Goal: Task Accomplishment & Management: Manage account settings

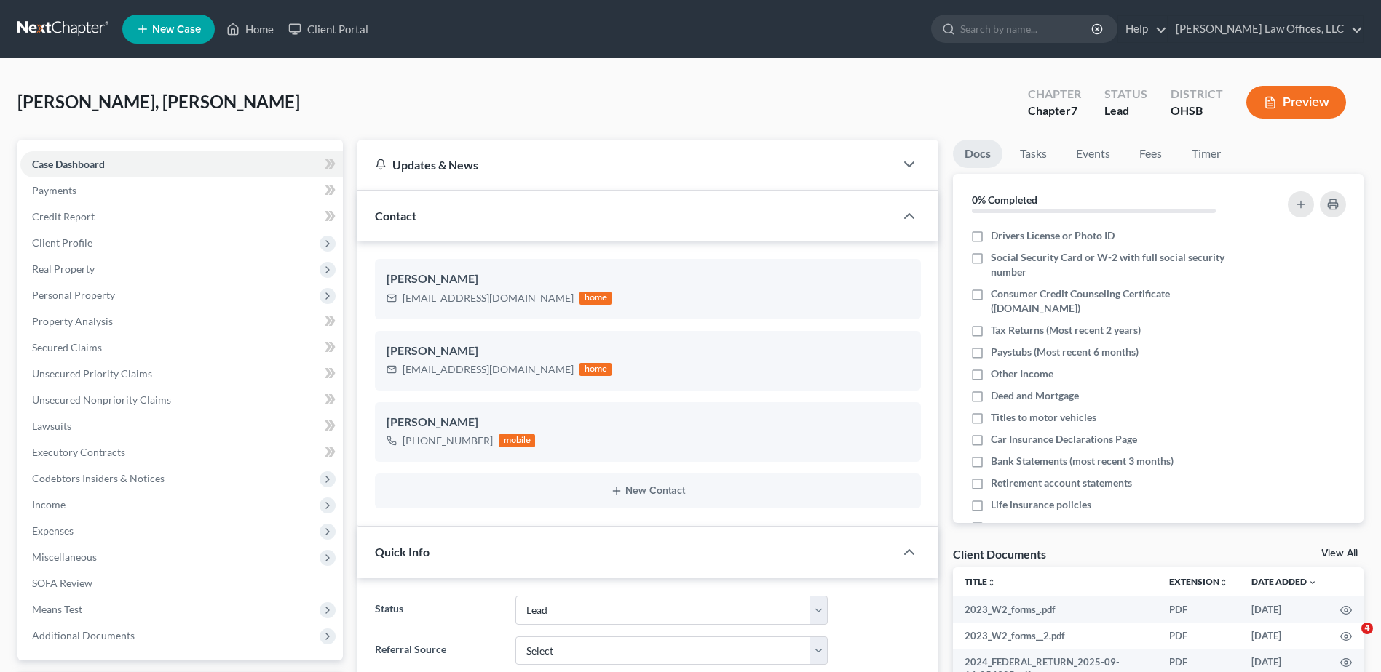
select select "5"
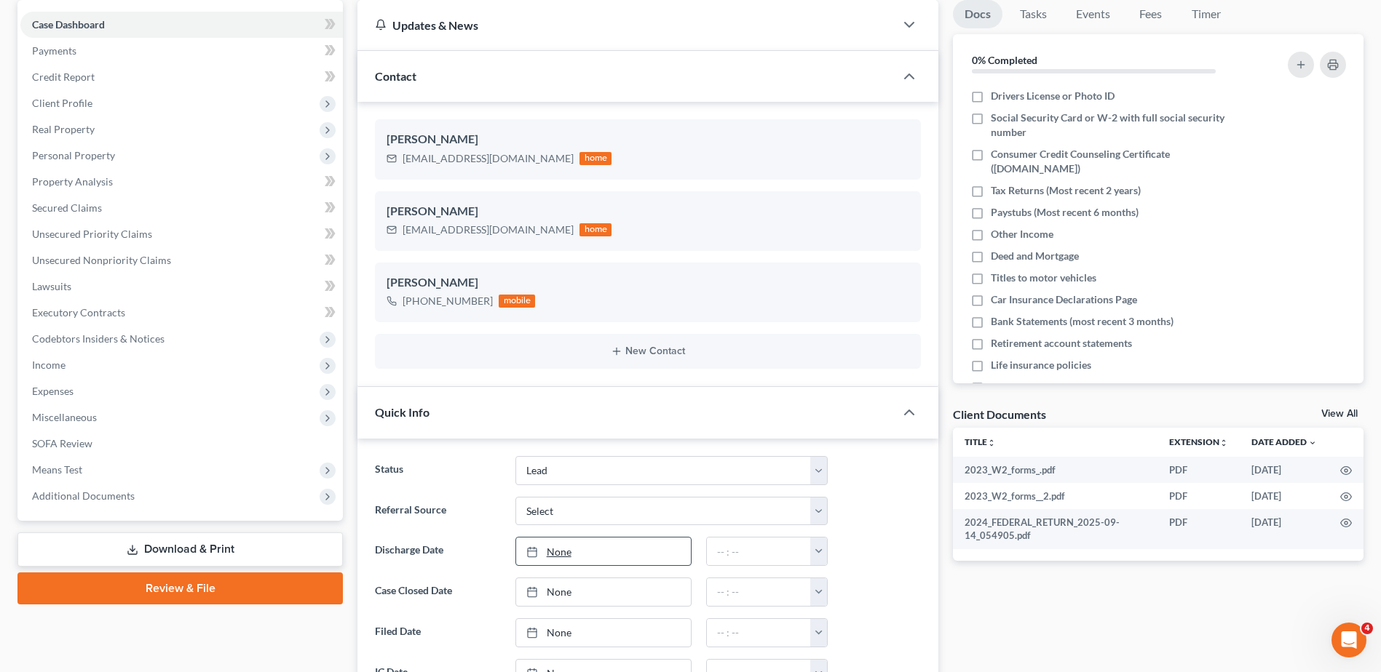
scroll to position [146, 0]
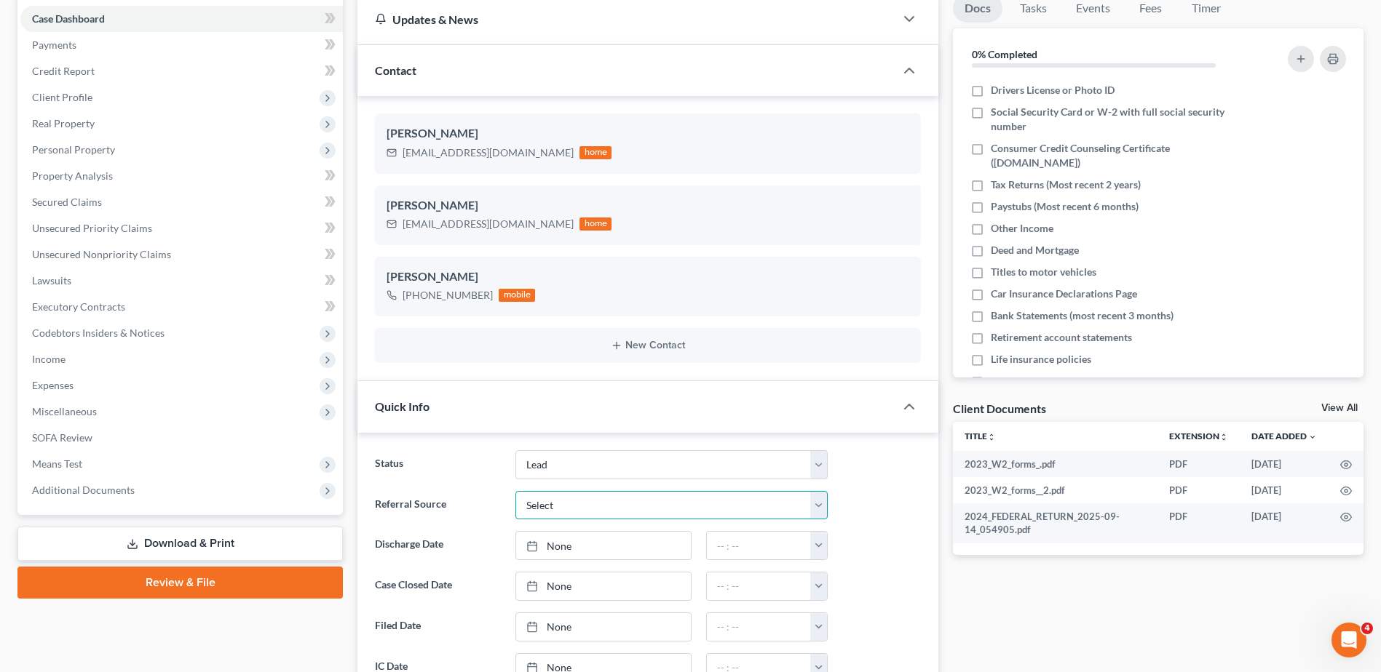
drag, startPoint x: 553, startPoint y: 502, endPoint x: 556, endPoint y: 512, distance: 9.9
click at [553, 502] on select "Select Word Of Mouth Previous Clients Direct Mail Website Google Search Modern …" at bounding box center [671, 505] width 312 height 29
select select "0"
click at [515, 491] on select "Select Word Of Mouth Previous Clients Direct Mail Website Google Search Modern …" at bounding box center [671, 505] width 312 height 29
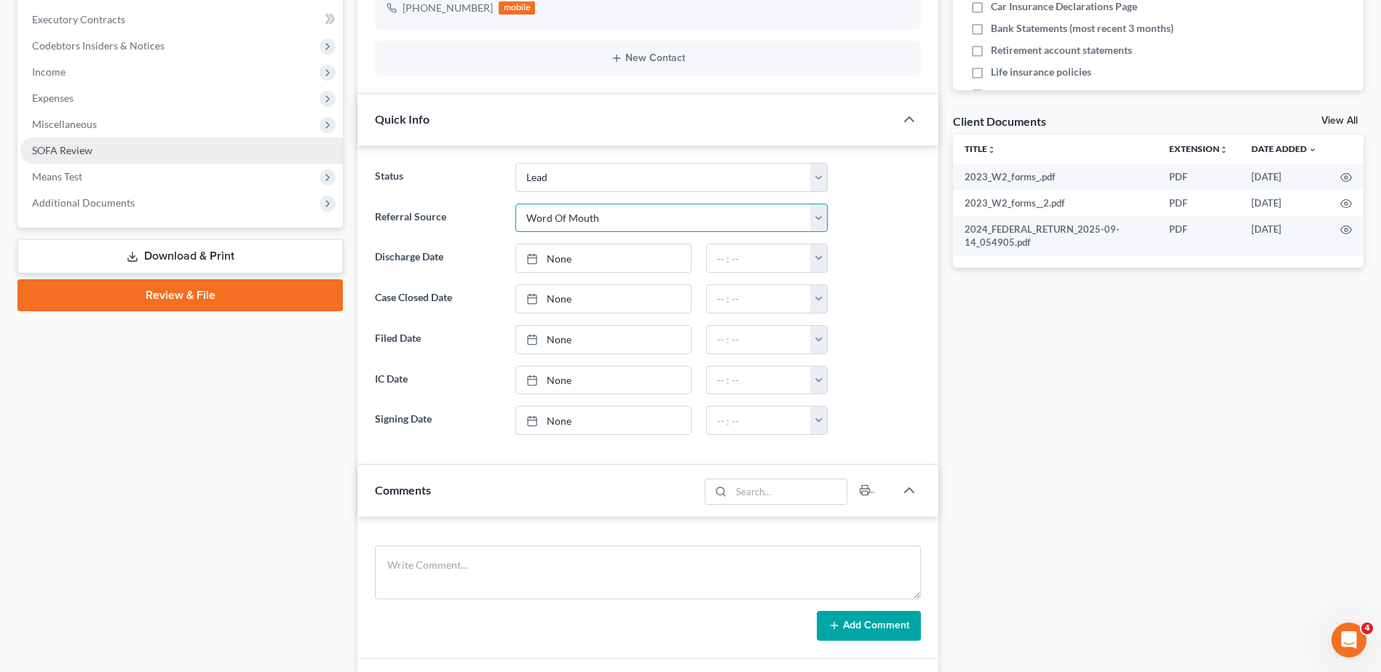
scroll to position [437, 0]
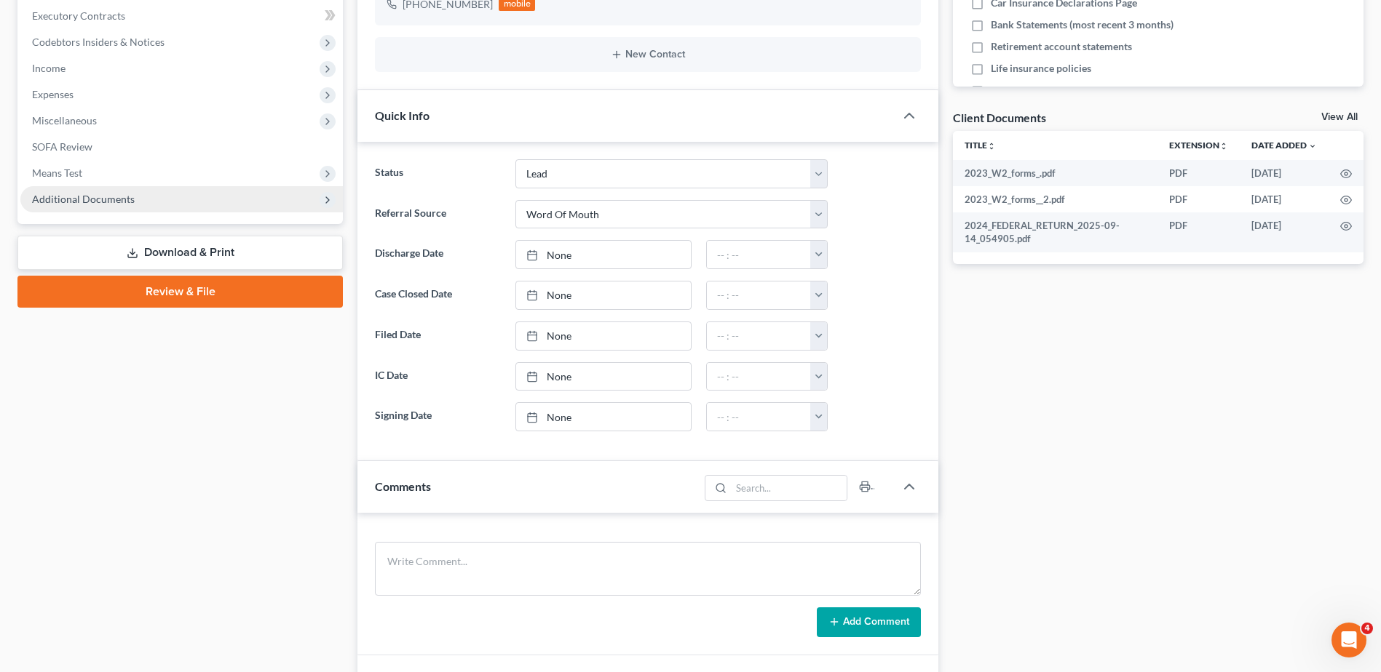
click at [103, 196] on span "Additional Documents" at bounding box center [83, 199] width 103 height 12
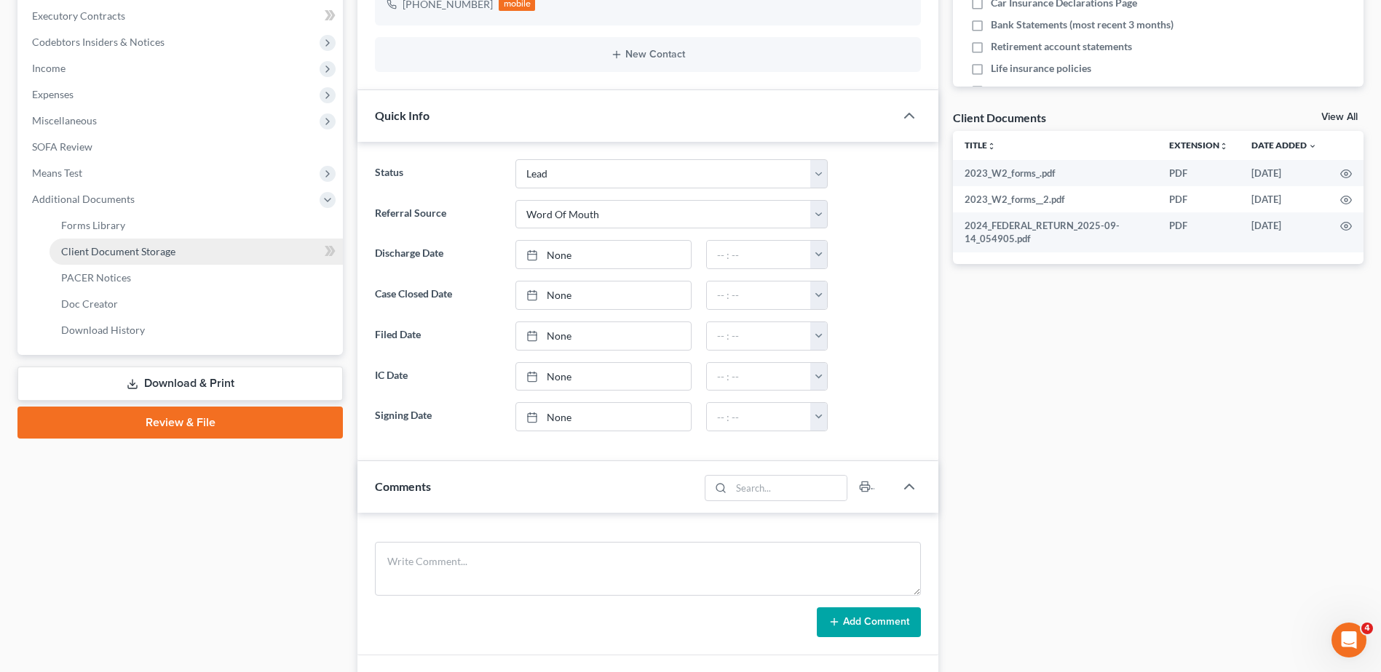
click at [107, 254] on span "Client Document Storage" at bounding box center [118, 251] width 114 height 12
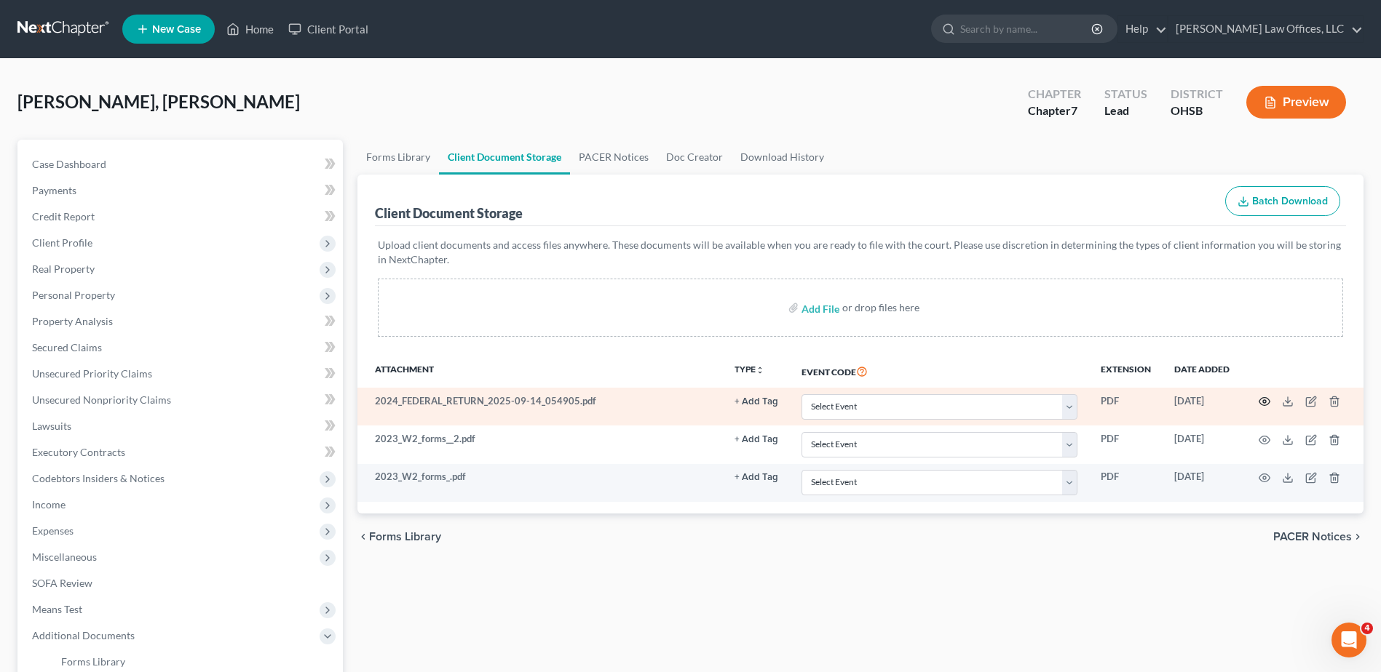
click at [1263, 401] on circle "button" at bounding box center [1264, 401] width 3 height 3
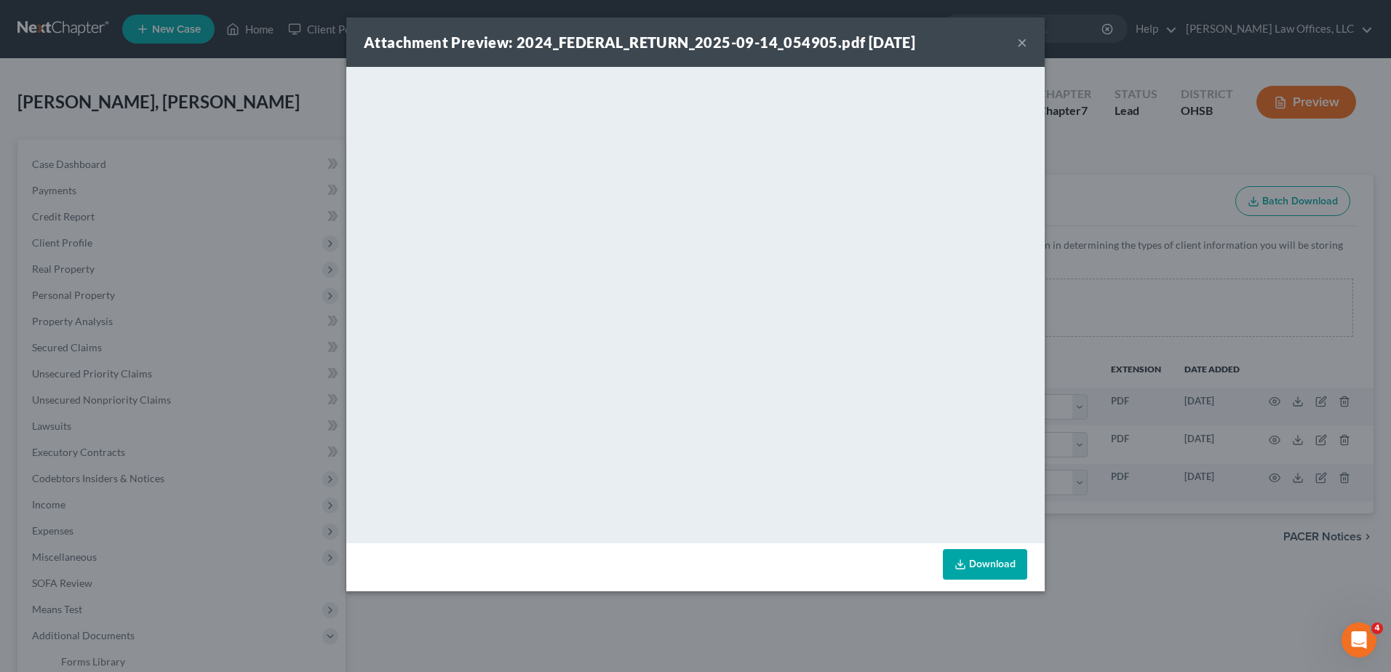
click at [1022, 41] on button "×" at bounding box center [1022, 41] width 10 height 17
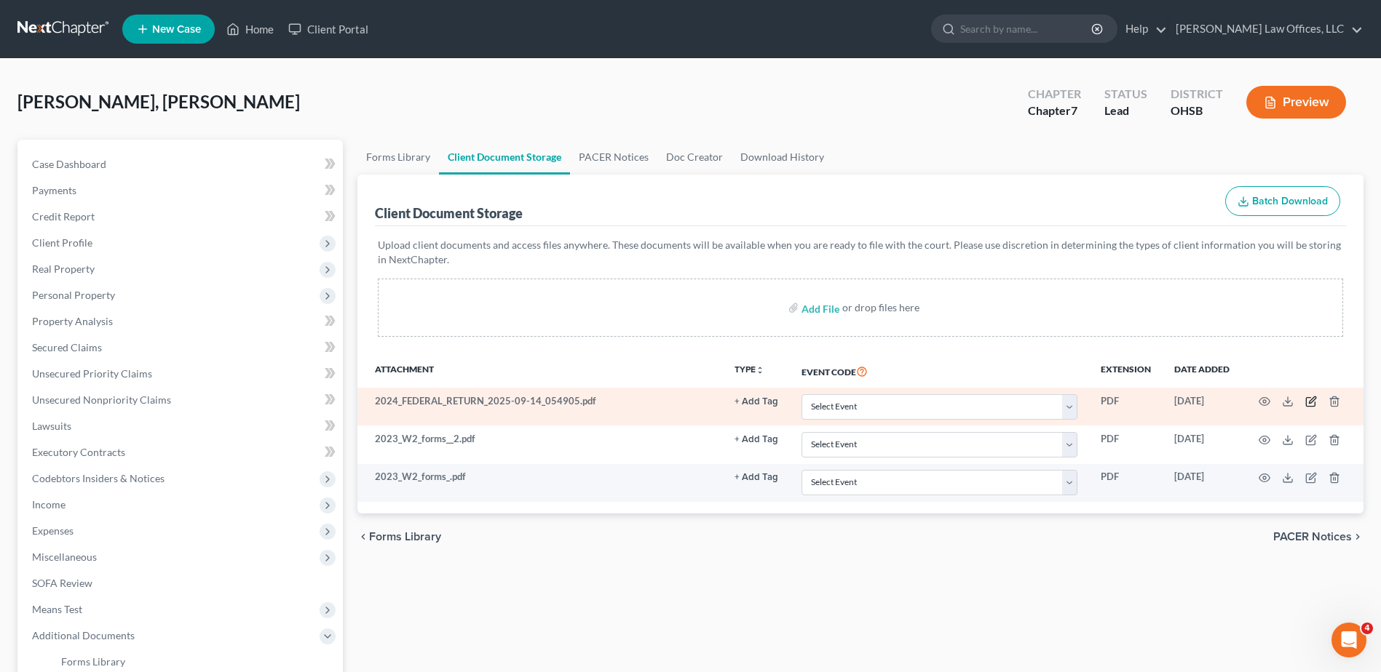
click at [1310, 402] on icon "button" at bounding box center [1311, 400] width 7 height 7
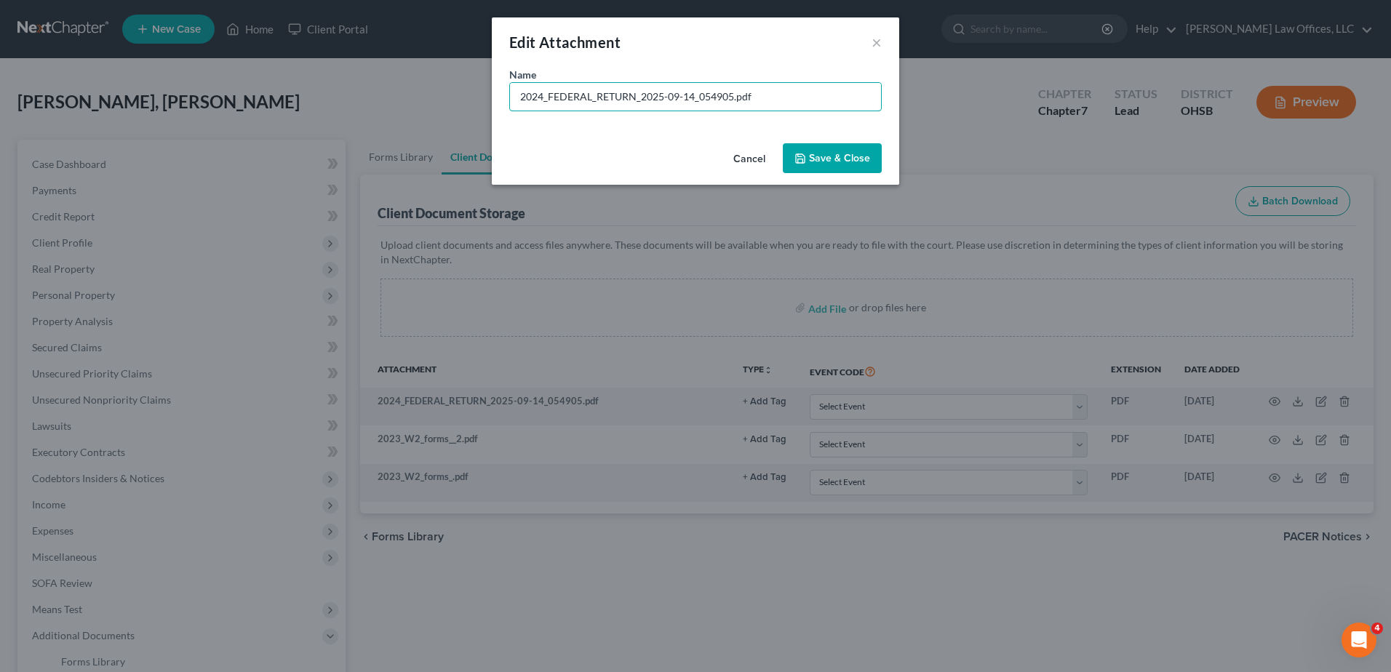
drag, startPoint x: 733, startPoint y: 98, endPoint x: 493, endPoint y: 109, distance: 240.4
click at [493, 110] on div "Name * 2024_FEDERAL_RETURN_2025-09-14_054905.pdf" at bounding box center [696, 102] width 408 height 71
type input "2024 Federal Tax Return.pdf"
click at [863, 159] on span "Save & Close" at bounding box center [839, 158] width 61 height 12
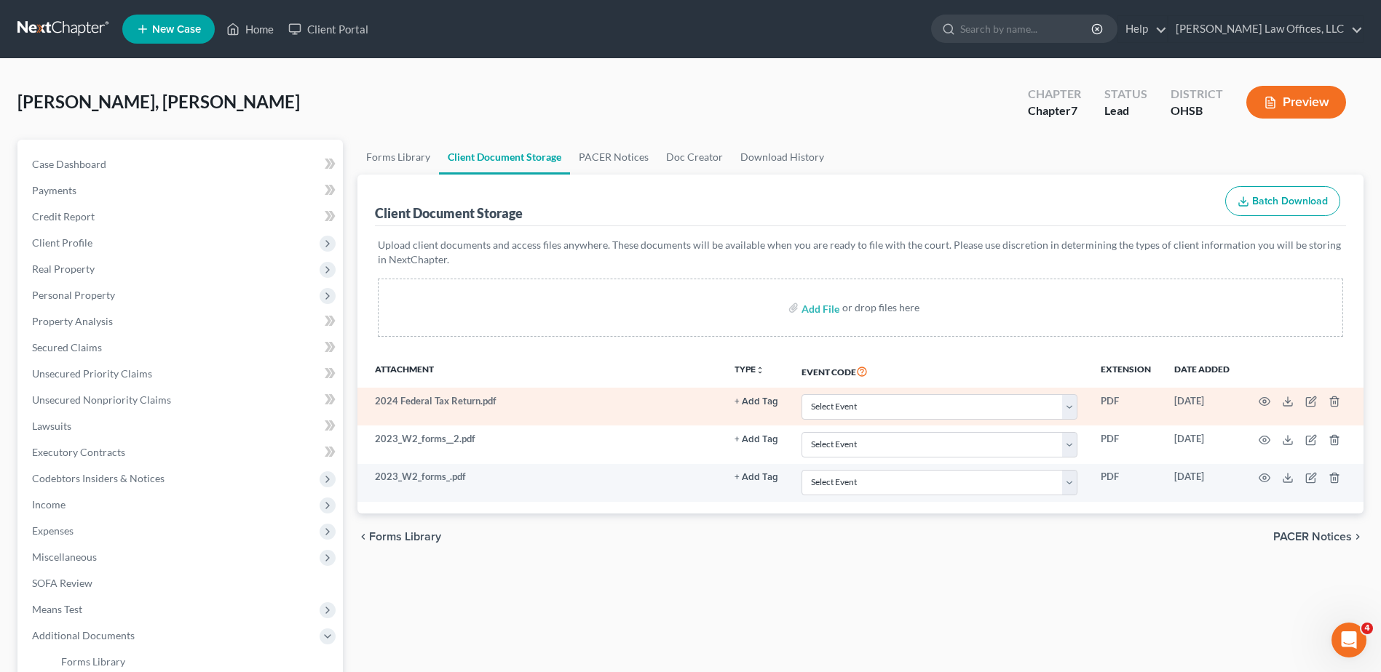
click at [762, 400] on button "+ Add Tag" at bounding box center [756, 401] width 44 height 9
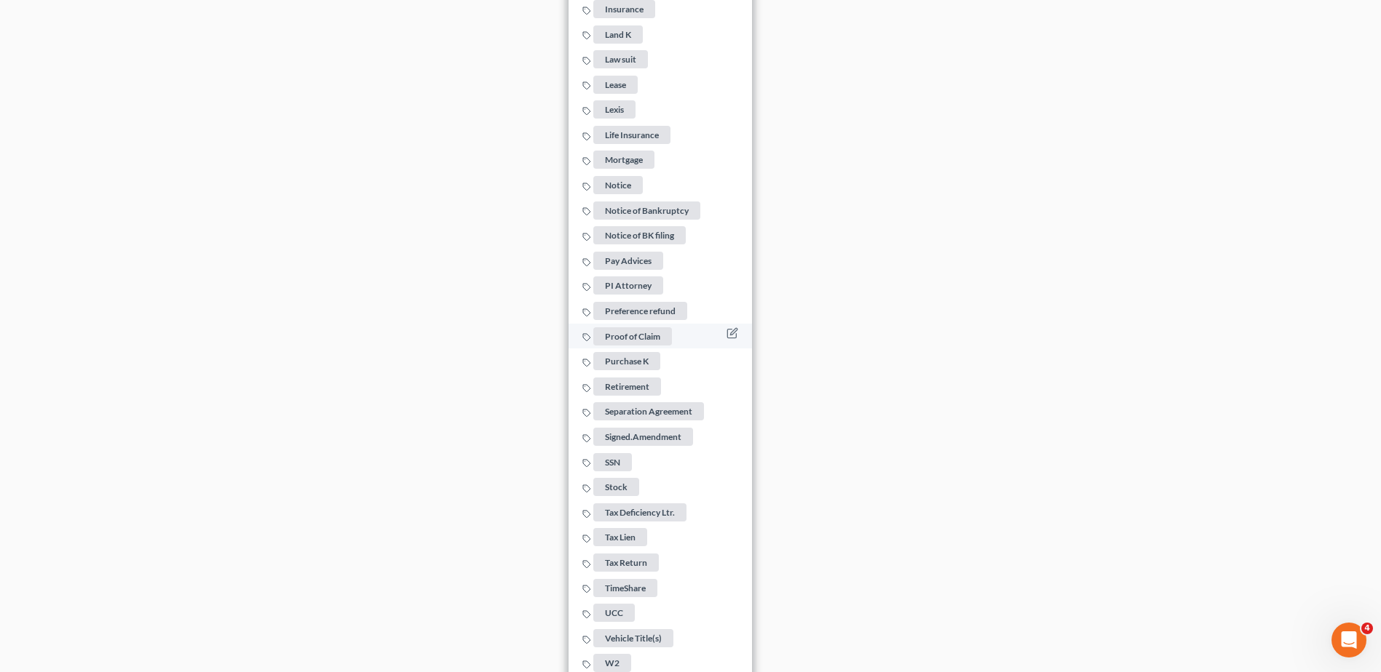
scroll to position [990, 0]
click at [621, 552] on span "Tax Return" at bounding box center [625, 561] width 65 height 18
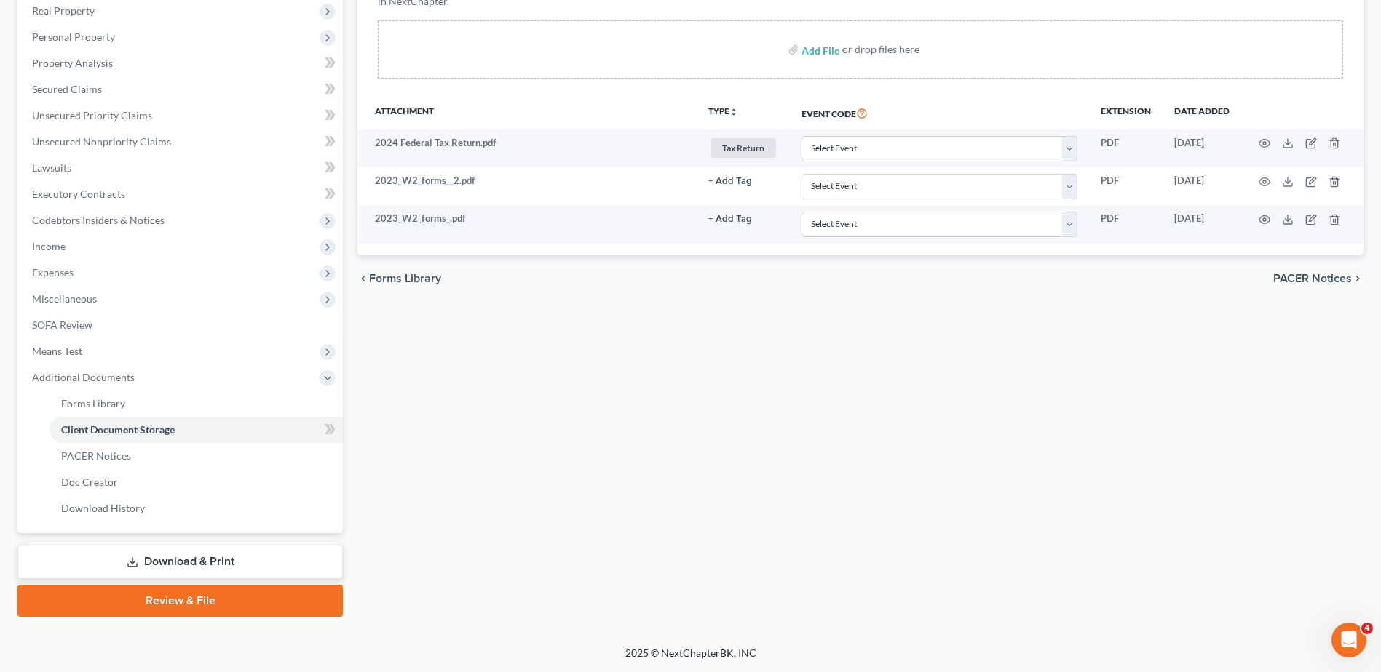
scroll to position [258, 0]
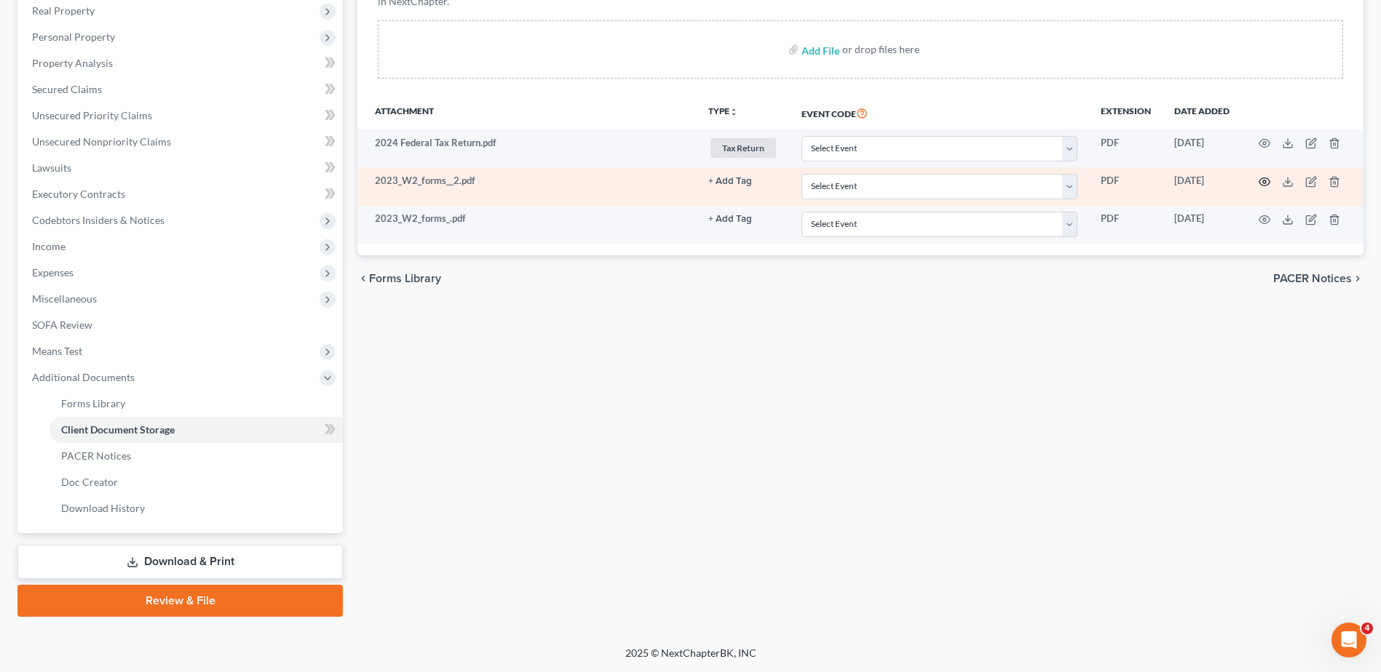
click at [1263, 184] on icon "button" at bounding box center [1264, 182] width 12 height 12
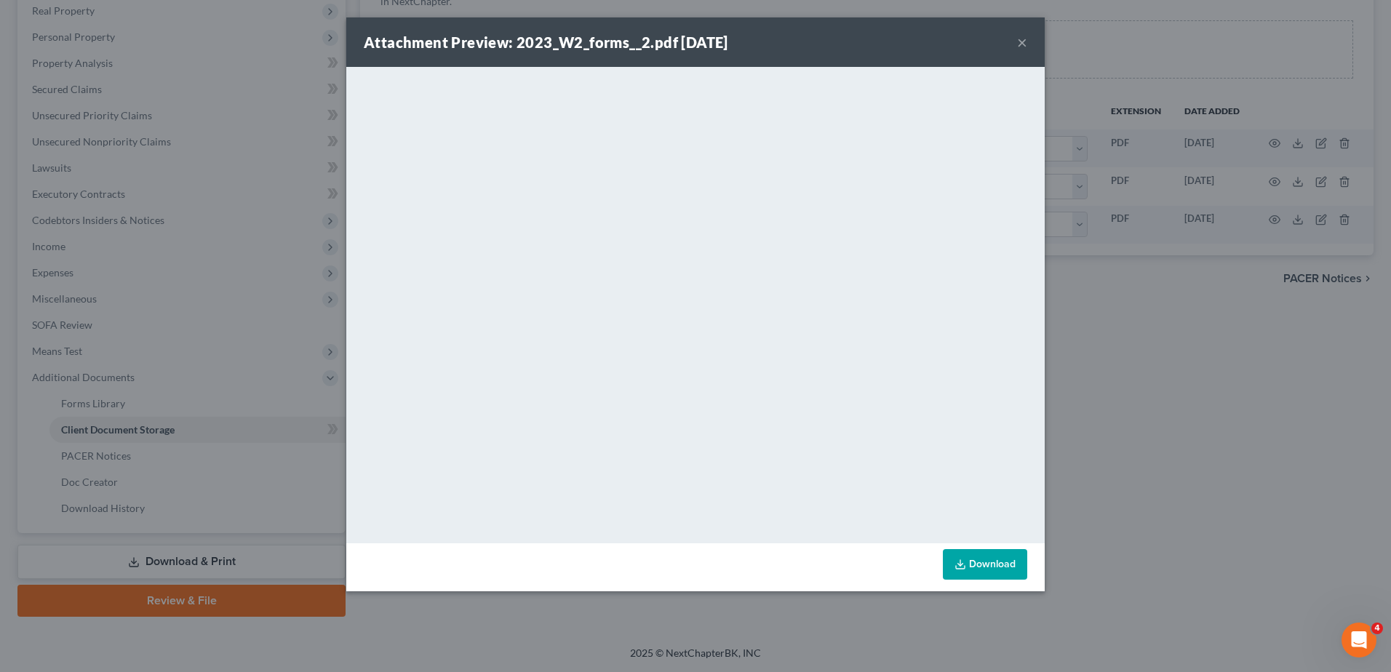
click at [1022, 43] on button "×" at bounding box center [1022, 41] width 10 height 17
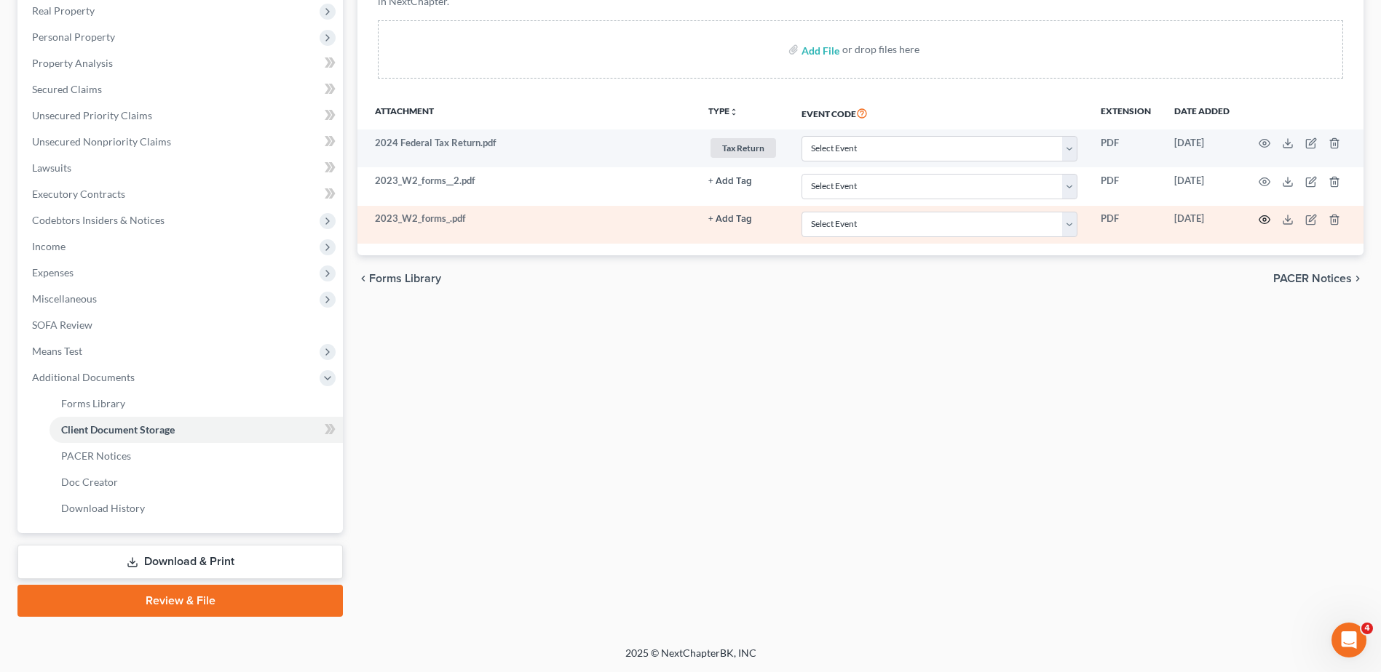
click at [1261, 218] on icon "button" at bounding box center [1264, 220] width 12 height 12
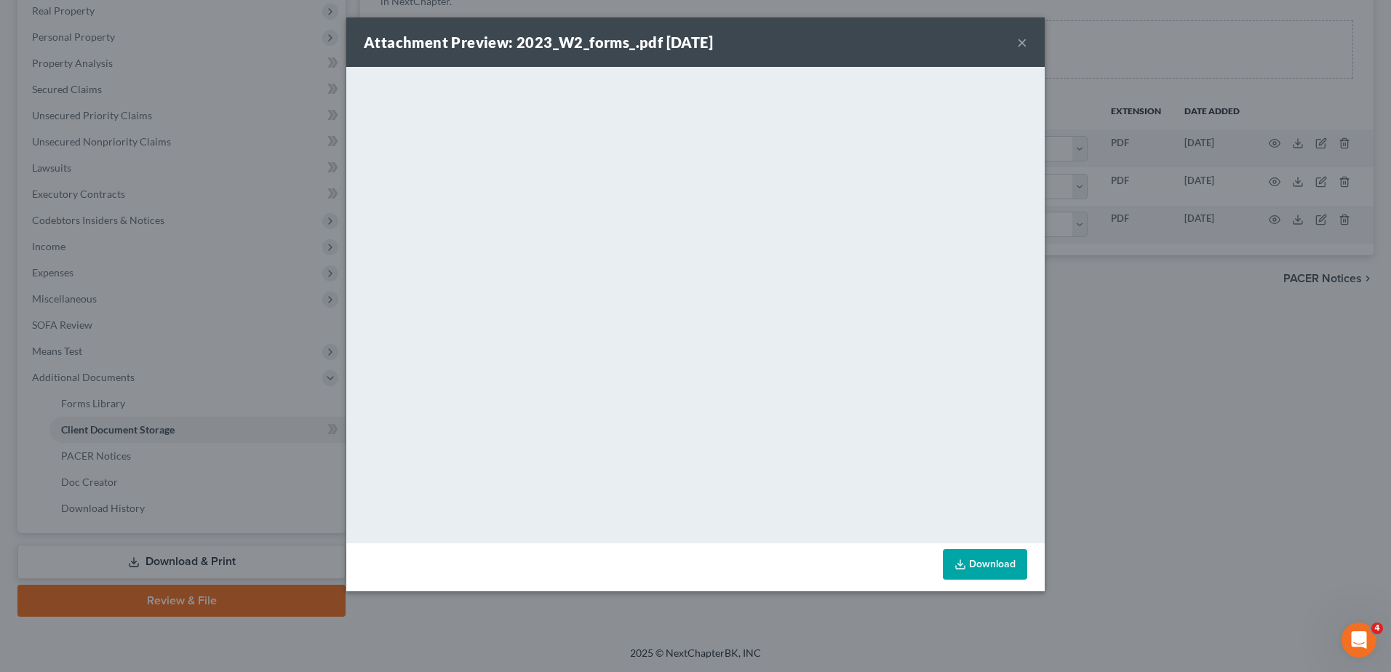
click at [1024, 42] on button "×" at bounding box center [1022, 41] width 10 height 17
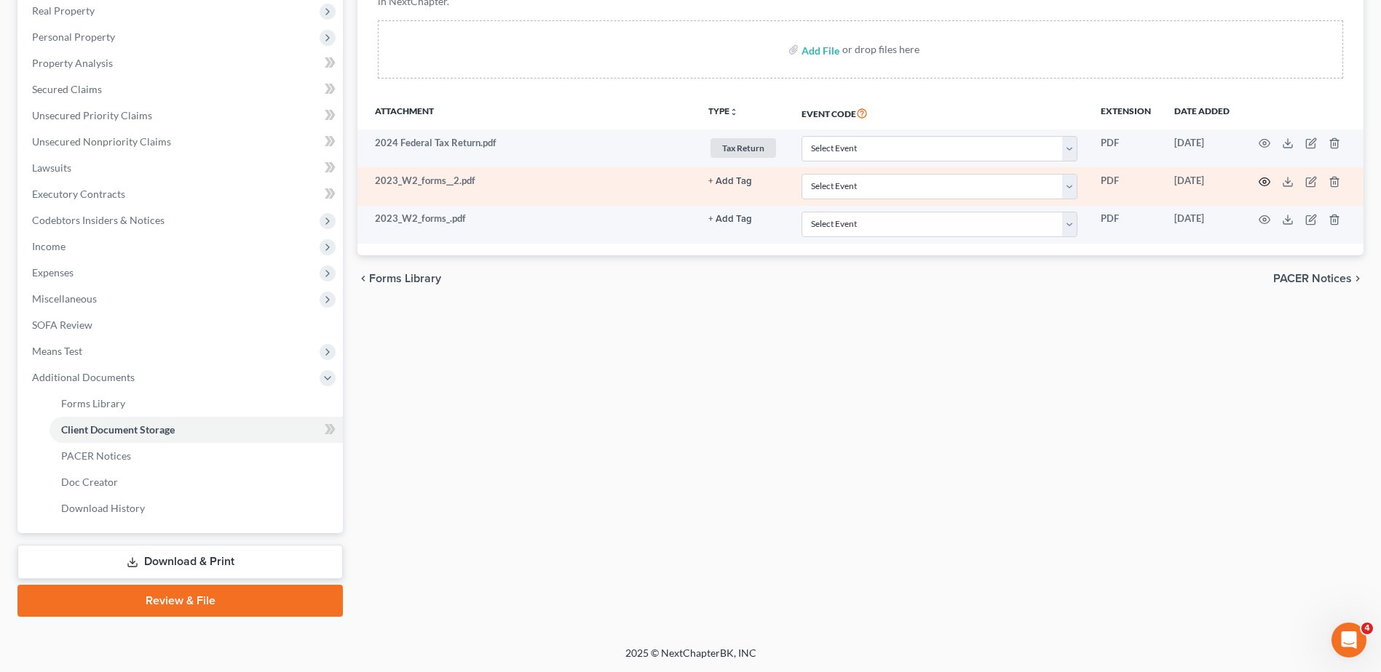
click at [1261, 181] on icon "button" at bounding box center [1264, 182] width 12 height 12
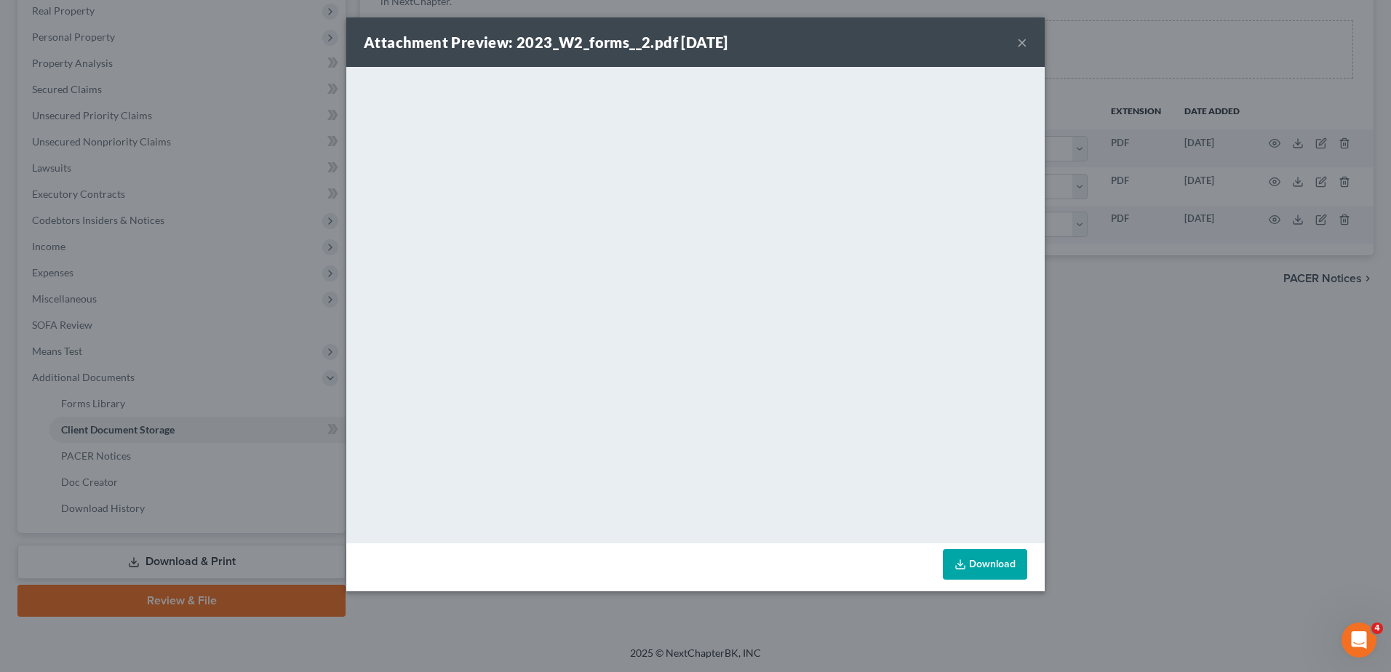
click at [1022, 41] on button "×" at bounding box center [1022, 41] width 10 height 17
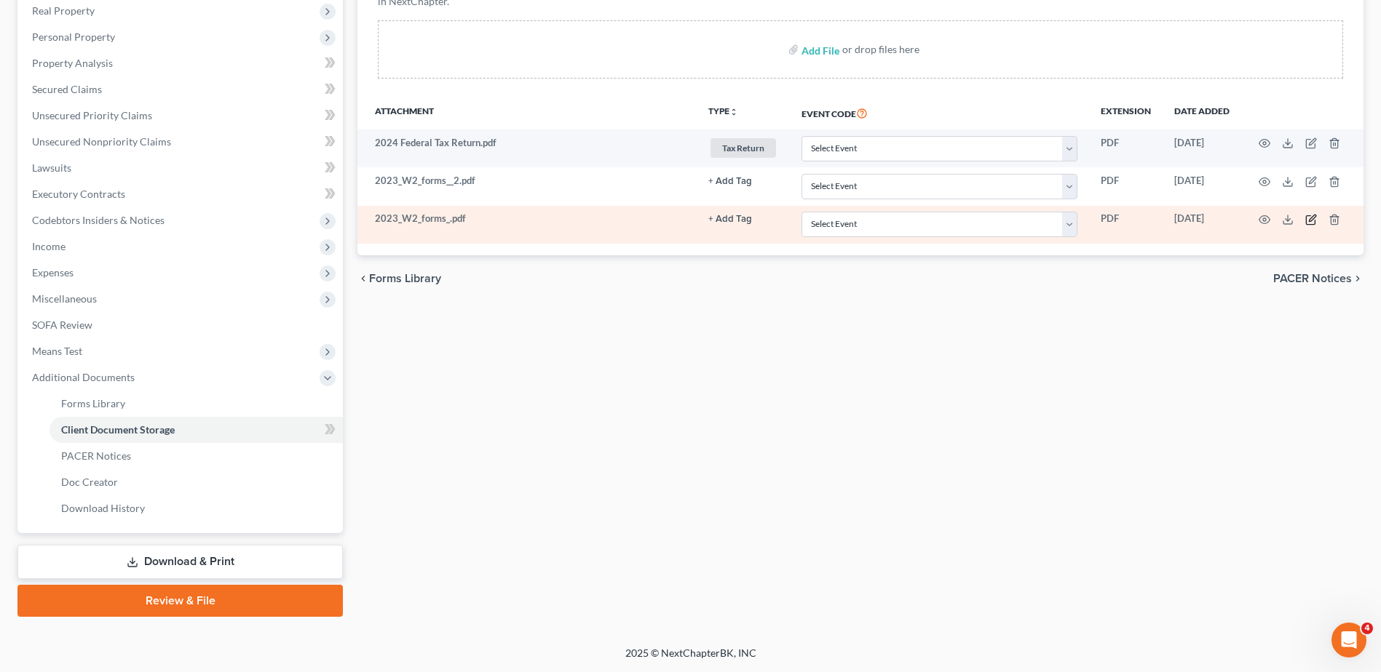
click at [1310, 218] on icon "button" at bounding box center [1311, 218] width 7 height 7
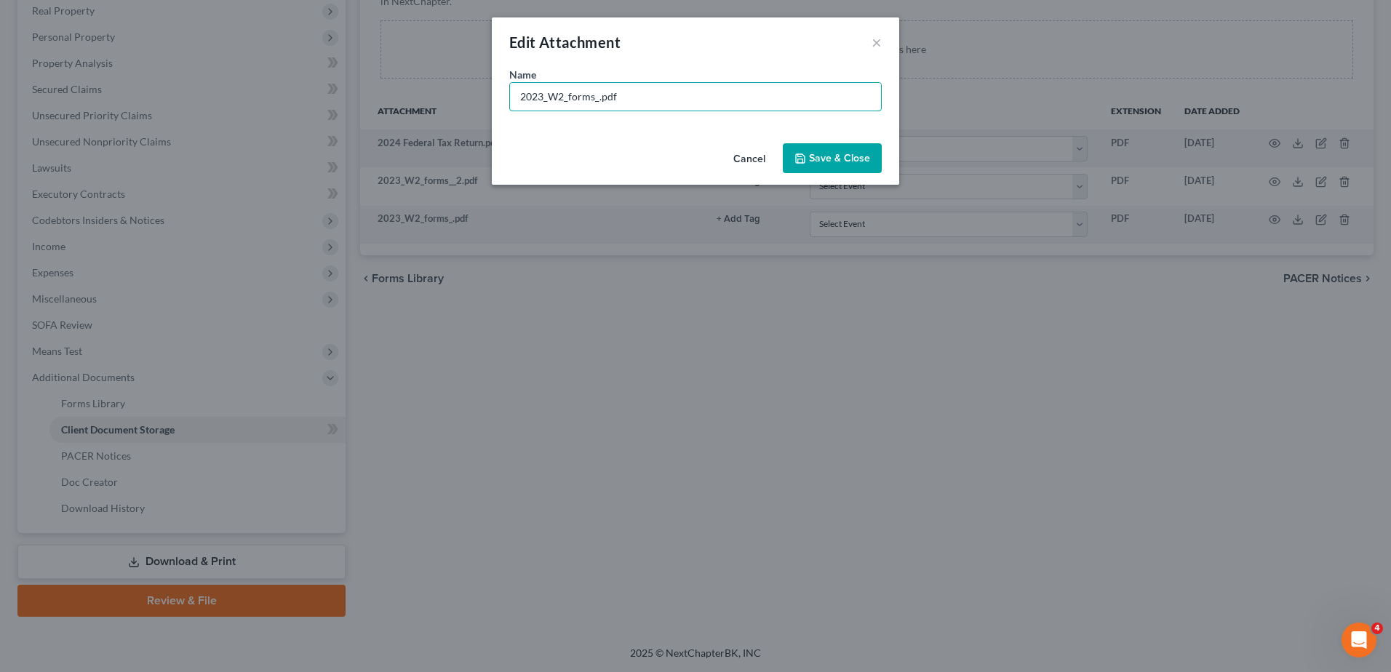
drag, startPoint x: 598, startPoint y: 98, endPoint x: 456, endPoint y: 95, distance: 142.7
click at [456, 95] on div "Edit Attachment × Name * 2023_W2_forms_.pdf Cancel Save & Close" at bounding box center [695, 336] width 1391 height 672
type input "W2 for SSN.pdf"
click at [811, 158] on span "Save & Close" at bounding box center [839, 158] width 61 height 12
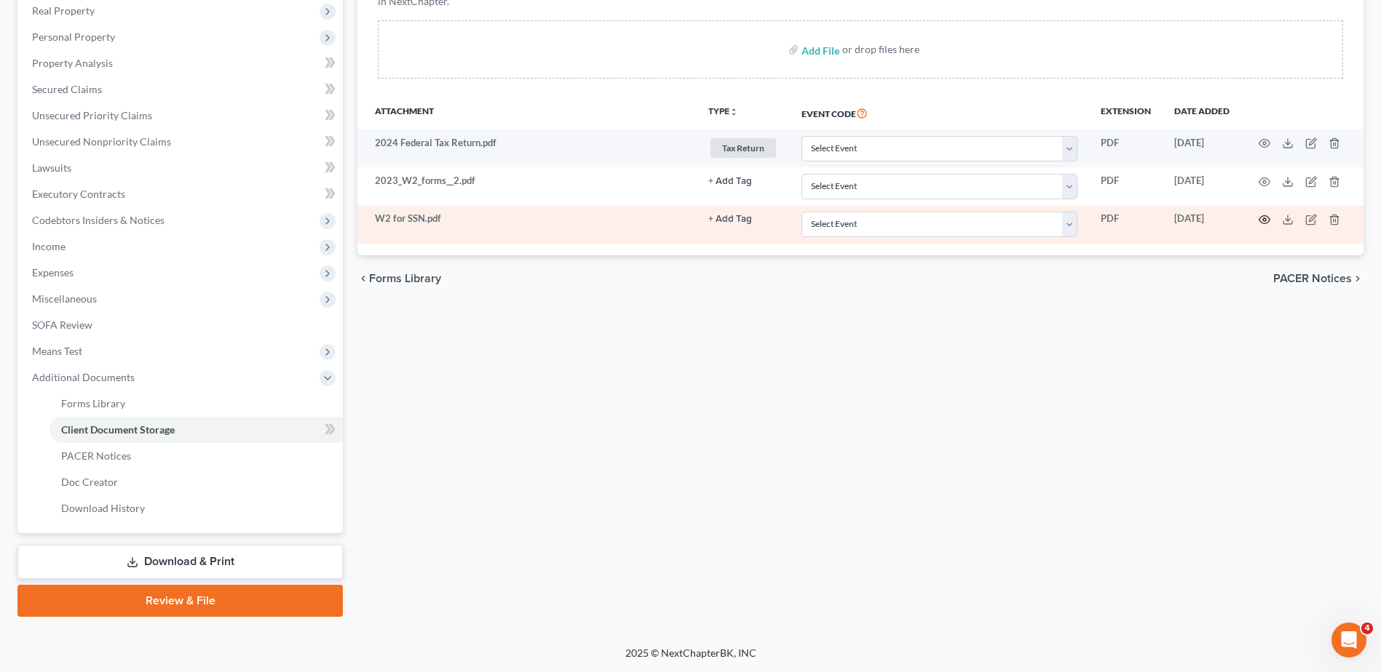
click at [1263, 218] on icon "button" at bounding box center [1264, 220] width 12 height 12
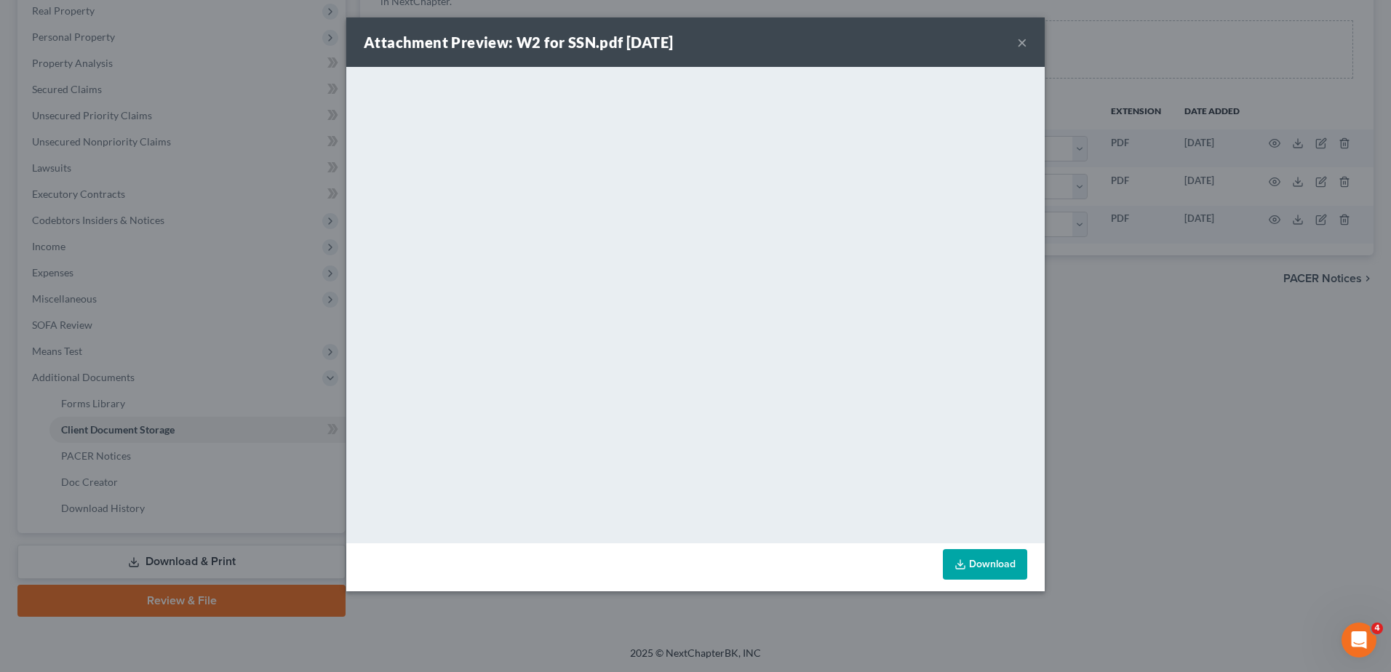
click at [1022, 43] on button "×" at bounding box center [1022, 41] width 10 height 17
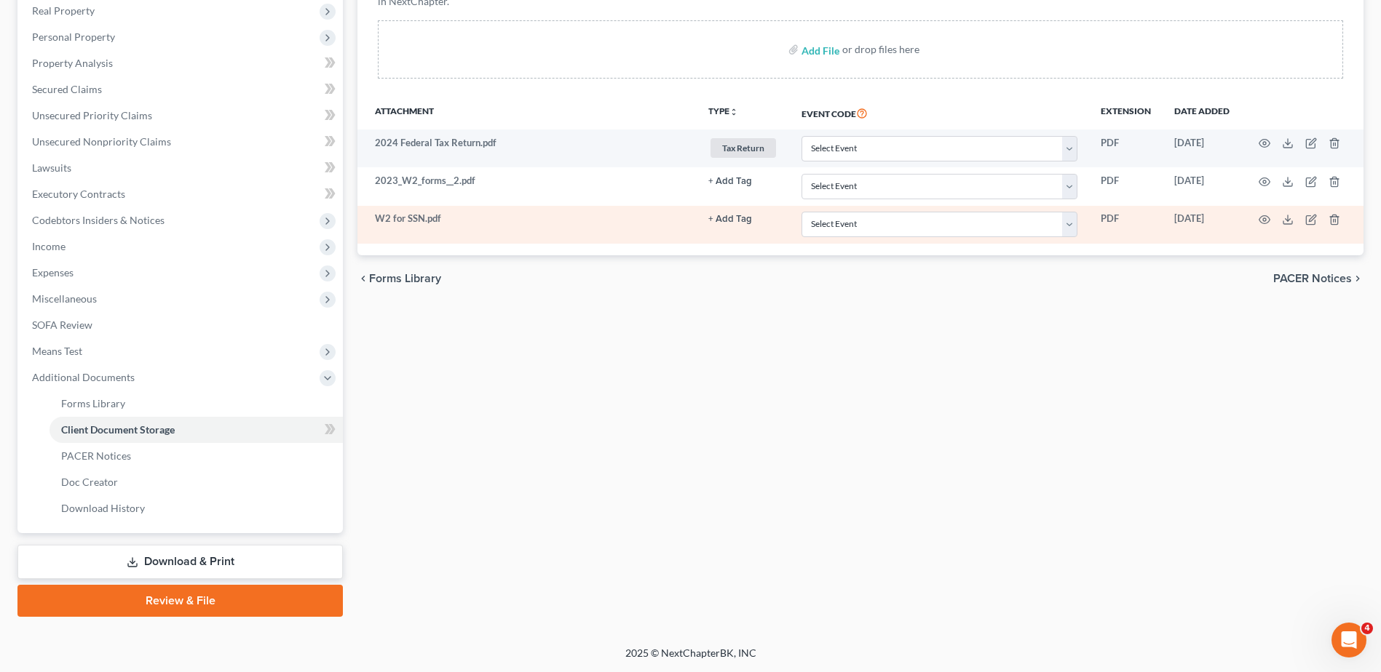
click at [728, 221] on button "+ Add Tag" at bounding box center [730, 219] width 44 height 9
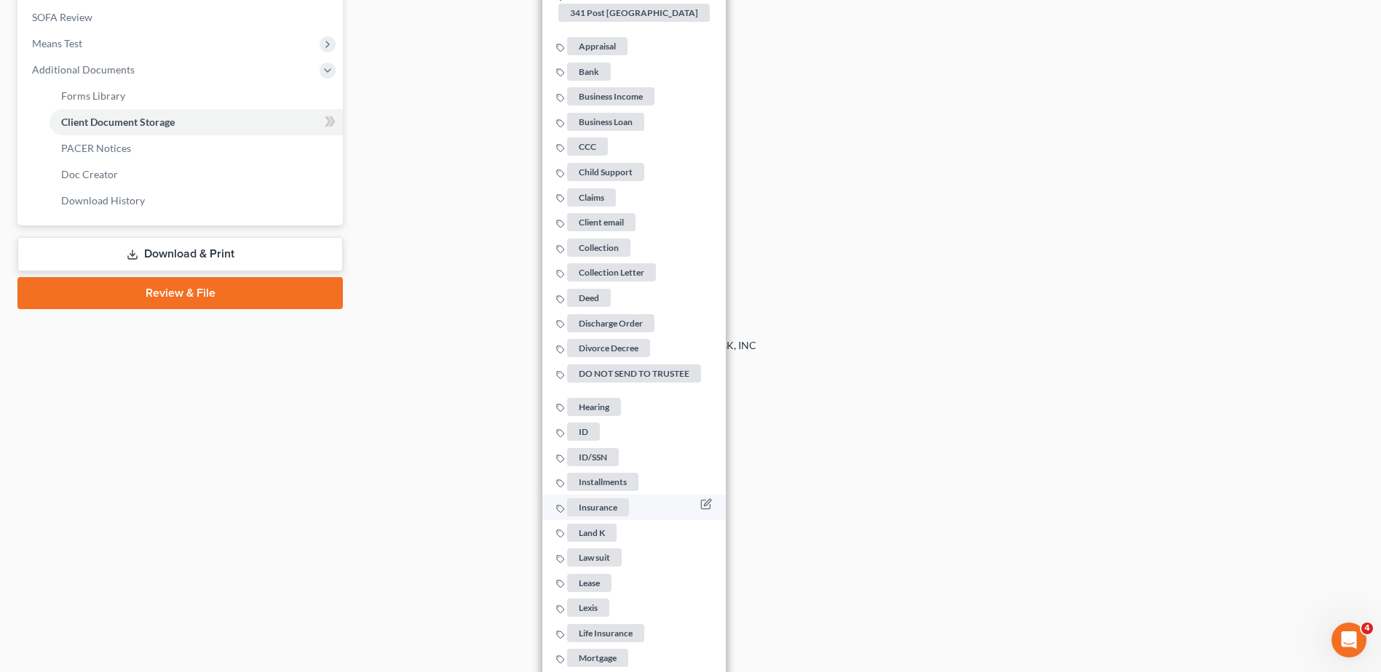
scroll to position [1066, 0]
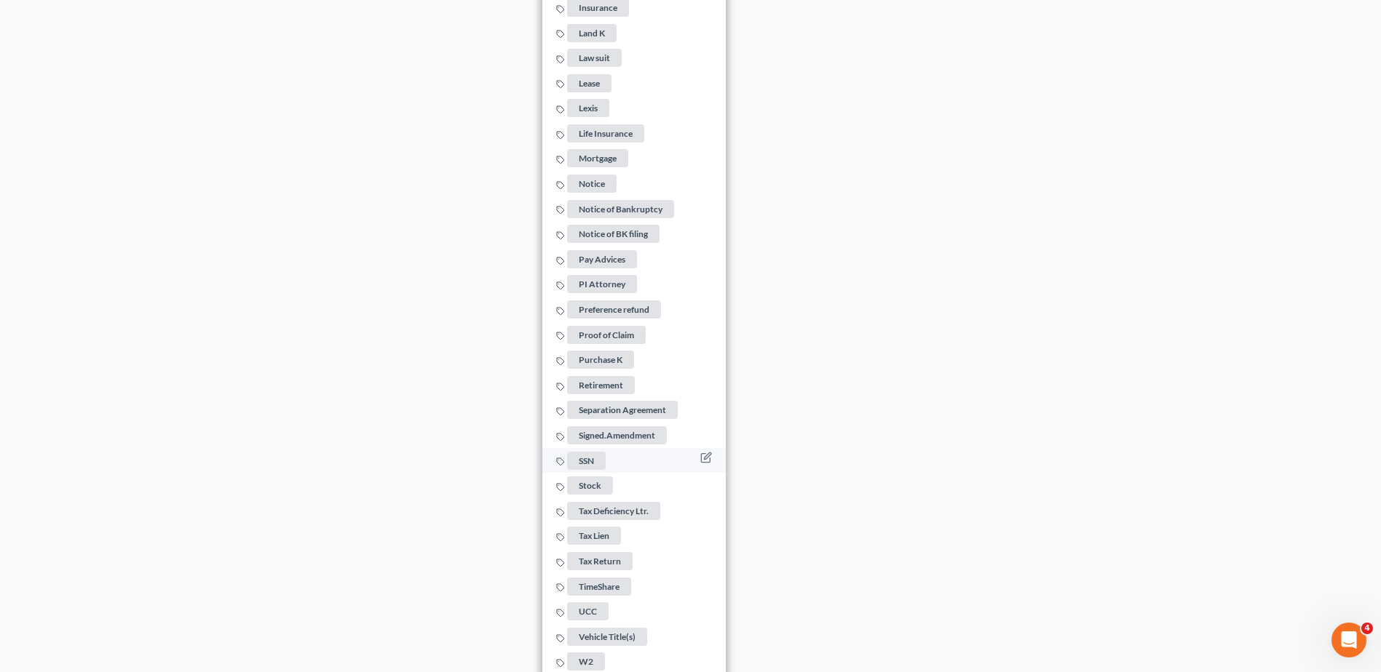
click at [588, 452] on span "SSN" at bounding box center [586, 461] width 39 height 18
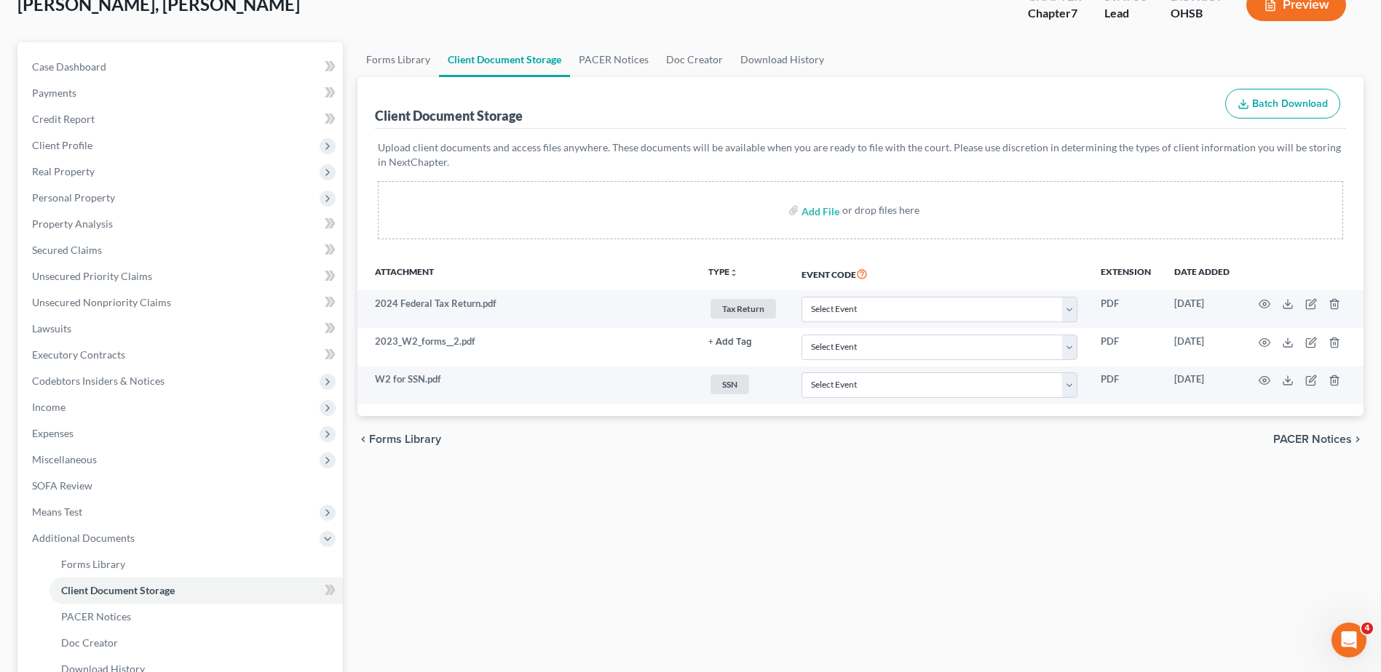
scroll to position [0, 0]
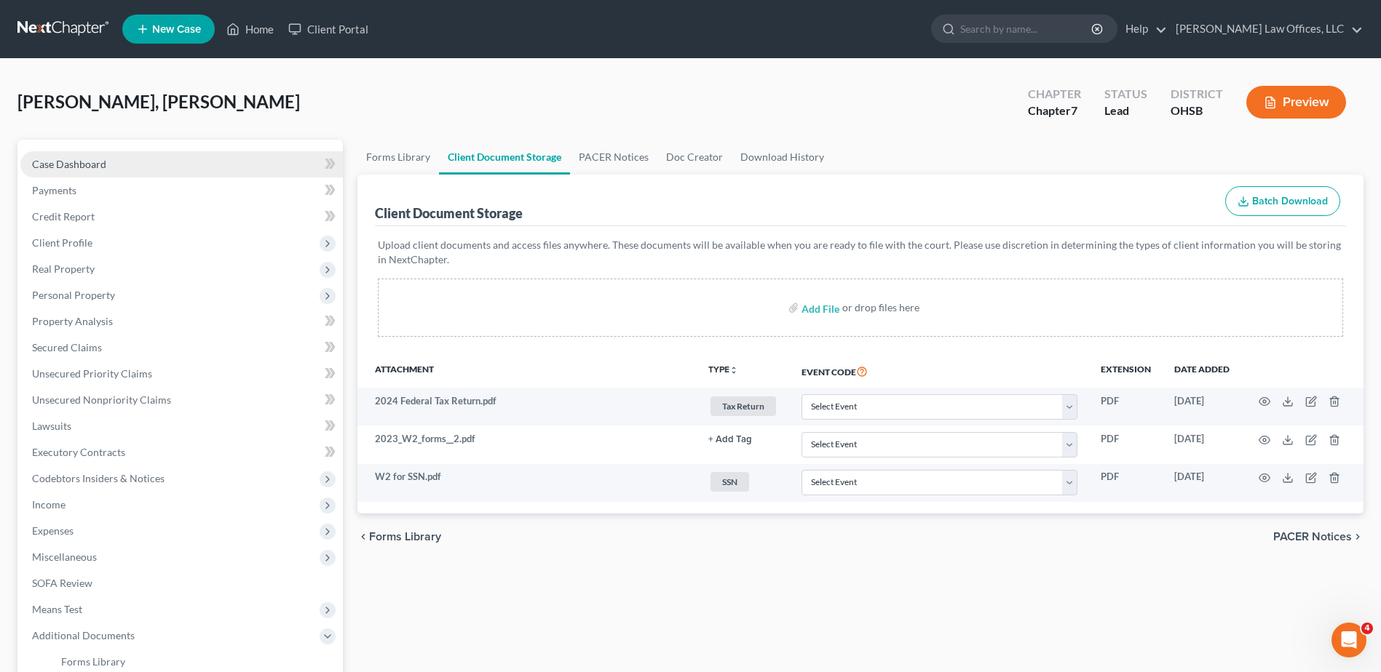
click at [98, 165] on span "Case Dashboard" at bounding box center [69, 164] width 74 height 12
select select "0"
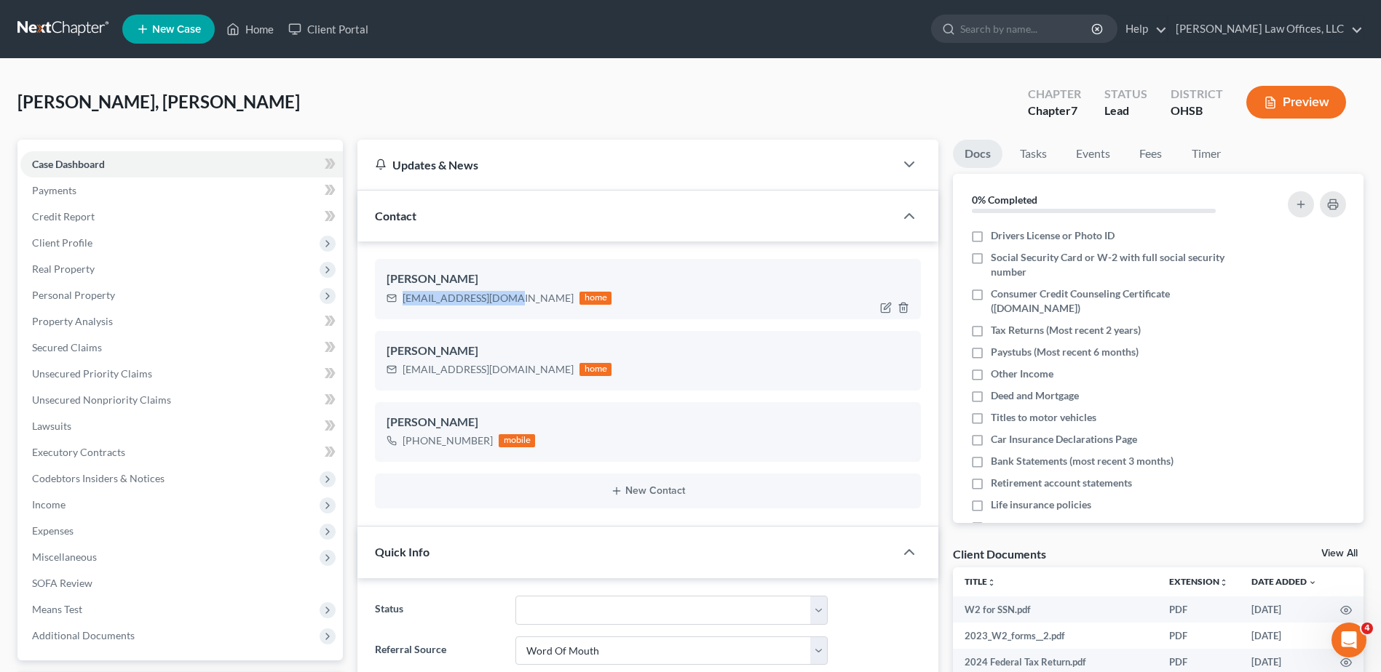
drag, startPoint x: 504, startPoint y: 302, endPoint x: 396, endPoint y: 298, distance: 107.8
click at [396, 298] on div "[EMAIL_ADDRESS][DOMAIN_NAME] home" at bounding box center [498, 298] width 225 height 19
drag, startPoint x: 396, startPoint y: 298, endPoint x: 434, endPoint y: 298, distance: 38.6
copy div "[EMAIL_ADDRESS][DOMAIN_NAME]"
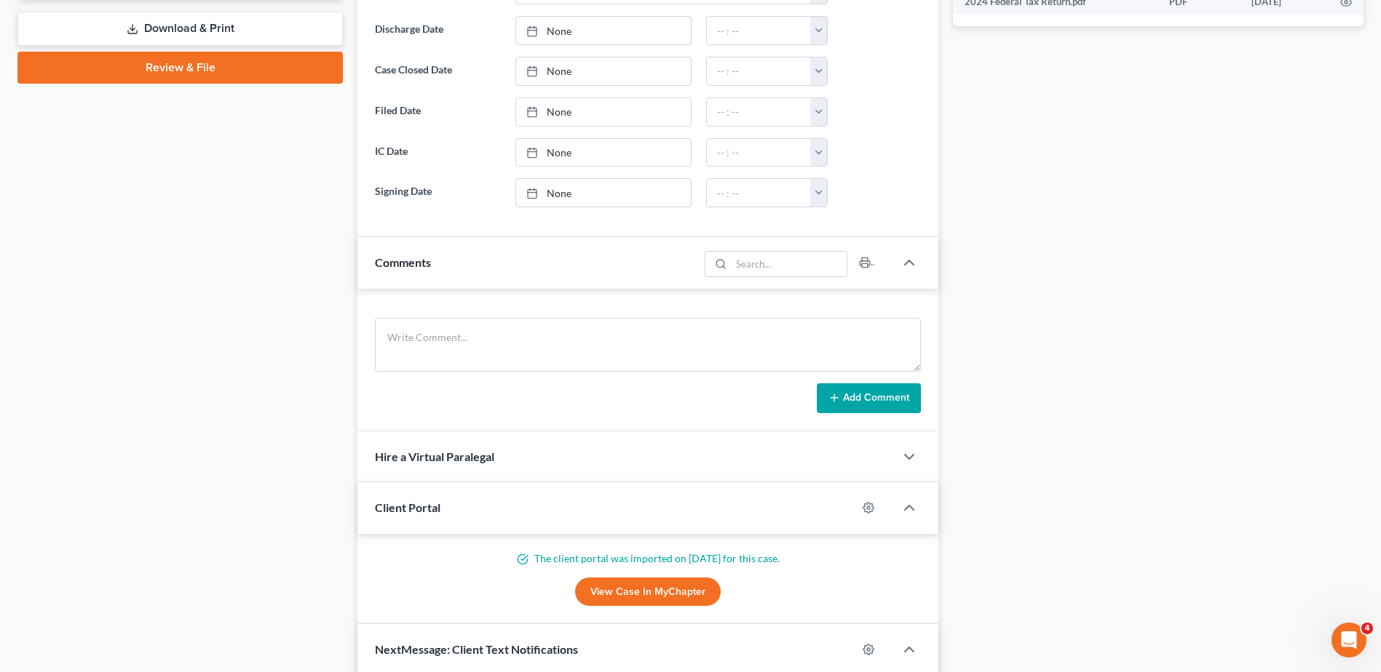
scroll to position [728, 0]
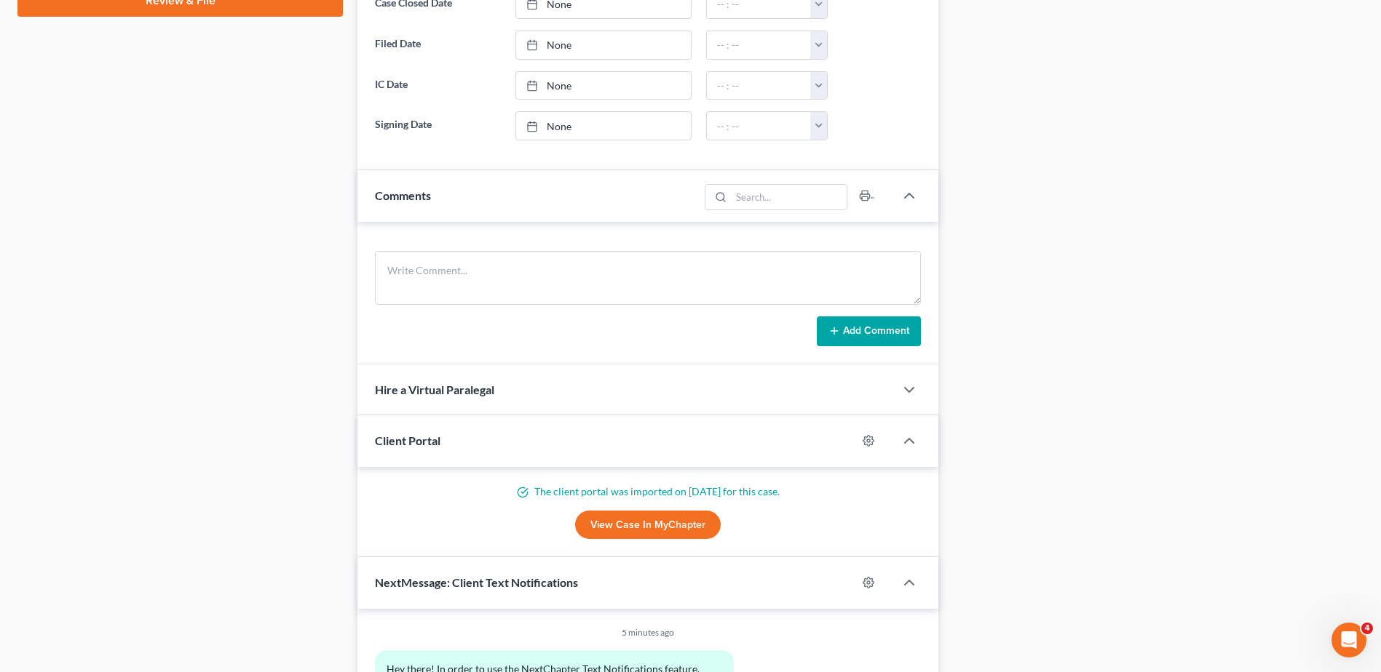
click at [628, 525] on link "View Case in MyChapter" at bounding box center [648, 525] width 146 height 29
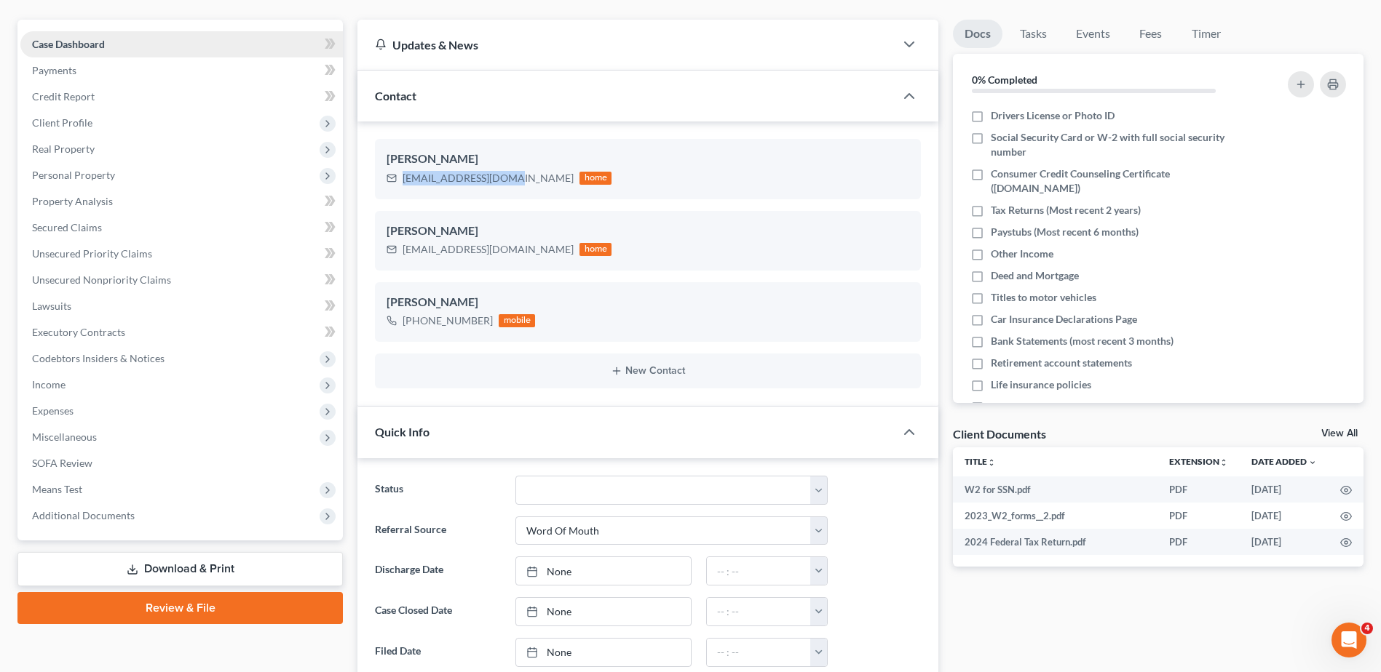
scroll to position [0, 0]
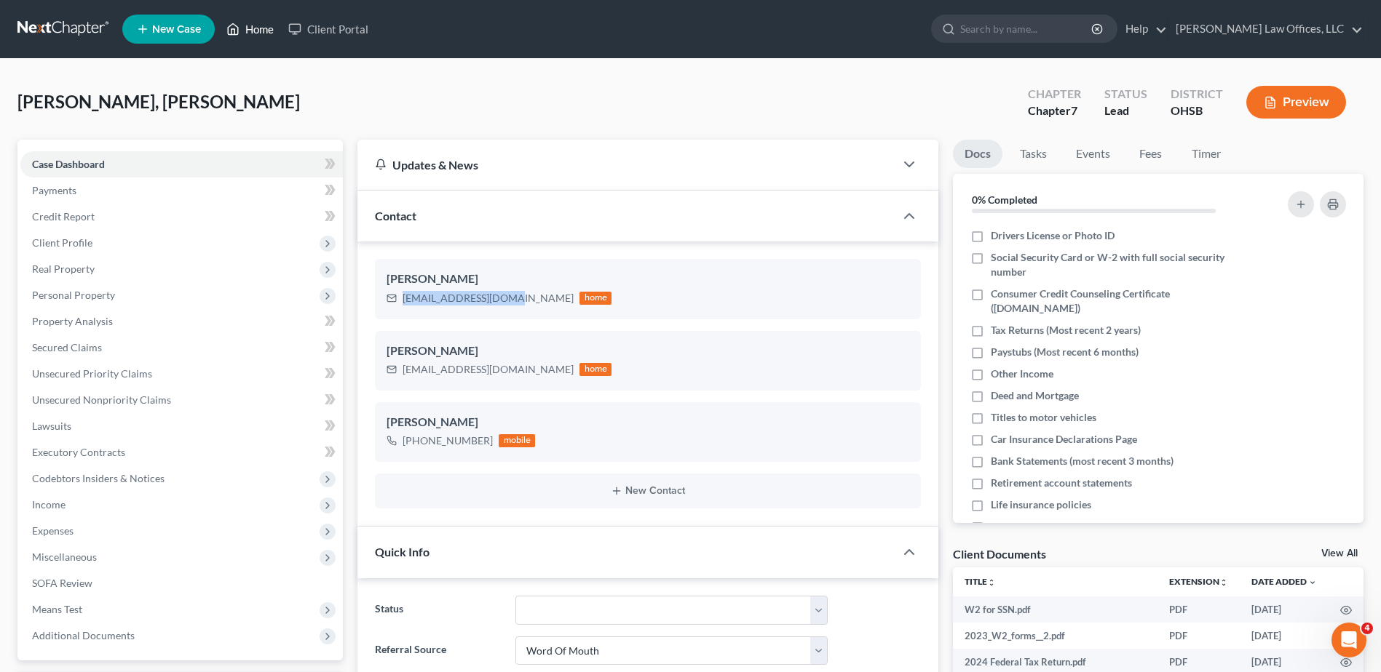
drag, startPoint x: 268, startPoint y: 28, endPoint x: 393, endPoint y: 68, distance: 131.2
click at [268, 28] on link "Home" at bounding box center [250, 29] width 62 height 26
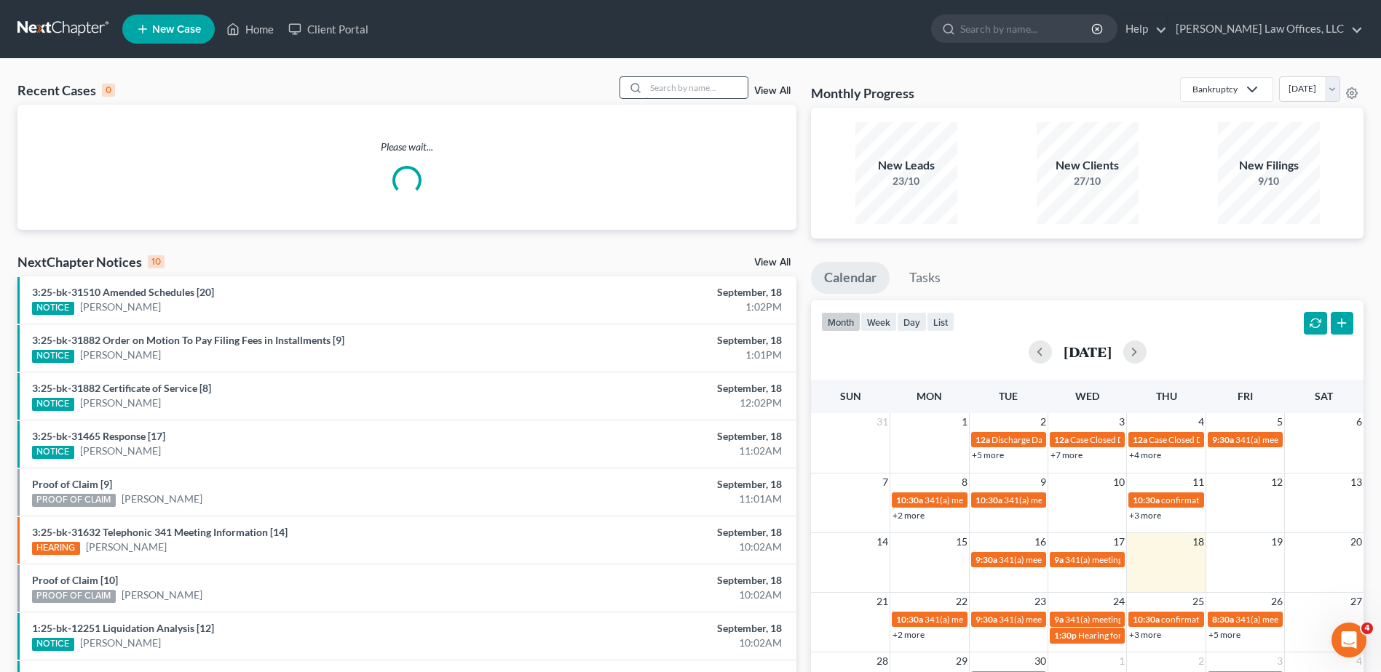
click at [672, 85] on input "search" at bounding box center [697, 87] width 102 height 21
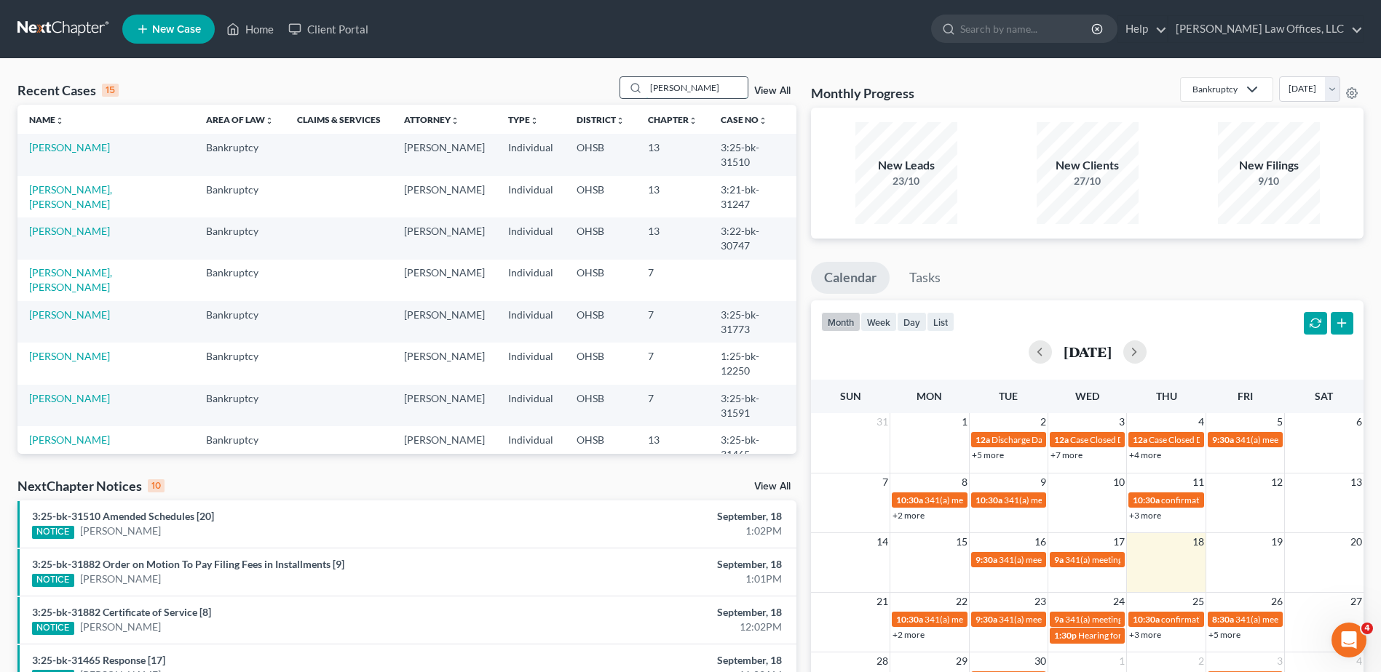
type input "[PERSON_NAME]"
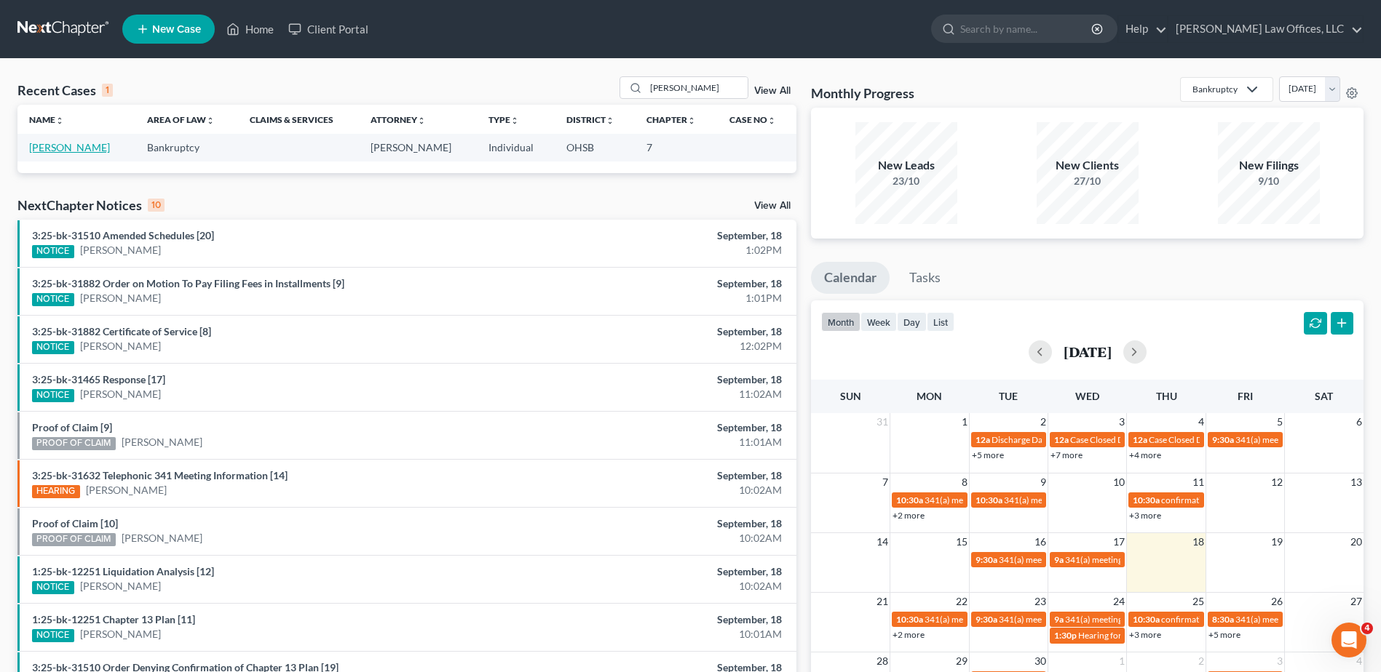
click at [87, 146] on link "[PERSON_NAME]" at bounding box center [69, 147] width 81 height 12
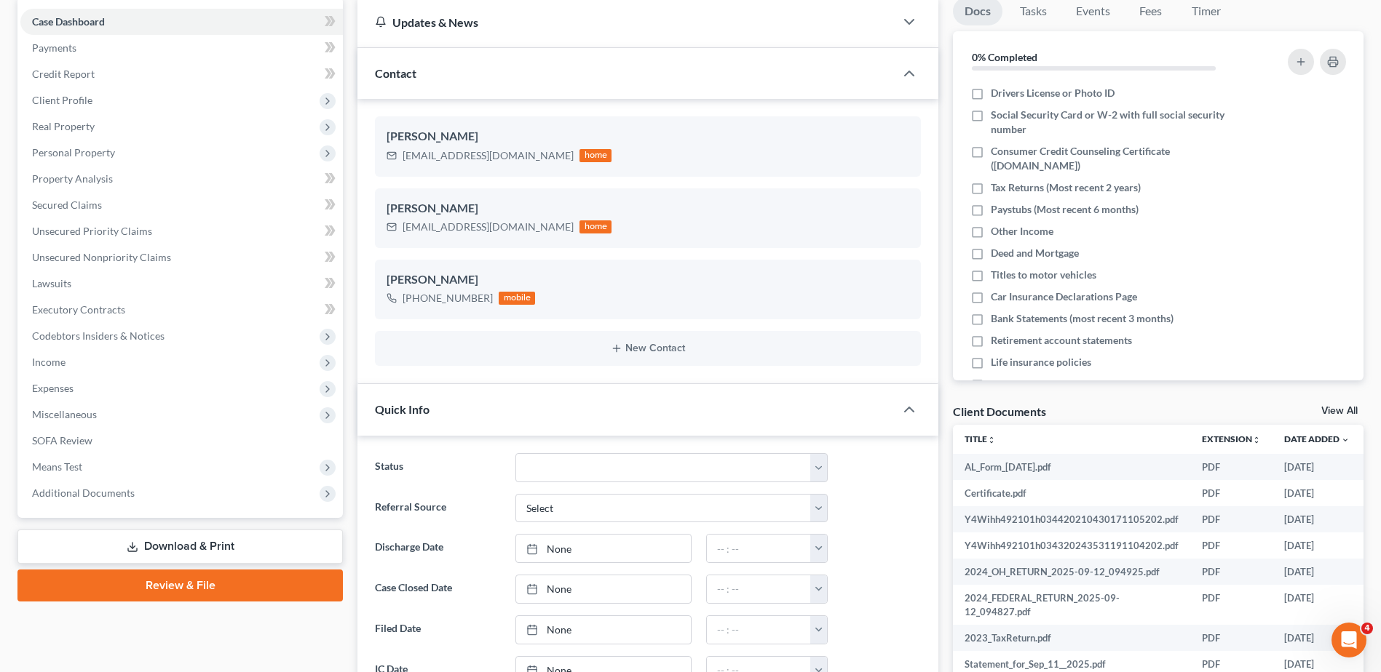
scroll to position [146, 0]
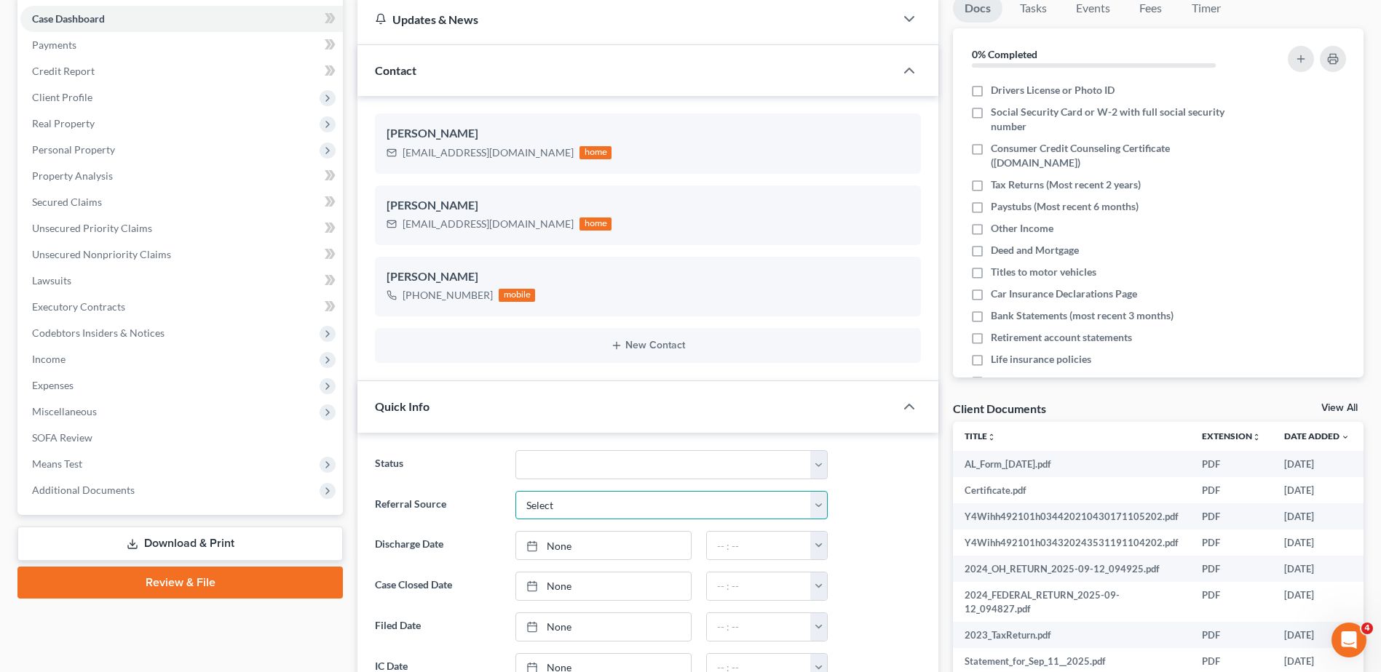
click at [554, 508] on select "Select Word Of Mouth Previous Clients Direct Mail Website Google Search Modern …" at bounding box center [671, 505] width 312 height 29
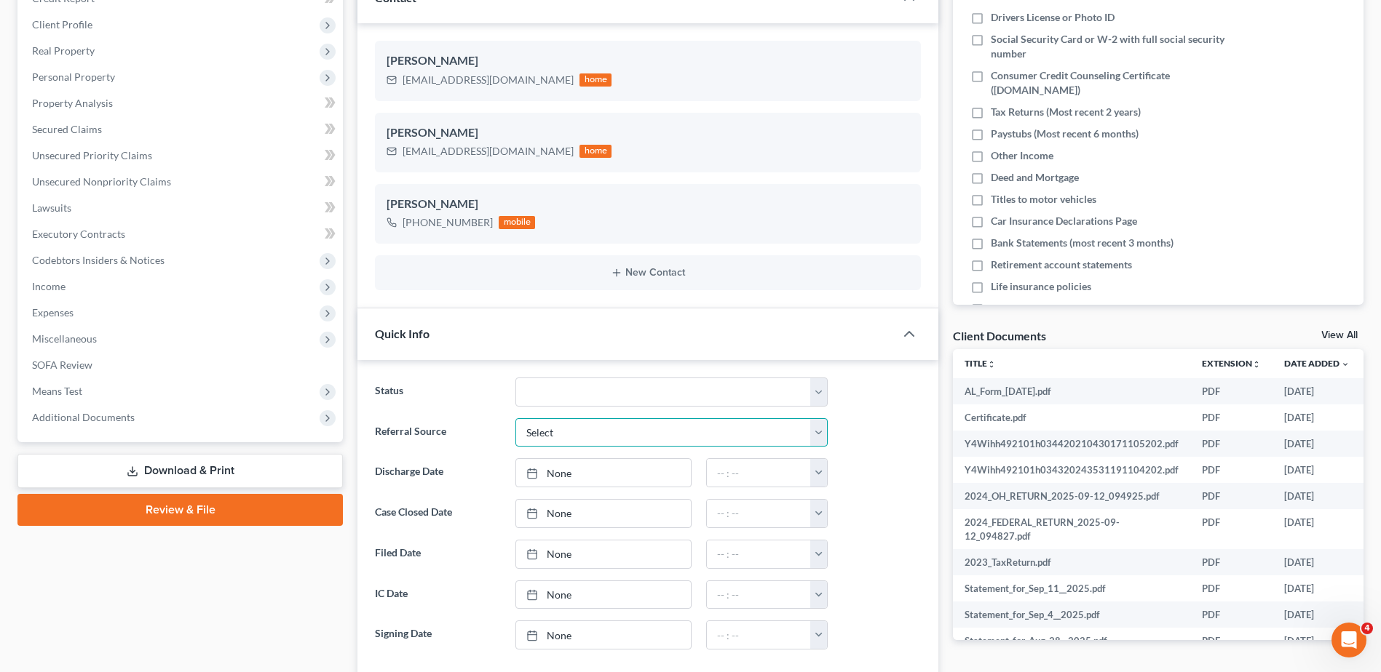
click at [553, 429] on select "Select Word Of Mouth Previous Clients Direct Mail Website Google Search Modern …" at bounding box center [671, 432] width 312 height 29
select select "4"
click at [515, 418] on select "Select Word Of Mouth Previous Clients Direct Mail Website Google Search Modern …" at bounding box center [671, 432] width 312 height 29
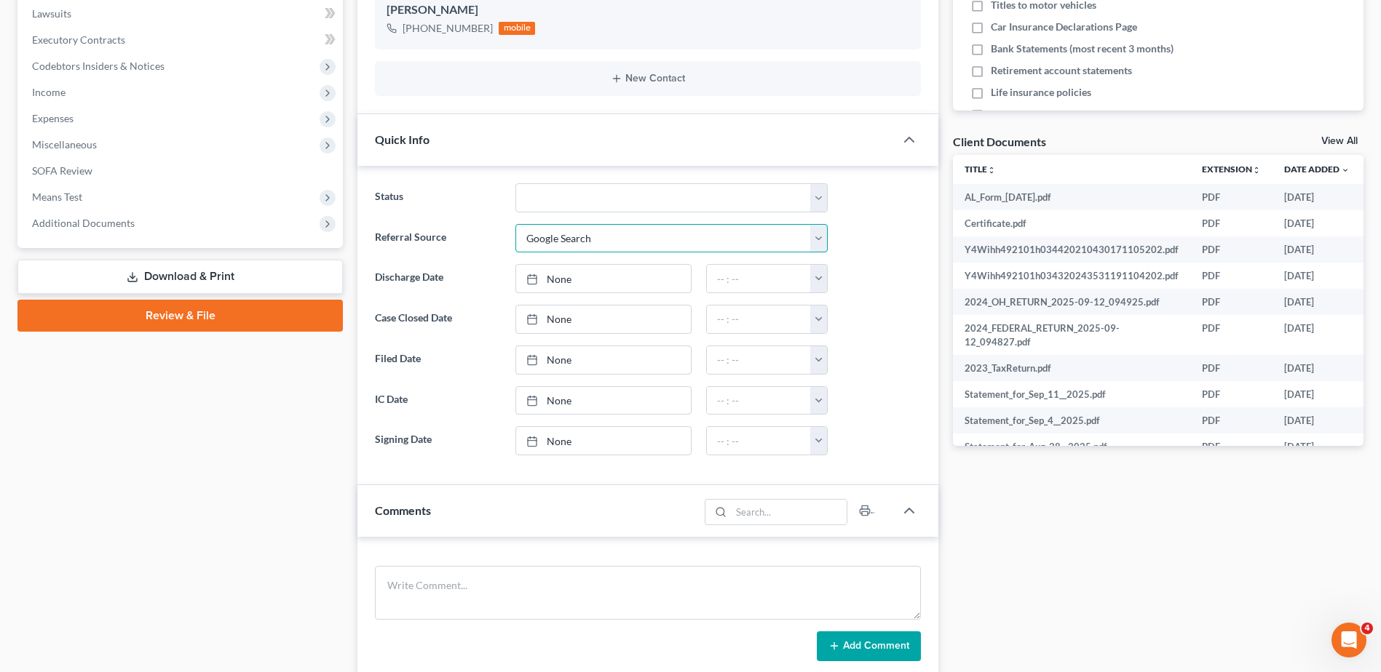
scroll to position [291, 0]
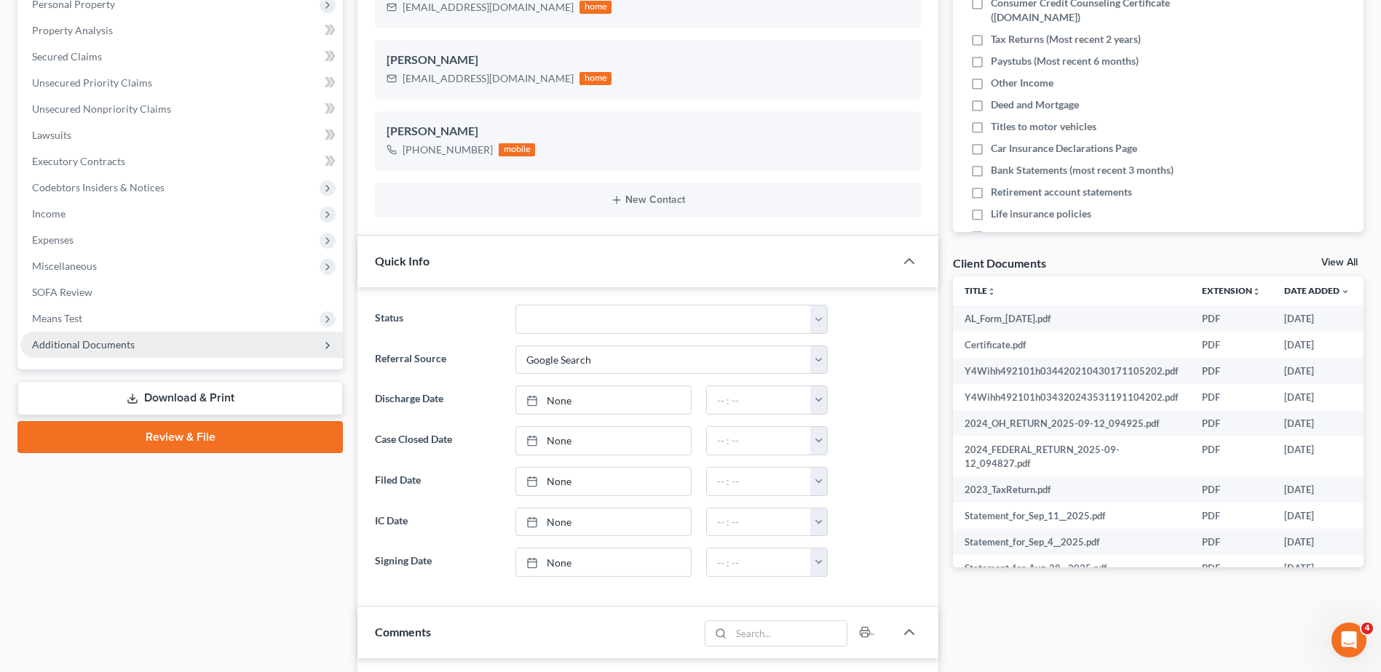
click at [114, 343] on span "Additional Documents" at bounding box center [83, 344] width 103 height 12
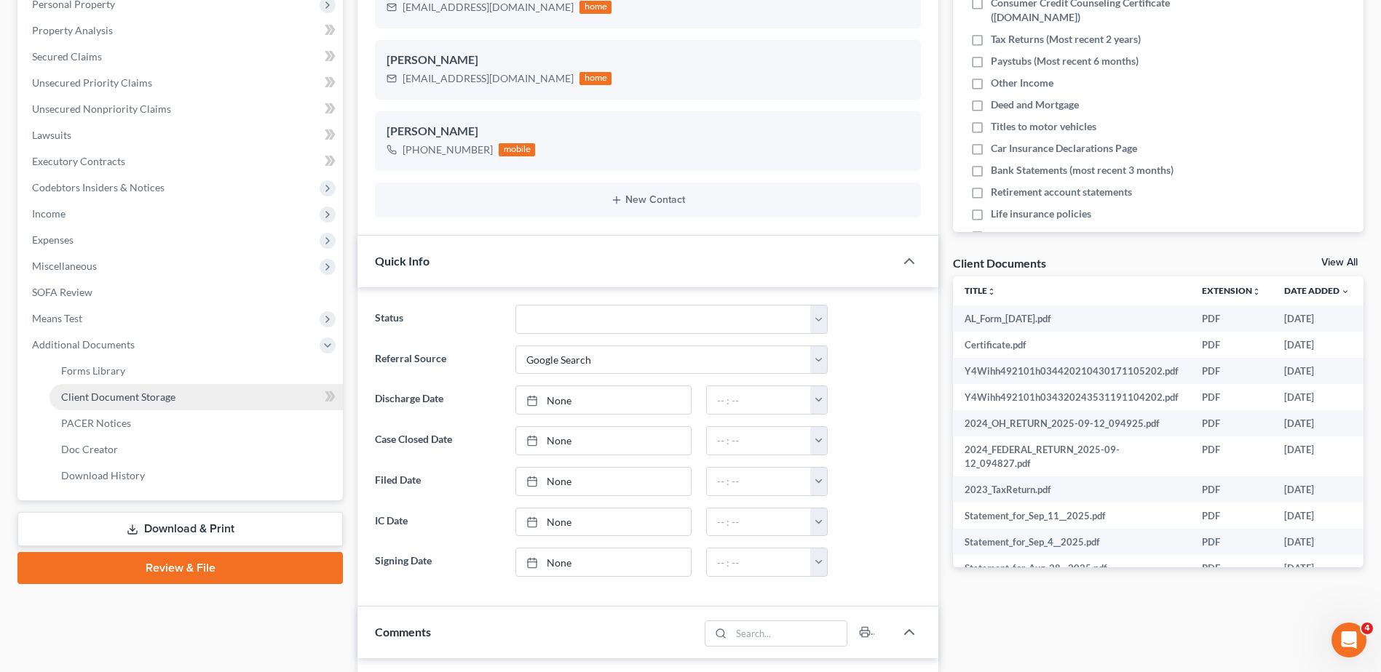
click at [127, 397] on span "Client Document Storage" at bounding box center [118, 397] width 114 height 12
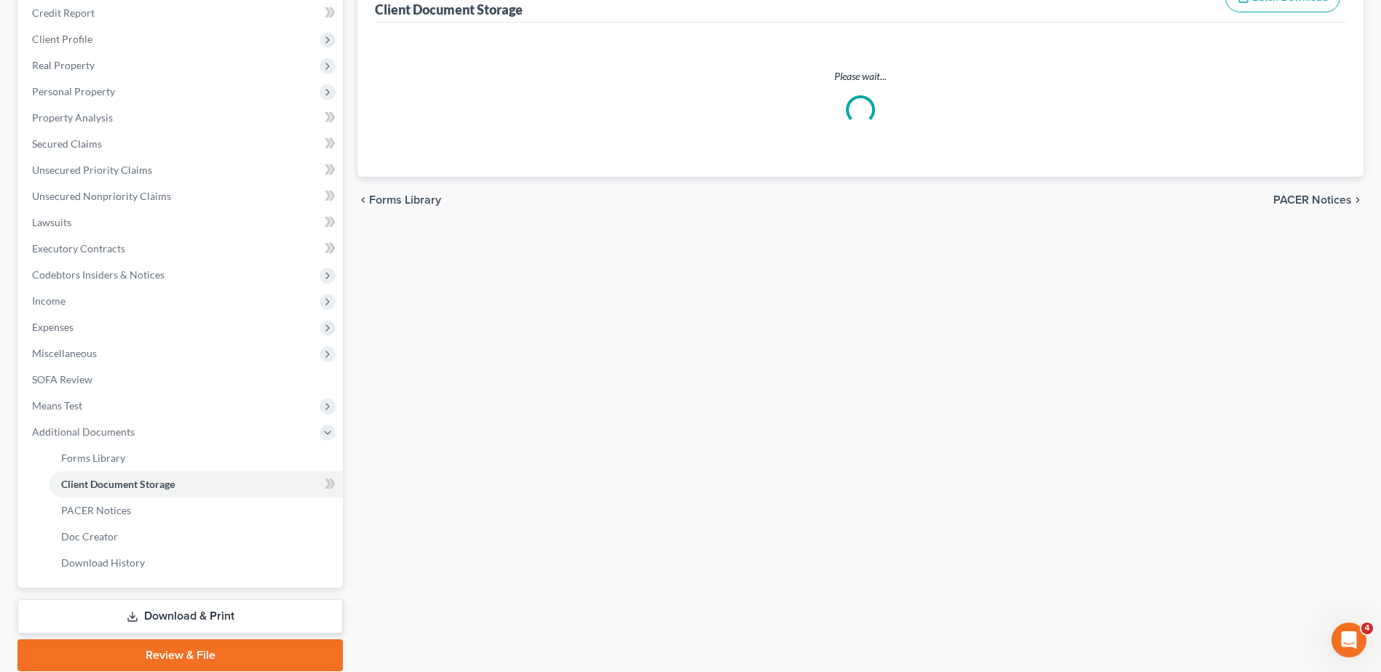
scroll to position [52, 0]
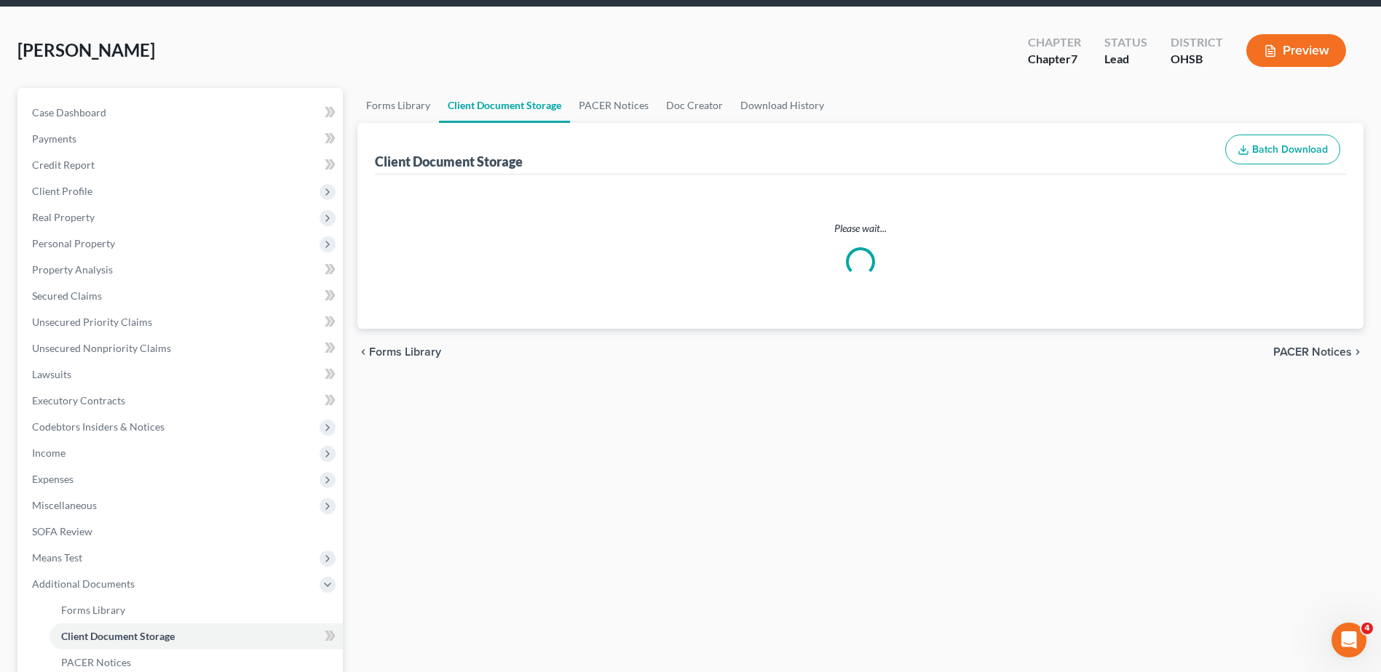
select select "7"
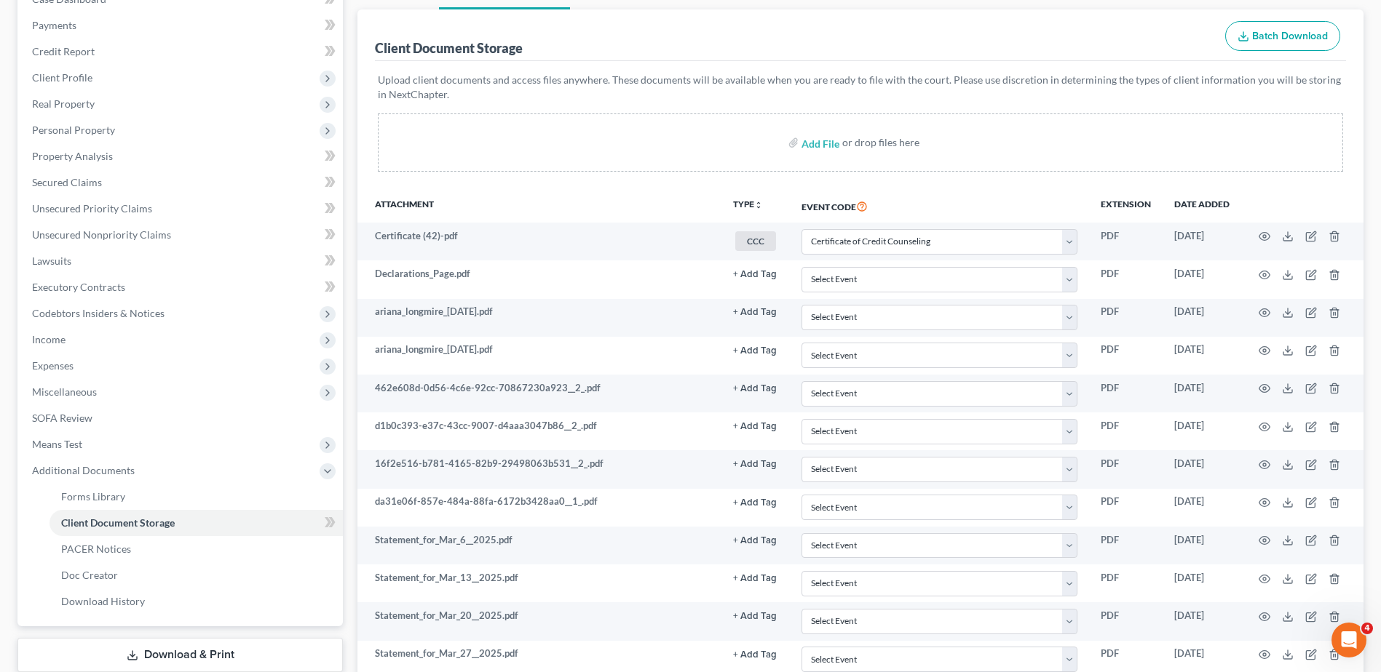
scroll to position [81, 0]
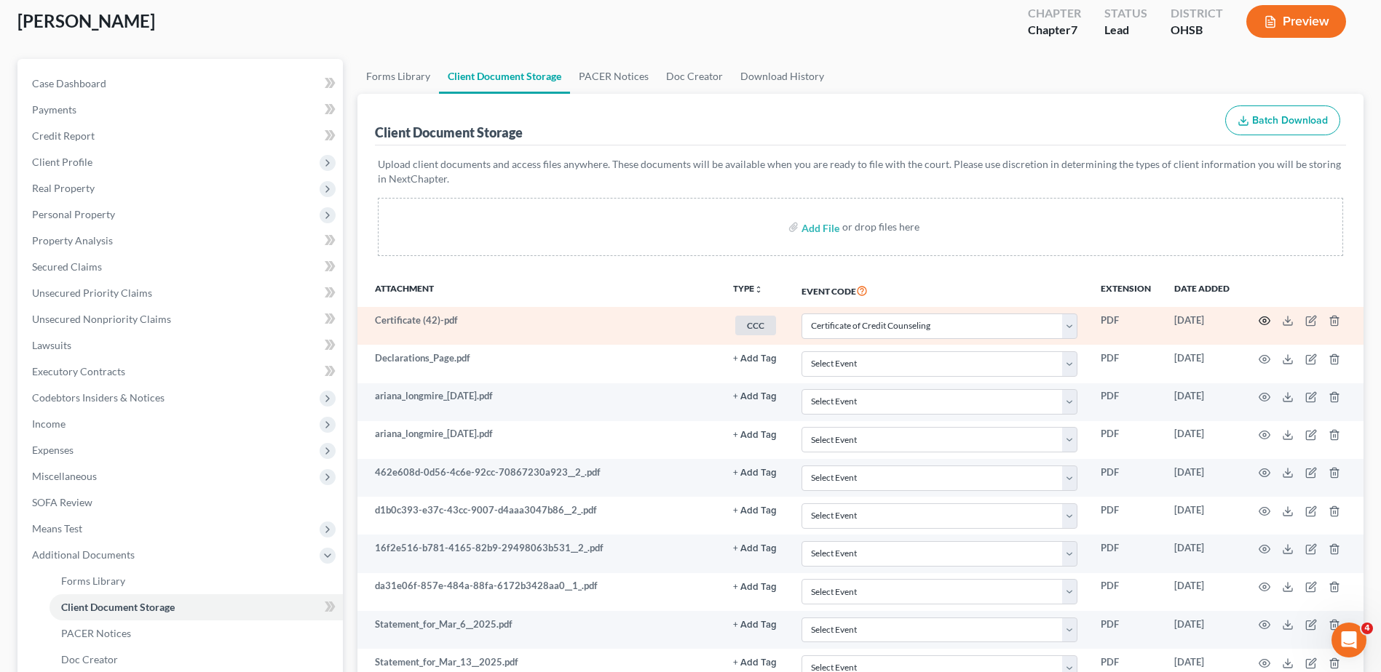
click at [1261, 318] on icon "button" at bounding box center [1264, 321] width 11 height 8
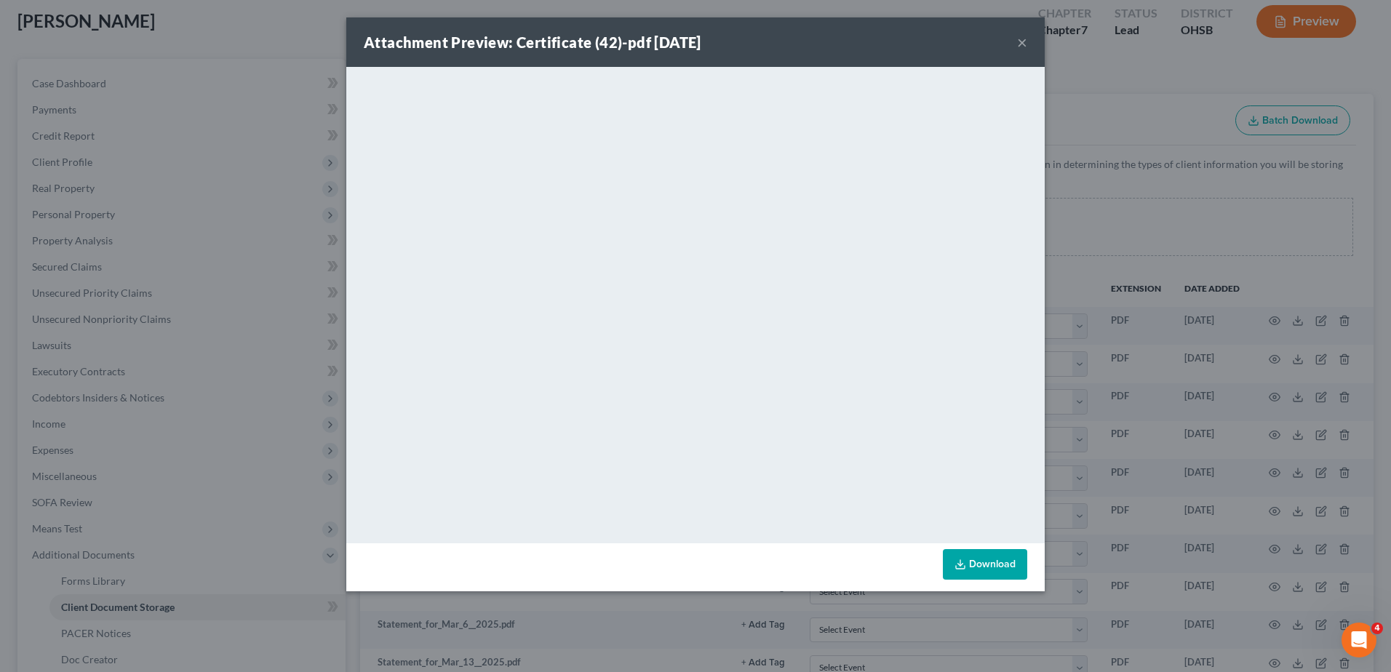
click at [1022, 44] on button "×" at bounding box center [1022, 41] width 10 height 17
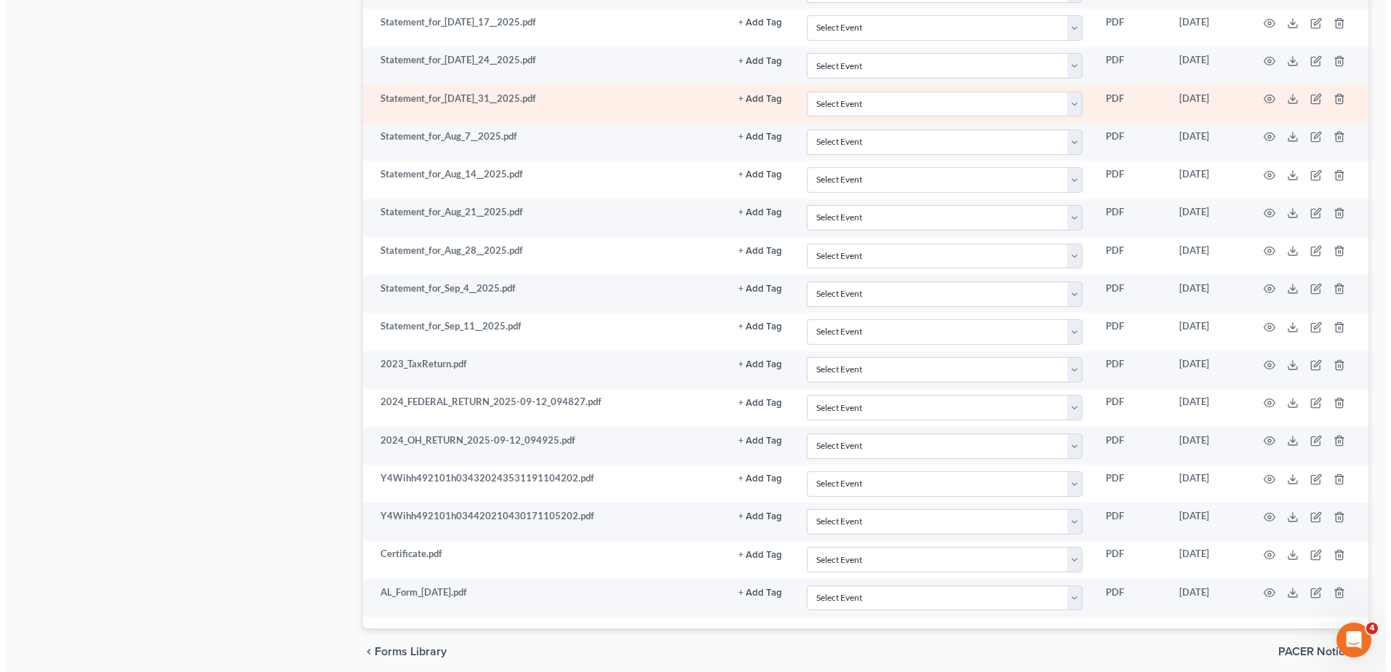
scroll to position [1463, 0]
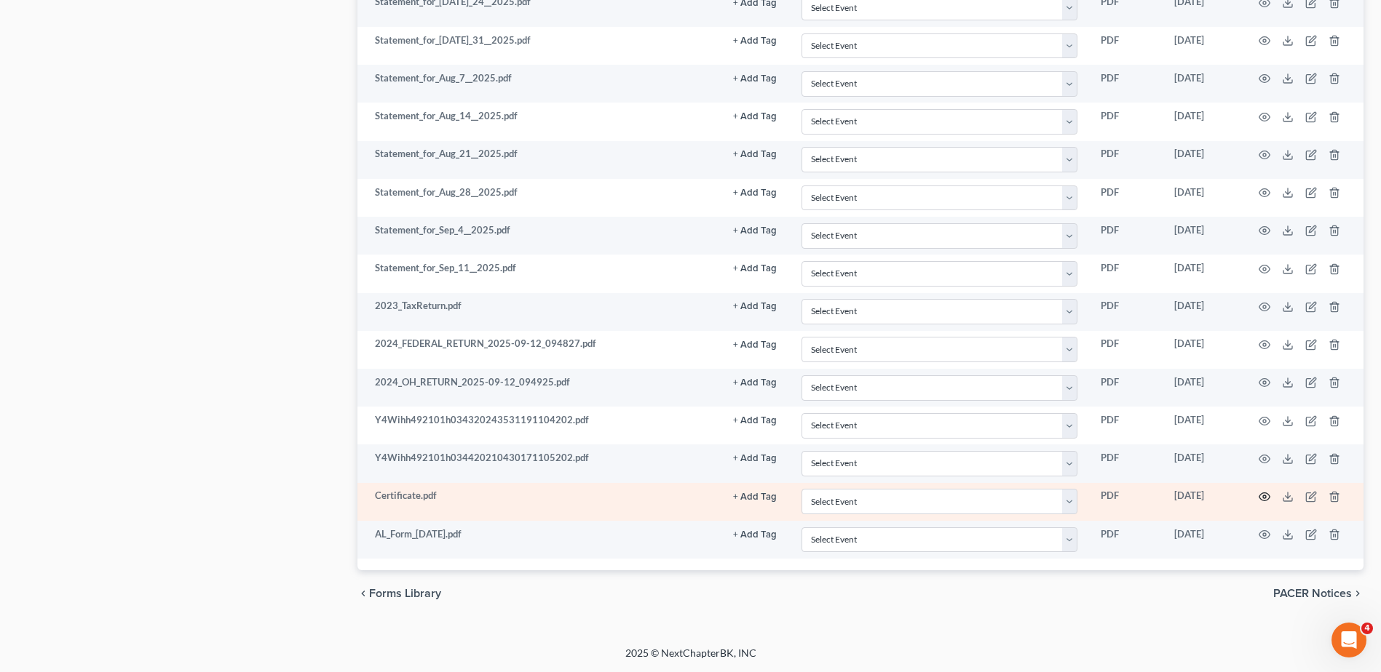
click at [1265, 494] on icon "button" at bounding box center [1264, 497] width 12 height 12
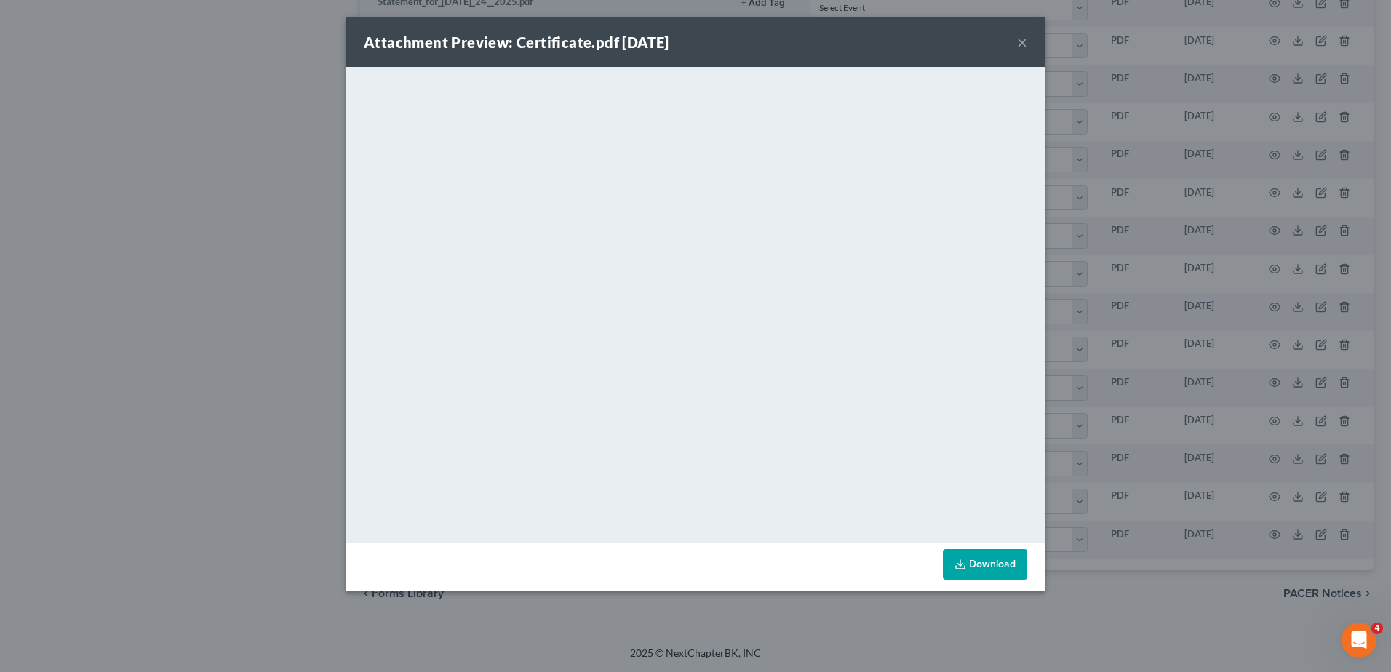
click at [1021, 42] on button "×" at bounding box center [1022, 41] width 10 height 17
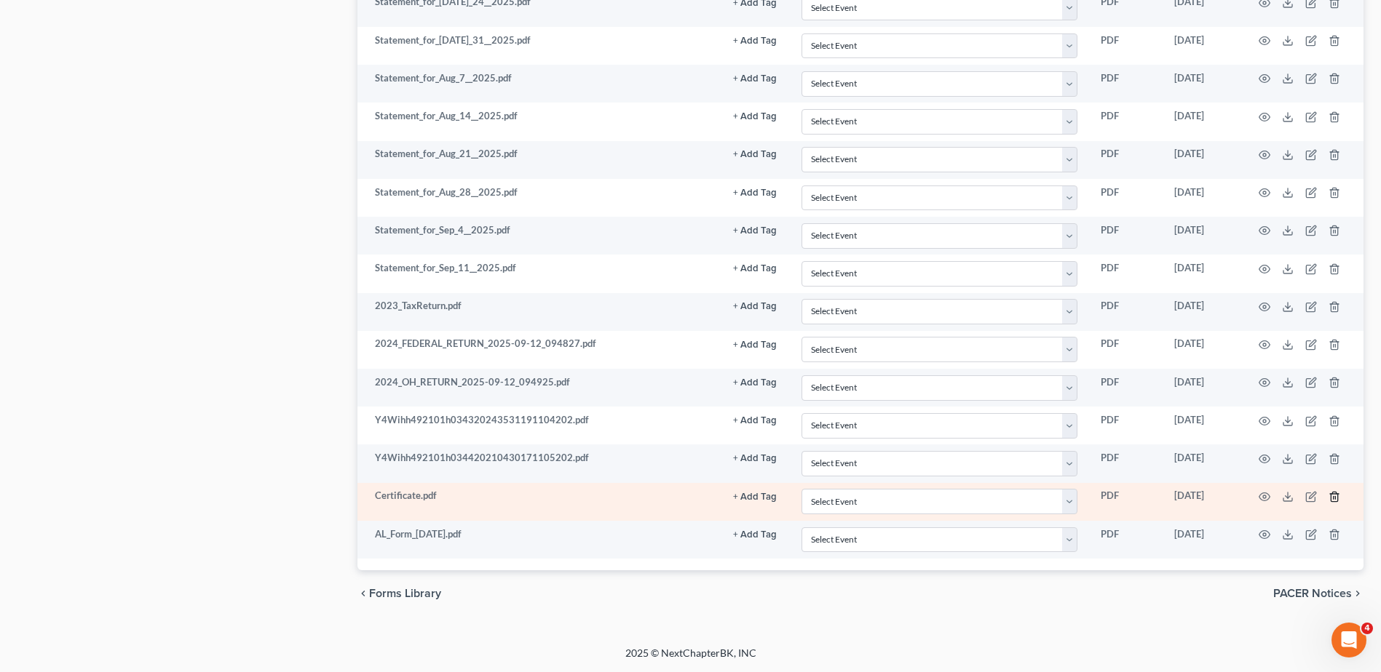
click at [1334, 496] on icon "button" at bounding box center [1334, 497] width 12 height 12
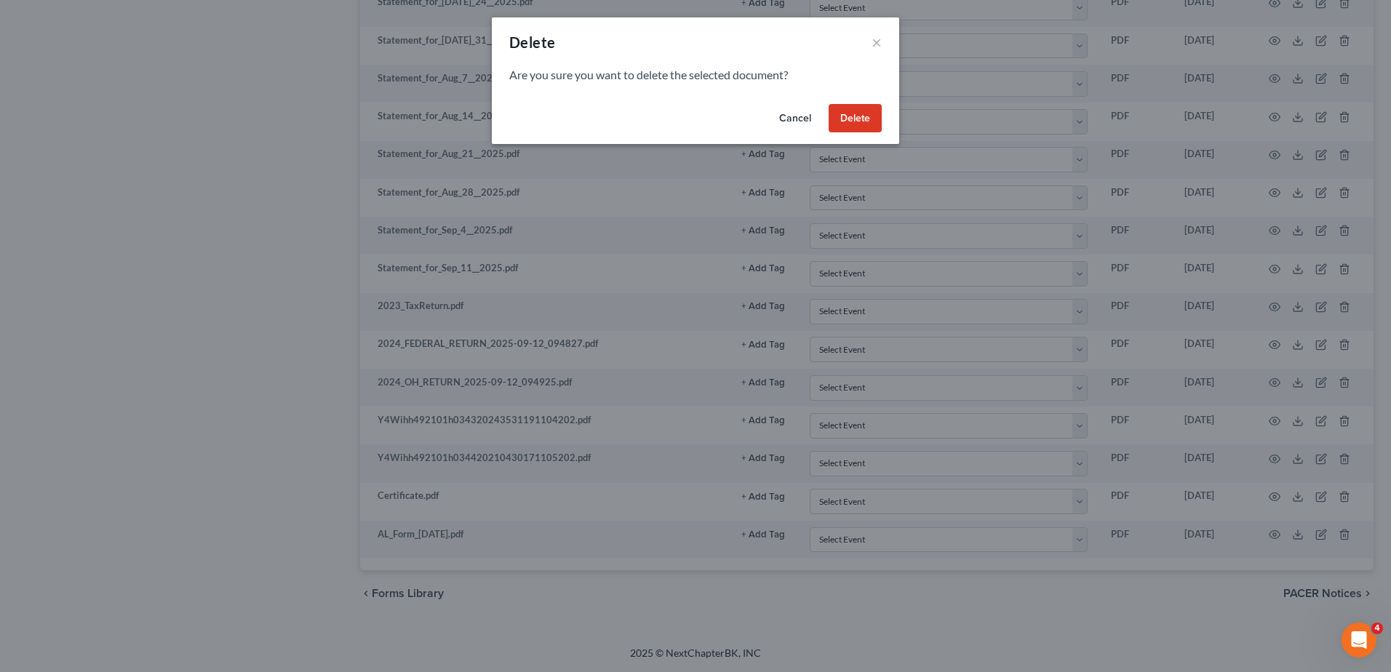
click at [861, 122] on button "Delete" at bounding box center [855, 118] width 53 height 29
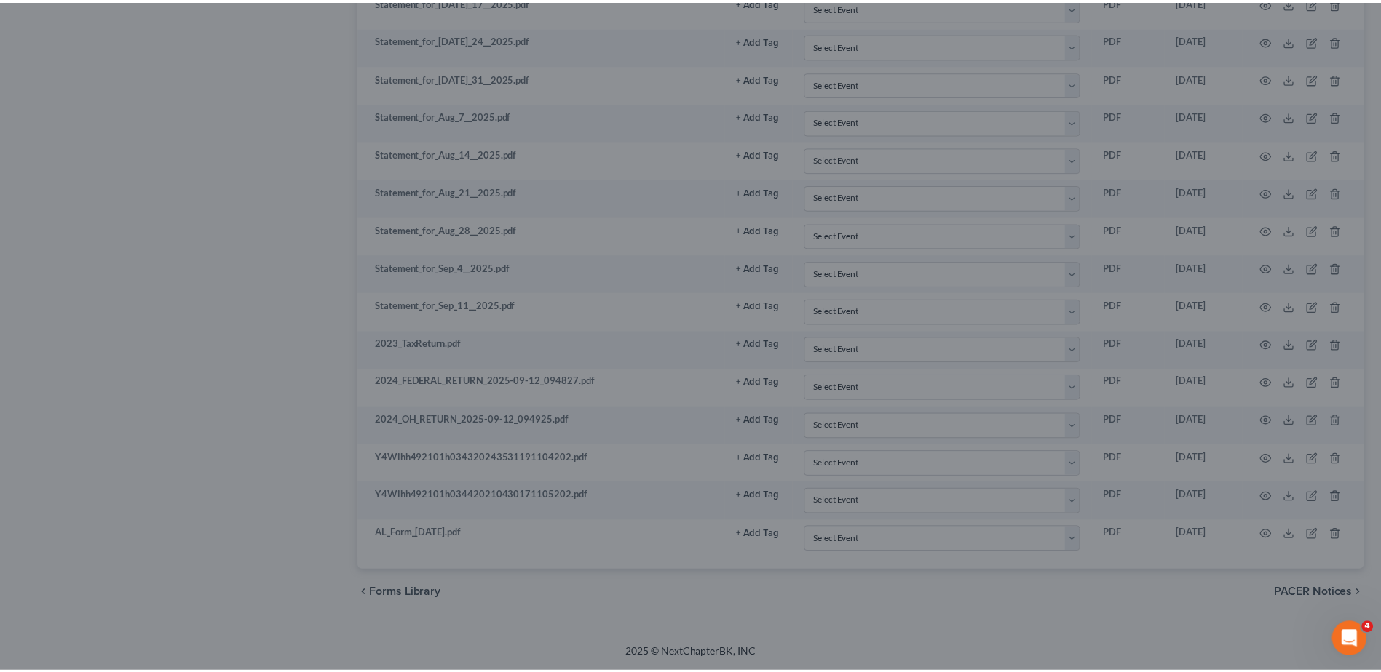
scroll to position [1426, 0]
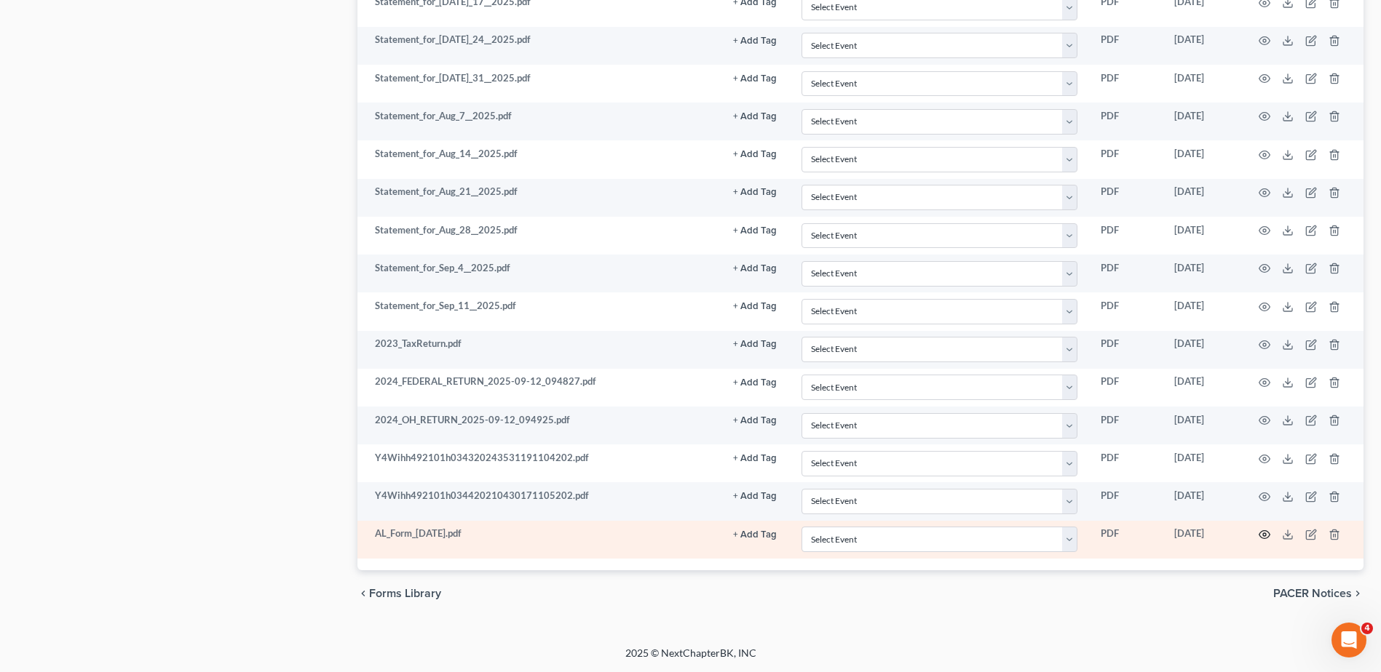
click at [1260, 536] on icon "button" at bounding box center [1264, 535] width 12 height 12
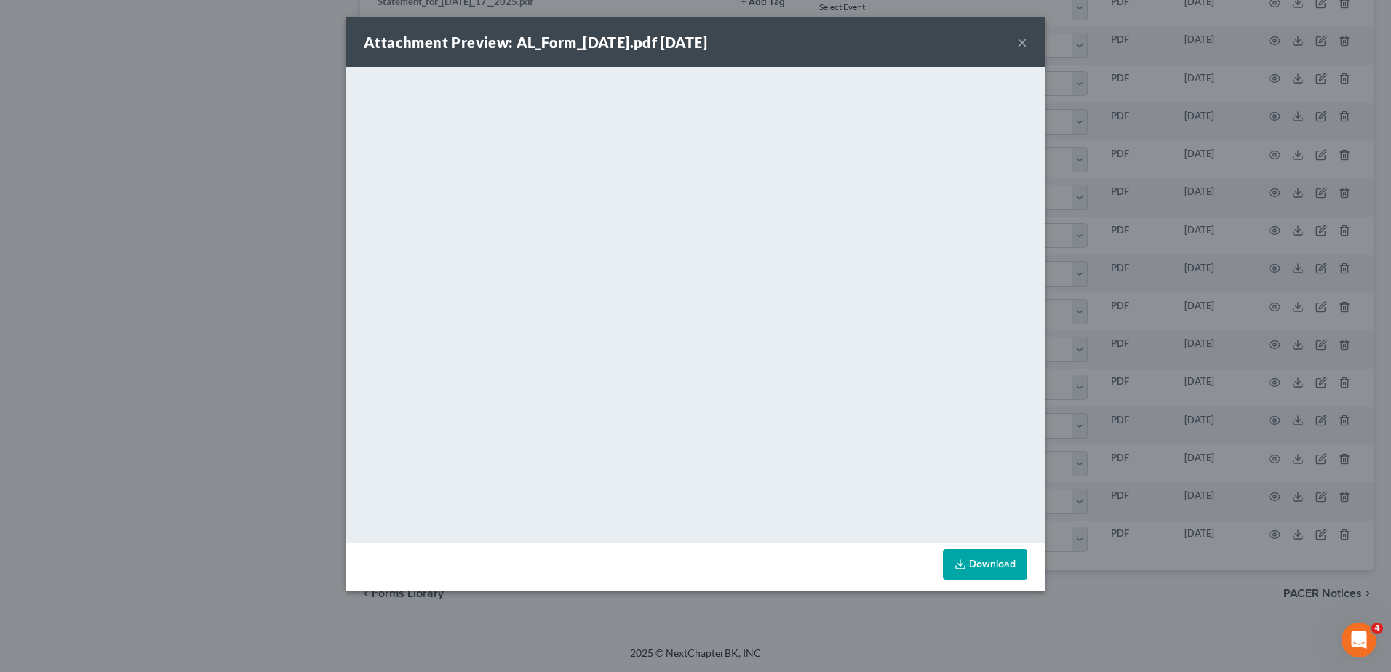
click at [1020, 41] on button "×" at bounding box center [1022, 41] width 10 height 17
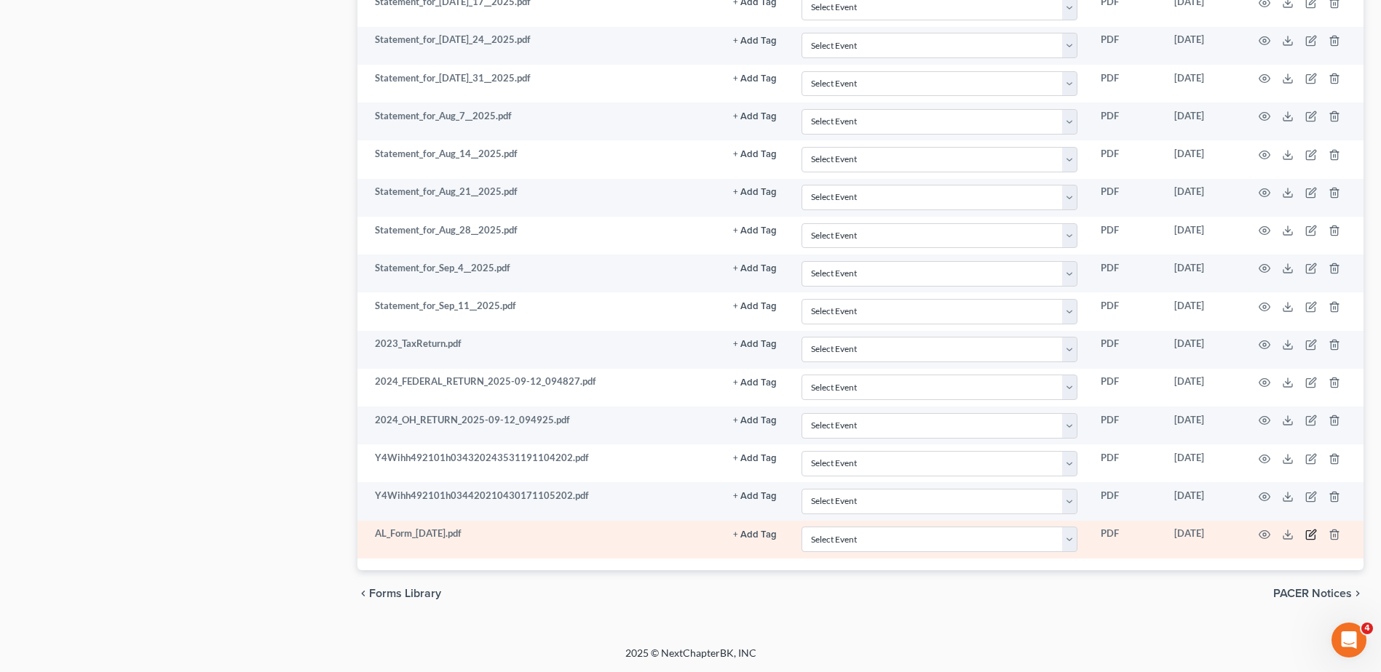
click at [1310, 537] on icon "button" at bounding box center [1311, 535] width 12 height 12
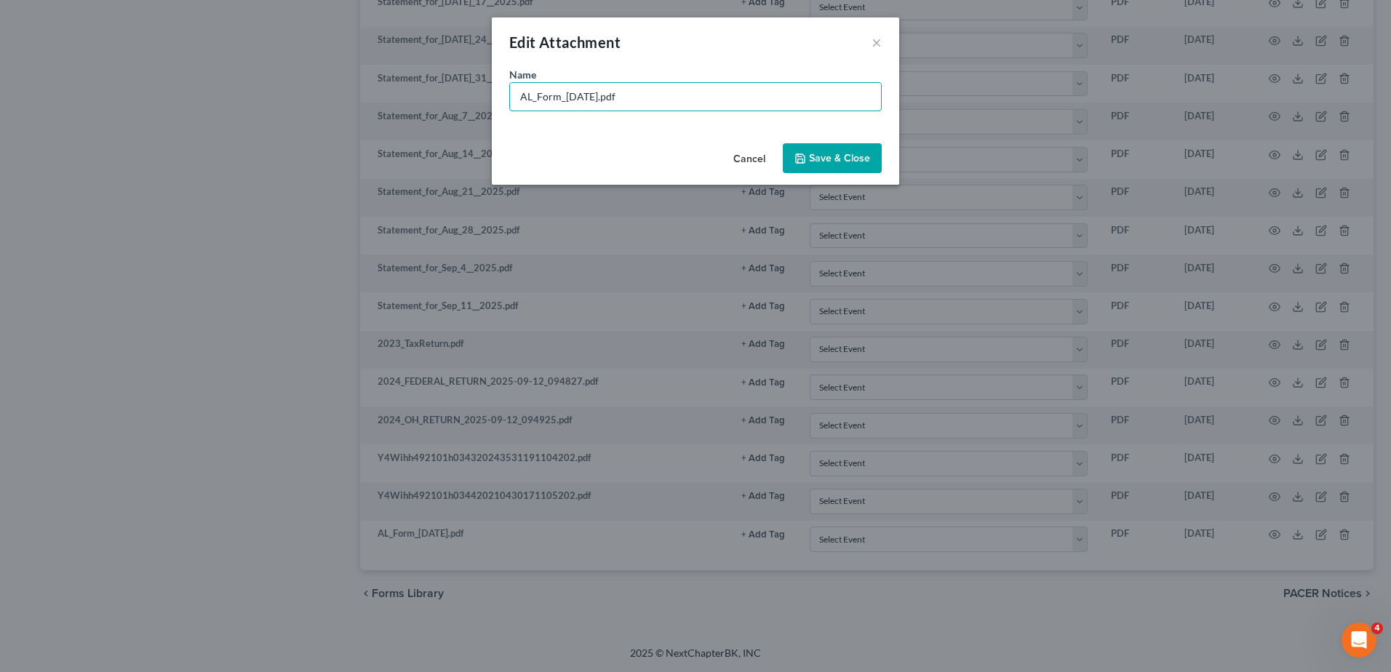
drag, startPoint x: 600, startPoint y: 98, endPoint x: 378, endPoint y: 106, distance: 221.4
click at [381, 110] on div "Edit Attachment × Name * AL_Form_[DATE].pdf Cancel Save & Close" at bounding box center [695, 336] width 1391 height 672
type input "Vehicle Title.pdf"
click at [855, 154] on span "Save & Close" at bounding box center [839, 158] width 61 height 12
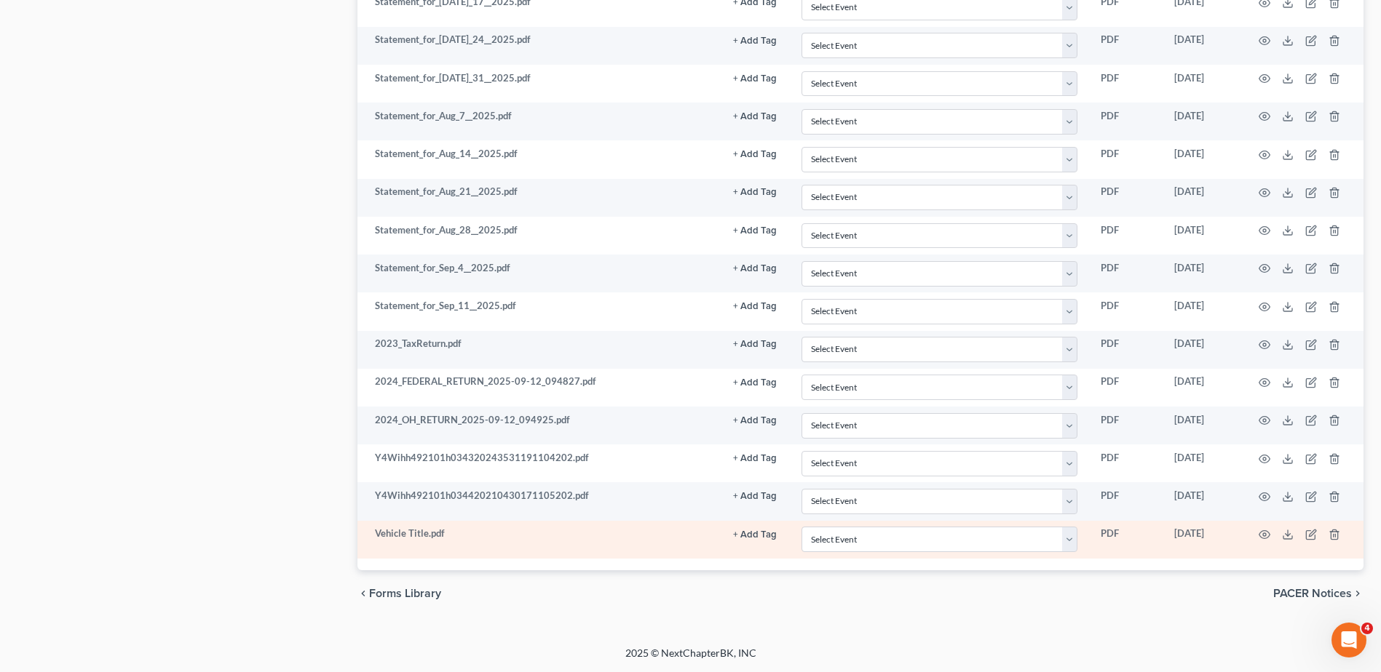
click at [752, 533] on button "+ Add Tag" at bounding box center [755, 535] width 44 height 9
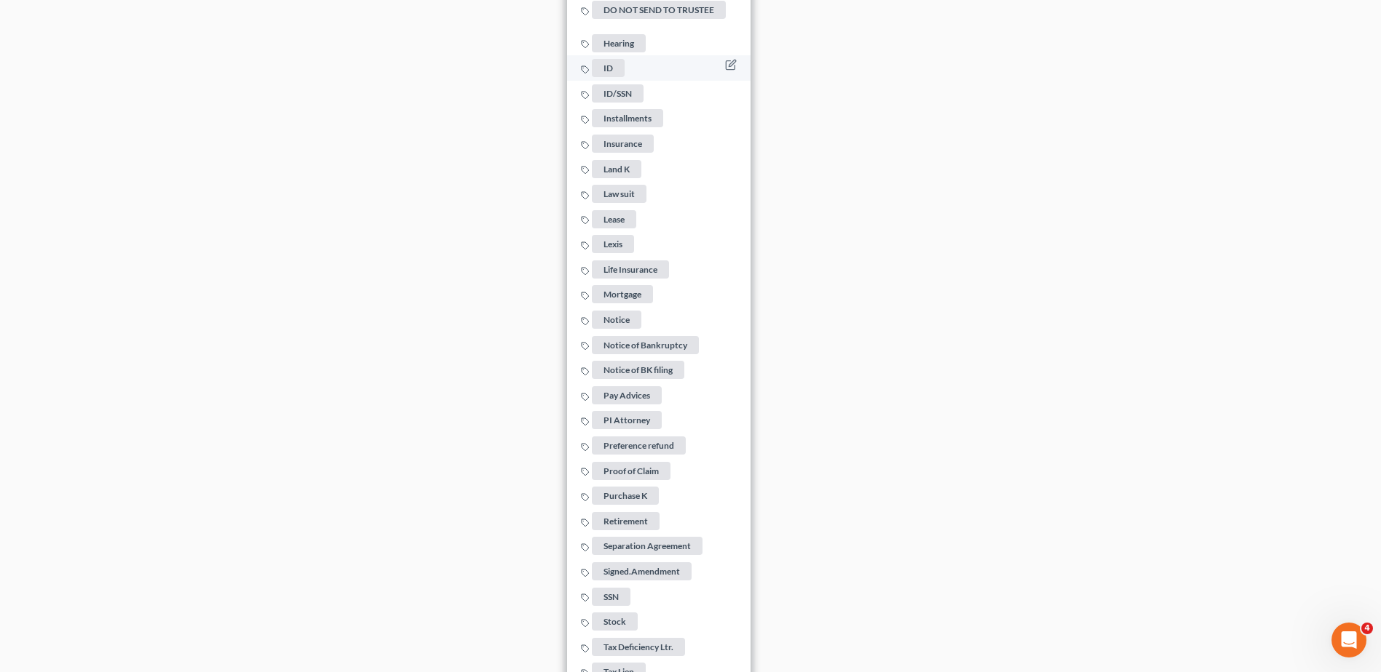
scroll to position [2549, 0]
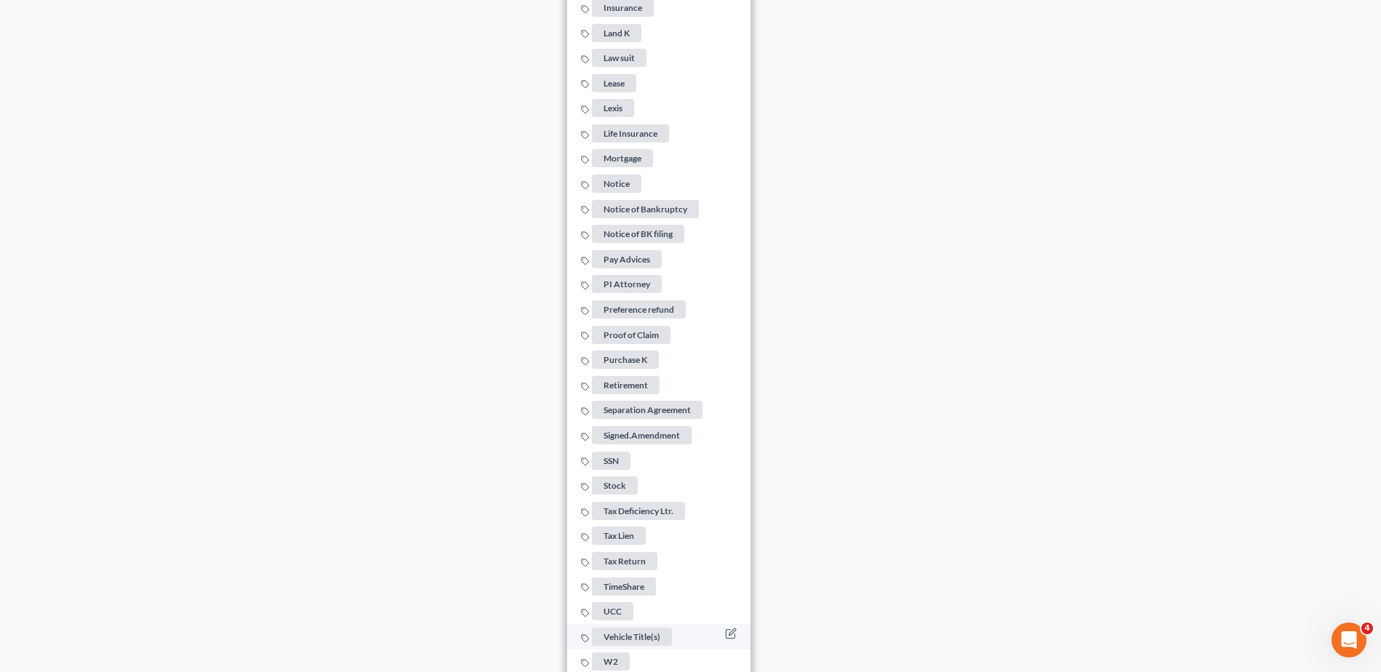
click at [648, 628] on span "Vehicle Title(s)" at bounding box center [632, 637] width 80 height 18
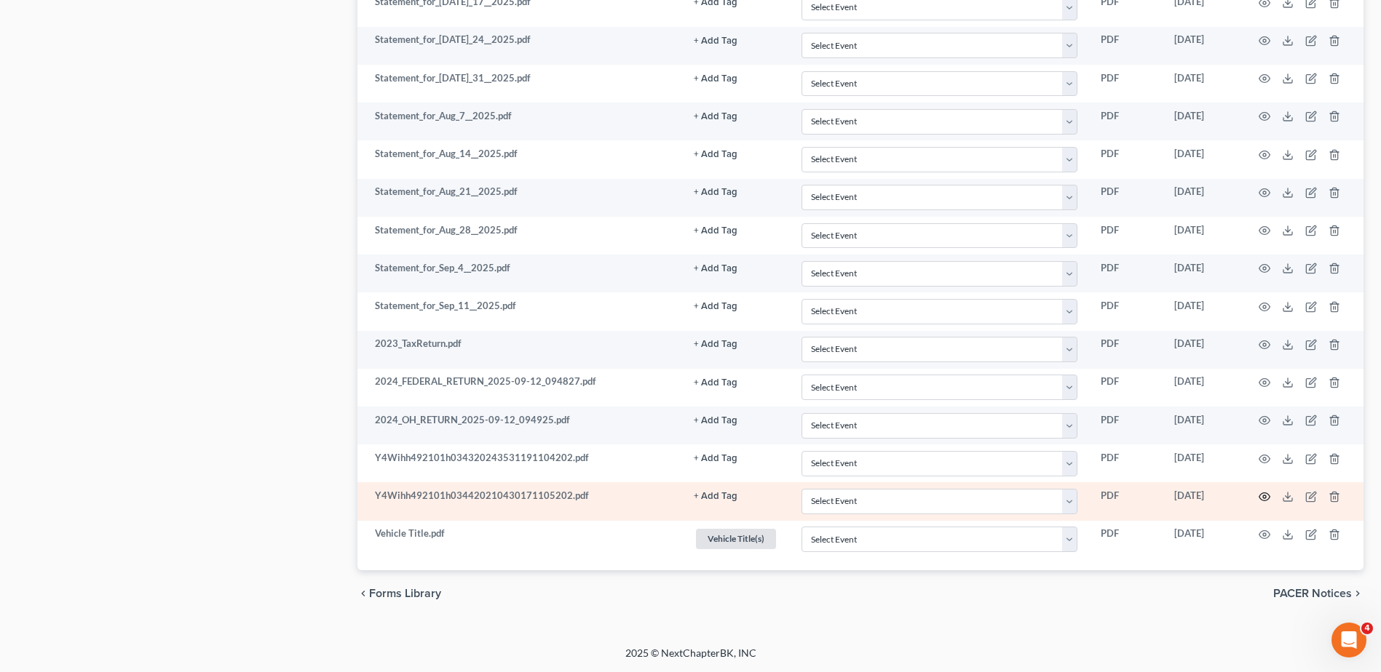
click at [1261, 499] on icon "button" at bounding box center [1264, 497] width 12 height 12
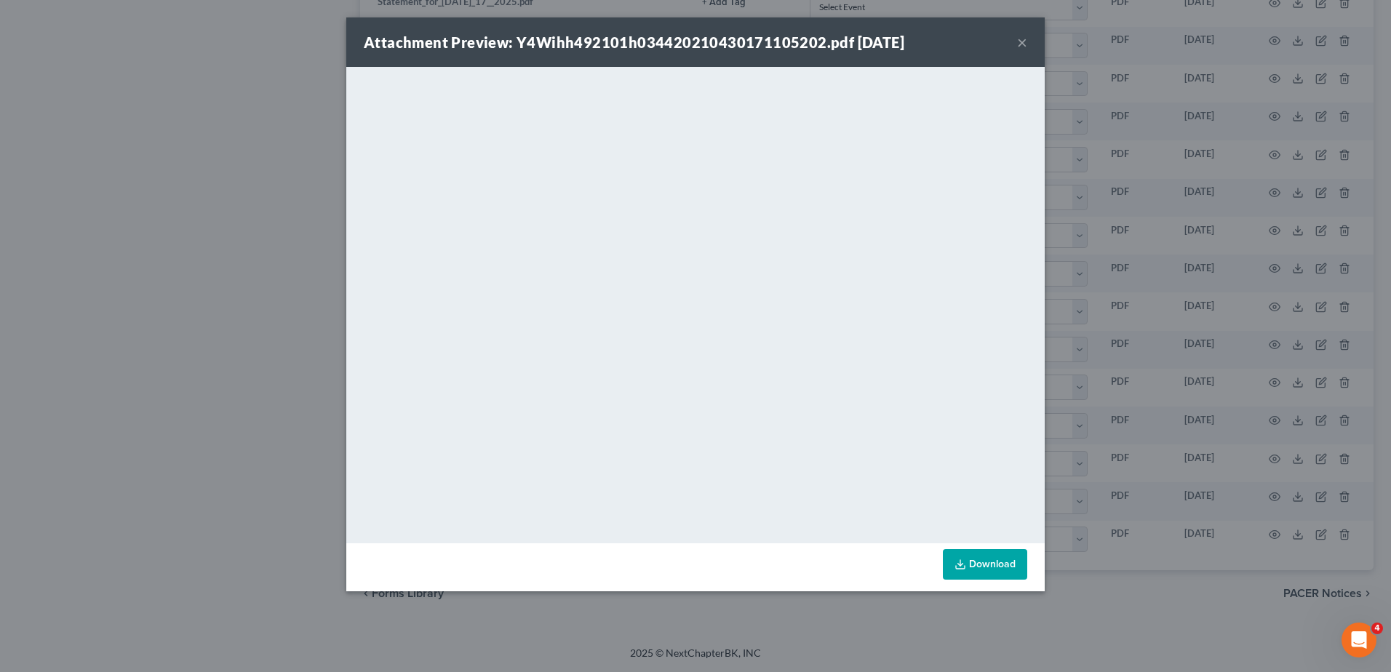
click at [1022, 45] on button "×" at bounding box center [1022, 41] width 10 height 17
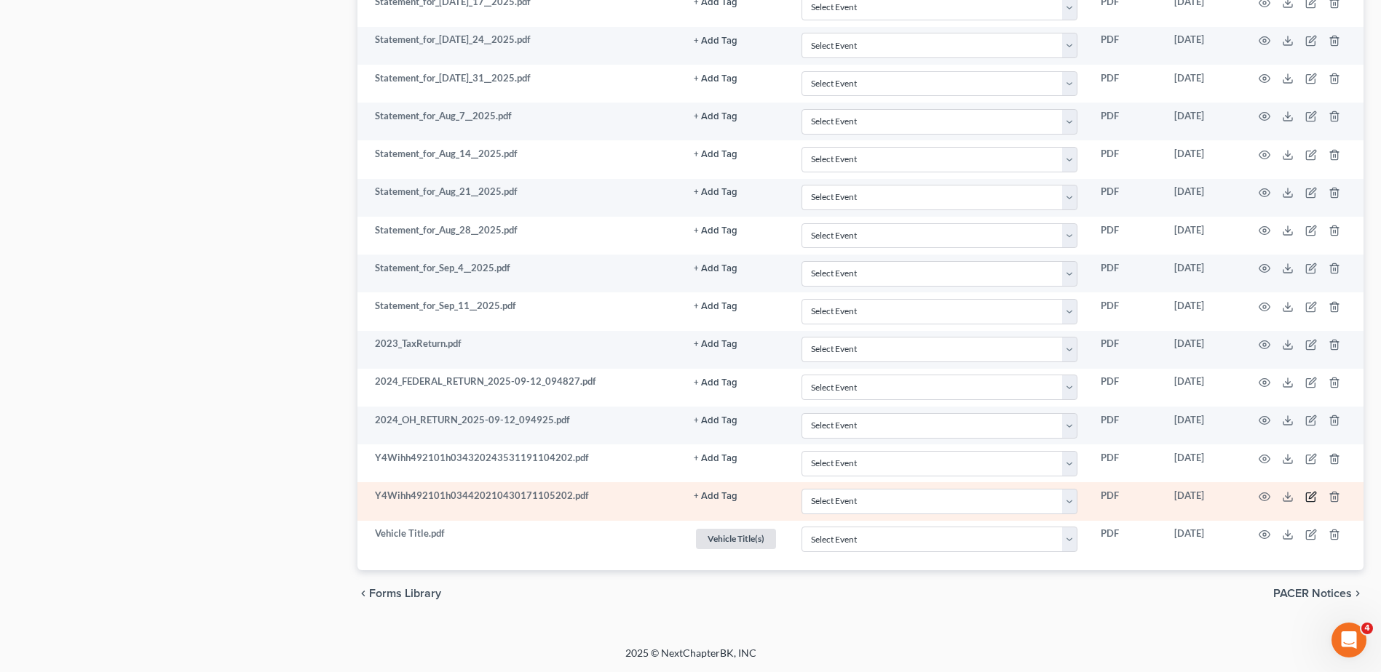
click at [1311, 496] on icon "button" at bounding box center [1311, 497] width 12 height 12
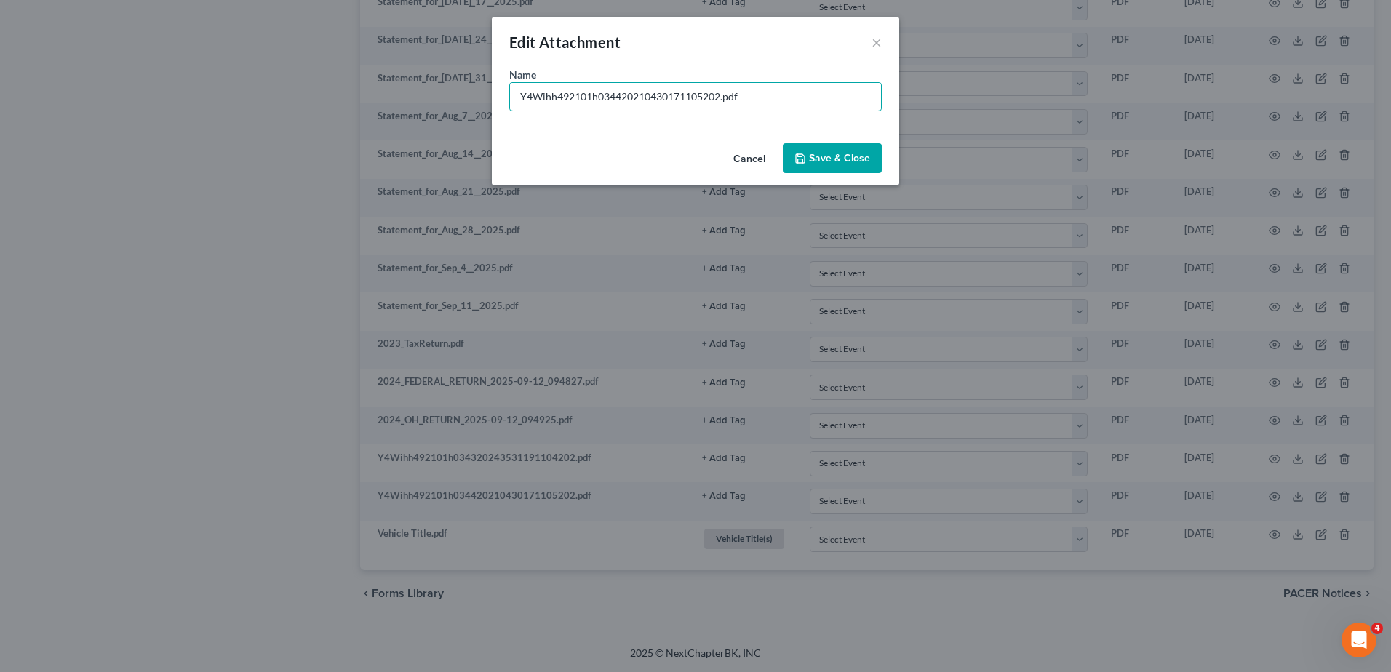
drag, startPoint x: 721, startPoint y: 97, endPoint x: 495, endPoint y: 85, distance: 226.6
click at [495, 85] on div "Name * Y4Wihh492101h034420210430171105202.pdf" at bounding box center [696, 102] width 408 height 71
type input "W2 Redacted.pdf"
click at [819, 164] on span "Save & Close" at bounding box center [839, 158] width 61 height 12
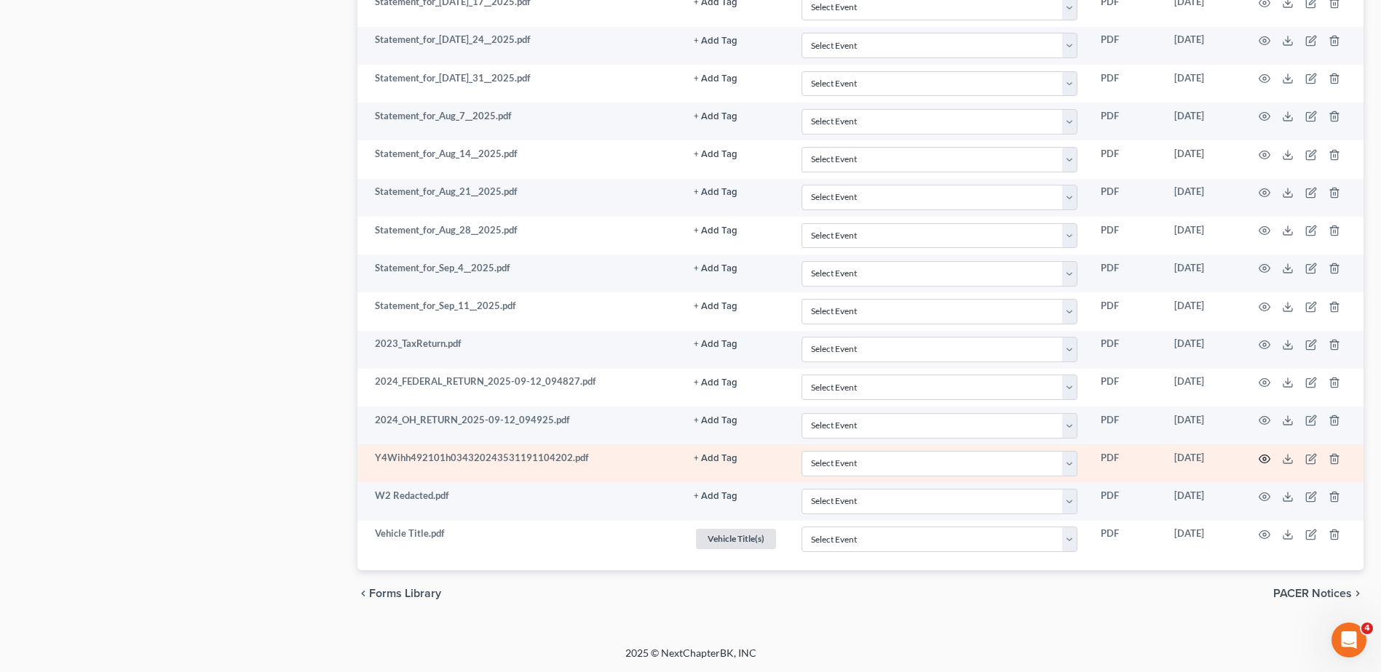
click at [1264, 458] on circle "button" at bounding box center [1264, 459] width 3 height 3
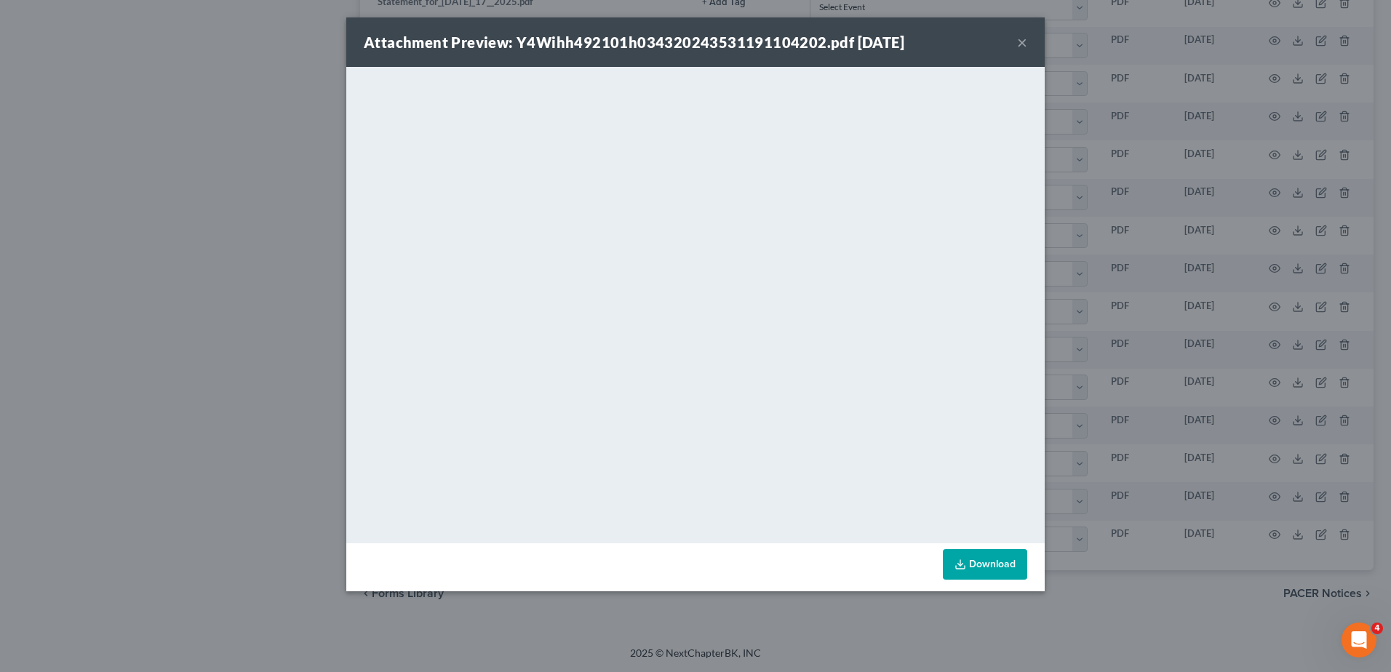
click at [1024, 35] on button "×" at bounding box center [1022, 41] width 10 height 17
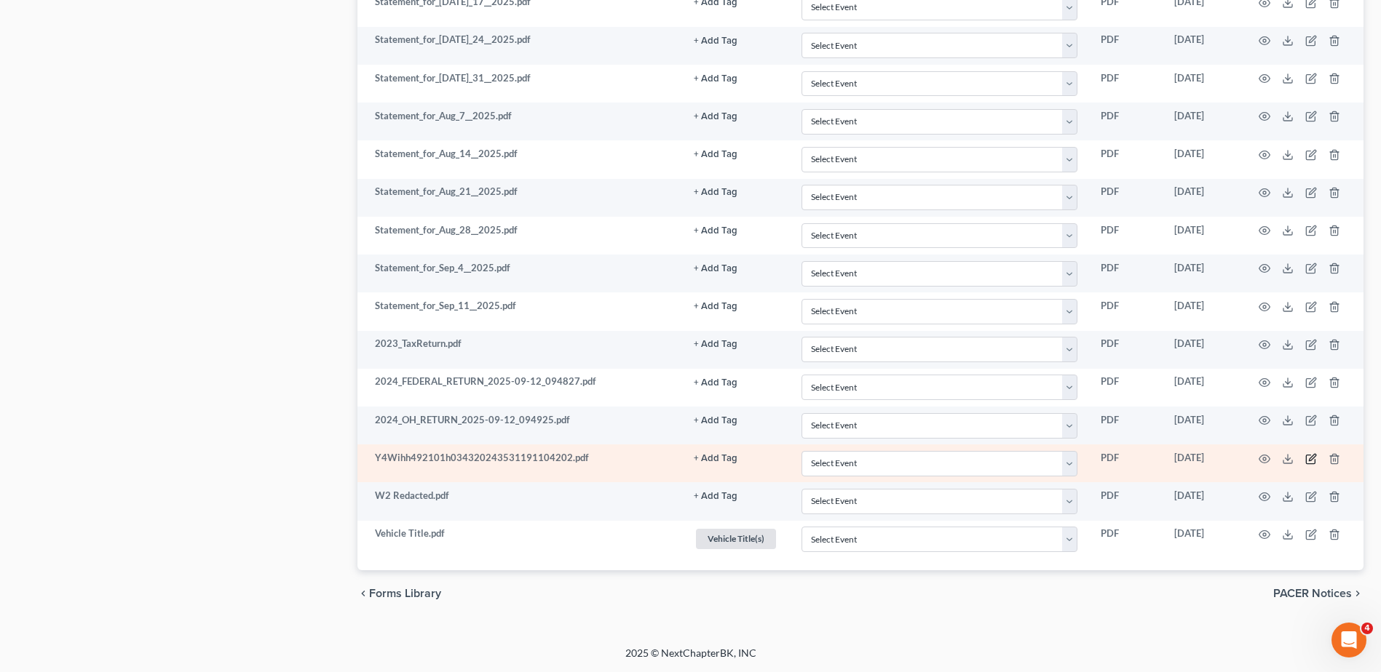
click at [1311, 459] on icon "button" at bounding box center [1311, 459] width 12 height 12
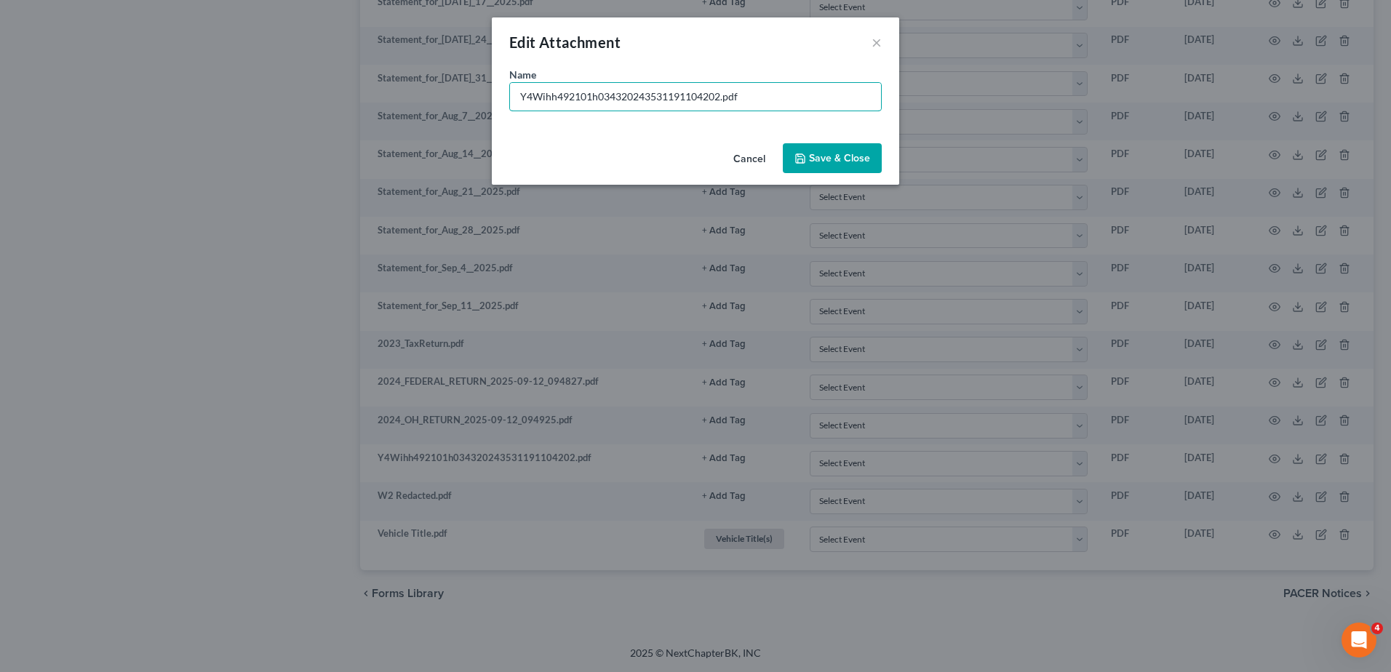
drag, startPoint x: 720, startPoint y: 96, endPoint x: 461, endPoint y: 98, distance: 259.1
click at [461, 98] on div "Edit Attachment × Name * Y4Wihh492101h034320243531191104202.pdf Cancel Save & C…" at bounding box center [695, 336] width 1391 height 672
type input "W2 2023 Redacted.pdf"
click at [843, 158] on span "Save & Close" at bounding box center [839, 158] width 61 height 12
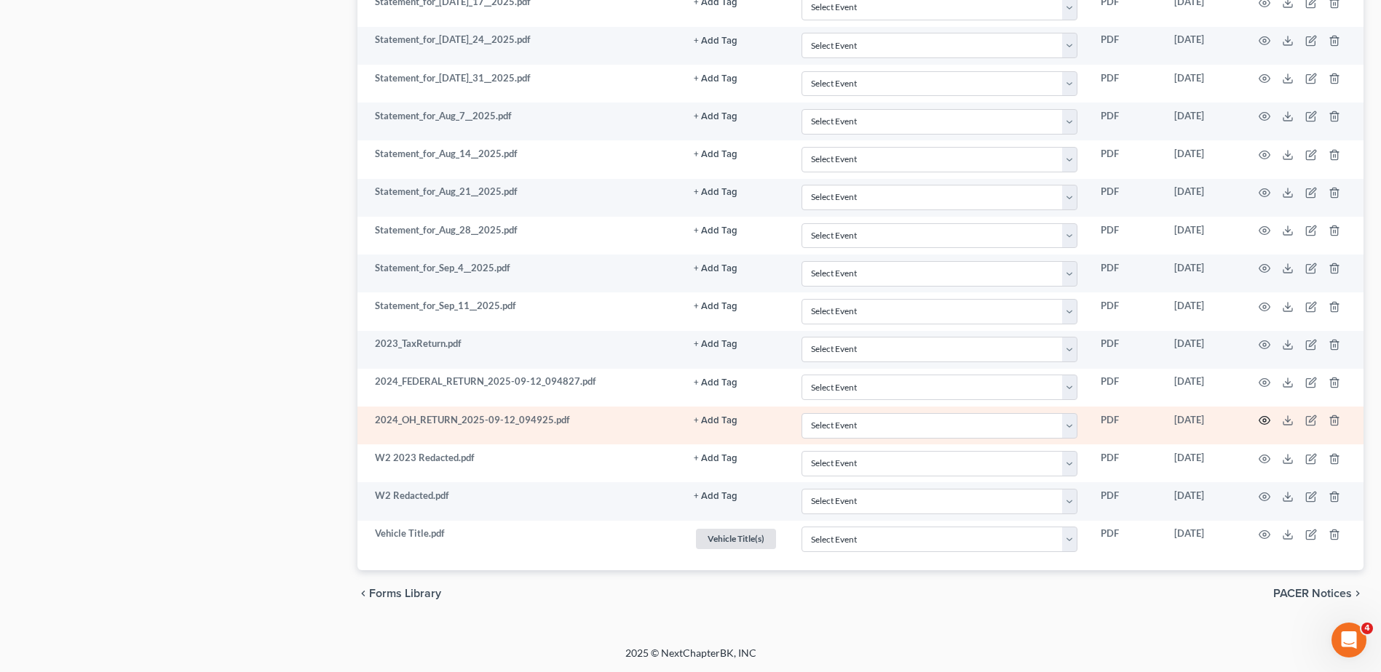
click at [1264, 420] on icon "button" at bounding box center [1264, 421] width 12 height 12
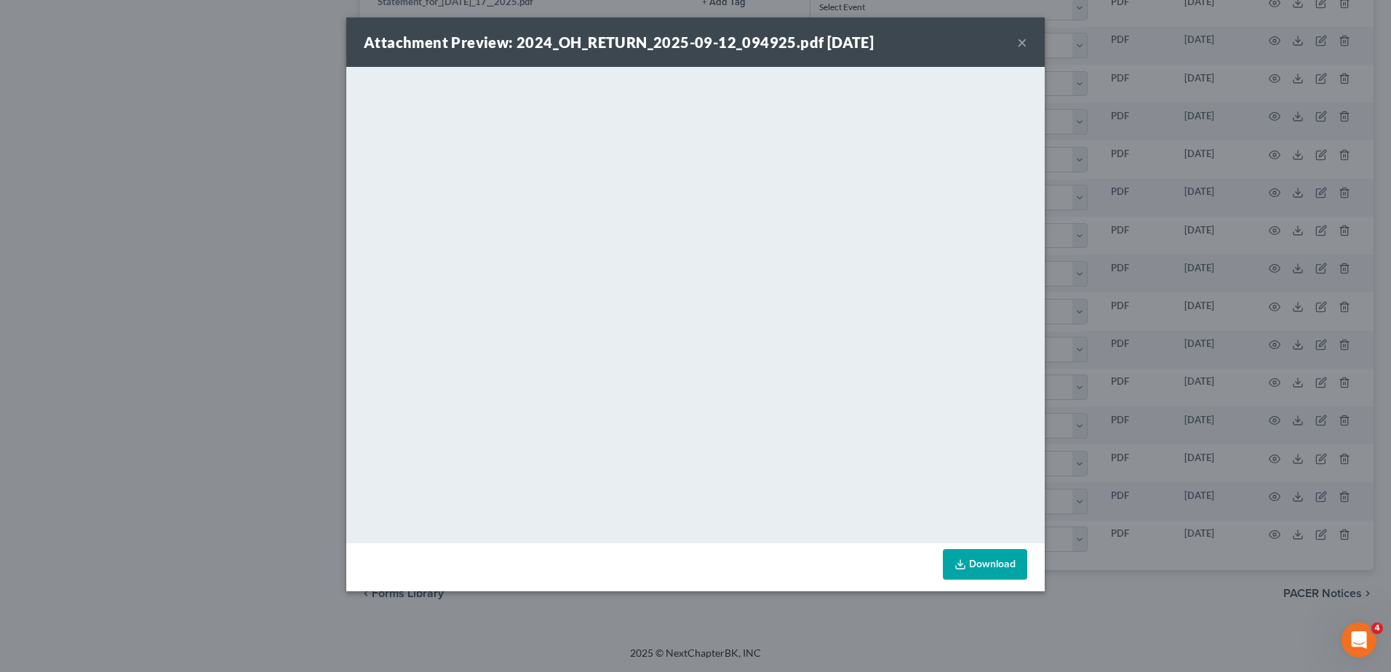
click at [1023, 42] on button "×" at bounding box center [1022, 41] width 10 height 17
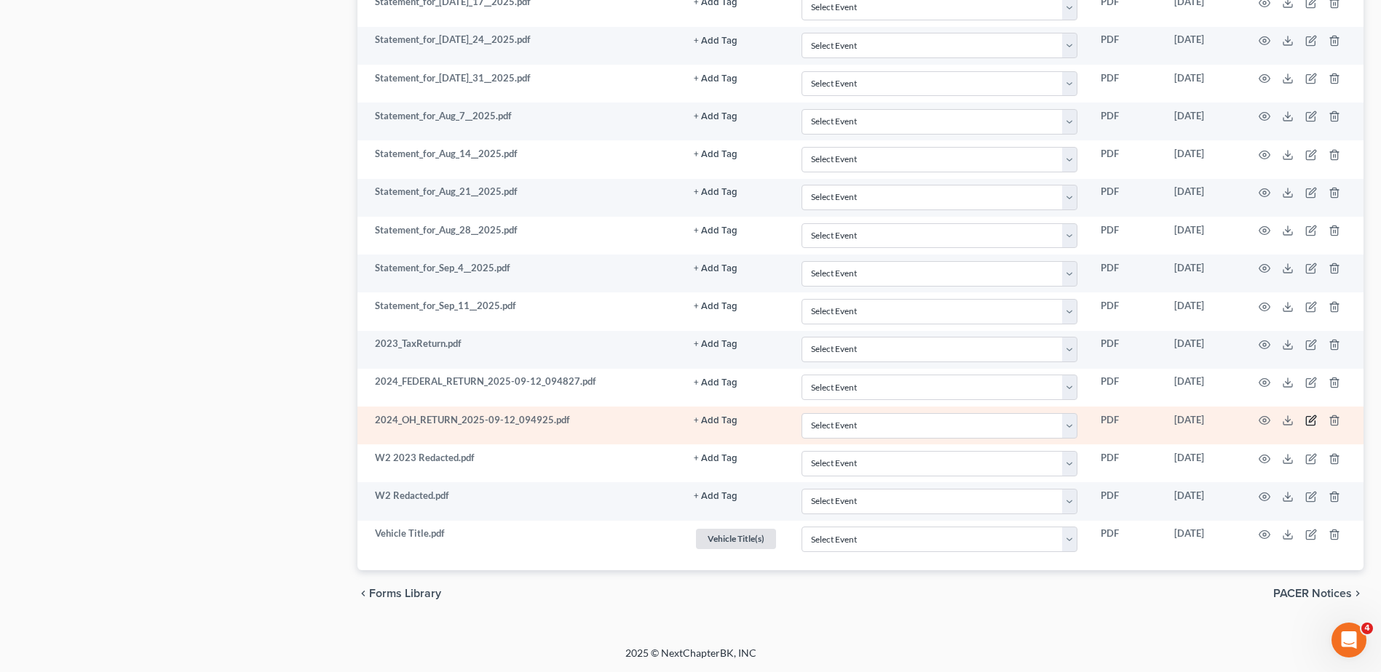
click at [1308, 420] on icon "button" at bounding box center [1311, 421] width 12 height 12
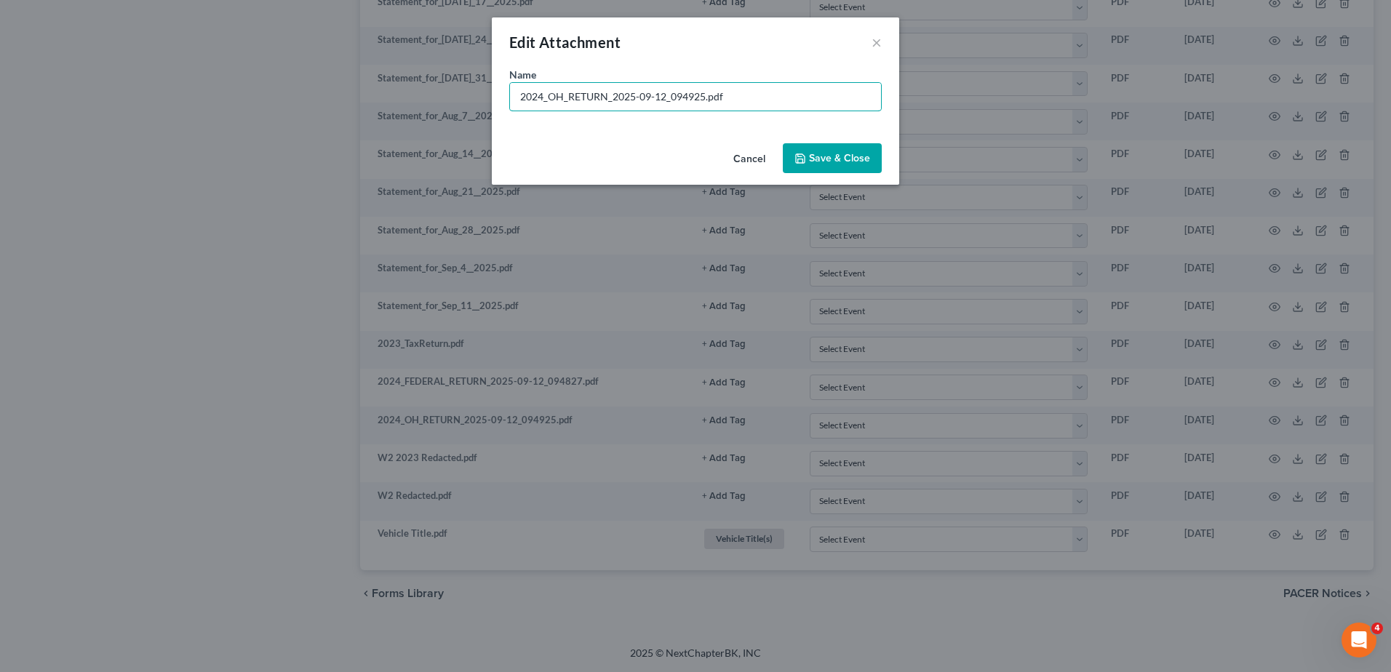
drag, startPoint x: 703, startPoint y: 98, endPoint x: 477, endPoint y: 100, distance: 225.6
click at [477, 100] on div "Edit Attachment × Name * 2024_OH_RETURN_2025-09-12_094925.pdf Cancel Save & Clo…" at bounding box center [695, 336] width 1391 height 672
type input "2024 State of [US_STATE] Tax Return.pdf"
click at [819, 155] on span "Save & Close" at bounding box center [839, 158] width 61 height 12
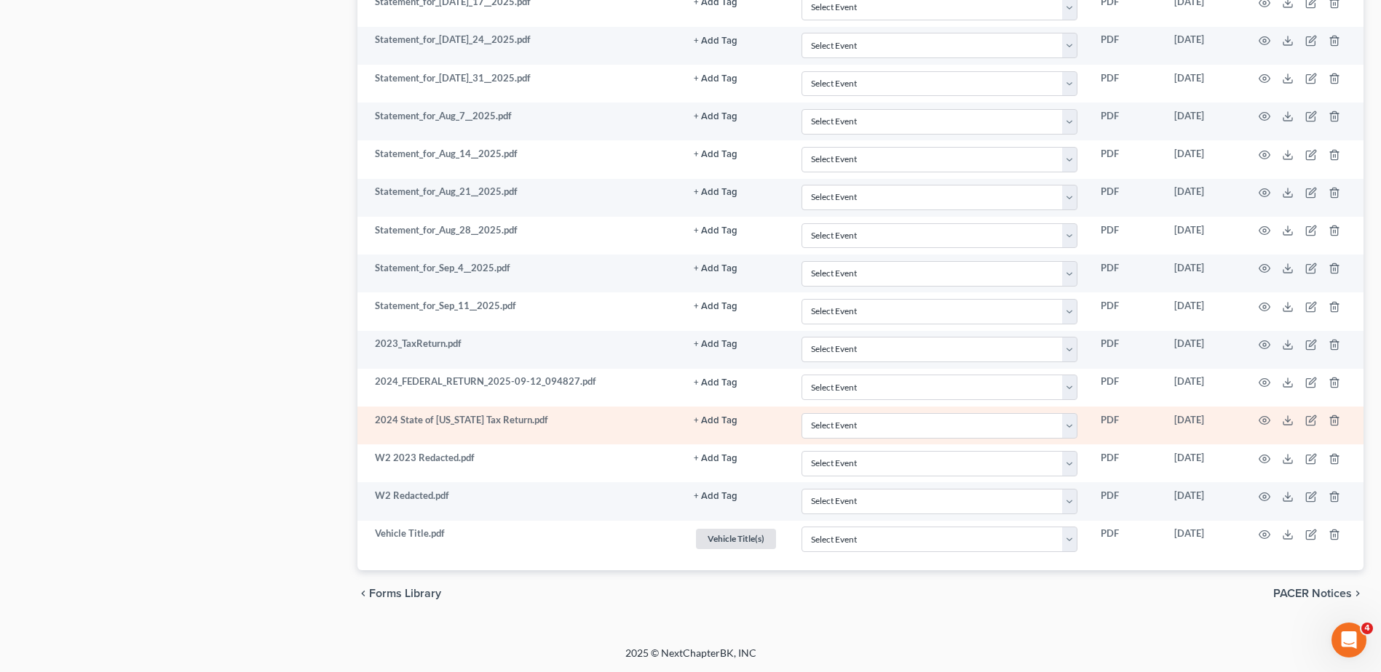
click at [714, 418] on button "+ Add Tag" at bounding box center [716, 420] width 44 height 9
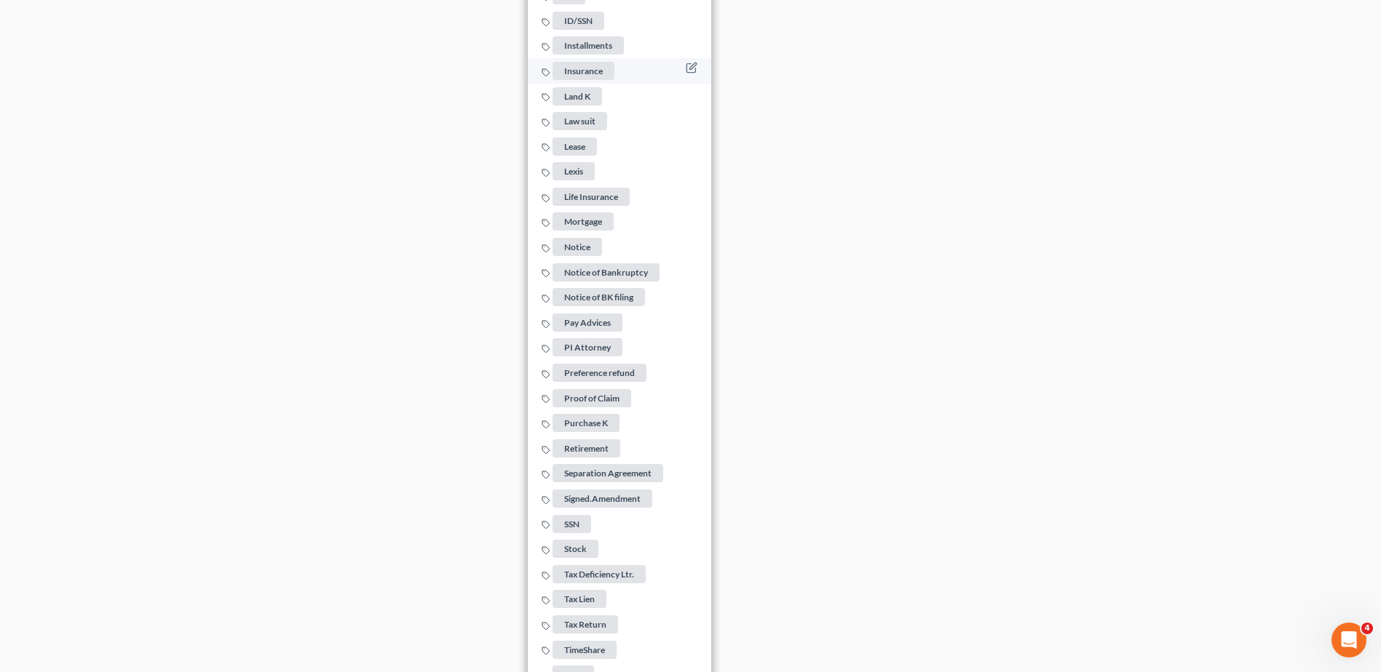
scroll to position [2435, 0]
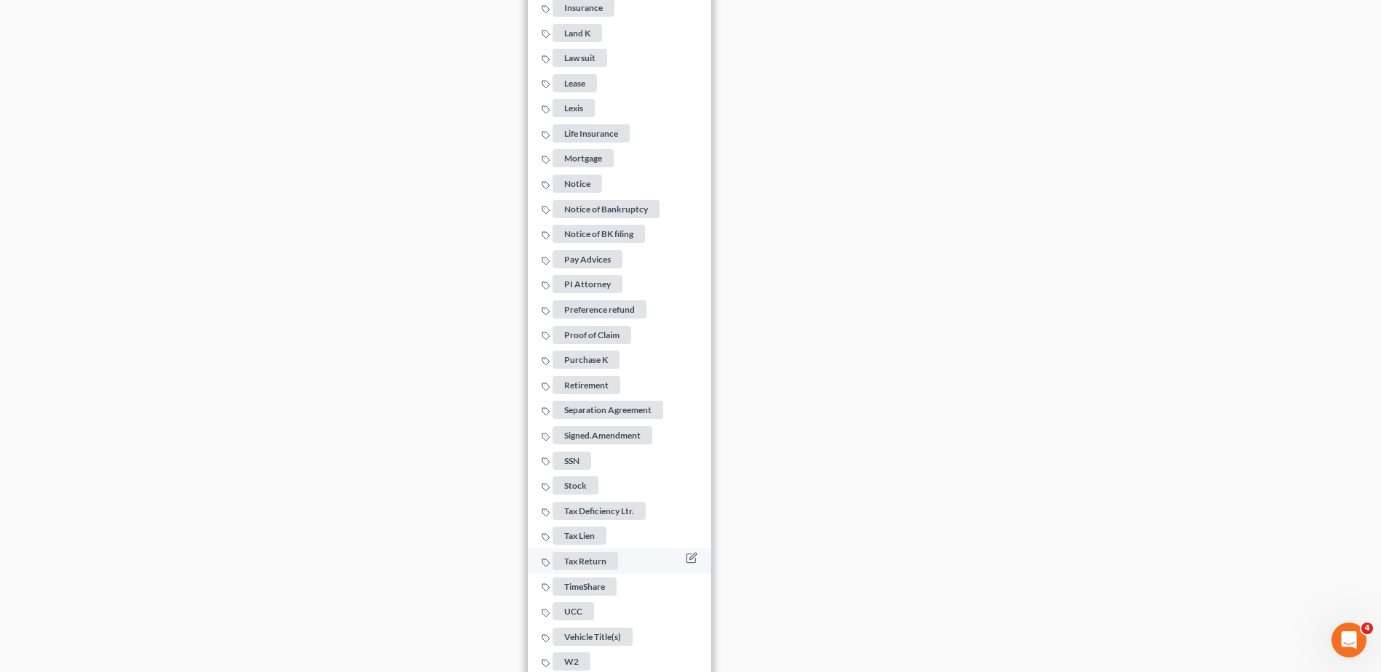
click at [595, 552] on span "Tax Return" at bounding box center [584, 561] width 65 height 18
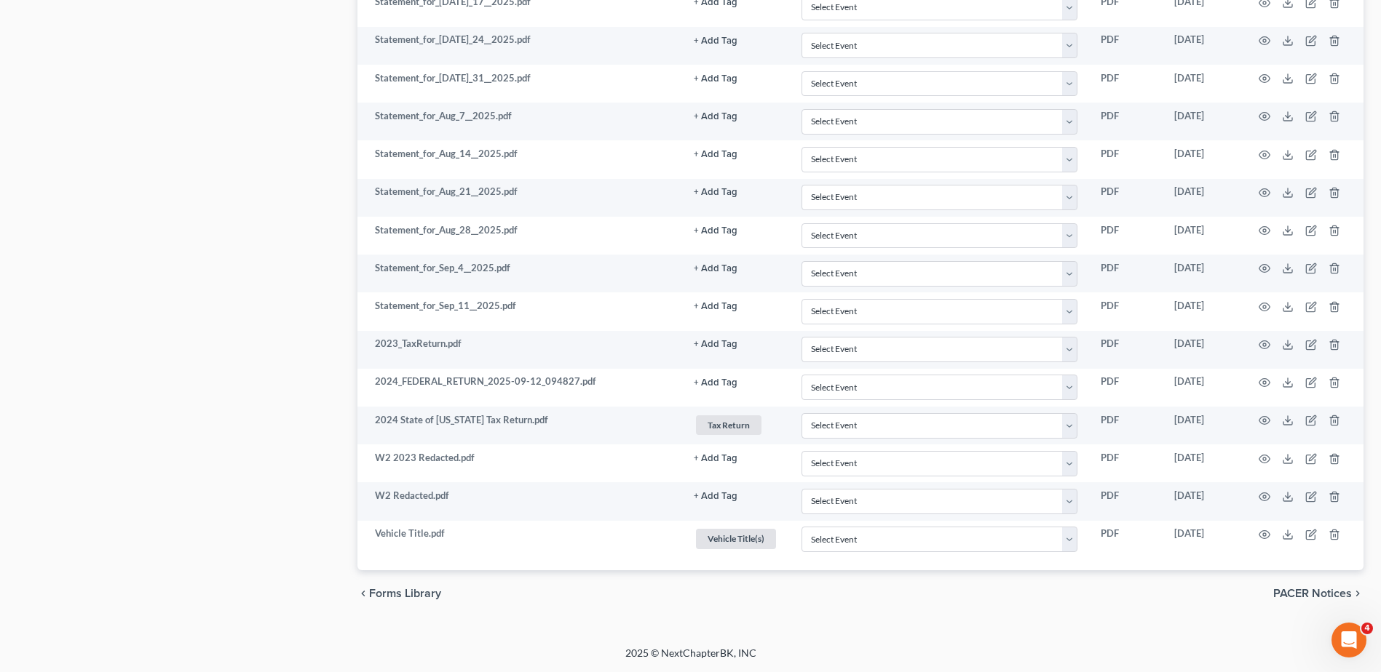
scroll to position [1426, 0]
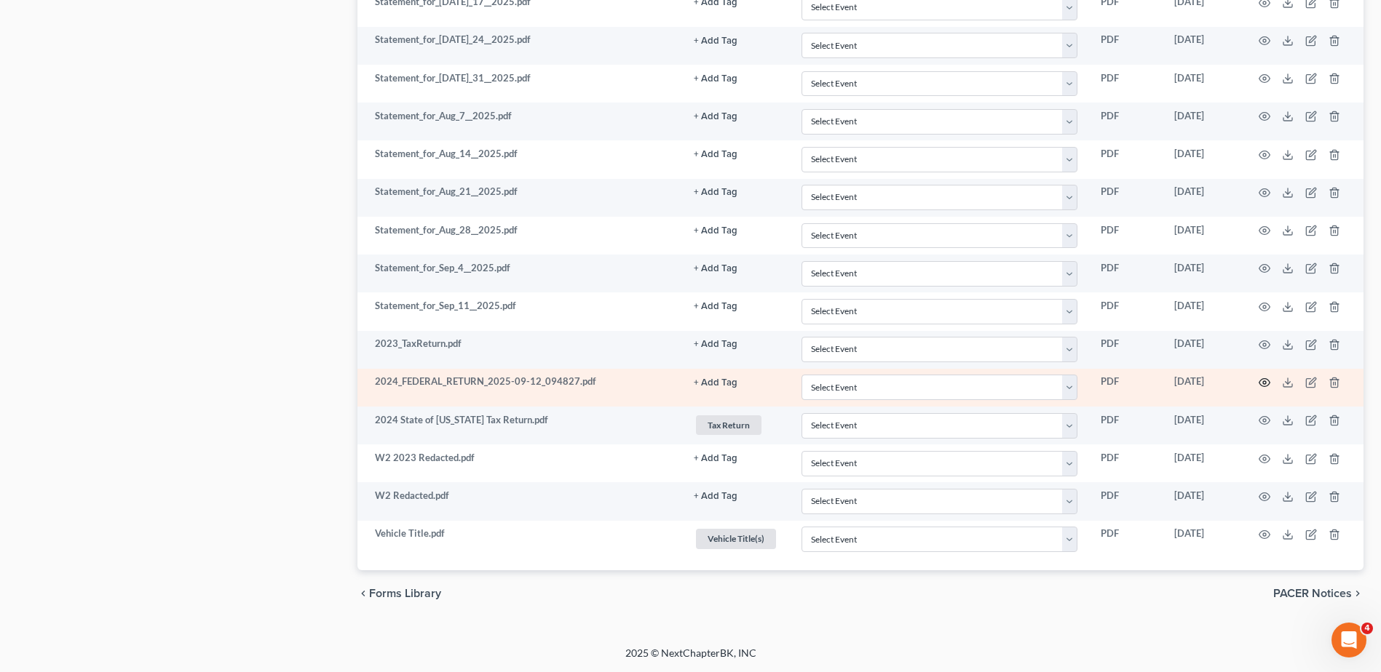
click at [1261, 382] on icon "button" at bounding box center [1264, 383] width 12 height 12
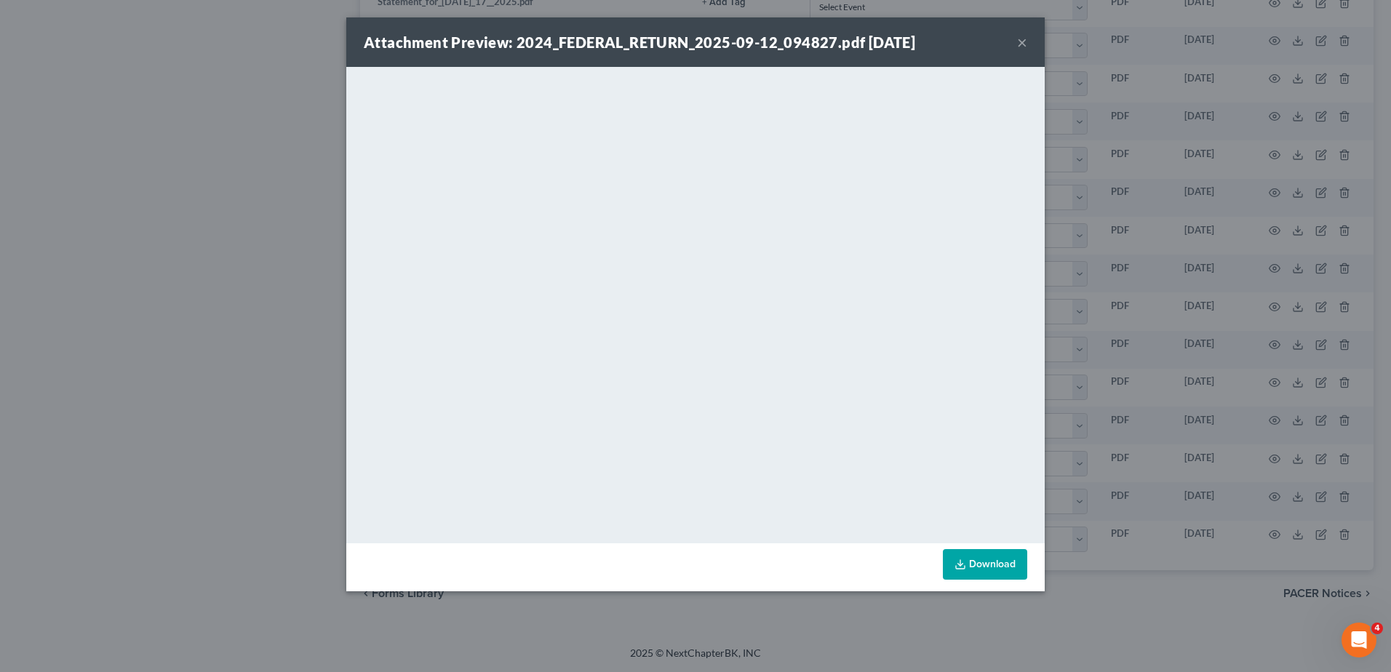
click at [1021, 43] on button "×" at bounding box center [1022, 41] width 10 height 17
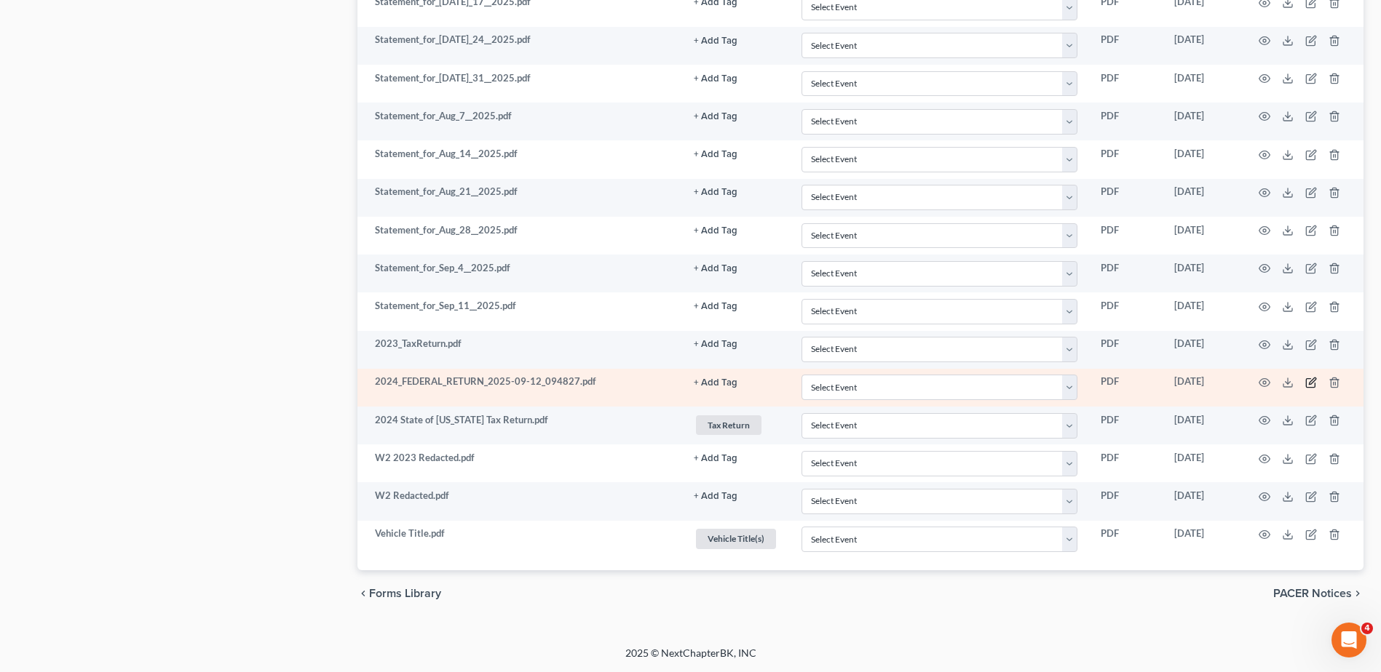
click at [1311, 381] on icon "button" at bounding box center [1311, 383] width 12 height 12
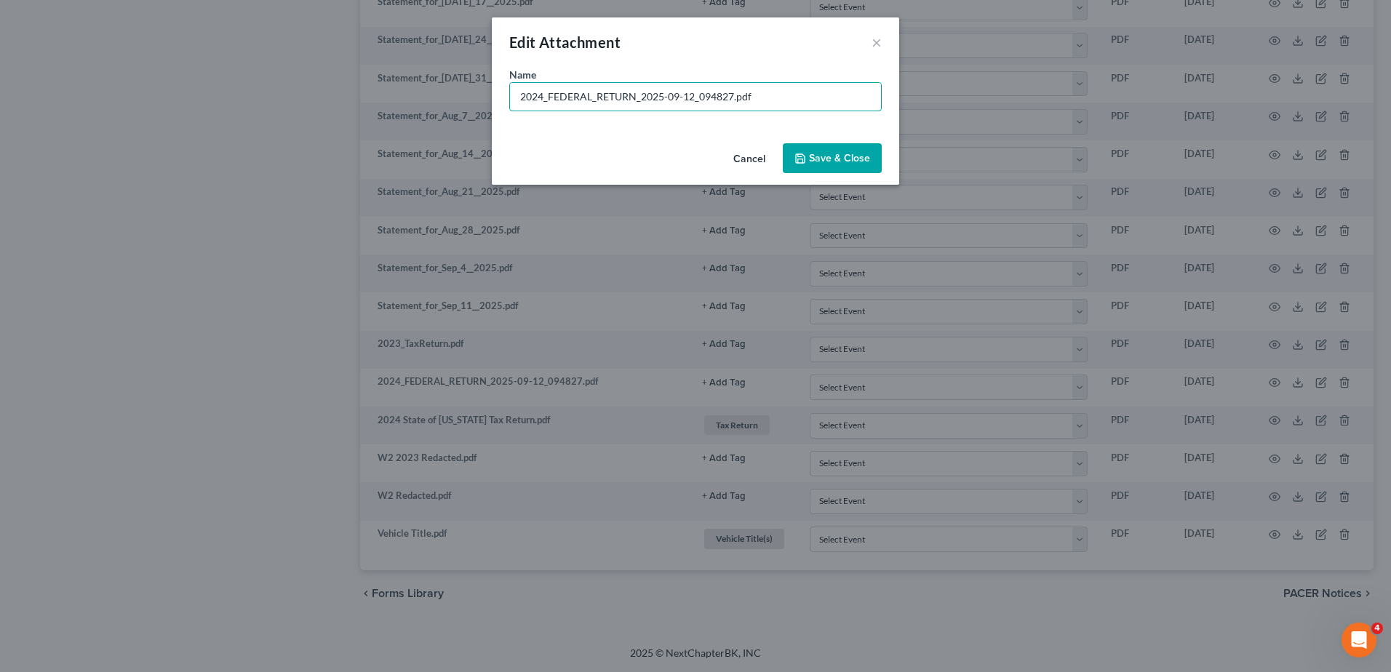
drag, startPoint x: 733, startPoint y: 95, endPoint x: 402, endPoint y: 49, distance: 333.7
click at [412, 96] on div "Edit Attachment × Name * 2024_FEDERAL_RETURN_2025-09-12_094827.pdf Cancel Save …" at bounding box center [695, 336] width 1391 height 672
type input "2024 Federal Tax Return.pdf"
click at [834, 160] on span "Save & Close" at bounding box center [839, 158] width 61 height 12
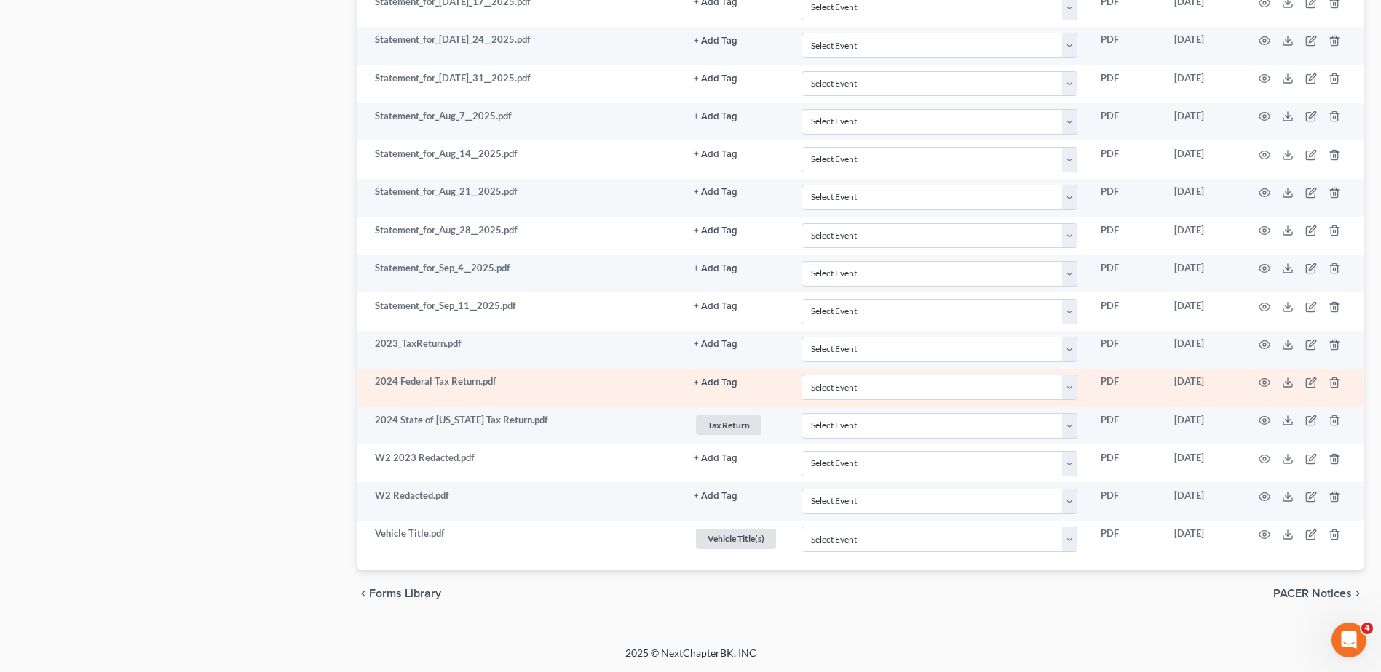
click at [715, 384] on button "+ Add Tag" at bounding box center [716, 382] width 44 height 9
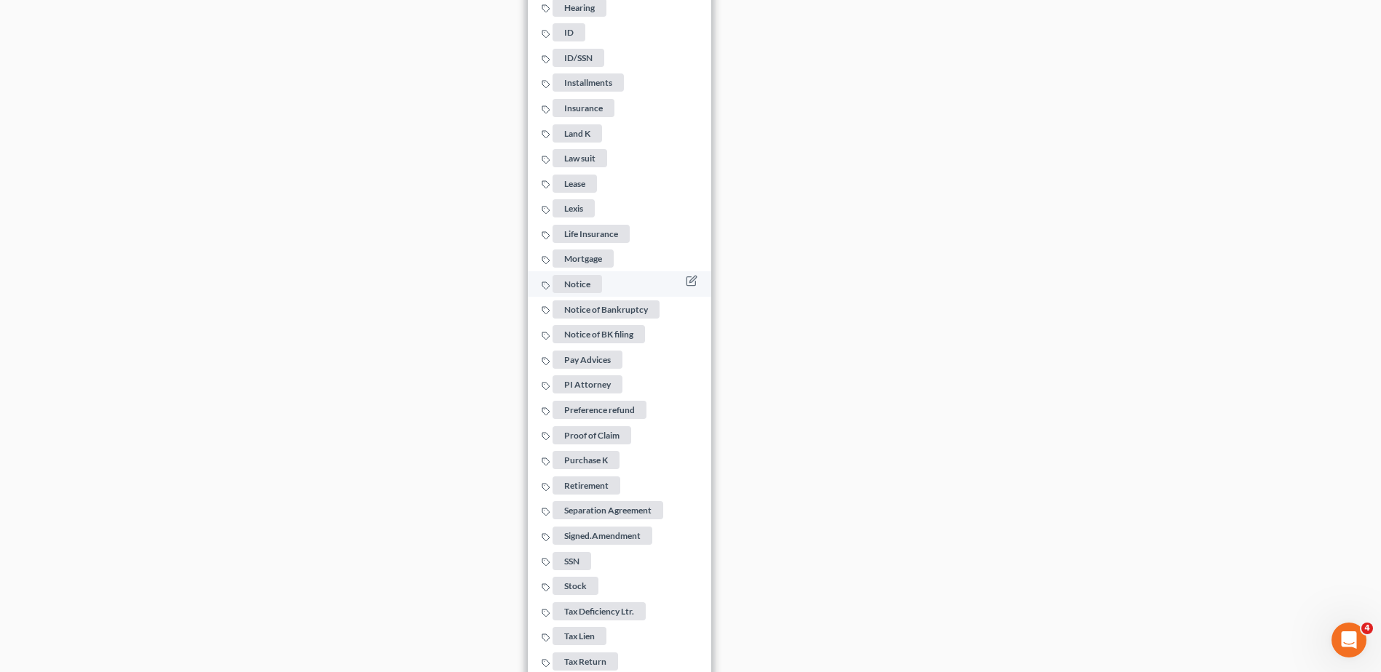
scroll to position [2396, 0]
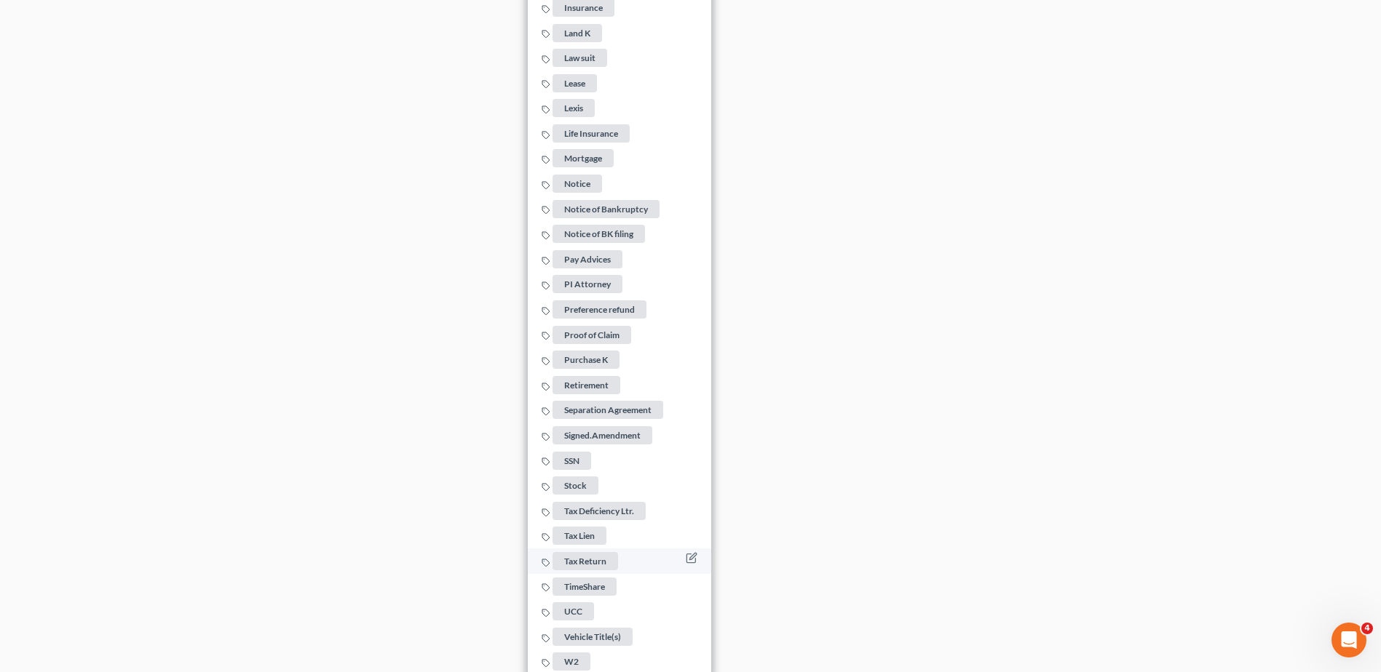
click at [602, 552] on span "Tax Return" at bounding box center [584, 561] width 65 height 18
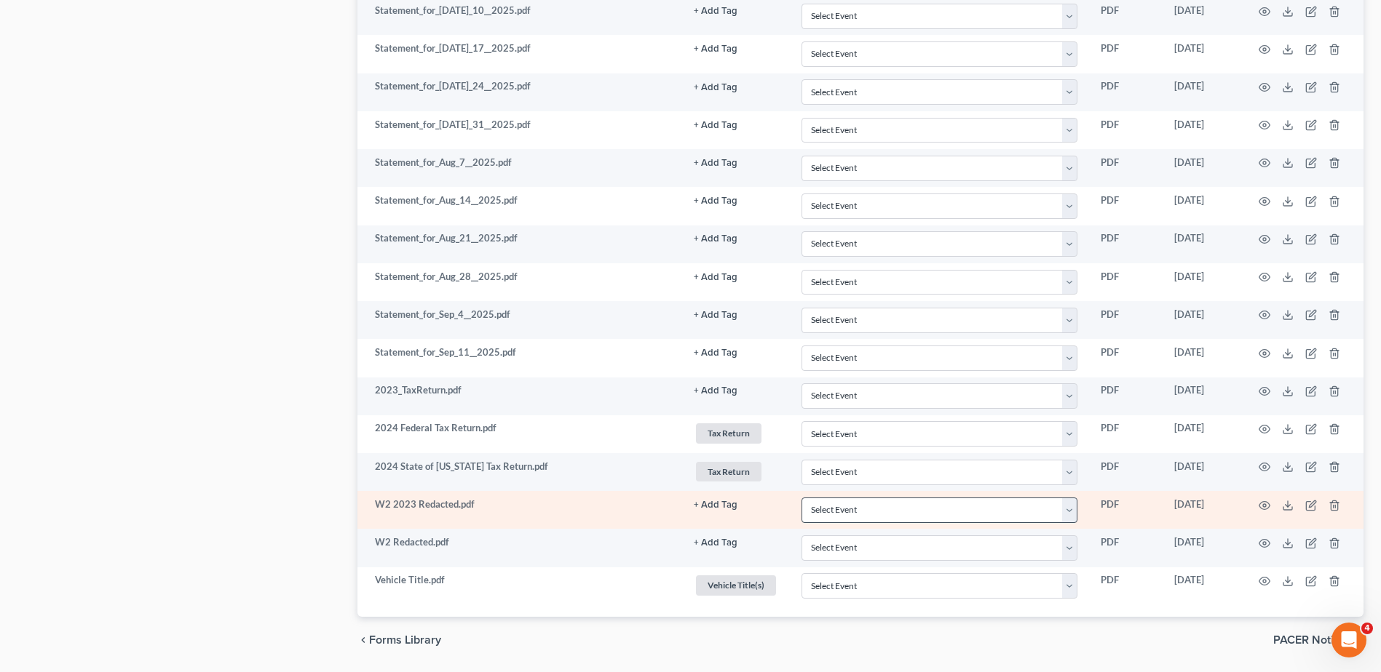
scroll to position [1353, 0]
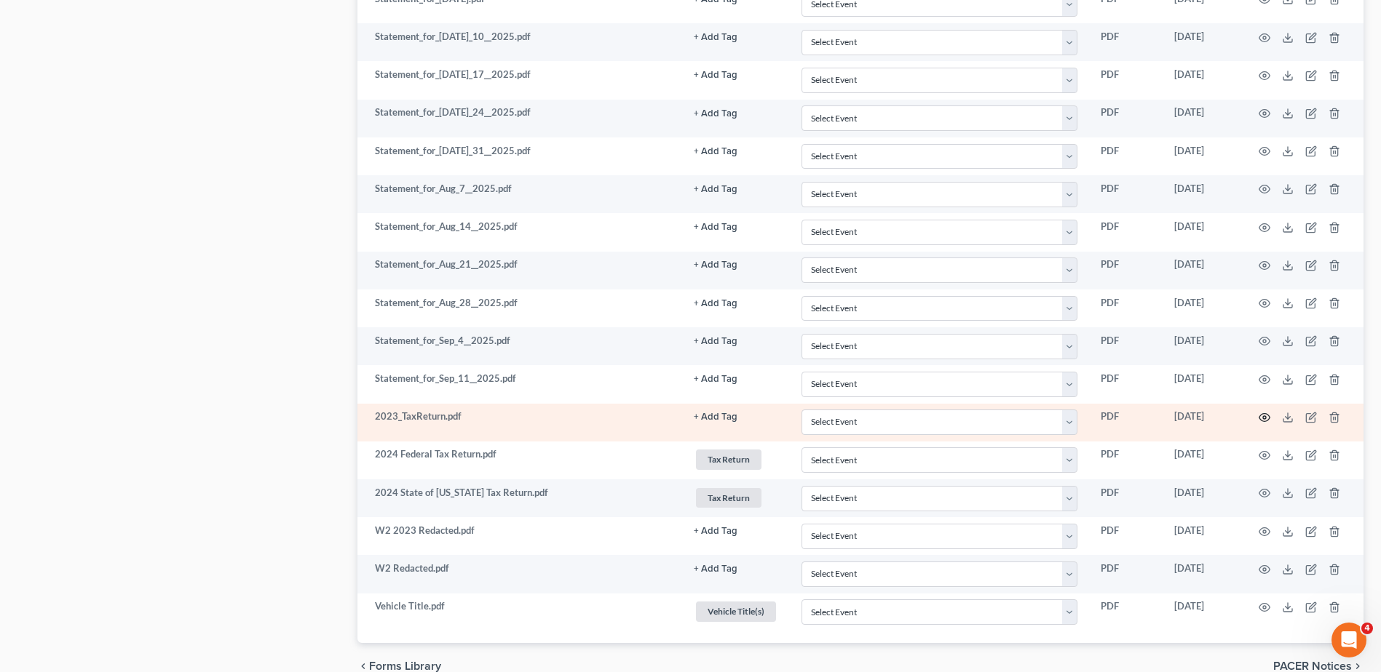
click at [1261, 413] on icon "button" at bounding box center [1264, 418] width 12 height 12
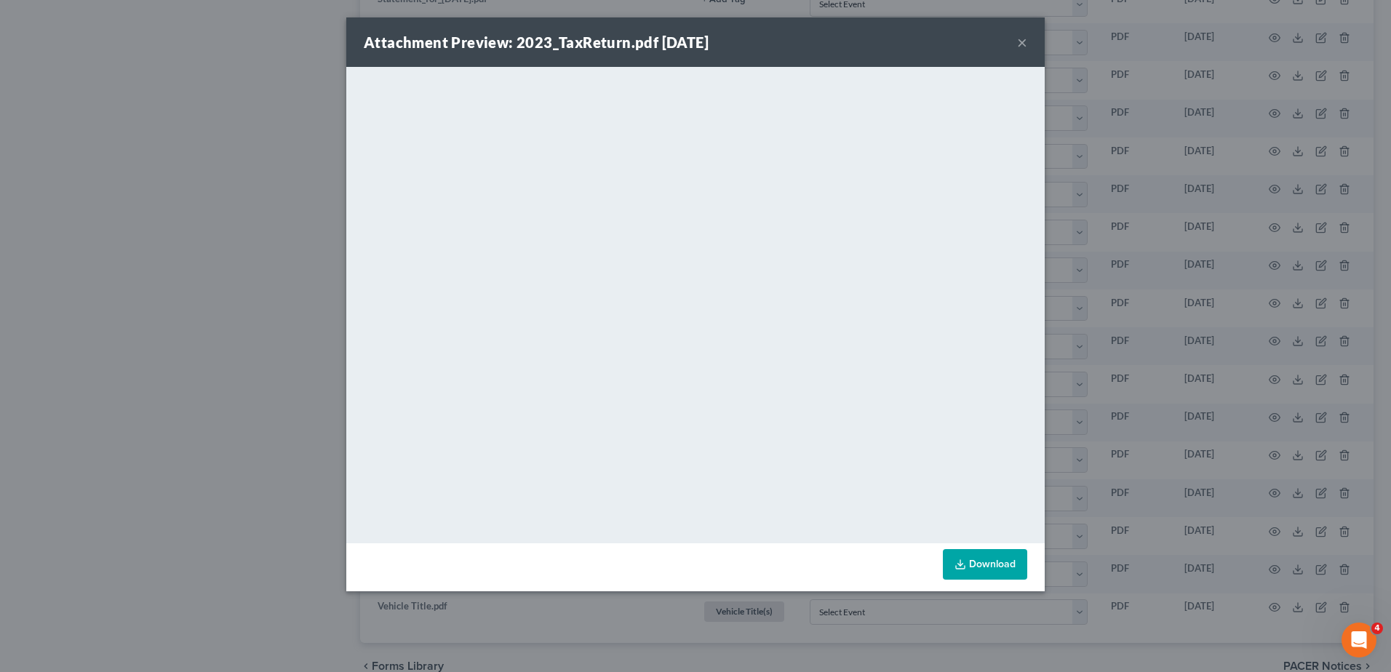
click at [1025, 41] on button "×" at bounding box center [1022, 41] width 10 height 17
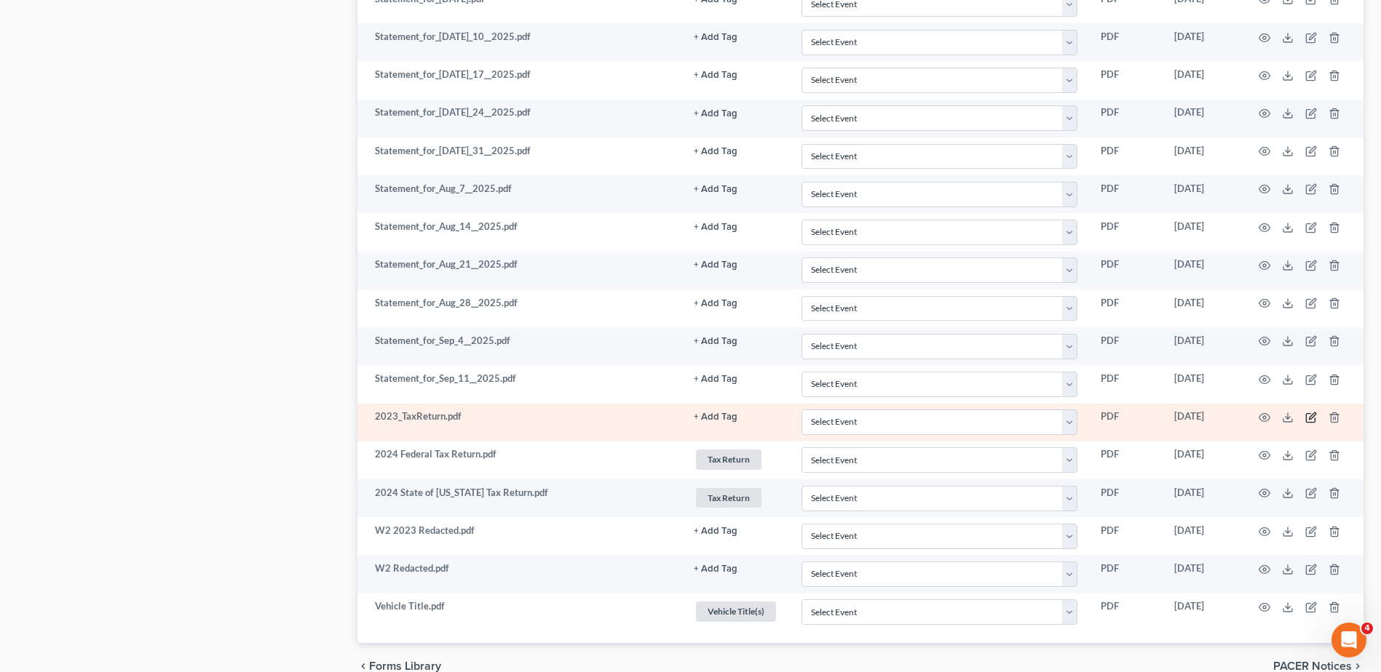
click at [1310, 415] on icon "button" at bounding box center [1311, 418] width 12 height 12
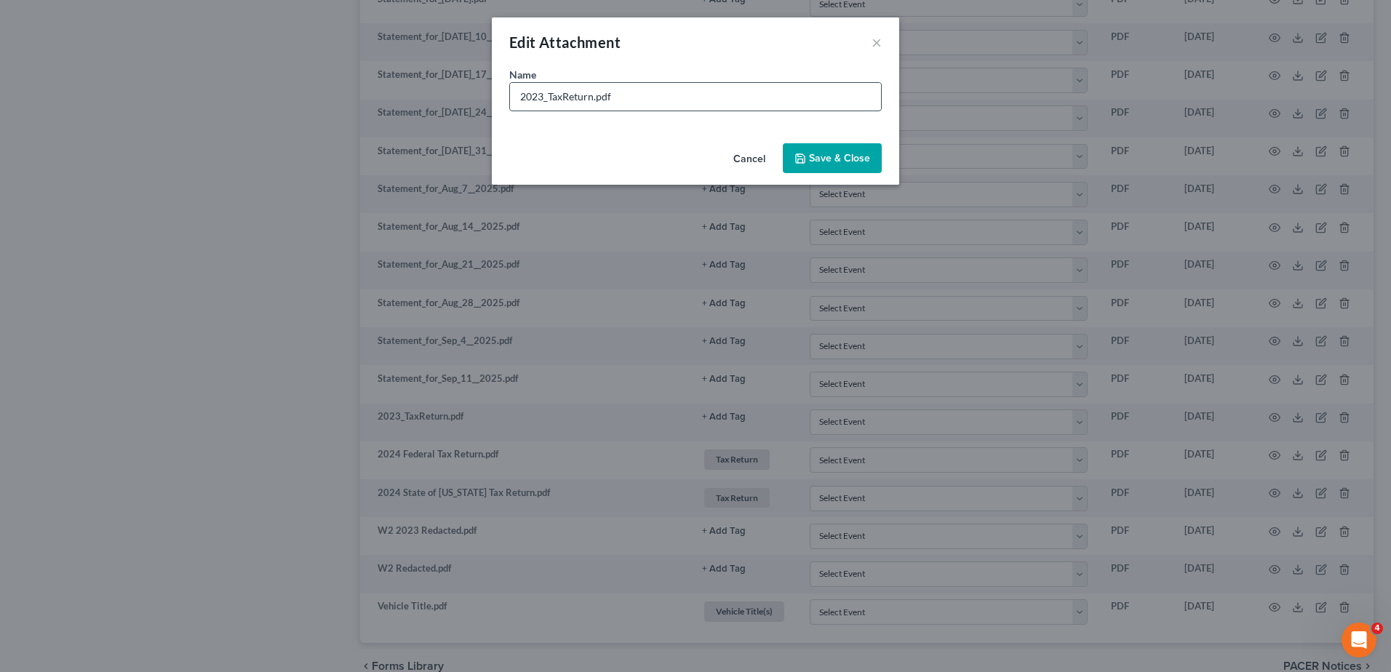
drag, startPoint x: 594, startPoint y: 98, endPoint x: 545, endPoint y: 100, distance: 48.8
click at [545, 100] on input "2023_TaxReturn.pdf" at bounding box center [695, 97] width 371 height 28
type input "2023 Federal and State Tax Return.pdf"
click at [841, 156] on span "Save & Close" at bounding box center [839, 158] width 61 height 12
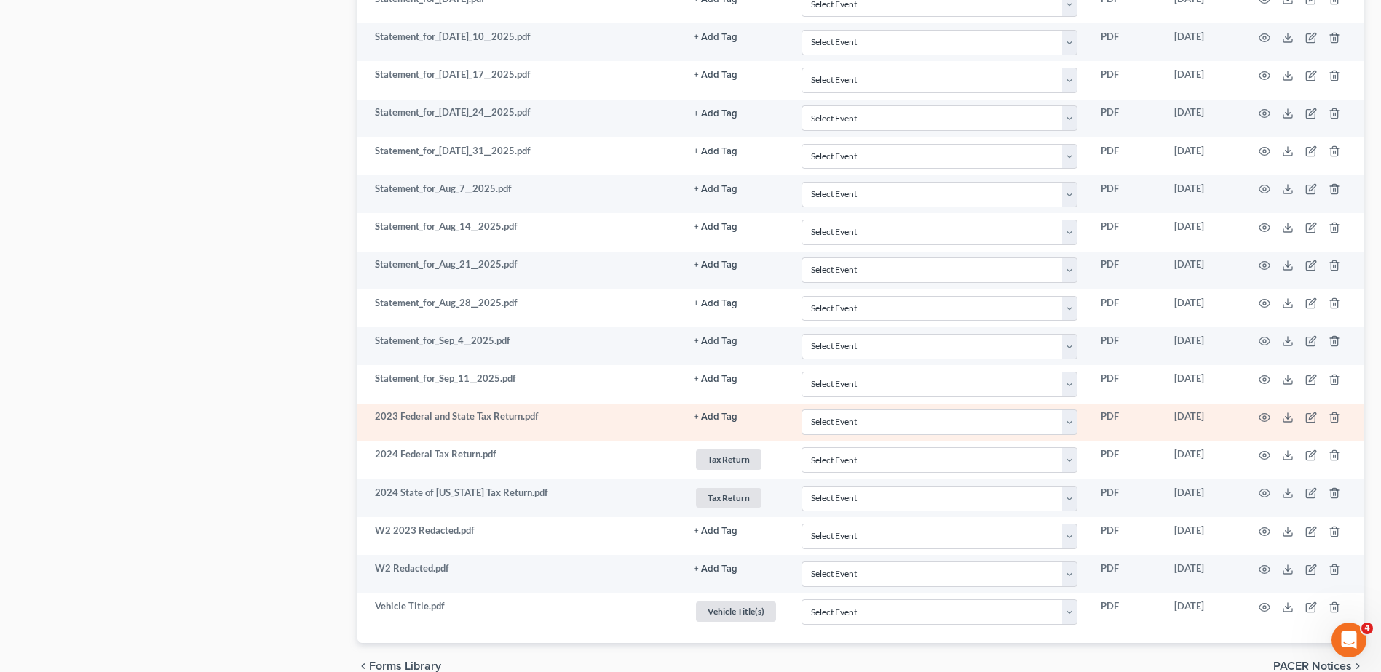
click at [715, 416] on button "+ Add Tag" at bounding box center [716, 417] width 44 height 9
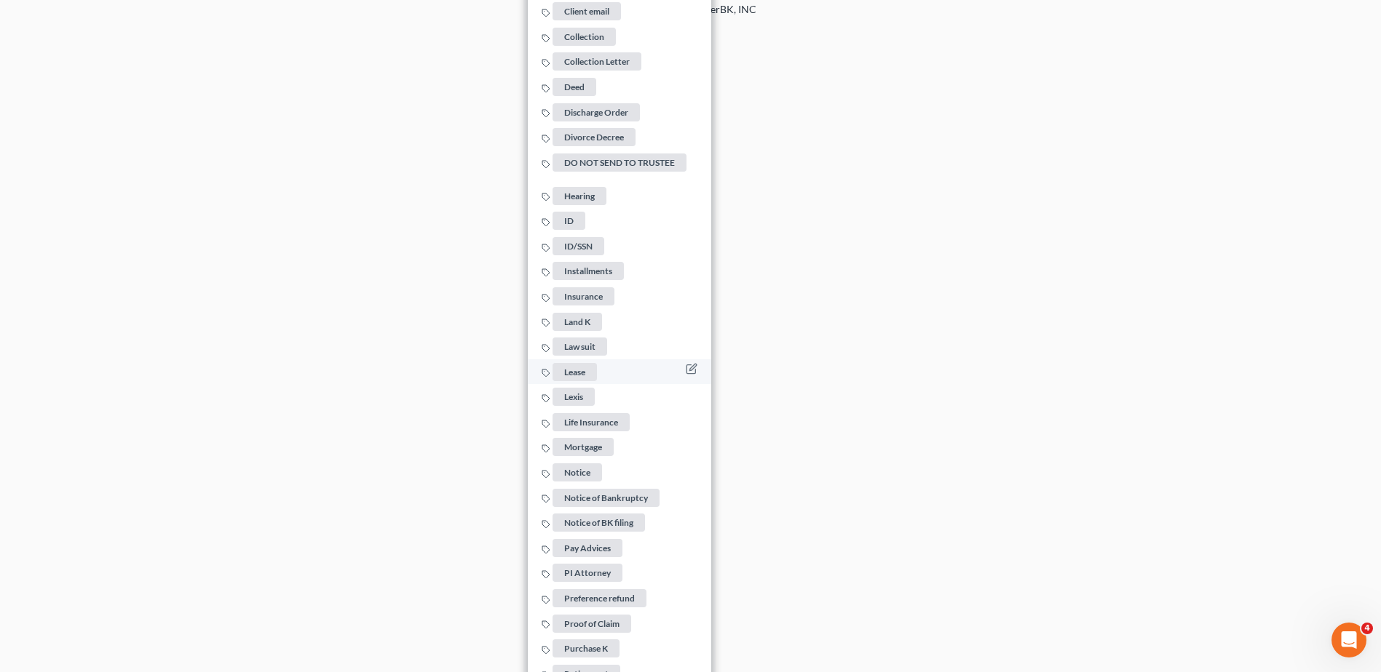
scroll to position [2359, 0]
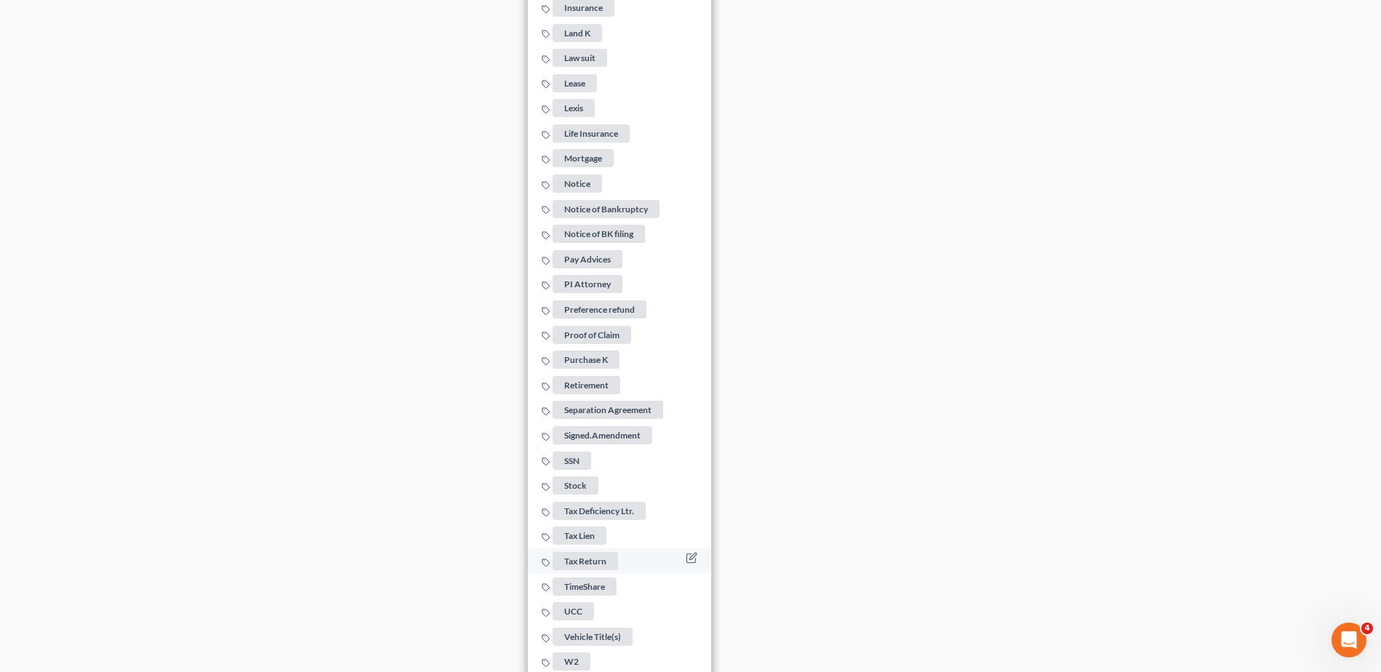
click at [598, 553] on span "Tax Return" at bounding box center [584, 561] width 65 height 18
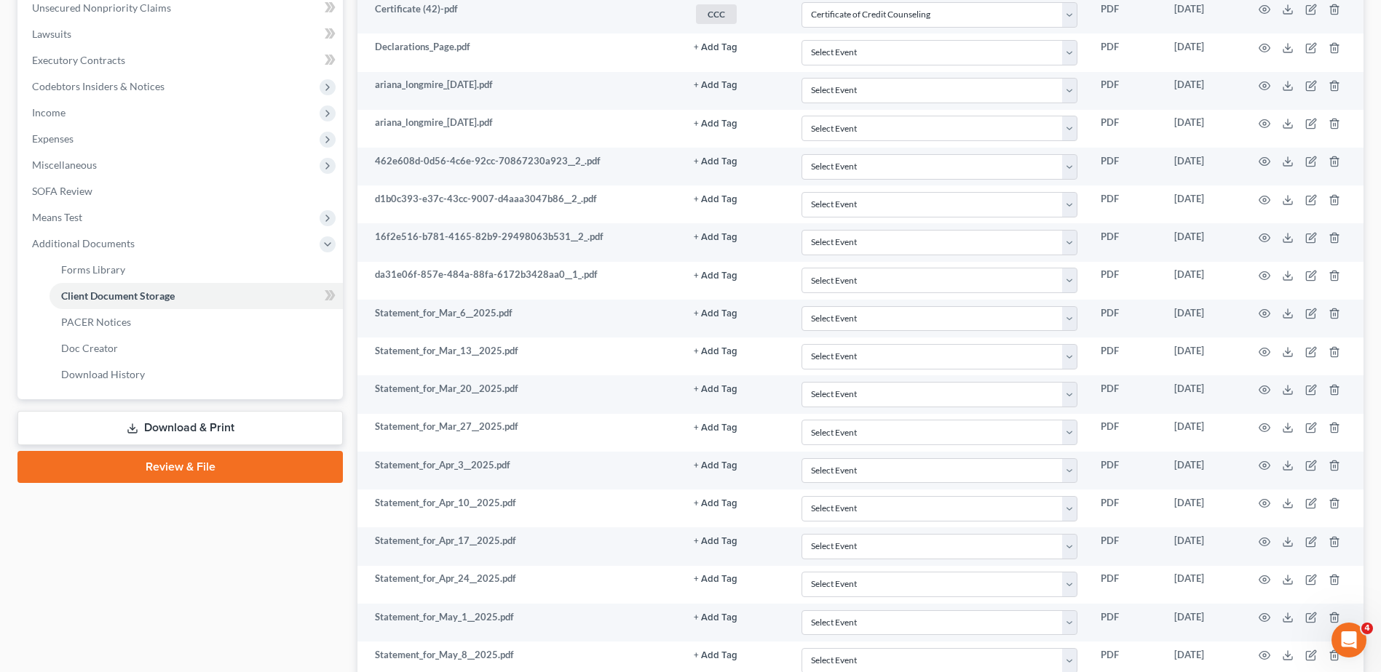
scroll to position [334, 0]
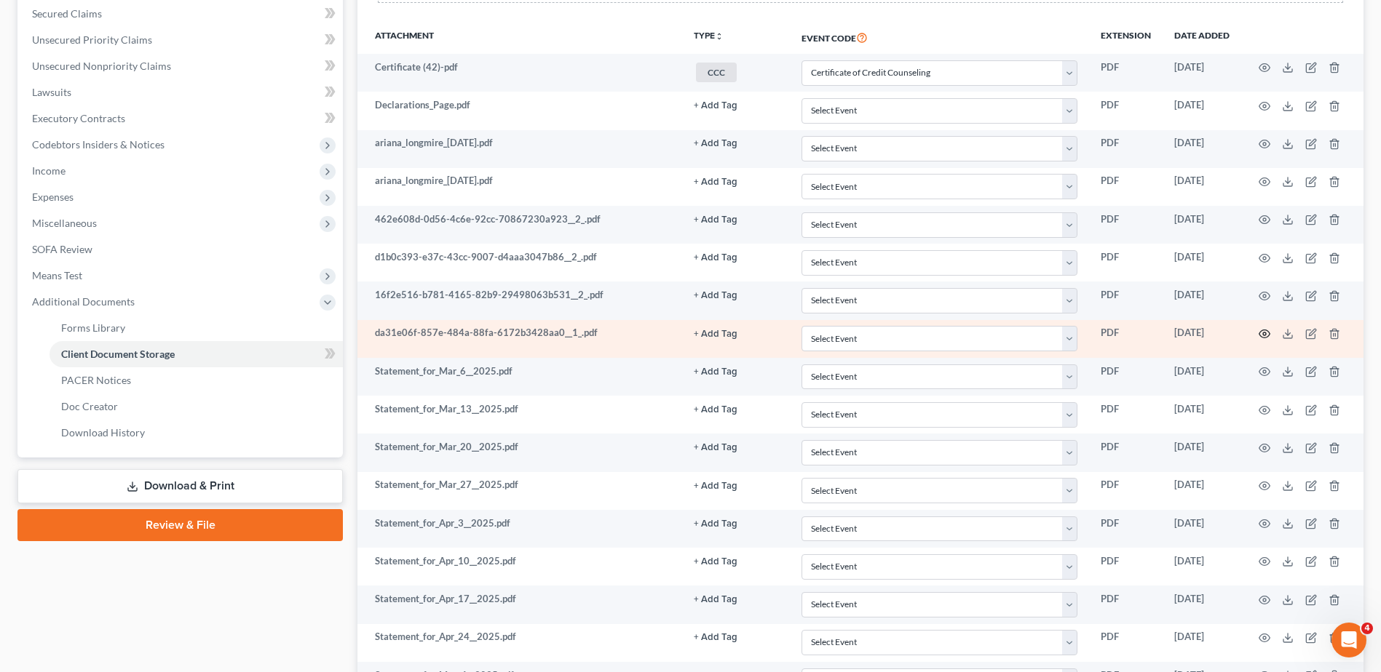
click at [1264, 335] on icon "button" at bounding box center [1264, 334] width 12 height 12
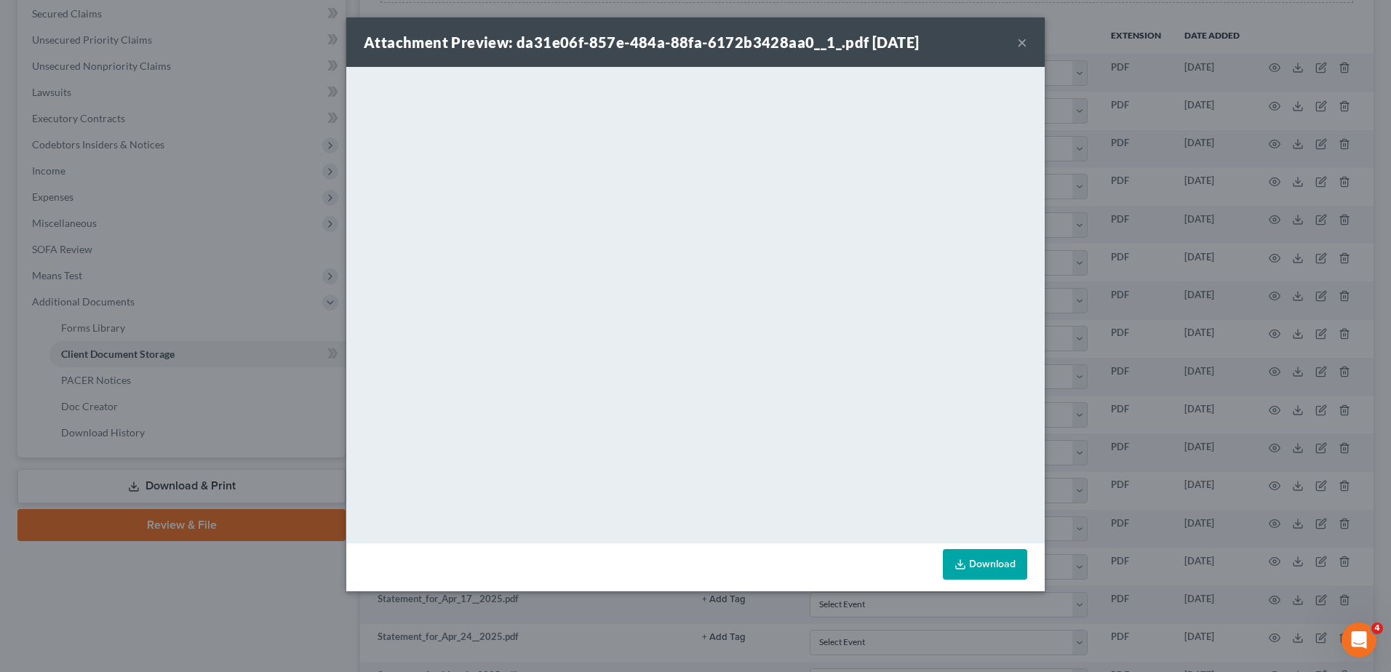
click at [1023, 42] on button "×" at bounding box center [1022, 41] width 10 height 17
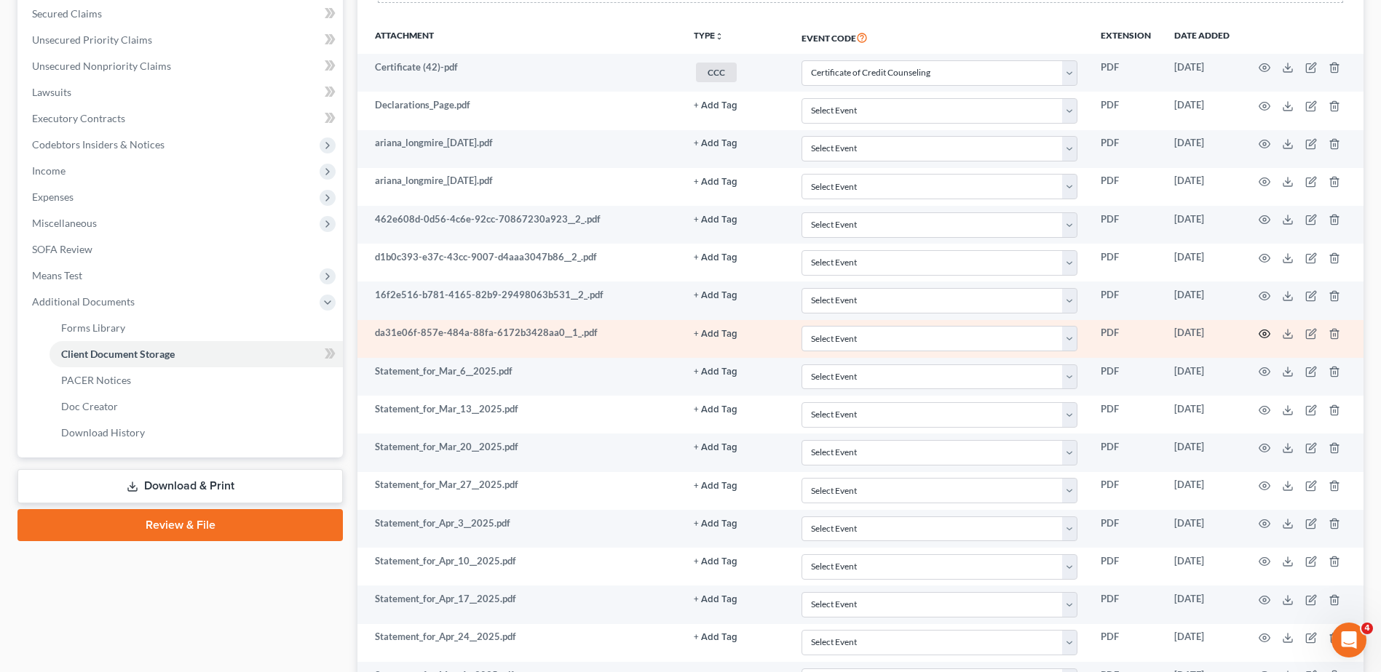
click at [1261, 331] on icon "button" at bounding box center [1264, 334] width 11 height 8
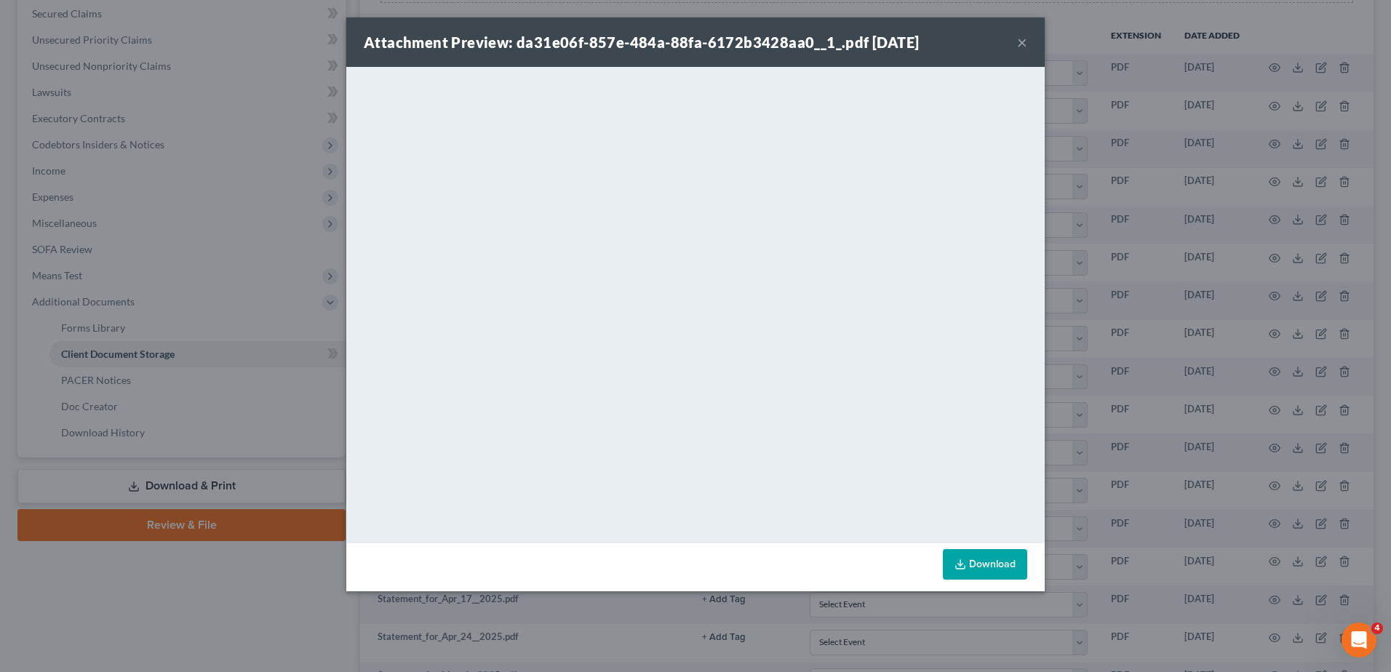
click at [1021, 41] on button "×" at bounding box center [1022, 41] width 10 height 17
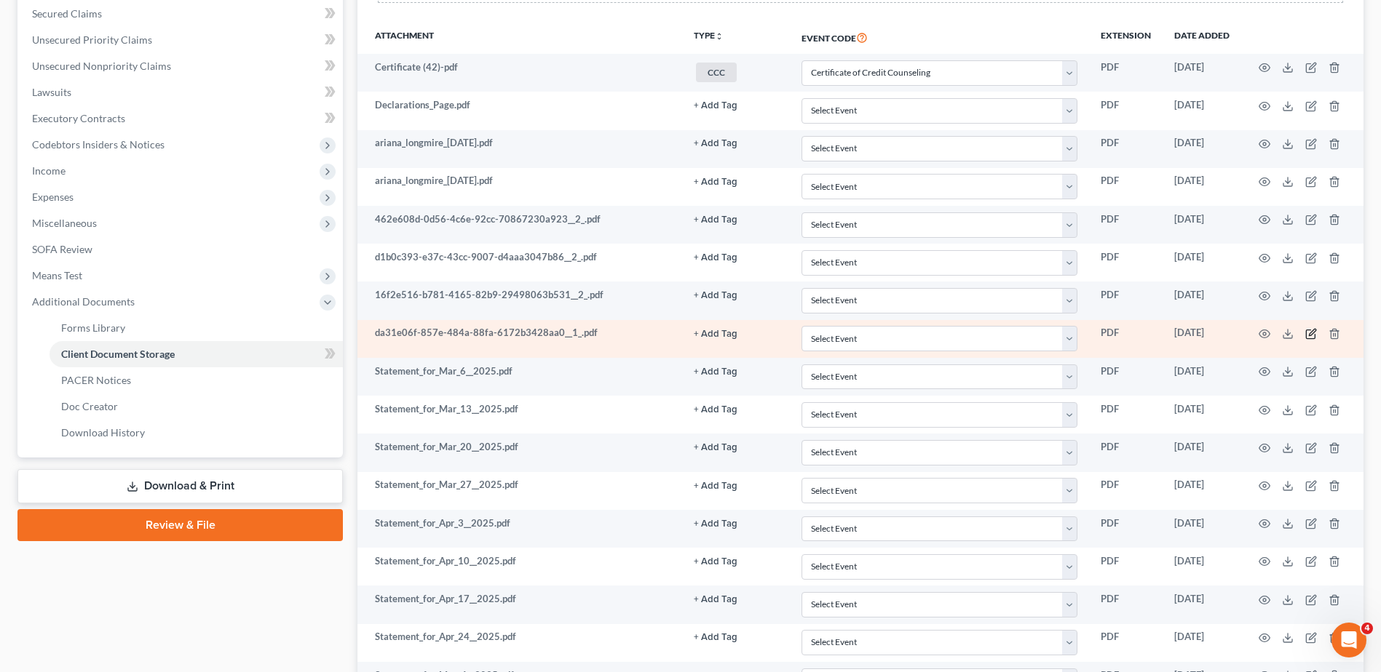
click at [1311, 333] on icon "button" at bounding box center [1311, 332] width 7 height 7
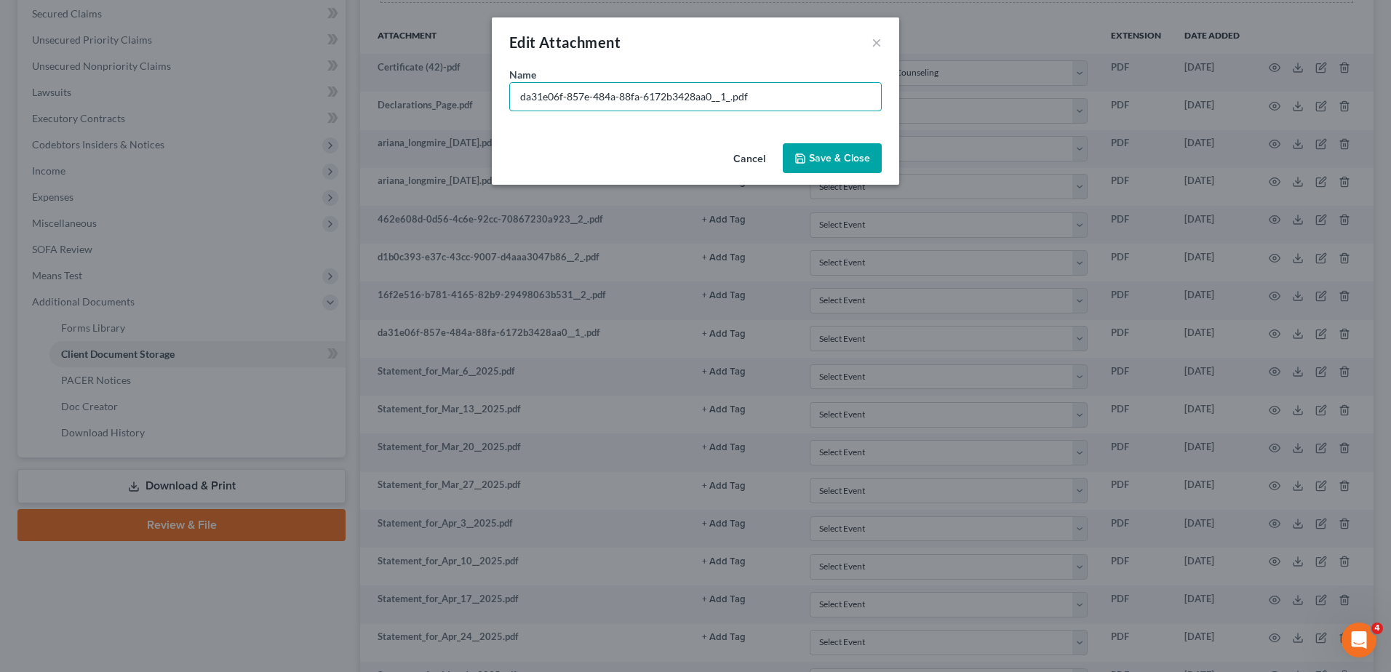
drag, startPoint x: 729, startPoint y: 98, endPoint x: 448, endPoint y: 97, distance: 281.6
click at [448, 97] on div "Edit Attachment × Name * da31e06f-857e-484a-88fa-6172b3428aa0__1_.pdf Cancel Sa…" at bounding box center [695, 336] width 1391 height 672
type input "PNC Ck 7/23 to 8/21.pdf"
click at [811, 161] on span "Save & Close" at bounding box center [839, 158] width 61 height 12
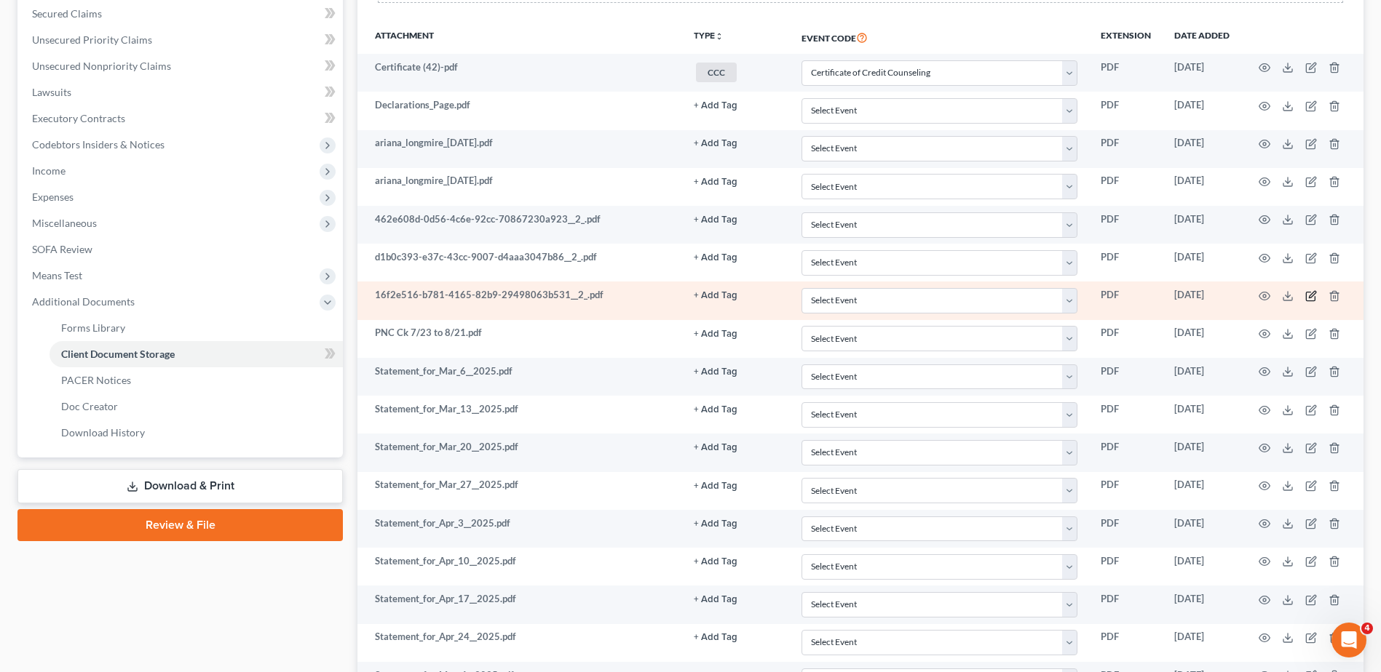
click at [1312, 297] on icon "button" at bounding box center [1311, 296] width 12 height 12
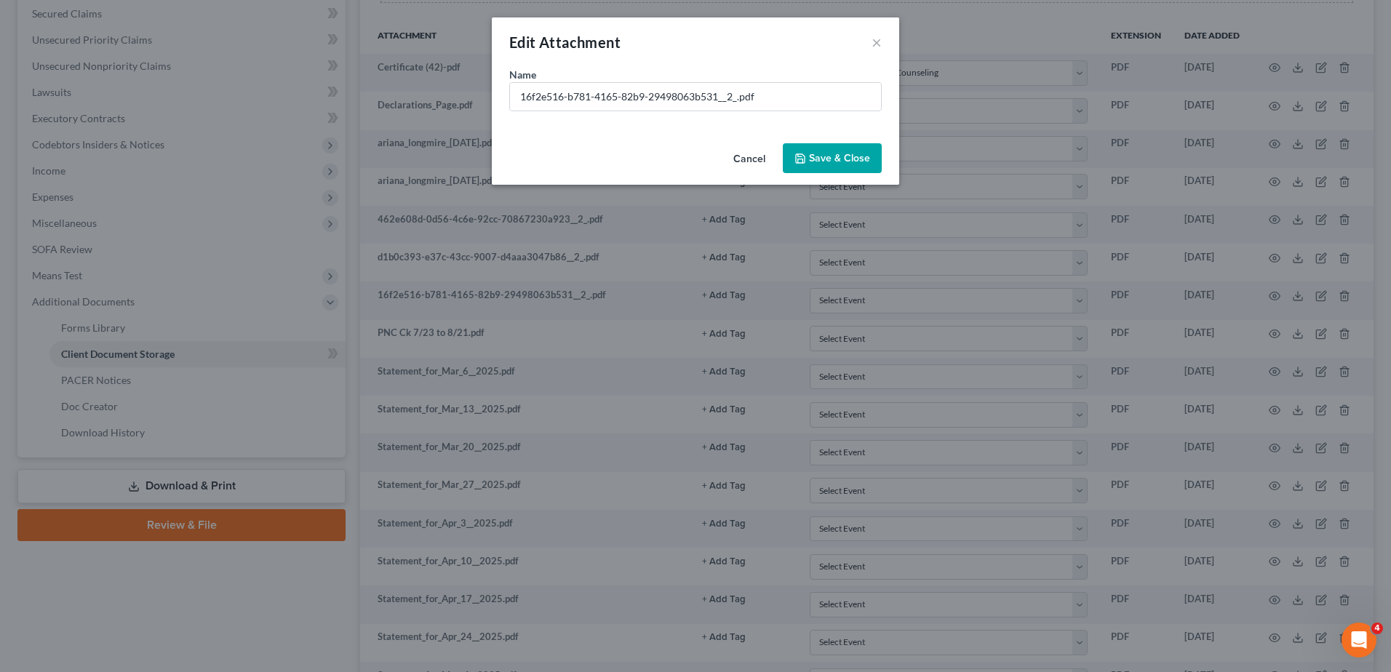
click at [739, 159] on button "Cancel" at bounding box center [749, 159] width 55 height 29
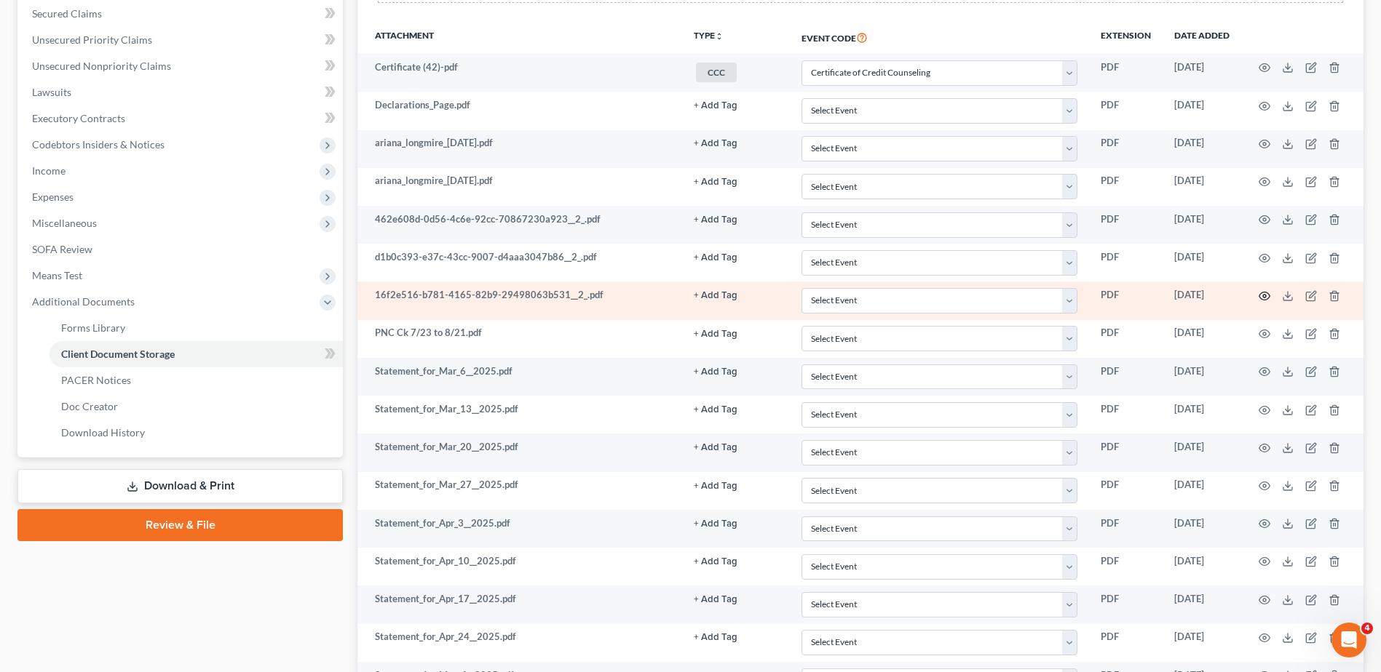
click at [1261, 297] on icon "button" at bounding box center [1264, 296] width 12 height 12
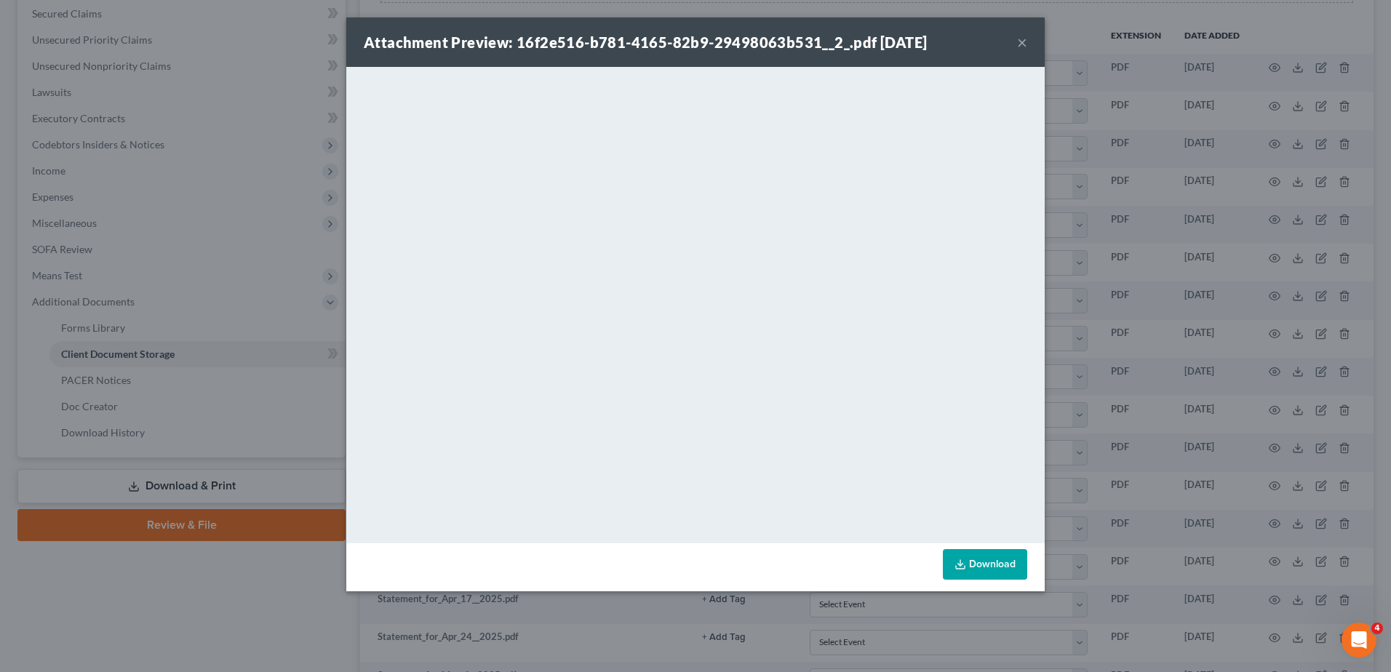
click at [1023, 37] on button "×" at bounding box center [1022, 41] width 10 height 17
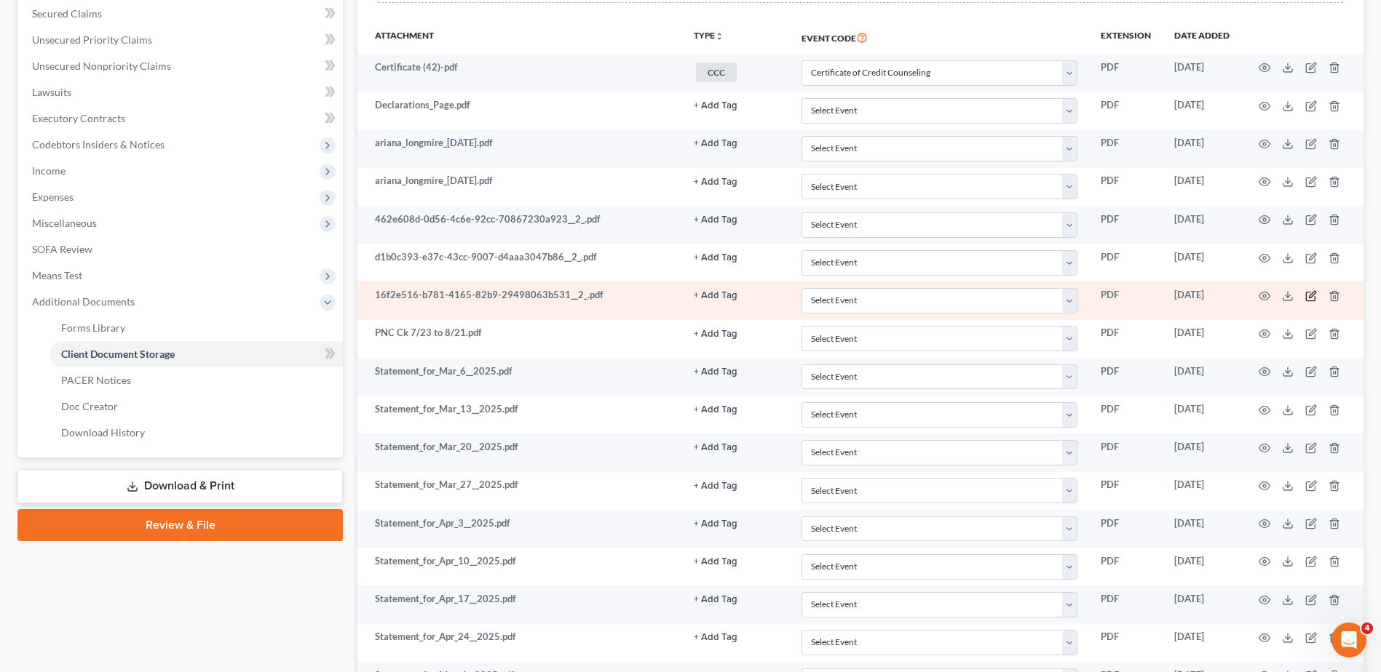
click at [1311, 293] on icon "button" at bounding box center [1311, 296] width 12 height 12
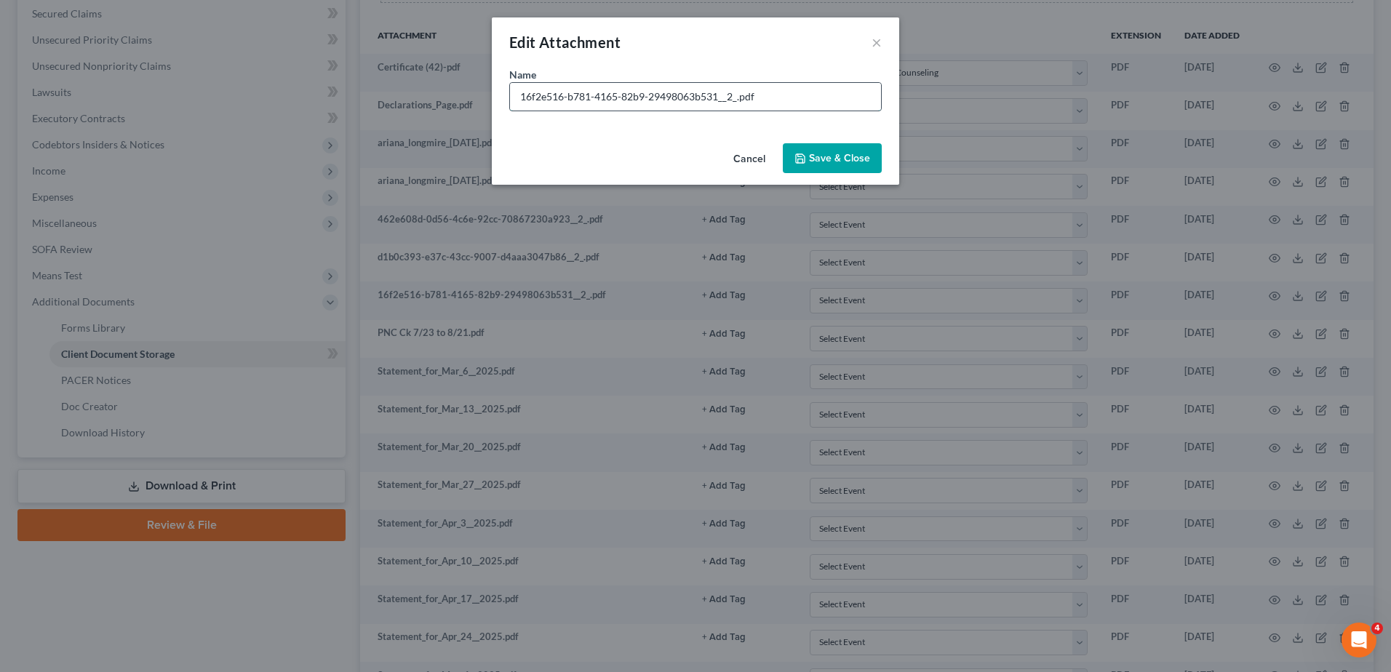
drag, startPoint x: 736, startPoint y: 96, endPoint x: 517, endPoint y: 90, distance: 219.9
click at [517, 90] on input "16f2e516-b781-4165-82b9-29498063b531__2_.pdf" at bounding box center [695, 97] width 371 height 28
type input "PNC Ck 5/22 to 6/20.pdf"
click at [843, 151] on button "Save & Close" at bounding box center [832, 158] width 99 height 31
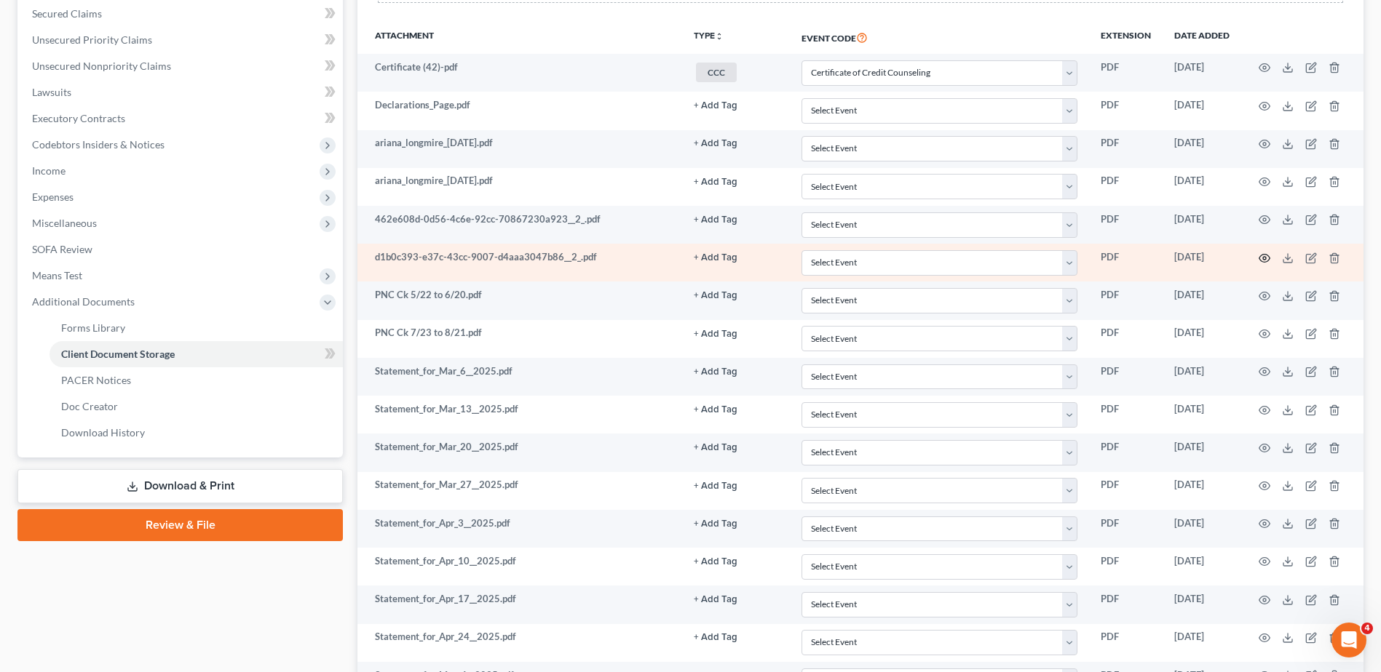
click at [1263, 257] on circle "button" at bounding box center [1264, 258] width 3 height 3
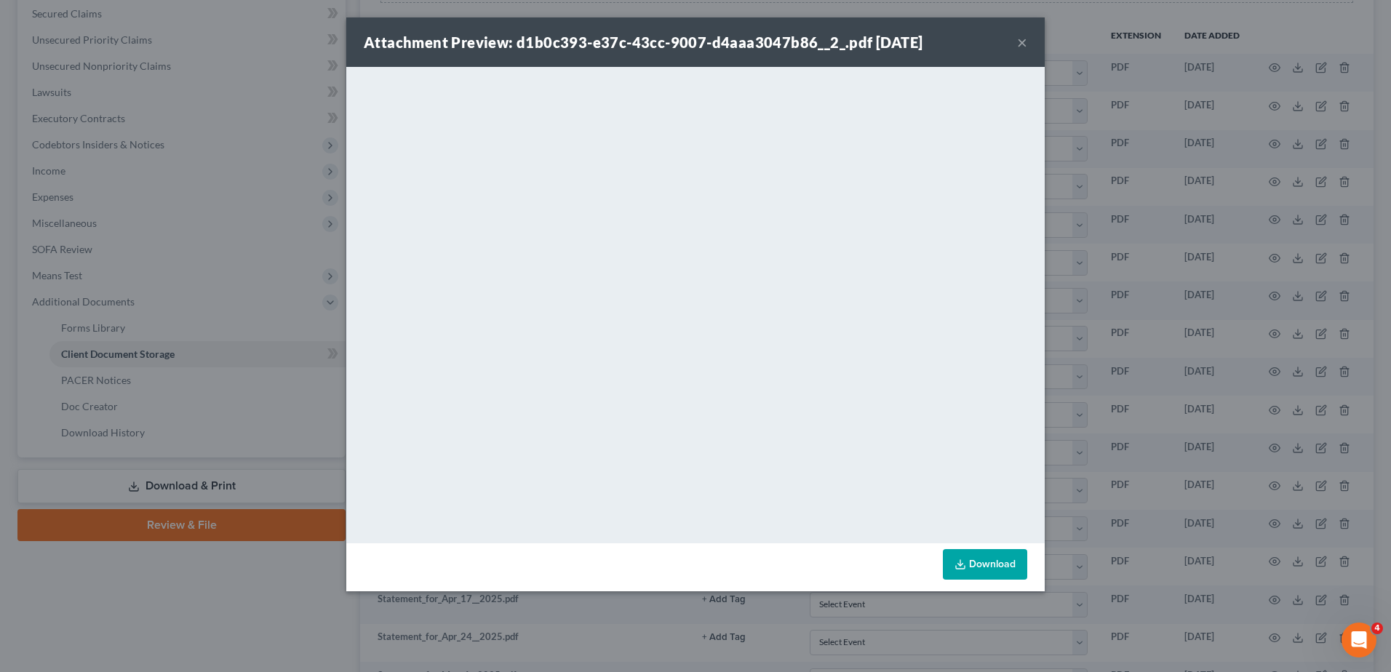
click at [1020, 44] on button "×" at bounding box center [1022, 41] width 10 height 17
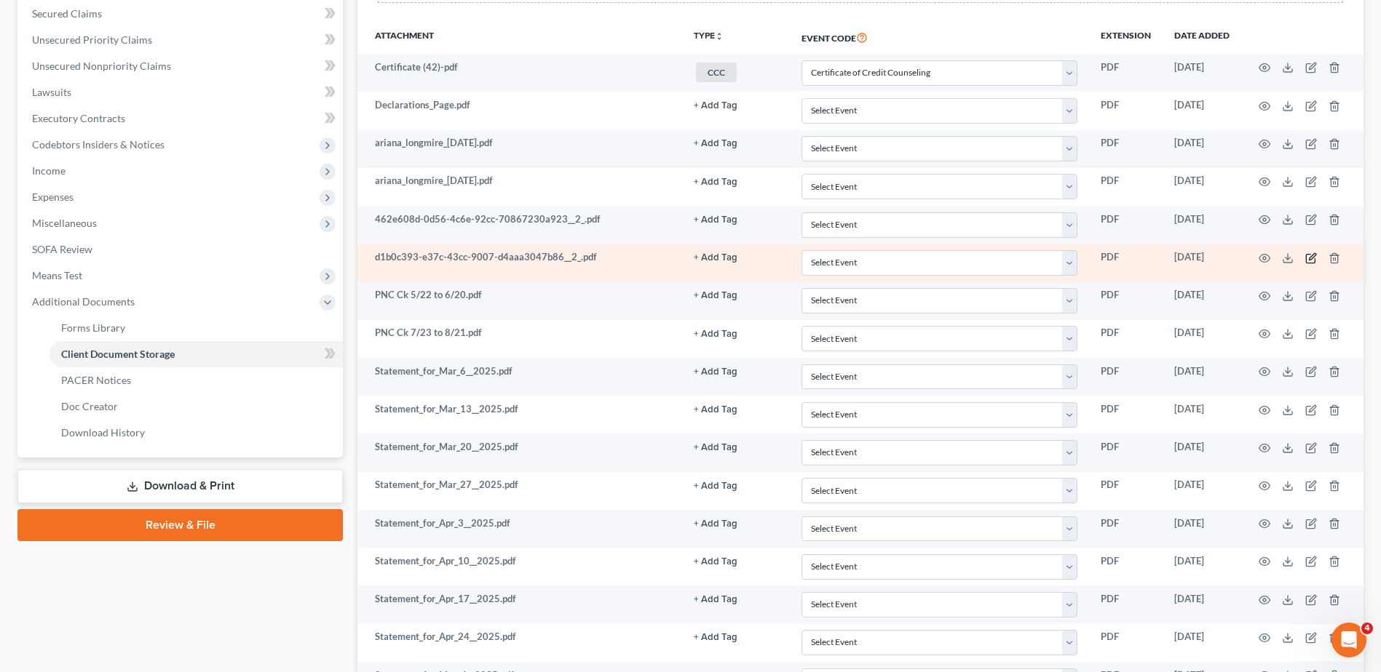
click at [1309, 258] on icon "button" at bounding box center [1311, 256] width 7 height 7
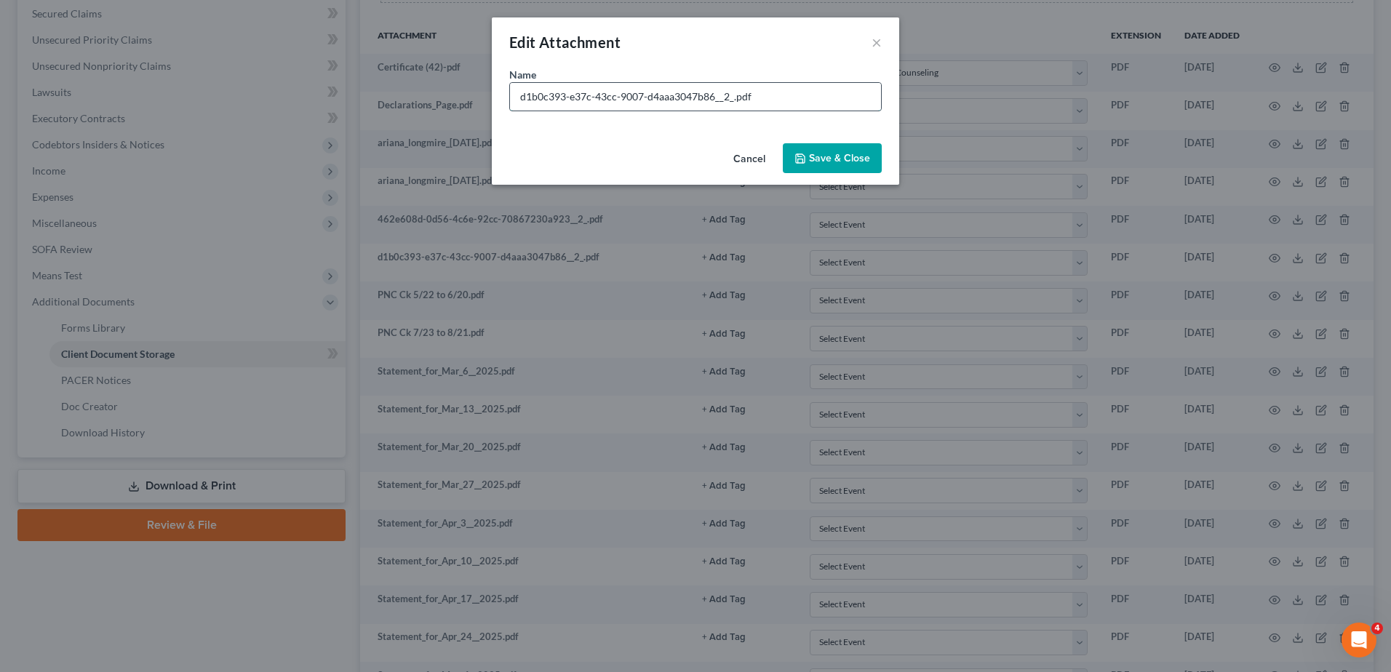
drag, startPoint x: 731, startPoint y: 98, endPoint x: 512, endPoint y: 98, distance: 219.1
click at [512, 98] on input "d1b0c393-e37c-43cc-9007-d4aaa3047b86__2_.pdf" at bounding box center [695, 97] width 371 height 28
type input "PNC Ck 6/21 to 7/22.pdf"
click at [828, 159] on span "Save & Close" at bounding box center [839, 158] width 61 height 12
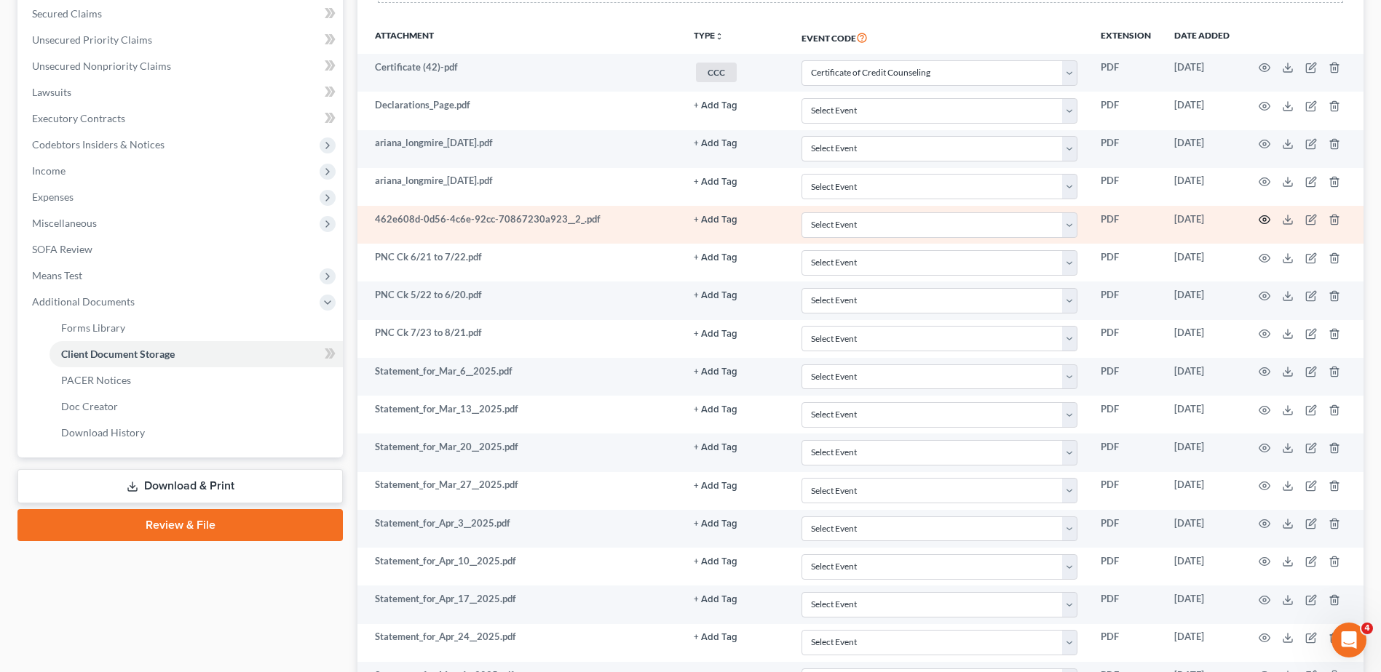
click at [1260, 220] on icon "button" at bounding box center [1264, 220] width 12 height 12
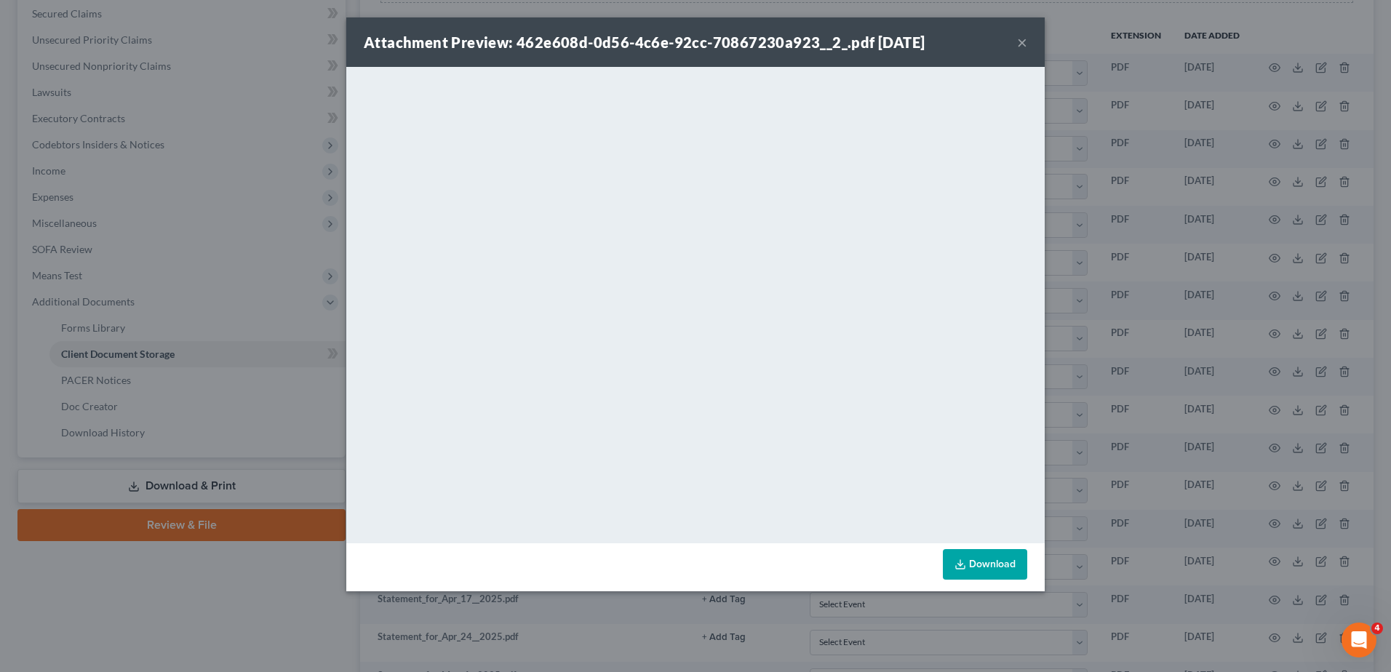
click at [1022, 39] on button "×" at bounding box center [1022, 41] width 10 height 17
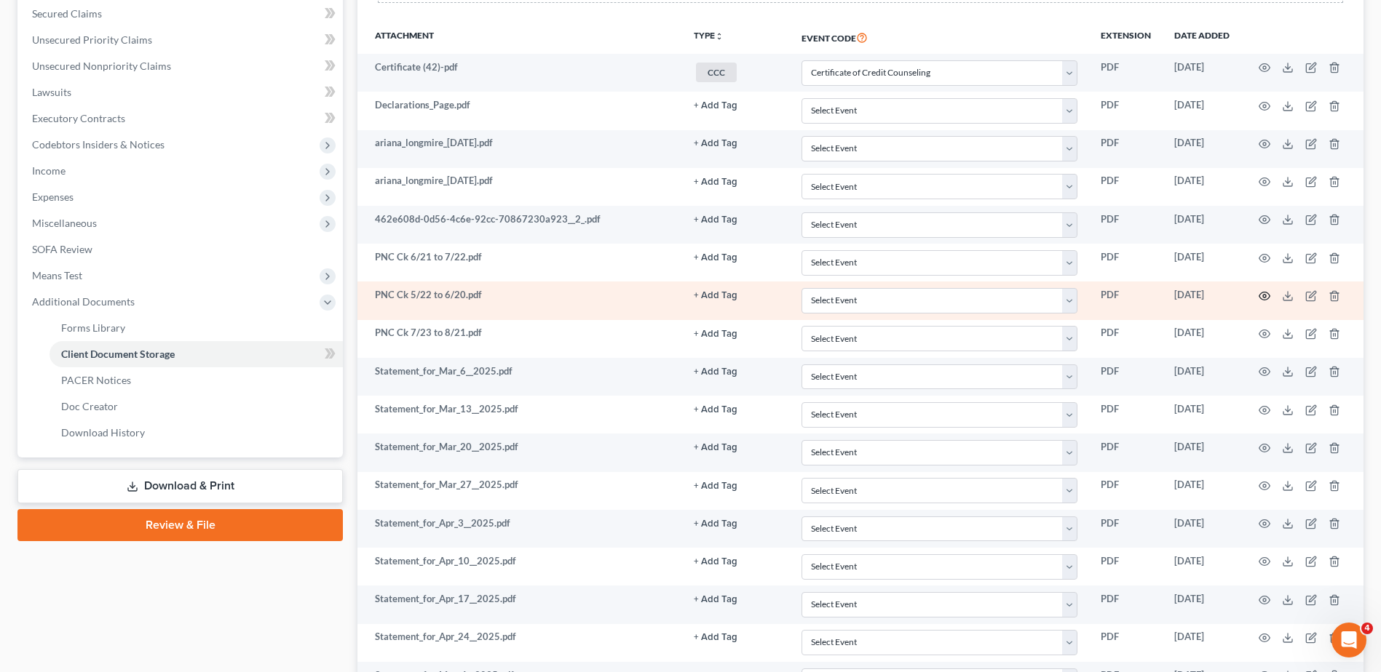
click at [1263, 295] on circle "button" at bounding box center [1264, 296] width 3 height 3
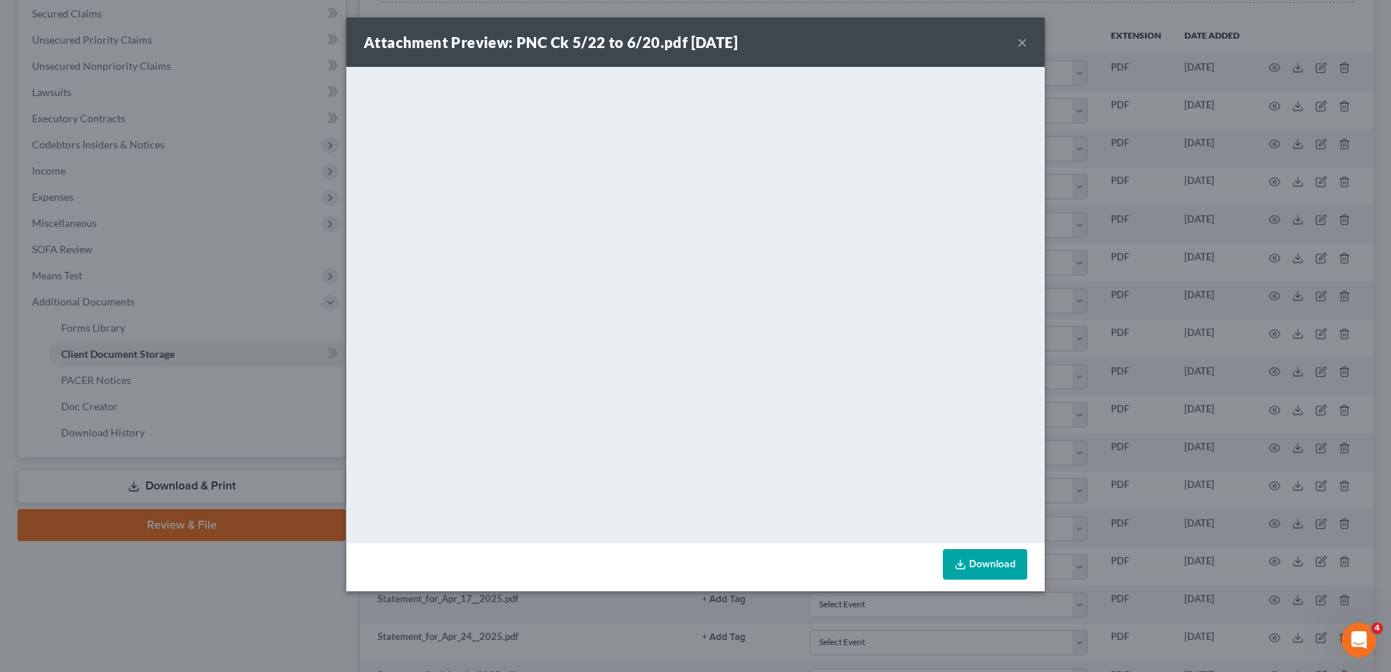
click at [1023, 41] on button "×" at bounding box center [1022, 41] width 10 height 17
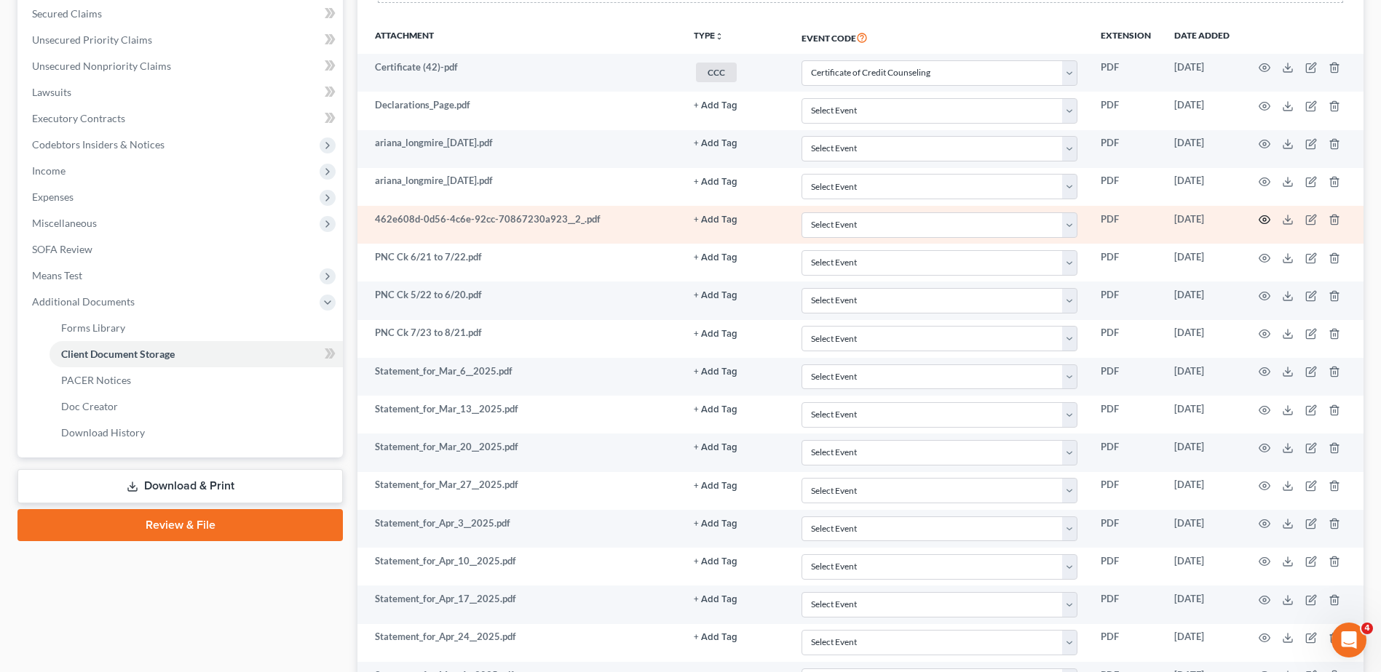
click at [1263, 218] on icon "button" at bounding box center [1264, 220] width 12 height 12
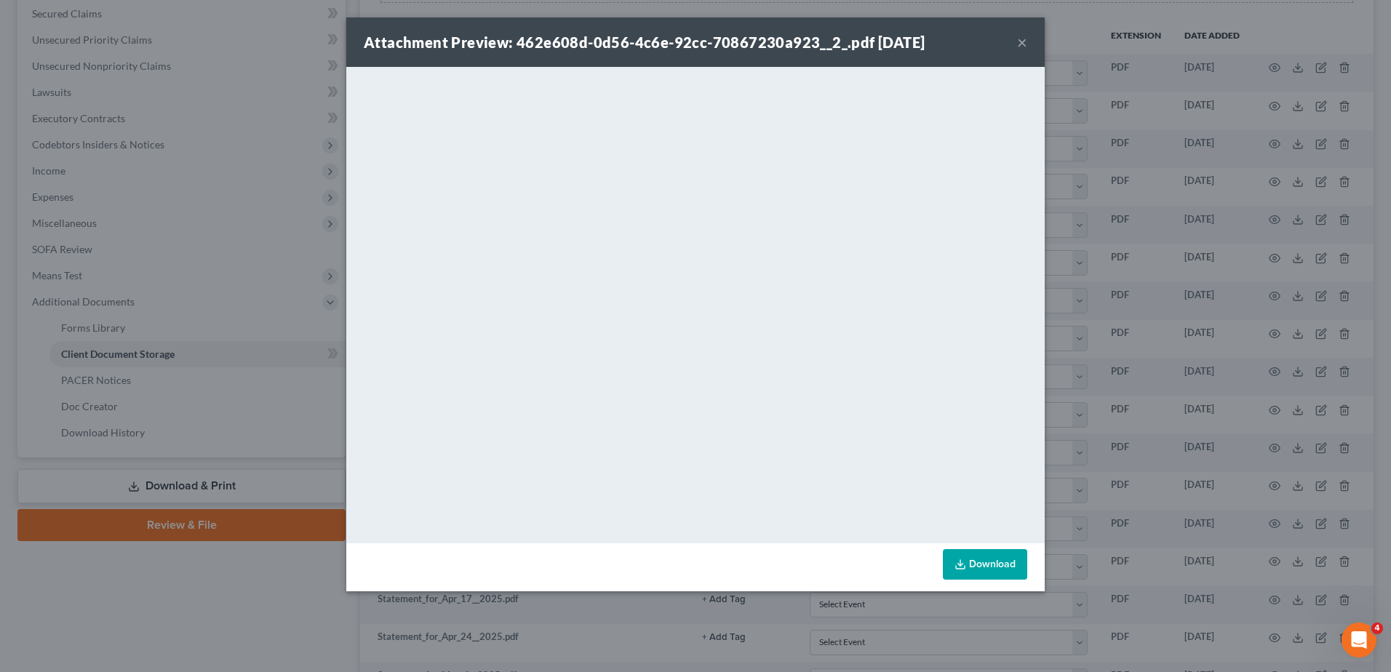
click at [1021, 41] on button "×" at bounding box center [1022, 41] width 10 height 17
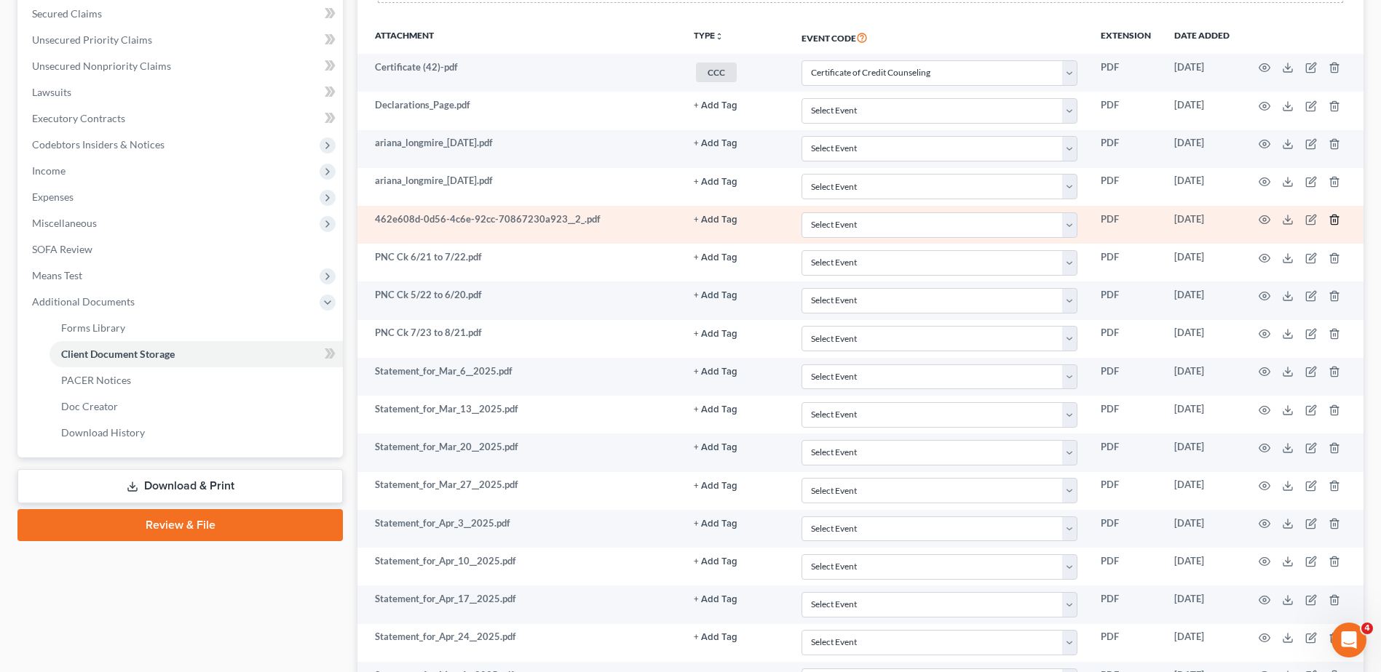
click at [1335, 219] on icon "button" at bounding box center [1334, 220] width 12 height 12
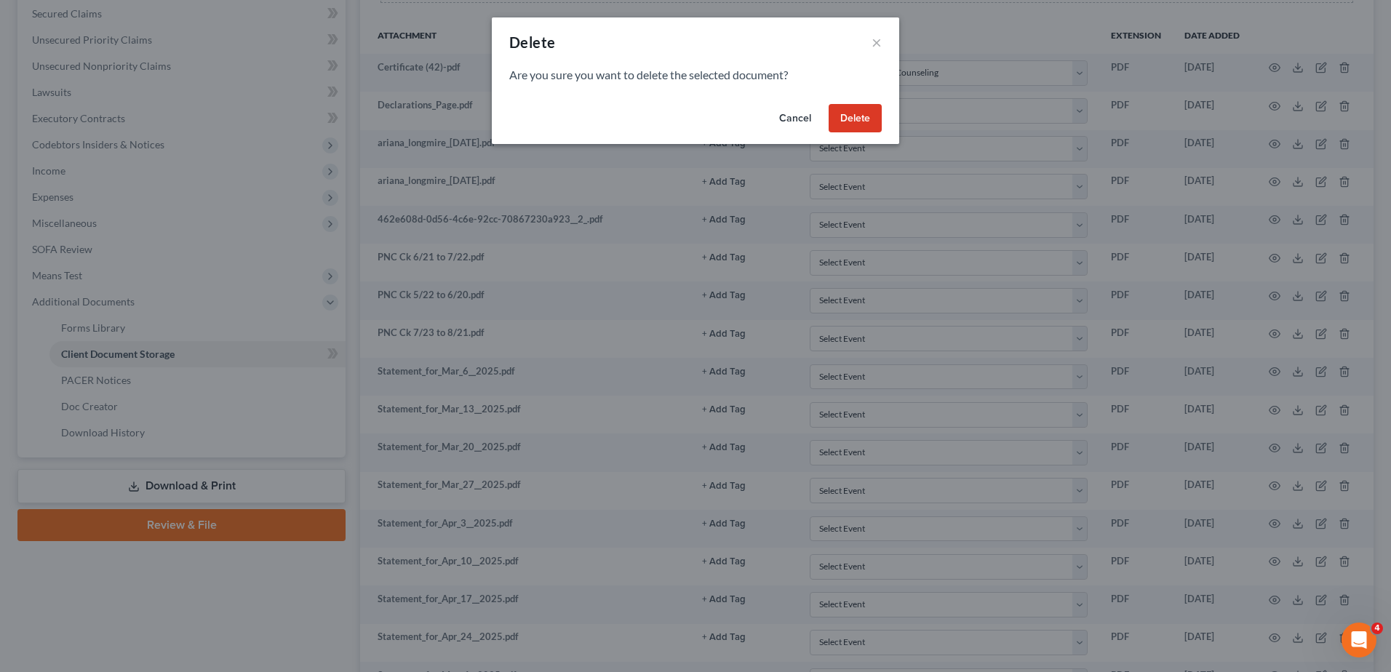
click at [870, 110] on button "Delete" at bounding box center [855, 118] width 53 height 29
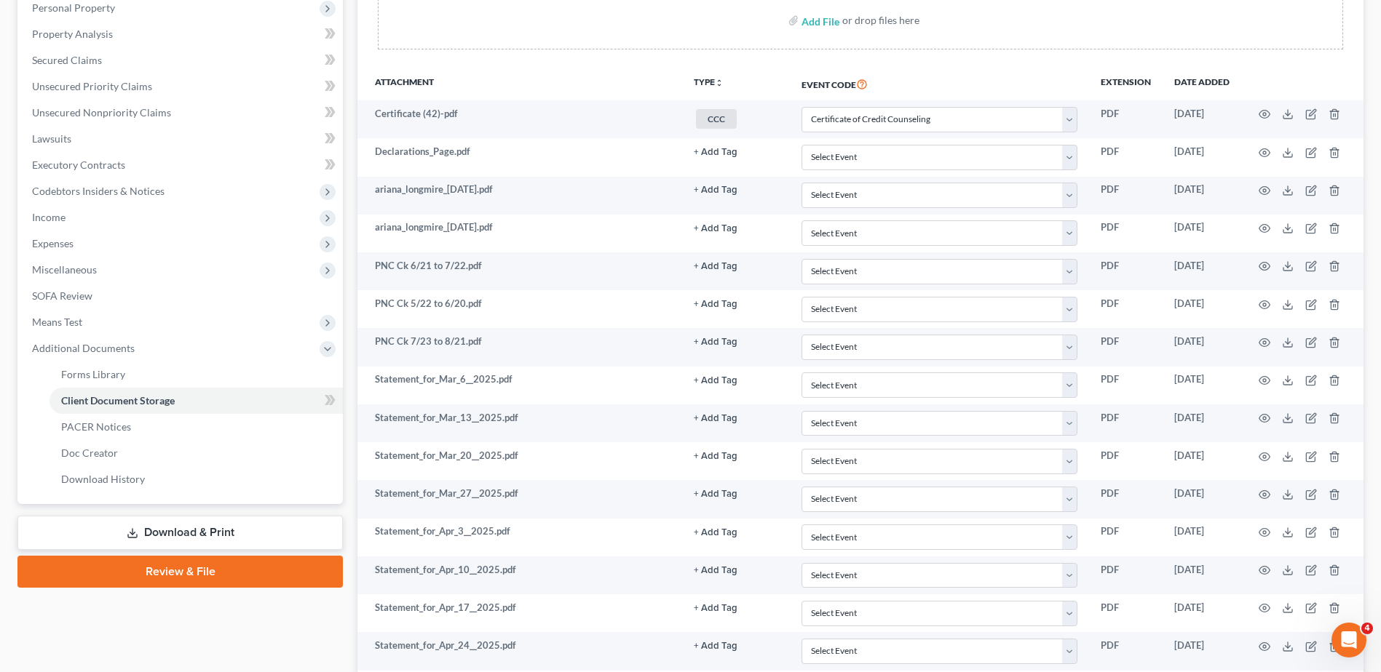
scroll to position [261, 0]
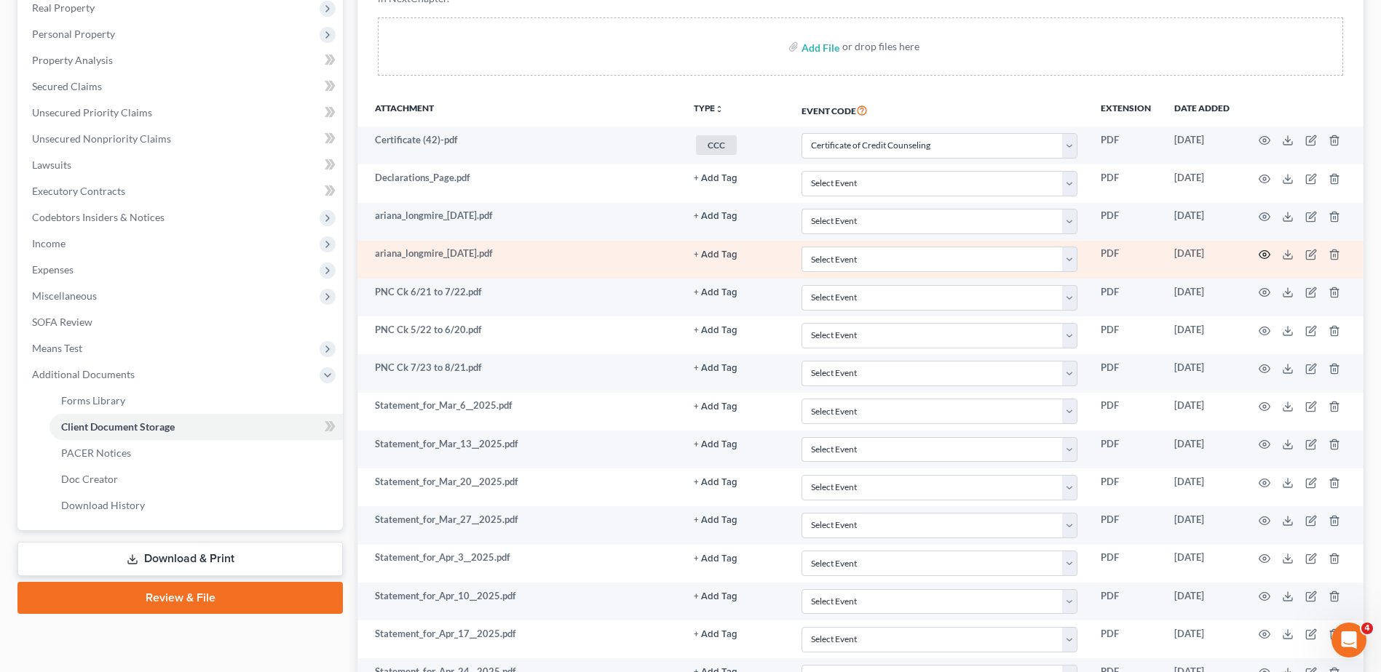
click at [1263, 253] on icon "button" at bounding box center [1264, 255] width 12 height 12
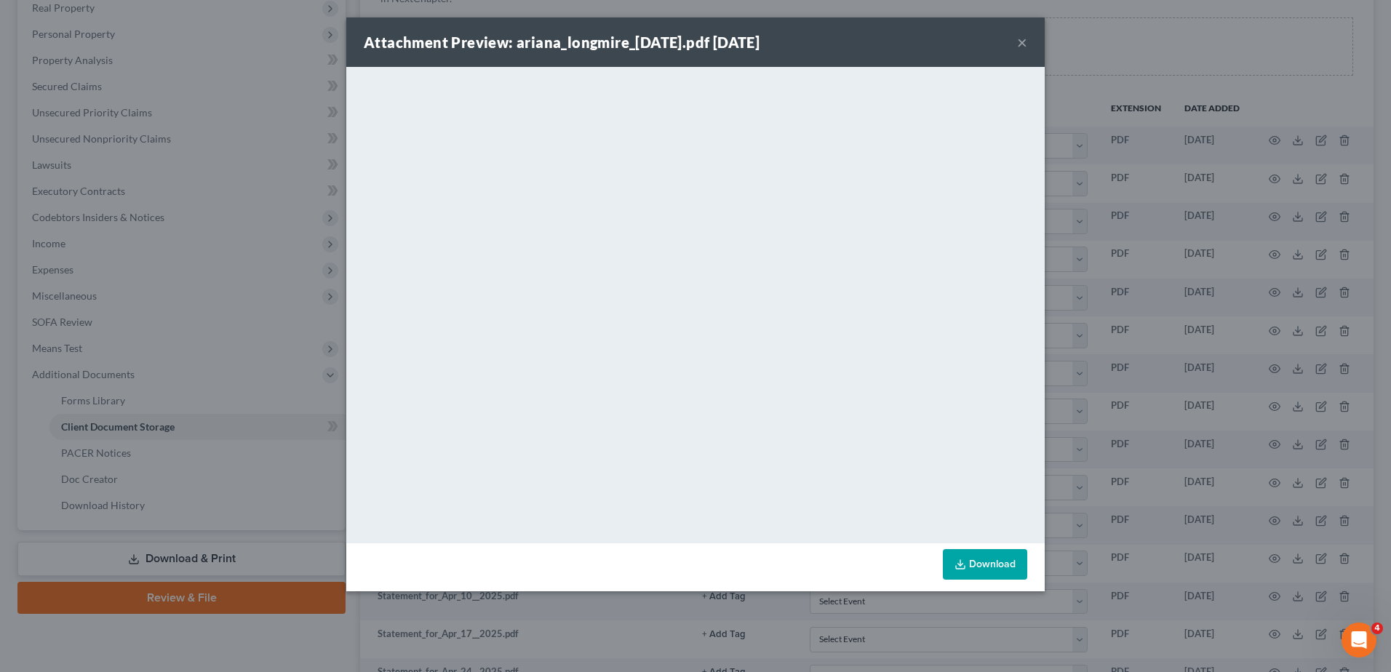
click at [1022, 44] on button "×" at bounding box center [1022, 41] width 10 height 17
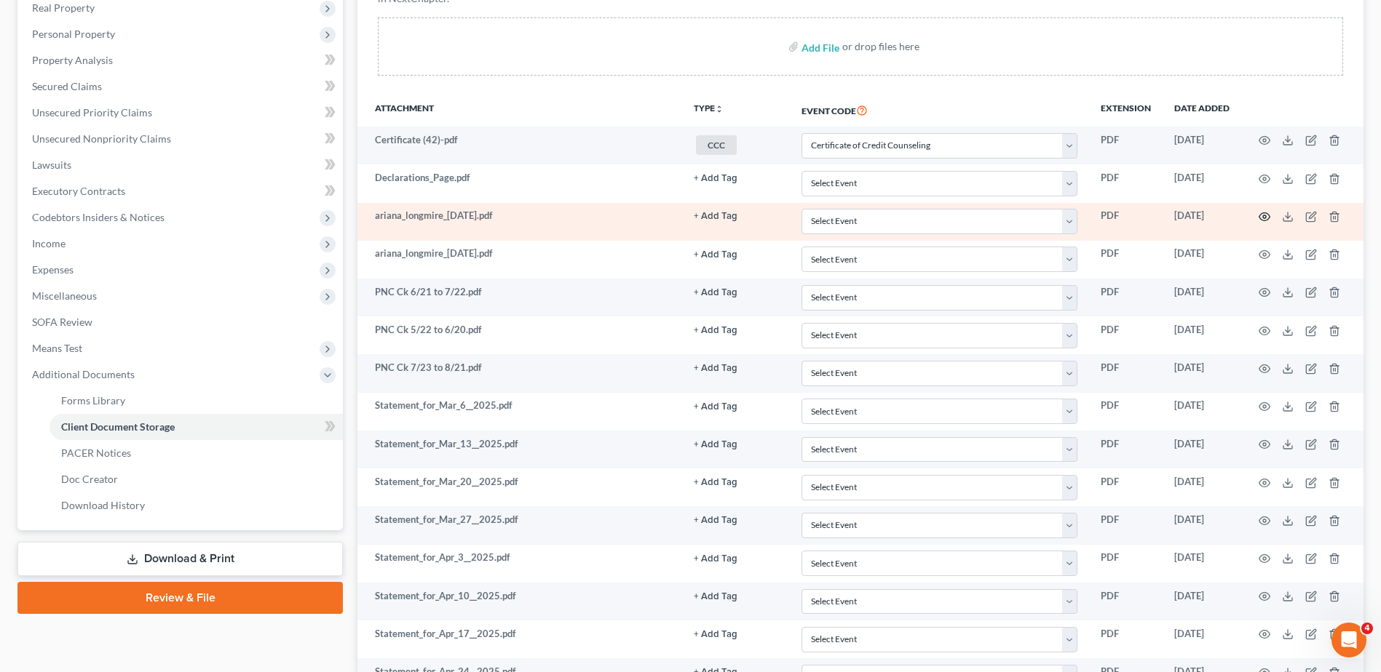
click at [1261, 214] on icon "button" at bounding box center [1264, 217] width 11 height 8
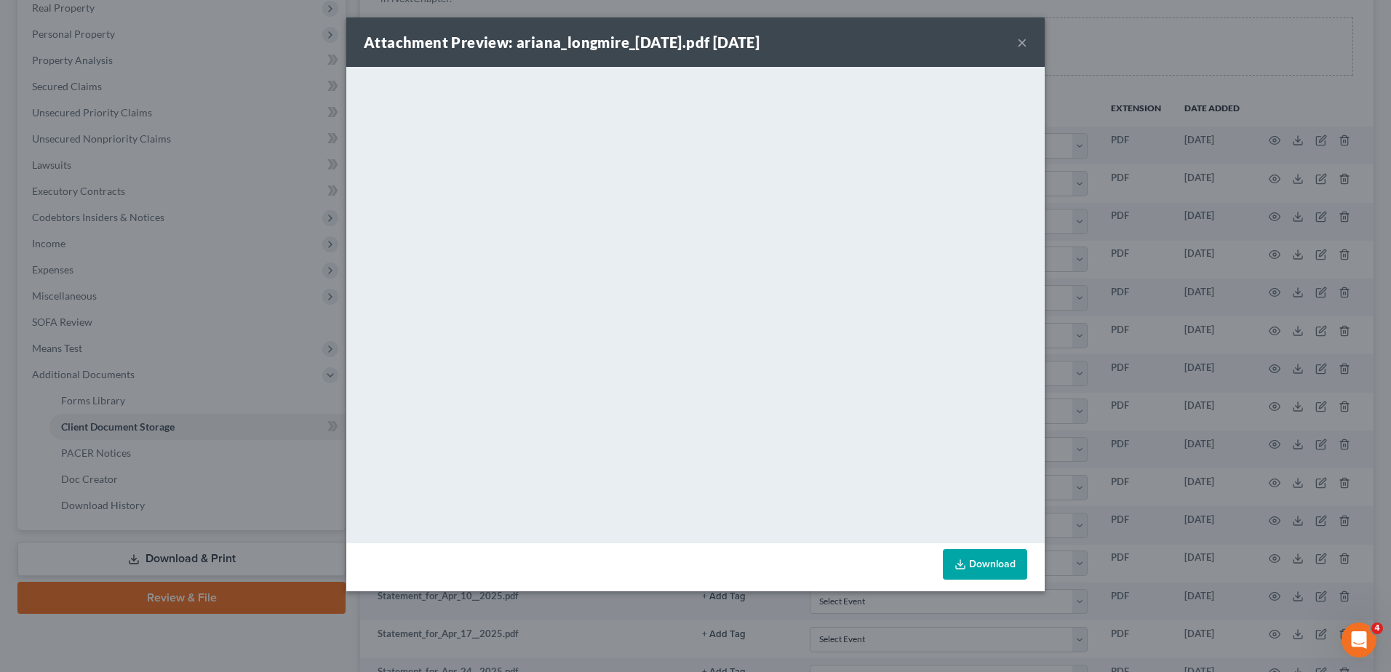
click at [1020, 41] on button "×" at bounding box center [1022, 41] width 10 height 17
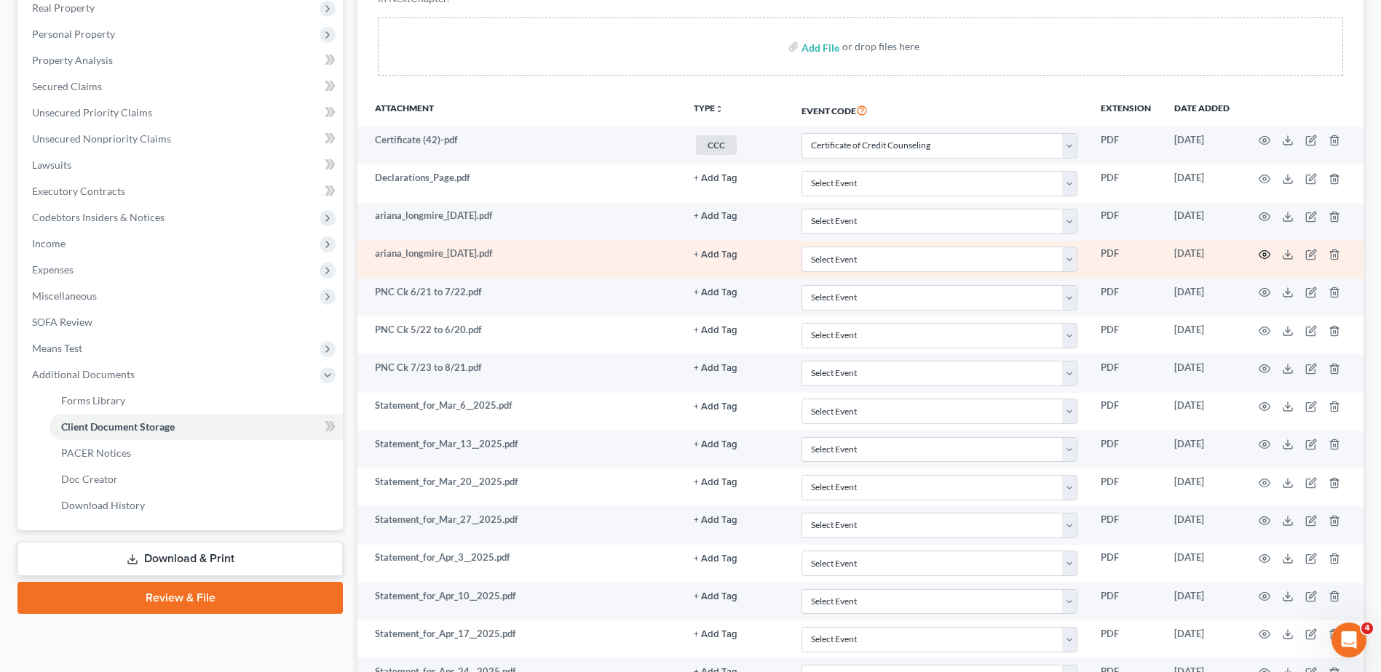
click at [1264, 255] on icon "button" at bounding box center [1264, 255] width 12 height 12
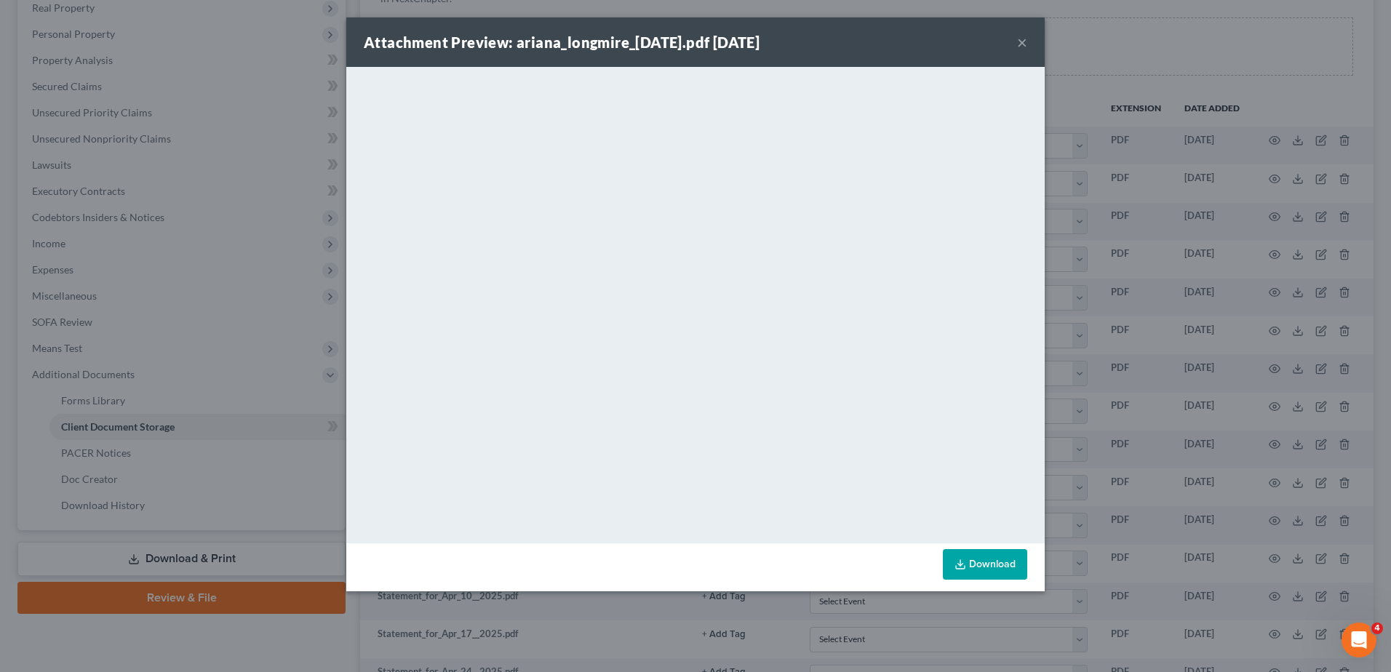
click at [1022, 43] on button "×" at bounding box center [1022, 41] width 10 height 17
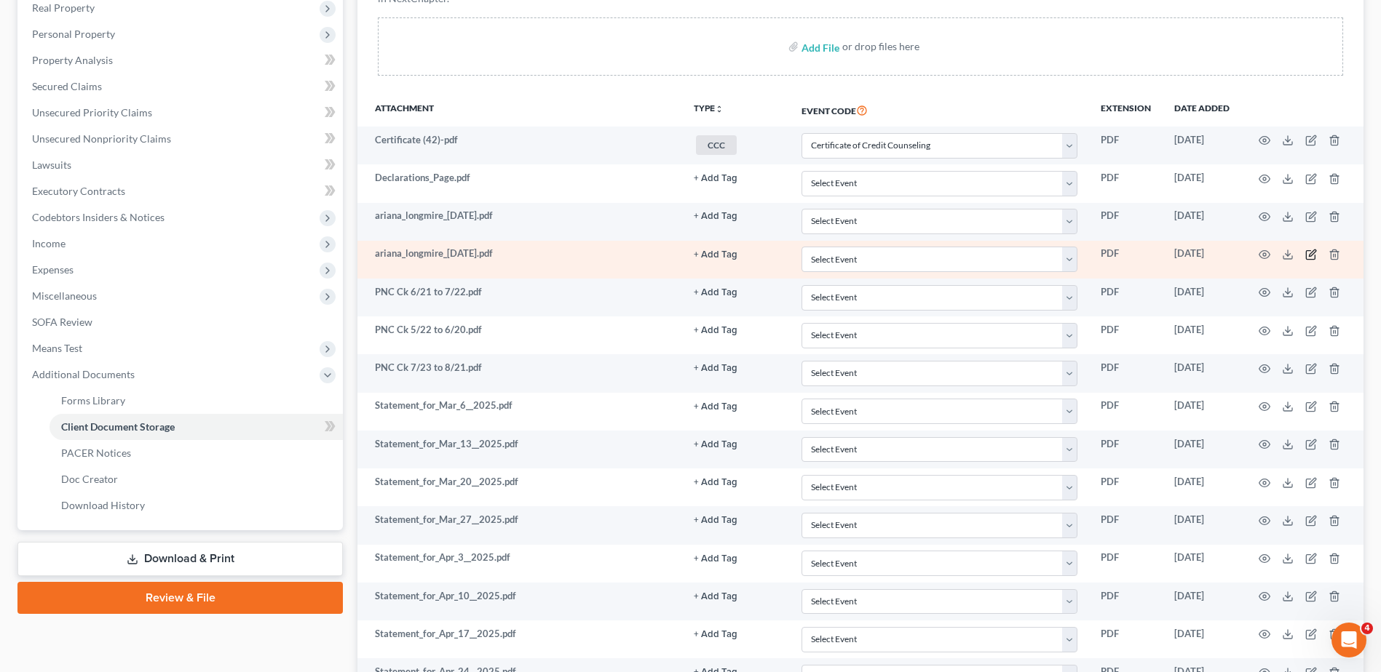
click at [1309, 253] on icon "button" at bounding box center [1311, 255] width 12 height 12
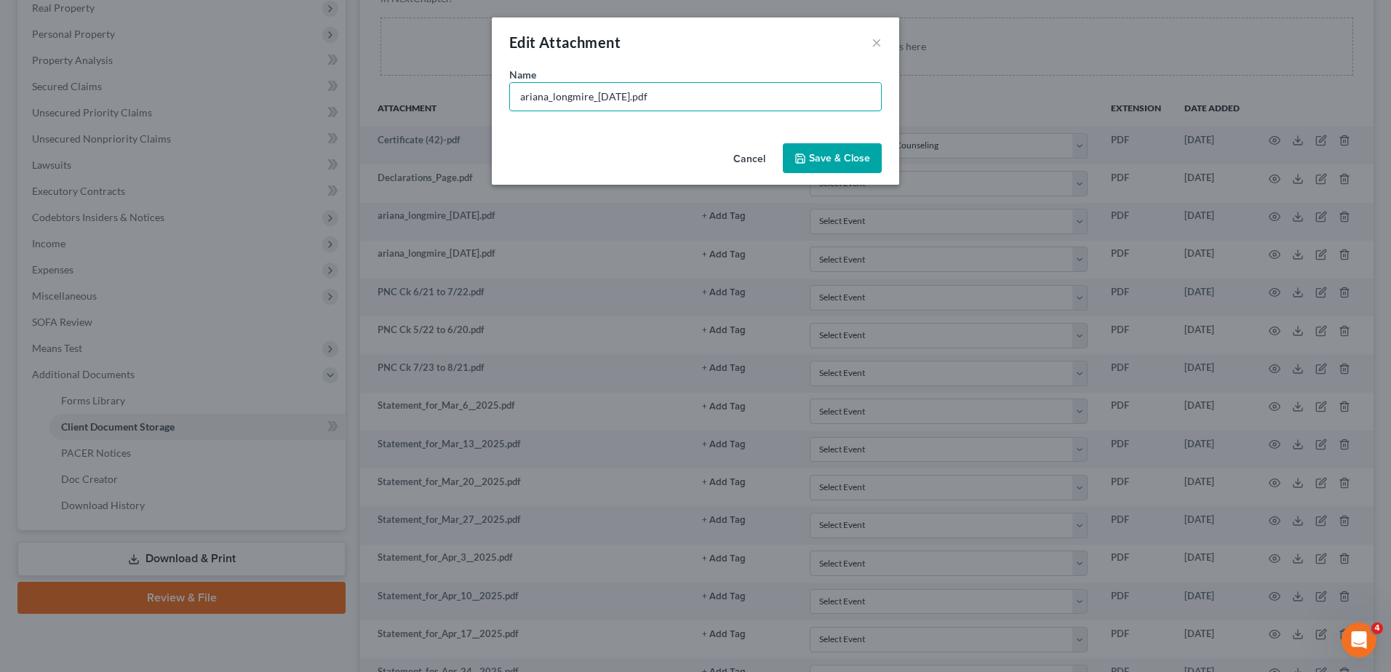
drag, startPoint x: 628, startPoint y: 98, endPoint x: 424, endPoint y: 84, distance: 204.3
click at [431, 99] on div "Edit Attachment × Name * ariana_longmire_[DATE].pdf Cancel Save & Close" at bounding box center [695, 336] width 1391 height 672
type input "[PERSON_NAME] ID & SSN.pdf"
click at [800, 167] on button "Save & Close" at bounding box center [832, 158] width 99 height 31
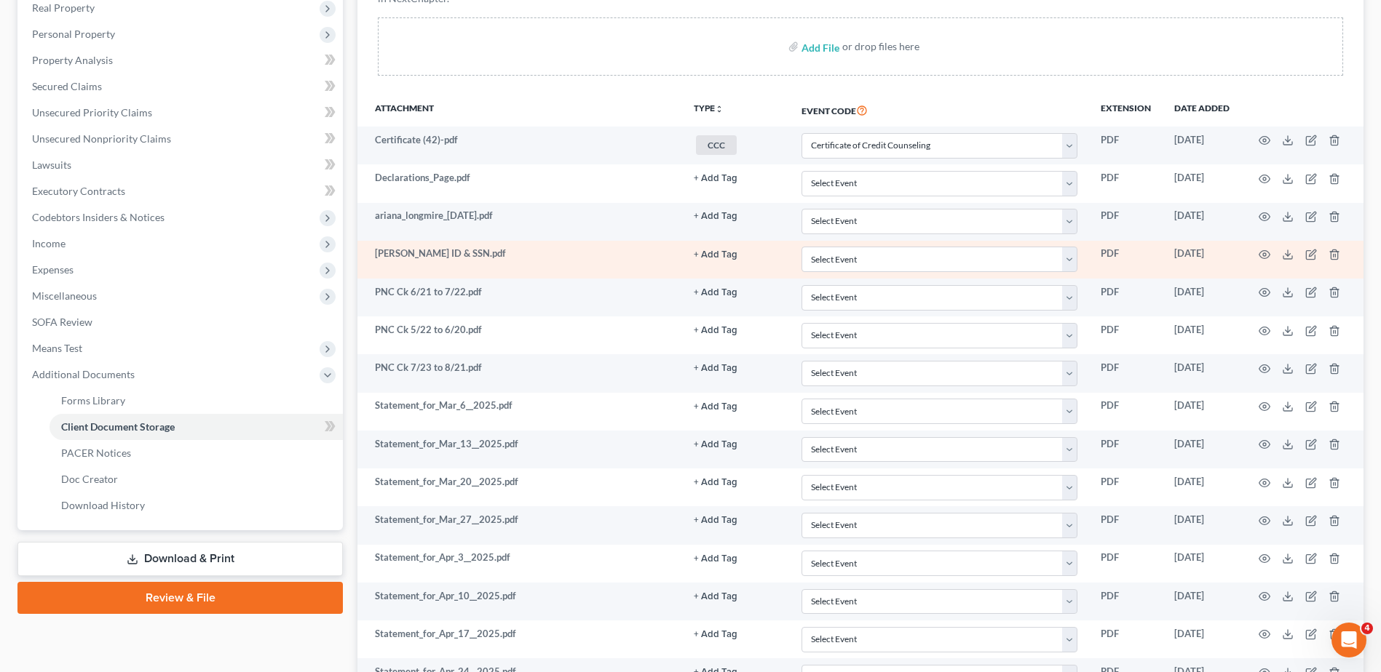
click at [717, 255] on button "+ Add Tag" at bounding box center [716, 254] width 44 height 9
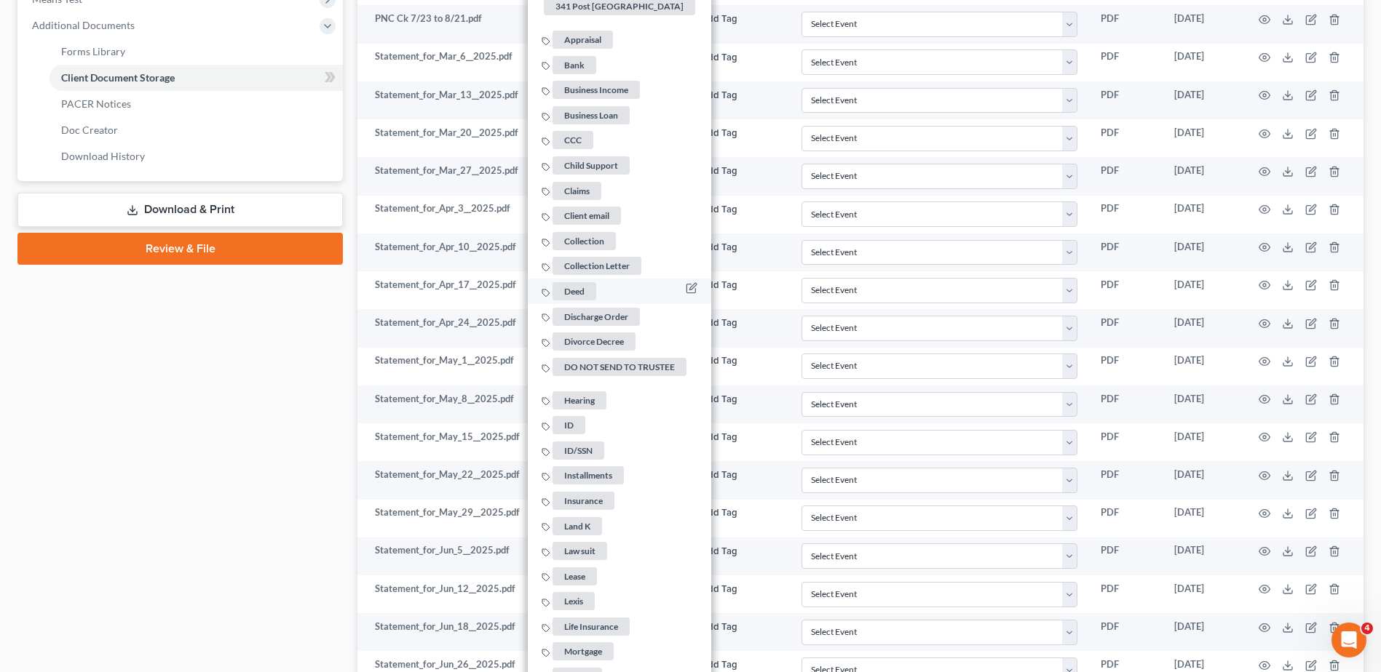
scroll to position [625, 0]
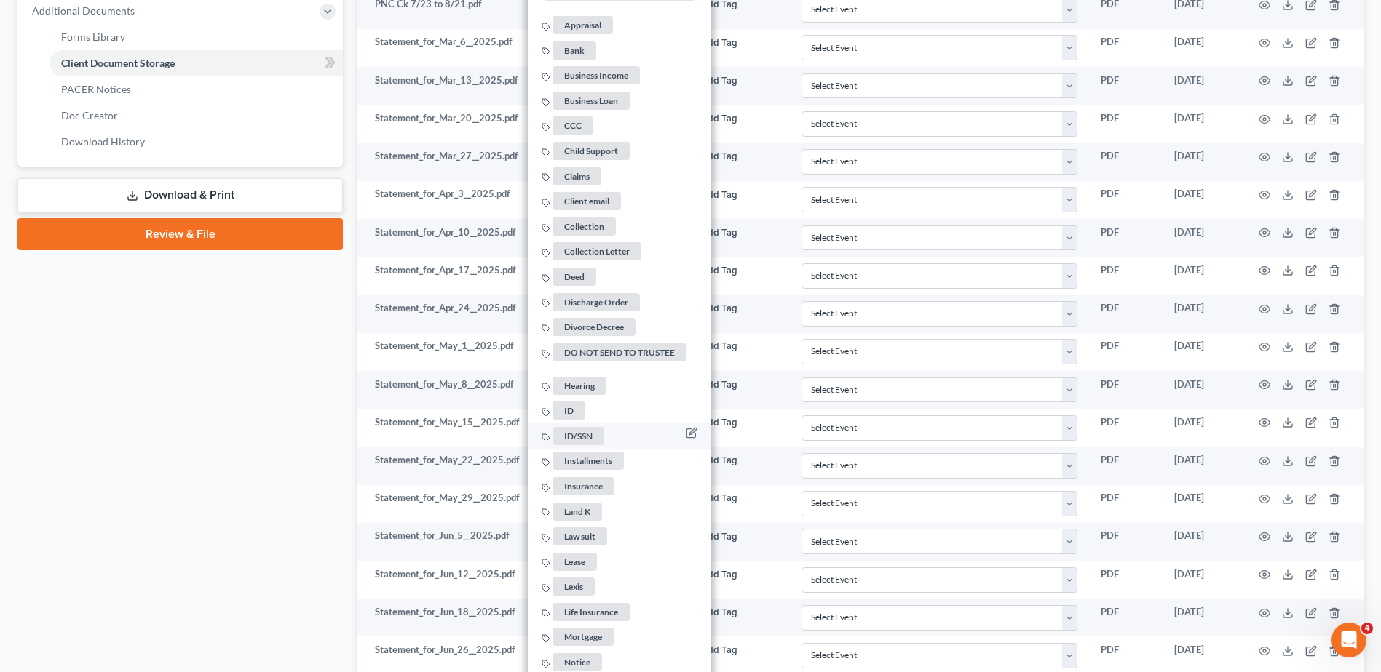
click at [583, 427] on span "ID/SSN" at bounding box center [578, 436] width 52 height 18
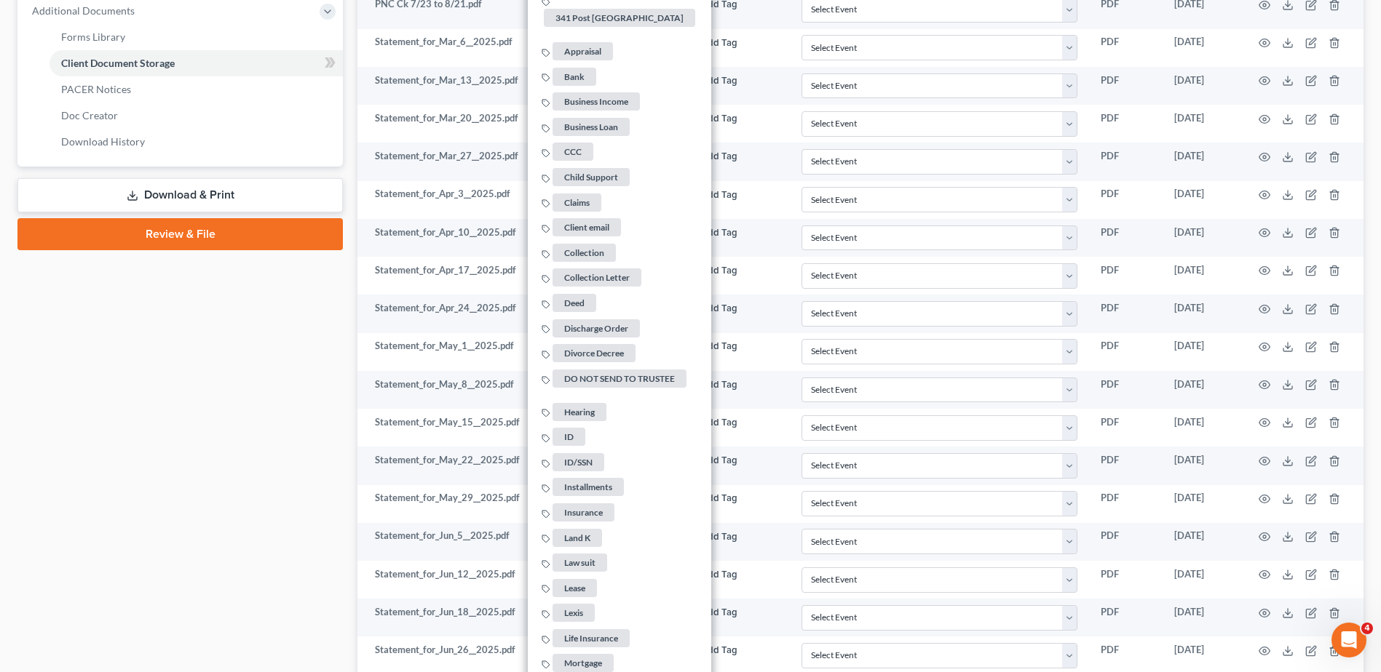
click at [242, 429] on div "Case Dashboard Payments Invoices Payments Payments Credit Report Client Profile" at bounding box center [180, 447] width 340 height 1865
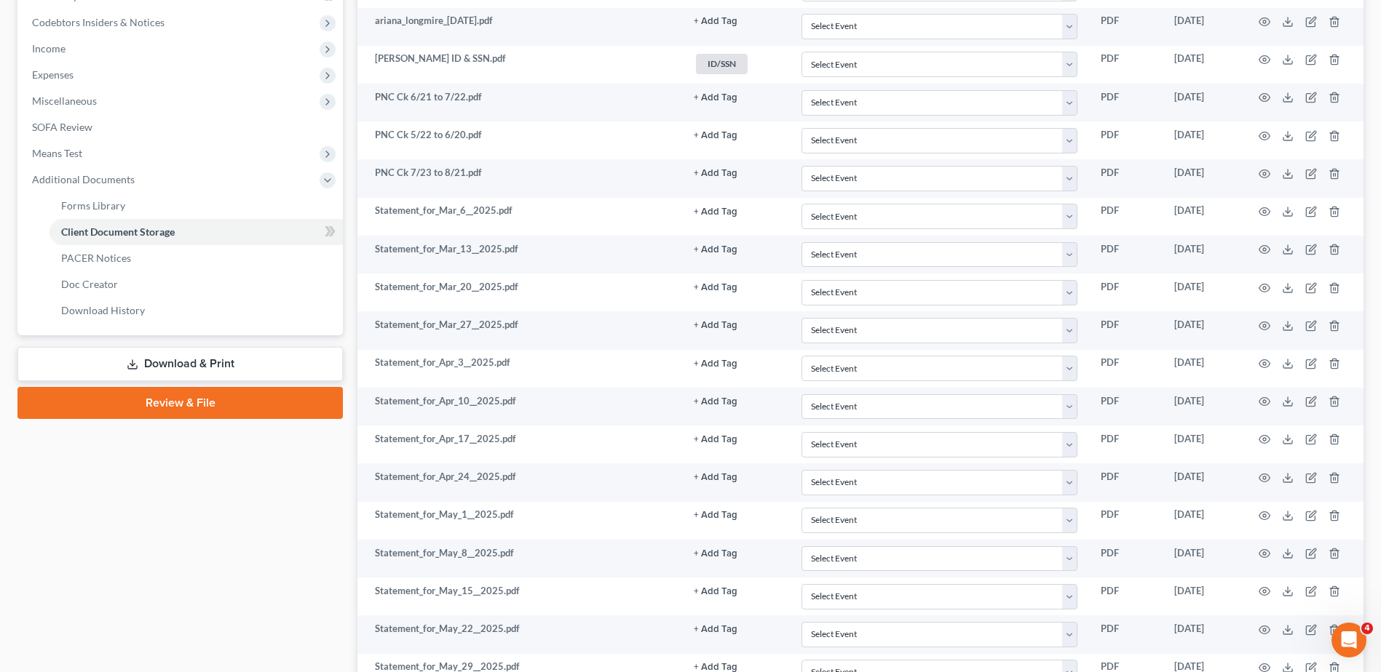
scroll to position [334, 0]
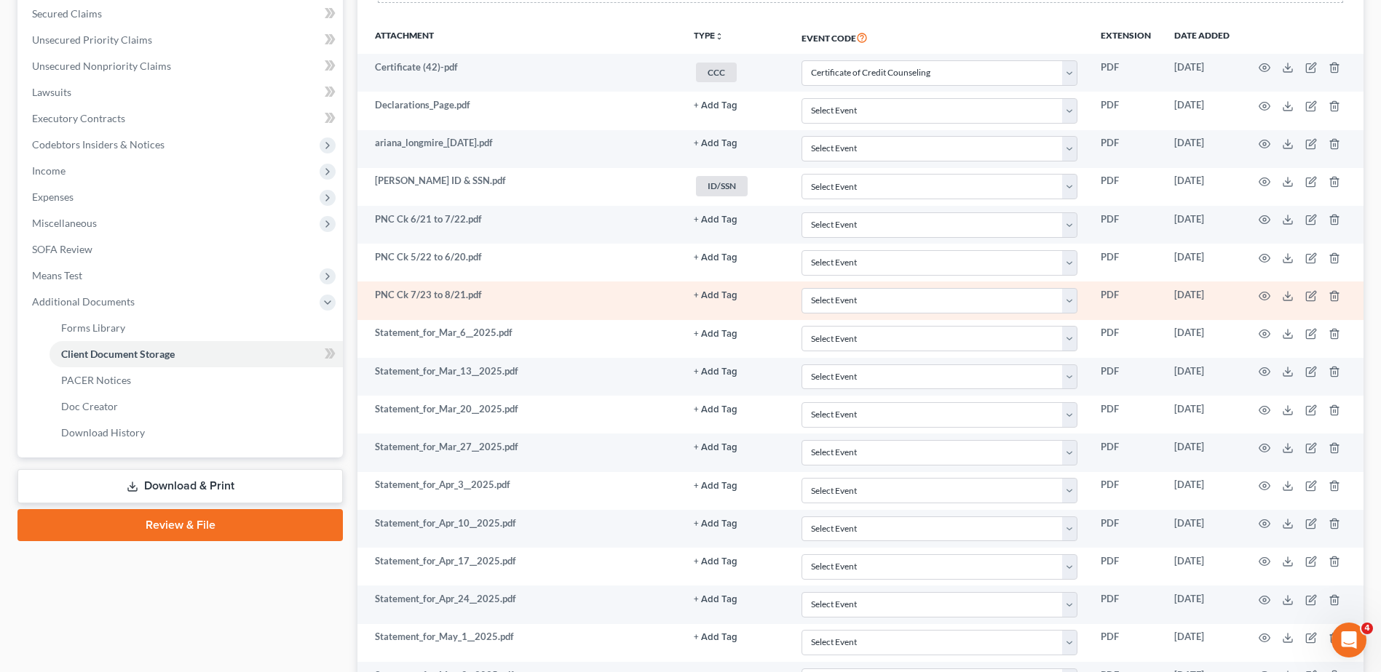
click at [712, 297] on button "+ Add Tag" at bounding box center [716, 295] width 44 height 9
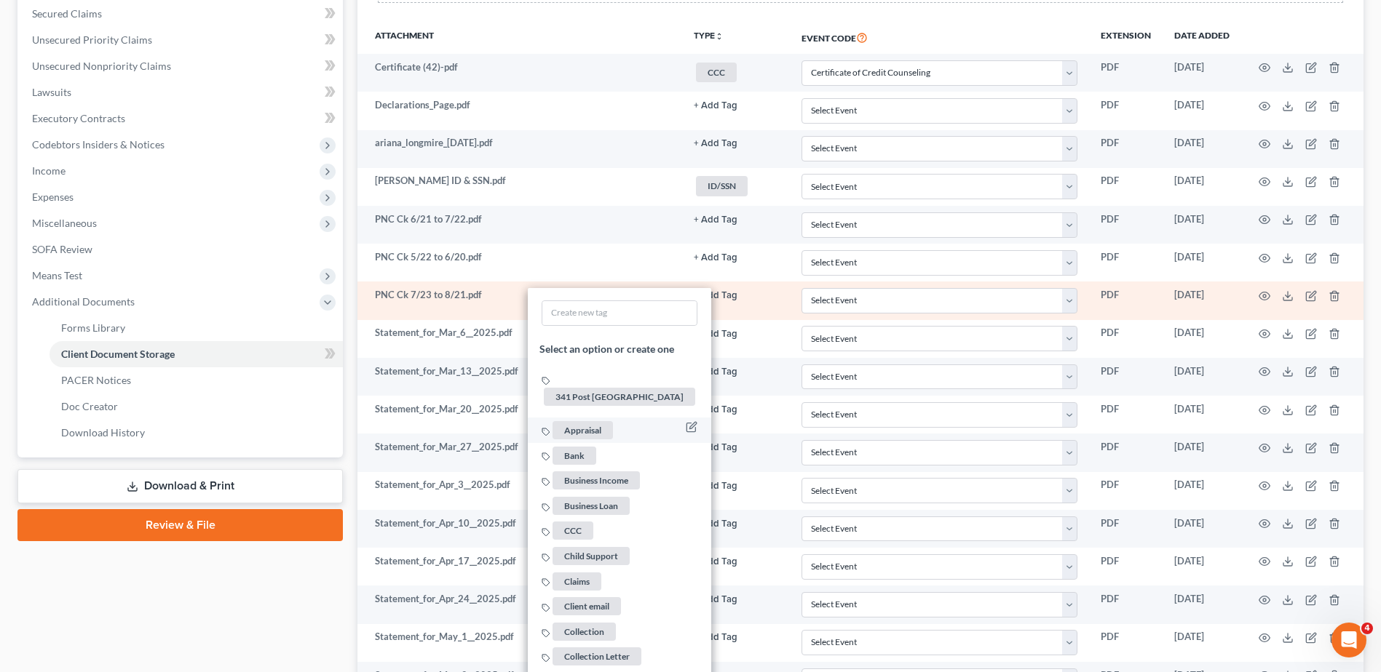
click at [576, 447] on span "Bank" at bounding box center [574, 456] width 44 height 18
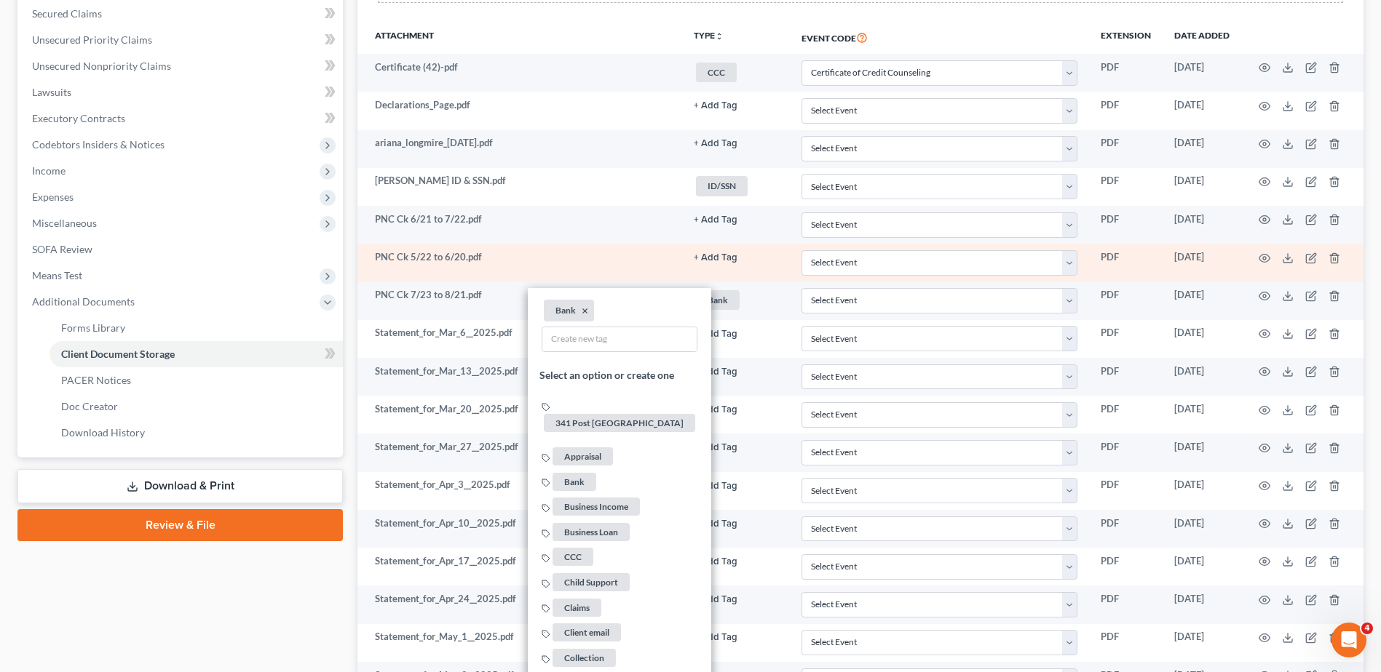
click at [719, 258] on button "+ Add Tag" at bounding box center [716, 257] width 44 height 9
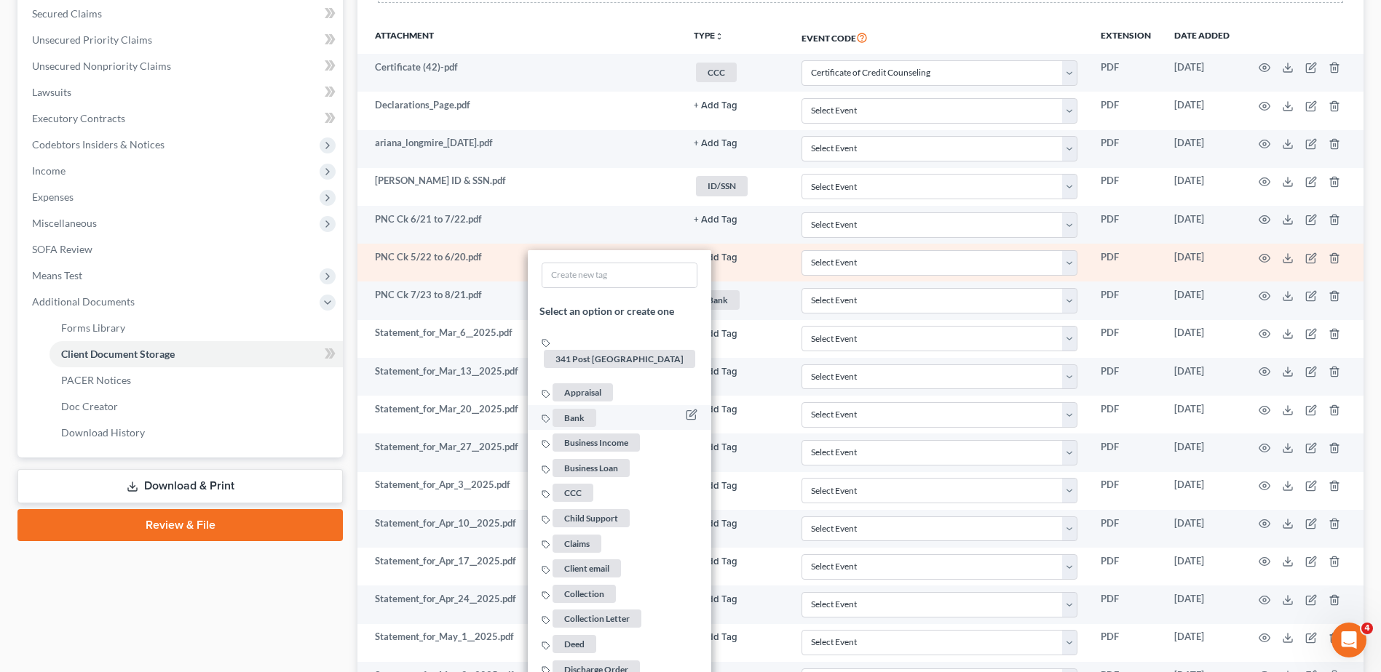
click at [582, 409] on span "Bank" at bounding box center [574, 418] width 44 height 18
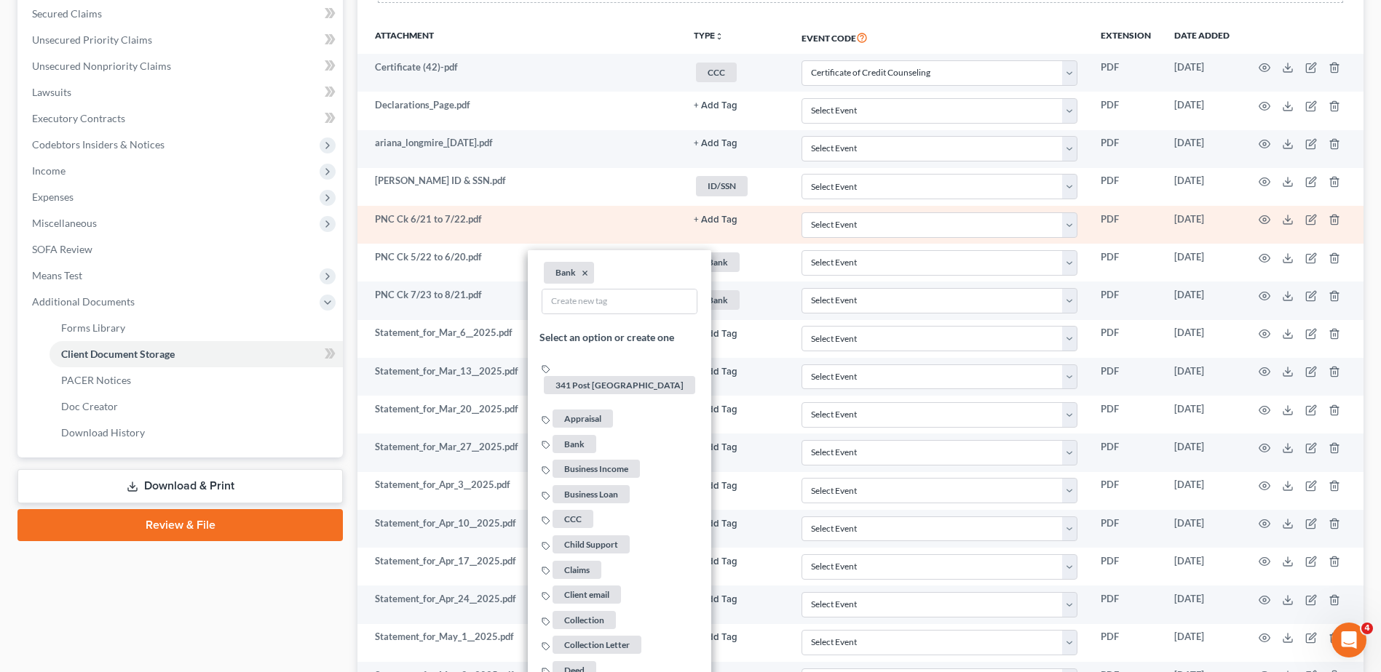
click at [719, 220] on button "+ Add Tag" at bounding box center [716, 219] width 44 height 9
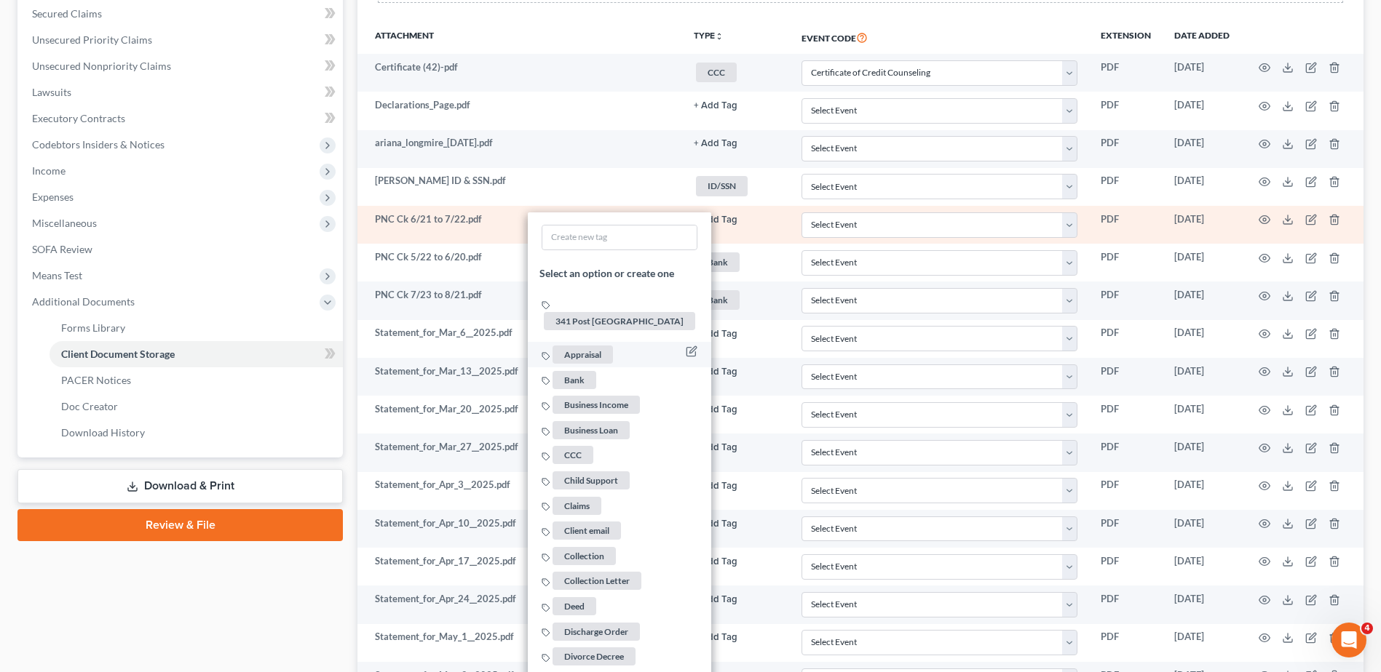
click at [579, 370] on span "Bank" at bounding box center [574, 379] width 44 height 18
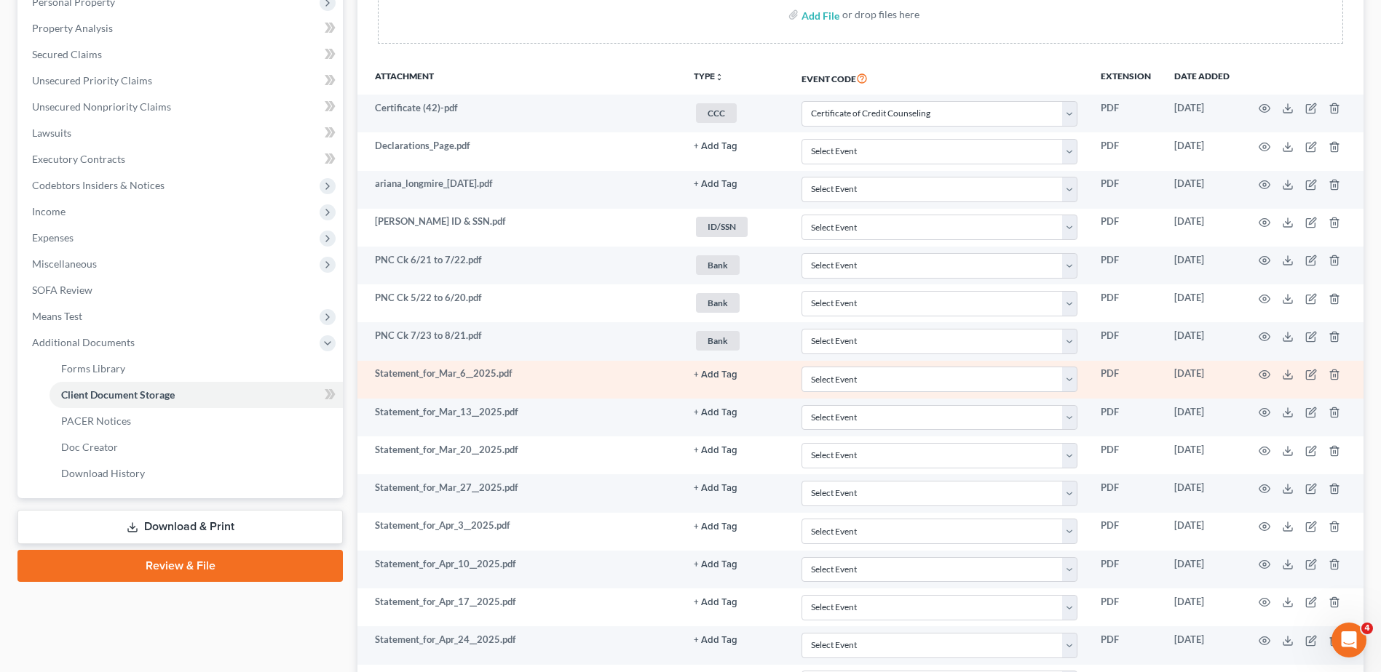
scroll to position [116, 0]
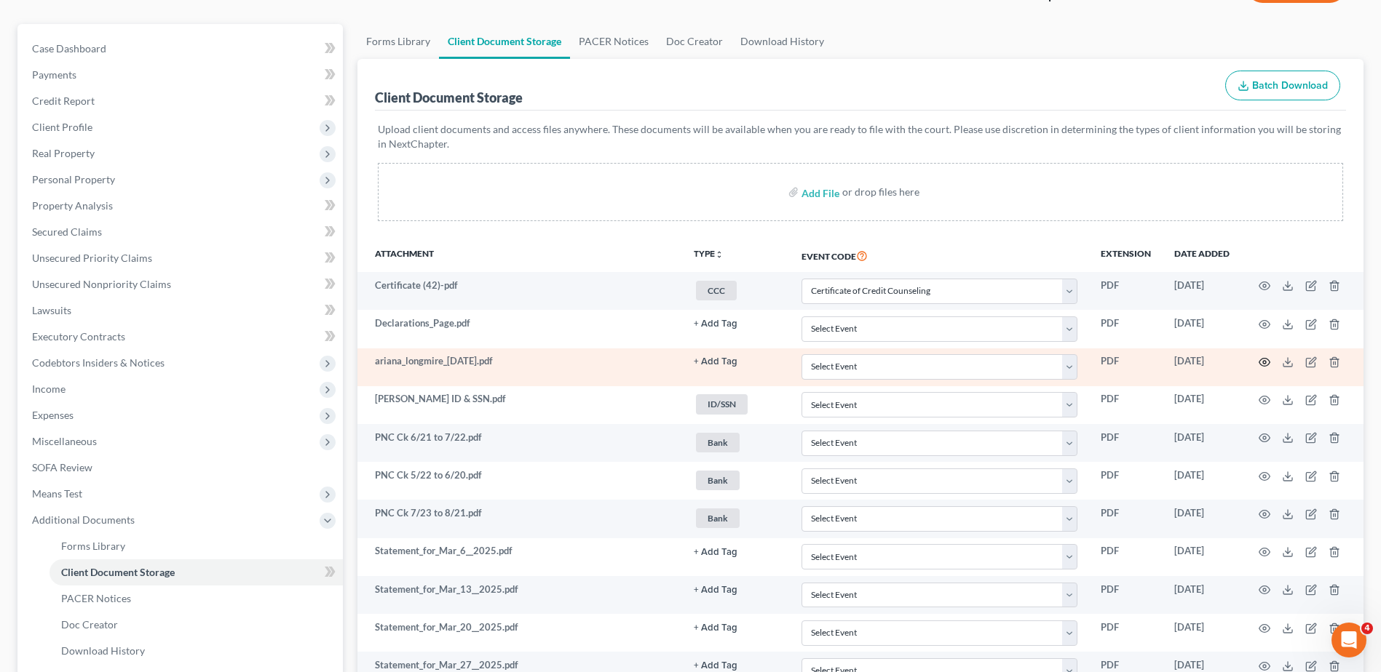
click at [1264, 361] on circle "button" at bounding box center [1264, 362] width 3 height 3
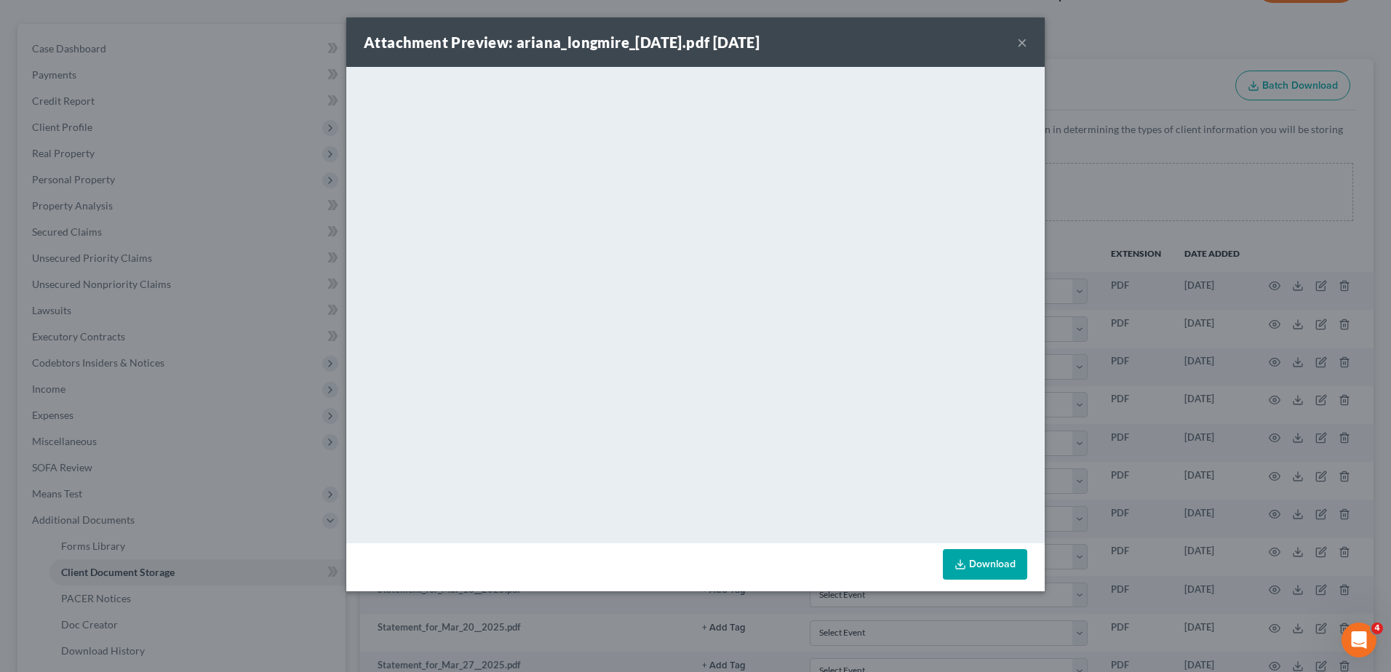
click at [1025, 43] on button "×" at bounding box center [1022, 41] width 10 height 17
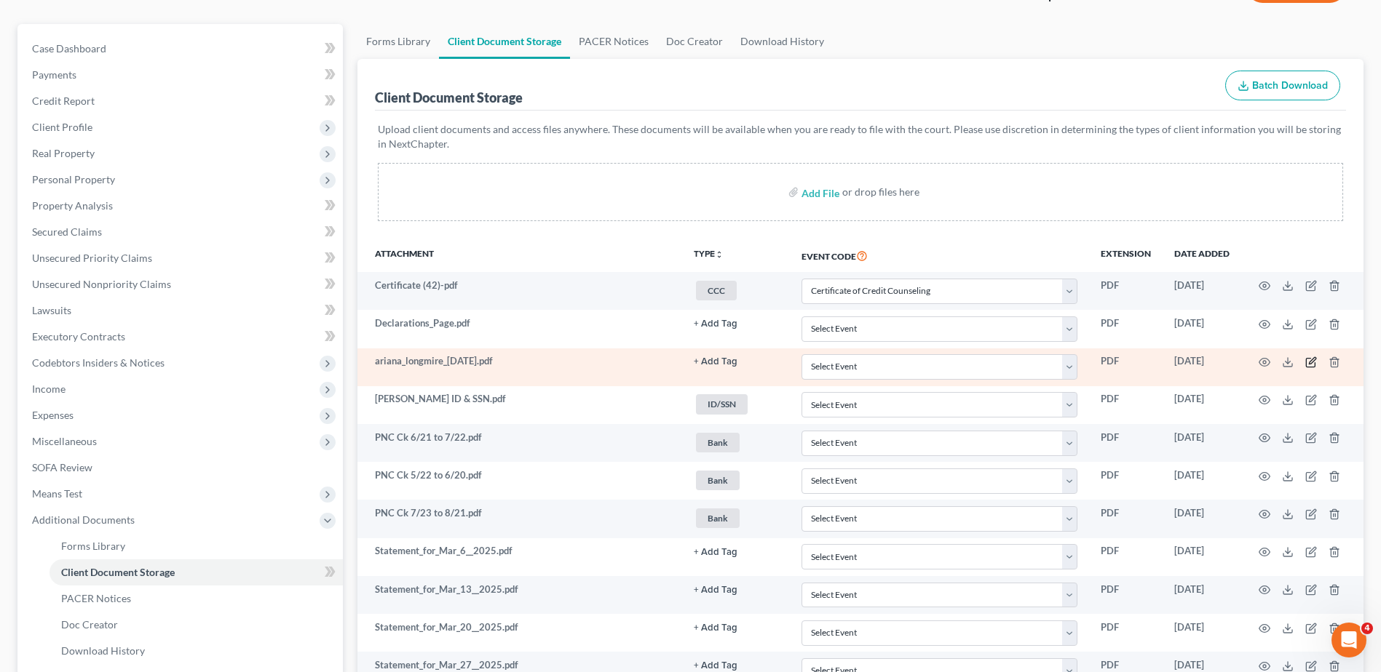
click at [1308, 362] on icon "button" at bounding box center [1311, 363] width 12 height 12
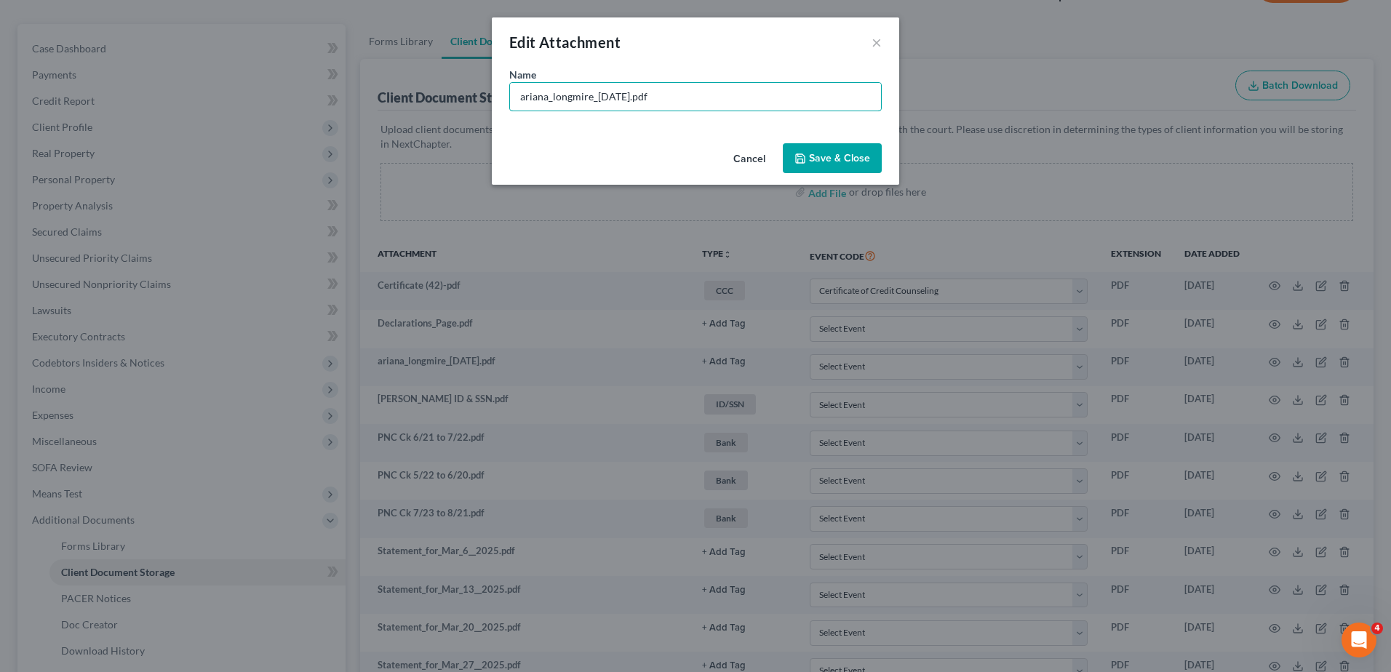
drag, startPoint x: 628, startPoint y: 95, endPoint x: 461, endPoint y: 88, distance: 166.8
click at [464, 95] on div "Edit Attachment × Name * ariana_longmire_[DATE].pdf Cancel Save & Close" at bounding box center [695, 336] width 1391 height 672
type input "401(k).pdf"
click at [849, 163] on span "Save & Close" at bounding box center [839, 158] width 61 height 12
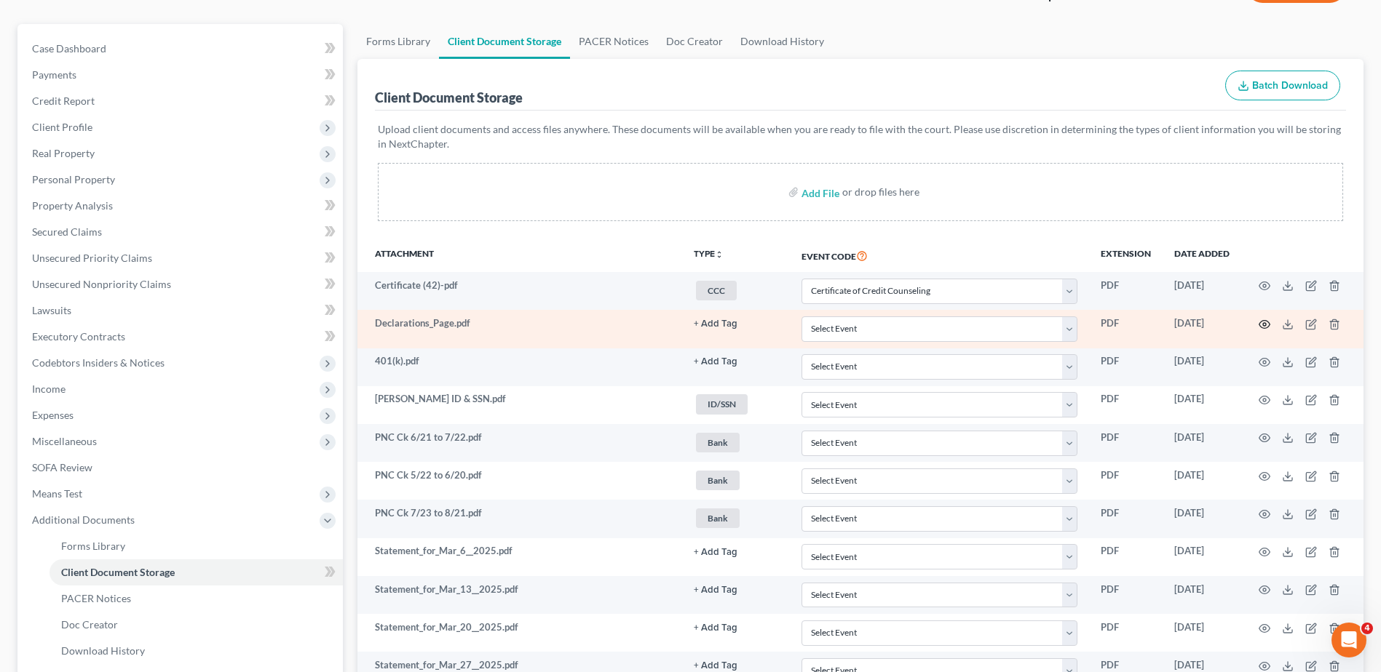
click at [1262, 324] on icon "button" at bounding box center [1264, 325] width 12 height 12
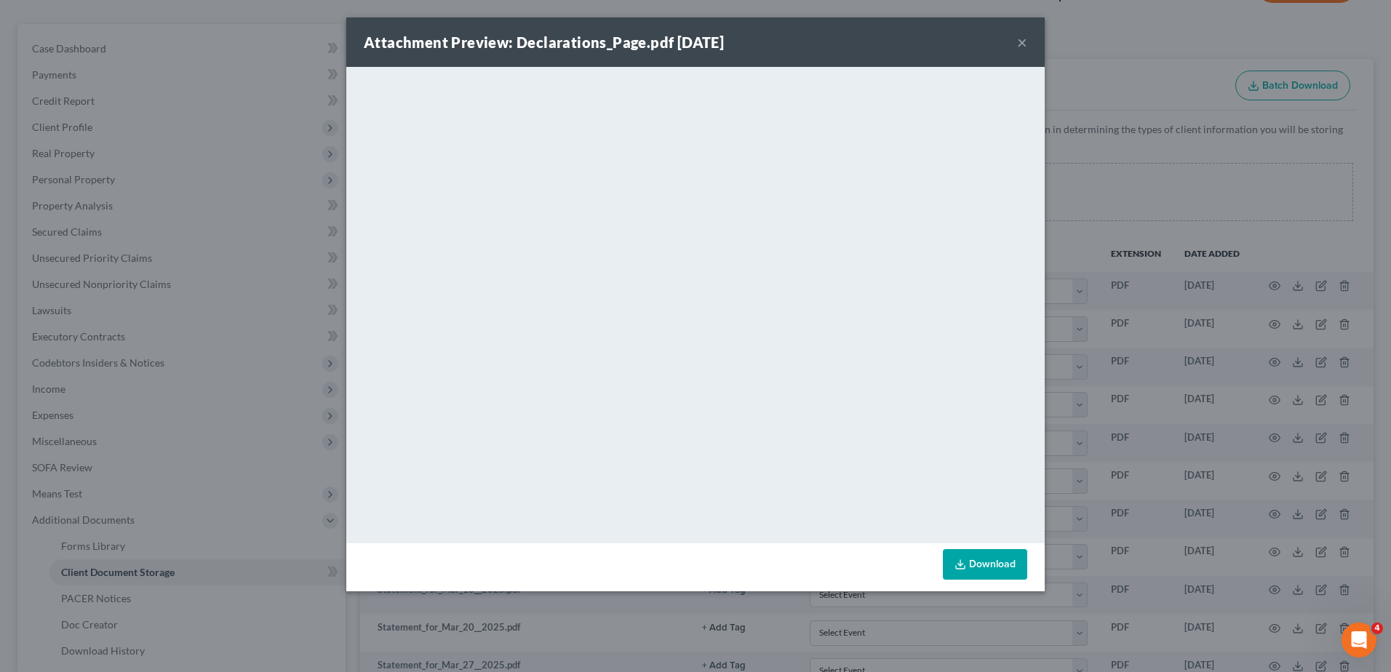
click at [1022, 40] on button "×" at bounding box center [1022, 41] width 10 height 17
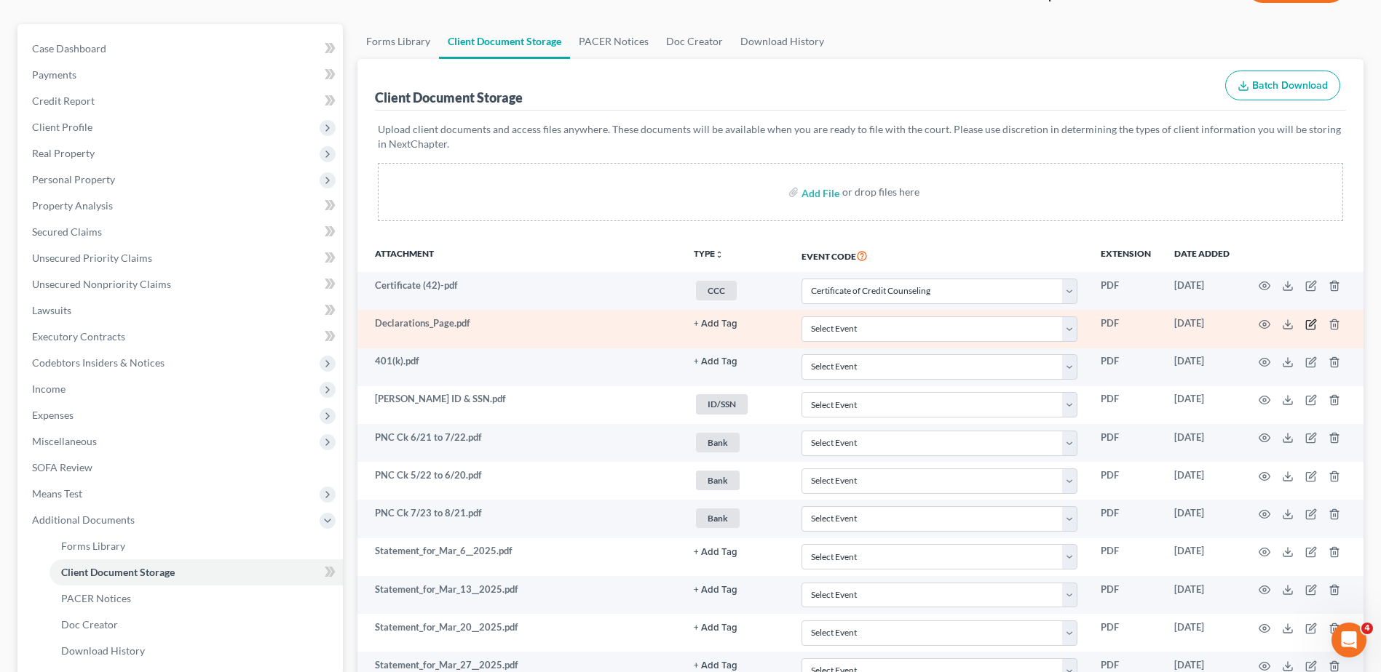
click at [1312, 324] on icon "button" at bounding box center [1311, 322] width 7 height 7
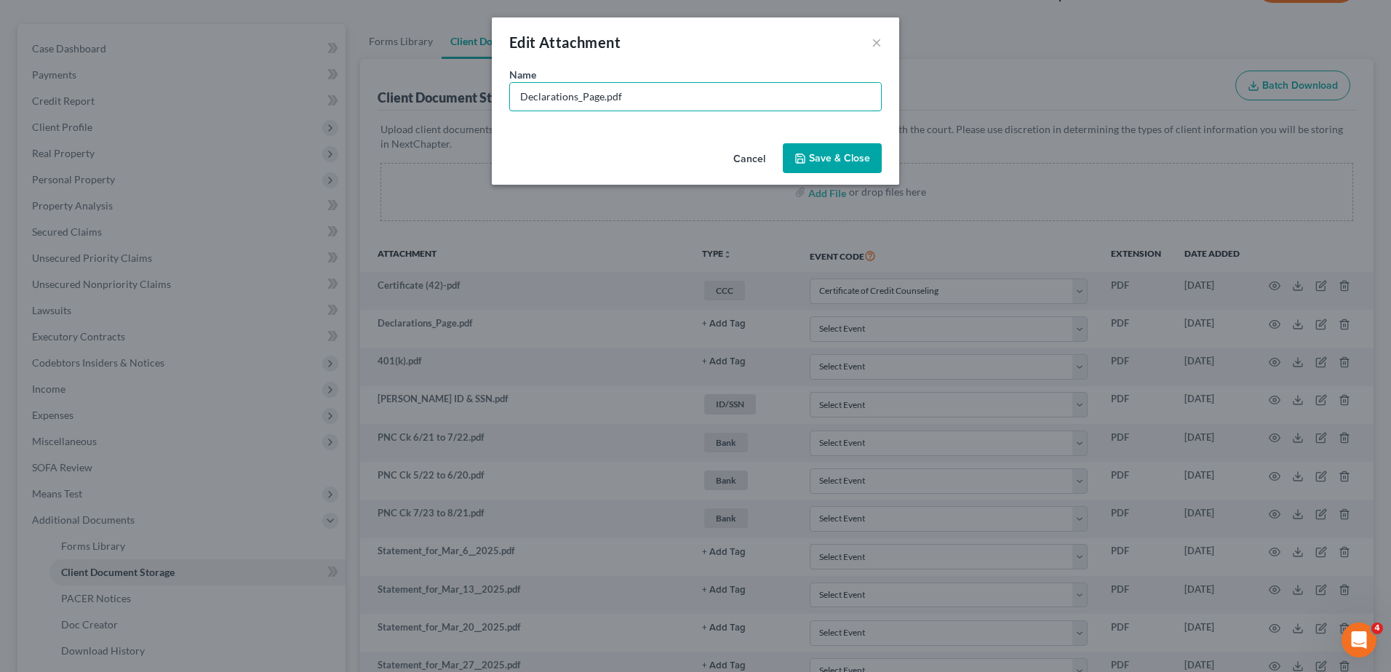
drag, startPoint x: 601, startPoint y: 98, endPoint x: 484, endPoint y: 103, distance: 117.3
click at [484, 103] on div "Edit Attachment × Name * Declarations_Page.pdf Cancel Save & Close" at bounding box center [695, 336] width 1391 height 672
type input "Car Insurance Expires [DATE].pdf"
click at [854, 139] on div "Cancel Save & Close" at bounding box center [696, 162] width 408 height 48
click at [849, 151] on button "Save & Close" at bounding box center [832, 158] width 99 height 31
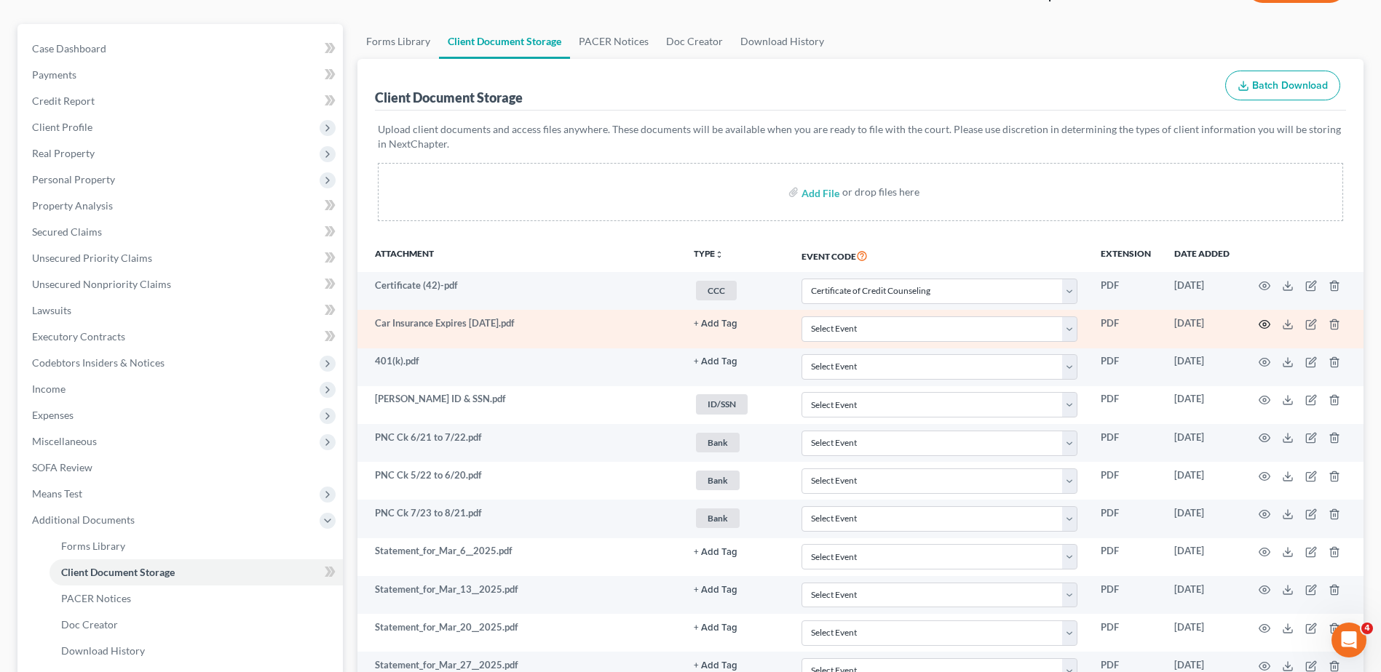
click at [1263, 324] on circle "button" at bounding box center [1264, 324] width 3 height 3
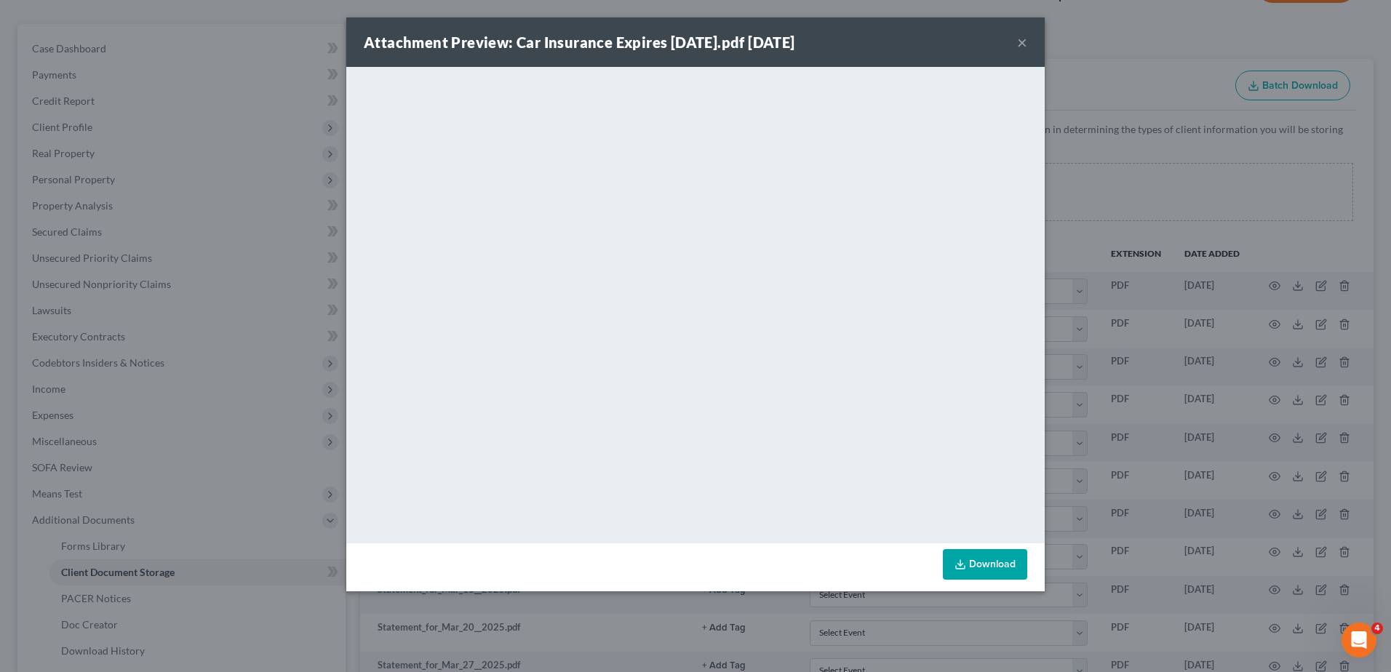
click at [1025, 44] on button "×" at bounding box center [1022, 41] width 10 height 17
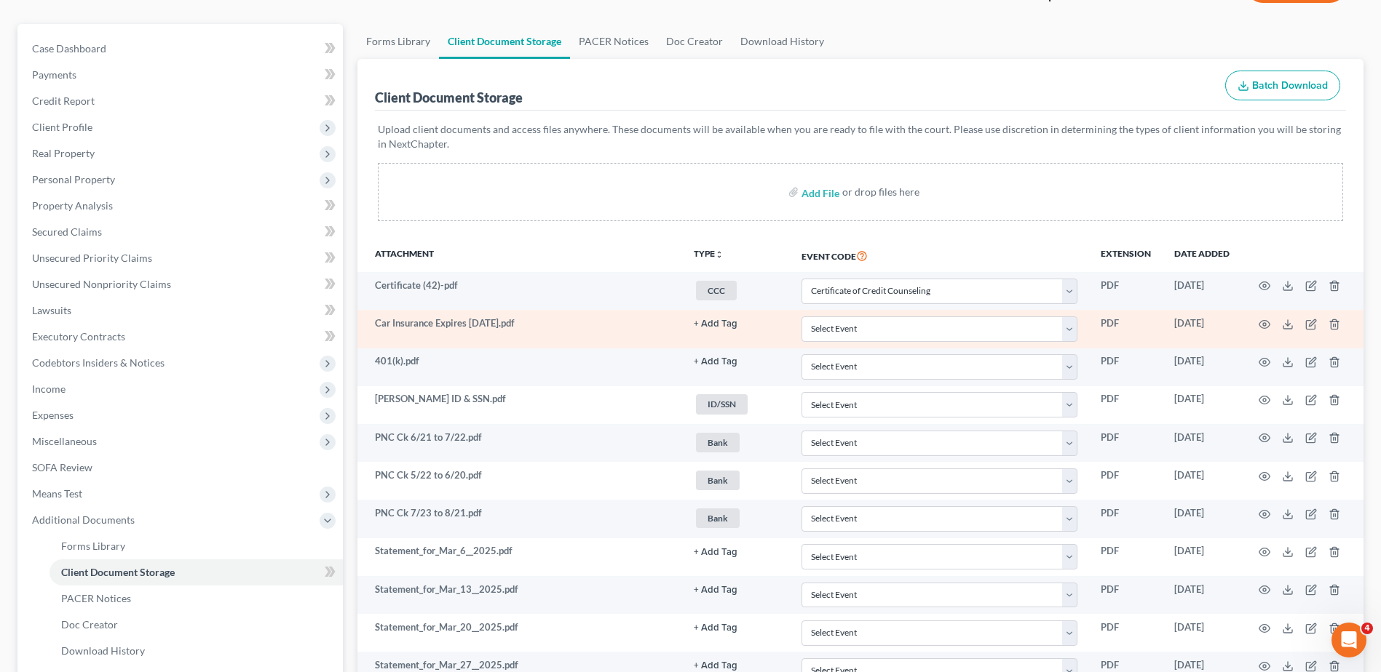
click at [718, 322] on button "+ Add Tag" at bounding box center [716, 323] width 44 height 9
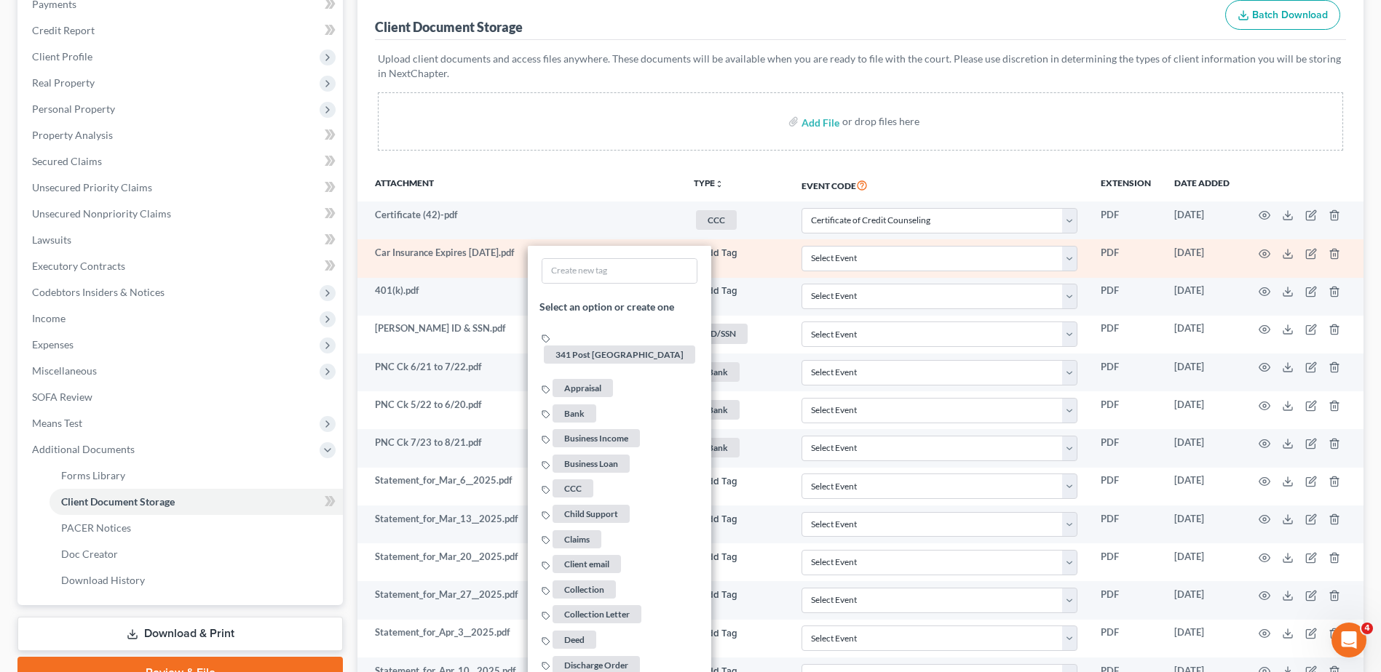
scroll to position [771, 0]
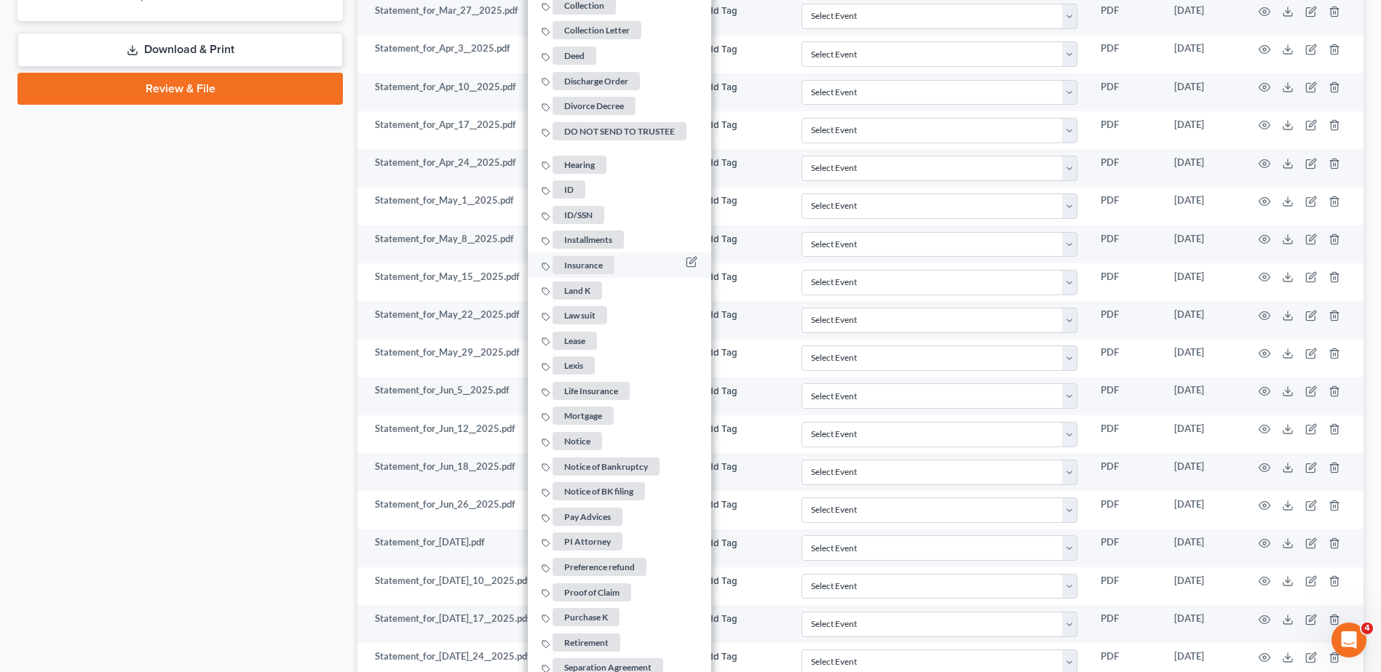
click at [586, 257] on span "Insurance" at bounding box center [583, 265] width 62 height 18
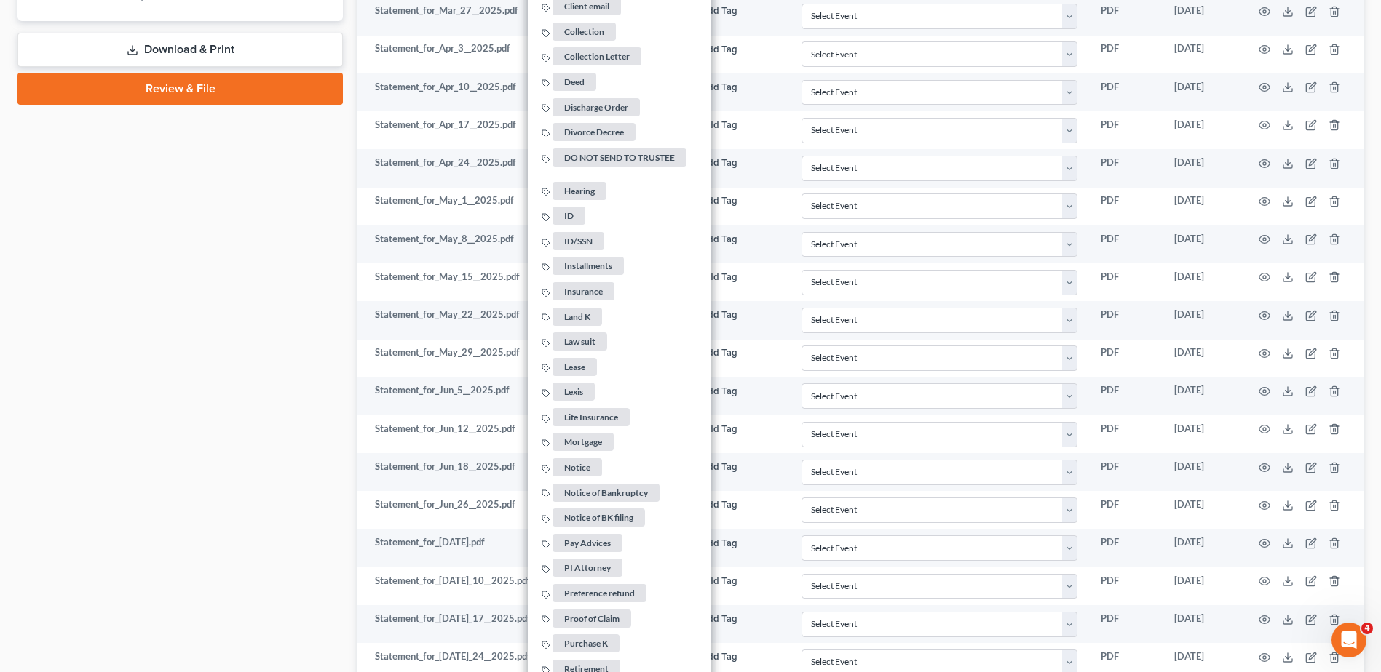
click at [286, 306] on div "Case Dashboard Payments Invoices Payments Payments Credit Report Client Profile" at bounding box center [180, 301] width 340 height 1865
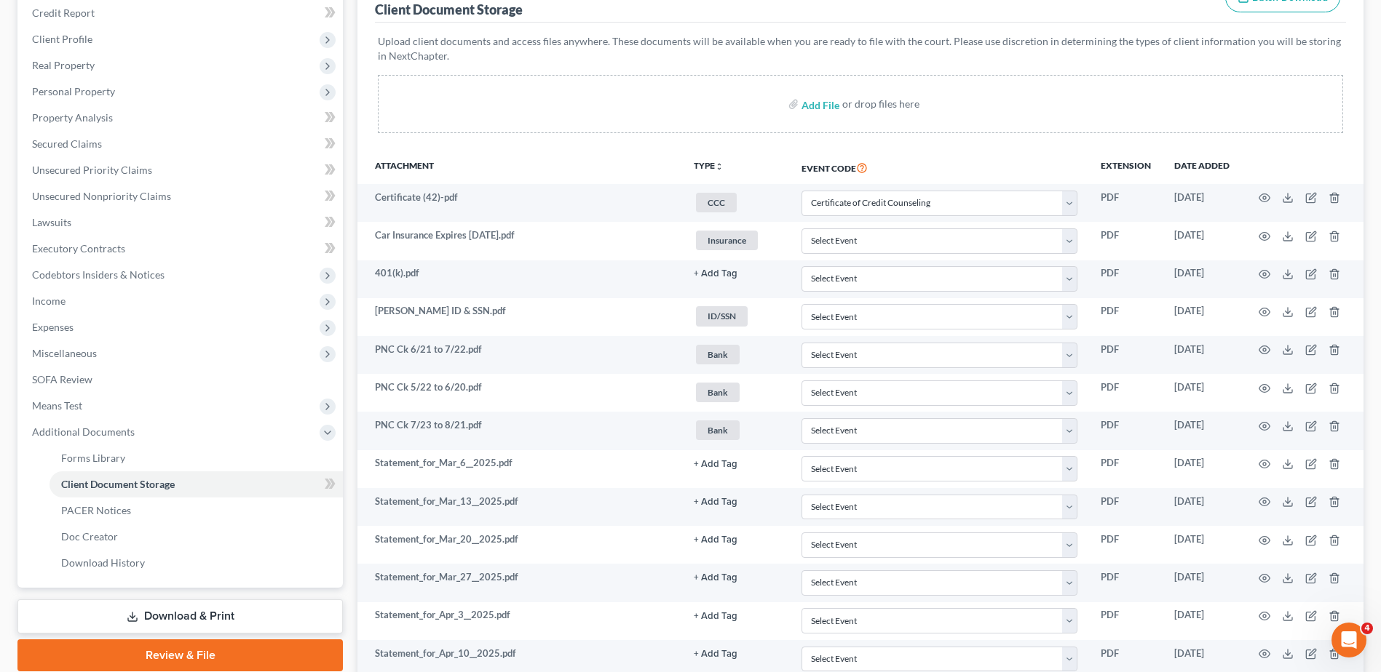
scroll to position [188, 0]
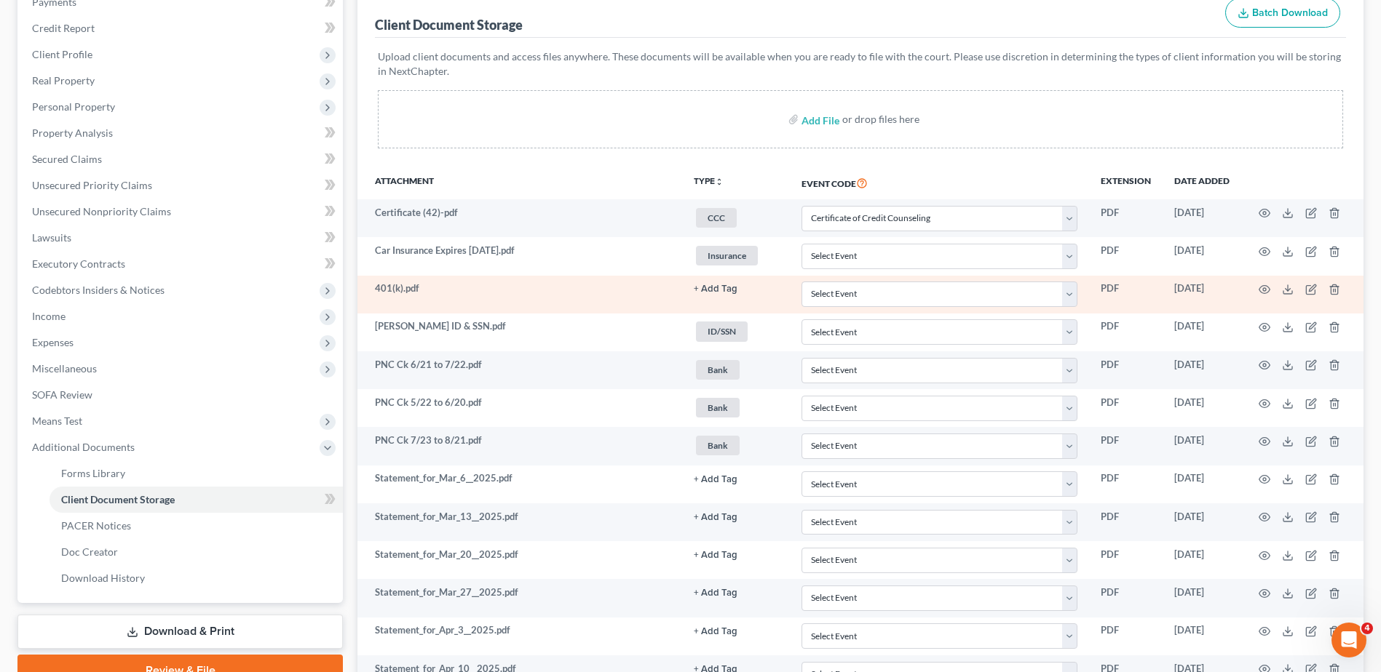
click at [724, 287] on button "+ Add Tag" at bounding box center [716, 289] width 44 height 9
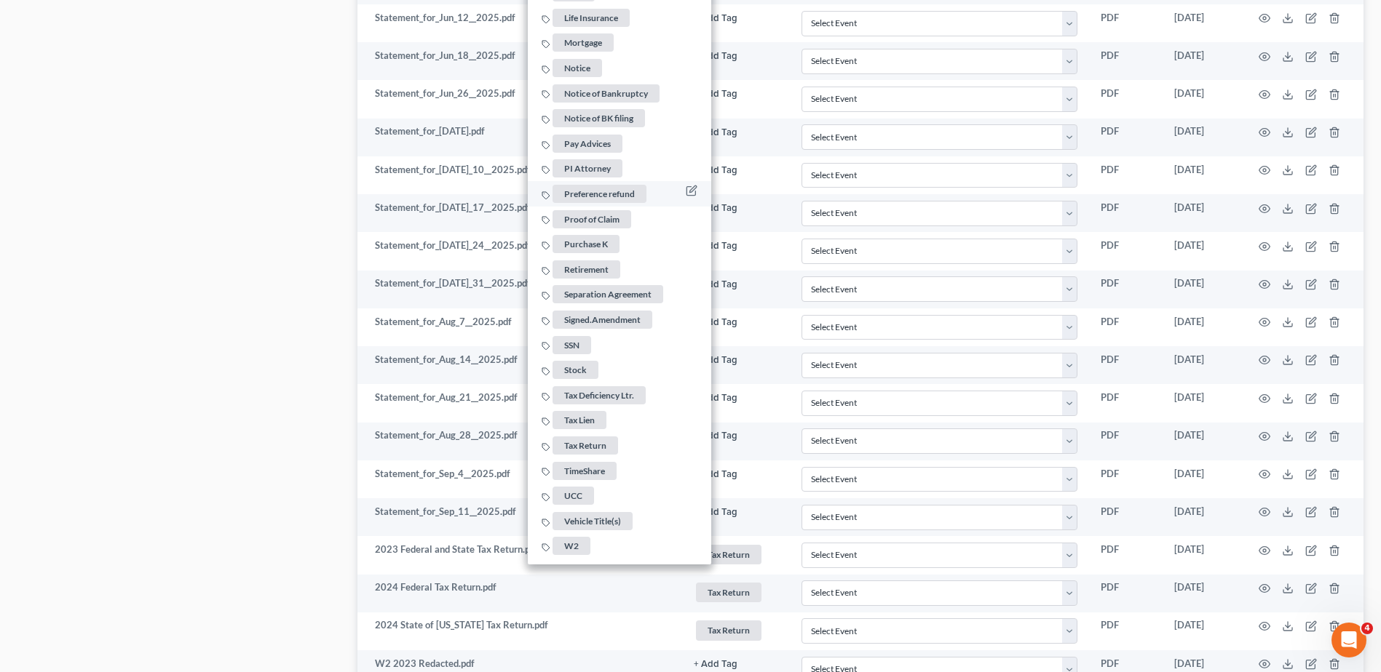
scroll to position [1207, 0]
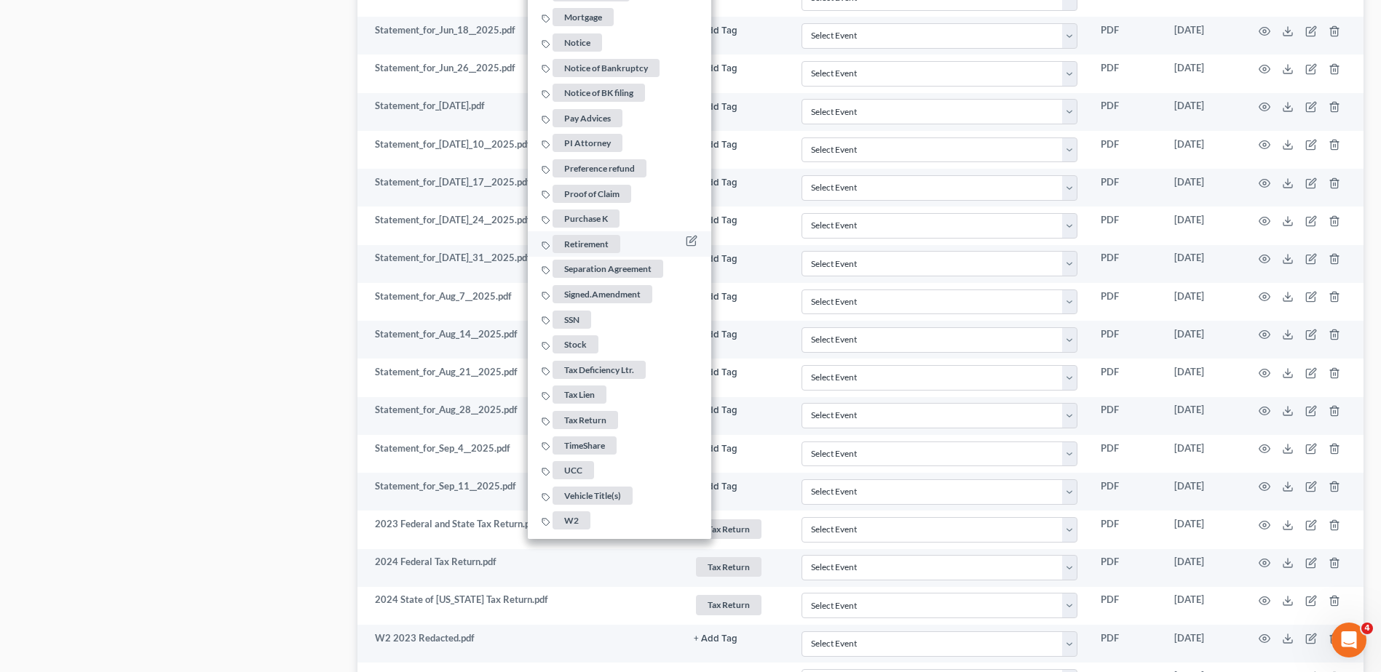
click at [594, 236] on span "Retirement" at bounding box center [586, 244] width 68 height 18
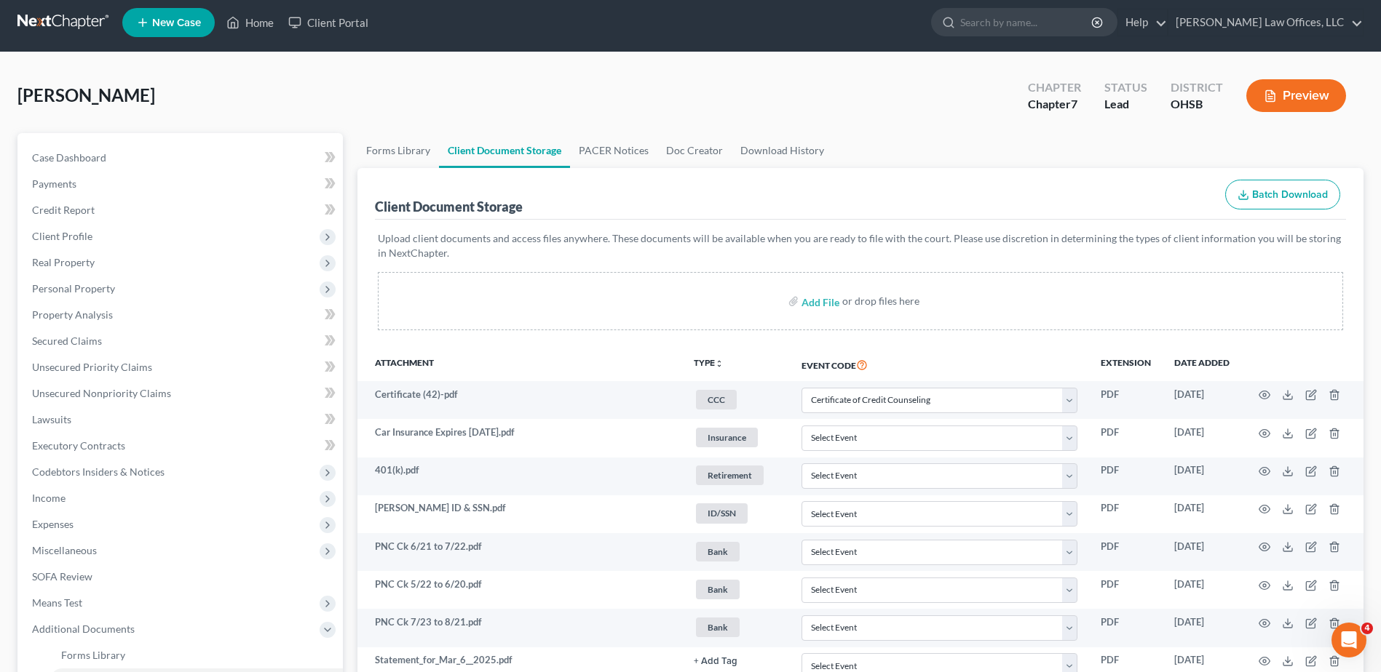
scroll to position [0, 0]
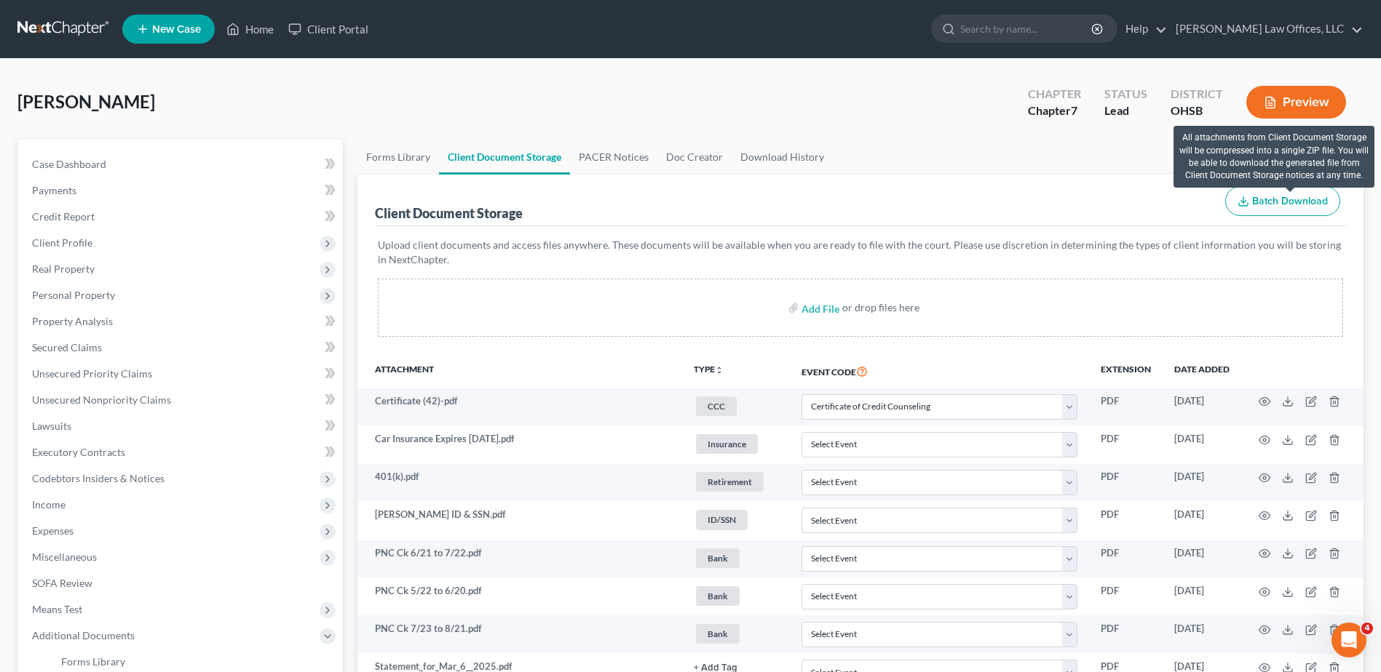
click at [1266, 196] on span "Batch Download" at bounding box center [1290, 201] width 76 height 12
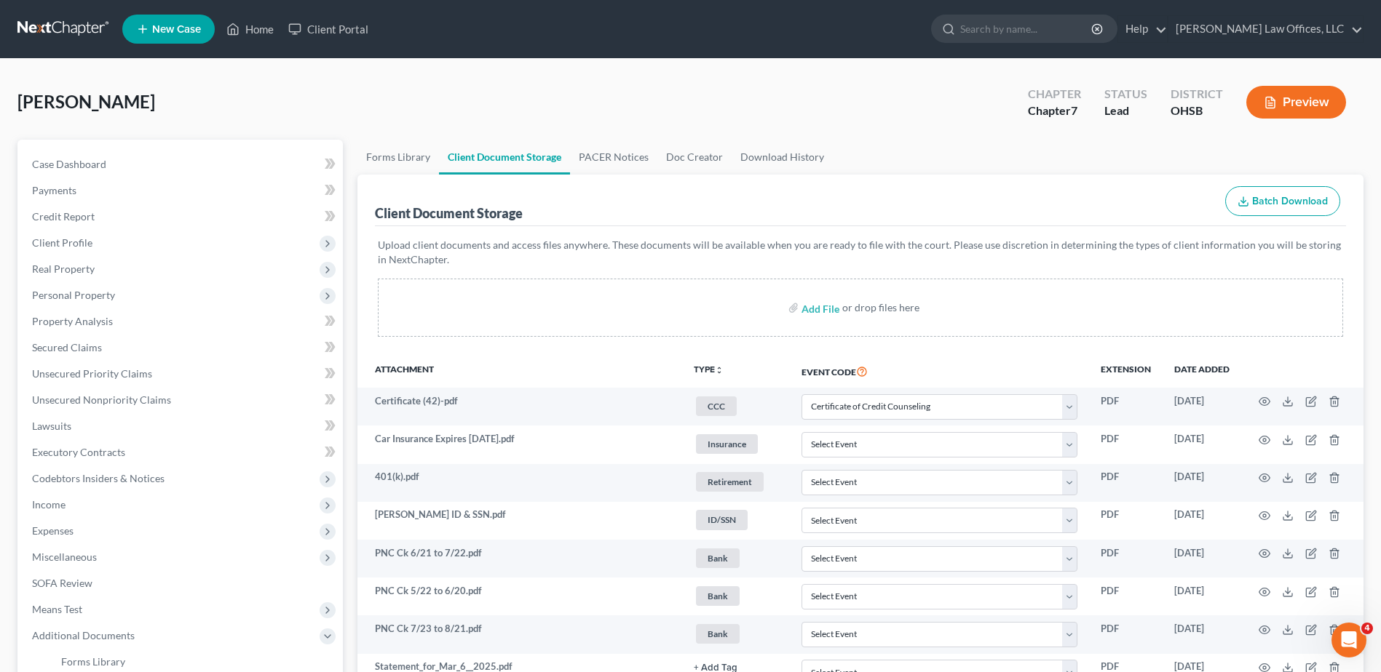
select select "7"
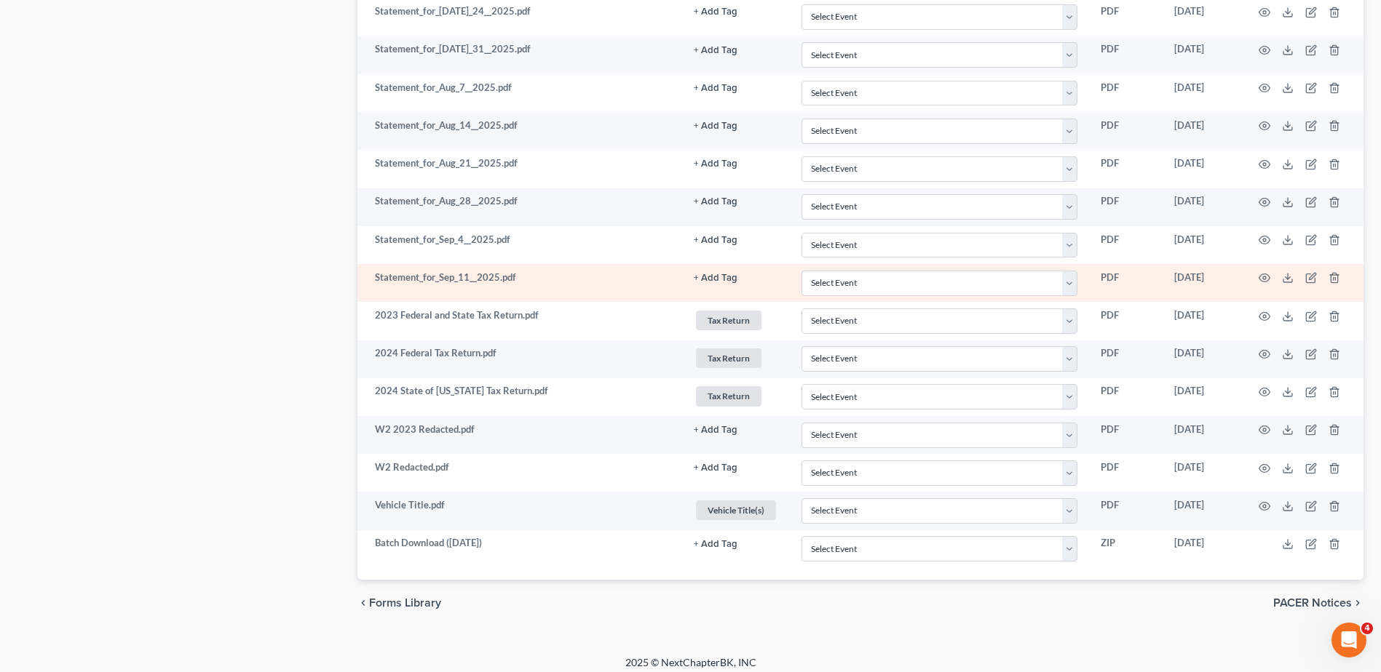
scroll to position [1426, 0]
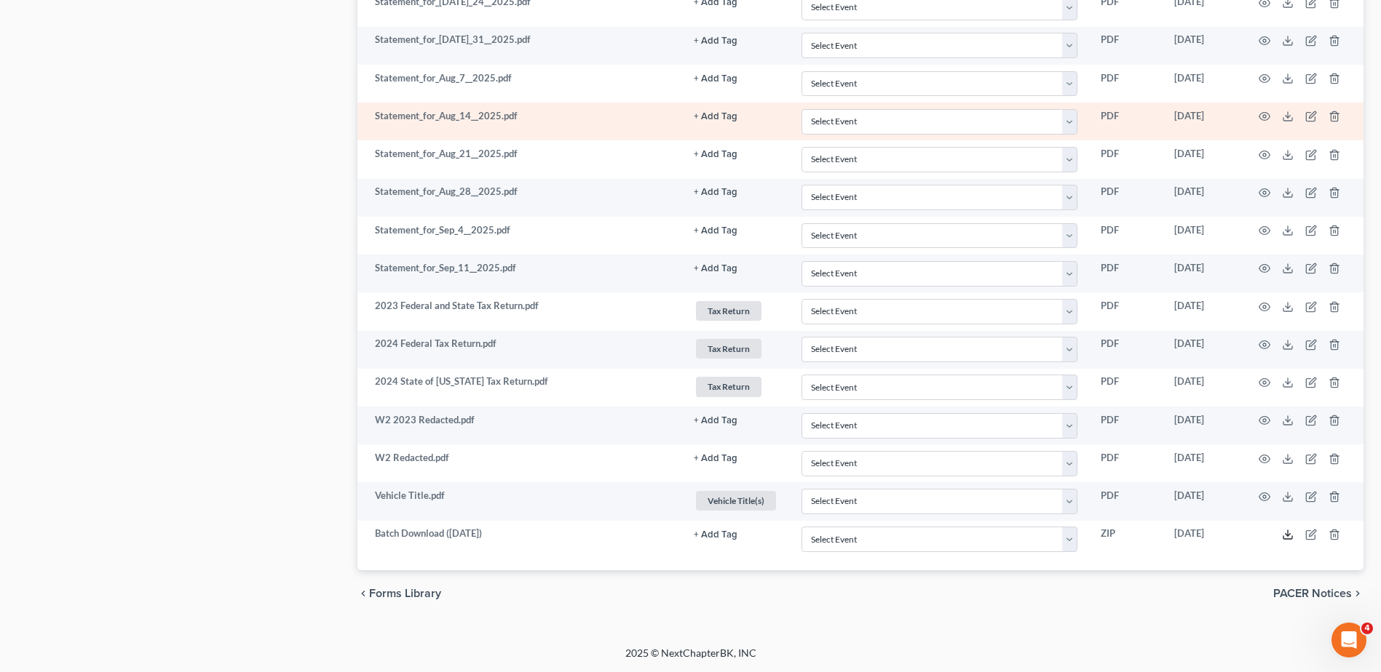
click at [1287, 537] on icon at bounding box center [1288, 535] width 12 height 12
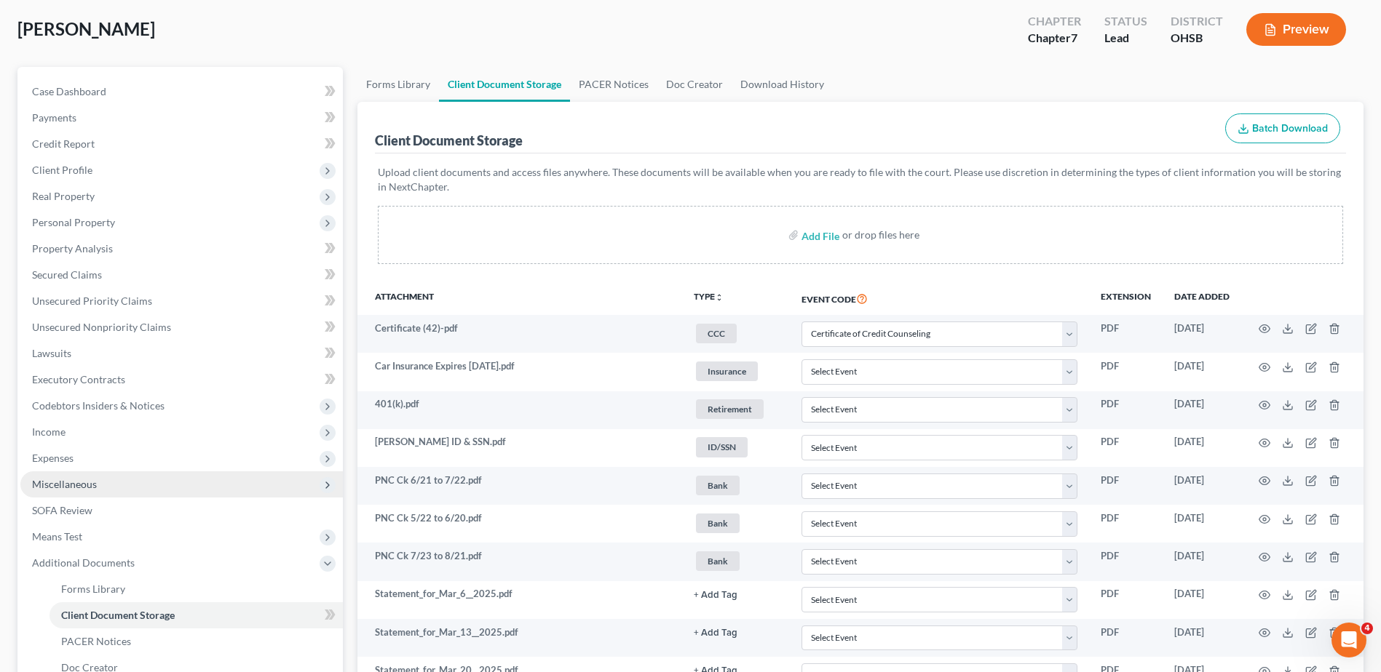
scroll to position [146, 0]
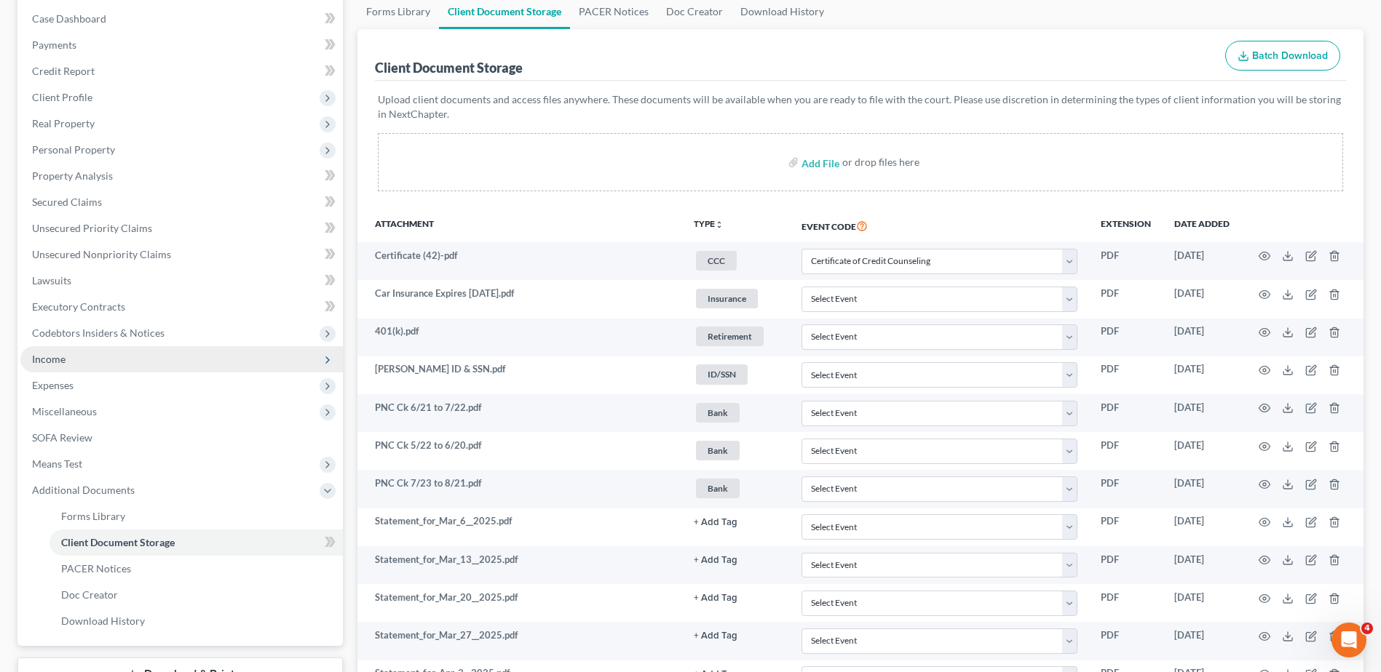
click at [57, 365] on span "Income" at bounding box center [181, 359] width 322 height 26
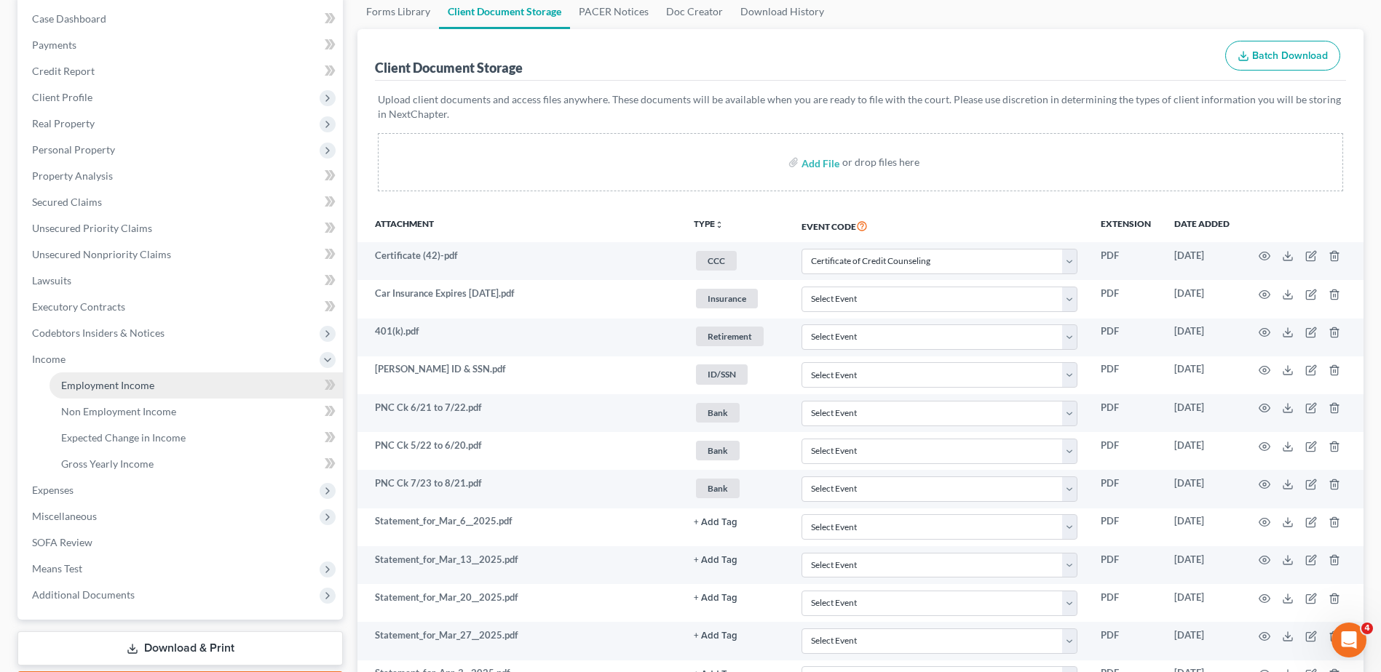
click at [83, 385] on span "Employment Income" at bounding box center [107, 385] width 93 height 12
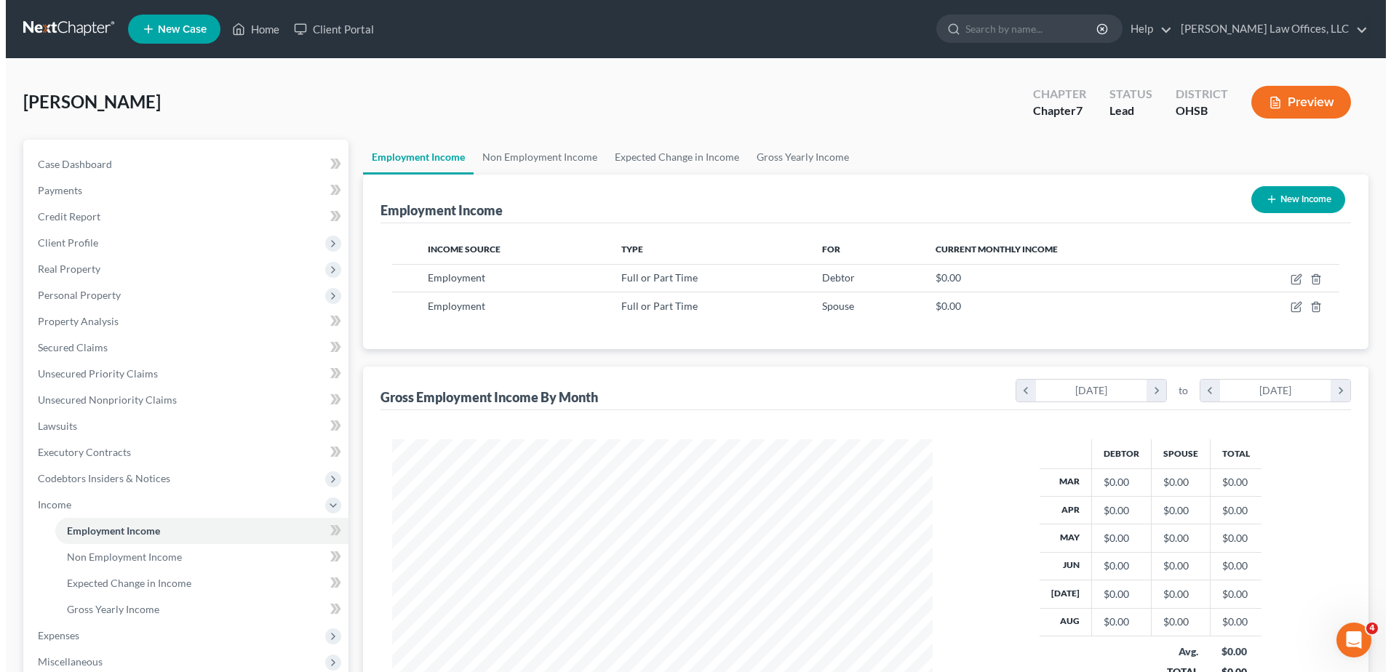
scroll to position [270, 569]
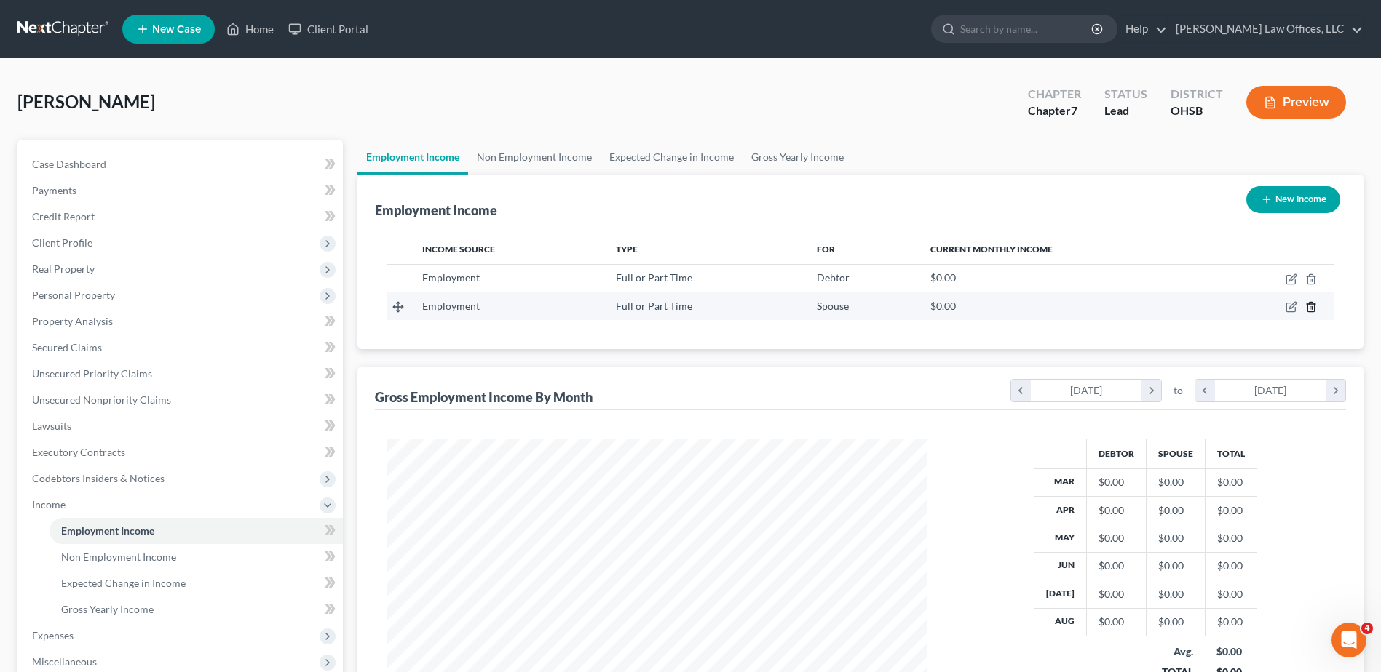
click at [1314, 309] on icon "button" at bounding box center [1310, 307] width 7 height 9
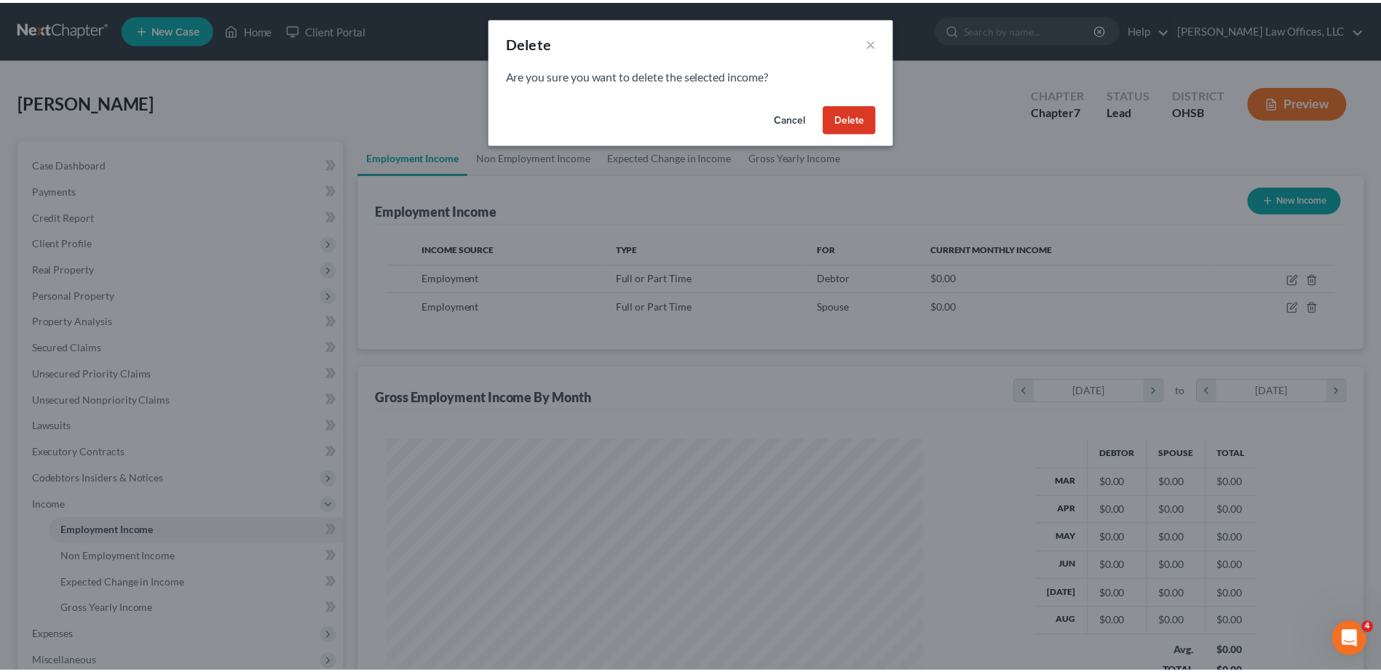
scroll to position [272, 575]
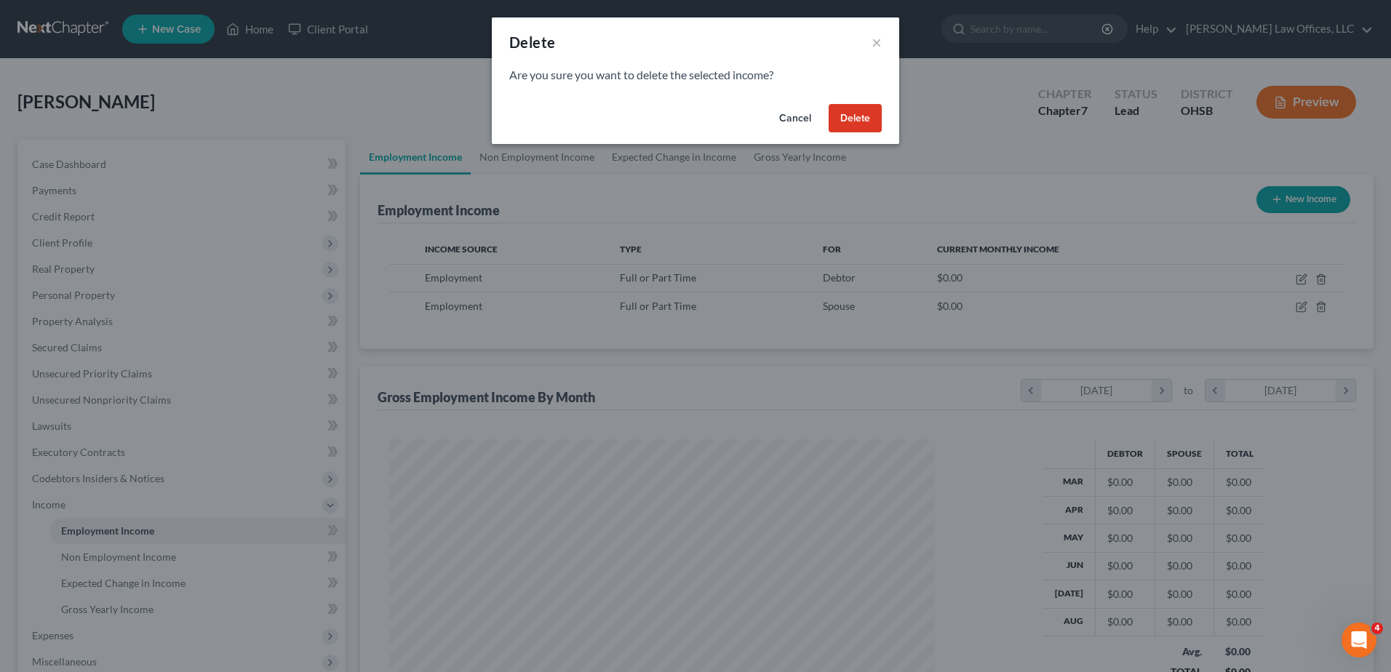
click at [863, 127] on button "Delete" at bounding box center [855, 118] width 53 height 29
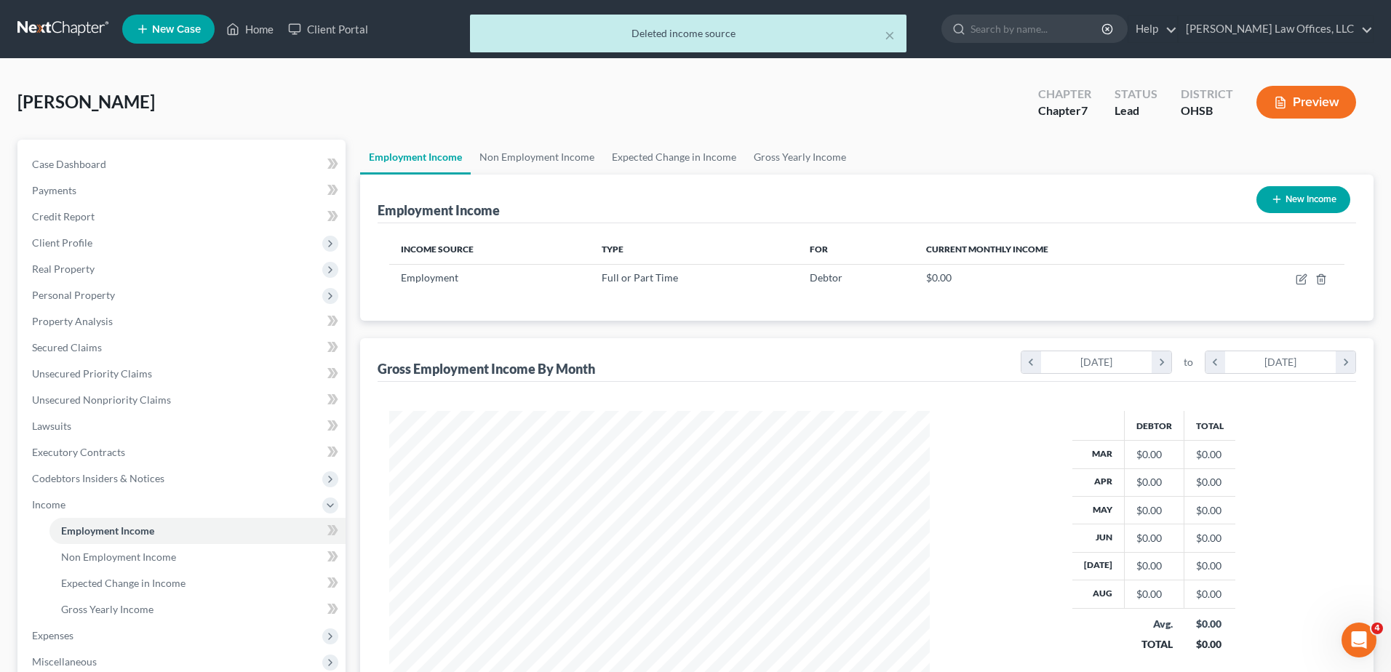
scroll to position [727474, 727174]
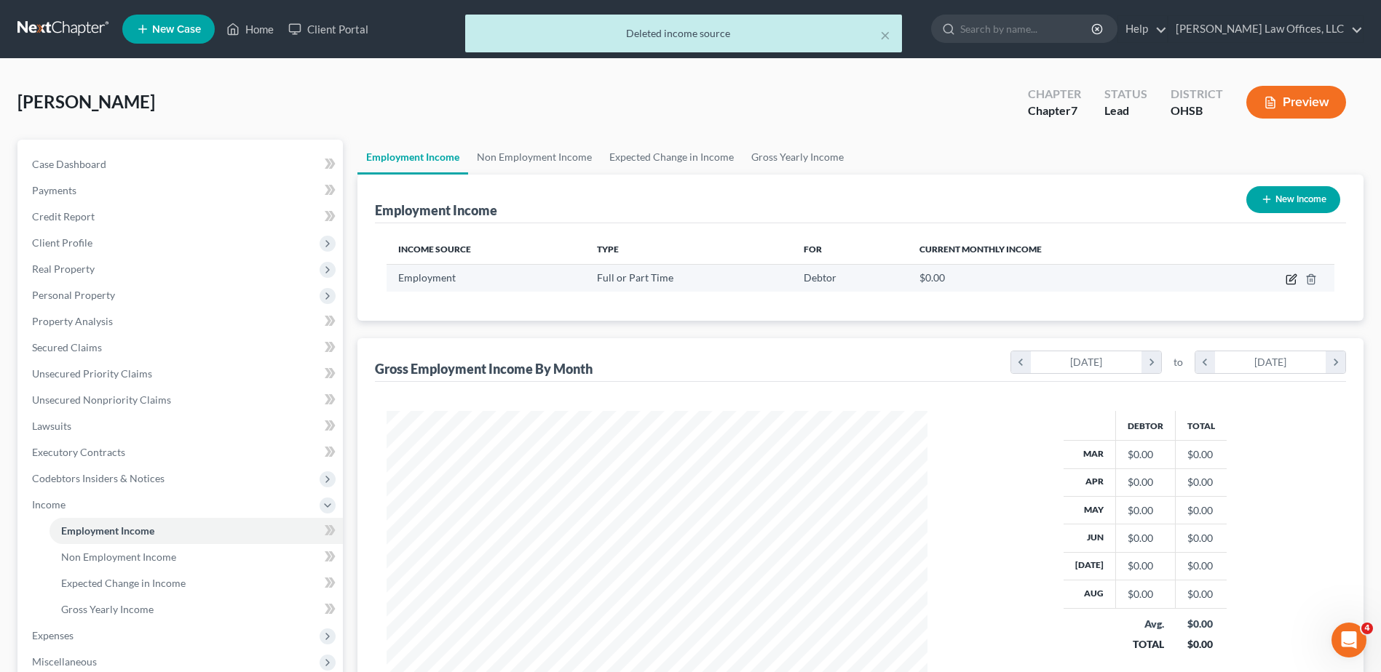
click at [1289, 281] on icon "button" at bounding box center [1291, 280] width 12 height 12
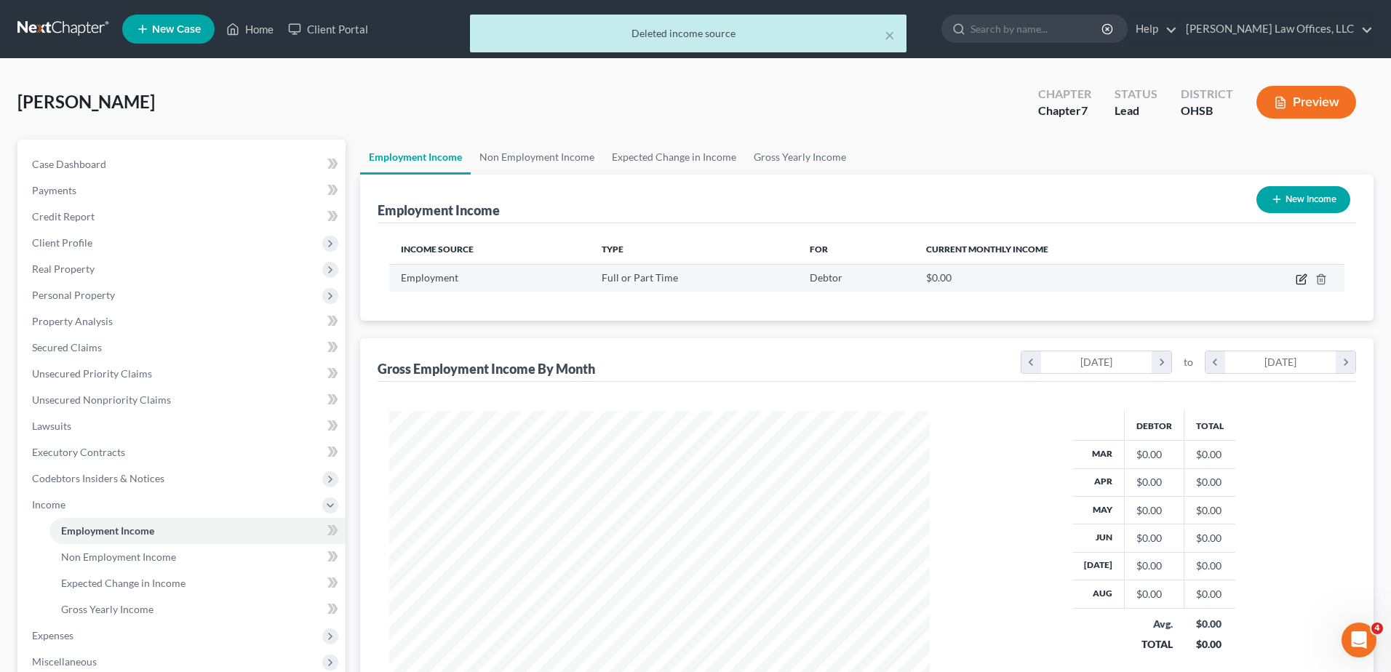
select select "0"
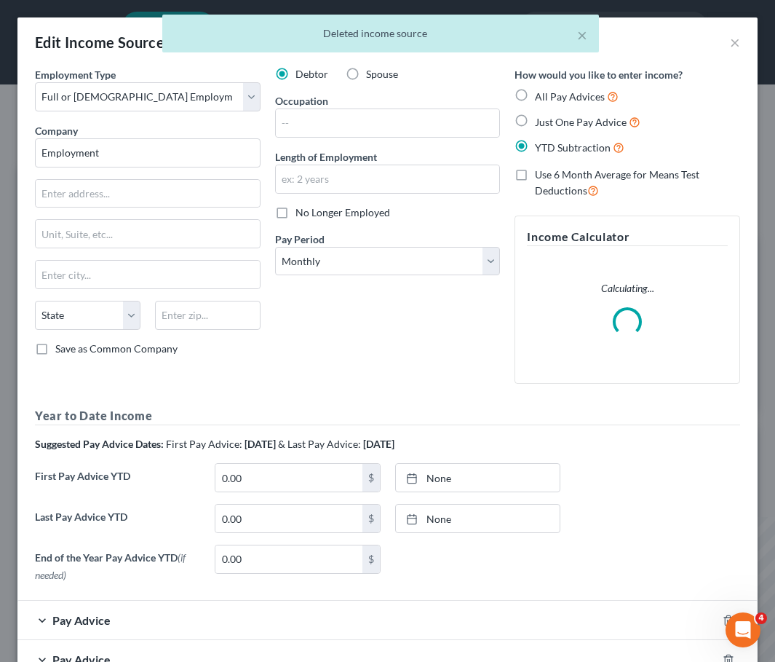
scroll to position [727529, 727285]
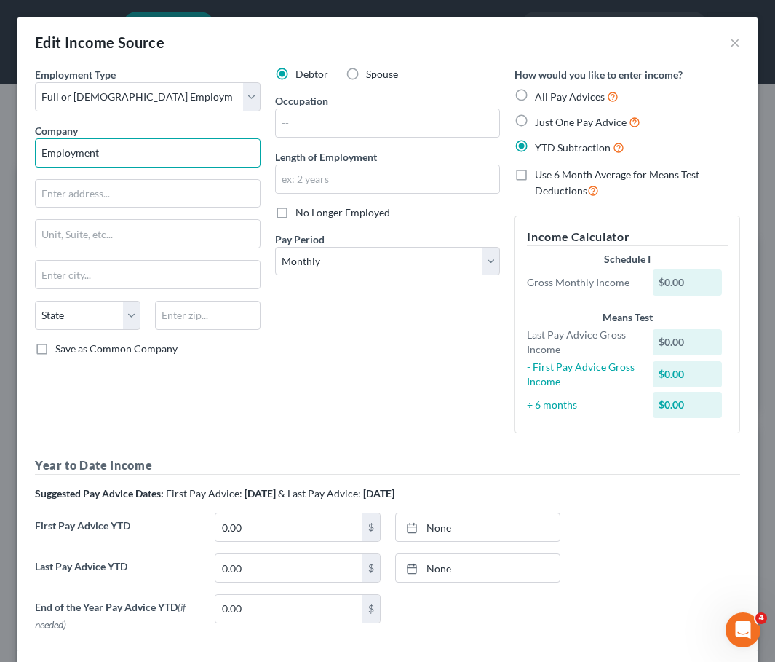
drag, startPoint x: 126, startPoint y: 156, endPoint x: -14, endPoint y: 161, distance: 139.8
click at [0, 161] on html "Home New Case Client Portal [PERSON_NAME] Law Offices, LLC [PERSON_NAME][EMAIL_…" at bounding box center [387, 564] width 775 height 1129
type input "[PERSON_NAME]'s Ark Animal Clinics"
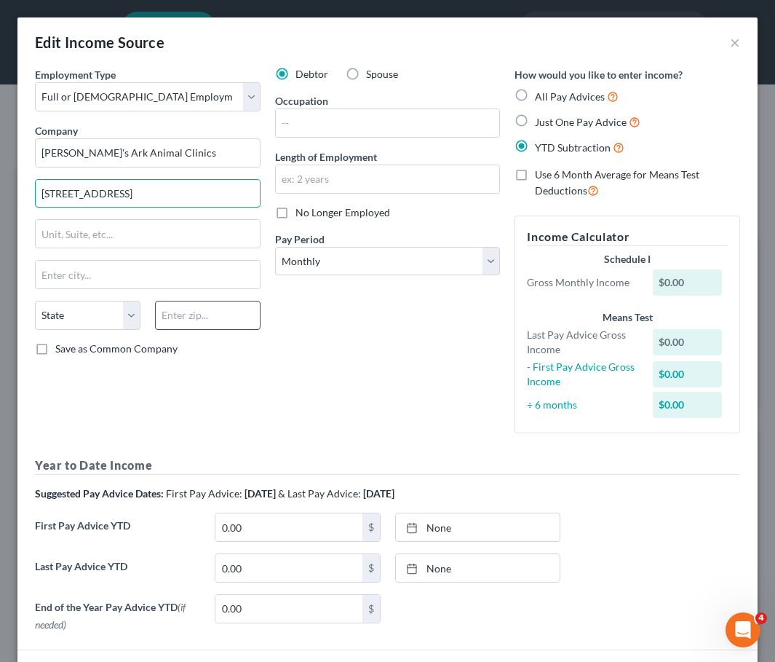
type input "[STREET_ADDRESS]"
click at [208, 319] on input "text" at bounding box center [208, 315] width 106 height 29
type input "45239"
type input "[GEOGRAPHIC_DATA]"
select select "36"
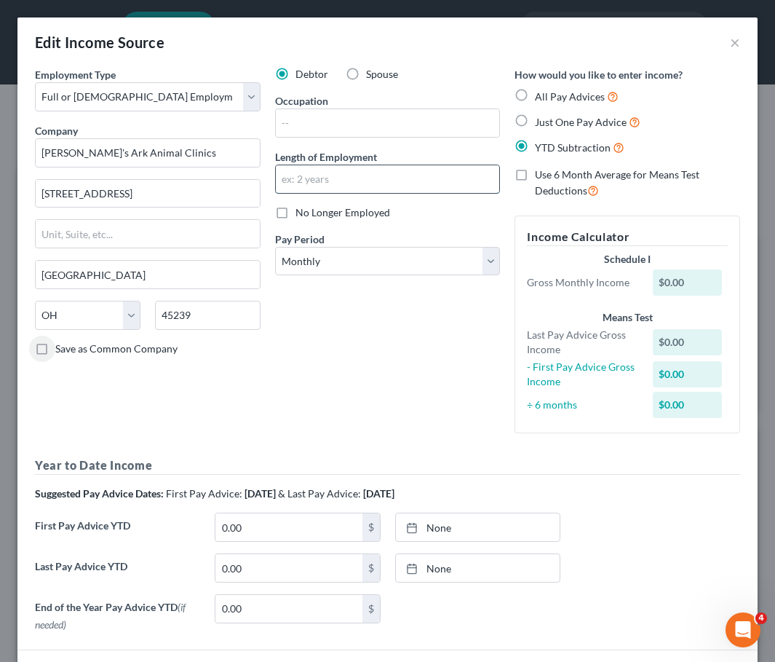
click at [352, 178] on input "text" at bounding box center [388, 179] width 224 height 28
type input "8 years"
drag, startPoint x: 310, startPoint y: 264, endPoint x: 306, endPoint y: 277, distance: 13.1
click at [310, 264] on select "Select Monthly Twice Monthly Every Other Week Weekly" at bounding box center [388, 261] width 226 height 29
select select "3"
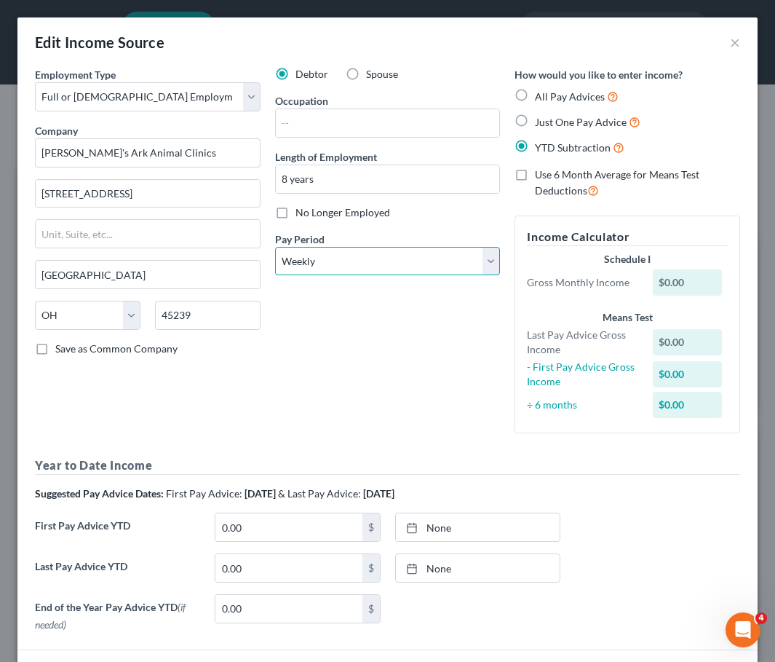
click at [275, 247] on select "Select Monthly Twice Monthly Every Other Week Weekly" at bounding box center [388, 261] width 226 height 29
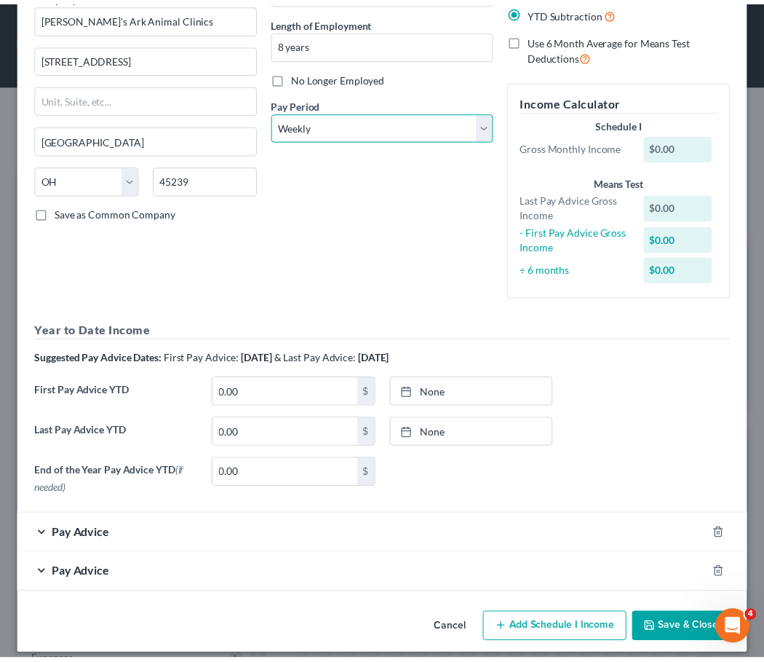
scroll to position [147, 0]
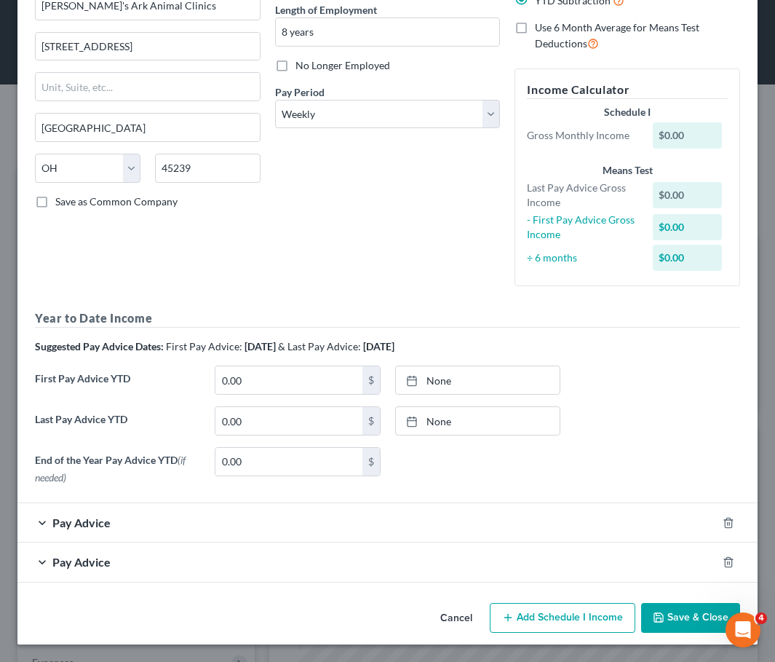
click at [667, 611] on button "Save & Close" at bounding box center [690, 618] width 99 height 31
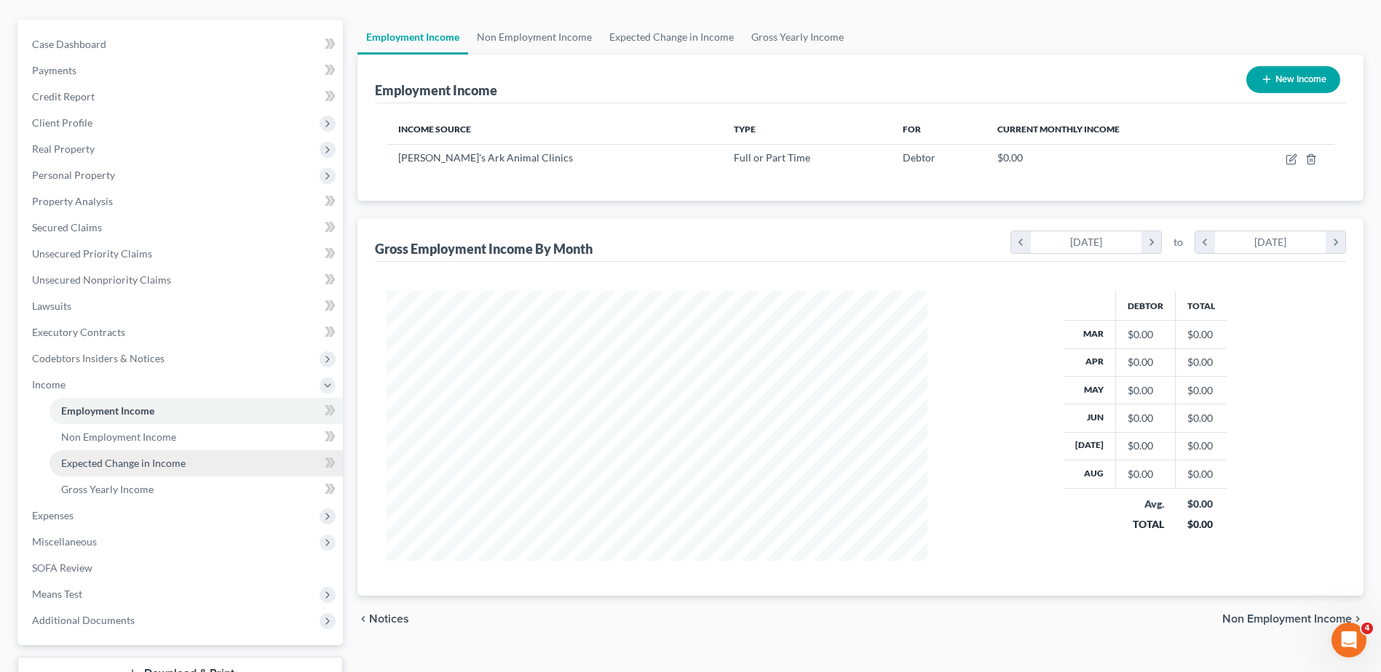
scroll to position [232, 0]
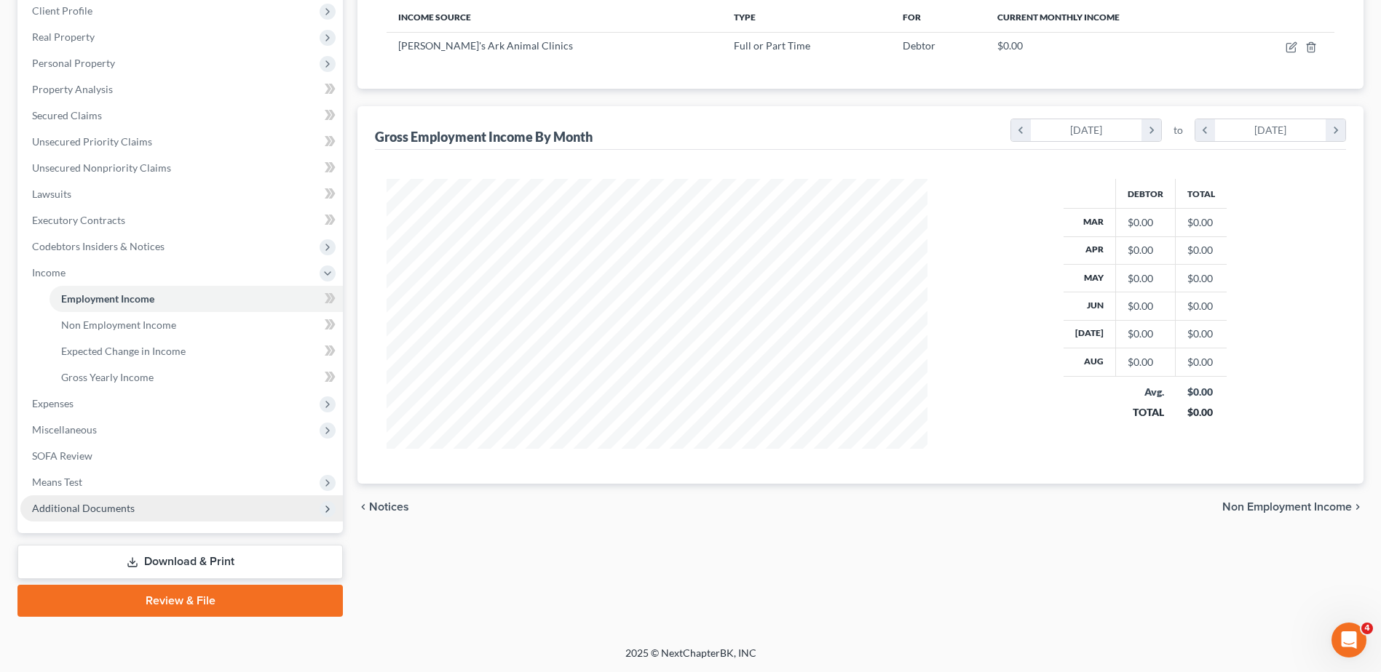
click at [104, 507] on span "Additional Documents" at bounding box center [83, 508] width 103 height 12
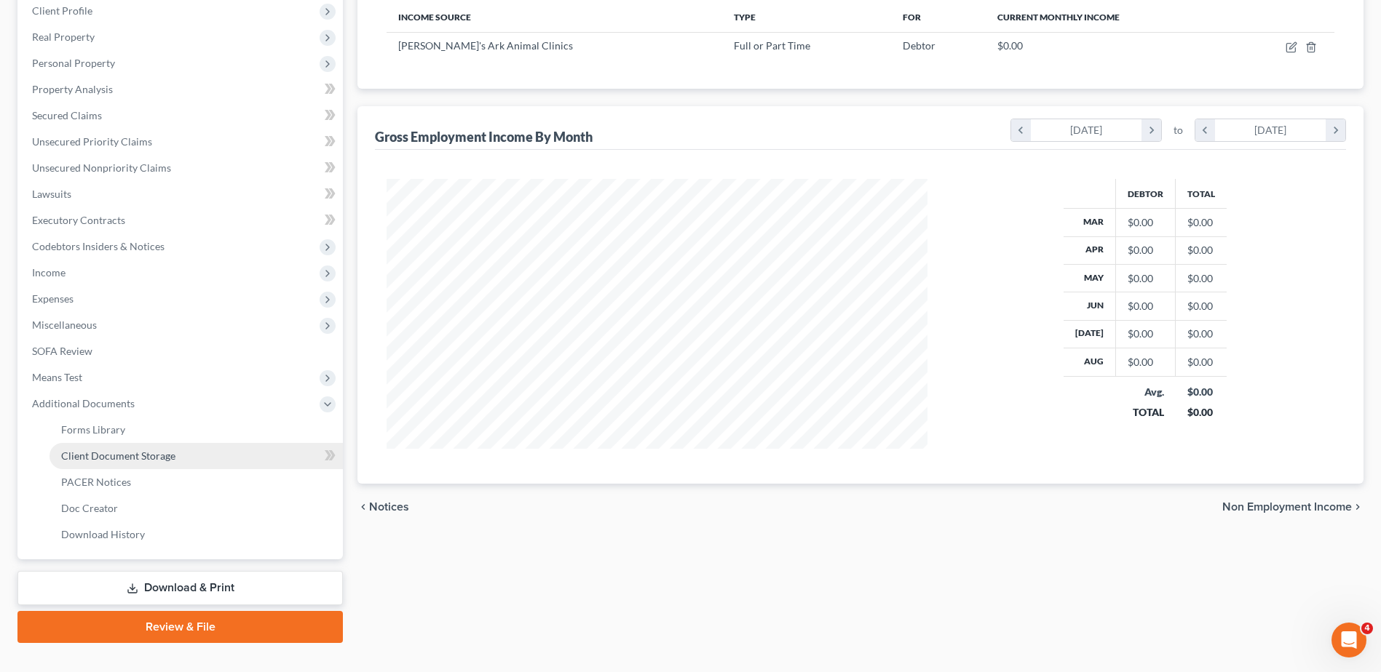
click at [130, 444] on link "Client Document Storage" at bounding box center [195, 456] width 293 height 26
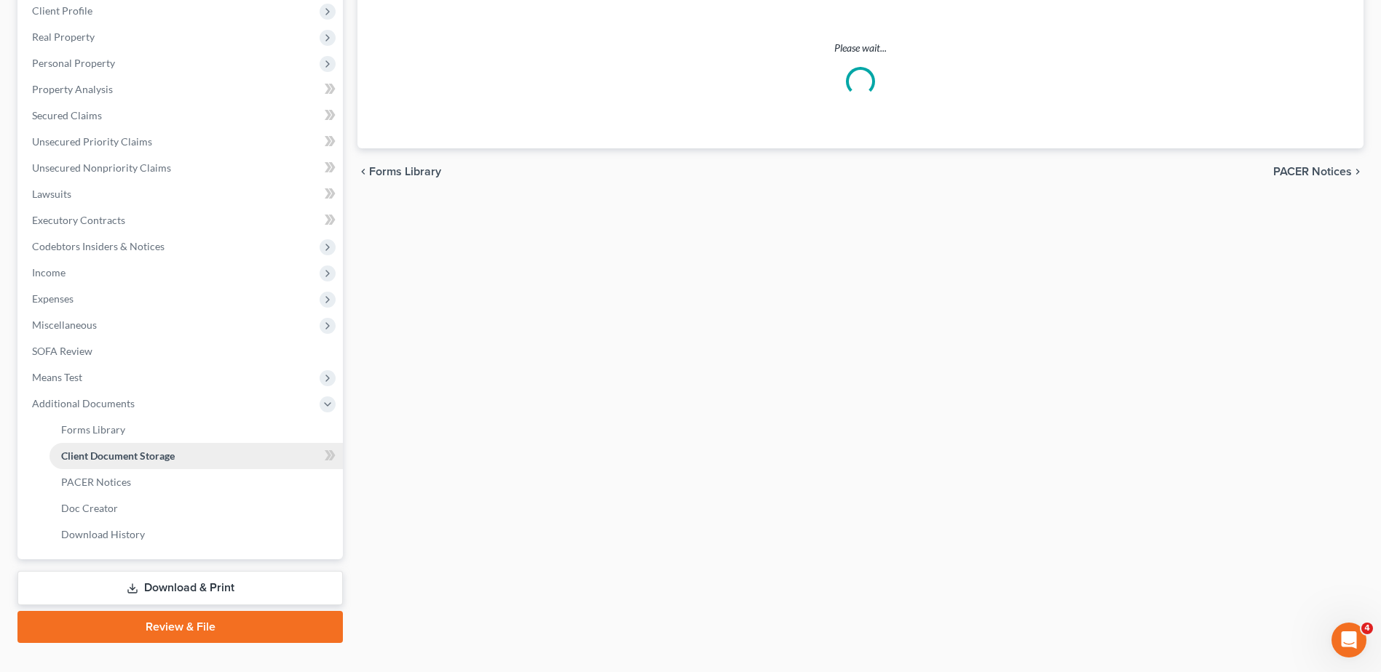
scroll to position [158, 0]
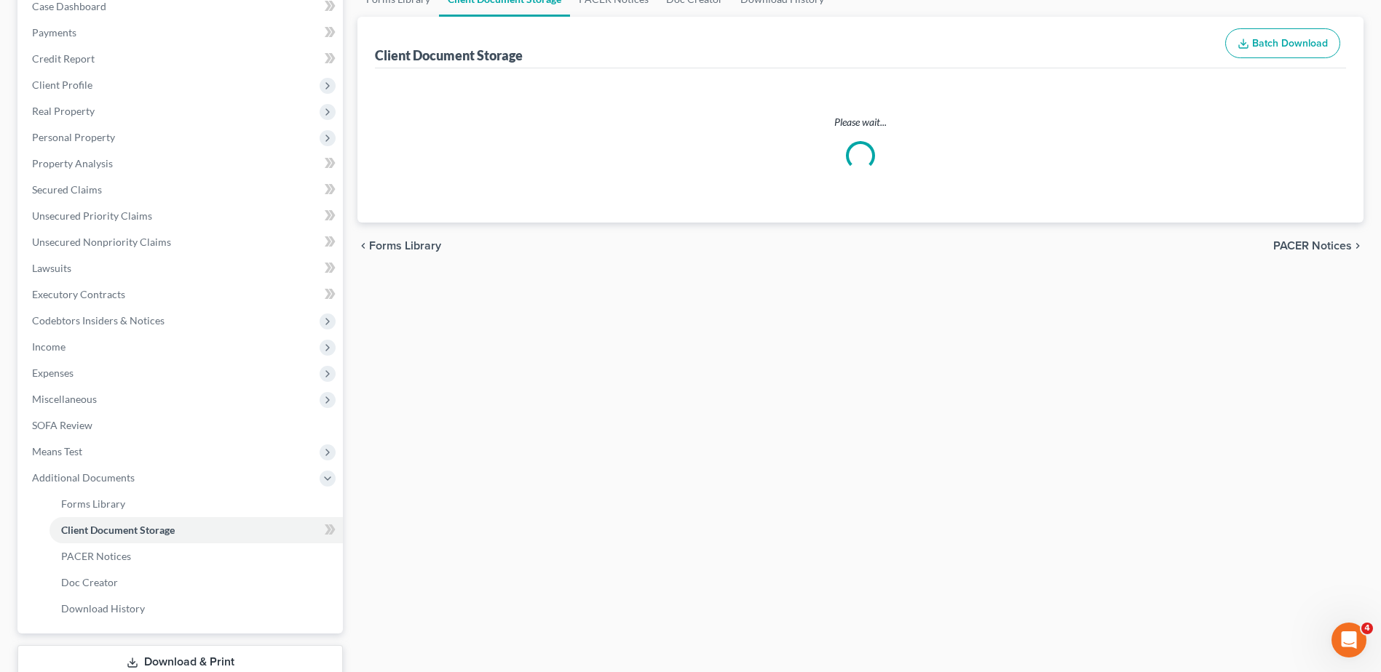
select select "7"
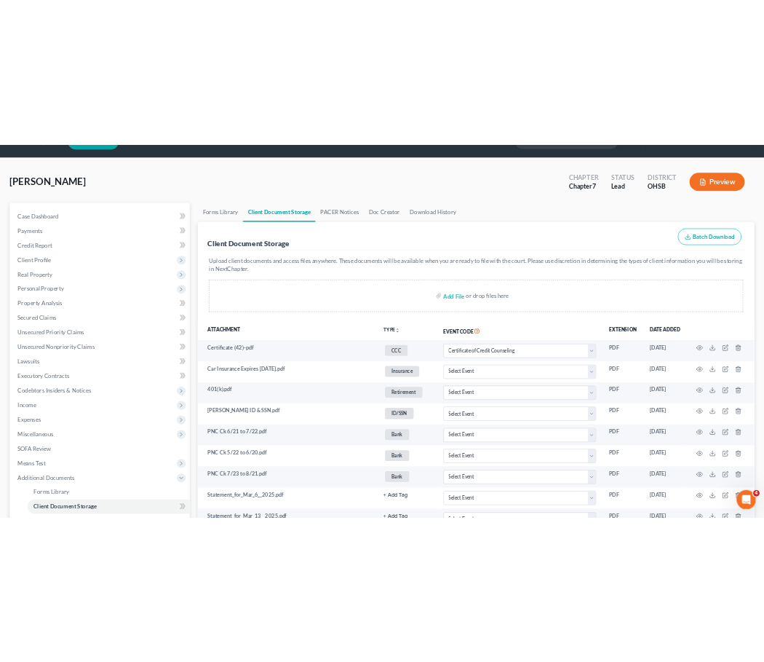
scroll to position [0, 0]
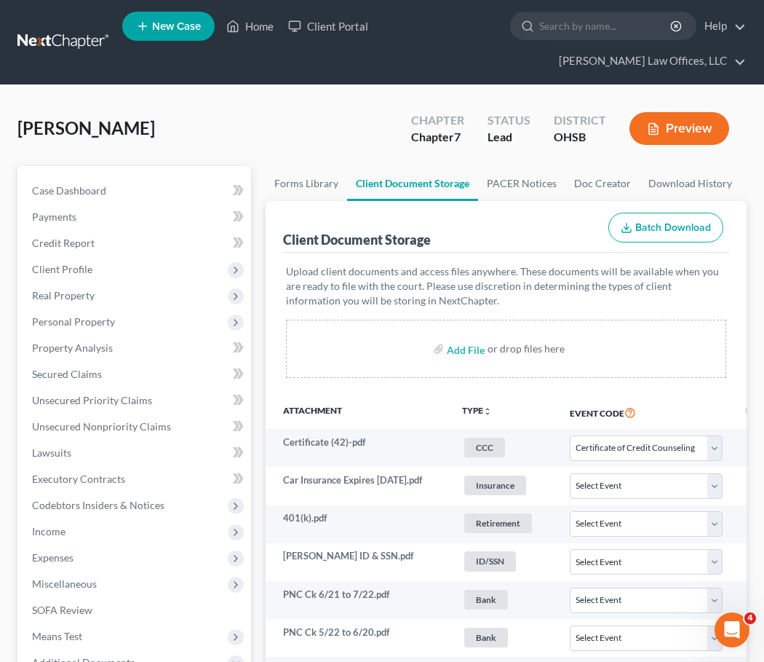
select select "7"
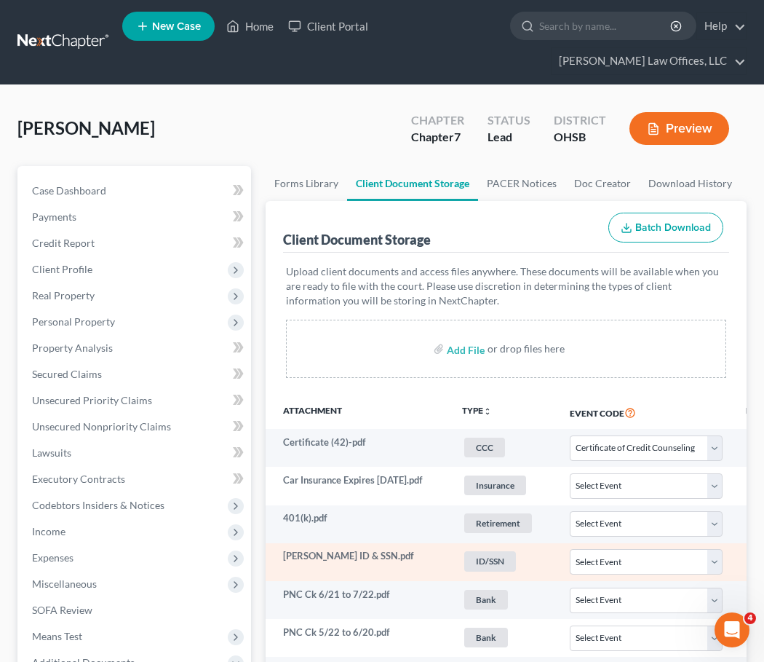
select select "7"
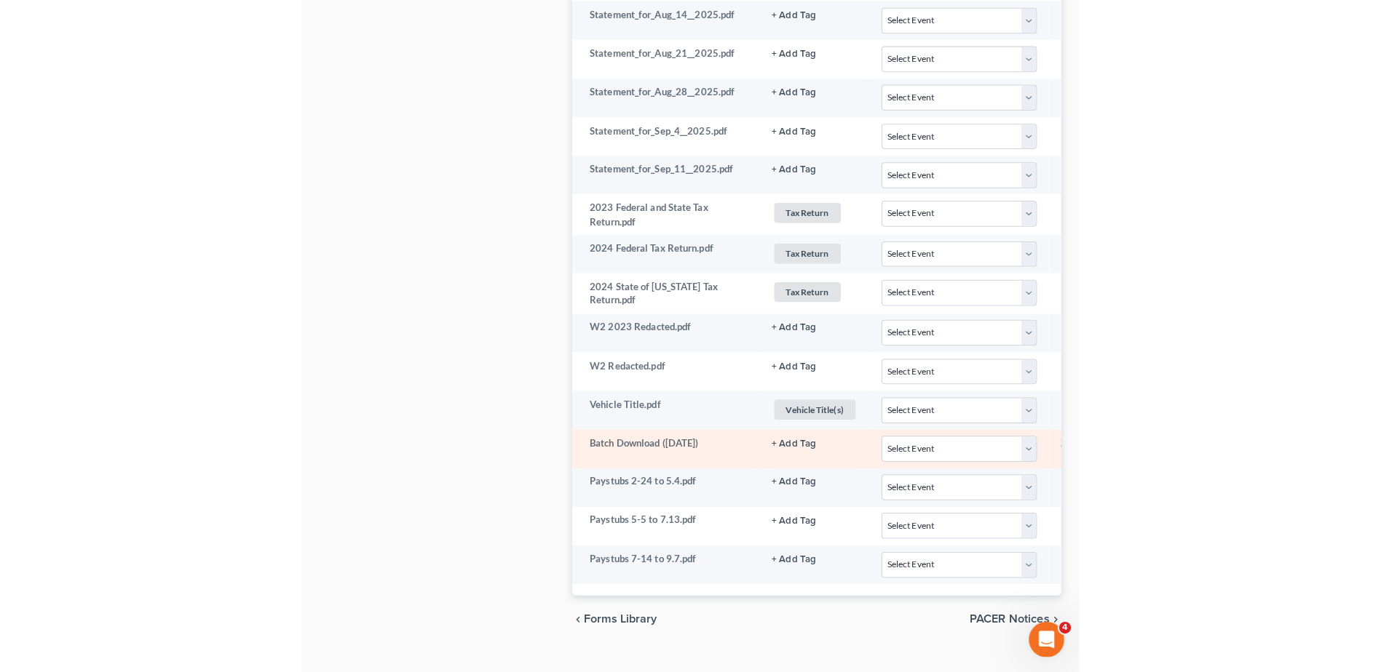
scroll to position [1540, 0]
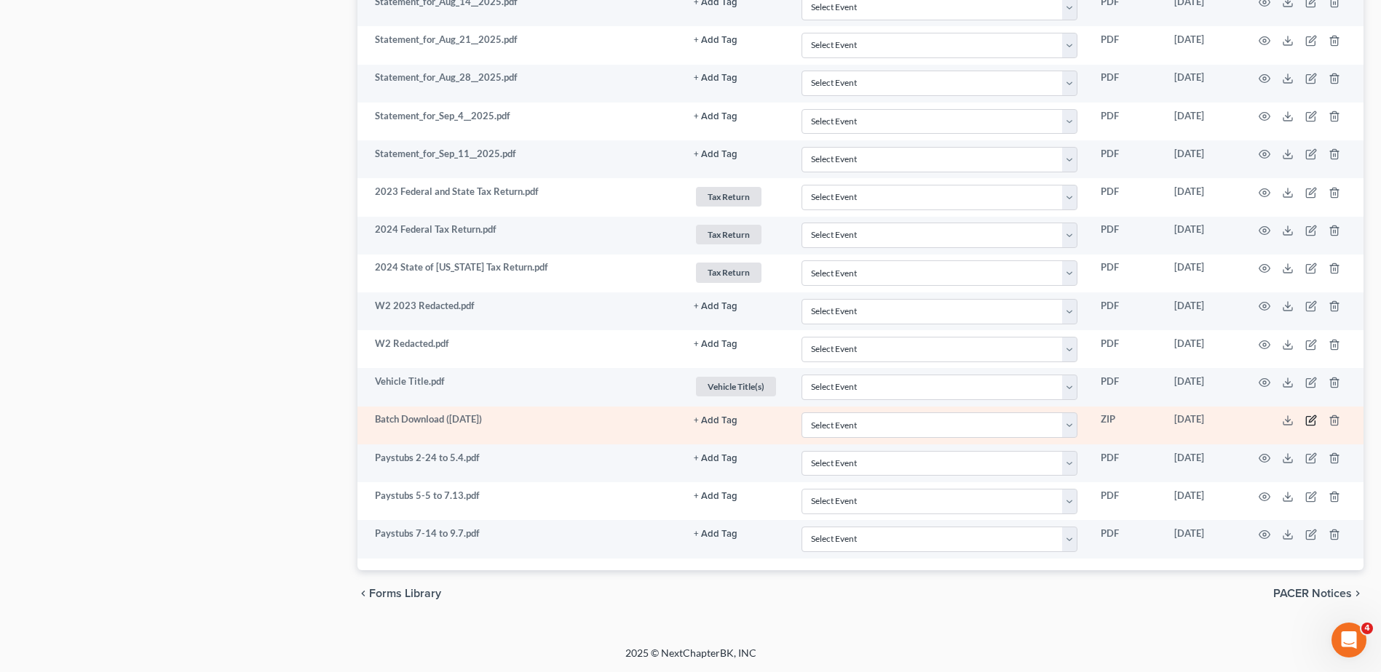
click at [1311, 422] on icon "button" at bounding box center [1311, 419] width 7 height 7
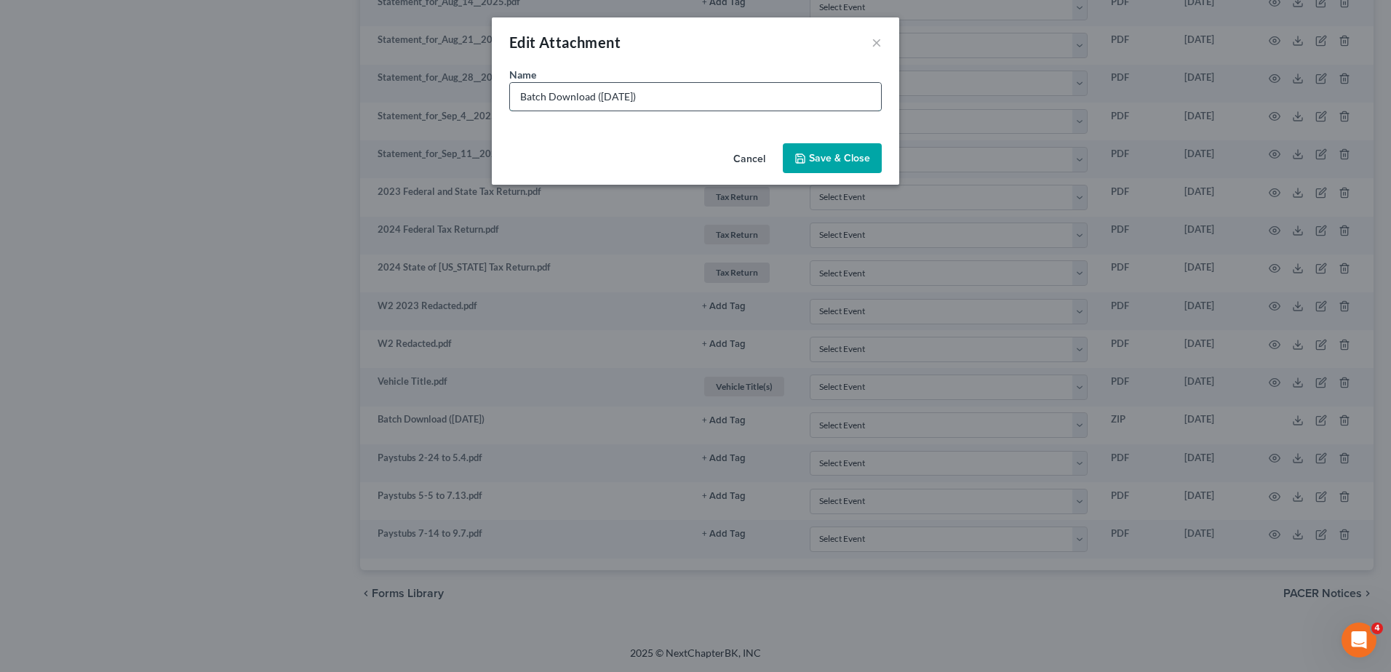
click at [660, 97] on input "Batch Download ([DATE])" at bounding box center [695, 97] width 371 height 28
type input "Batch Download ([DATE]) ([PERSON_NAME] sorted these)"
click at [822, 155] on span "Save & Close" at bounding box center [839, 158] width 61 height 12
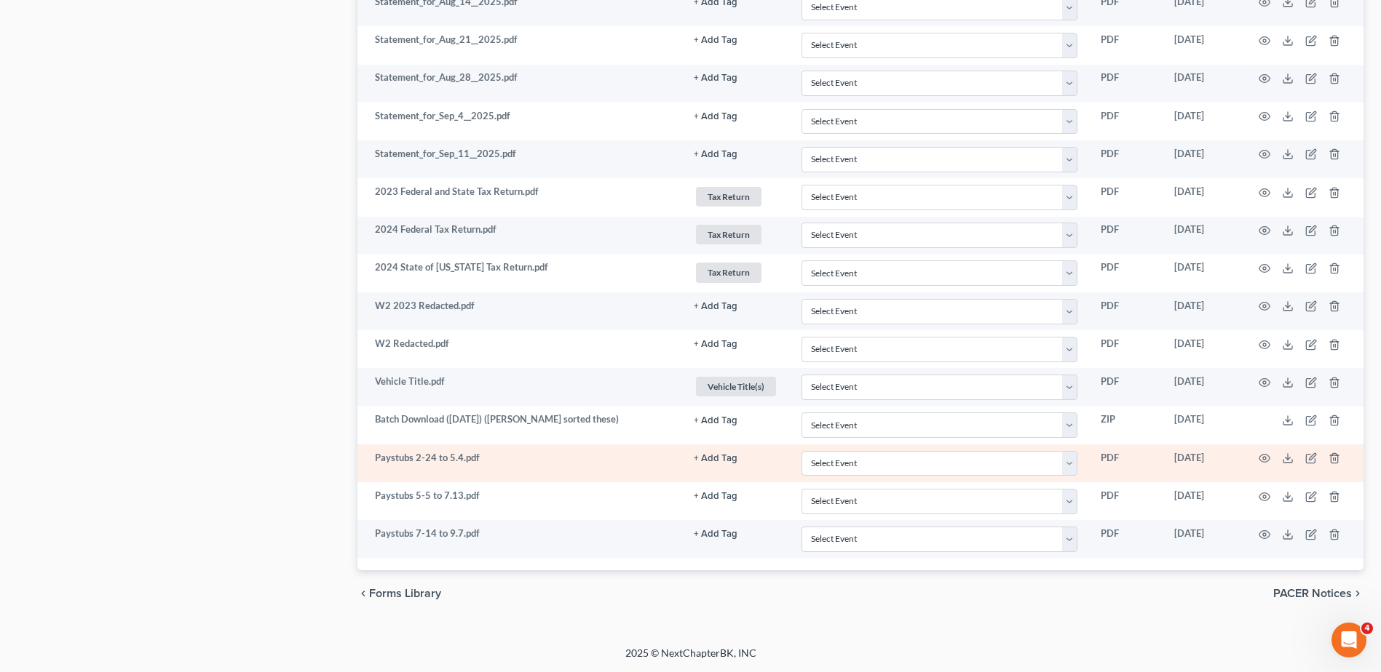
click at [725, 459] on button "+ Add Tag" at bounding box center [716, 458] width 44 height 9
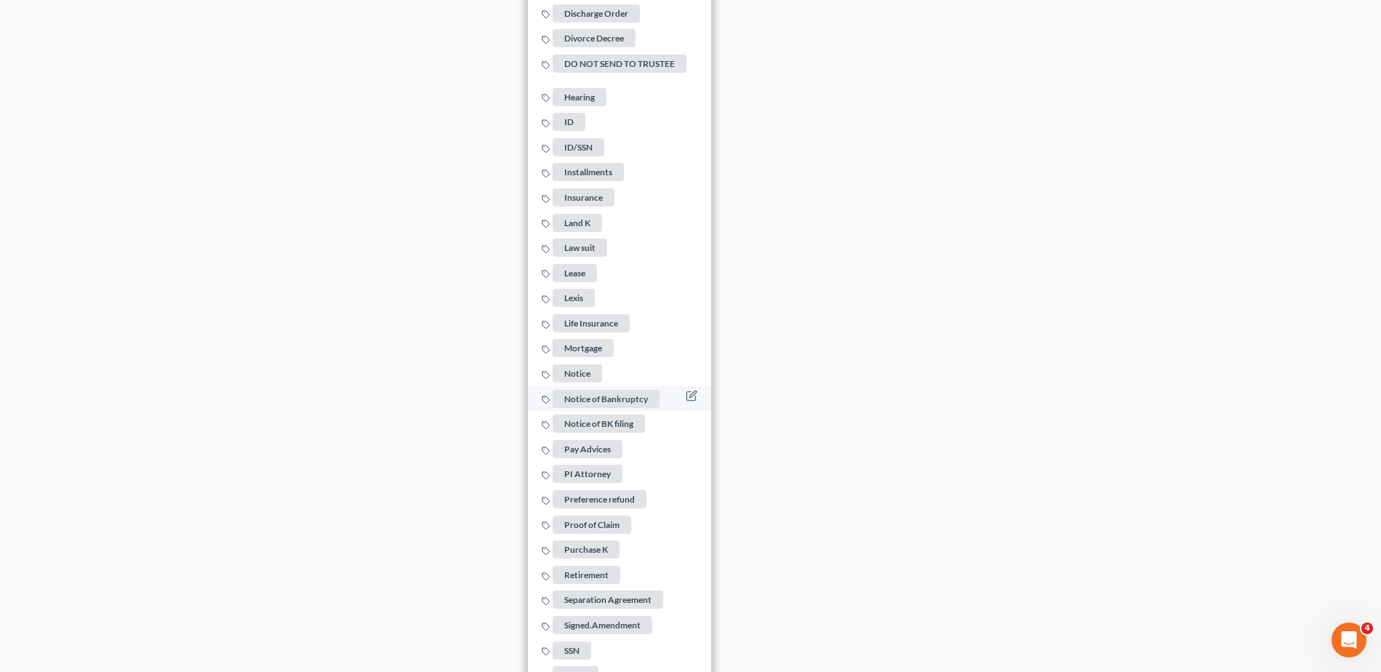
scroll to position [2486, 0]
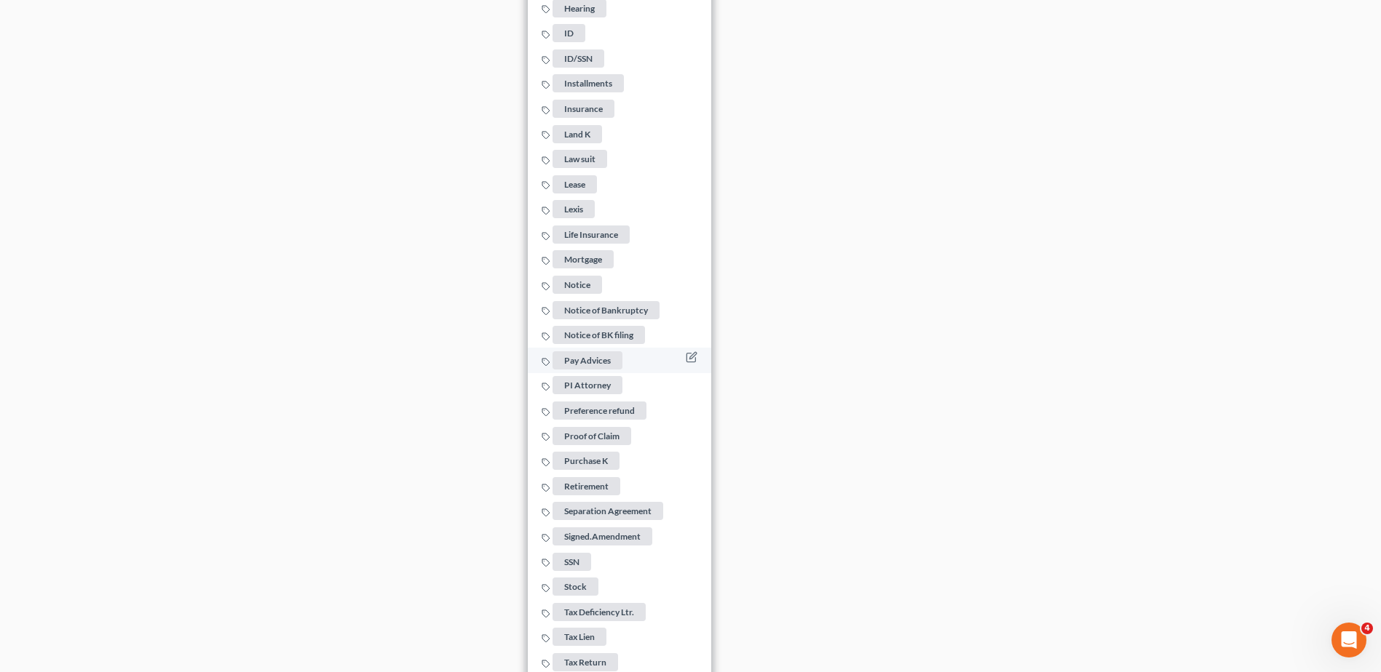
click at [600, 354] on span "Pay Advices" at bounding box center [587, 360] width 70 height 18
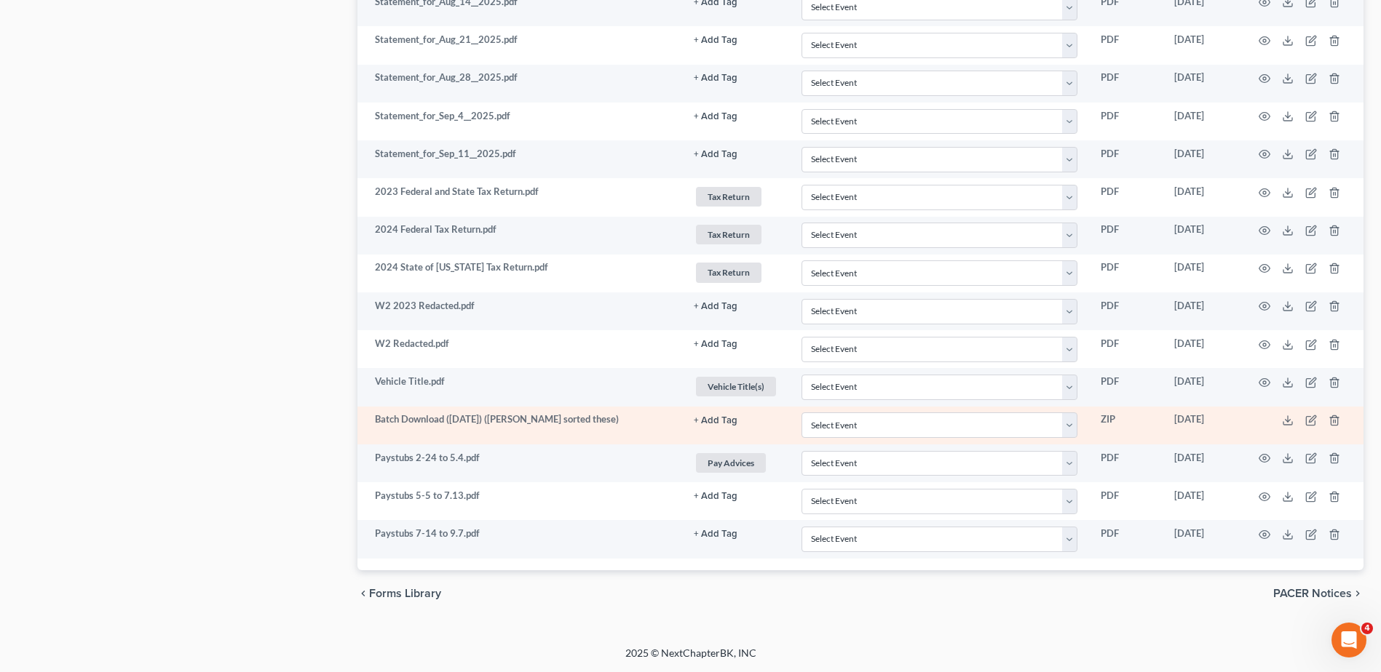
scroll to position [1540, 0]
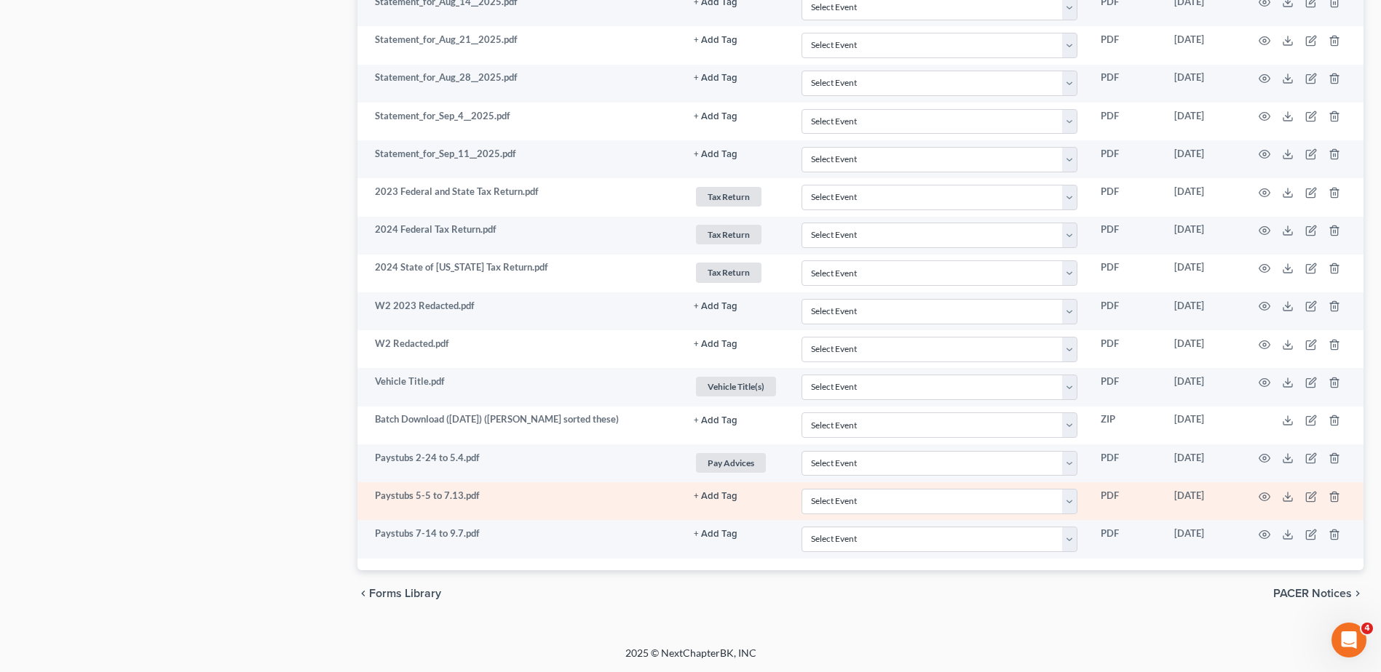
click at [709, 497] on button "+ Add Tag" at bounding box center [716, 496] width 44 height 9
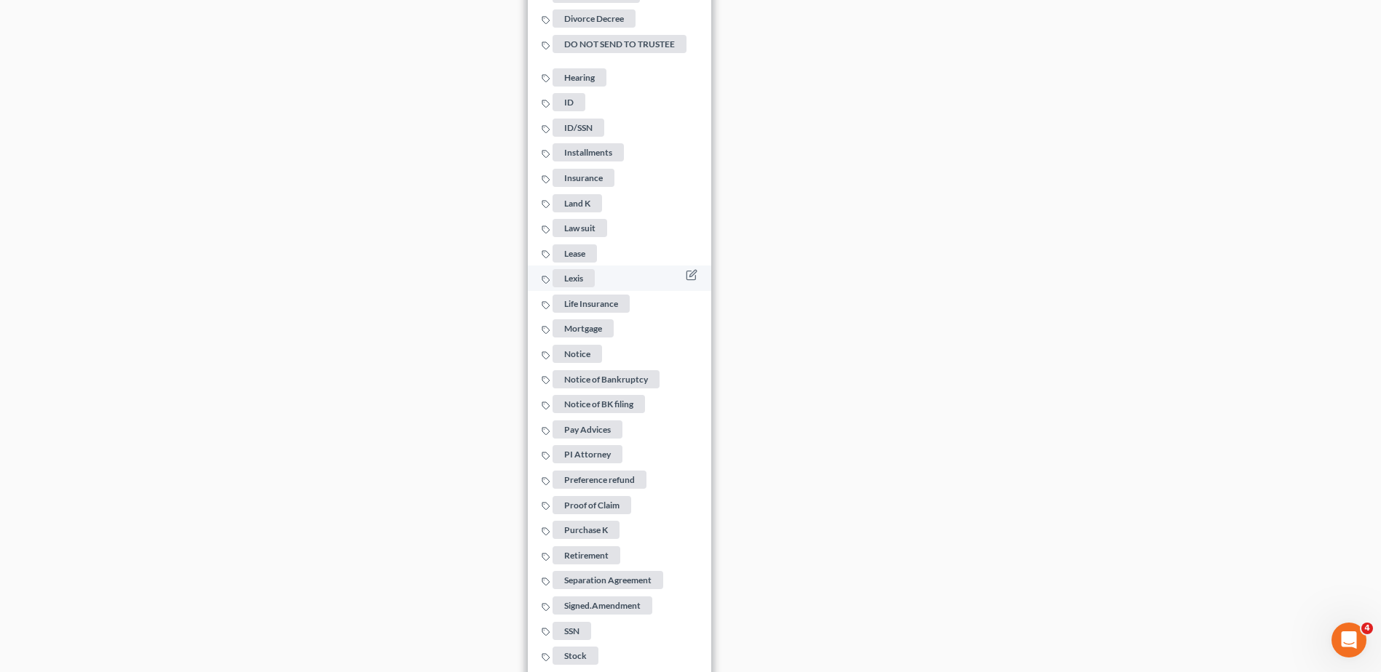
scroll to position [2486, 0]
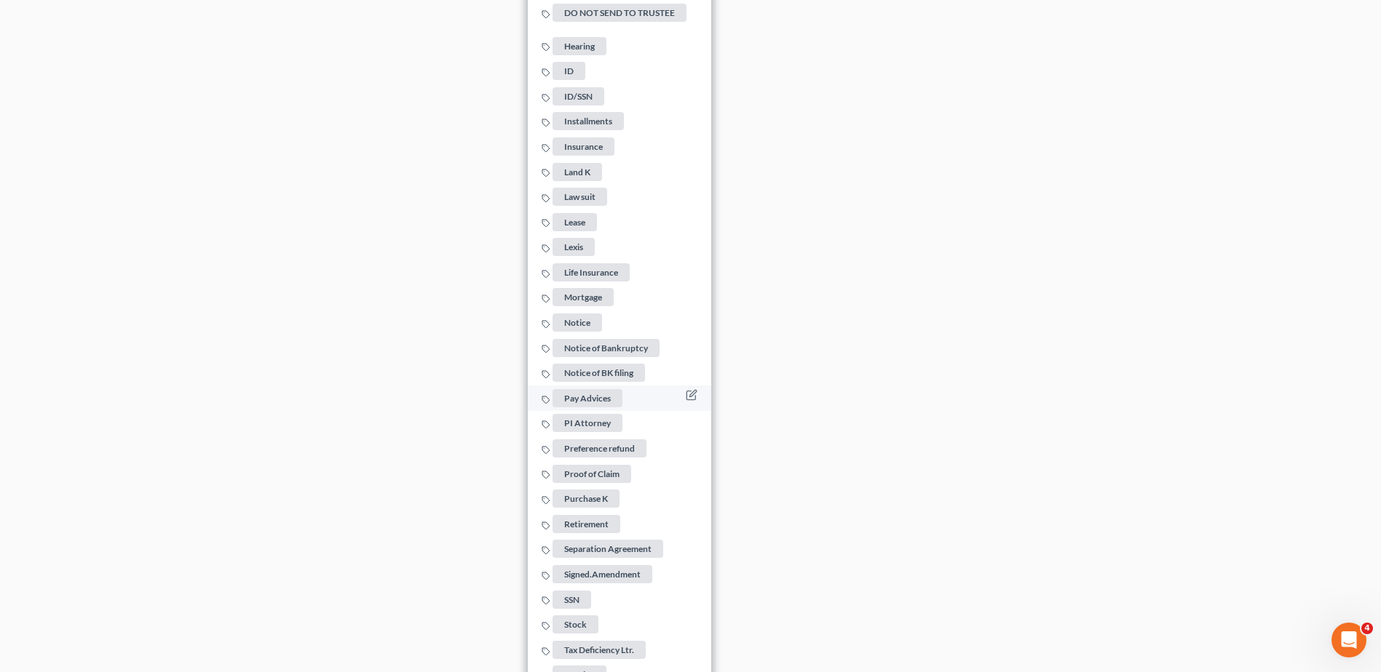
click at [599, 395] on span "Pay Advices" at bounding box center [587, 398] width 70 height 18
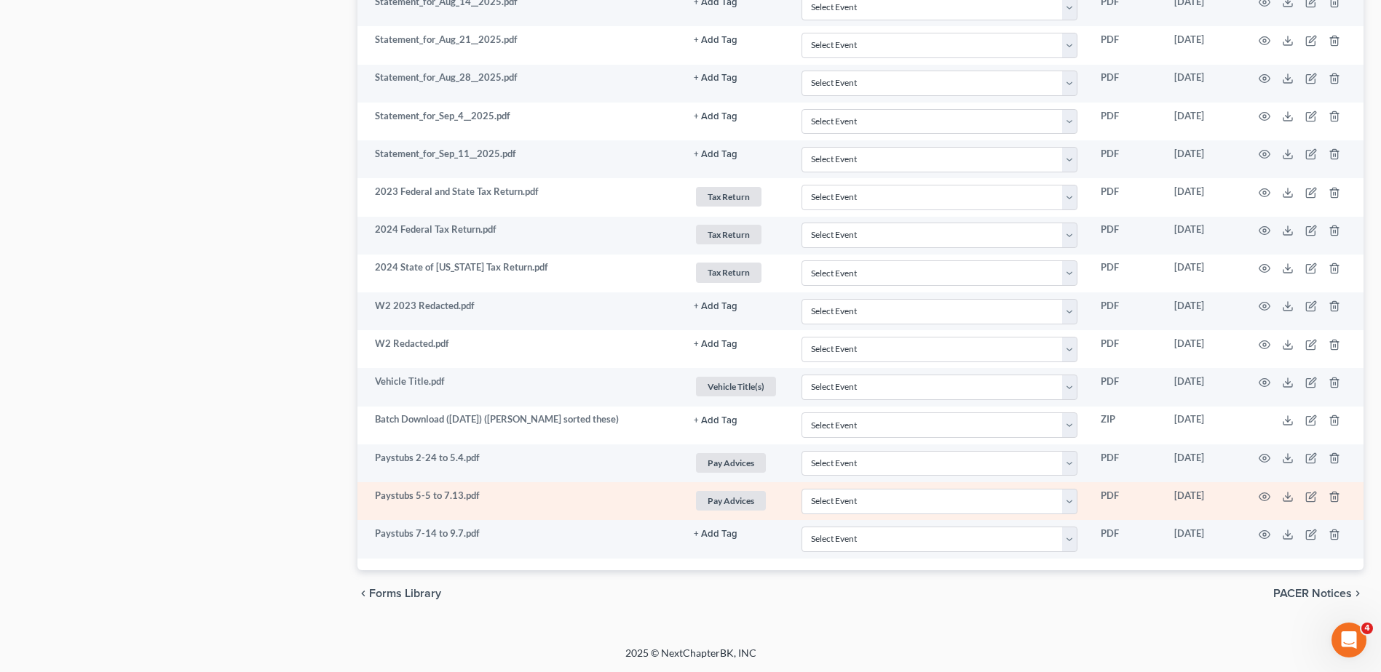
scroll to position [1540, 0]
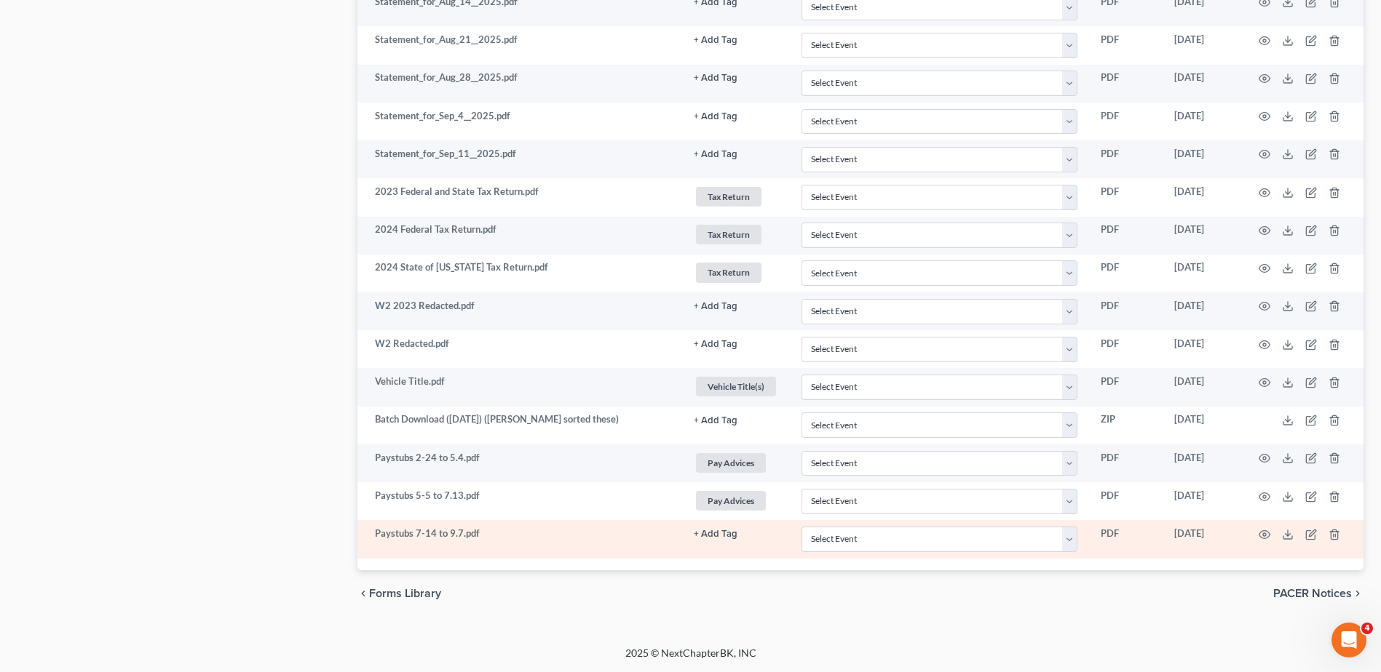
click at [713, 531] on button "+ Add Tag" at bounding box center [716, 534] width 44 height 9
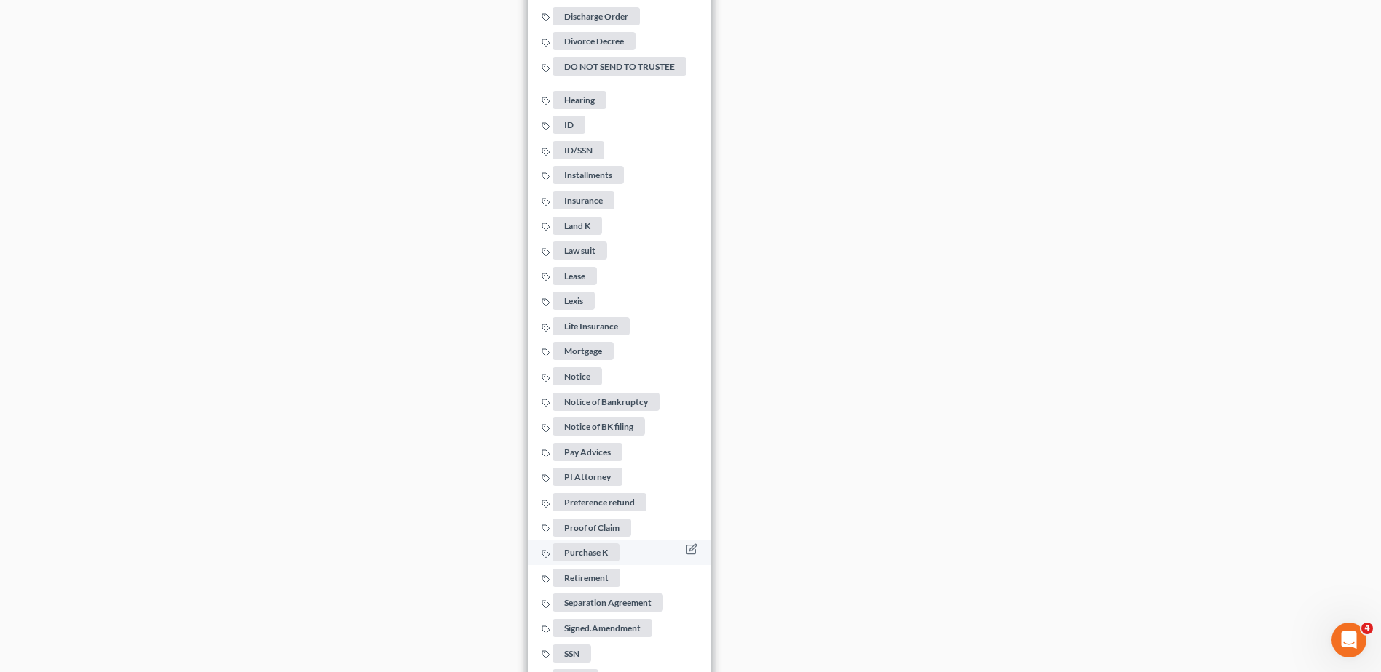
scroll to position [2486, 0]
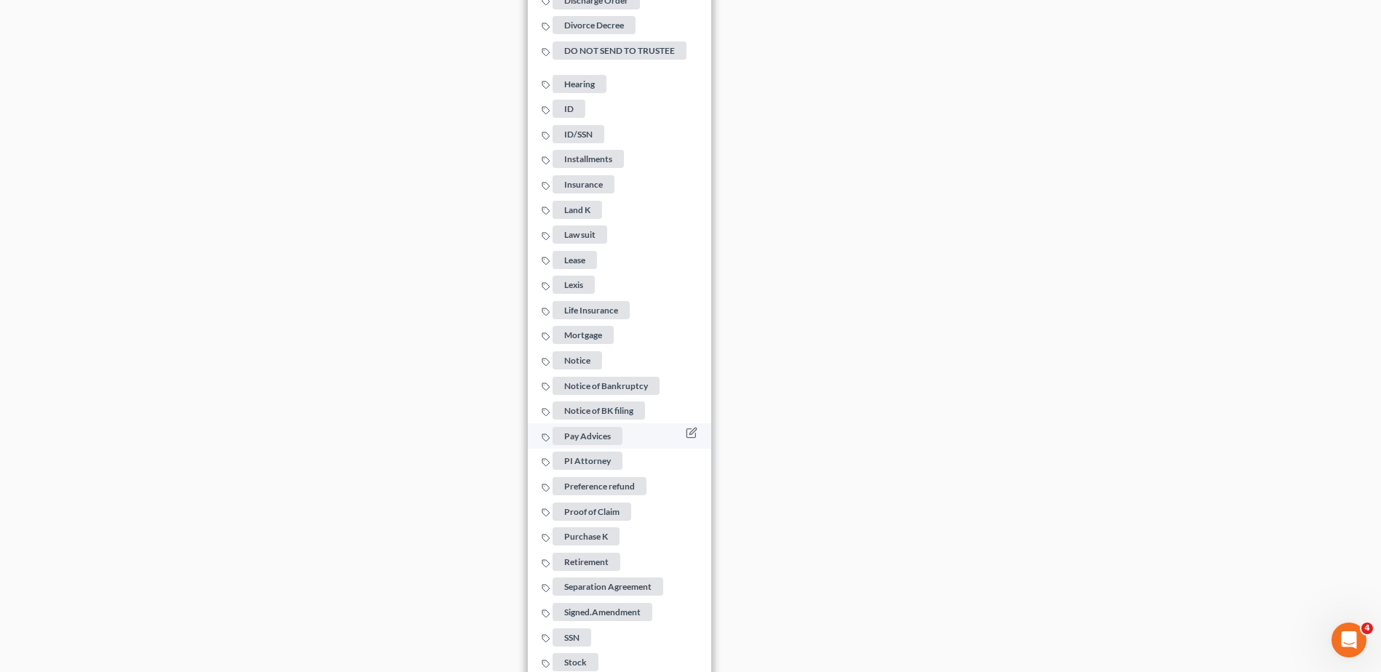
click at [598, 427] on span "Pay Advices" at bounding box center [587, 436] width 70 height 18
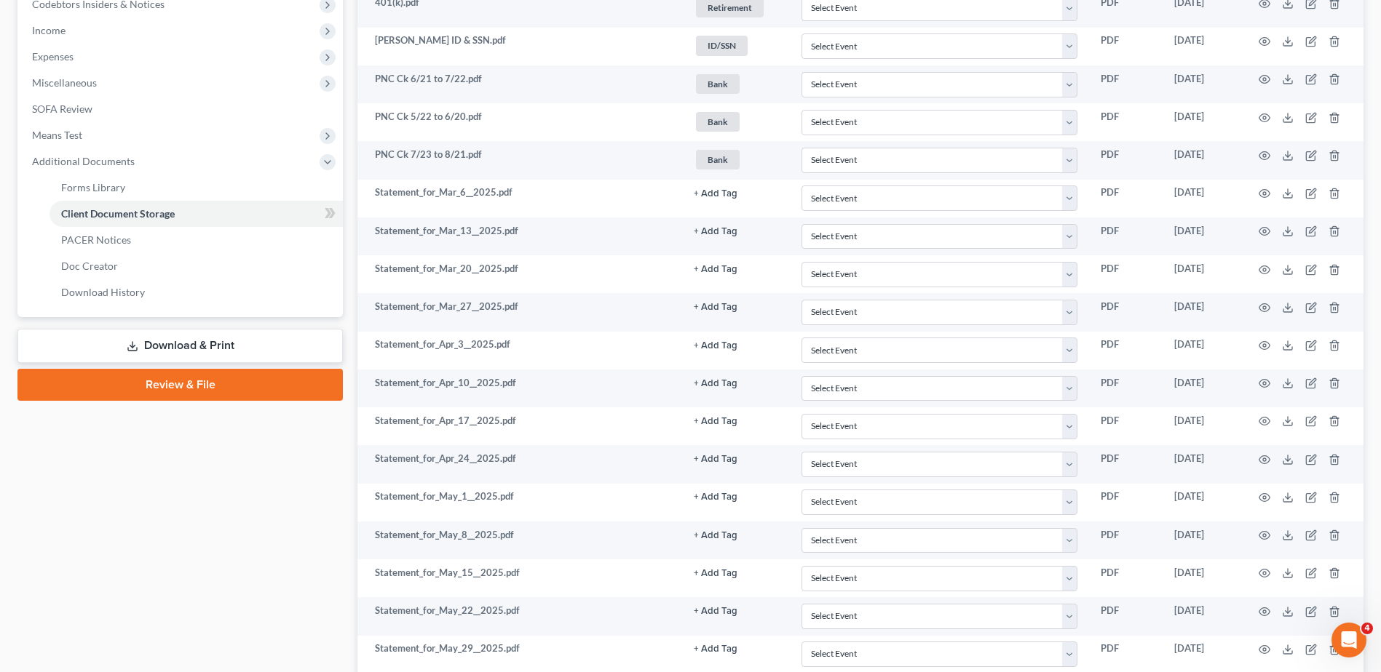
scroll to position [448, 0]
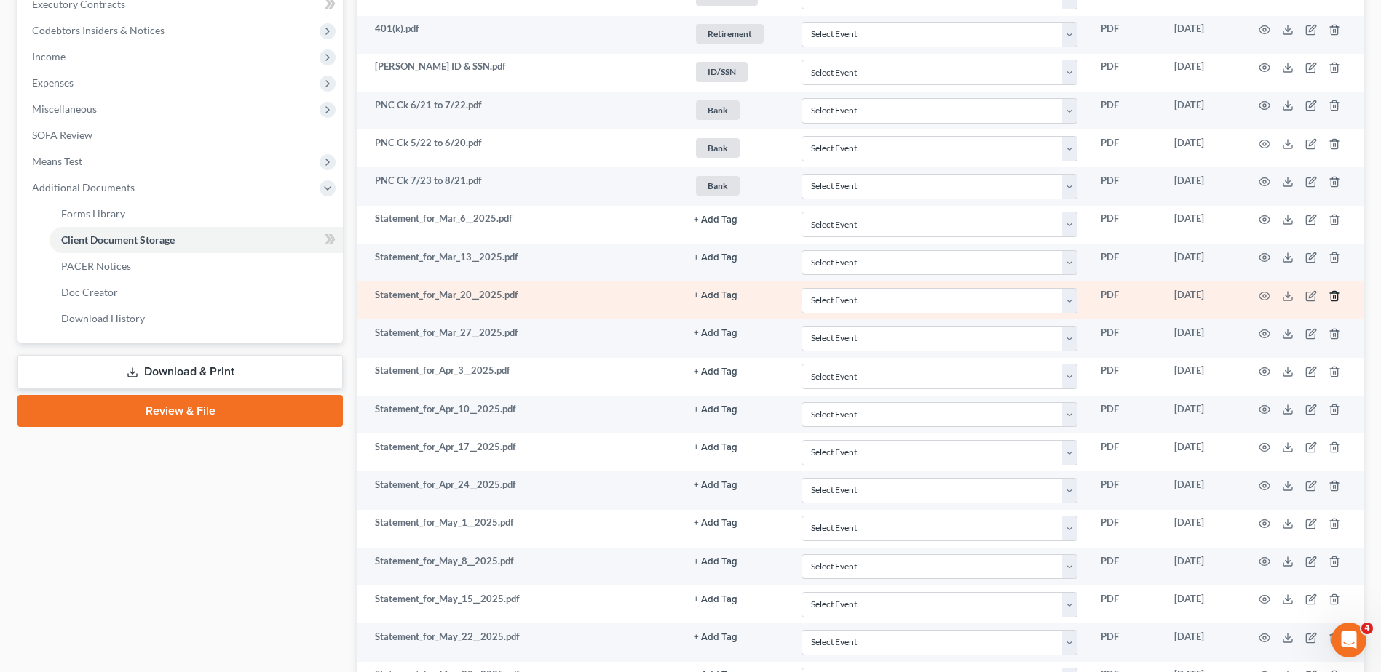
click at [1332, 294] on icon "button" at bounding box center [1334, 296] width 12 height 12
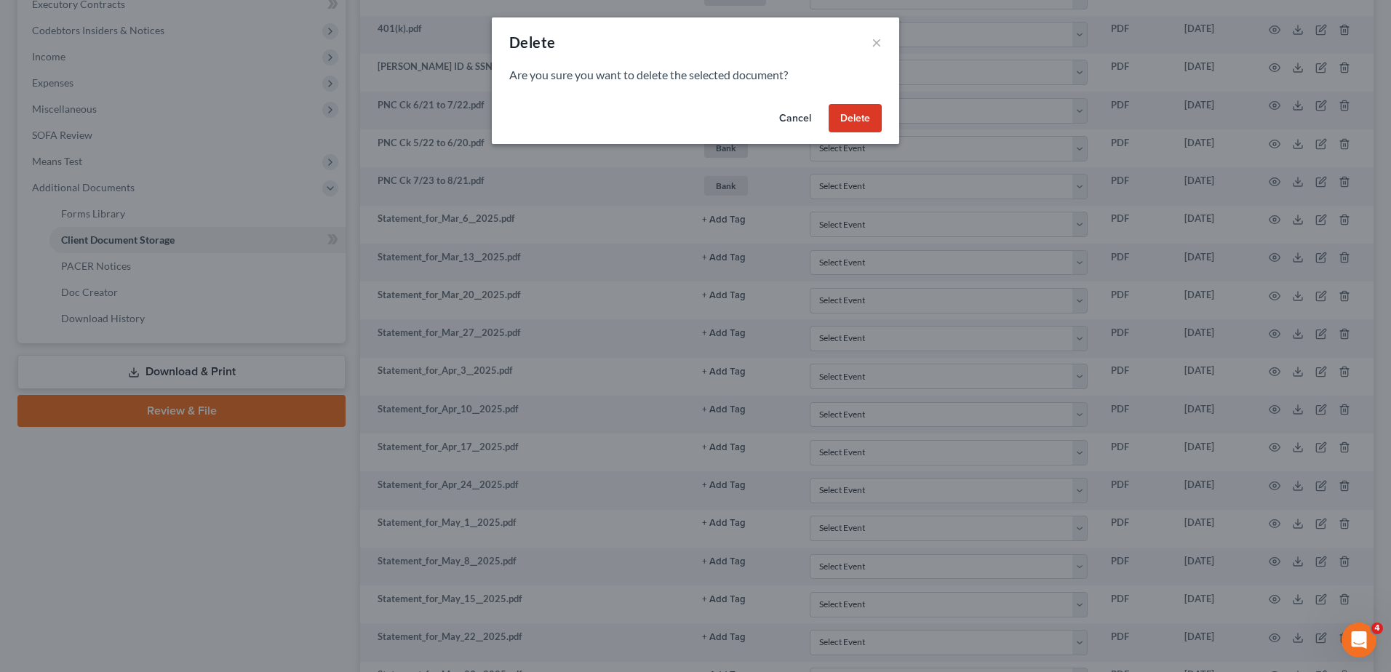
click at [859, 117] on button "Delete" at bounding box center [855, 118] width 53 height 29
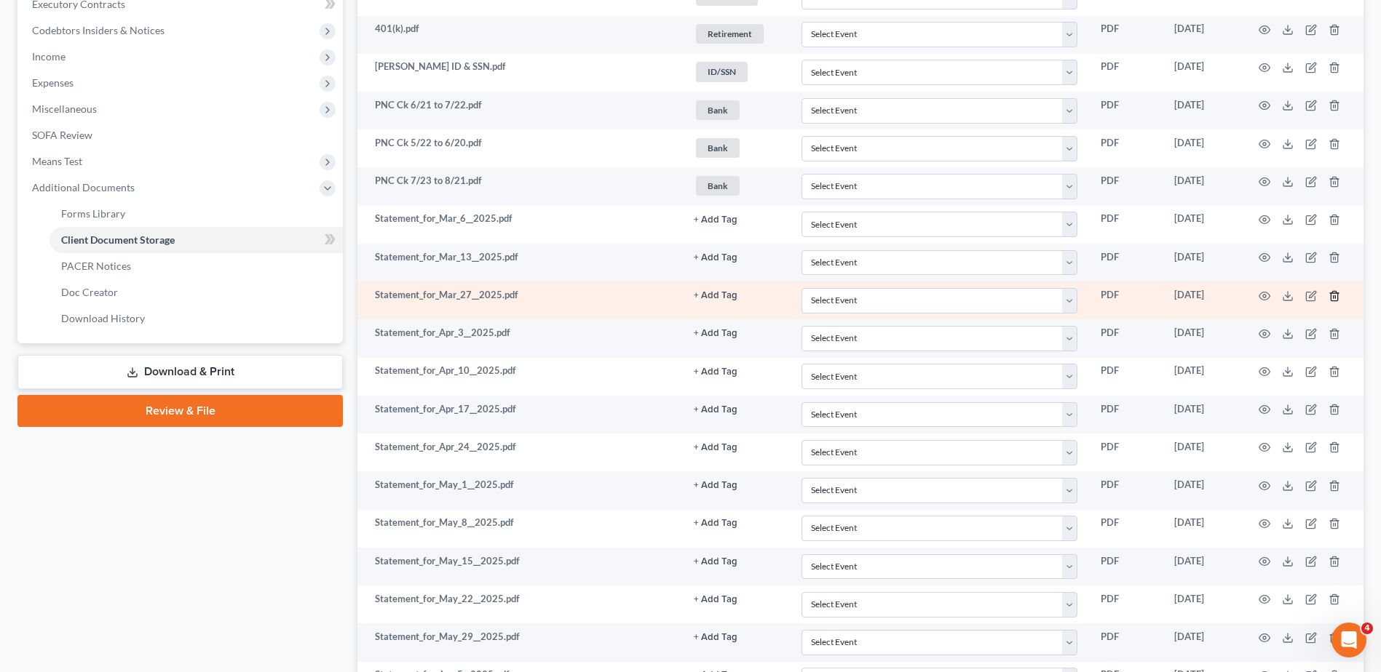
click at [1332, 294] on icon "button" at bounding box center [1334, 296] width 12 height 12
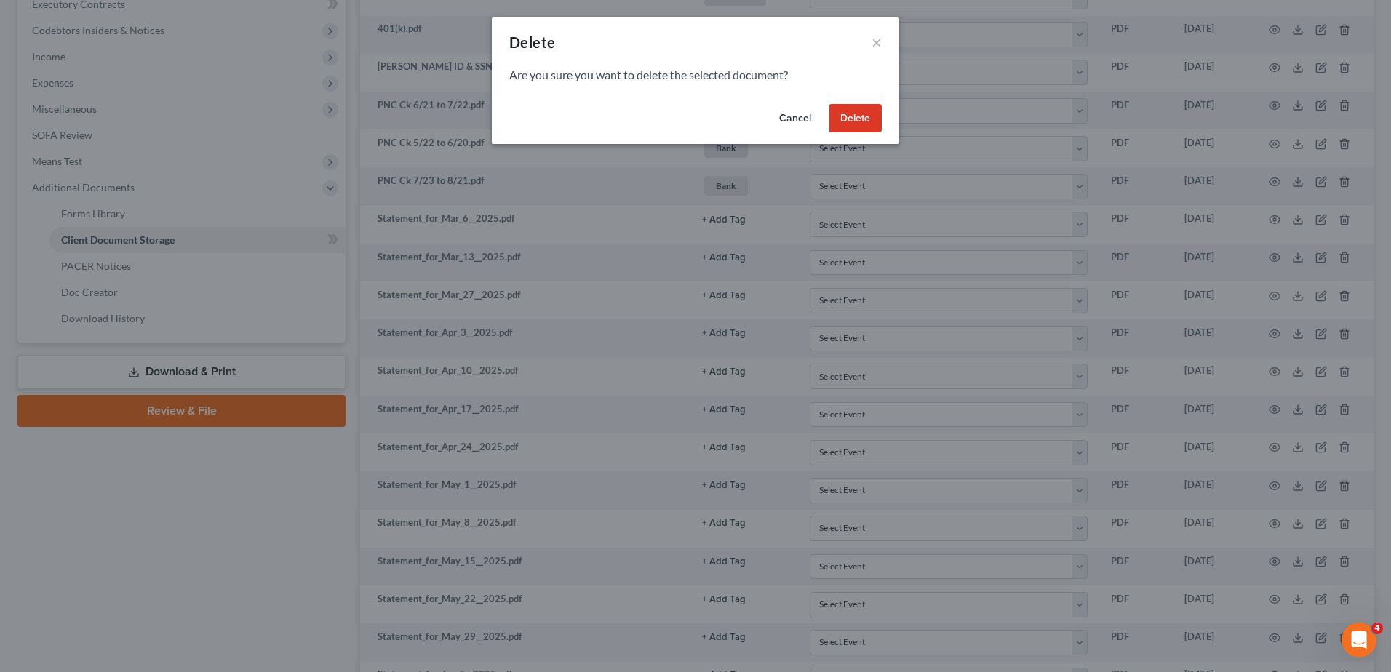
click at [835, 117] on button "Delete" at bounding box center [855, 118] width 53 height 29
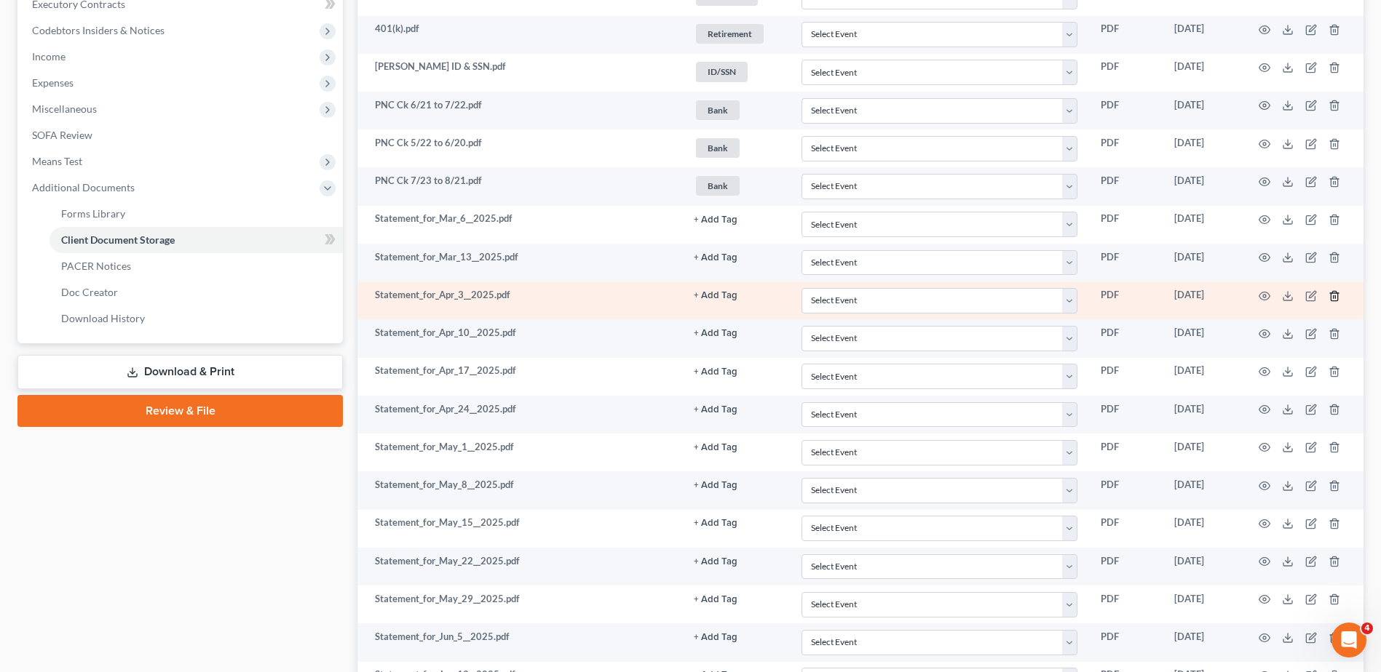
click at [1332, 292] on icon "button" at bounding box center [1333, 295] width 7 height 9
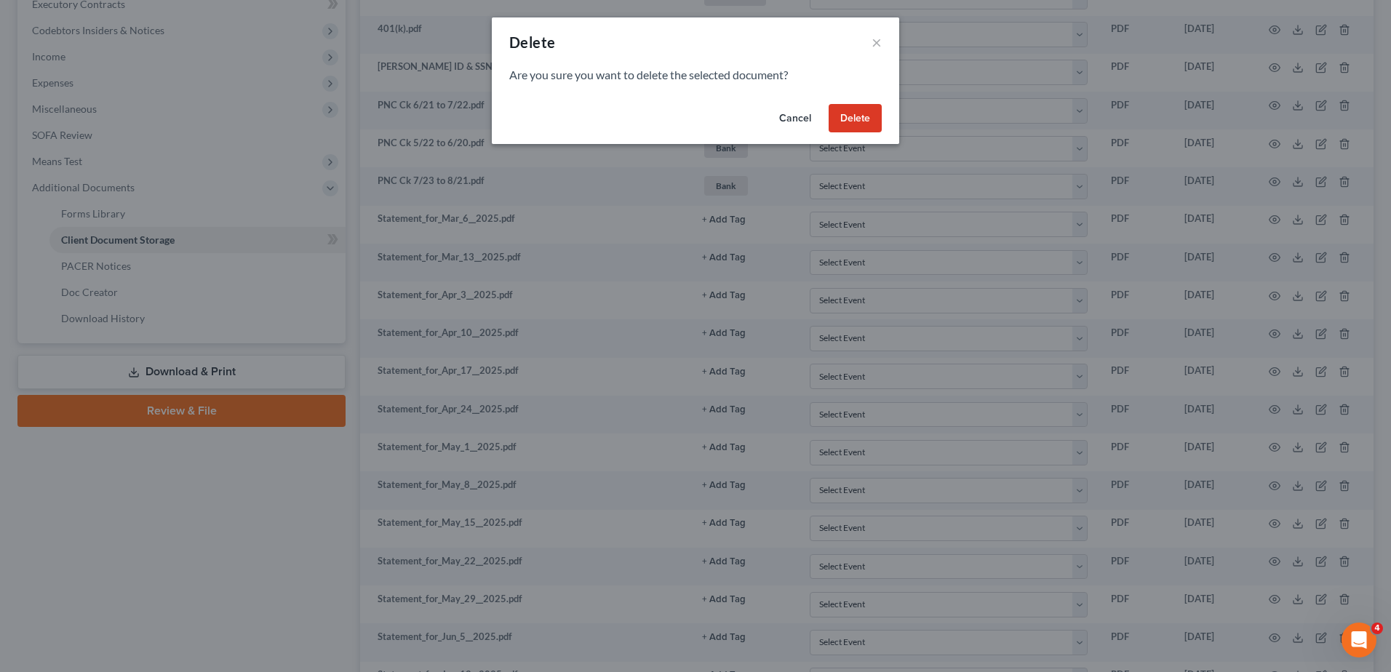
click at [857, 126] on button "Delete" at bounding box center [855, 118] width 53 height 29
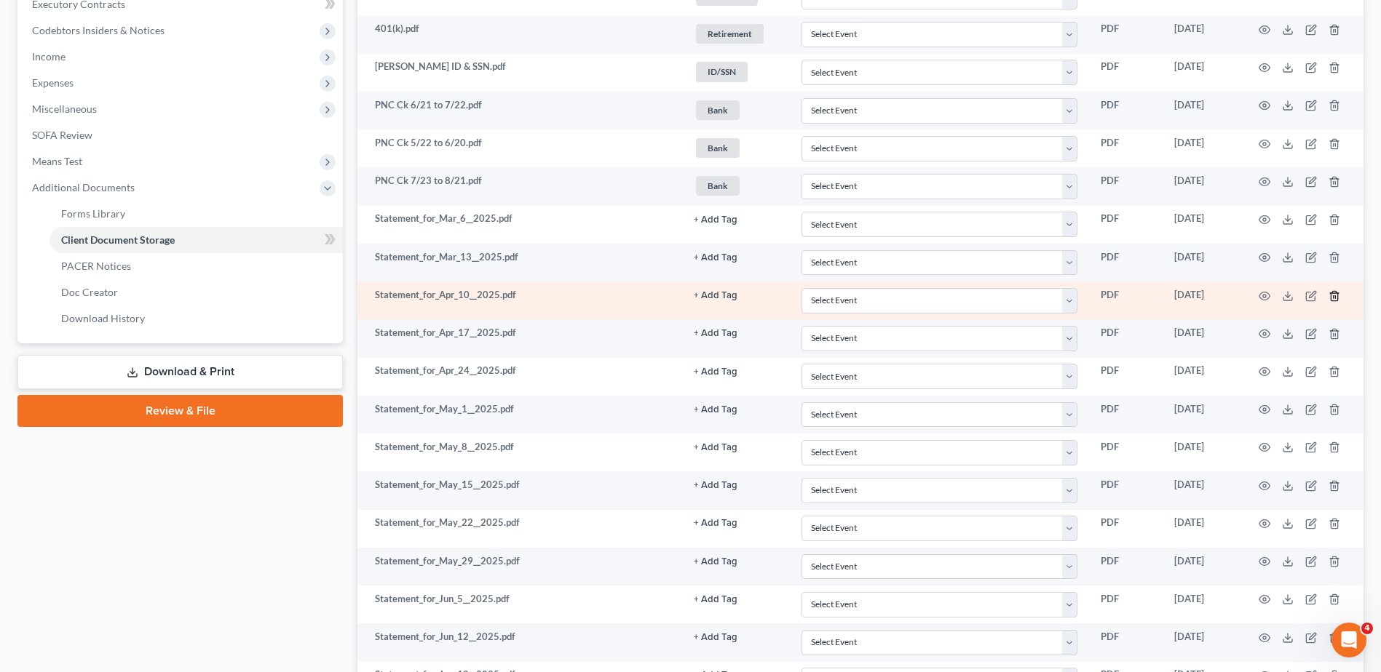
click at [1332, 295] on icon "button" at bounding box center [1334, 296] width 12 height 12
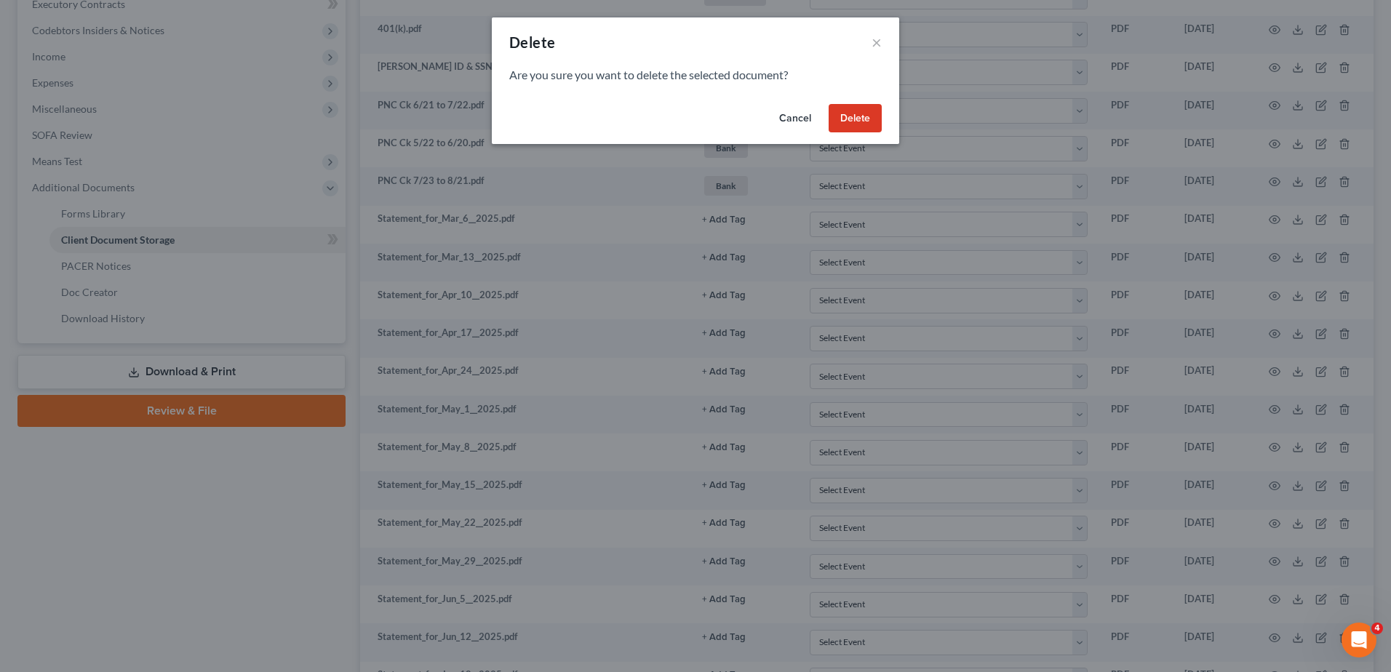
click at [859, 117] on button "Delete" at bounding box center [855, 118] width 53 height 29
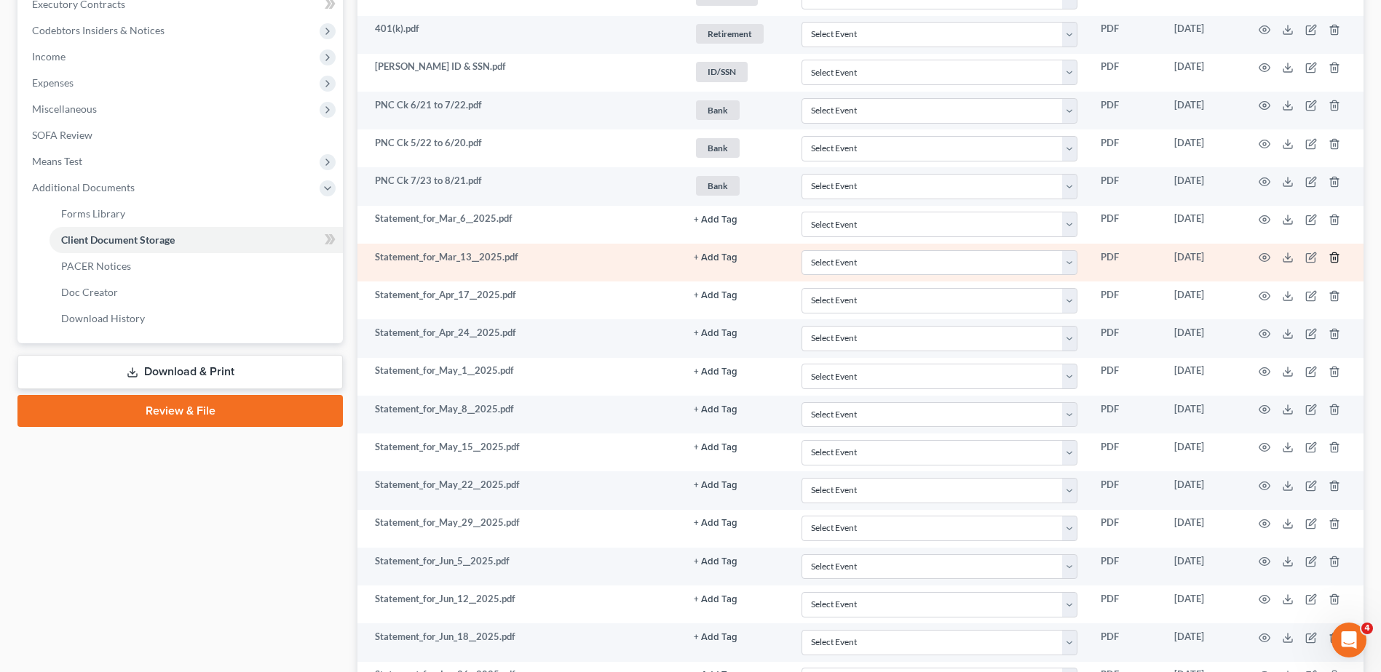
click at [1330, 257] on icon "button" at bounding box center [1333, 257] width 7 height 9
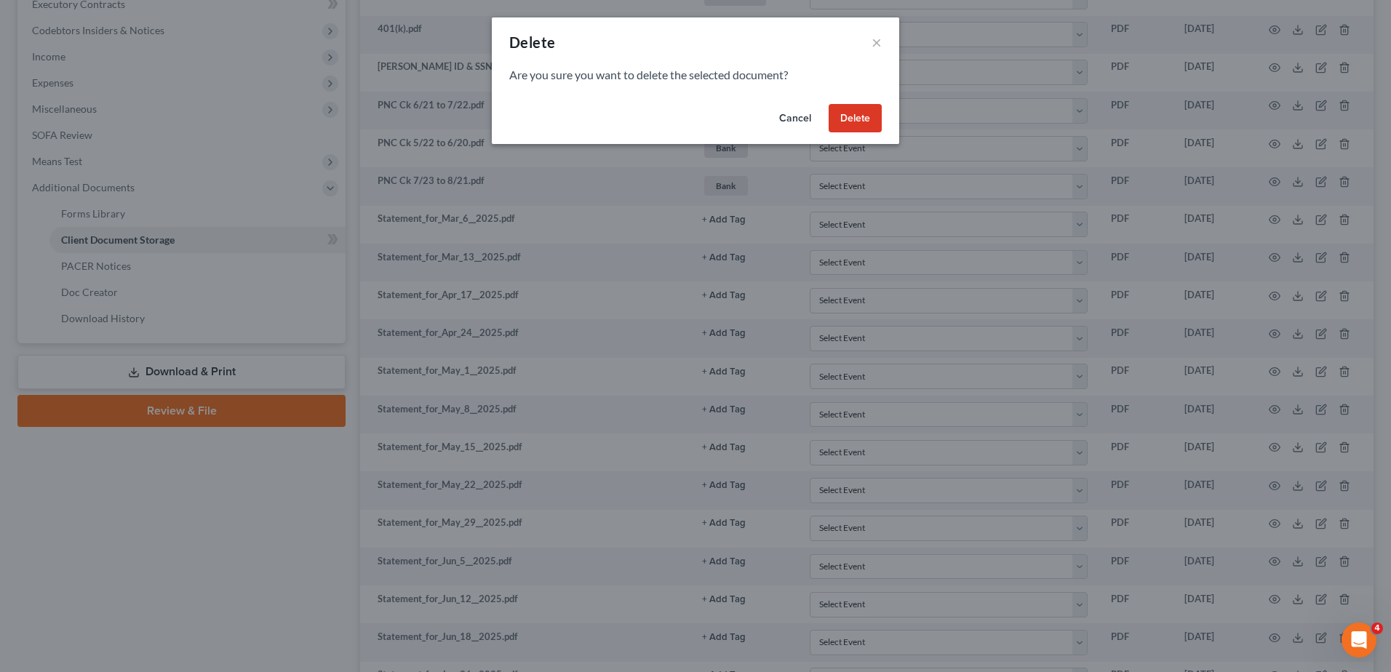
click at [853, 127] on button "Delete" at bounding box center [855, 118] width 53 height 29
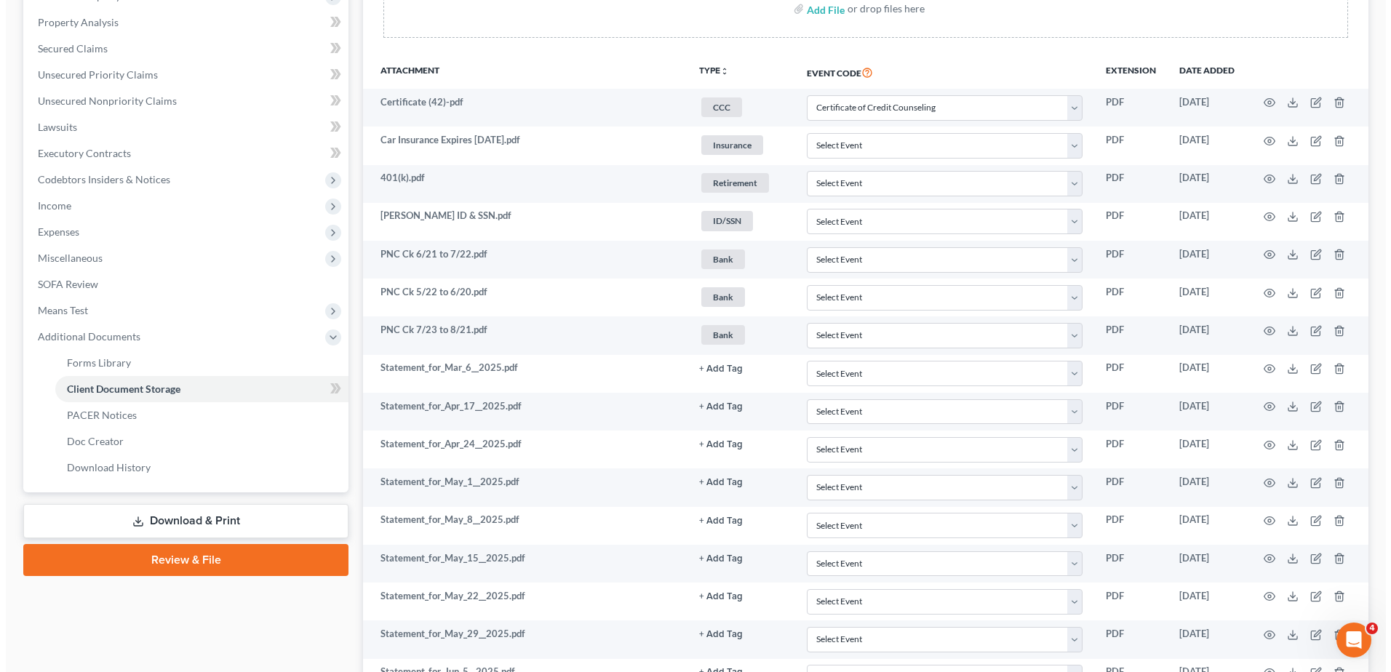
scroll to position [728, 0]
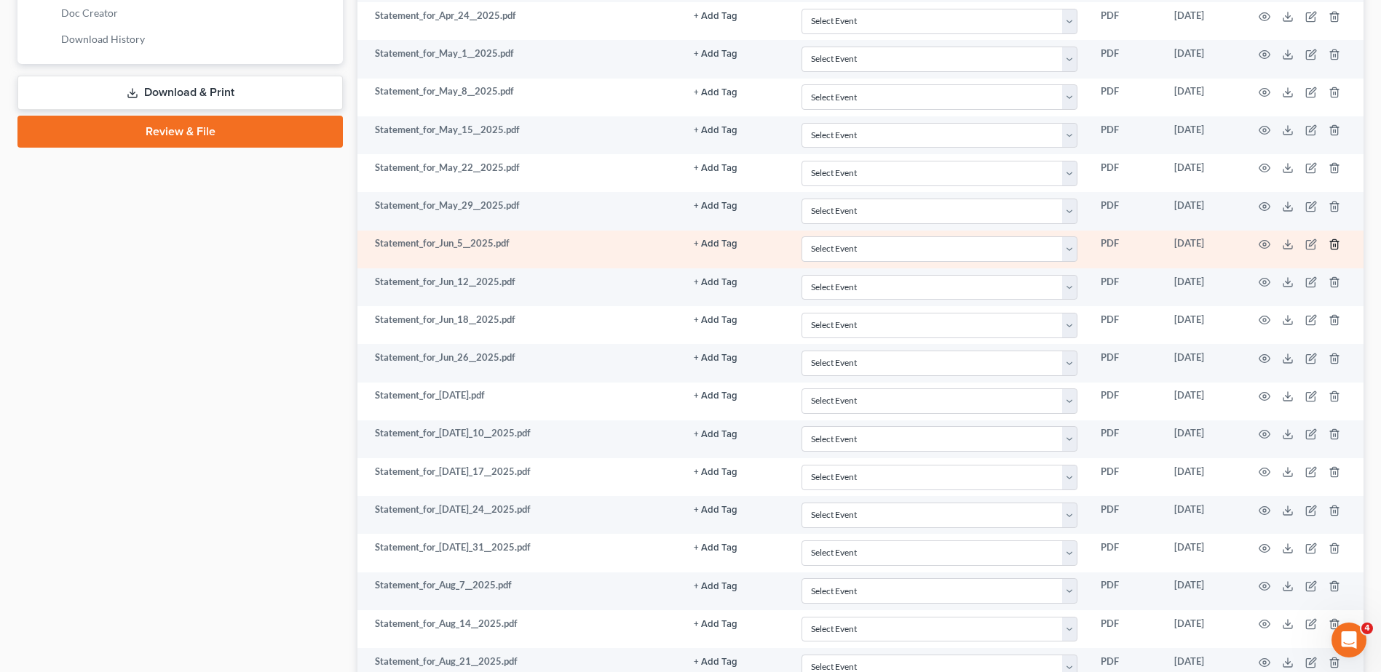
click at [1334, 245] on icon "button" at bounding box center [1334, 245] width 12 height 12
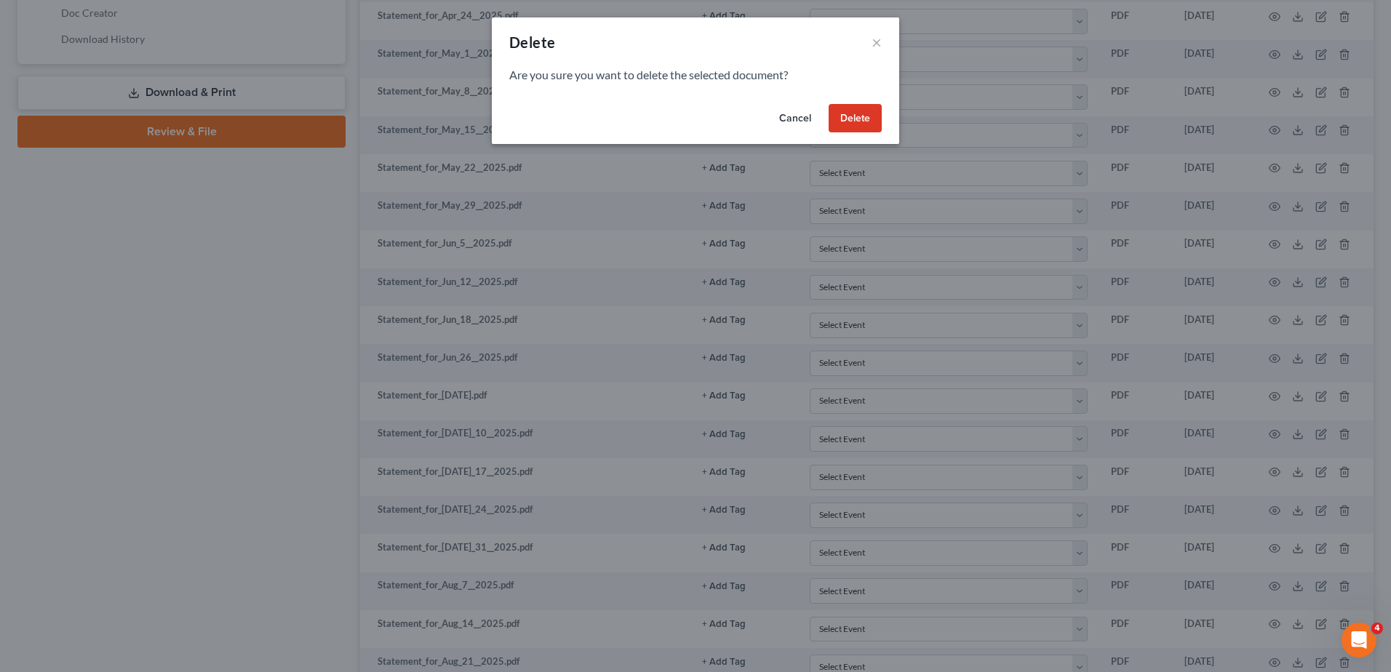
click at [857, 119] on button "Delete" at bounding box center [855, 118] width 53 height 29
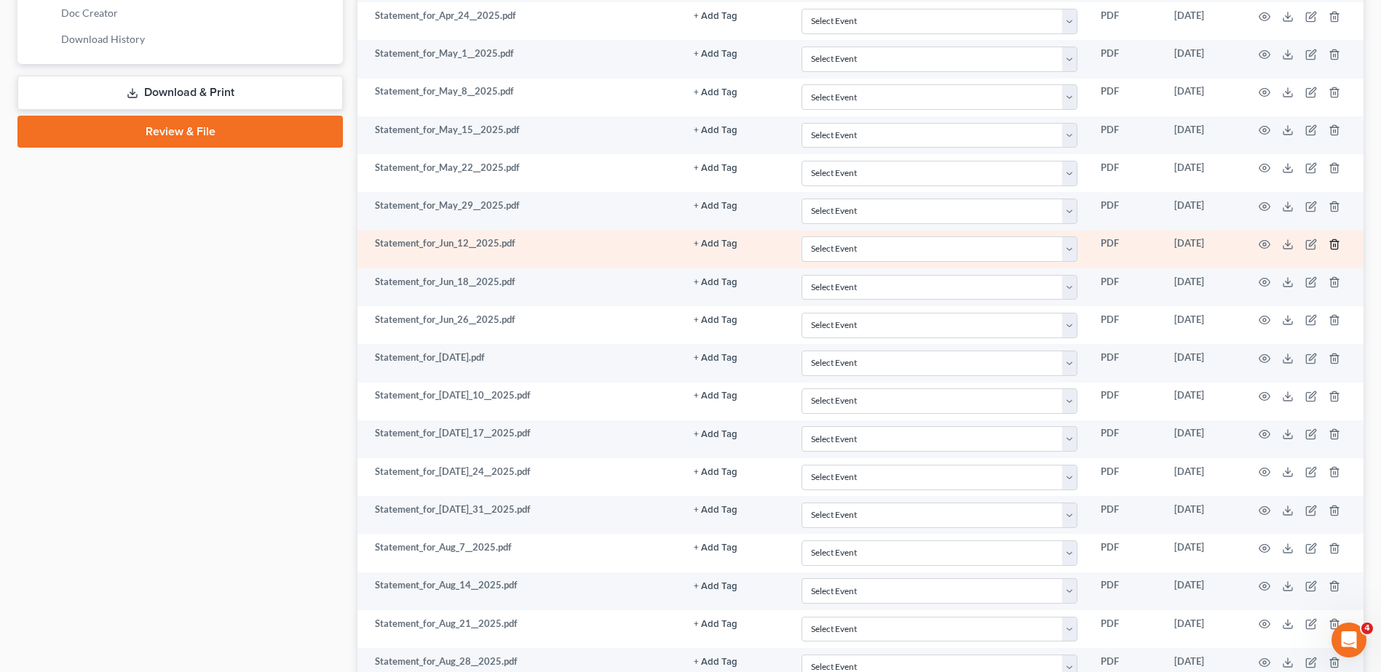
click at [1335, 246] on line "button" at bounding box center [1335, 245] width 0 height 3
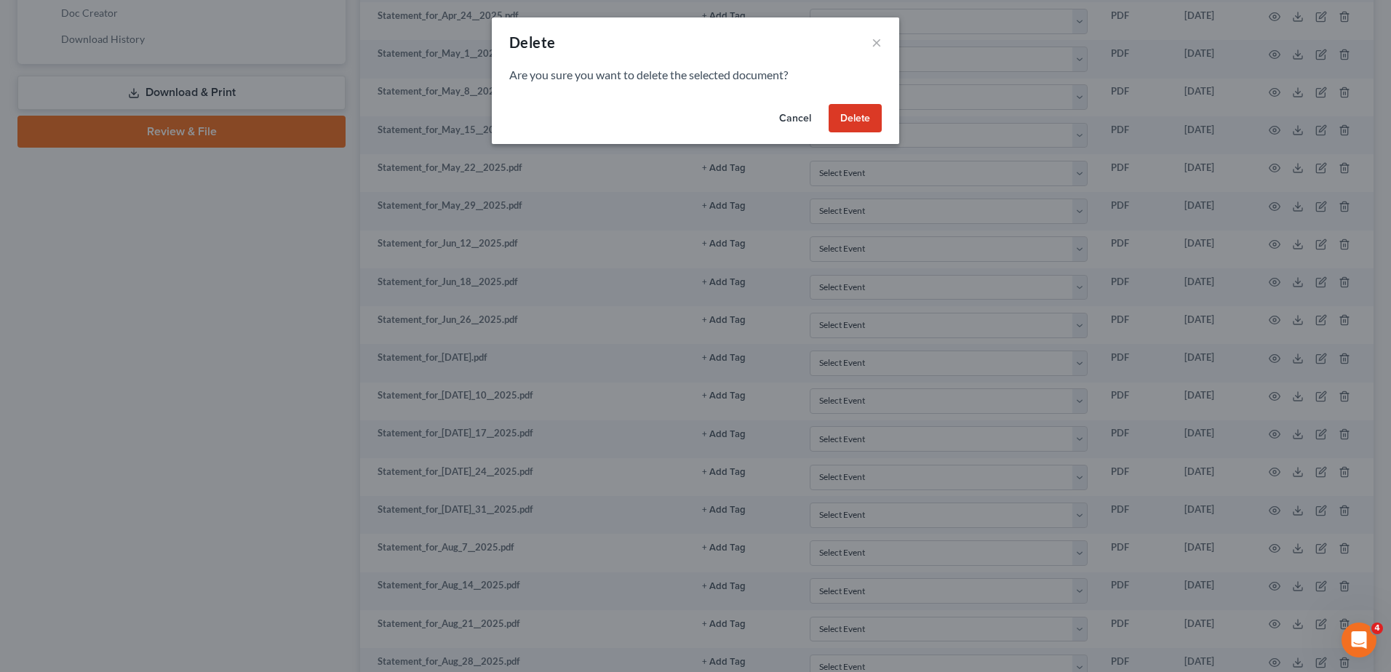
click at [859, 119] on button "Delete" at bounding box center [855, 118] width 53 height 29
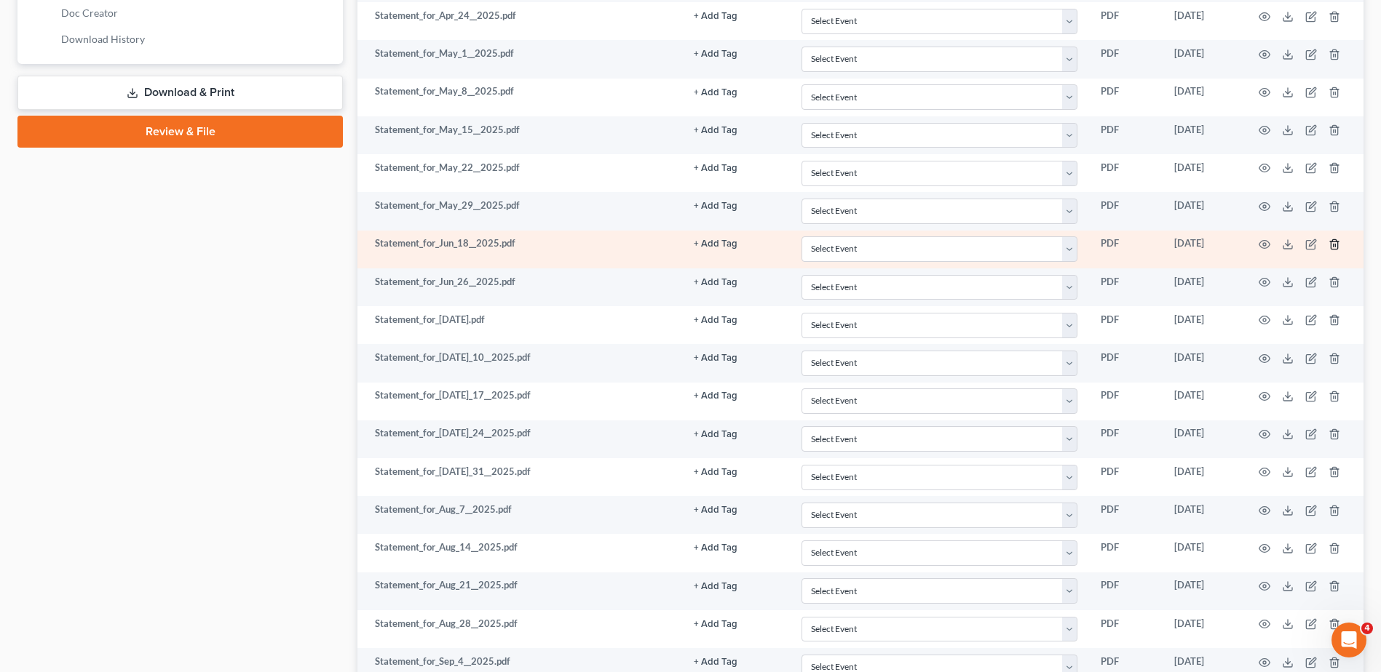
click at [1330, 244] on icon "button" at bounding box center [1333, 243] width 7 height 9
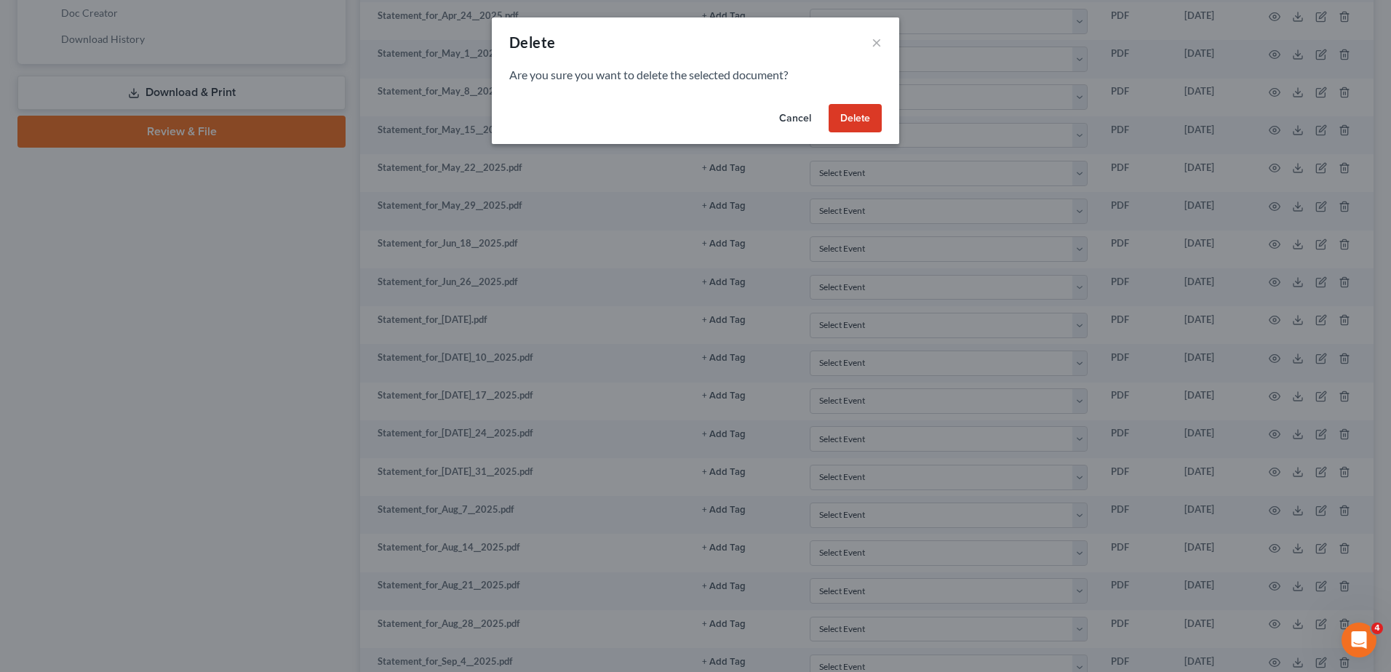
click at [854, 127] on button "Delete" at bounding box center [855, 118] width 53 height 29
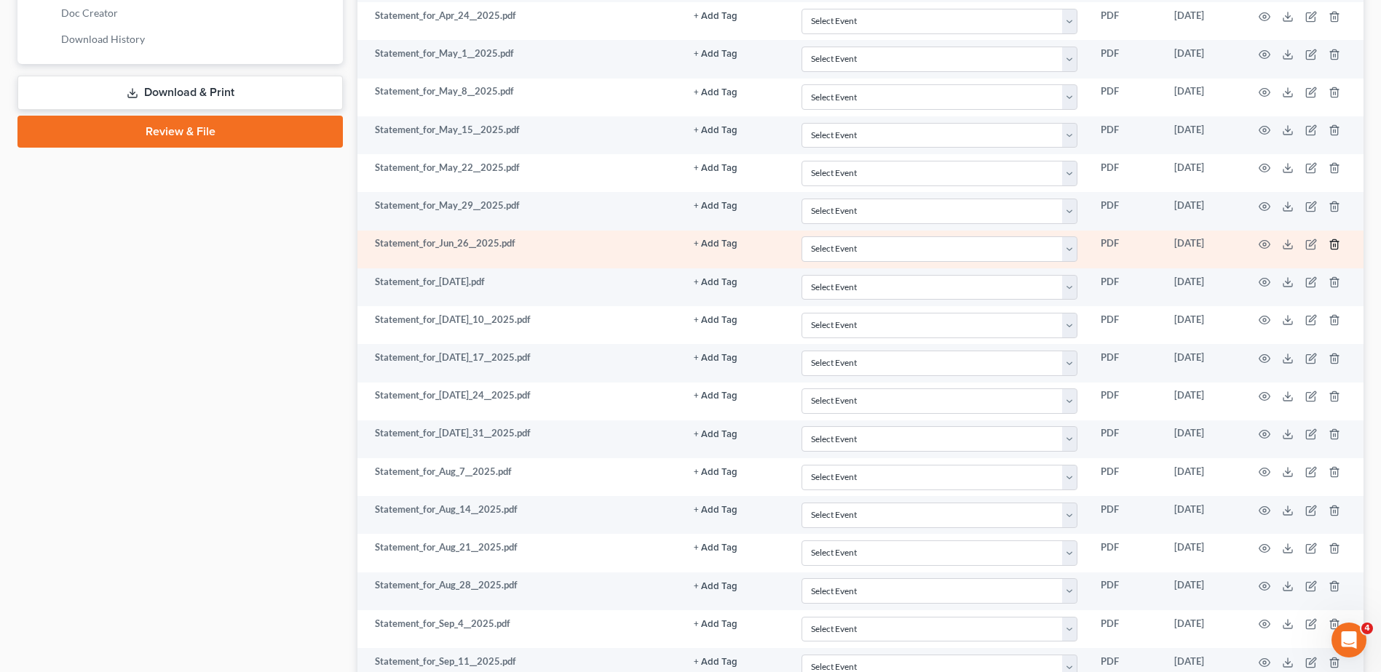
click at [1334, 246] on icon "button" at bounding box center [1334, 245] width 12 height 12
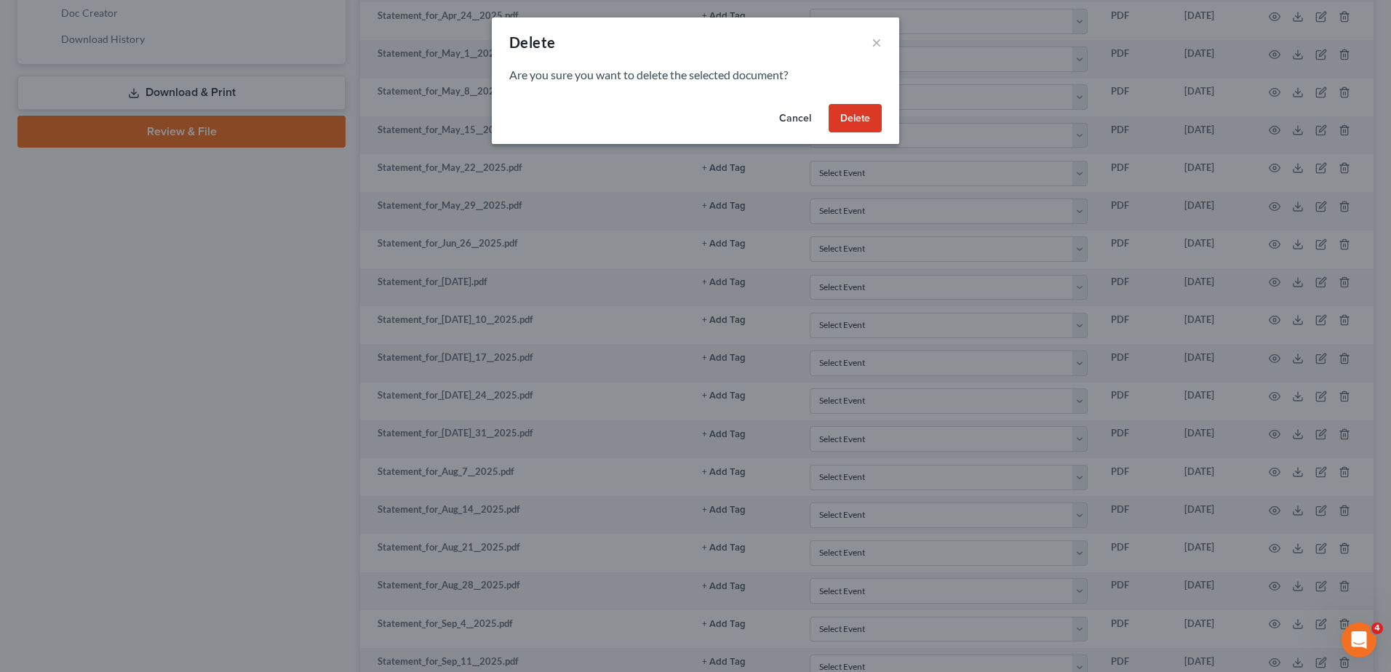
click at [859, 126] on button "Delete" at bounding box center [855, 118] width 53 height 29
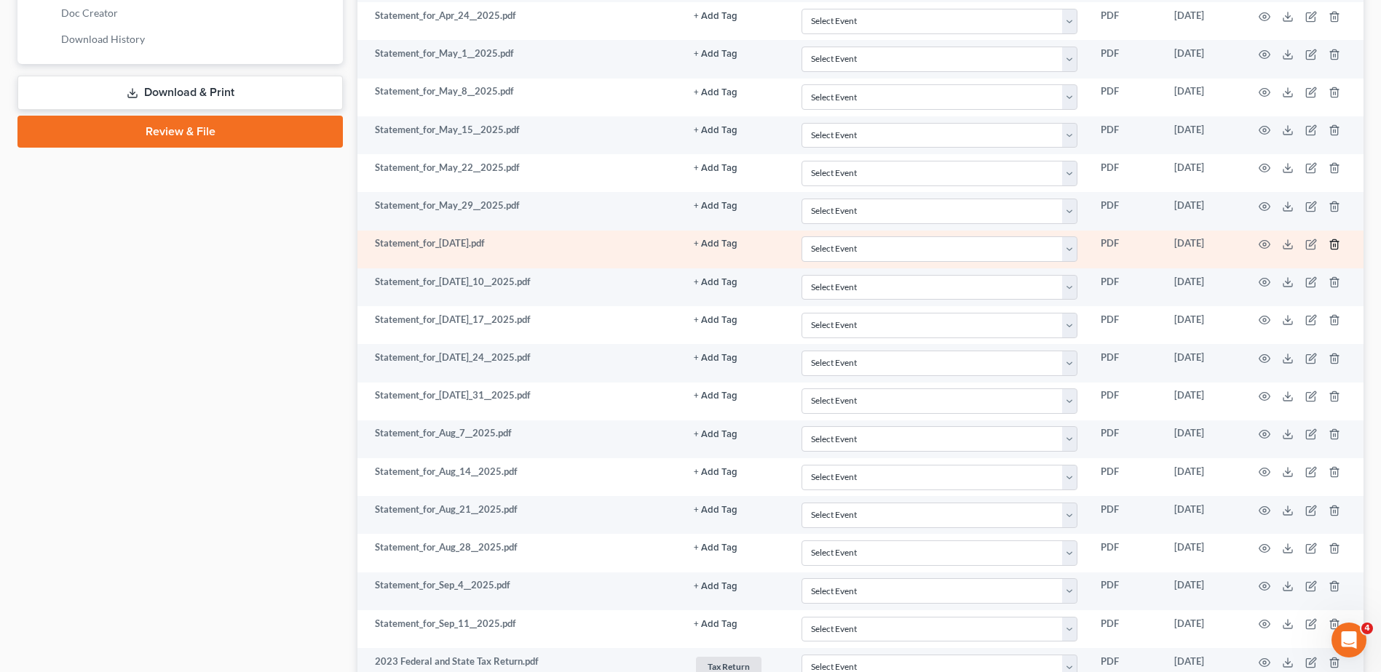
click at [1333, 245] on line "button" at bounding box center [1333, 245] width 0 height 3
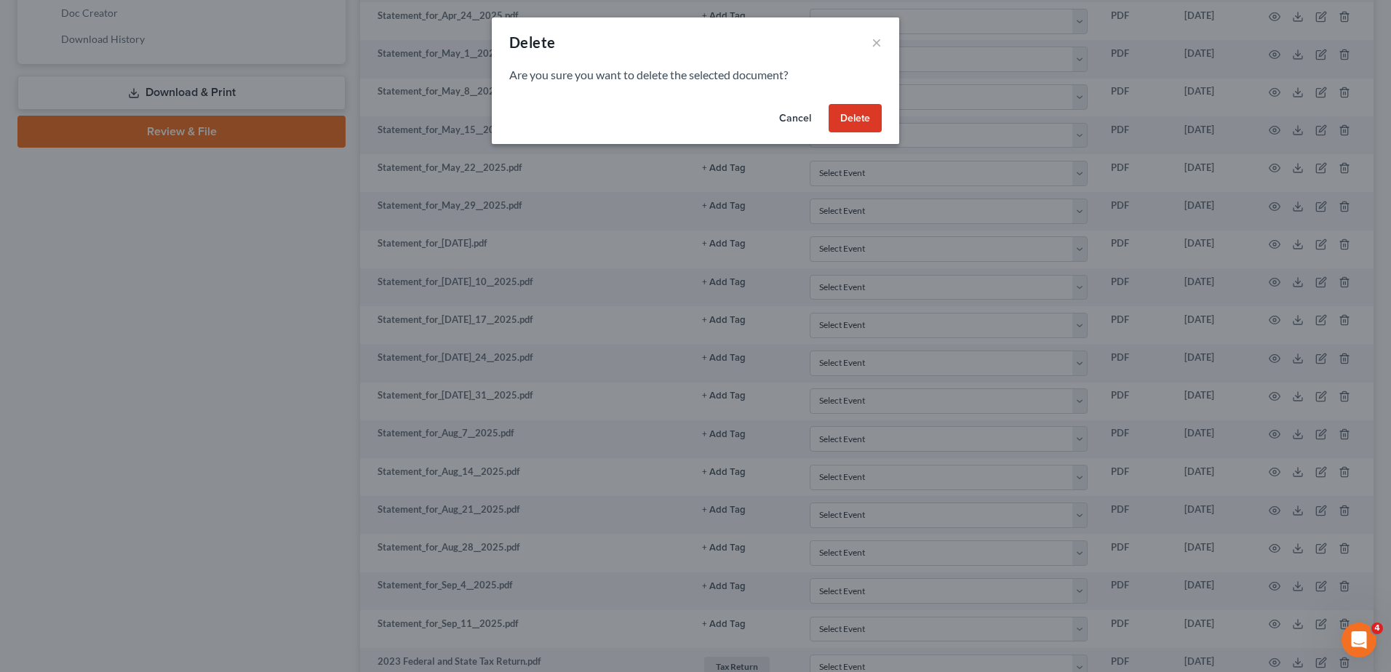
click at [846, 121] on button "Delete" at bounding box center [855, 118] width 53 height 29
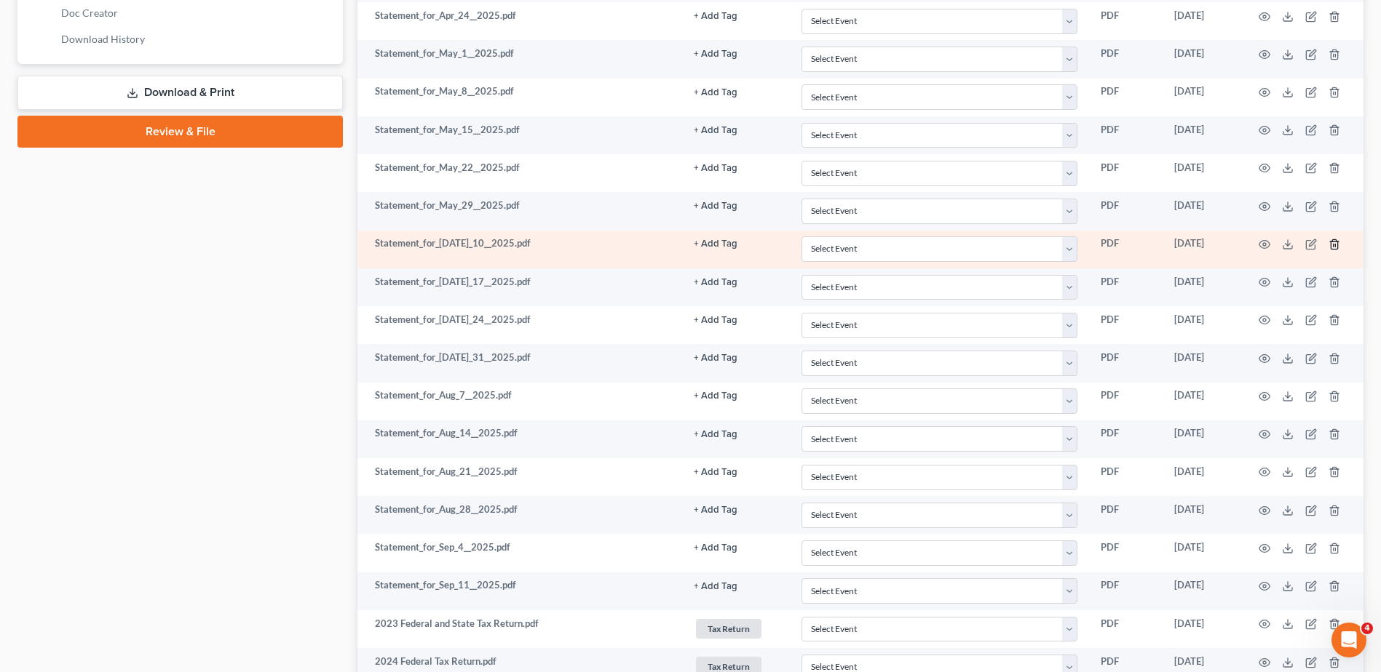
click at [1335, 242] on polyline "button" at bounding box center [1334, 242] width 9 height 0
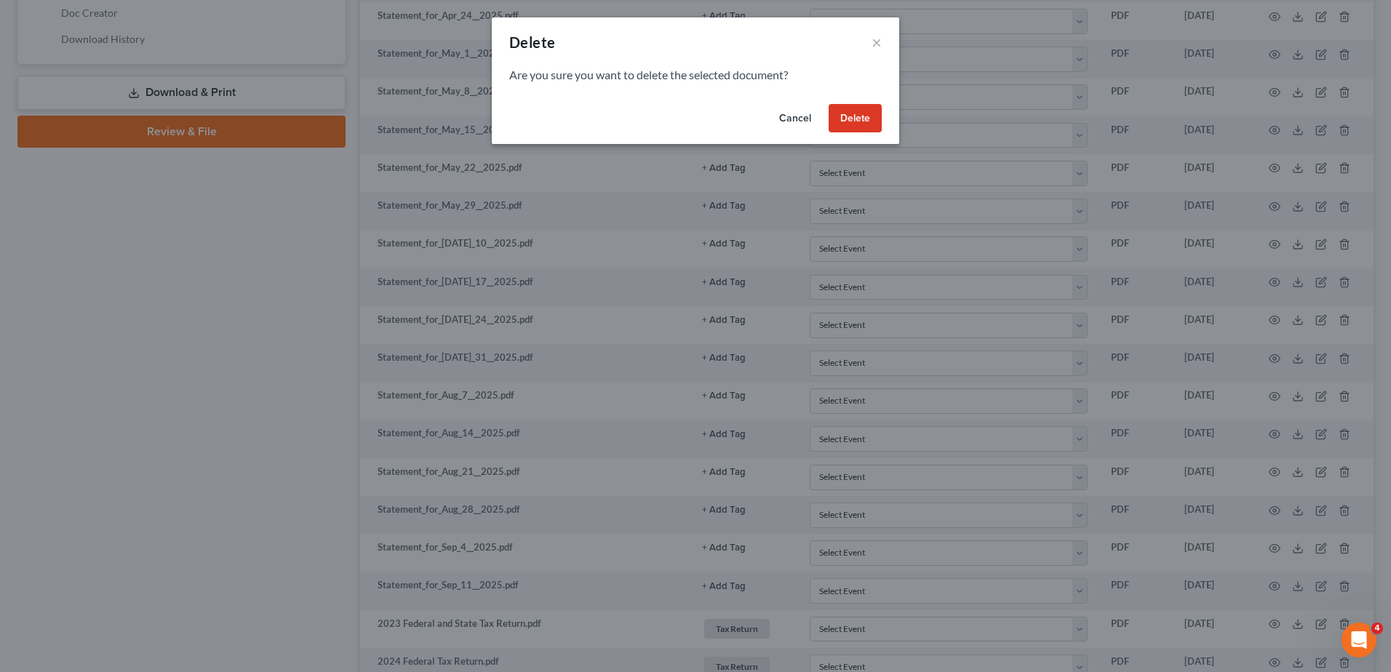
click at [855, 118] on button "Delete" at bounding box center [855, 118] width 53 height 29
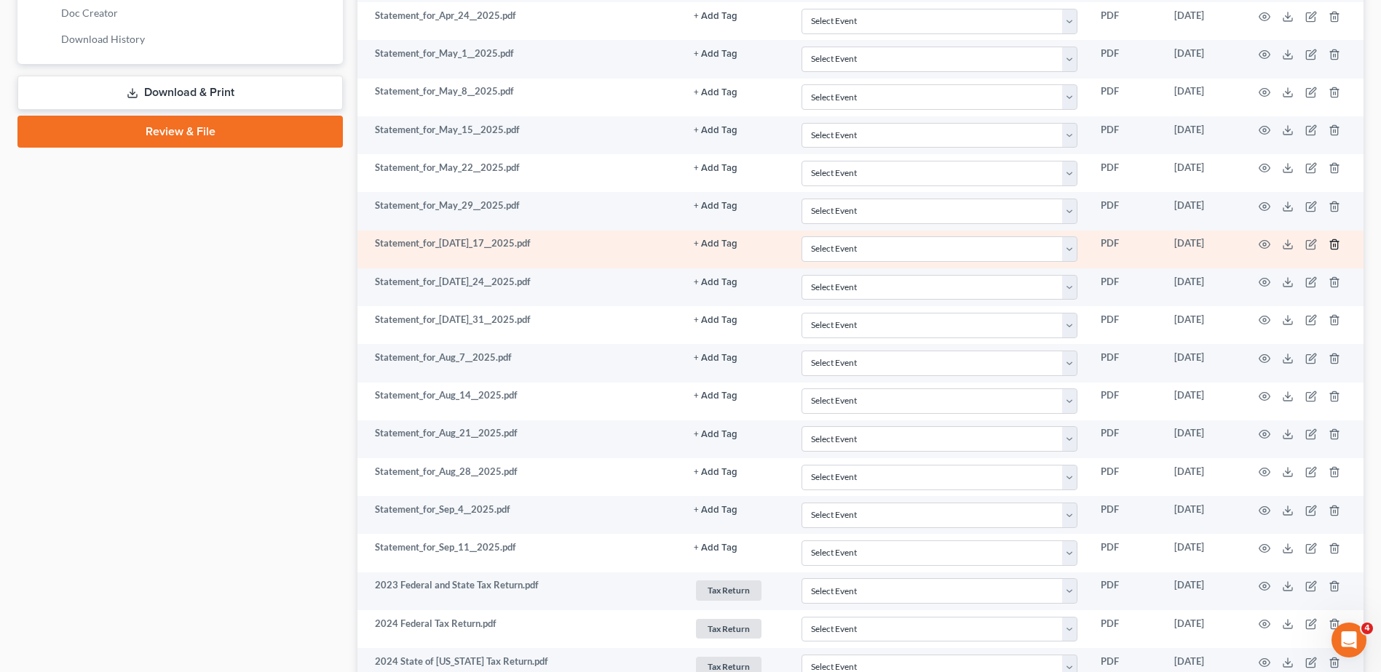
click at [1333, 246] on line "button" at bounding box center [1333, 245] width 0 height 3
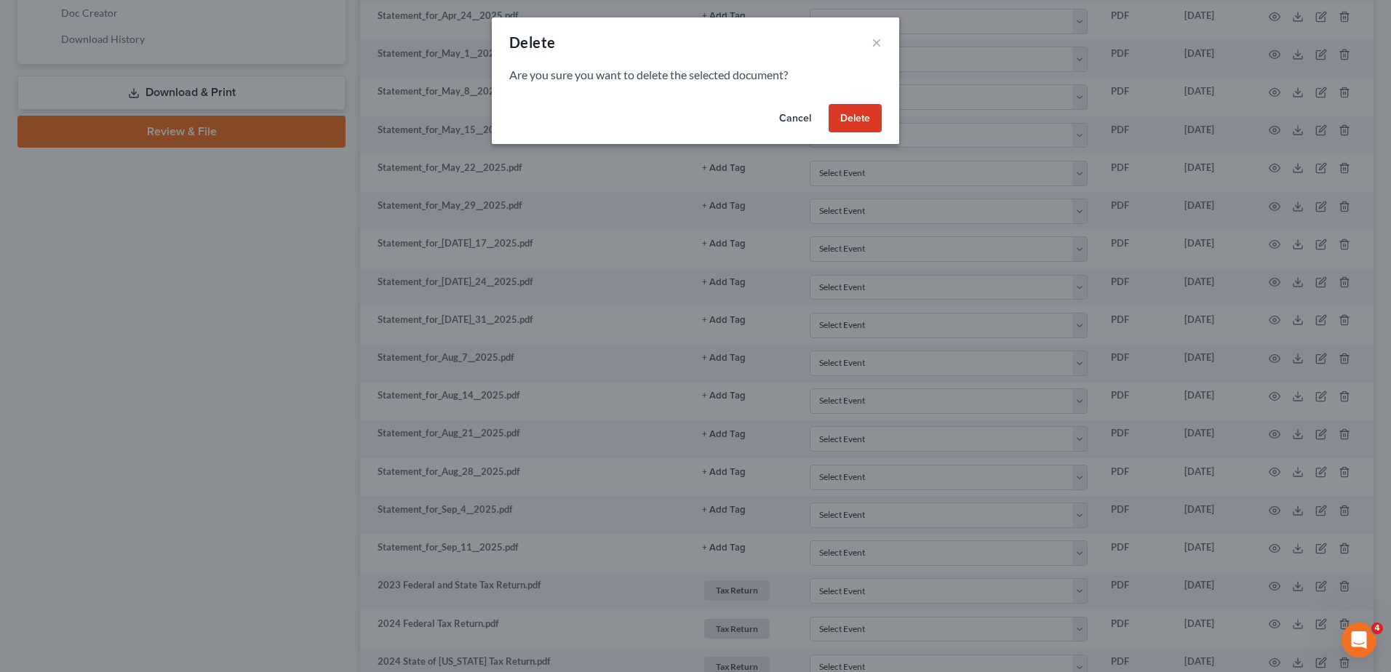
click at [857, 122] on button "Delete" at bounding box center [855, 118] width 53 height 29
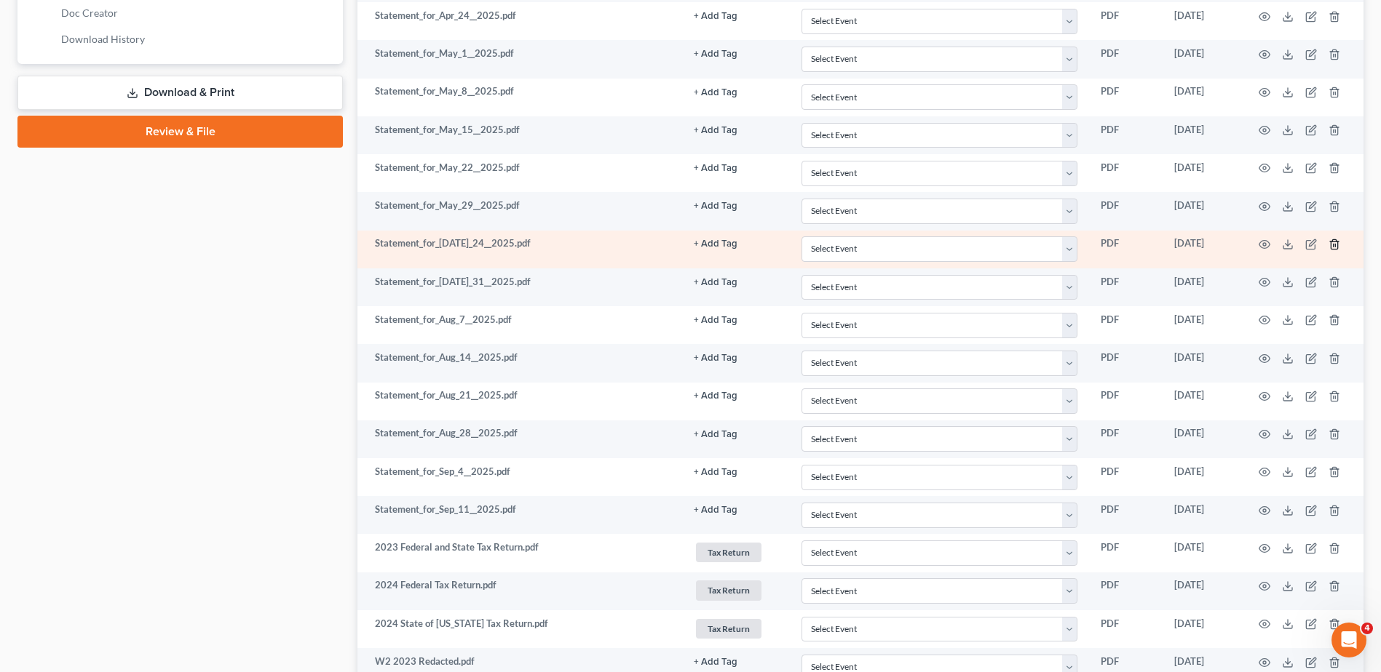
click at [1335, 245] on line "button" at bounding box center [1335, 245] width 0 height 3
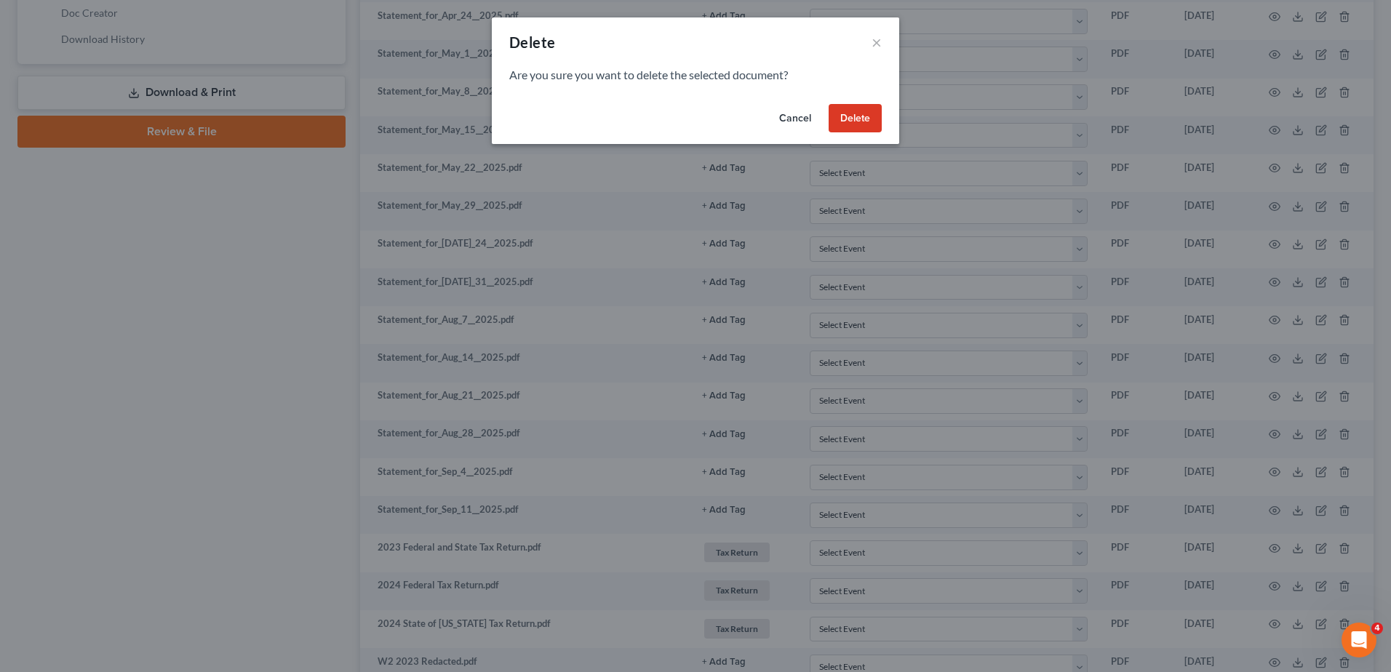
click at [845, 121] on button "Delete" at bounding box center [855, 118] width 53 height 29
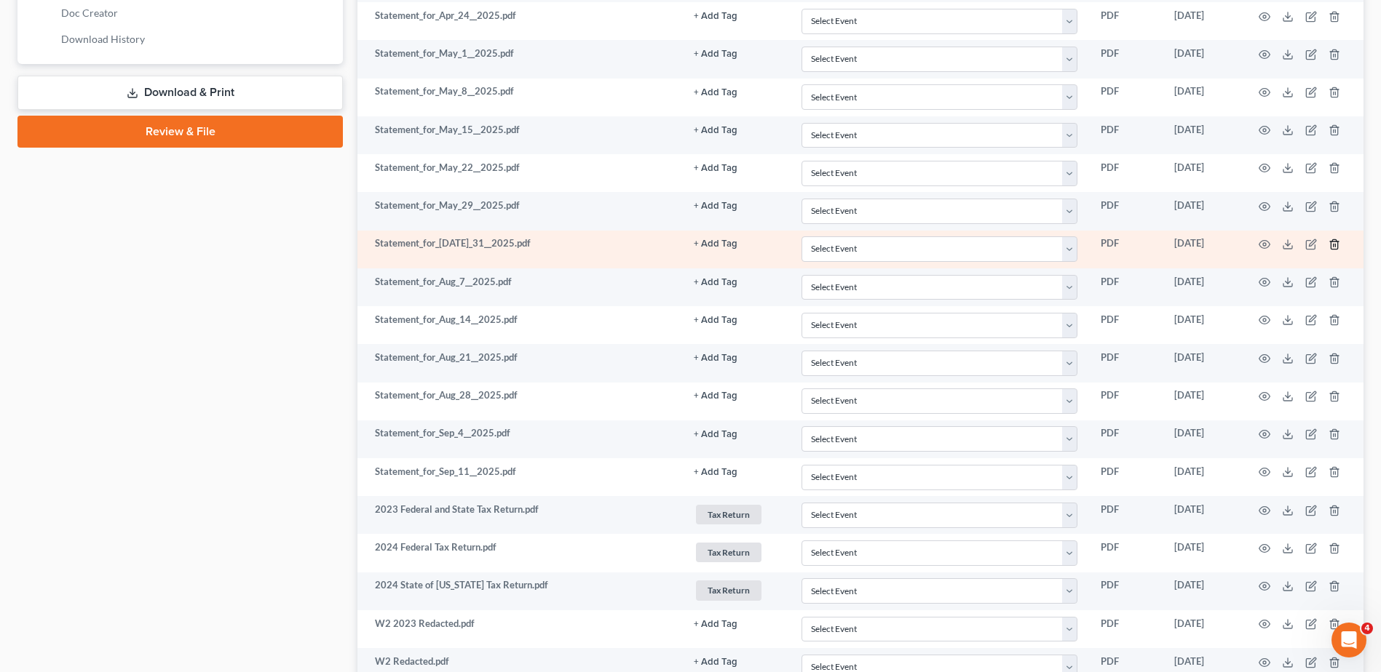
click at [1333, 243] on icon "button" at bounding box center [1334, 245] width 12 height 12
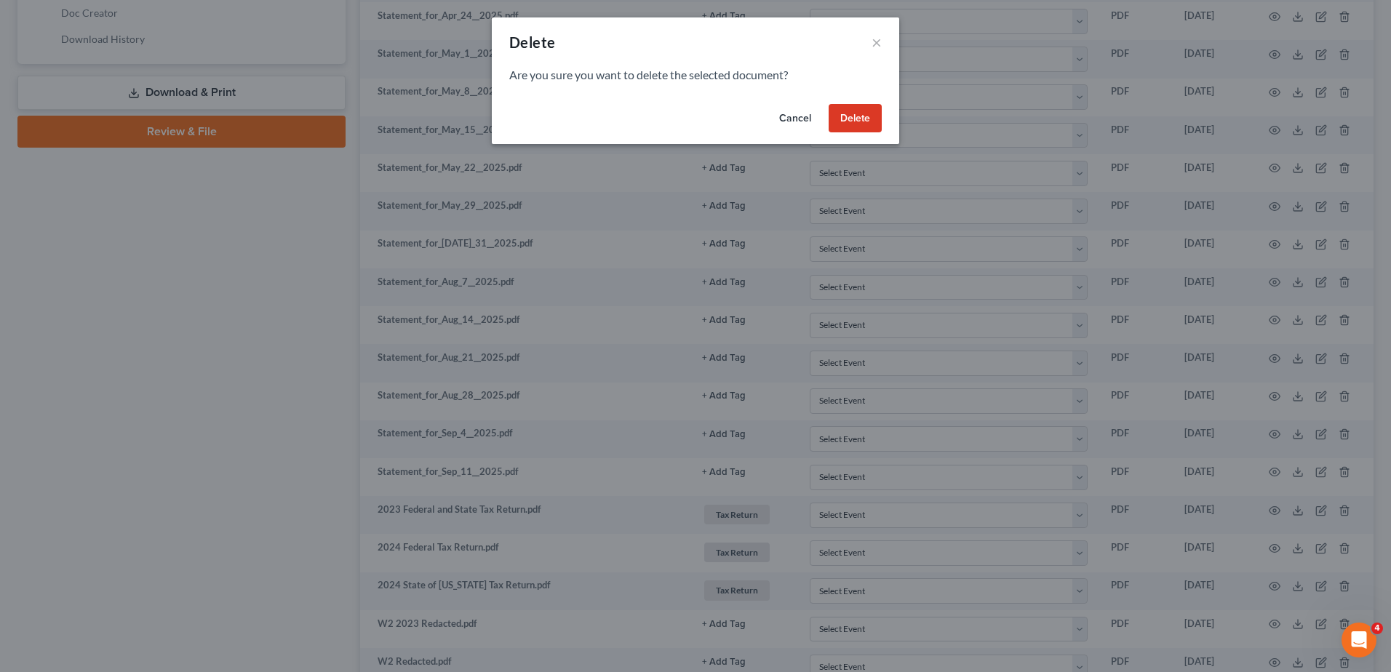
click at [844, 124] on button "Delete" at bounding box center [855, 118] width 53 height 29
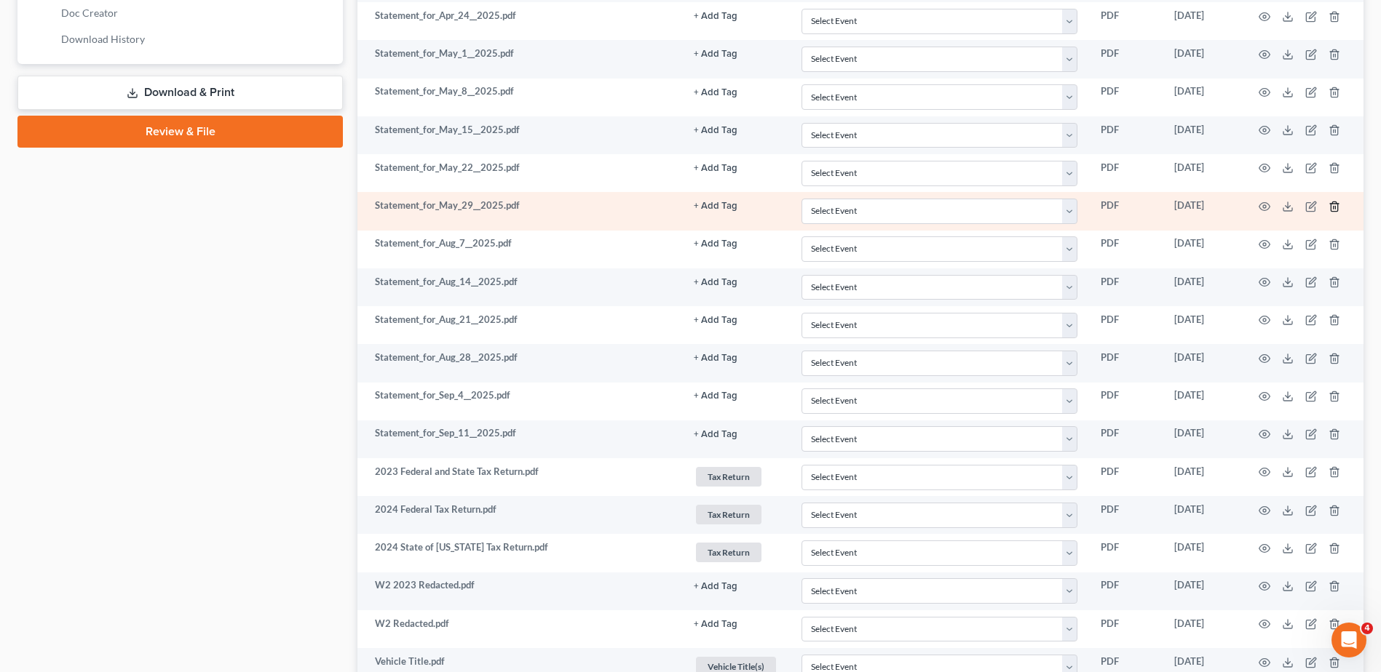
click at [1337, 207] on icon "button" at bounding box center [1333, 206] width 7 height 9
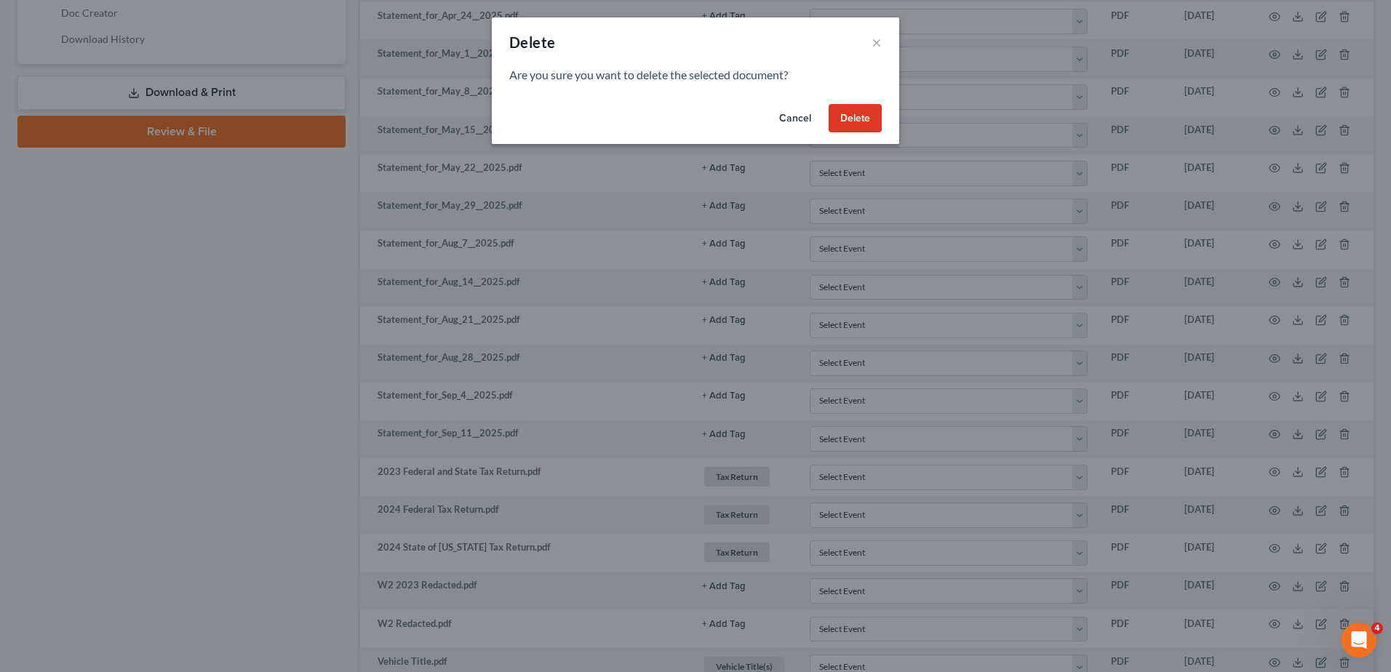
click at [833, 127] on button "Delete" at bounding box center [855, 118] width 53 height 29
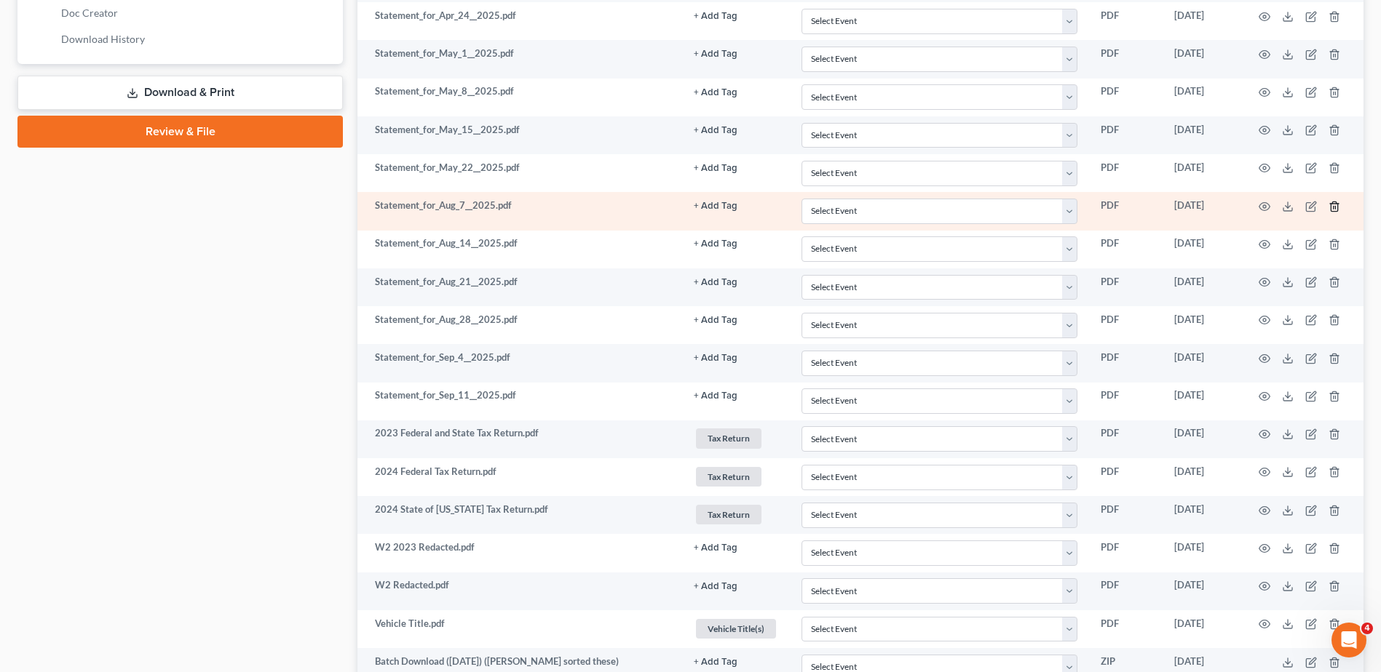
click at [1332, 204] on icon "button" at bounding box center [1334, 207] width 12 height 12
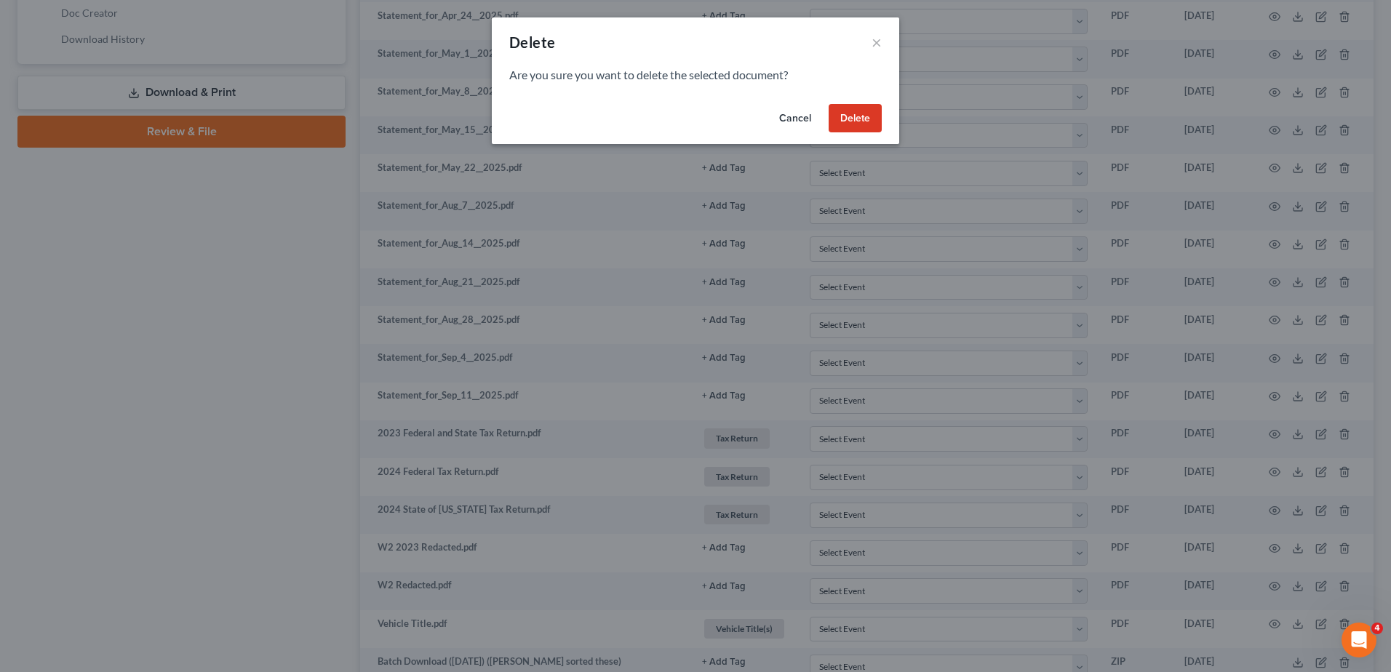
drag, startPoint x: 872, startPoint y: 122, endPoint x: 1103, endPoint y: 183, distance: 238.7
click at [872, 122] on button "Delete" at bounding box center [855, 118] width 53 height 29
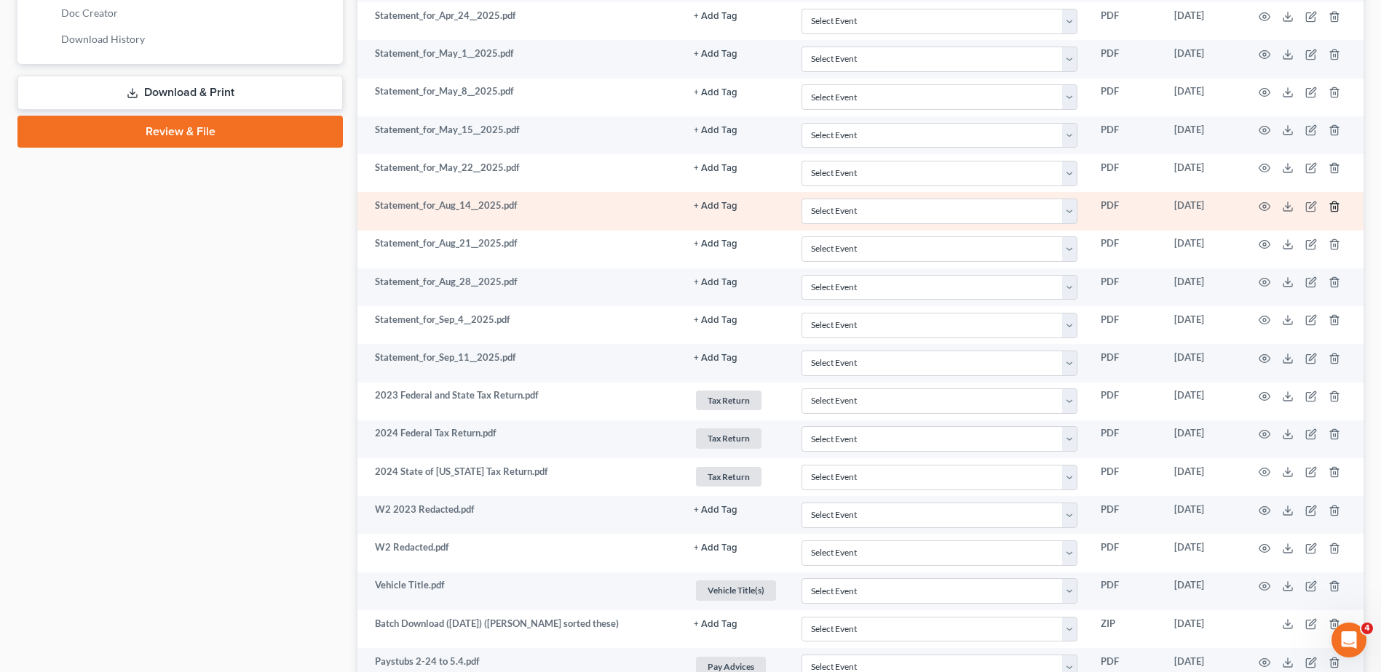
click at [1329, 209] on icon "button" at bounding box center [1334, 207] width 12 height 12
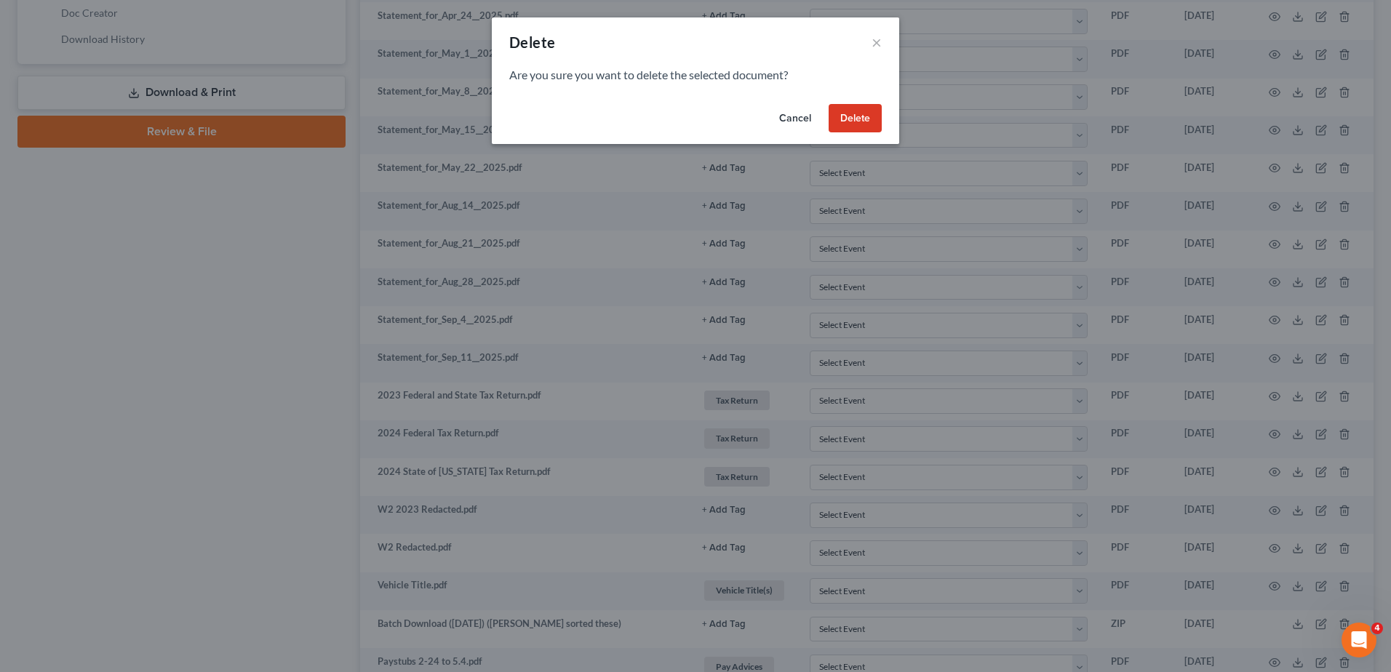
click at [848, 116] on button "Delete" at bounding box center [855, 118] width 53 height 29
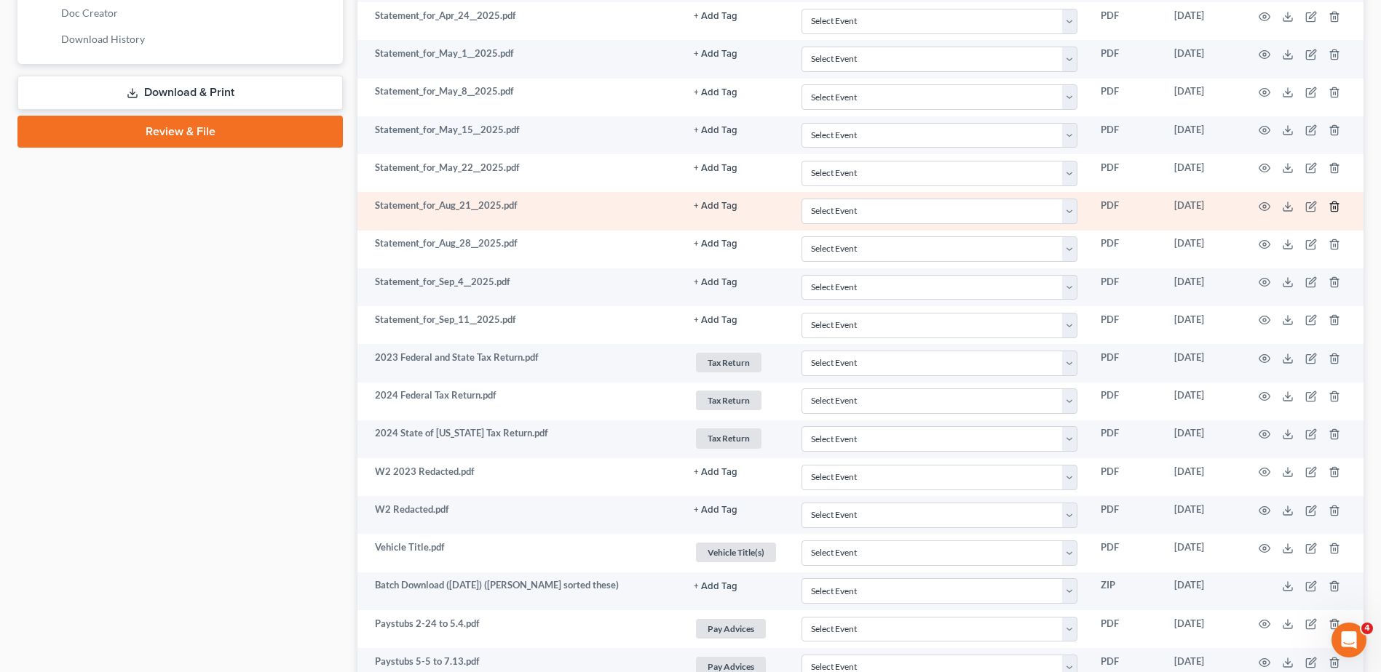
click at [1336, 206] on icon "button" at bounding box center [1334, 207] width 12 height 12
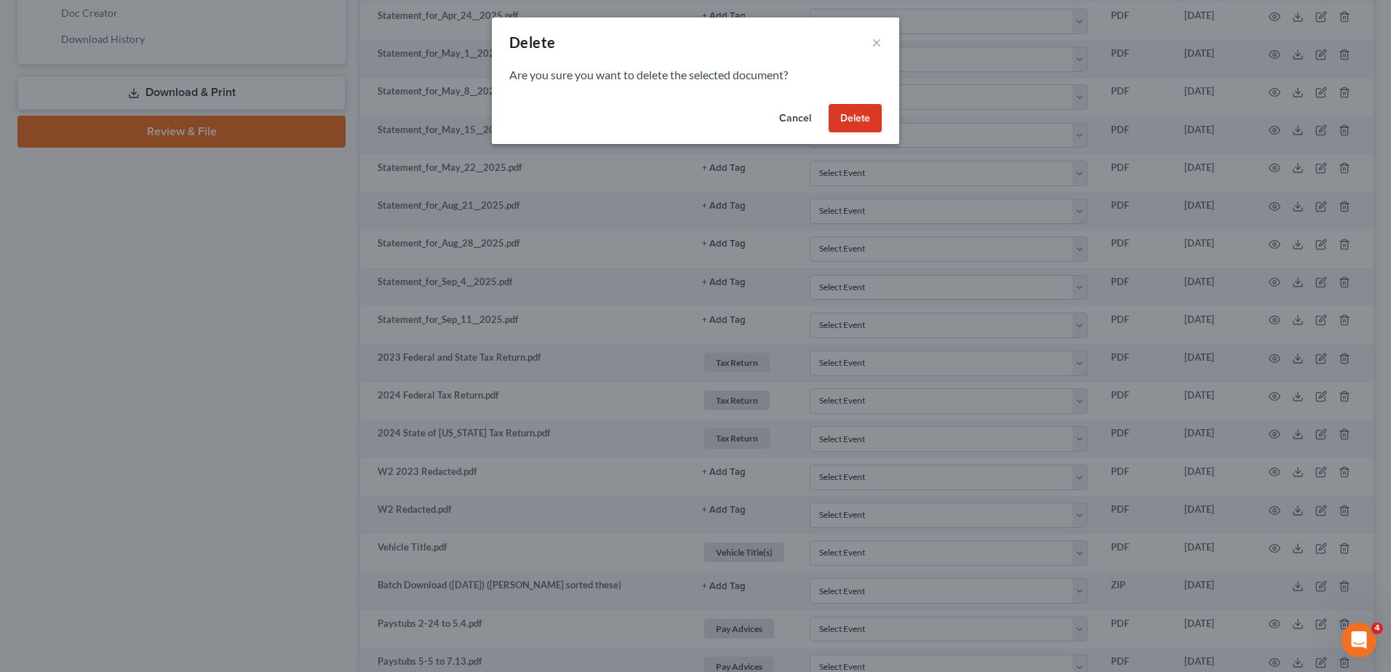
click at [873, 117] on button "Delete" at bounding box center [855, 118] width 53 height 29
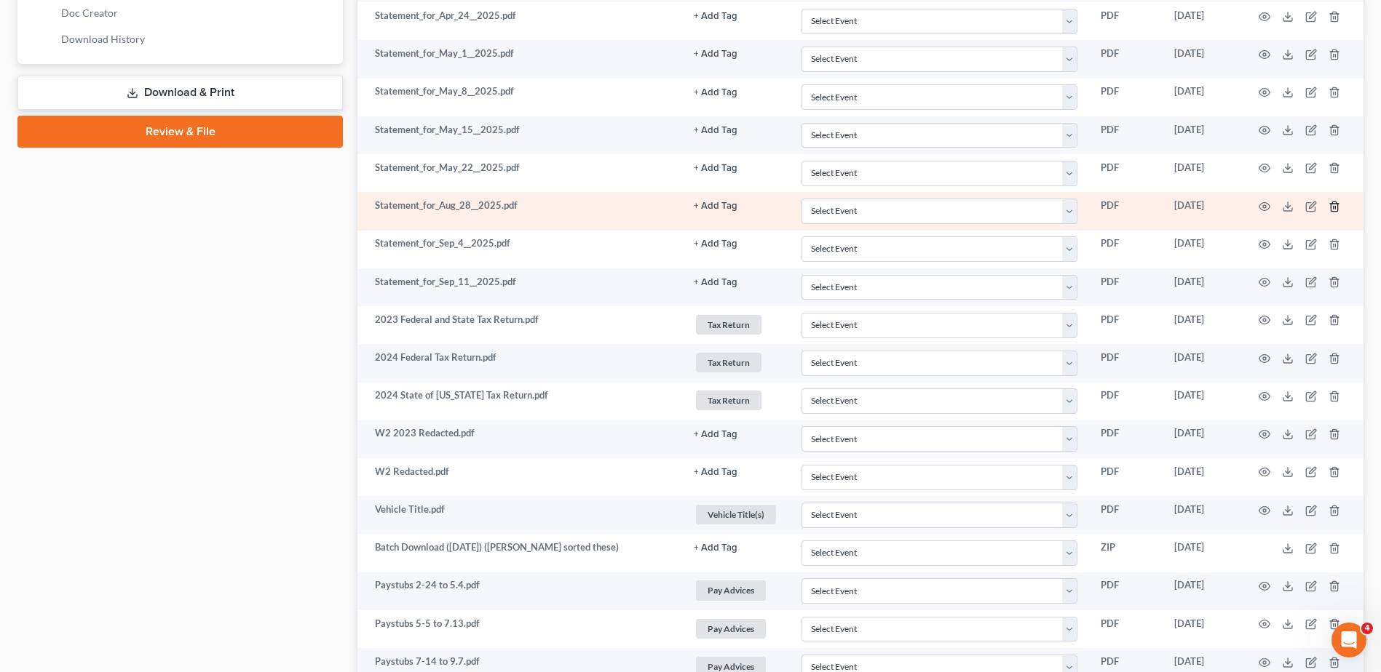
click at [1330, 203] on icon "button" at bounding box center [1334, 207] width 12 height 12
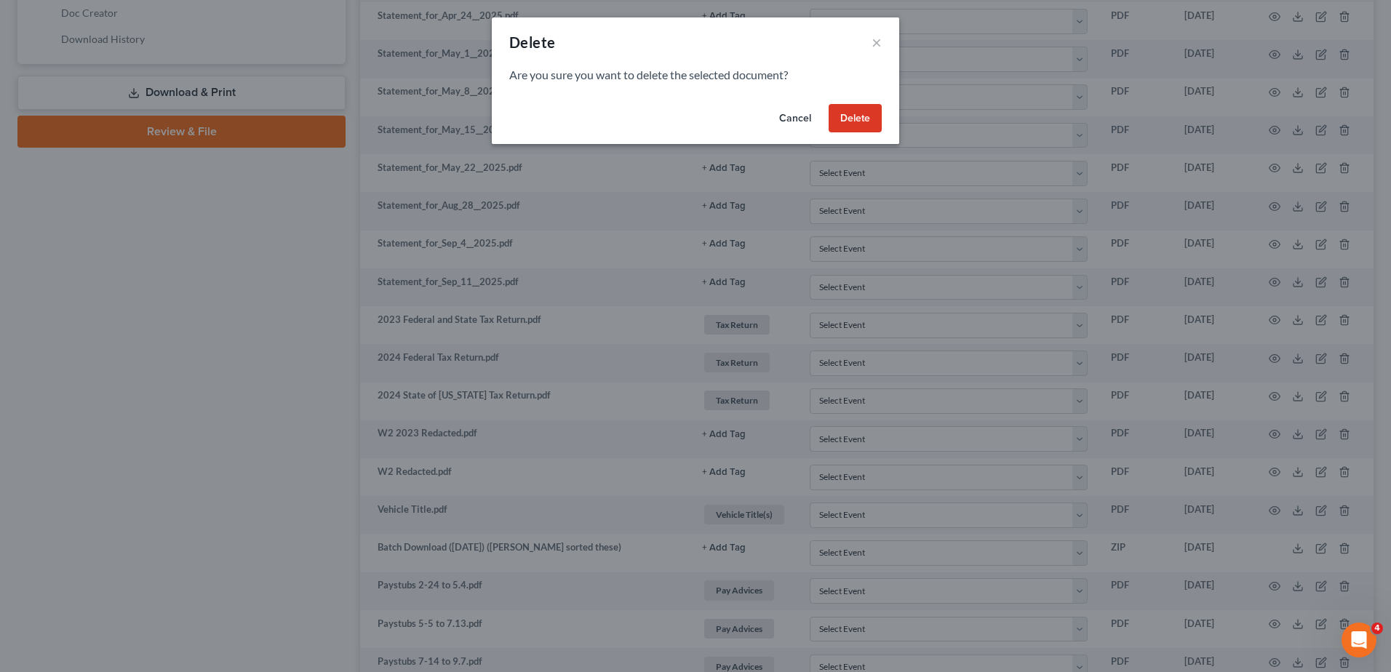
click at [851, 119] on button "Delete" at bounding box center [855, 118] width 53 height 29
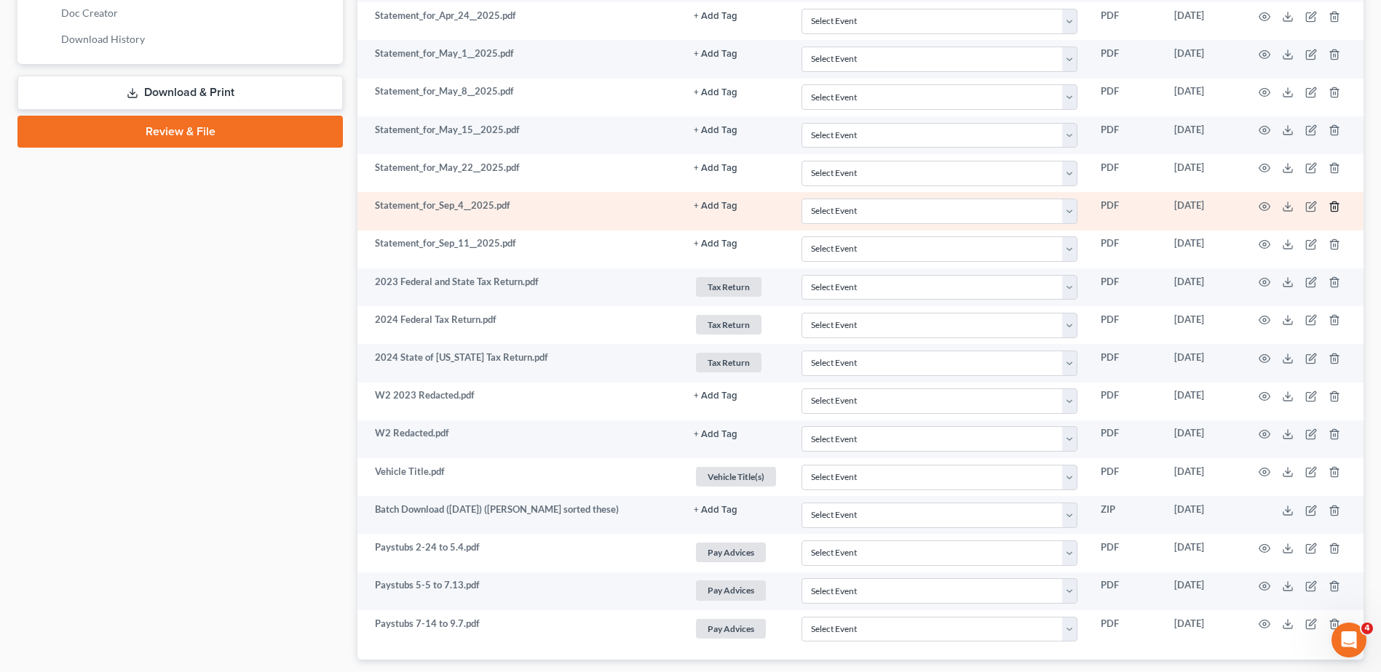
click at [1333, 207] on line "button" at bounding box center [1333, 207] width 0 height 3
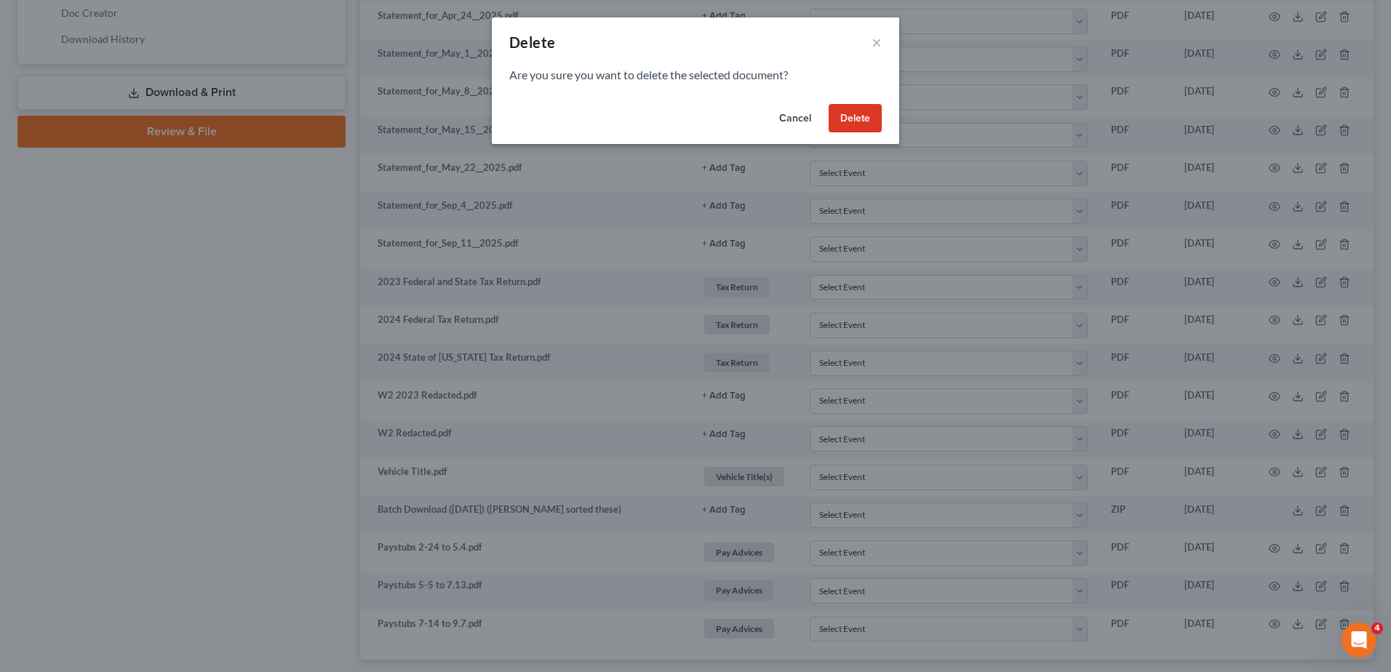
click at [836, 110] on button "Delete" at bounding box center [855, 118] width 53 height 29
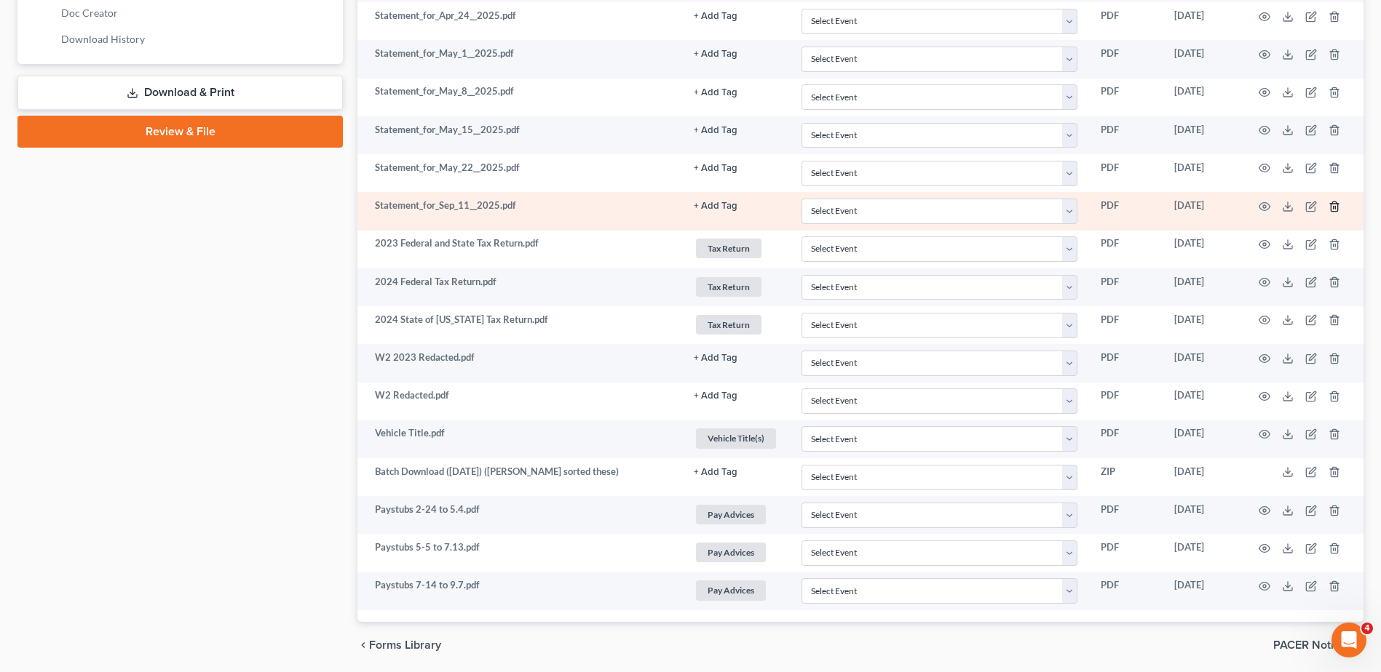
click at [1333, 205] on icon "button" at bounding box center [1334, 207] width 12 height 12
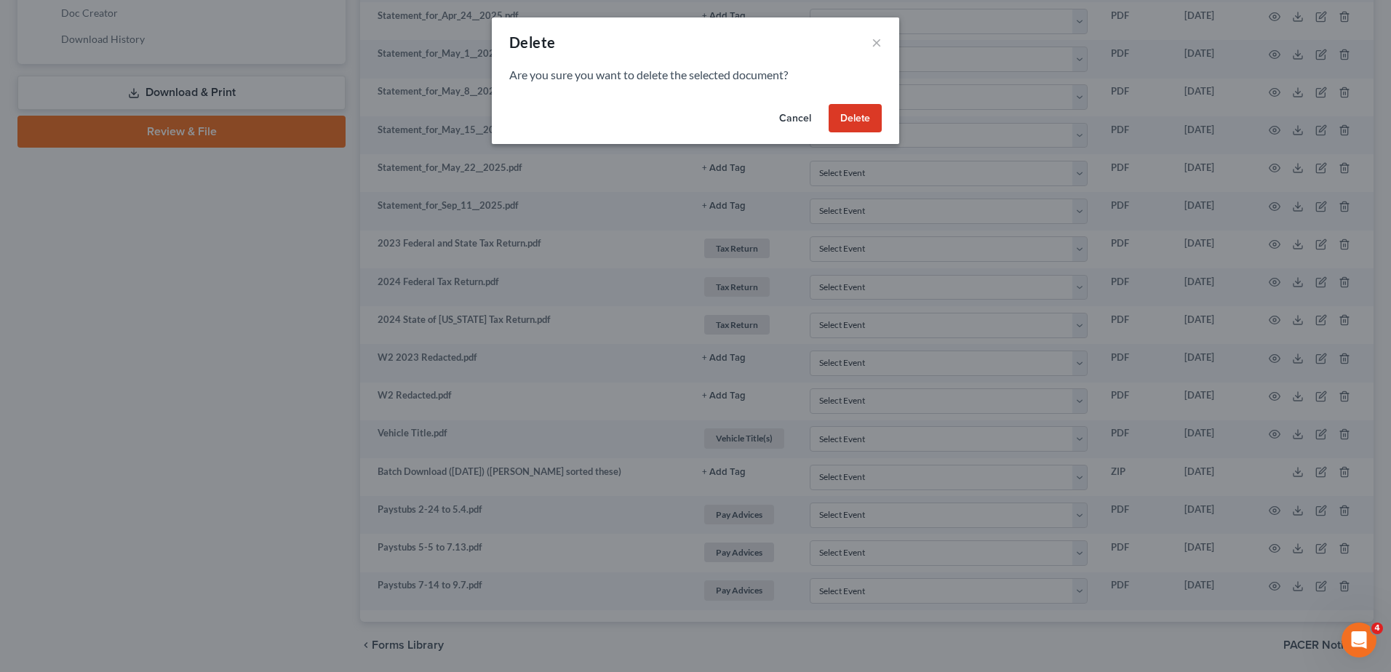
click at [846, 124] on button "Delete" at bounding box center [855, 118] width 53 height 29
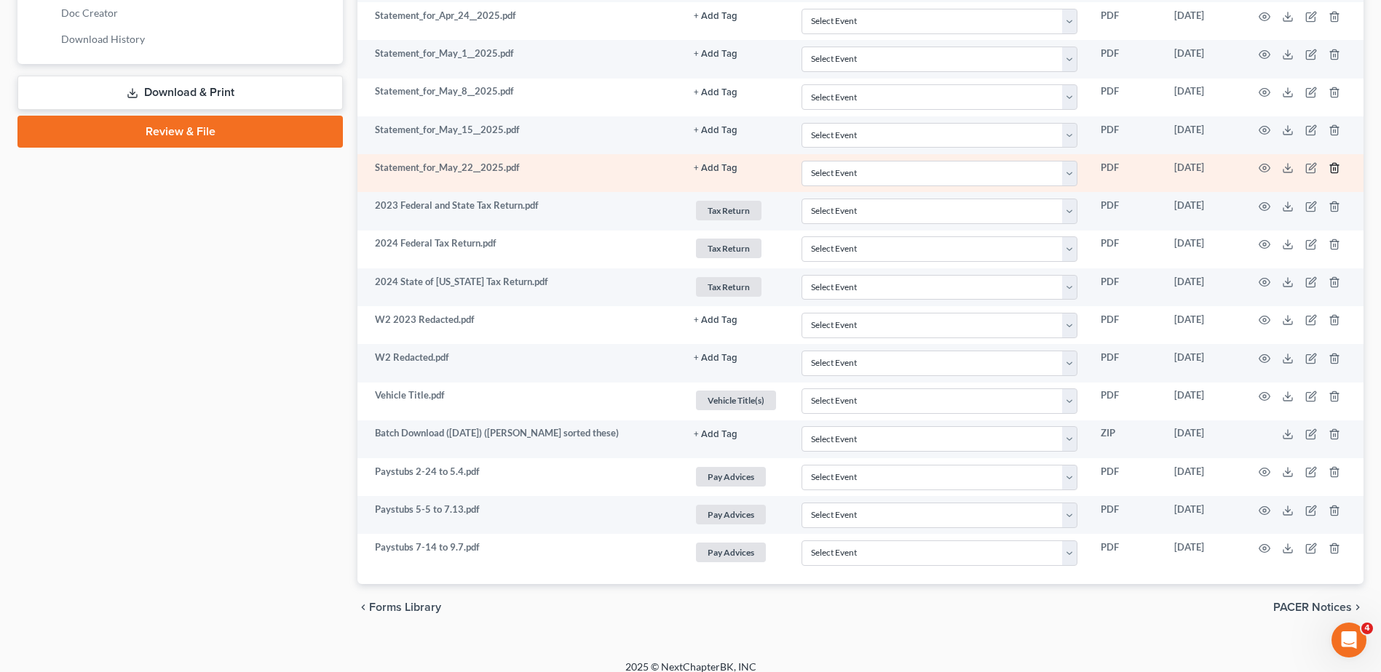
click at [1333, 167] on icon "button" at bounding box center [1334, 168] width 12 height 12
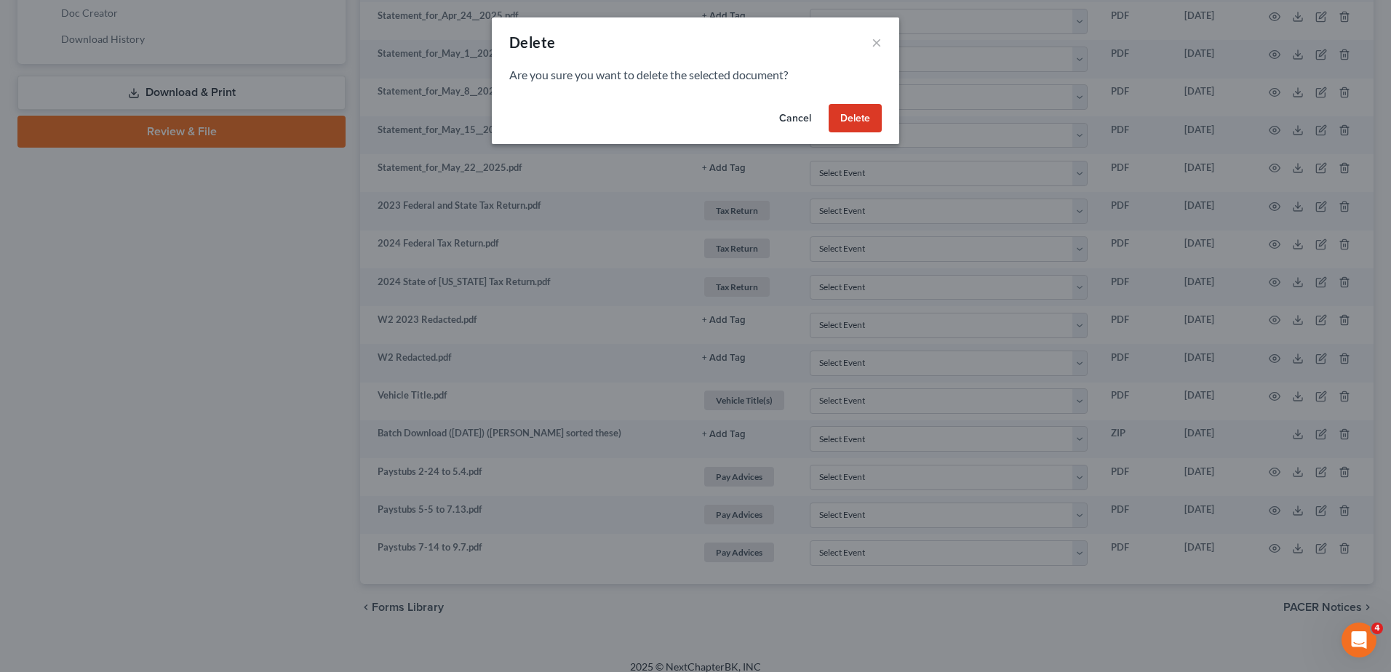
drag, startPoint x: 860, startPoint y: 116, endPoint x: 1062, endPoint y: 90, distance: 203.3
click at [862, 116] on button "Delete" at bounding box center [855, 118] width 53 height 29
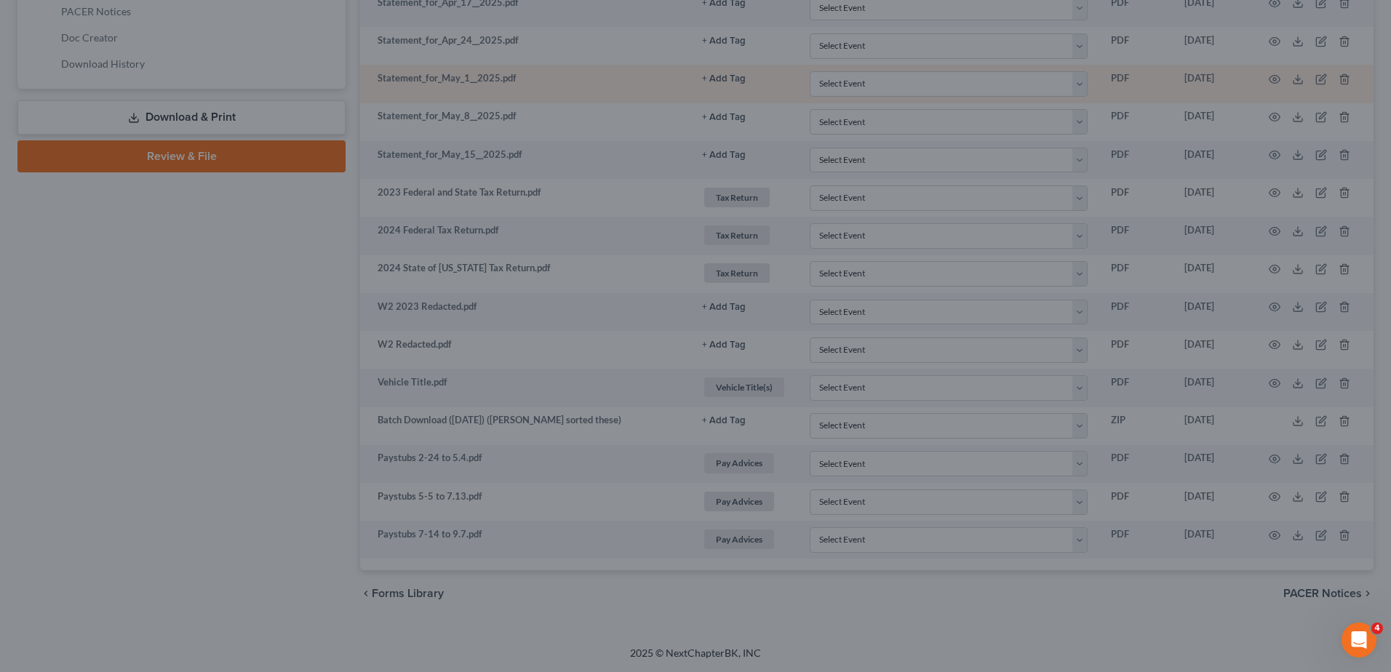
scroll to position [703, 0]
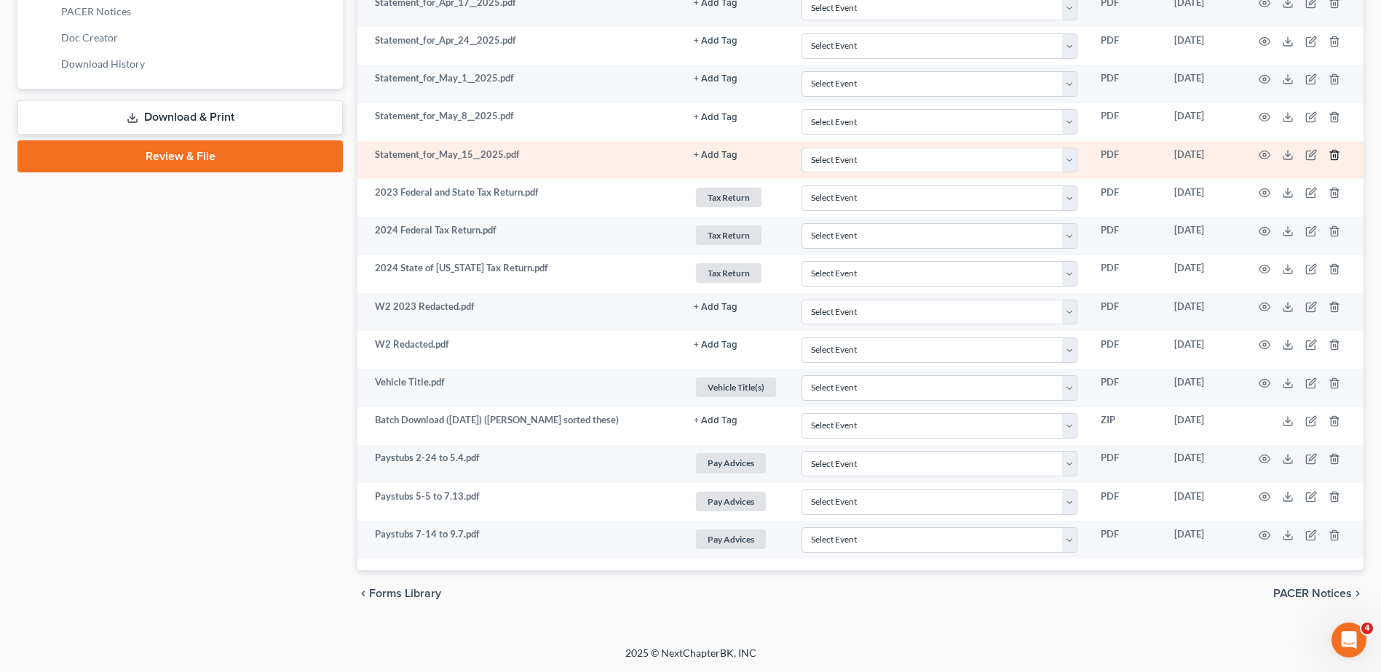
click at [1333, 153] on icon "button" at bounding box center [1334, 155] width 12 height 12
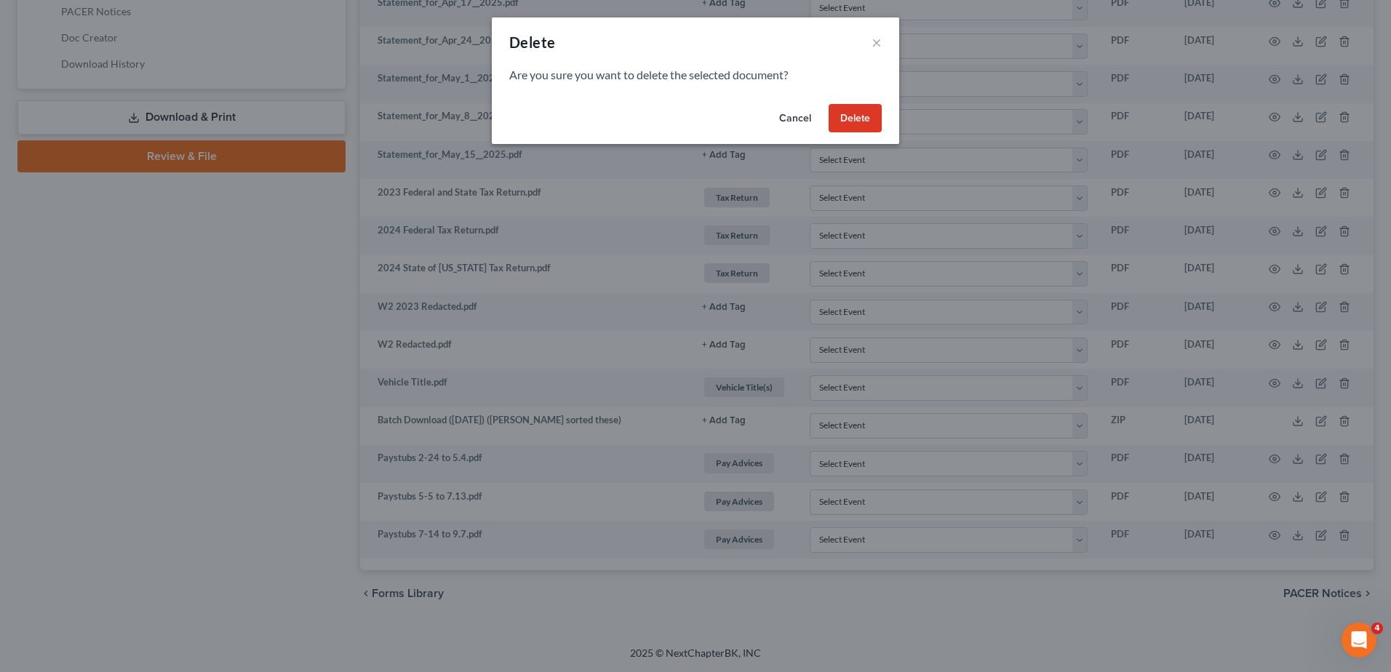
click at [865, 117] on button "Delete" at bounding box center [855, 118] width 53 height 29
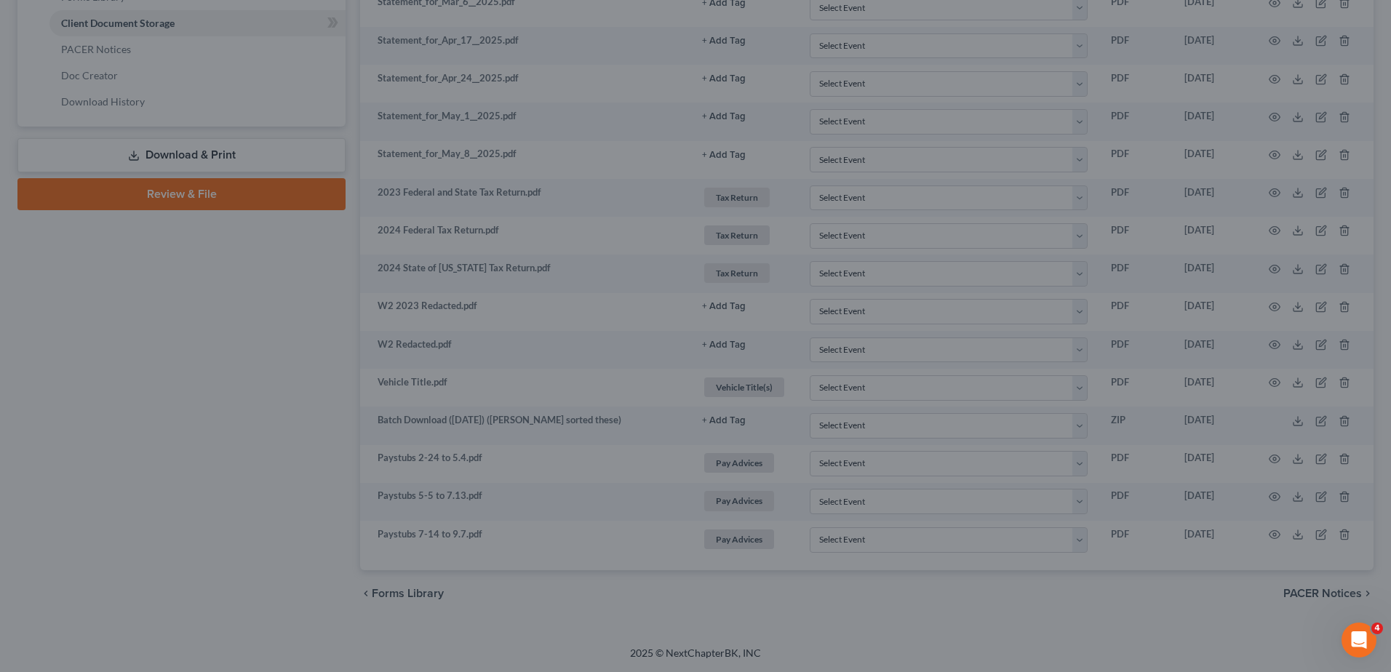
scroll to position [665, 0]
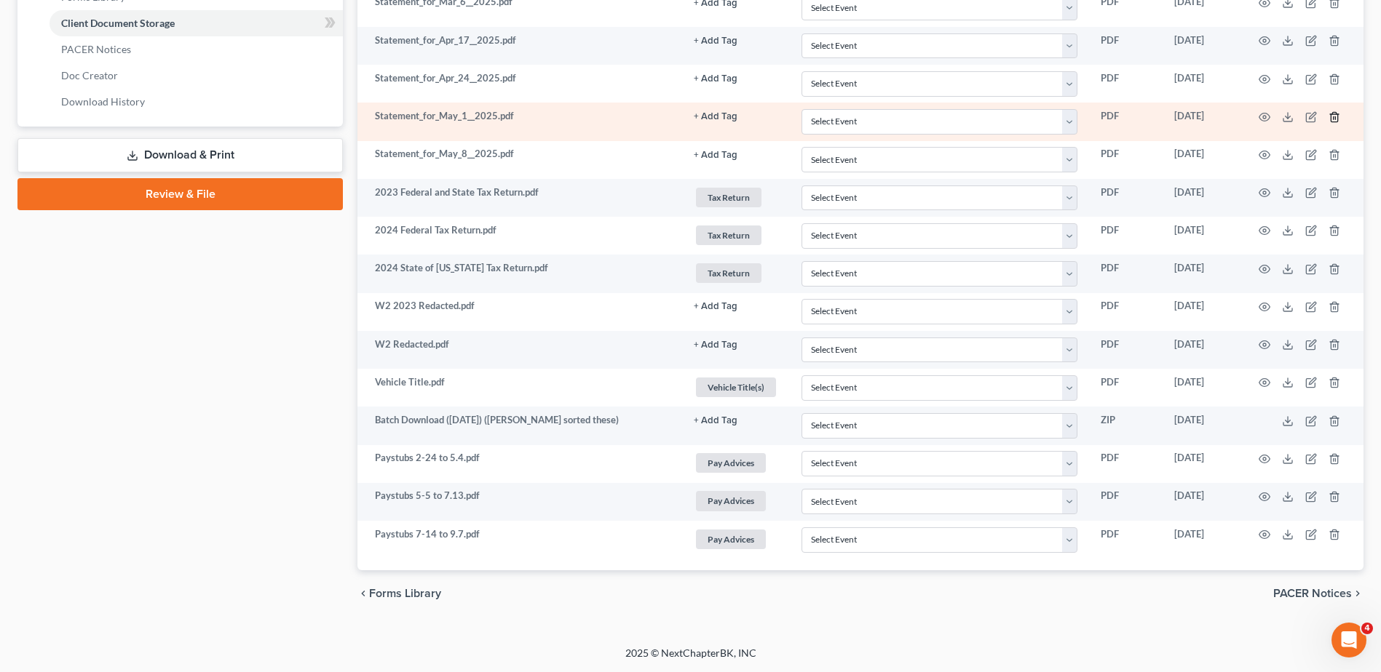
click at [1334, 114] on icon "button" at bounding box center [1334, 117] width 12 height 12
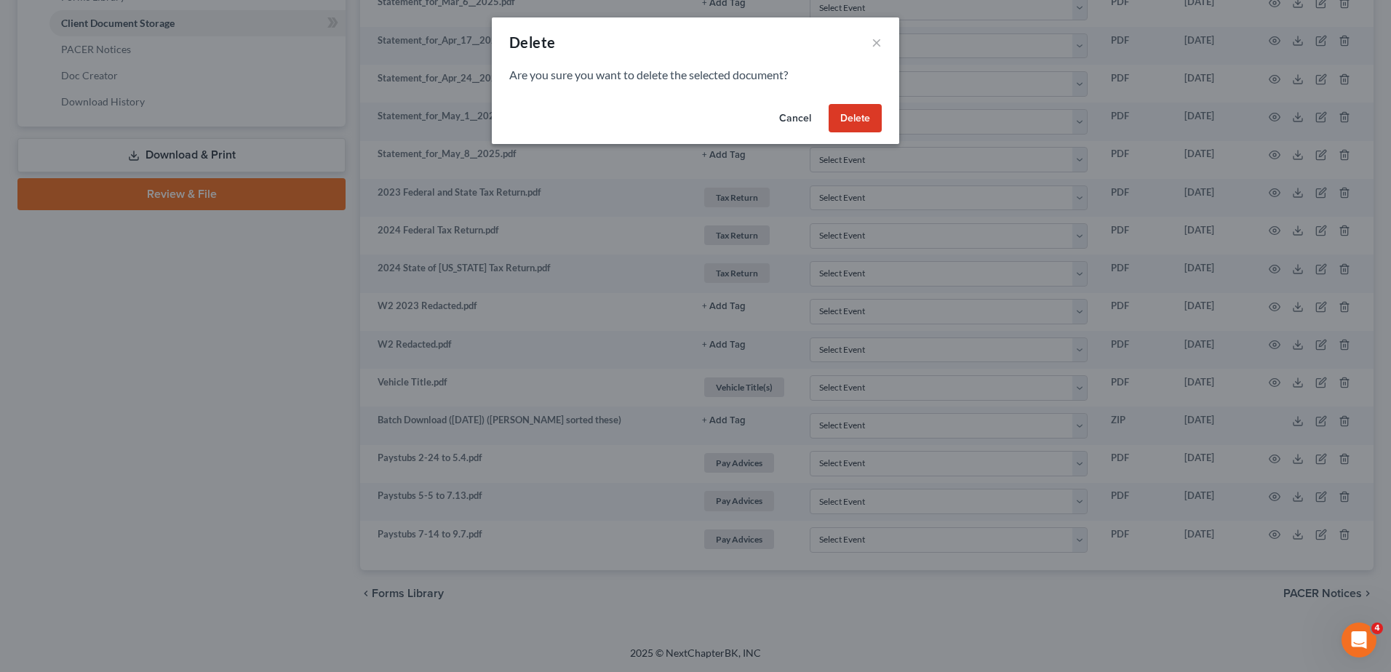
click at [849, 110] on button "Delete" at bounding box center [855, 118] width 53 height 29
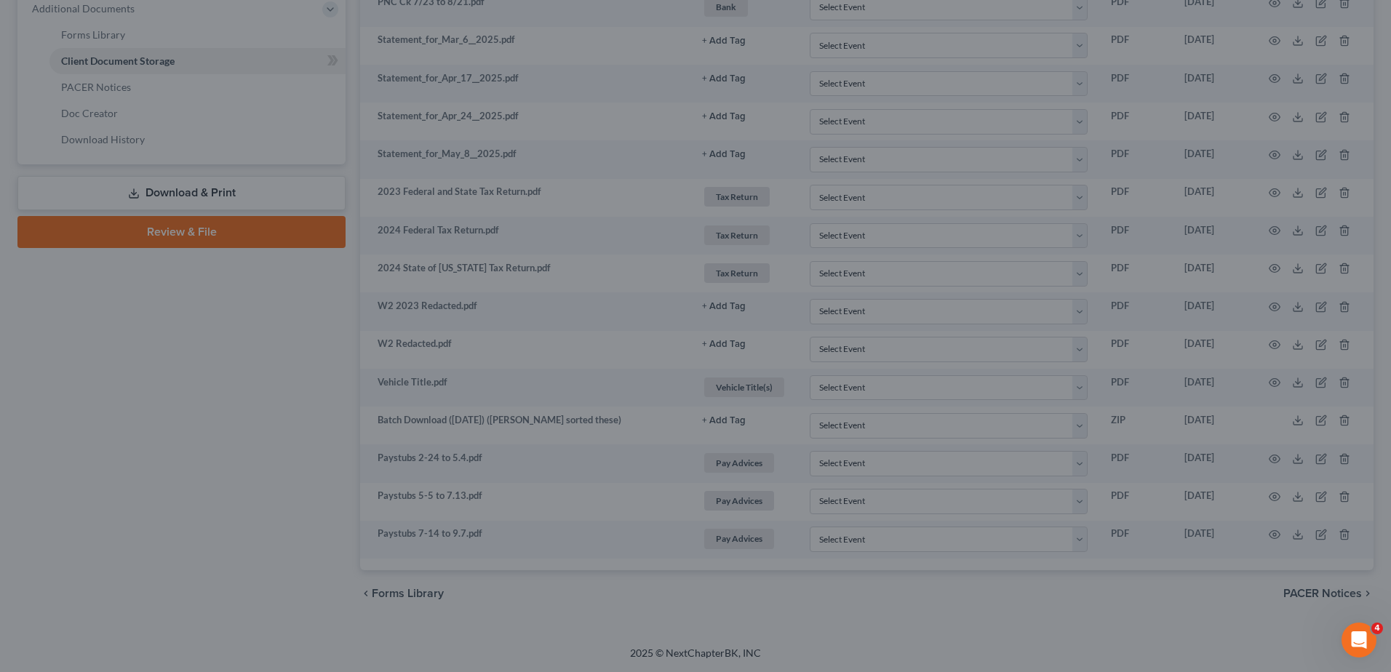
scroll to position [627, 0]
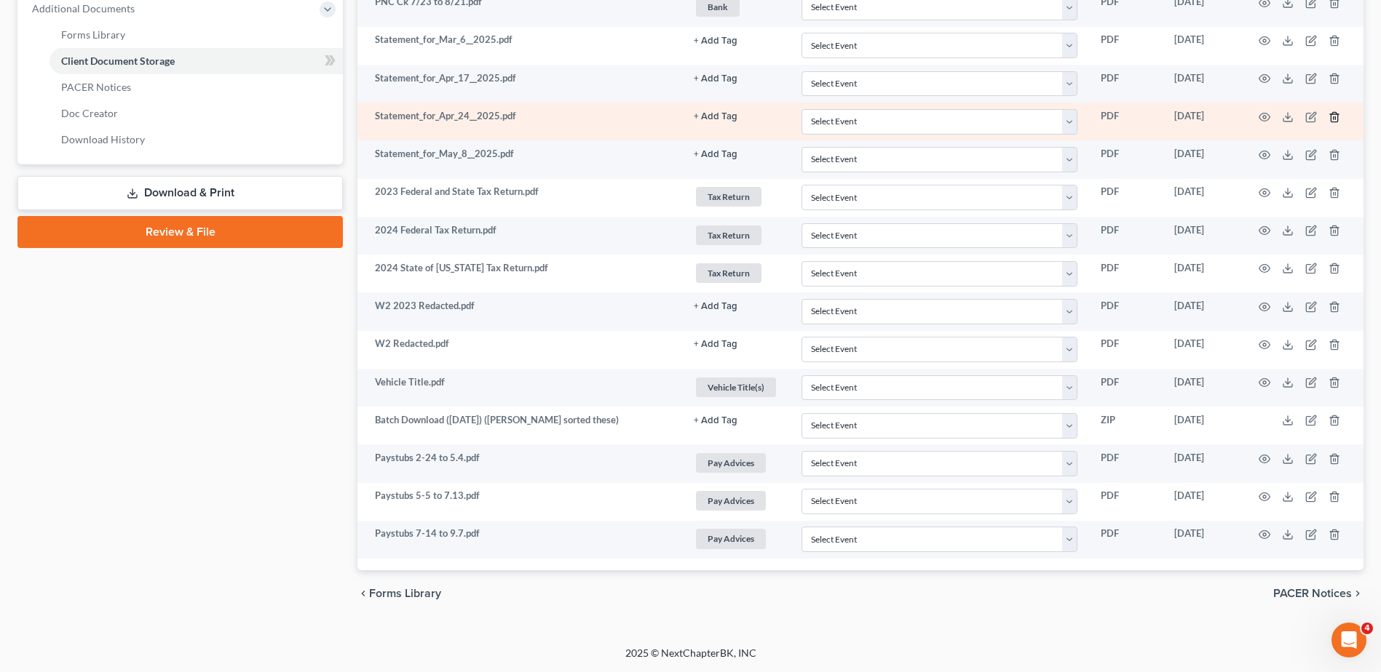
click at [1332, 118] on icon "button" at bounding box center [1334, 117] width 12 height 12
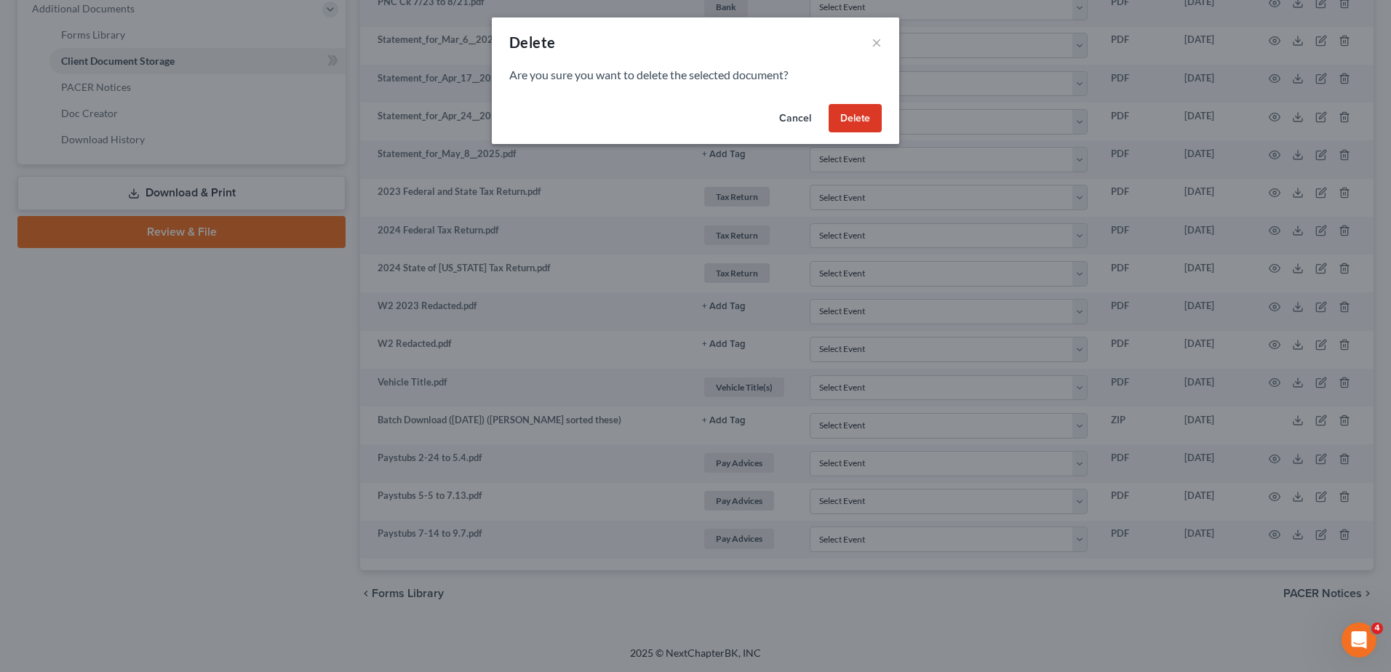
drag, startPoint x: 853, startPoint y: 120, endPoint x: 1180, endPoint y: 122, distance: 327.5
click at [851, 119] on button "Delete" at bounding box center [855, 118] width 53 height 29
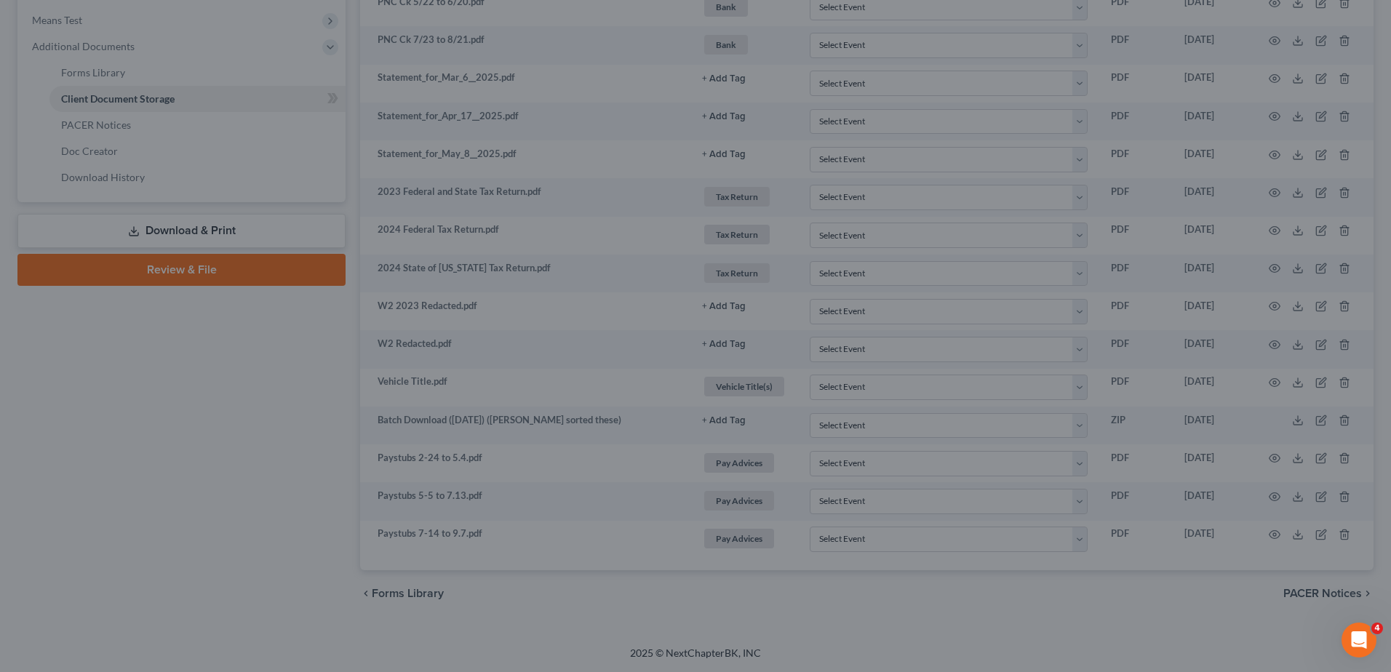
scroll to position [589, 0]
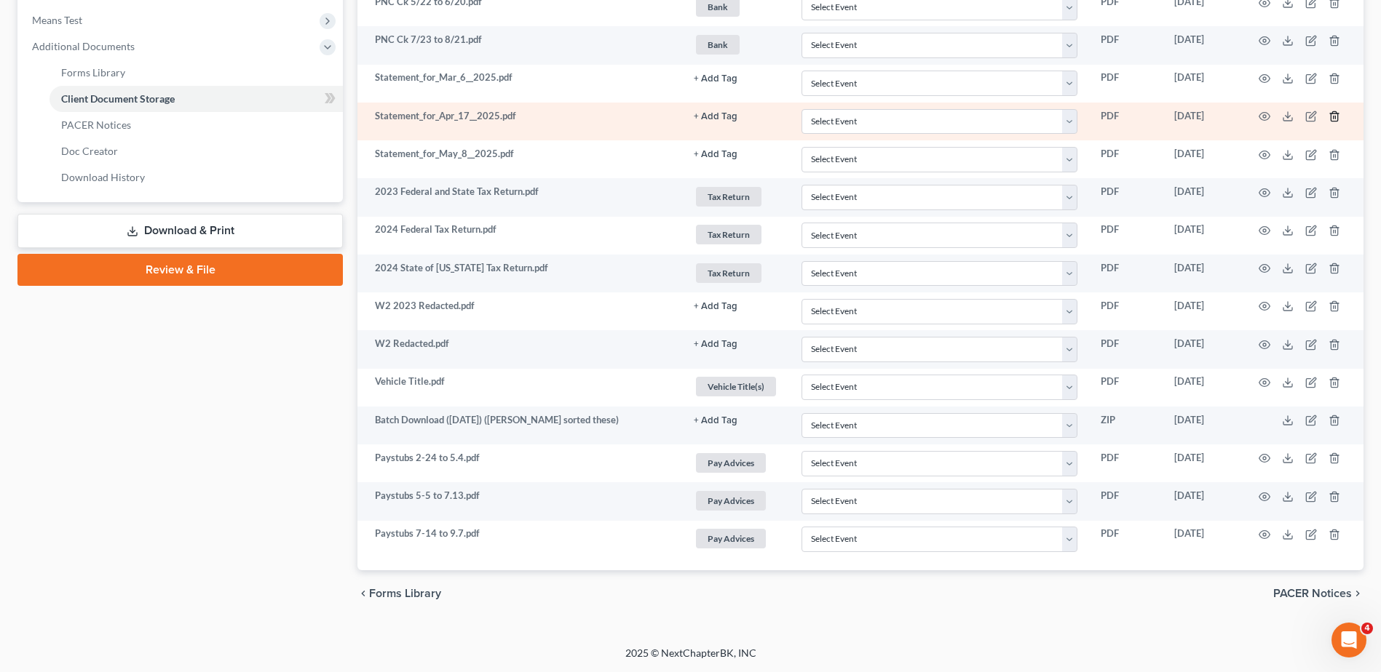
click at [1332, 119] on icon "button" at bounding box center [1334, 117] width 12 height 12
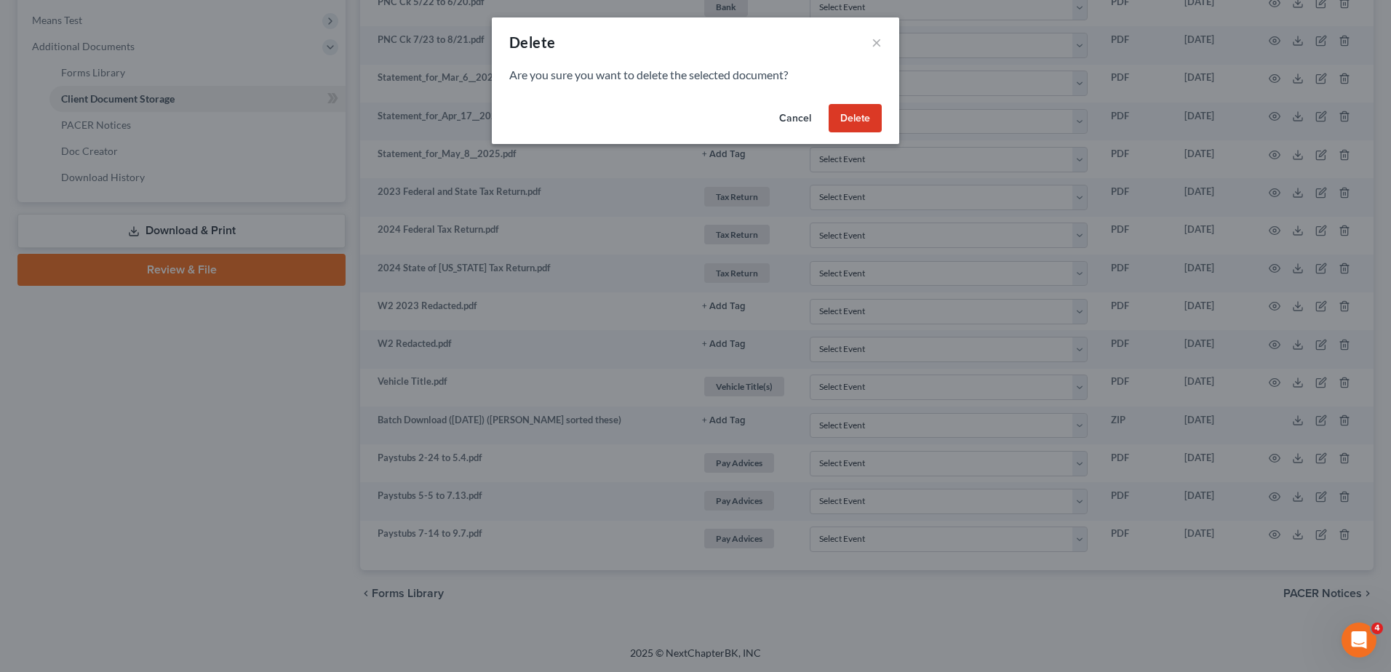
click at [843, 122] on button "Delete" at bounding box center [855, 118] width 53 height 29
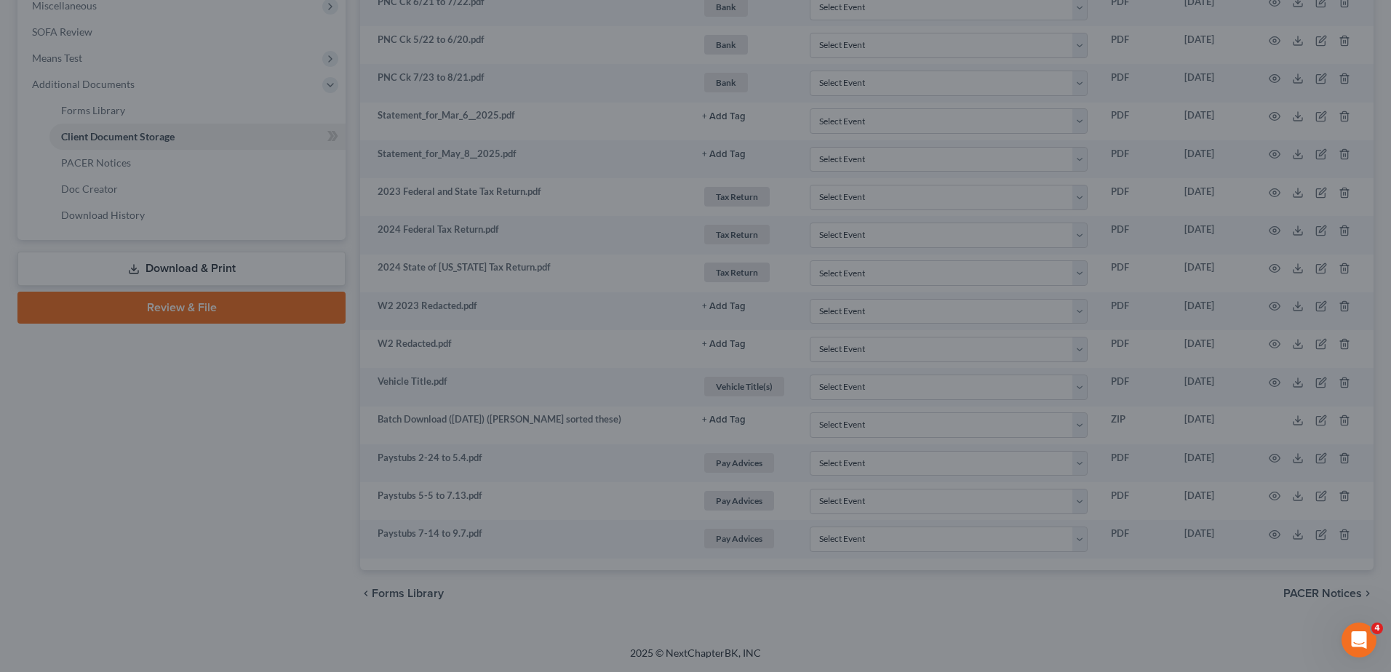
scroll to position [552, 0]
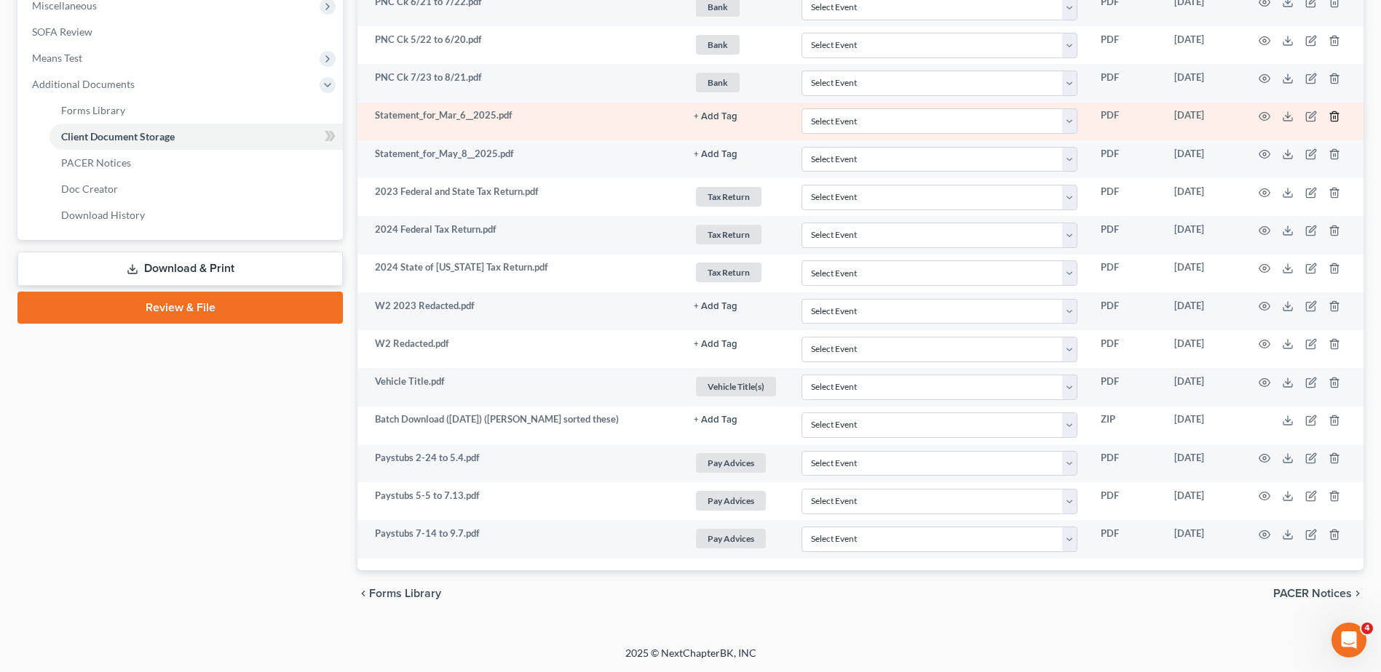
click at [1330, 116] on icon "button" at bounding box center [1333, 115] width 7 height 9
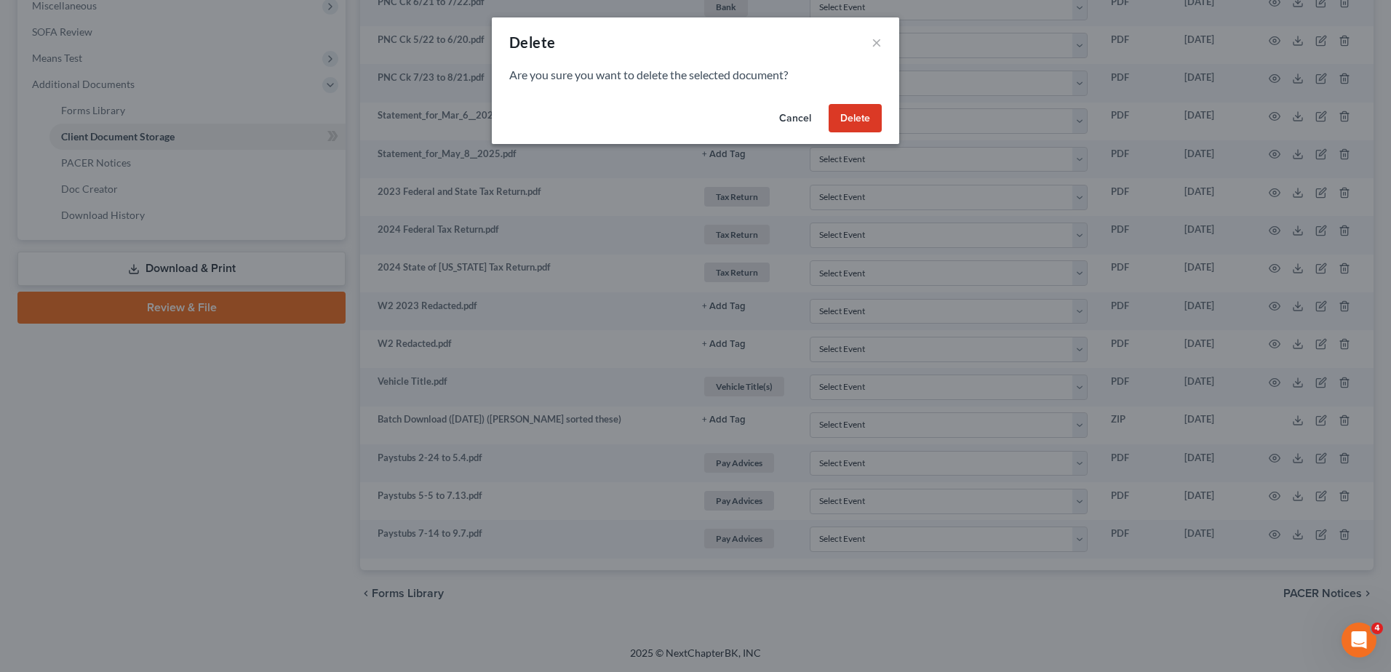
drag, startPoint x: 839, startPoint y: 113, endPoint x: 1116, endPoint y: 152, distance: 279.3
click at [841, 114] on button "Delete" at bounding box center [855, 118] width 53 height 29
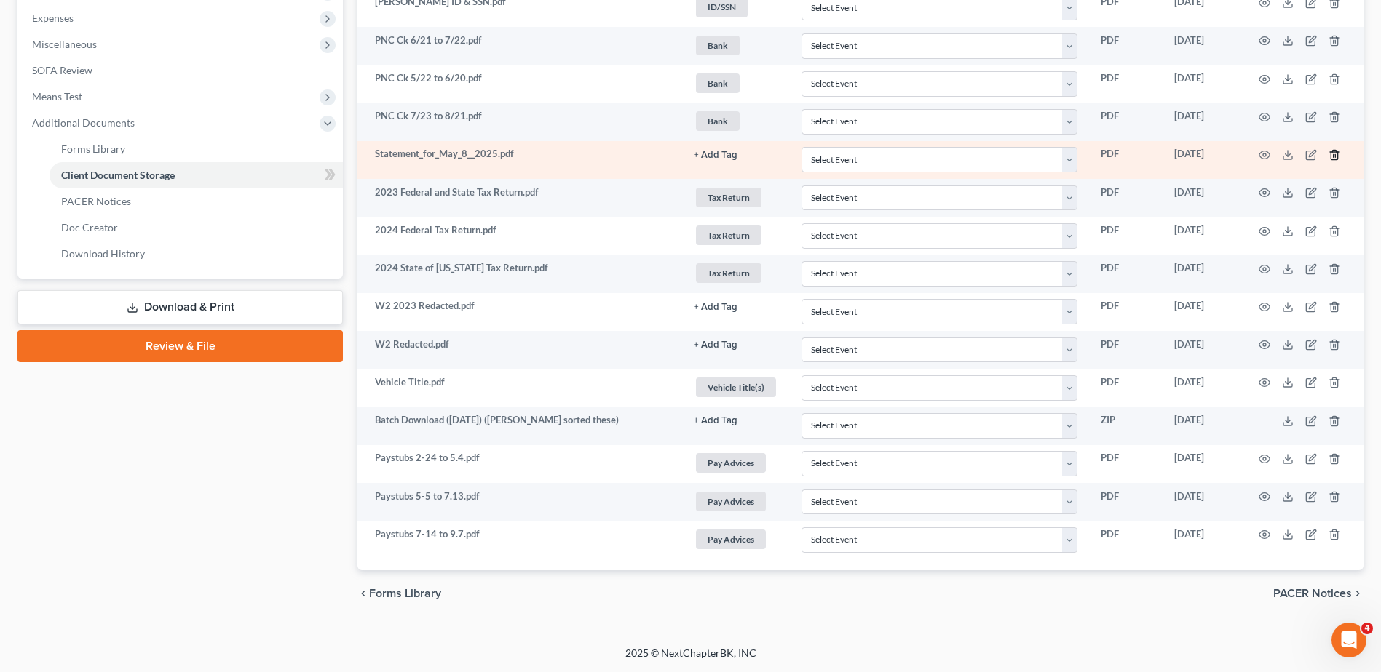
click at [1333, 156] on line "button" at bounding box center [1333, 155] width 0 height 3
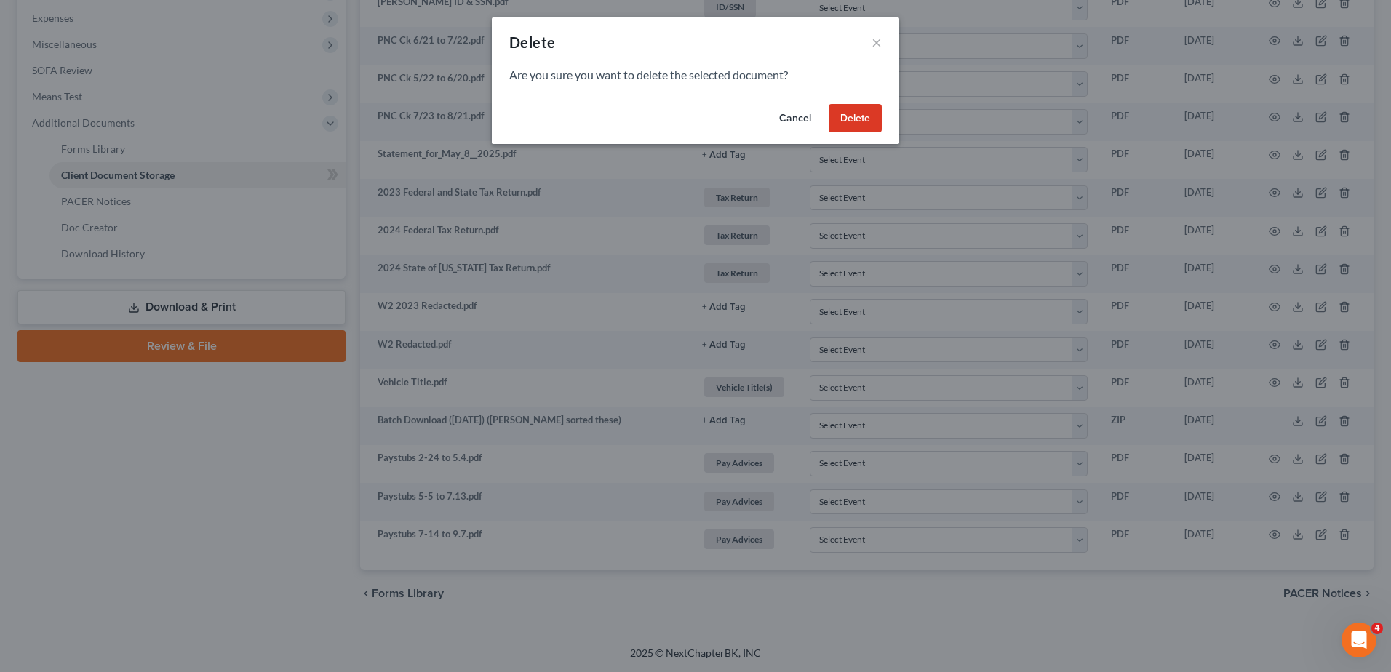
click at [851, 117] on button "Delete" at bounding box center [855, 118] width 53 height 29
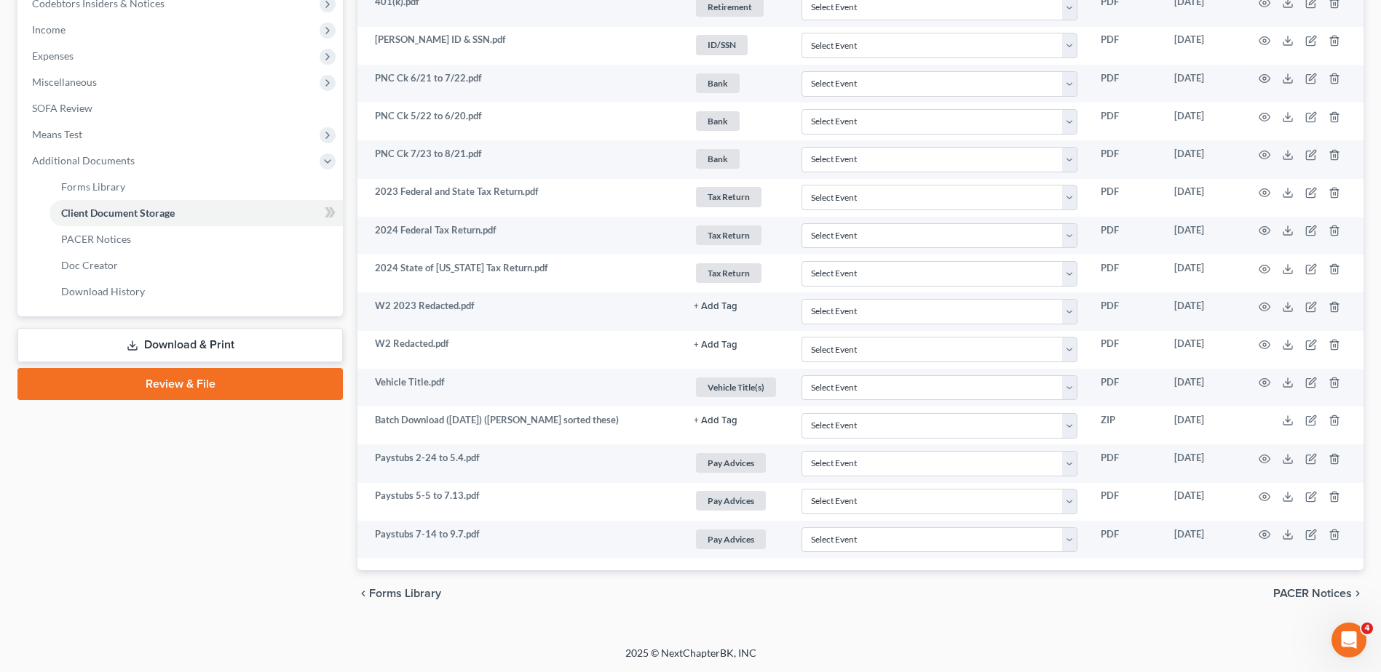
scroll to position [39, 0]
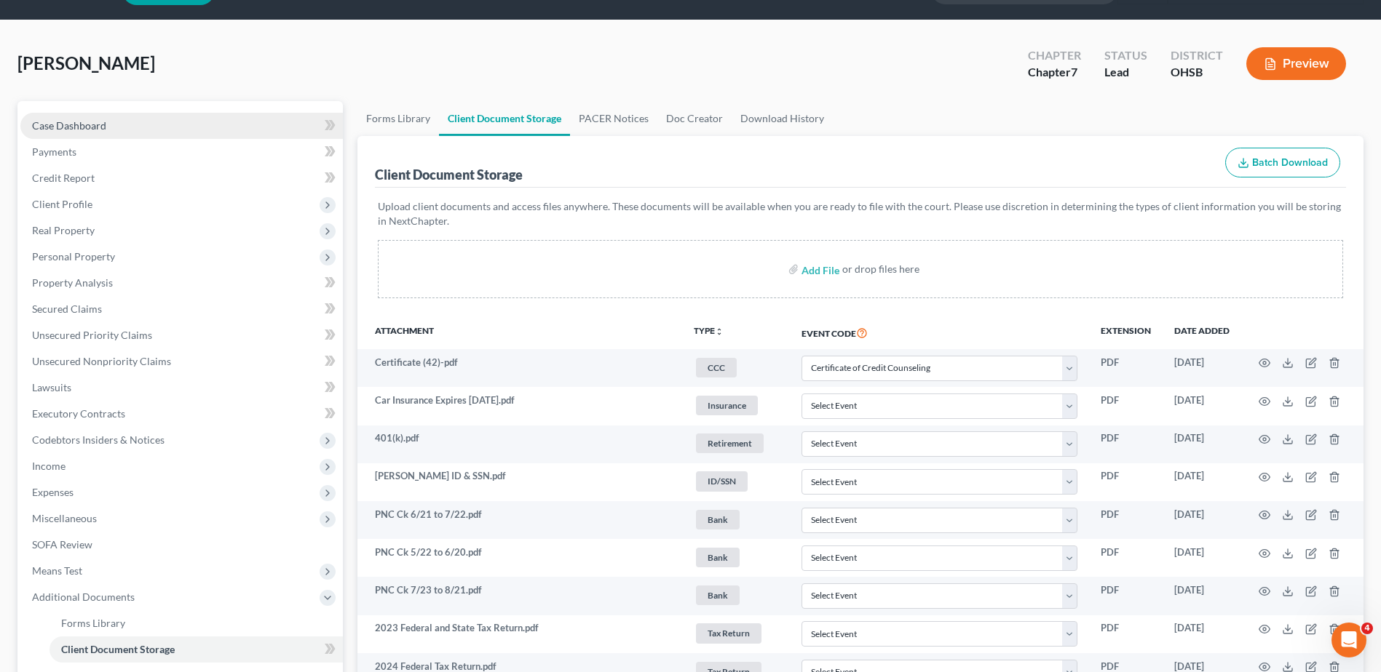
click at [76, 129] on span "Case Dashboard" at bounding box center [69, 125] width 74 height 12
select select "4"
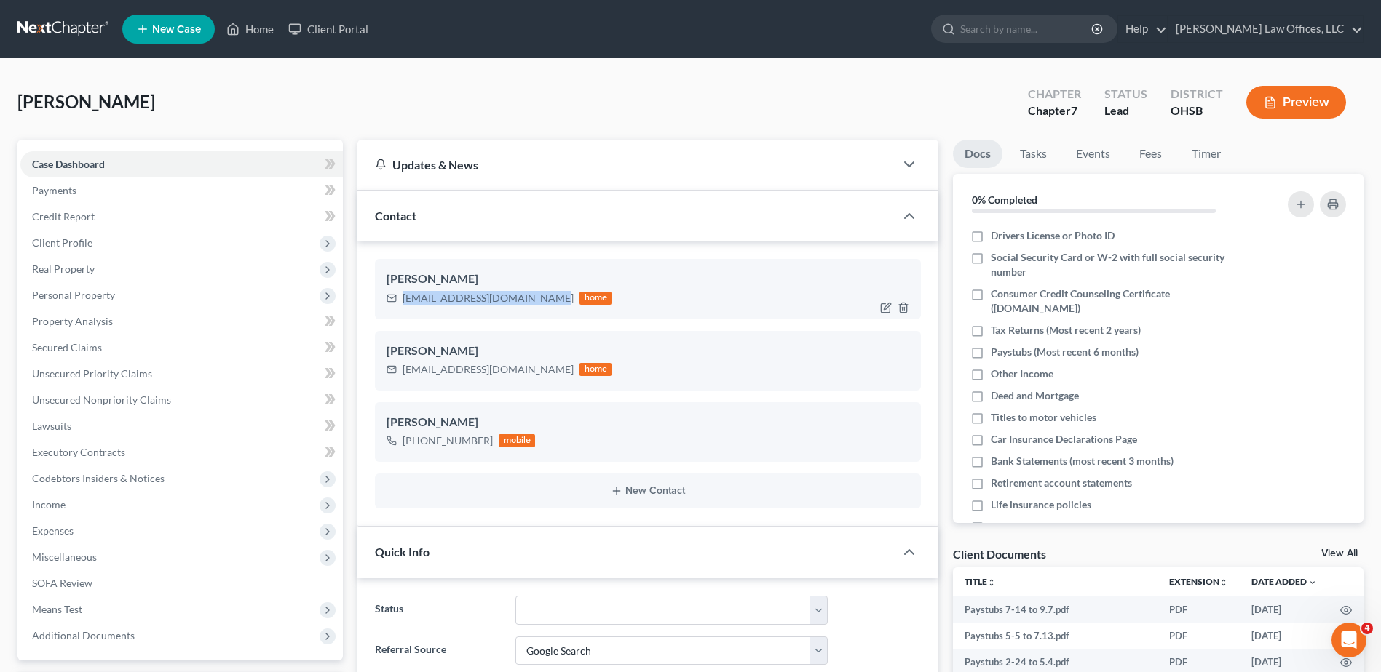
drag, startPoint x: 536, startPoint y: 299, endPoint x: 389, endPoint y: 301, distance: 147.0
click at [389, 301] on div "[EMAIL_ADDRESS][DOMAIN_NAME] home" at bounding box center [498, 298] width 225 height 19
drag, startPoint x: 467, startPoint y: 292, endPoint x: 473, endPoint y: 301, distance: 11.1
copy div "[EMAIL_ADDRESS][DOMAIN_NAME]"
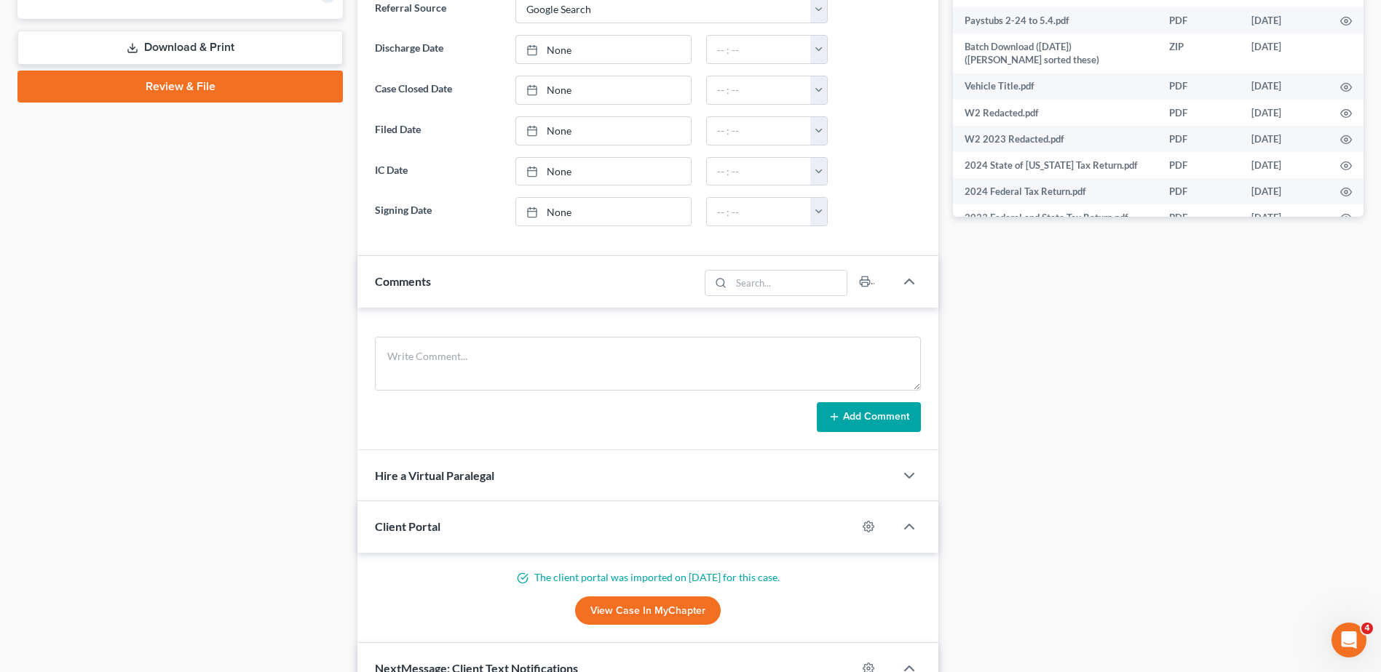
scroll to position [655, 0]
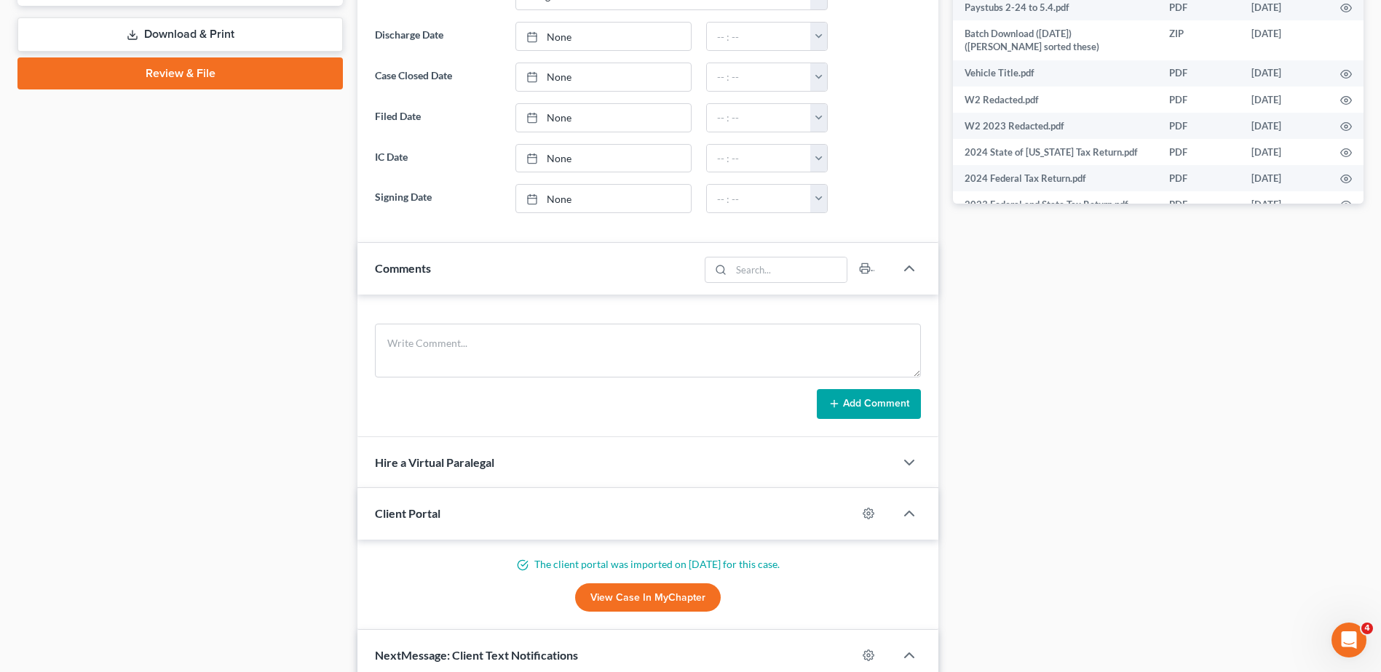
click at [642, 596] on link "View Case in MyChapter" at bounding box center [648, 598] width 146 height 29
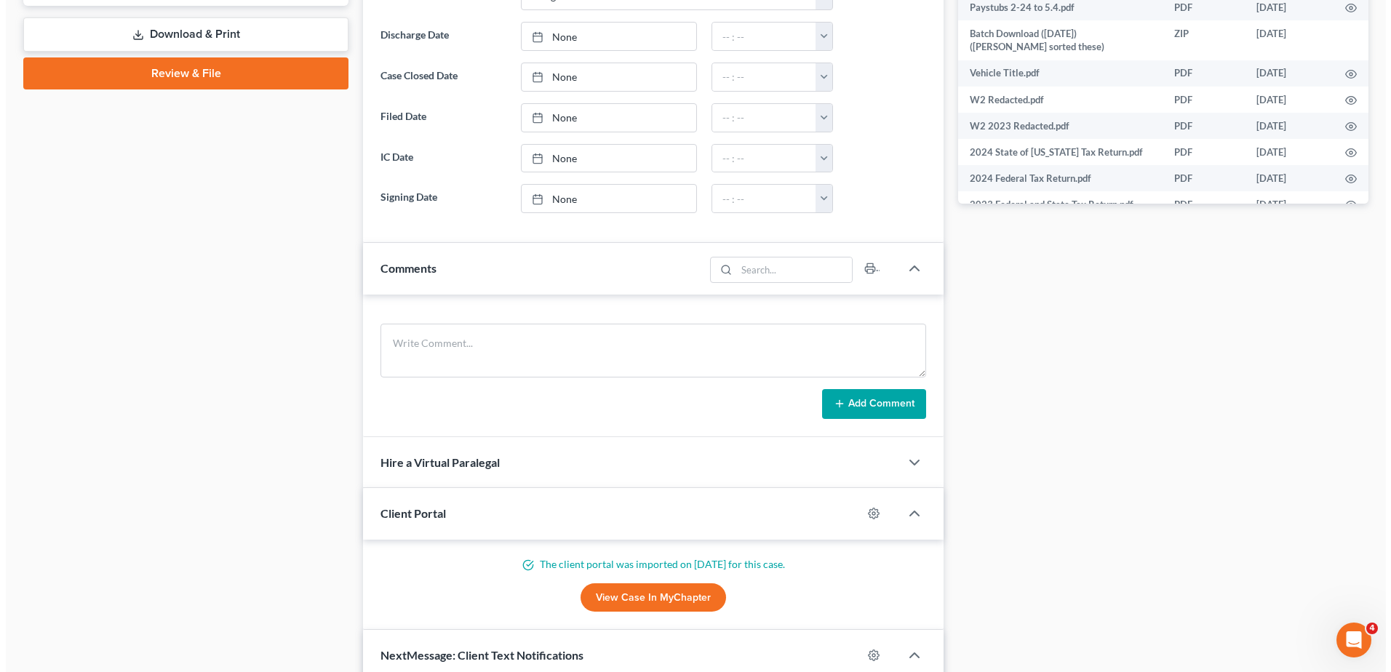
scroll to position [0, 0]
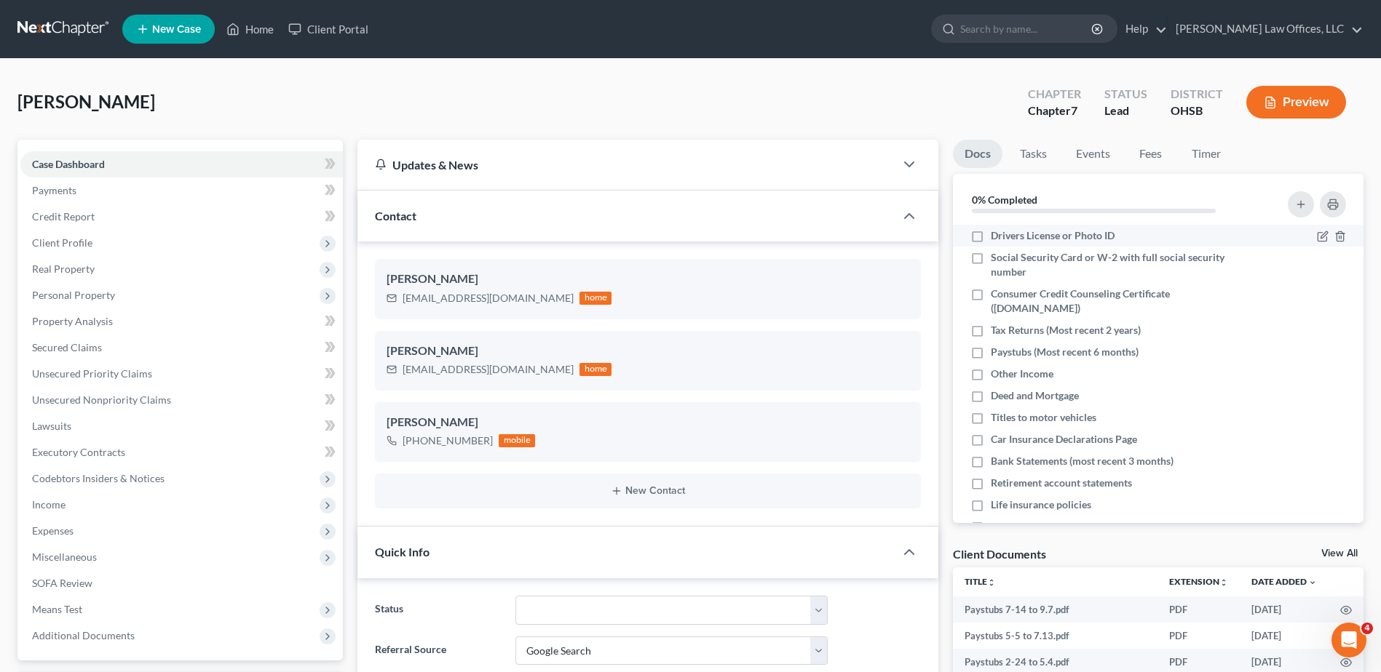
click at [990, 234] on label "Drivers License or Photo ID" at bounding box center [1052, 236] width 124 height 15
click at [996, 234] on input "Drivers License or Photo ID" at bounding box center [1000, 233] width 9 height 9
checkbox input "true"
click at [990, 261] on label "Social Security Card or W-2 with full social security number" at bounding box center [1119, 264] width 258 height 29
click at [996, 260] on input "Social Security Card or W-2 with full social security number" at bounding box center [1000, 254] width 9 height 9
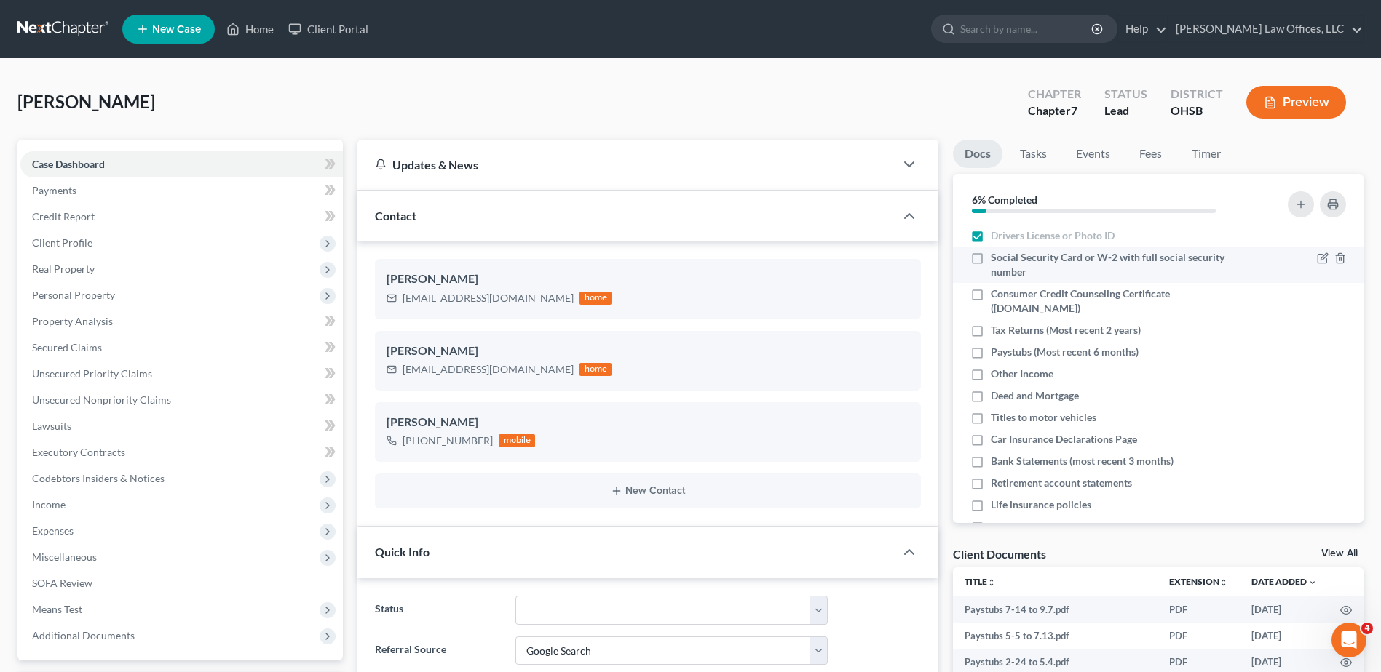
checkbox input "true"
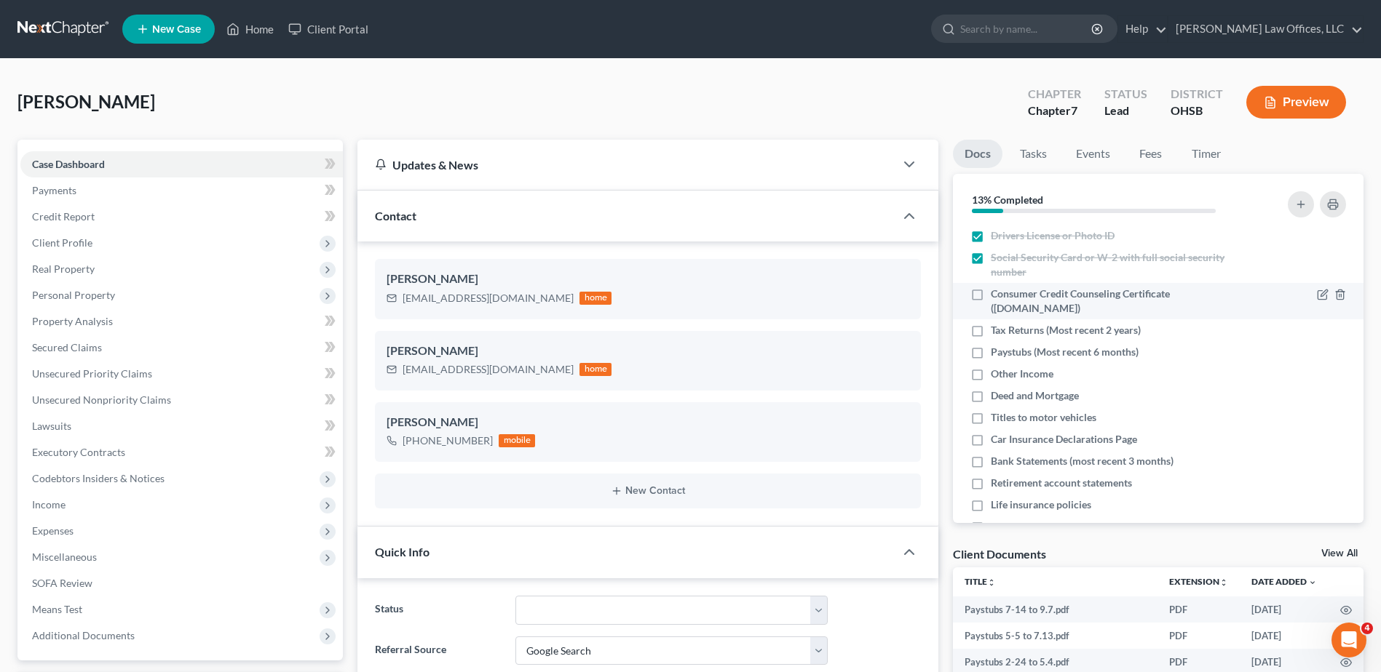
click at [990, 293] on label "Consumer Credit Counseling Certificate ([DOMAIN_NAME])" at bounding box center [1119, 301] width 258 height 29
click at [996, 293] on input "Consumer Credit Counseling Certificate ([DOMAIN_NAME])" at bounding box center [1000, 291] width 9 height 9
checkbox input "true"
click at [990, 329] on label "Tax Returns (Most recent 2 years)" at bounding box center [1065, 330] width 150 height 15
click at [996, 329] on input "Tax Returns (Most recent 2 years)" at bounding box center [1000, 327] width 9 height 9
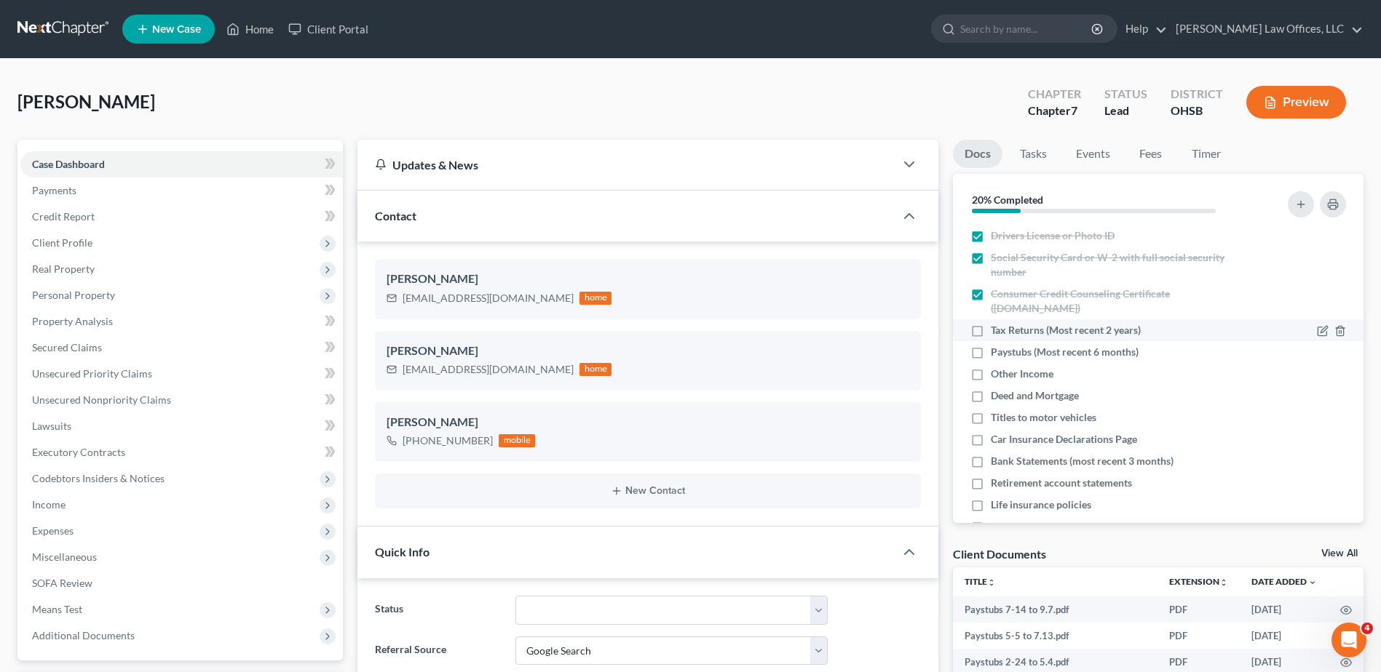
checkbox input "true"
click at [990, 354] on label "Paystubs (Most recent 6 months)" at bounding box center [1064, 352] width 148 height 15
click at [996, 354] on input "Paystubs (Most recent 6 months)" at bounding box center [1000, 349] width 9 height 9
checkbox input "true"
click at [1334, 371] on icon "button" at bounding box center [1340, 375] width 12 height 12
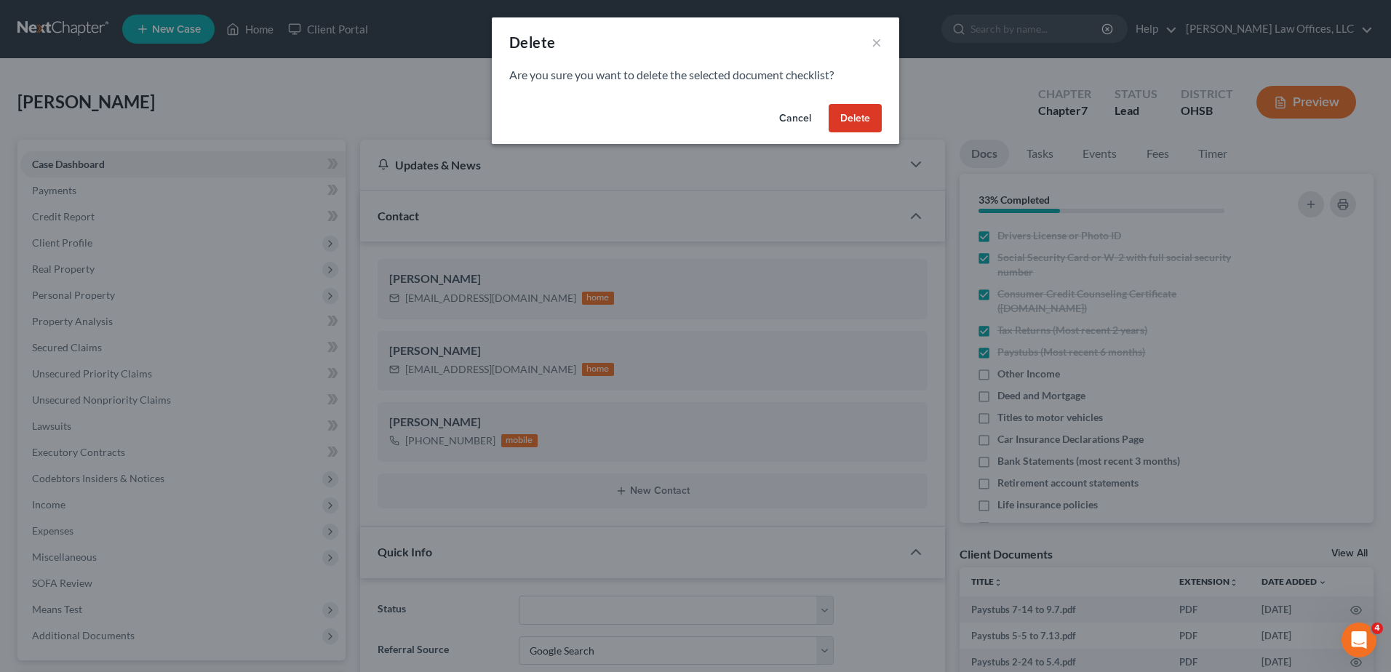
click at [869, 124] on button "Delete" at bounding box center [855, 118] width 53 height 29
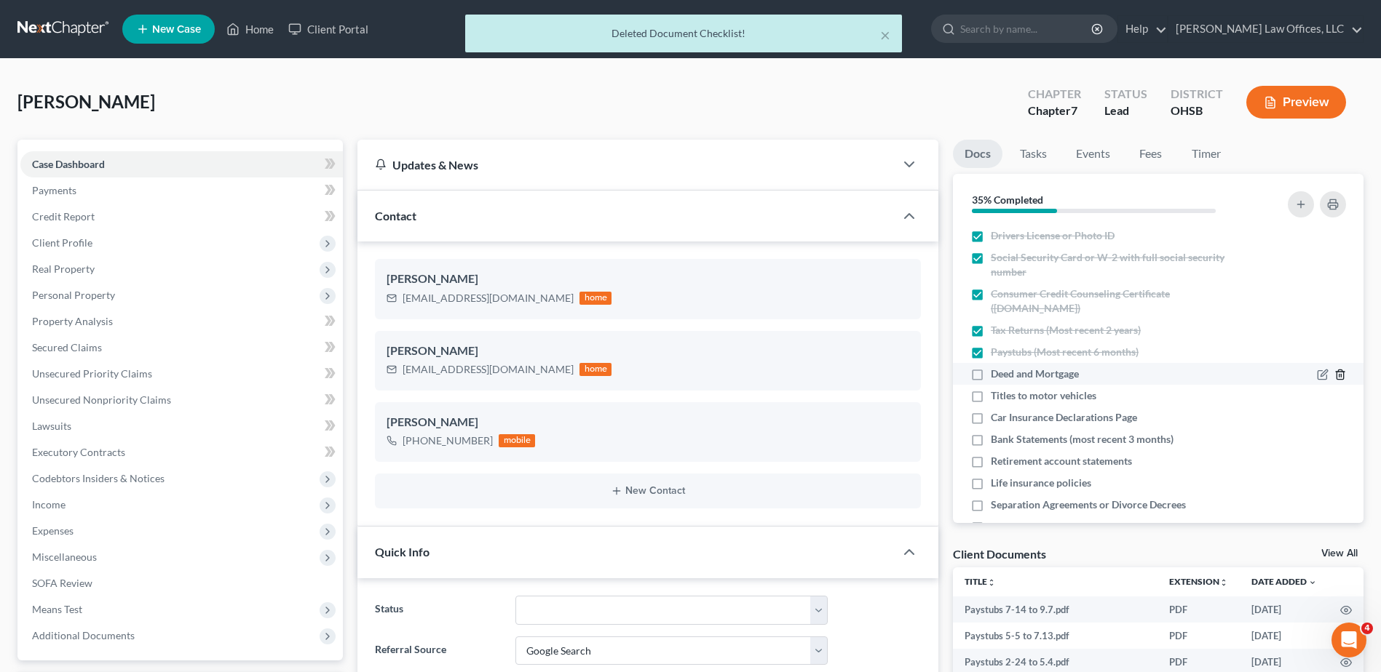
click at [1334, 375] on icon "button" at bounding box center [1340, 375] width 12 height 12
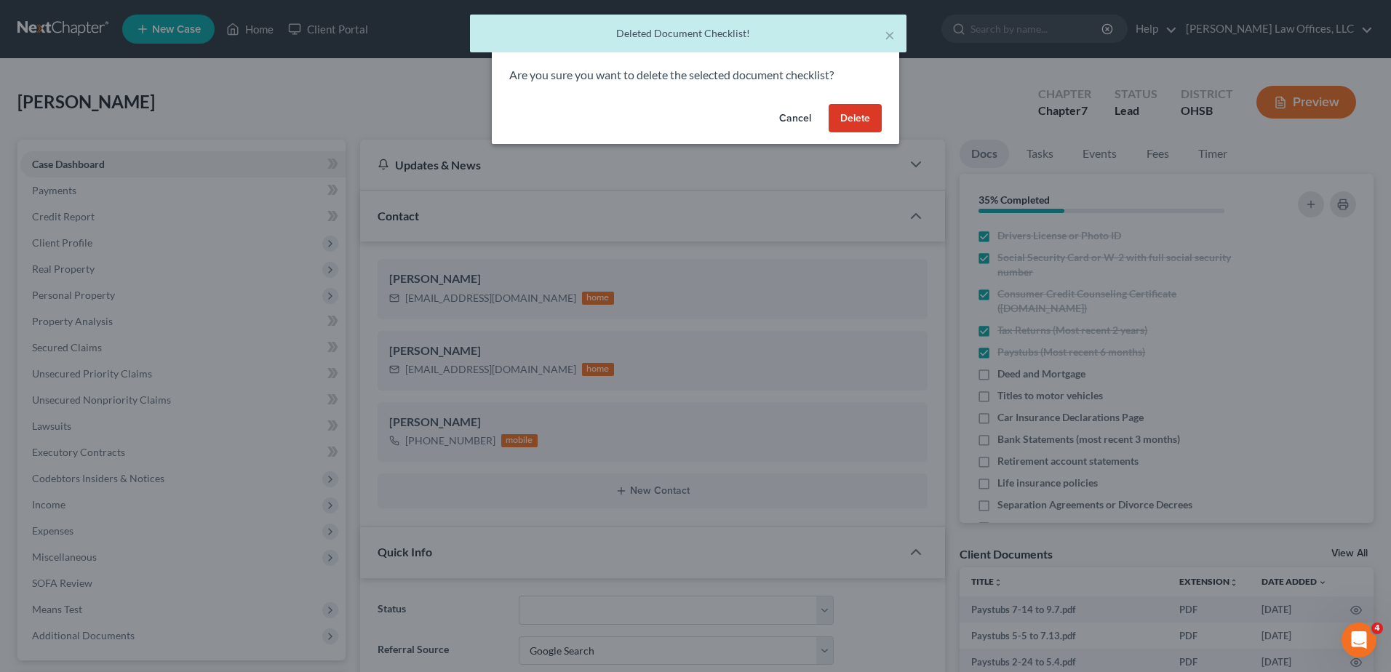
click at [865, 117] on button "Delete" at bounding box center [855, 118] width 53 height 29
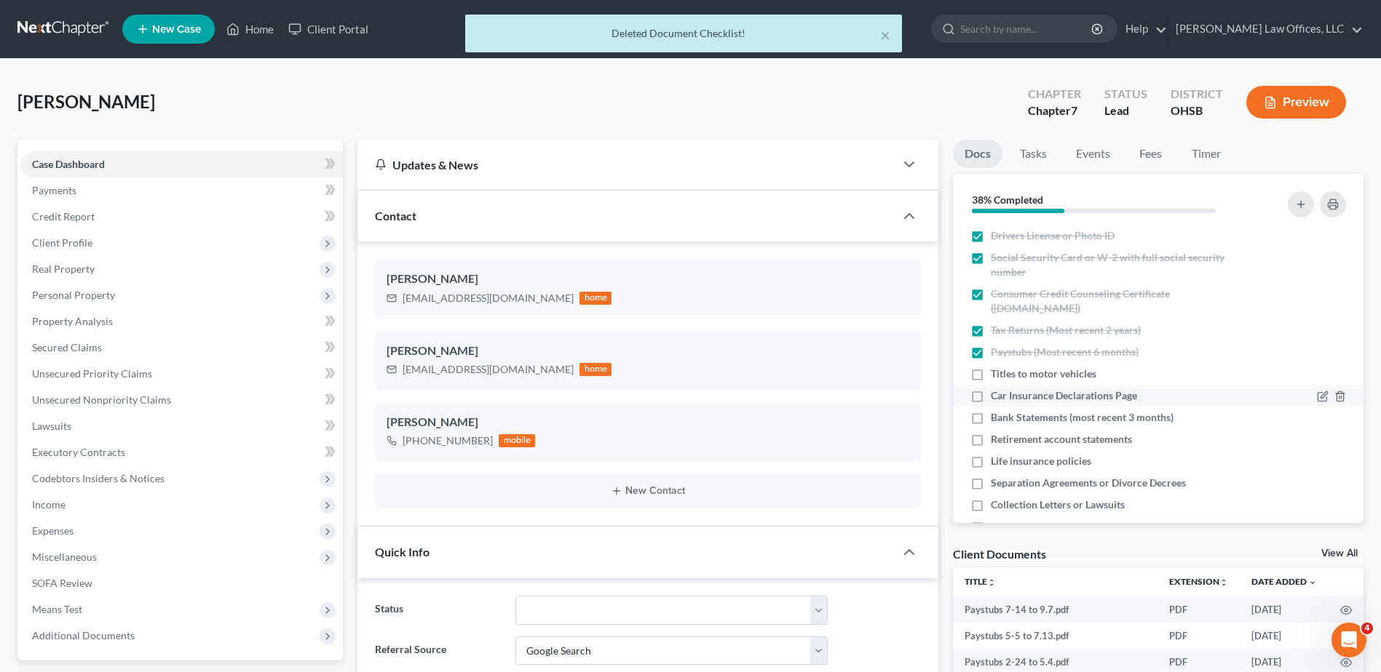
click at [990, 372] on label "Titles to motor vehicles" at bounding box center [1043, 374] width 106 height 15
click at [996, 372] on input "Titles to motor vehicles" at bounding box center [1000, 371] width 9 height 9
checkbox input "true"
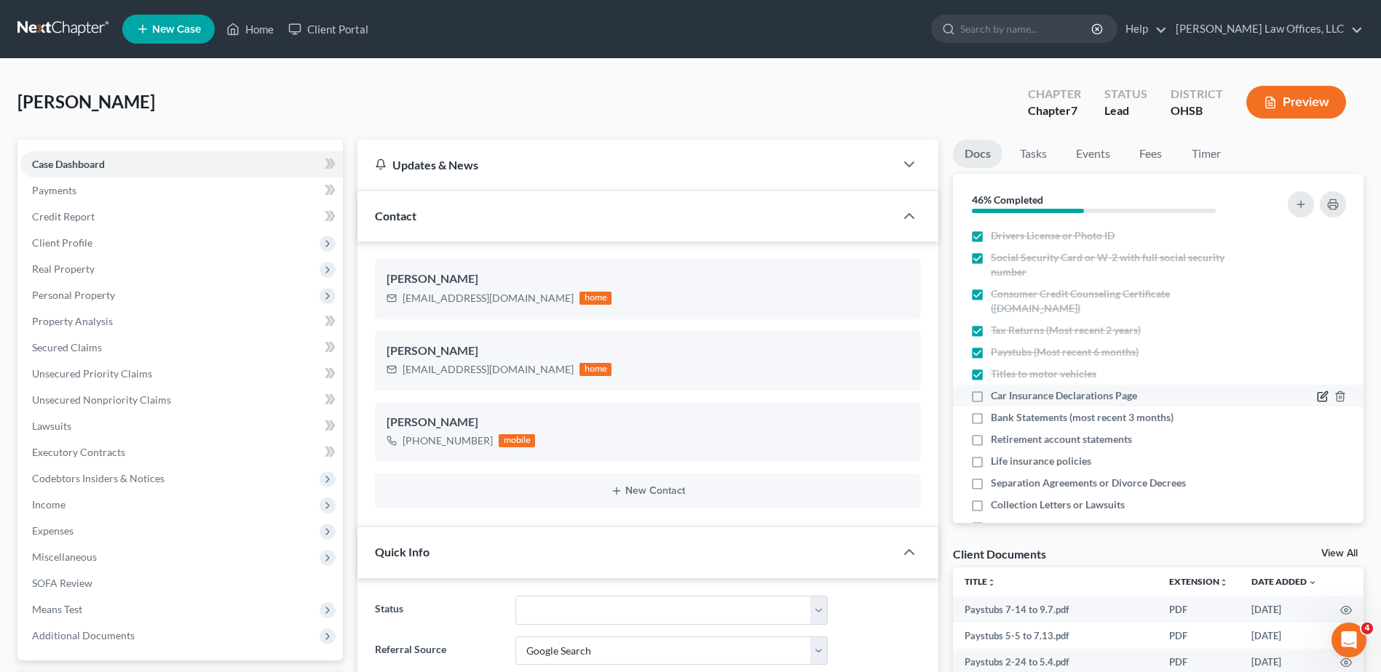
click at [1316, 395] on icon "button" at bounding box center [1322, 397] width 12 height 12
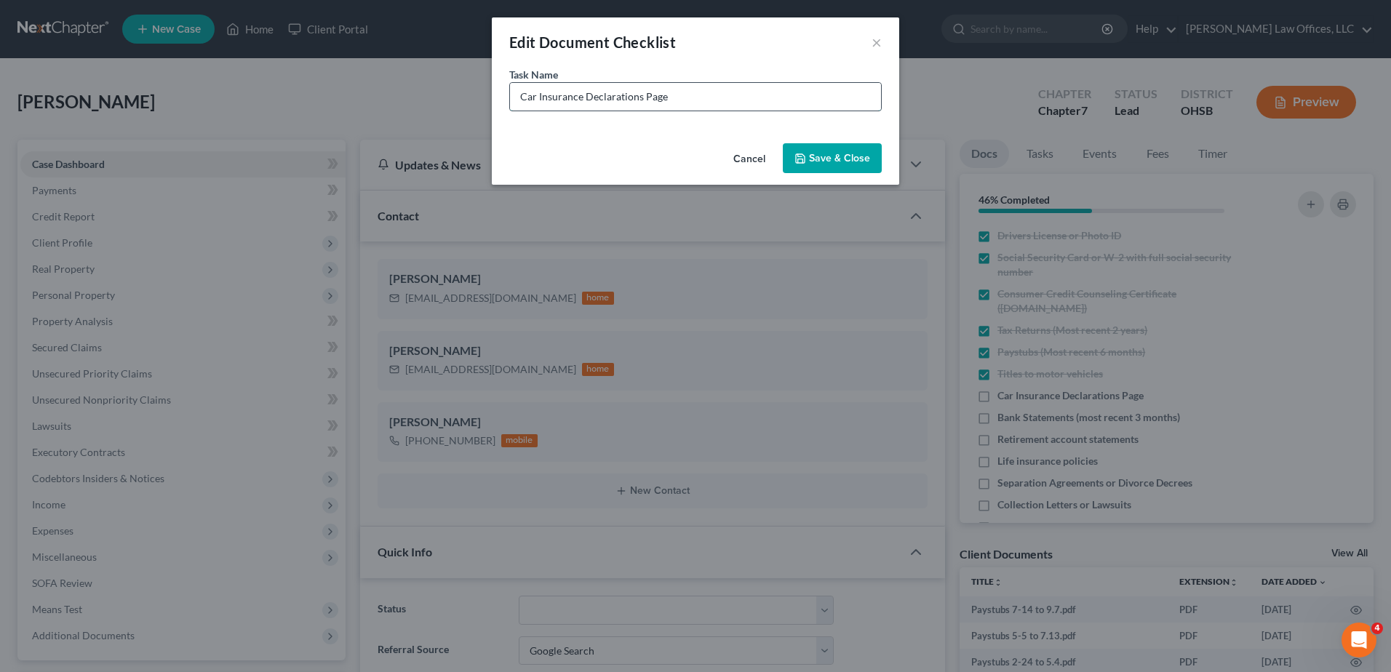
click at [694, 100] on input "Car Insurance Declarations Page" at bounding box center [695, 97] width 371 height 28
type input "Car Insurance Declarations Page (sent expired policy)"
click at [849, 166] on button "Save & Close" at bounding box center [832, 158] width 99 height 31
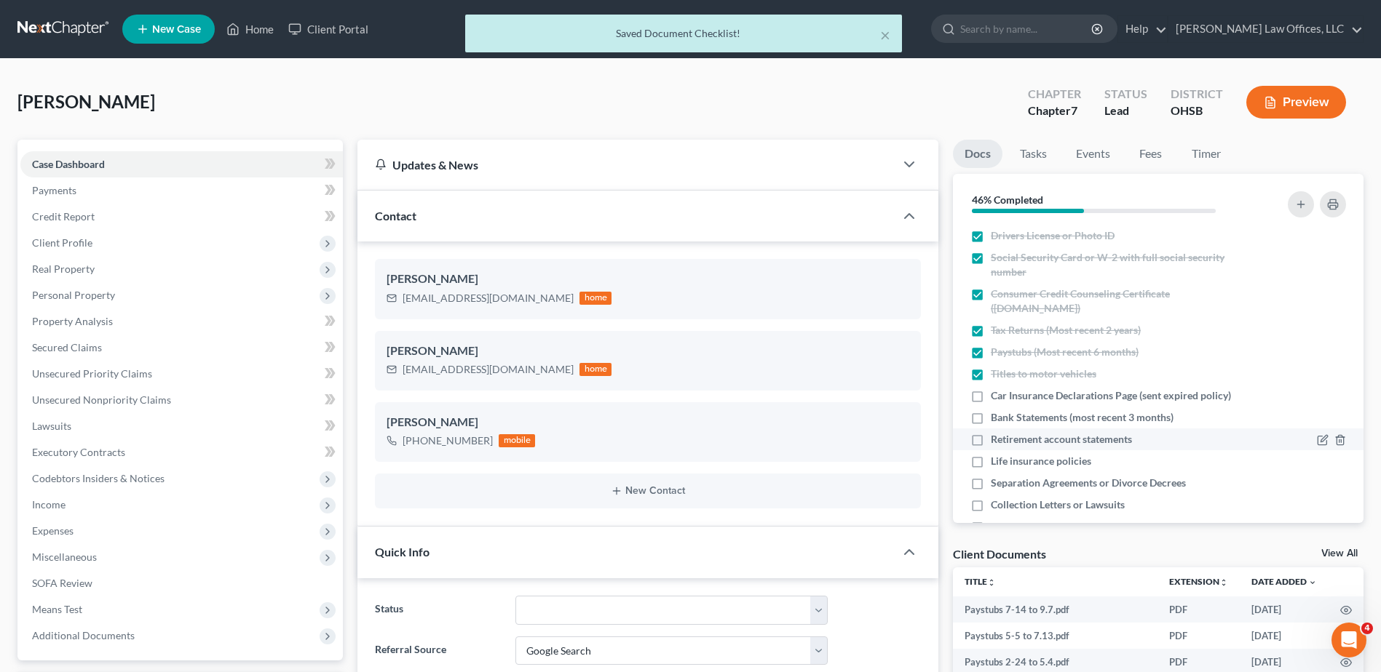
click at [990, 439] on label "Retirement account statements" at bounding box center [1060, 439] width 141 height 15
click at [996, 439] on input "Retirement account statements" at bounding box center [1000, 436] width 9 height 9
checkbox input "true"
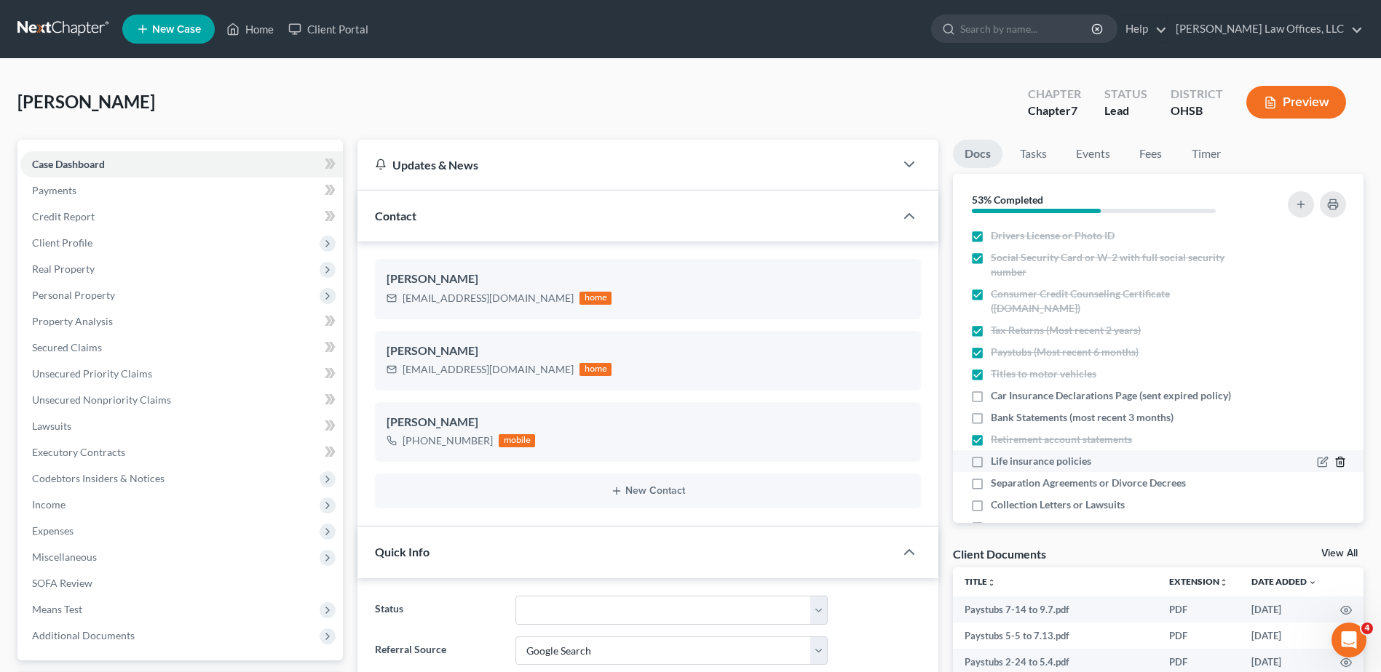
click at [1335, 459] on polyline "button" at bounding box center [1339, 459] width 9 height 0
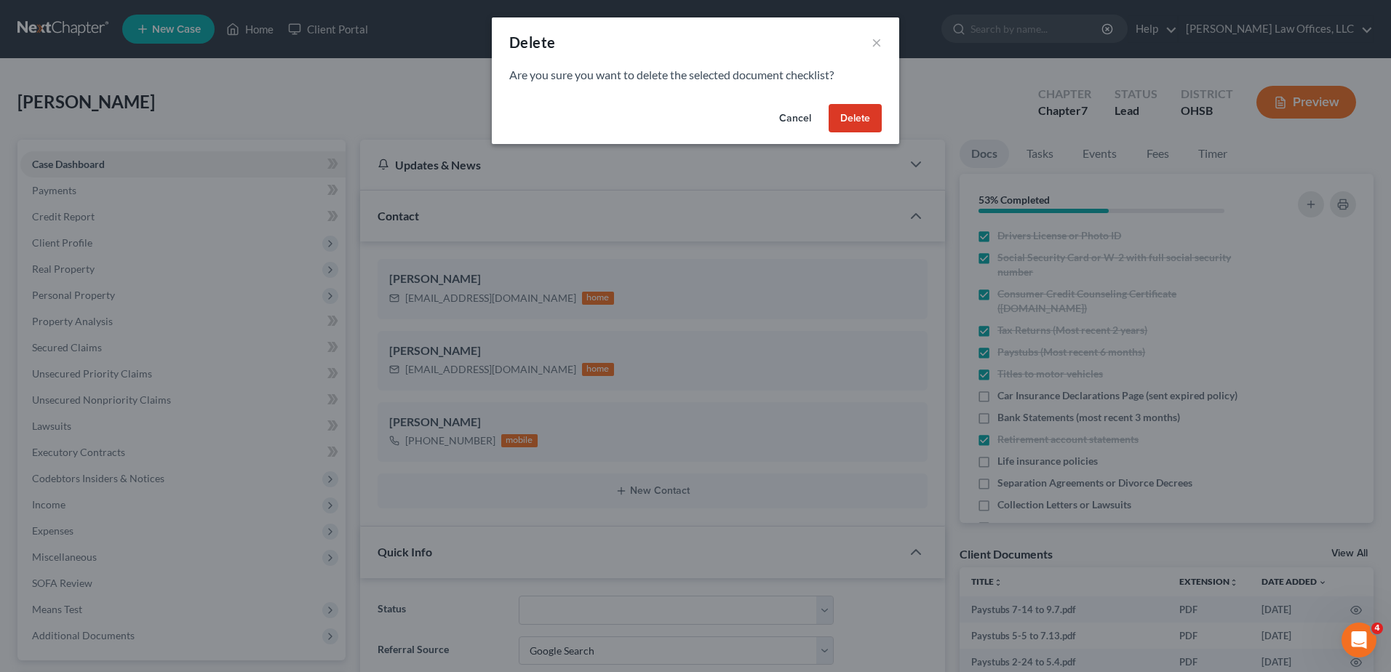
click at [861, 122] on button "Delete" at bounding box center [855, 118] width 53 height 29
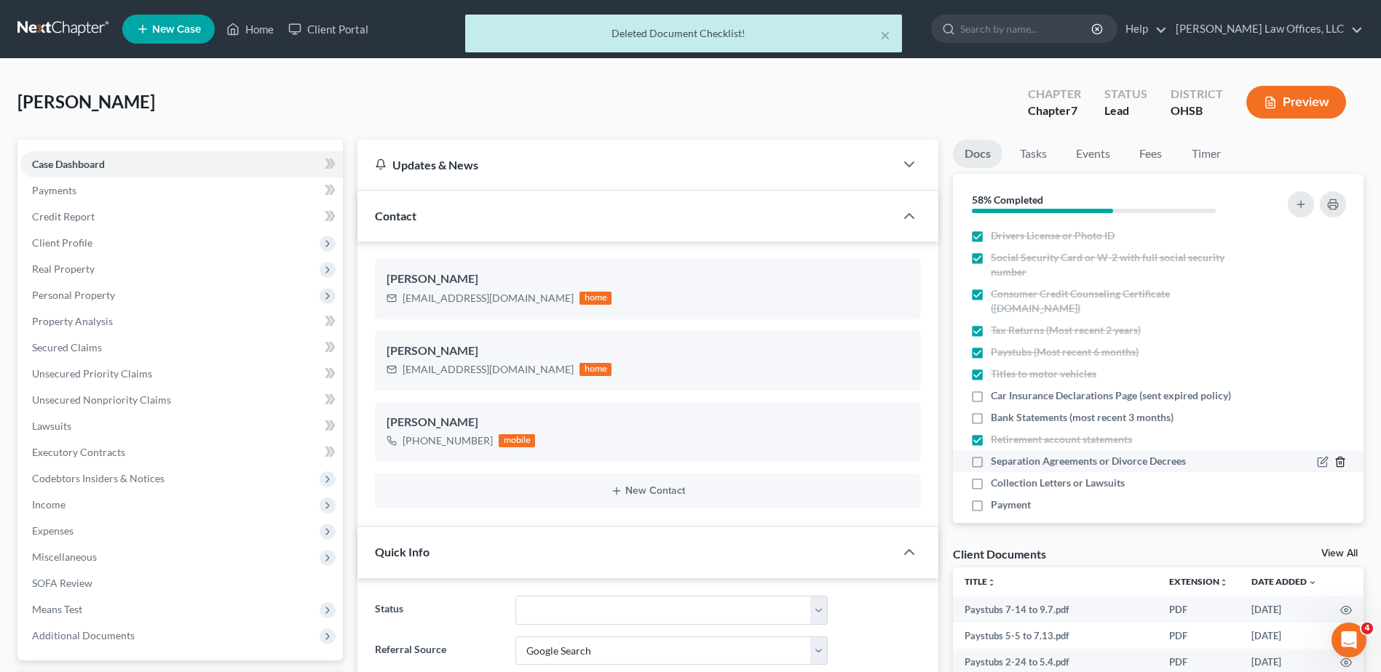
click at [1335, 459] on polyline "button" at bounding box center [1339, 459] width 9 height 0
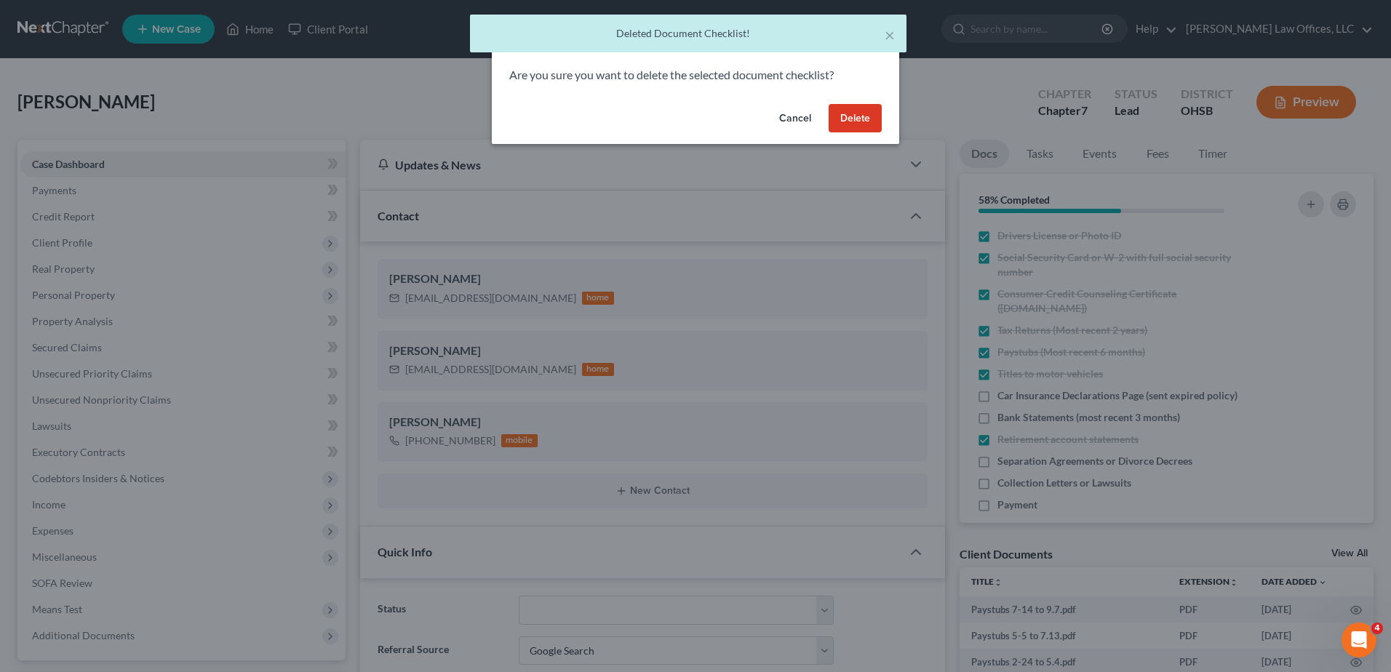
click at [868, 130] on button "Delete" at bounding box center [855, 118] width 53 height 29
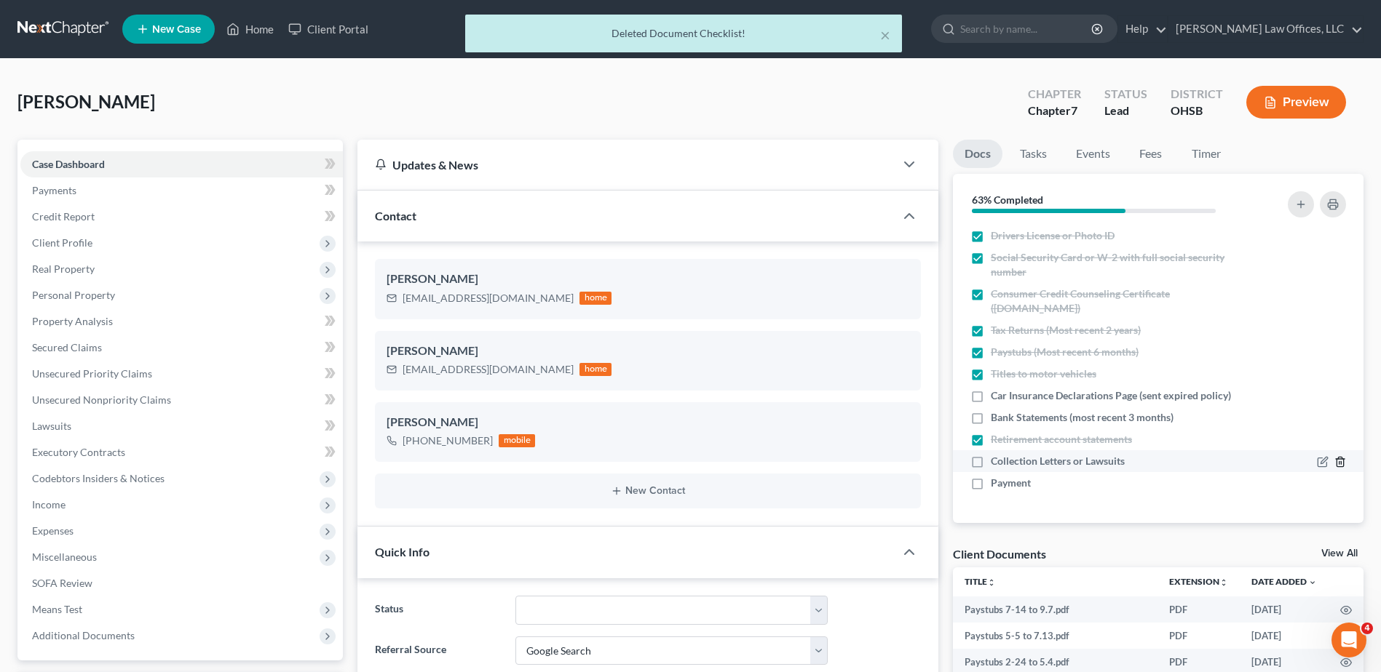
click at [1340, 461] on icon "button" at bounding box center [1340, 462] width 12 height 12
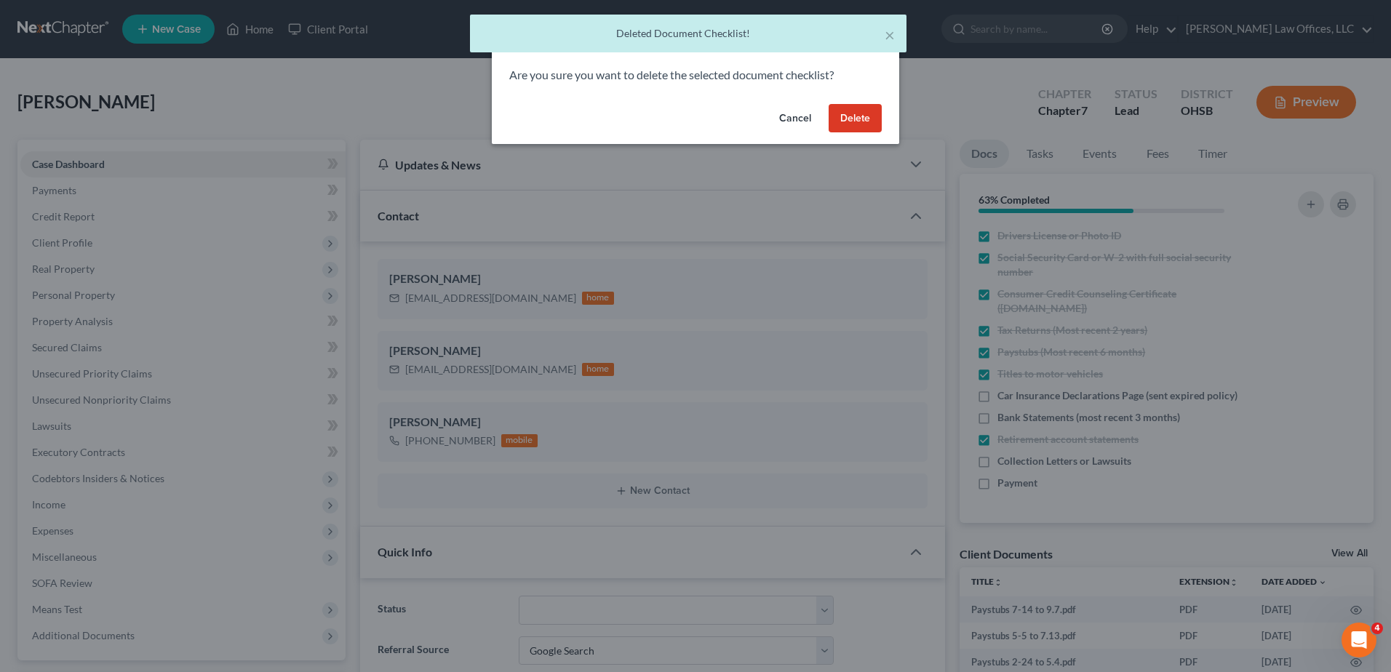
click at [851, 123] on button "Delete" at bounding box center [855, 118] width 53 height 29
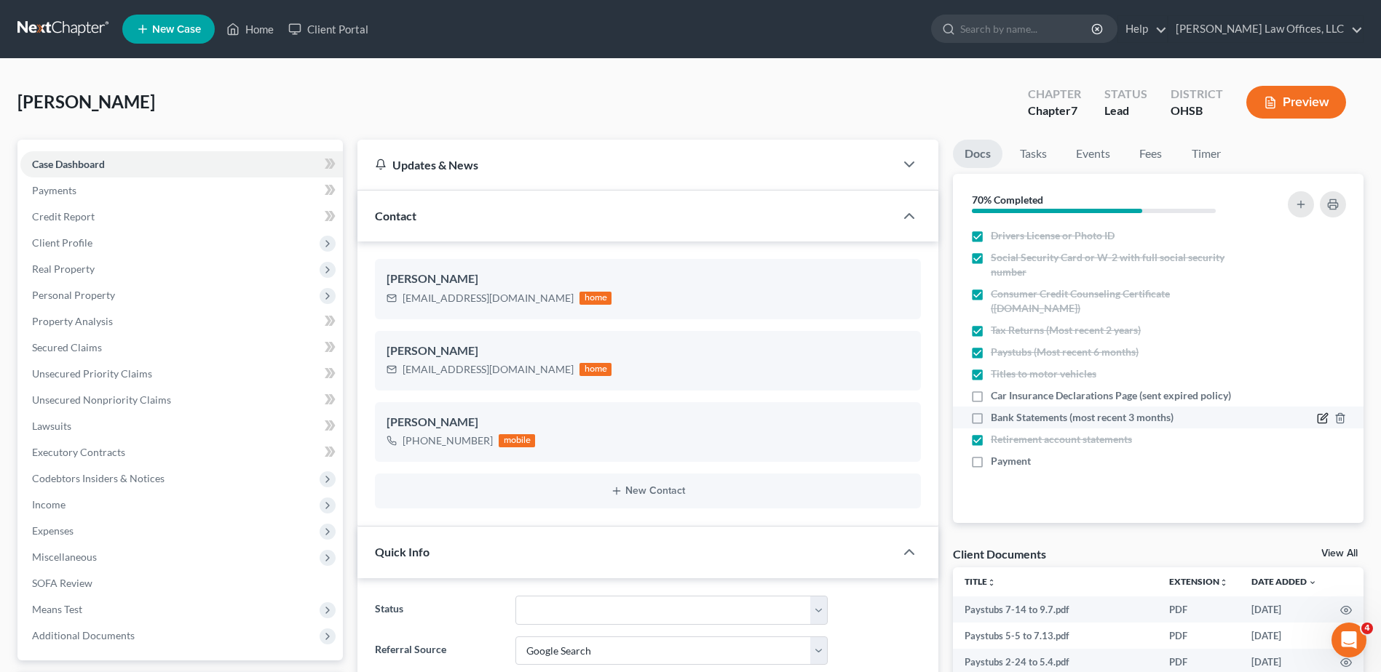
click at [1320, 417] on icon "button" at bounding box center [1322, 419] width 12 height 12
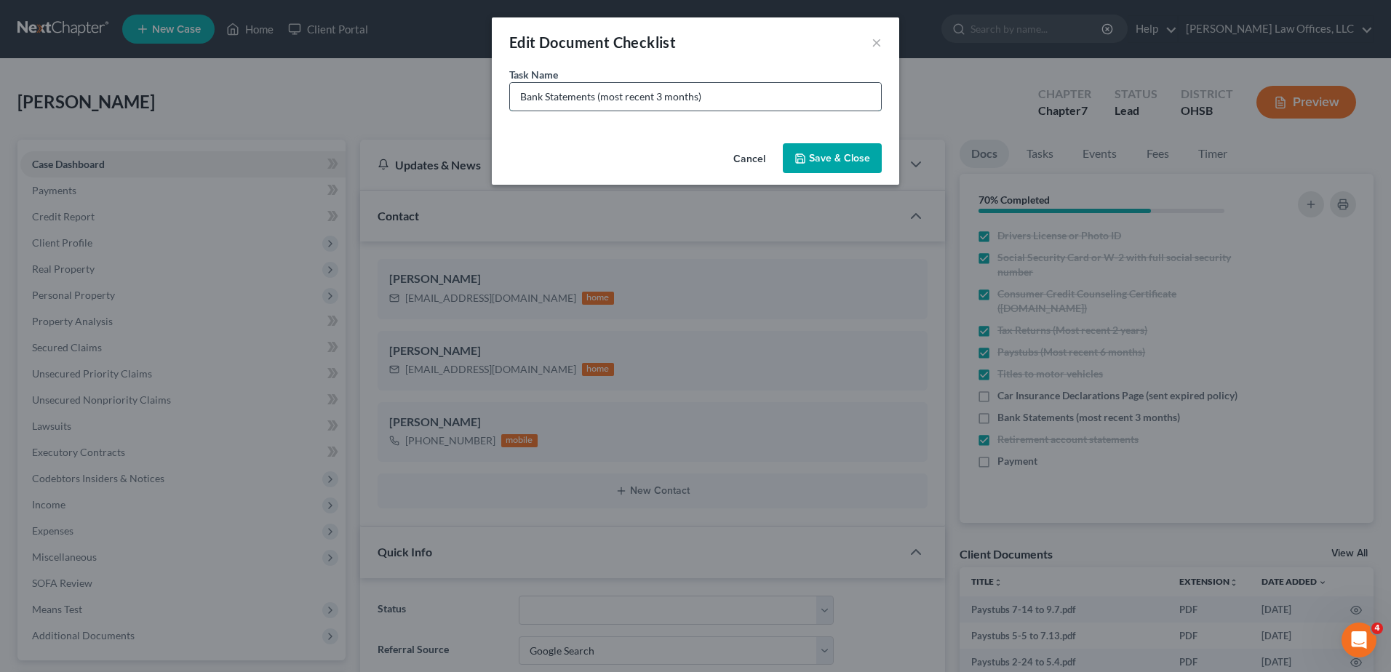
drag, startPoint x: 656, startPoint y: 98, endPoint x: 603, endPoint y: 95, distance: 52.5
click at [600, 102] on input "Bank Statements (most recent 3 months)" at bounding box center [695, 97] width 371 height 28
click at [667, 97] on input "Bank Statements (Need 3 months)" at bounding box center [695, 97] width 371 height 28
type input "Bank Statements (Need 3 months PNC Sav 4304 and 4312 and does she have Apple Ca…"
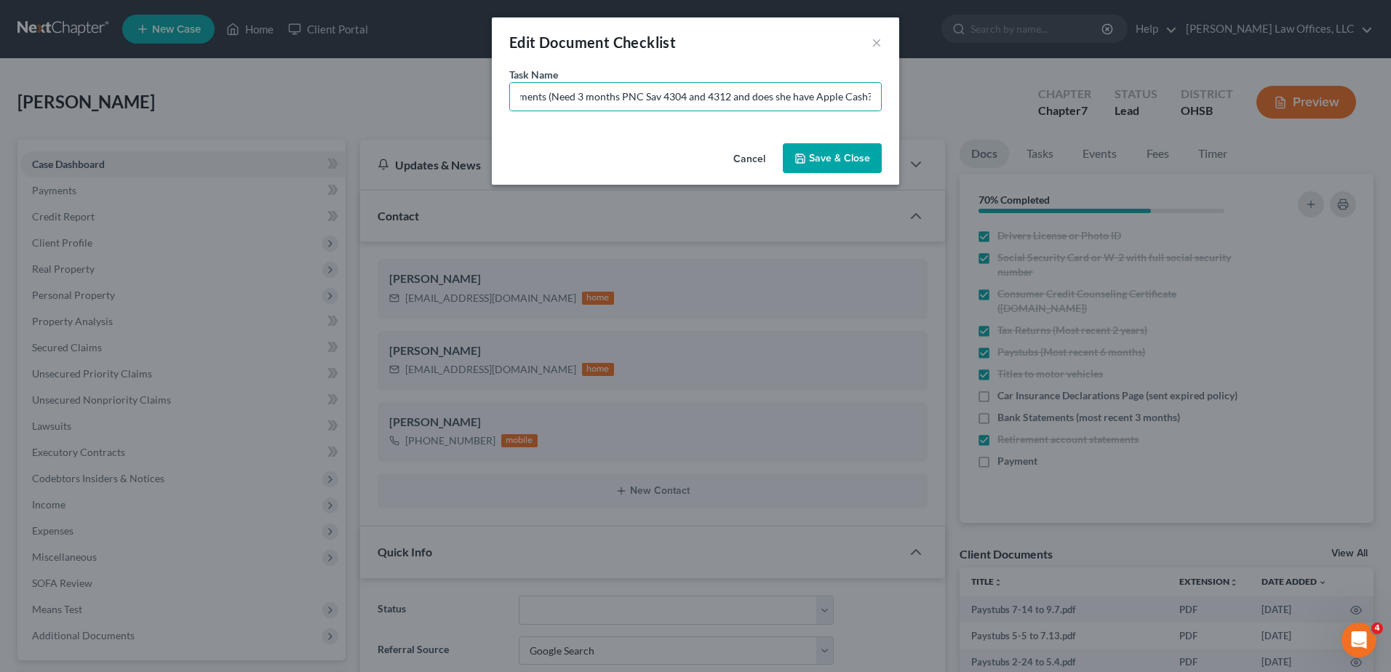
drag, startPoint x: 825, startPoint y: 157, endPoint x: 1061, endPoint y: 231, distance: 247.7
click at [824, 157] on button "Save & Close" at bounding box center [832, 158] width 99 height 31
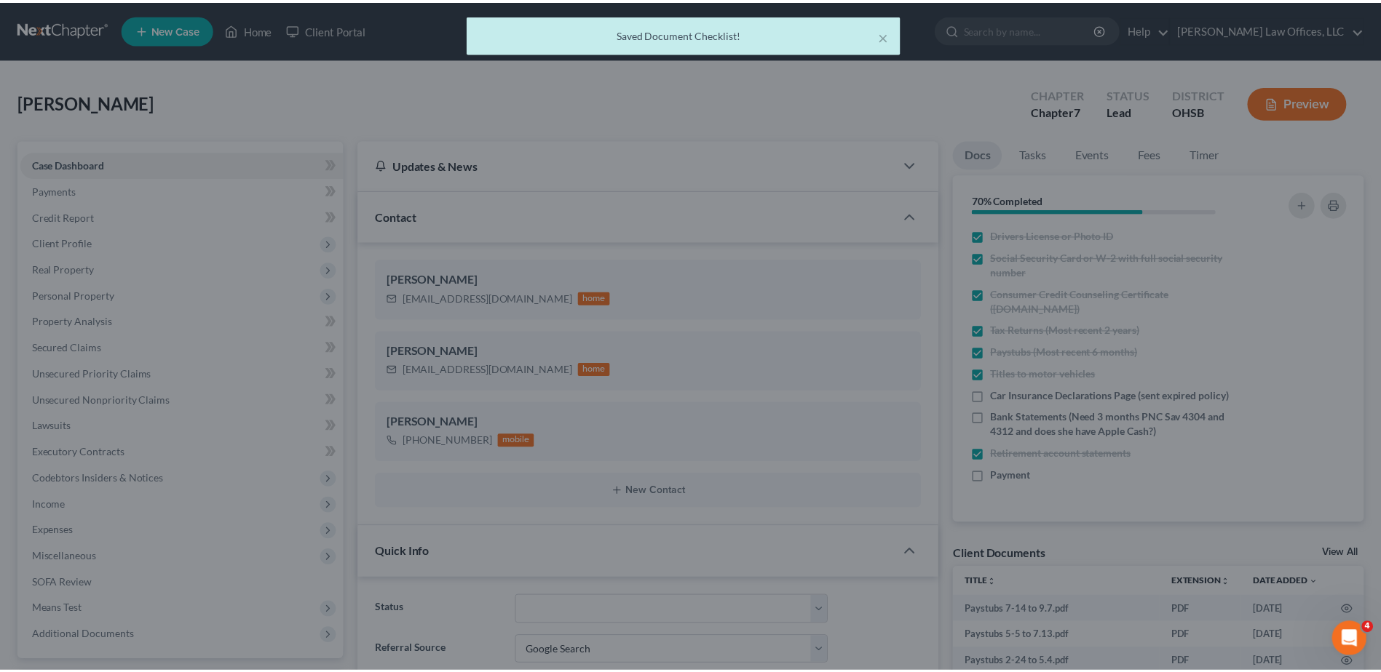
scroll to position [0, 0]
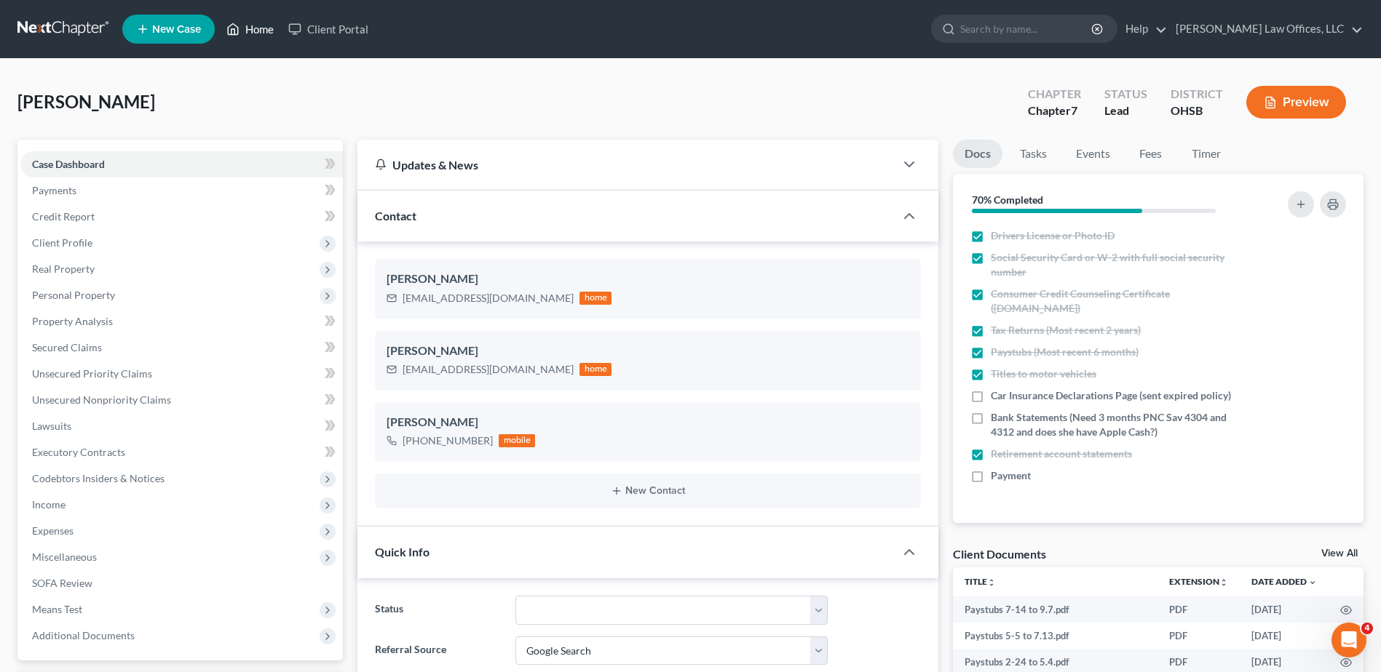
drag, startPoint x: 269, startPoint y: 29, endPoint x: 582, endPoint y: 74, distance: 316.9
click at [269, 29] on link "Home" at bounding box center [250, 29] width 62 height 26
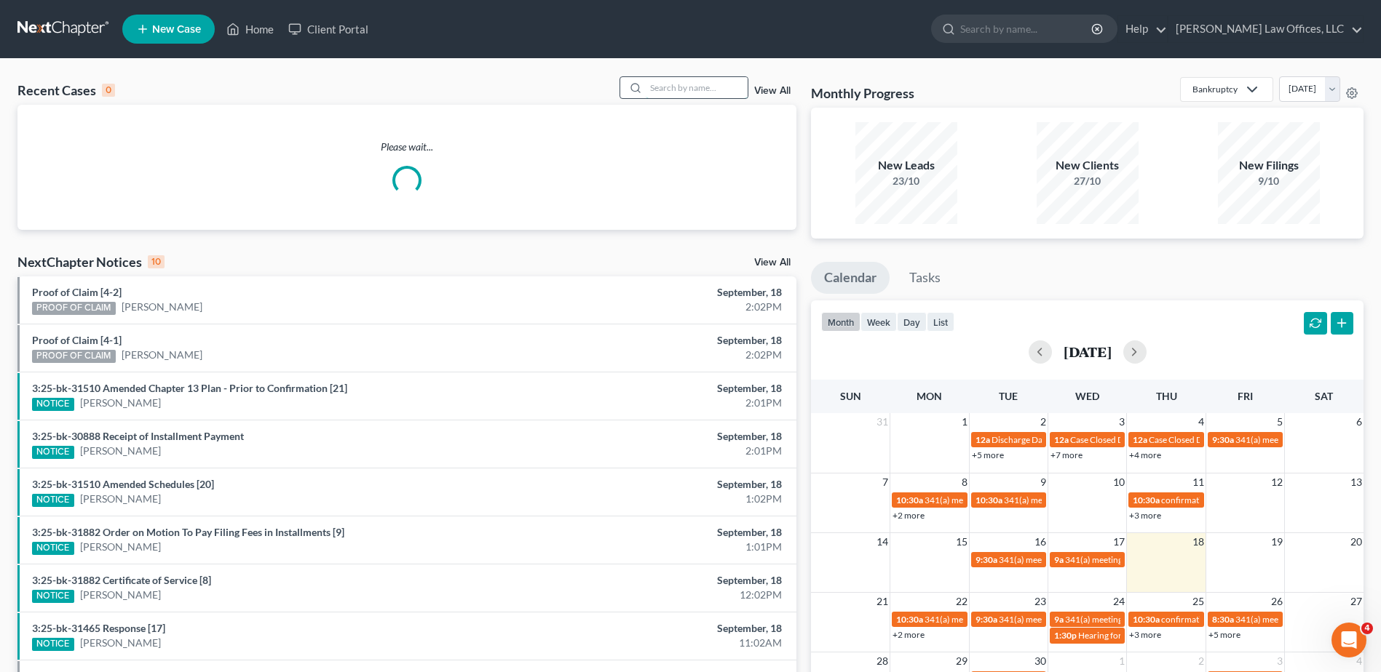
click at [688, 84] on input "search" at bounding box center [697, 87] width 102 height 21
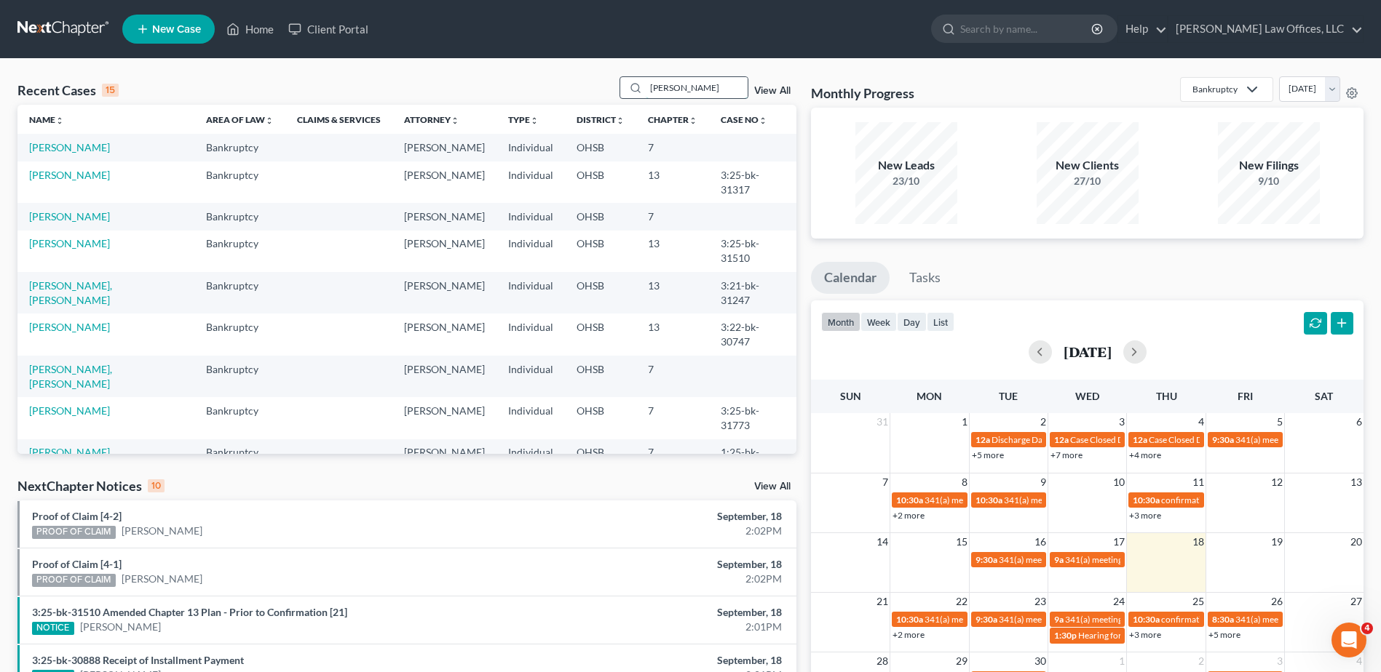
type input "[PERSON_NAME]"
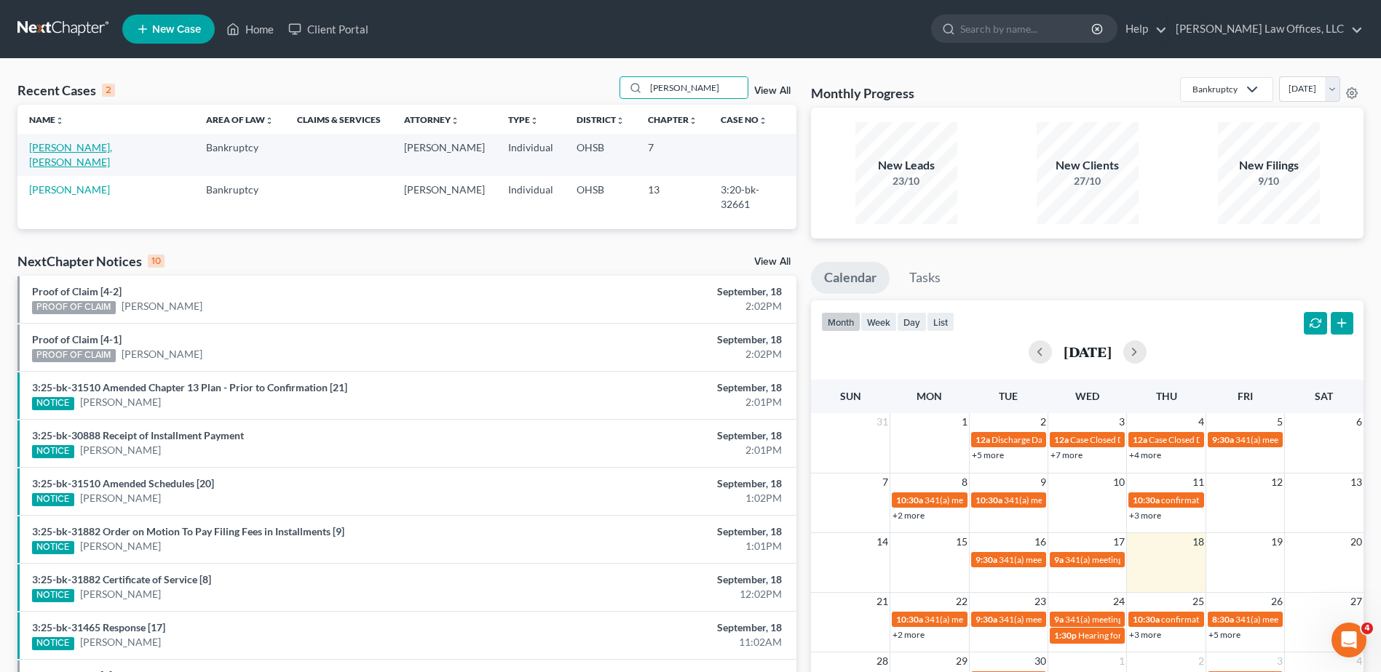
click at [90, 151] on link "[PERSON_NAME], [PERSON_NAME]" at bounding box center [70, 154] width 83 height 27
select select "0"
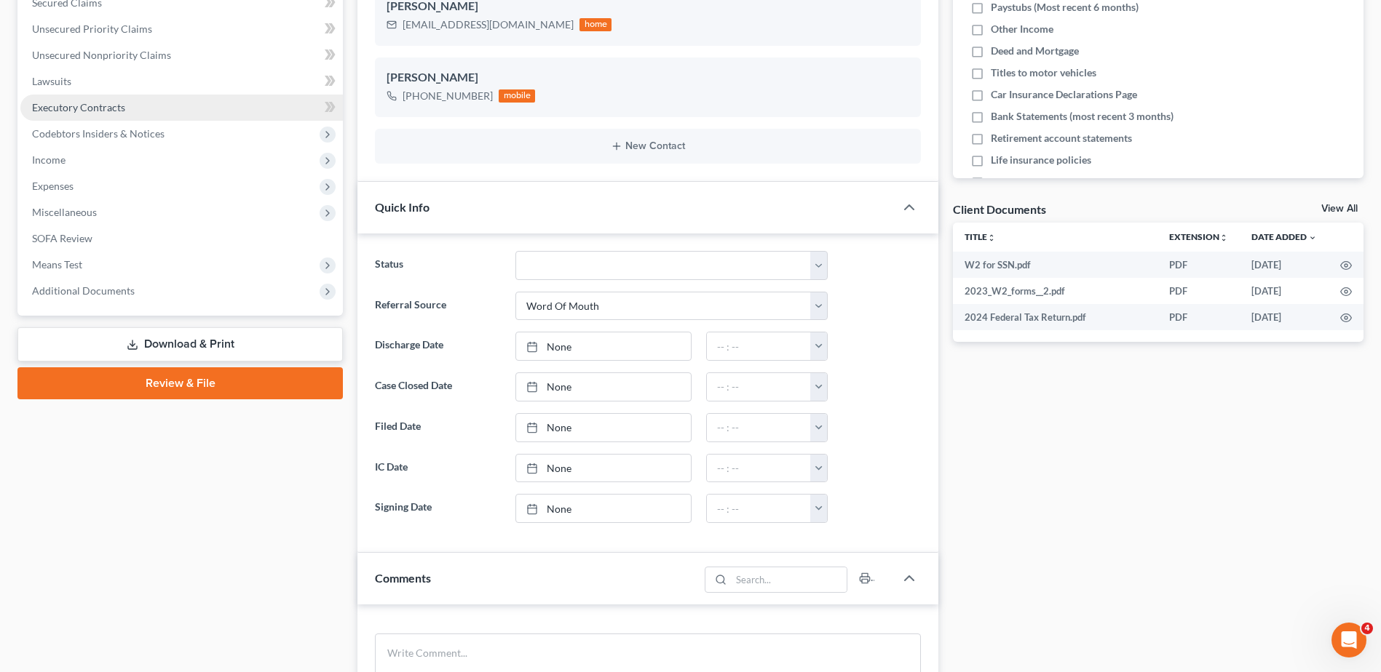
scroll to position [364, 0]
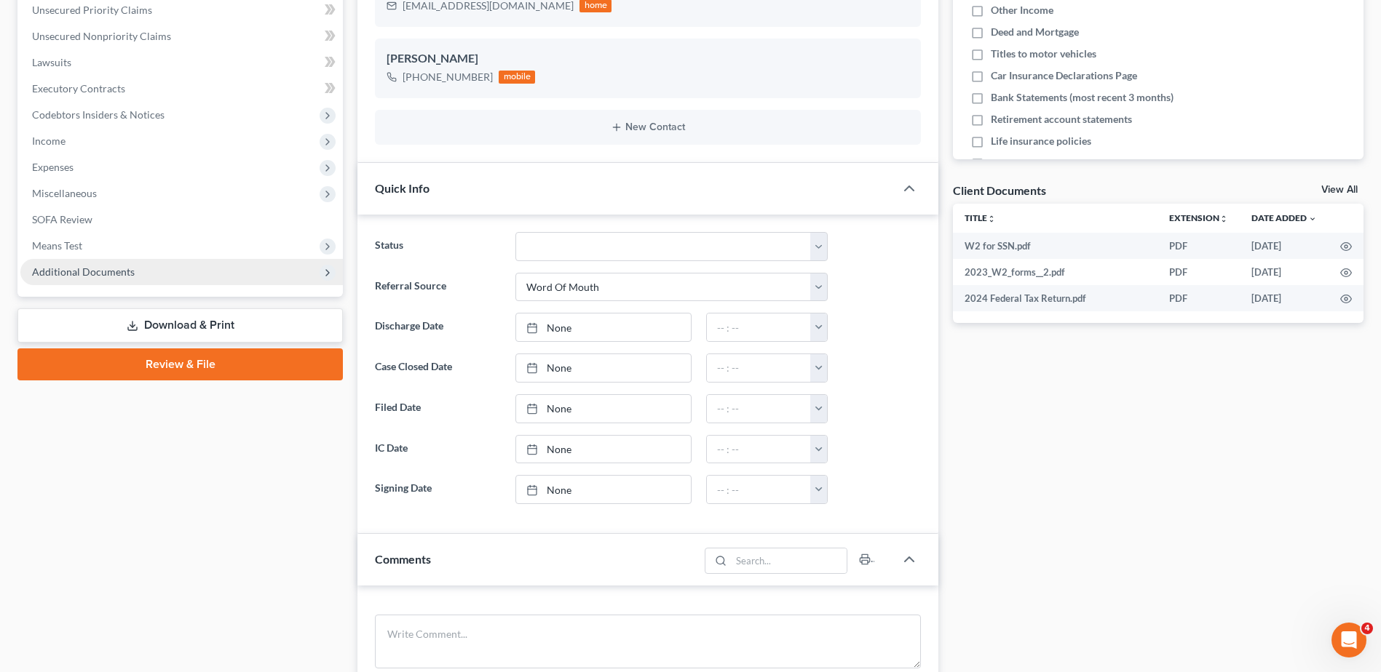
click at [82, 274] on span "Additional Documents" at bounding box center [83, 272] width 103 height 12
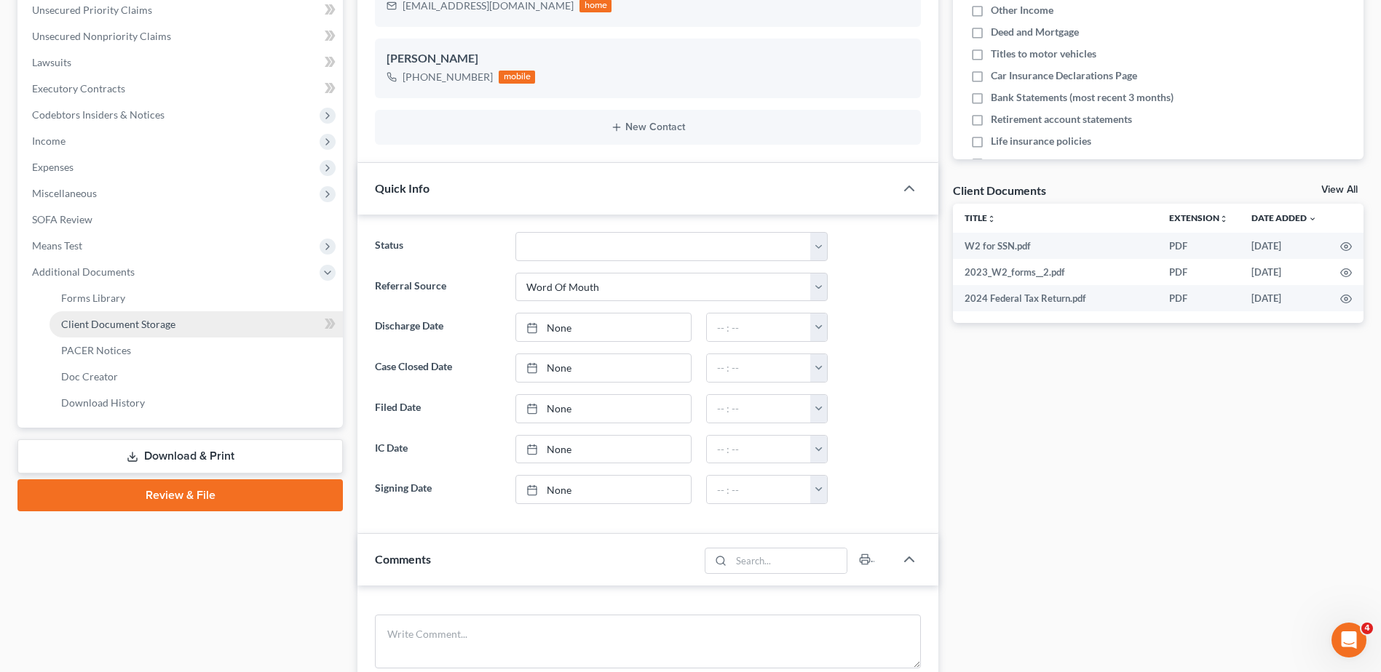
click at [108, 321] on span "Client Document Storage" at bounding box center [118, 324] width 114 height 12
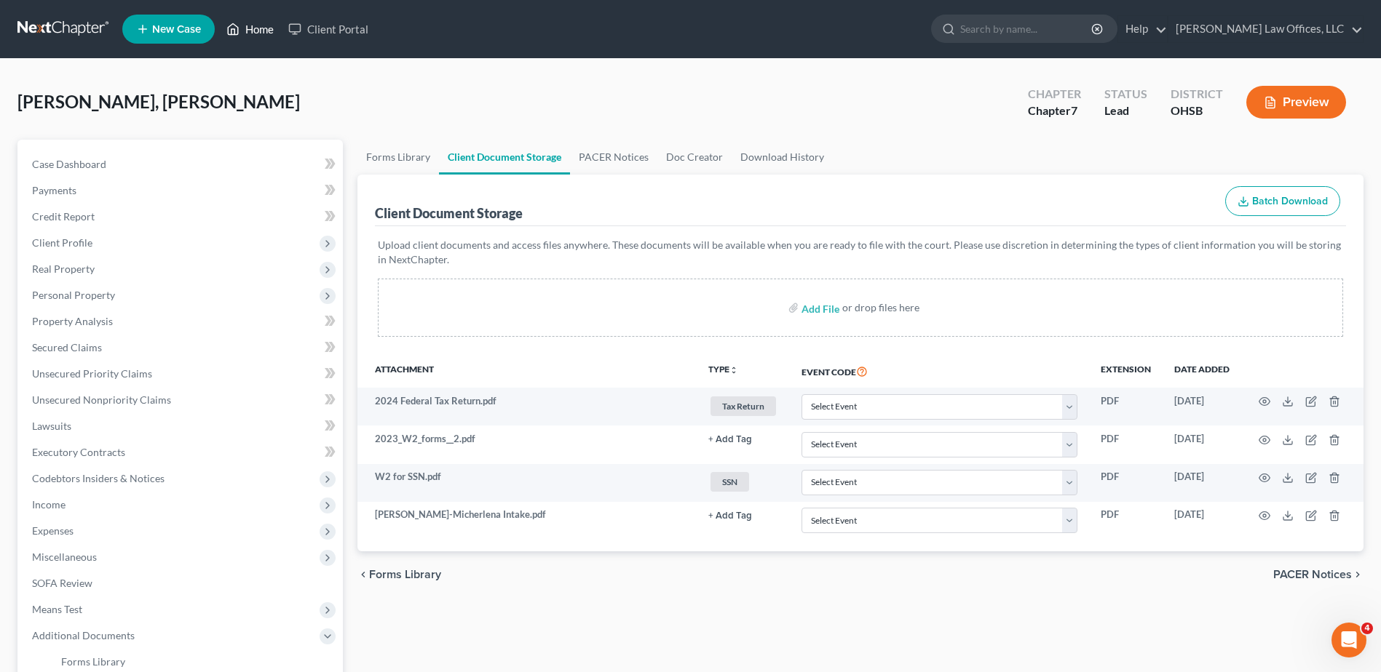
click at [255, 31] on link "Home" at bounding box center [250, 29] width 62 height 26
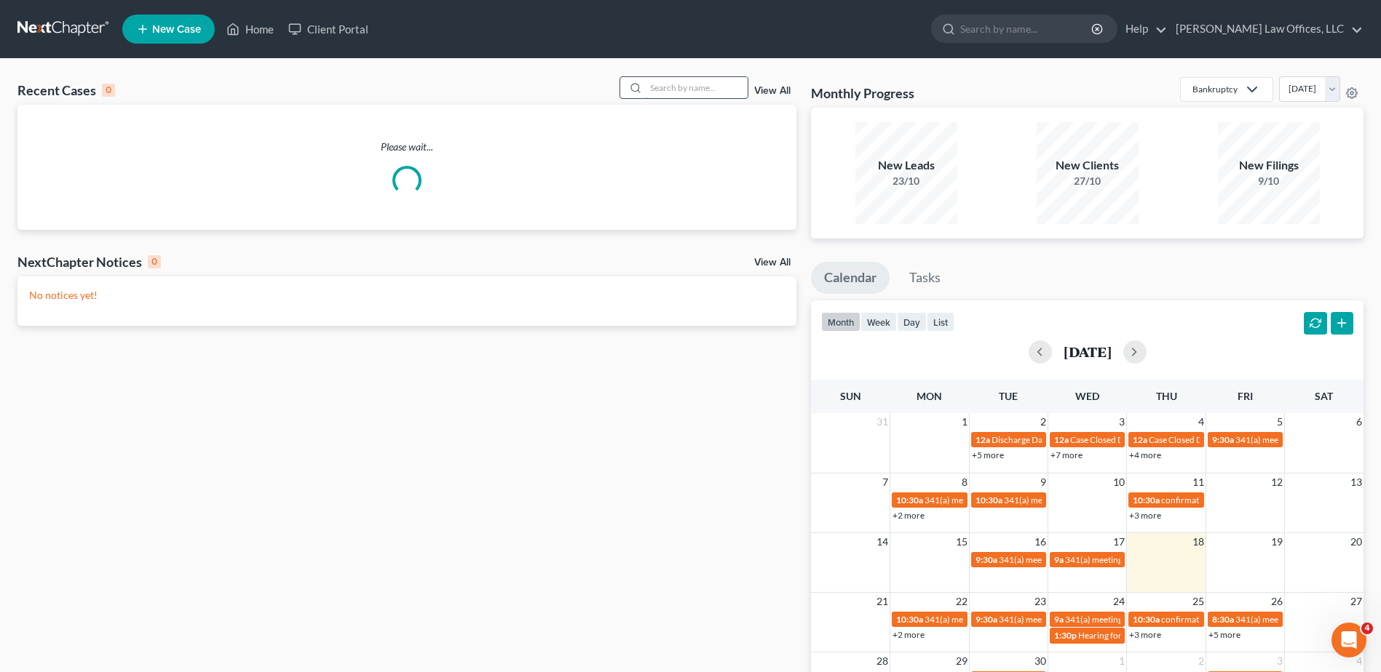
click at [666, 89] on input "search" at bounding box center [697, 87] width 102 height 21
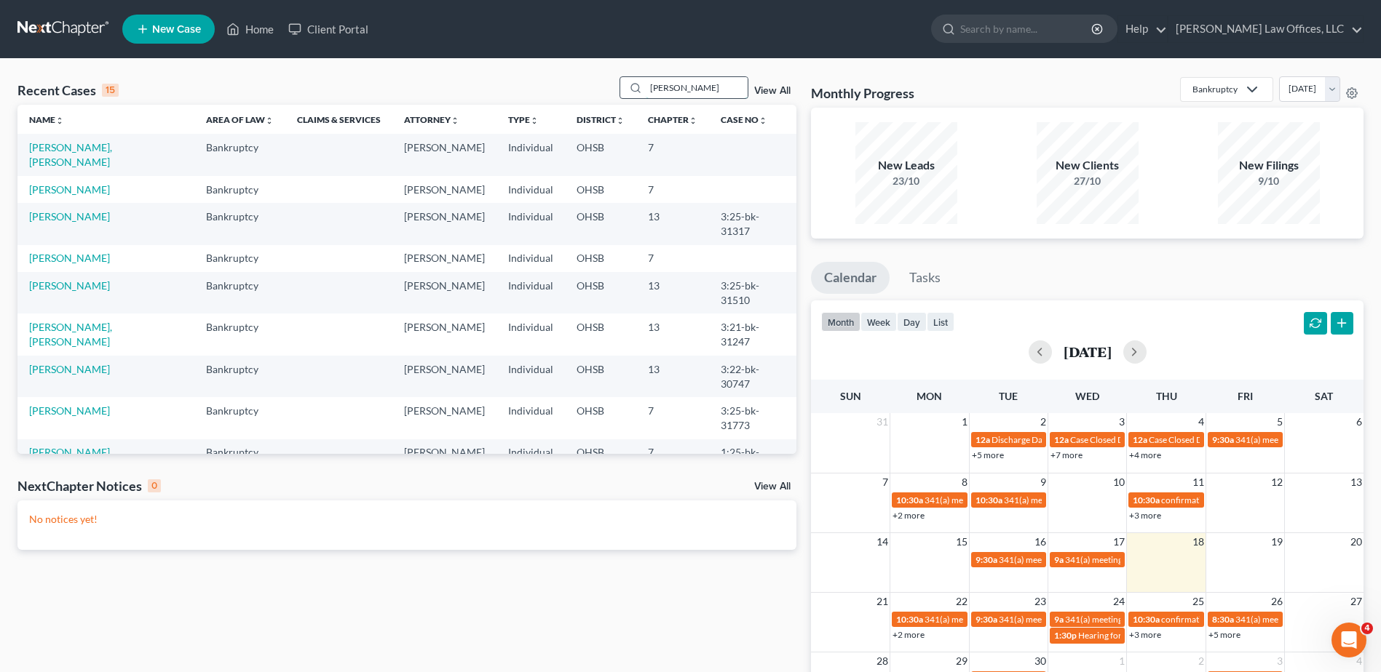
type input "[PERSON_NAME]"
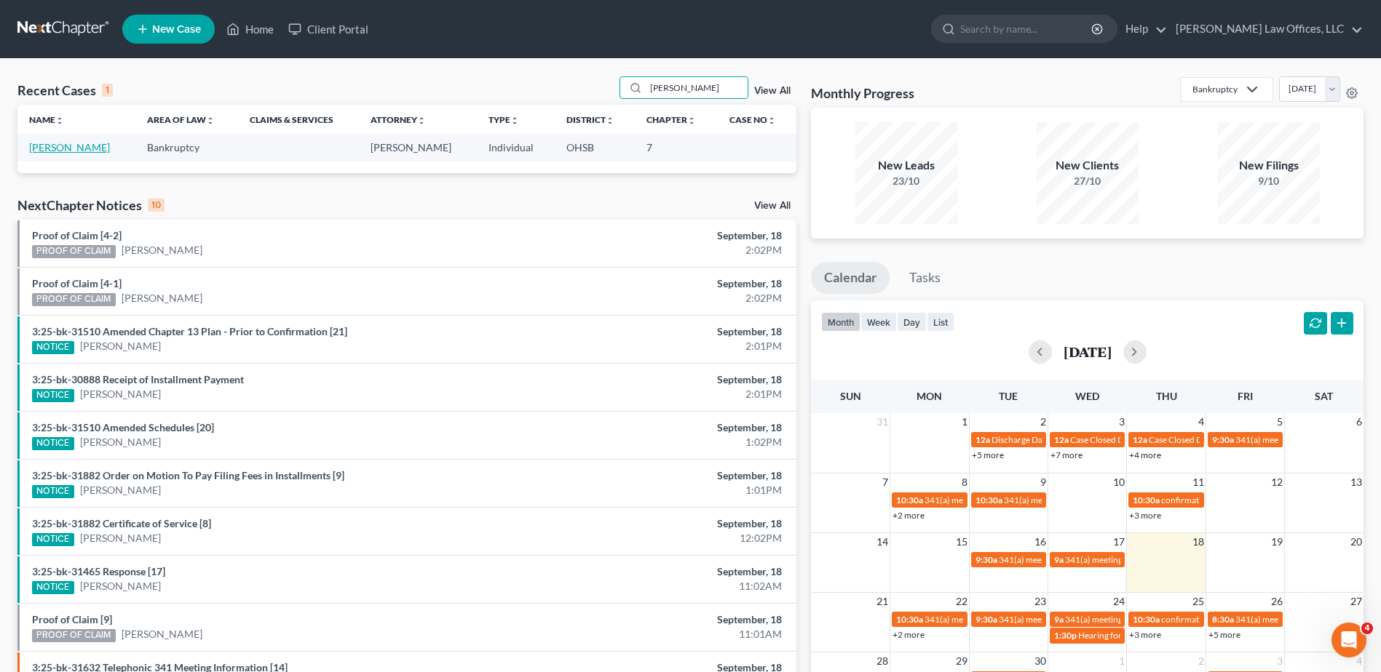
click at [66, 149] on link "[PERSON_NAME]" at bounding box center [69, 147] width 81 height 12
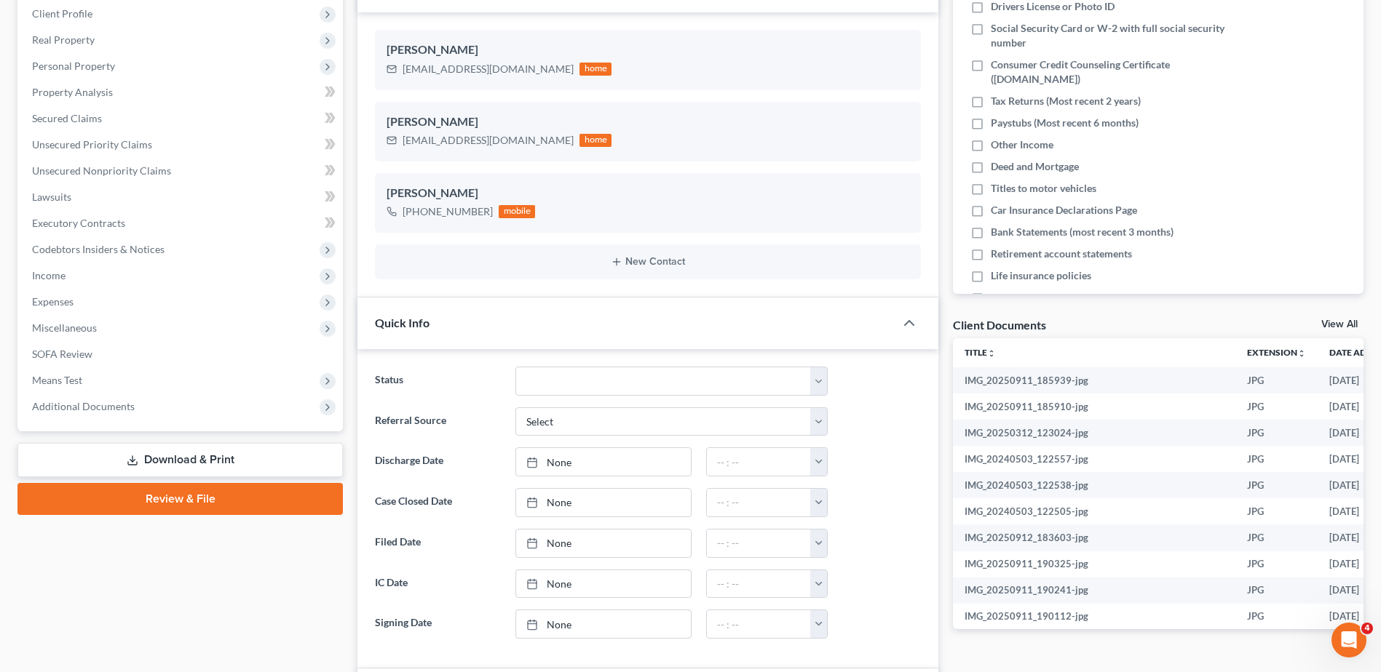
scroll to position [437, 0]
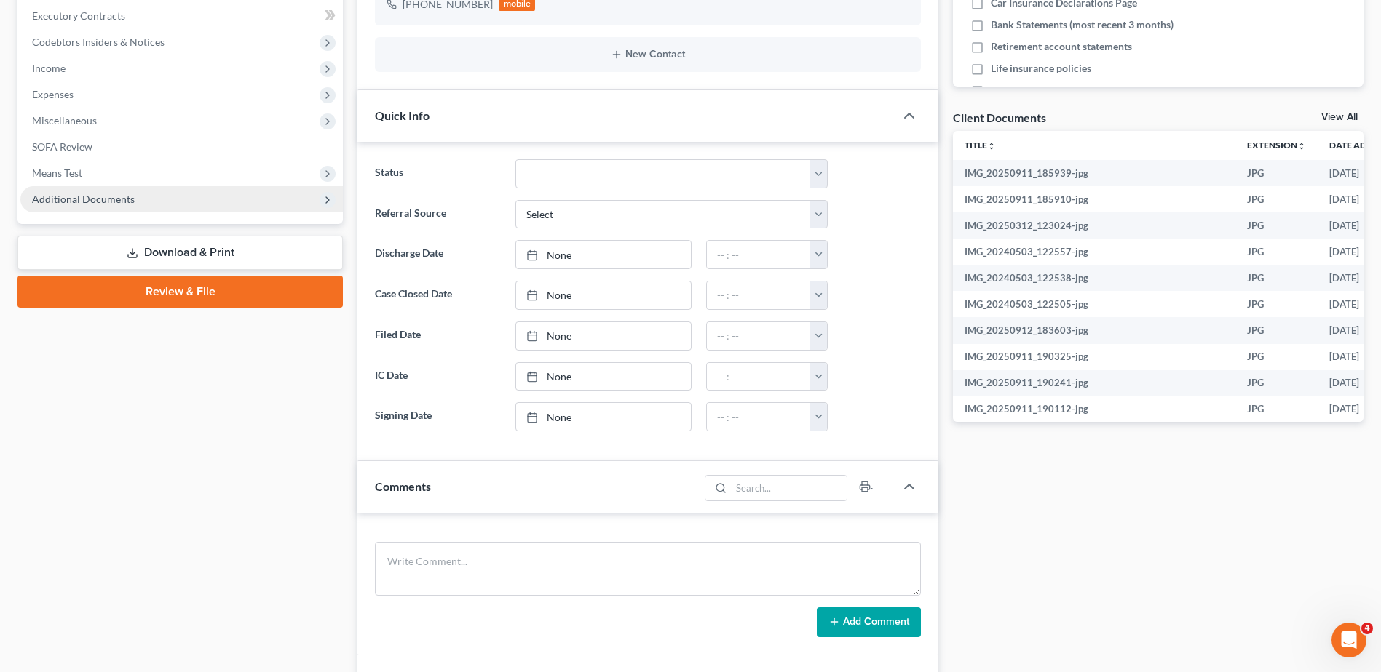
click at [120, 199] on span "Additional Documents" at bounding box center [83, 199] width 103 height 12
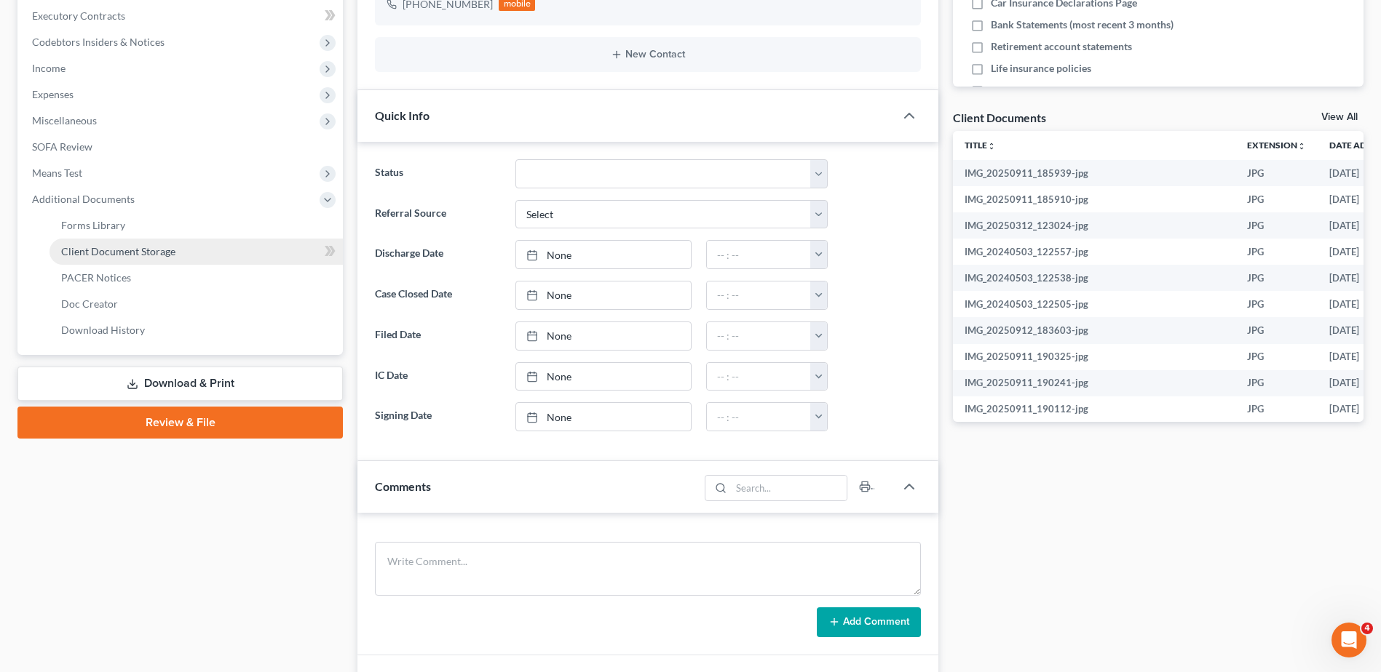
click at [132, 247] on span "Client Document Storage" at bounding box center [118, 251] width 114 height 12
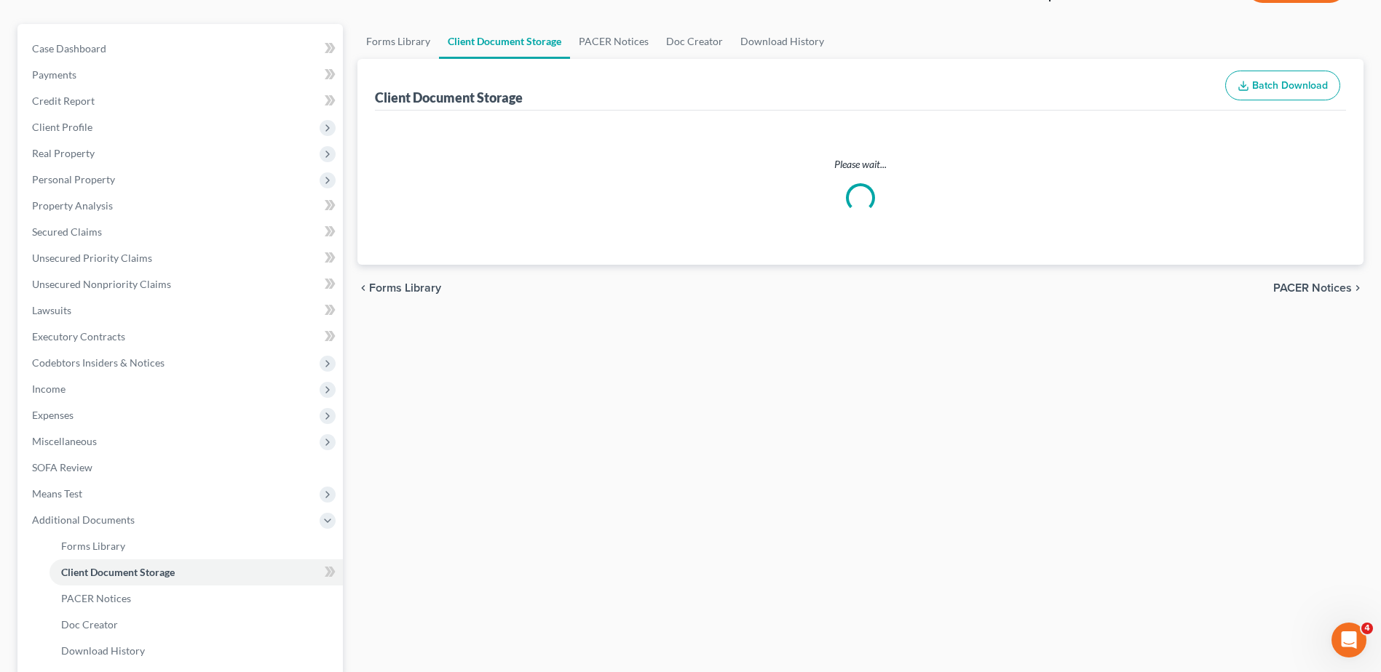
scroll to position [5, 0]
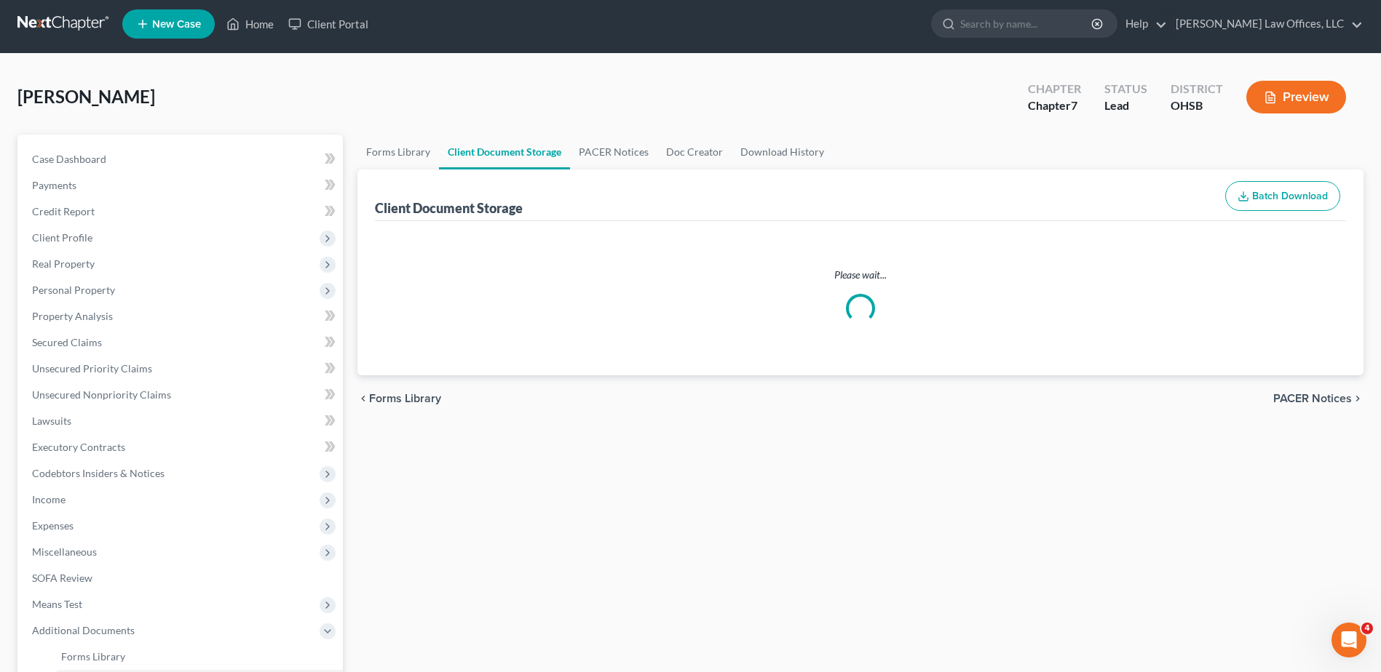
select select "7"
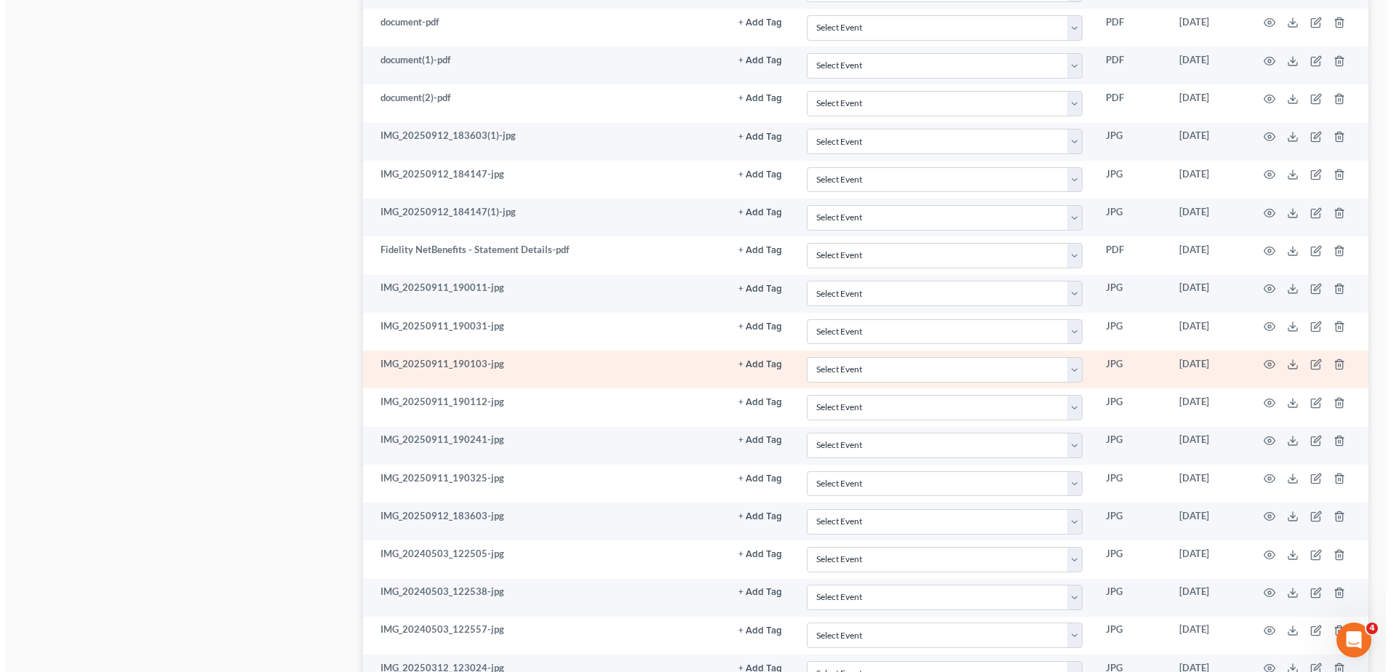
scroll to position [1169, 0]
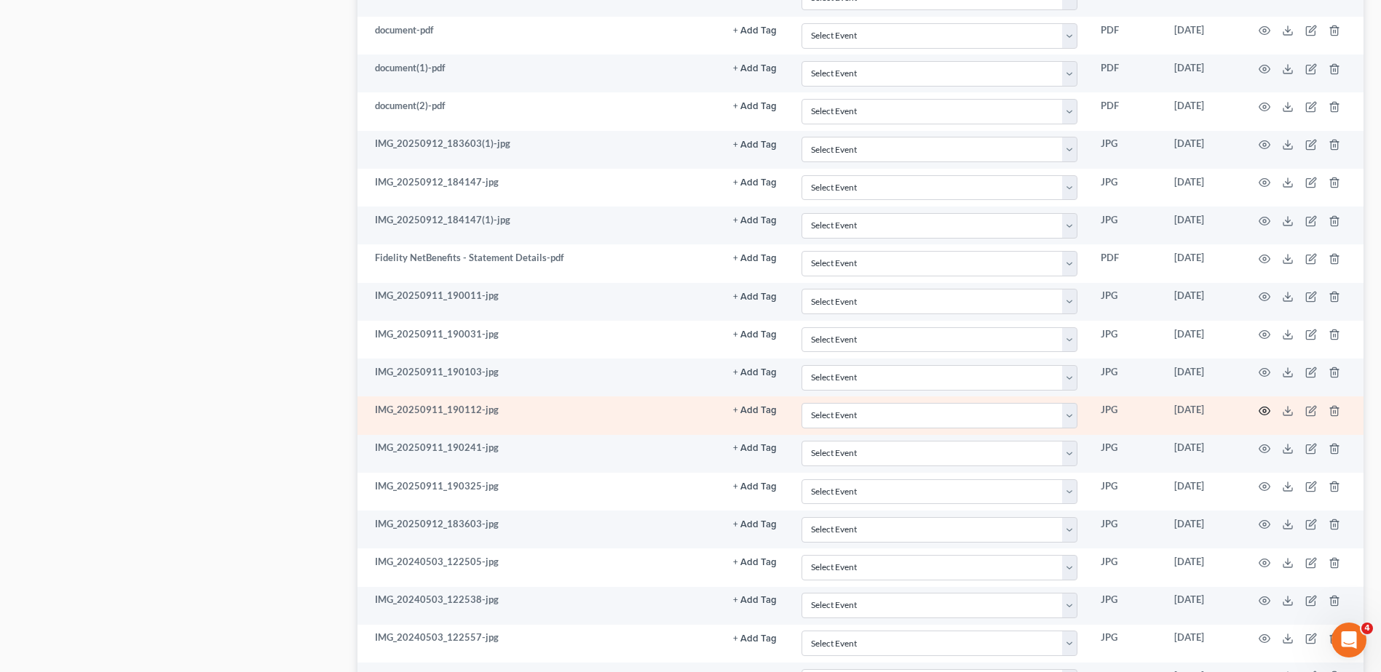
click at [1266, 410] on circle "button" at bounding box center [1264, 411] width 3 height 3
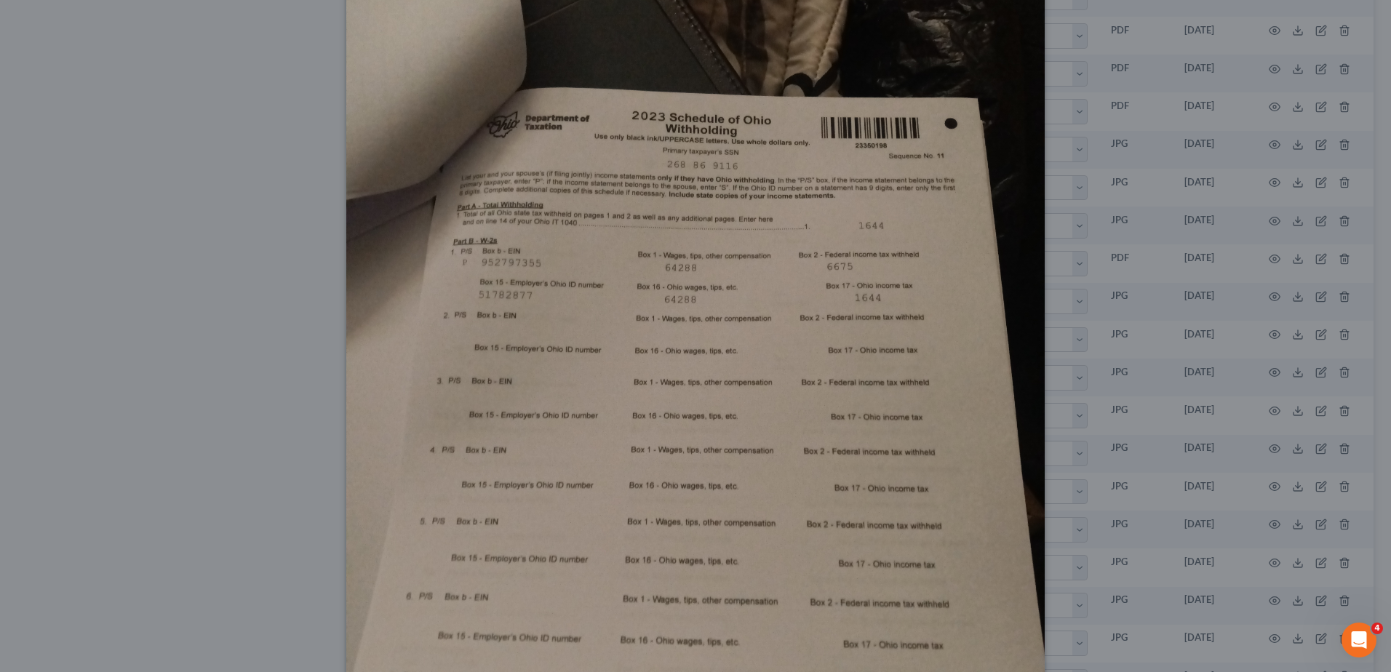
scroll to position [0, 0]
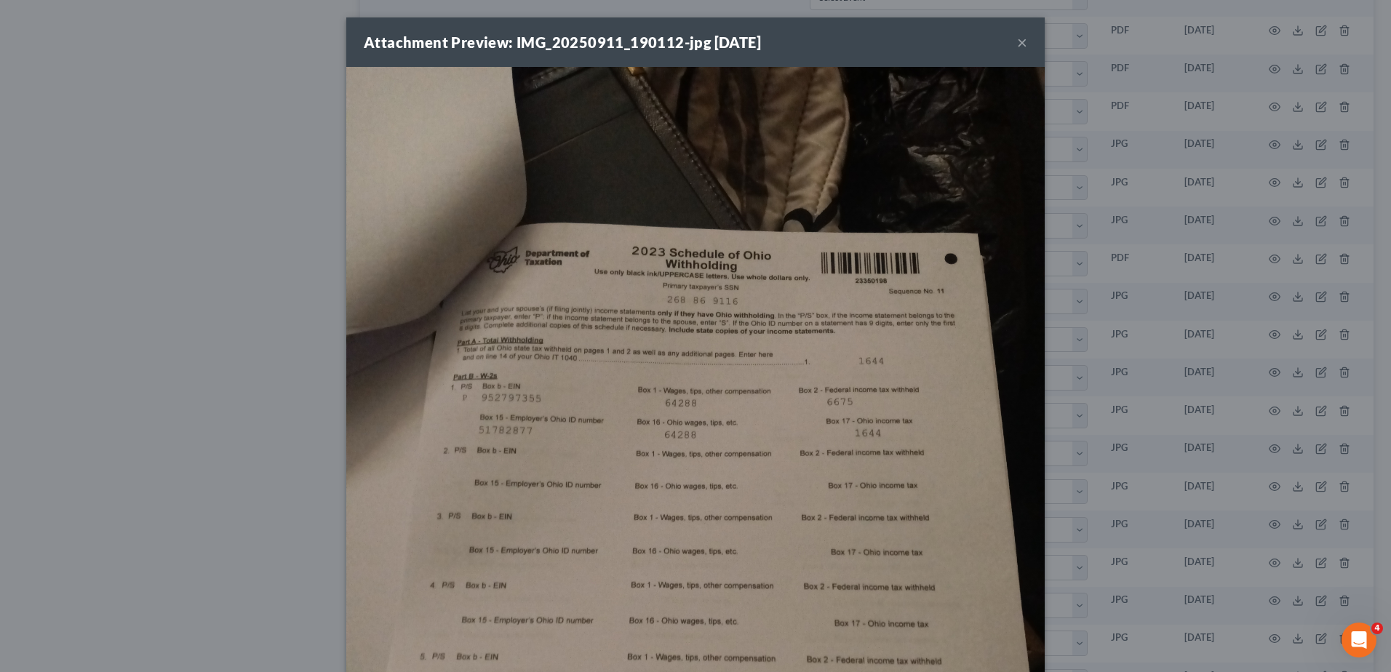
click at [1017, 39] on button "×" at bounding box center [1022, 41] width 10 height 17
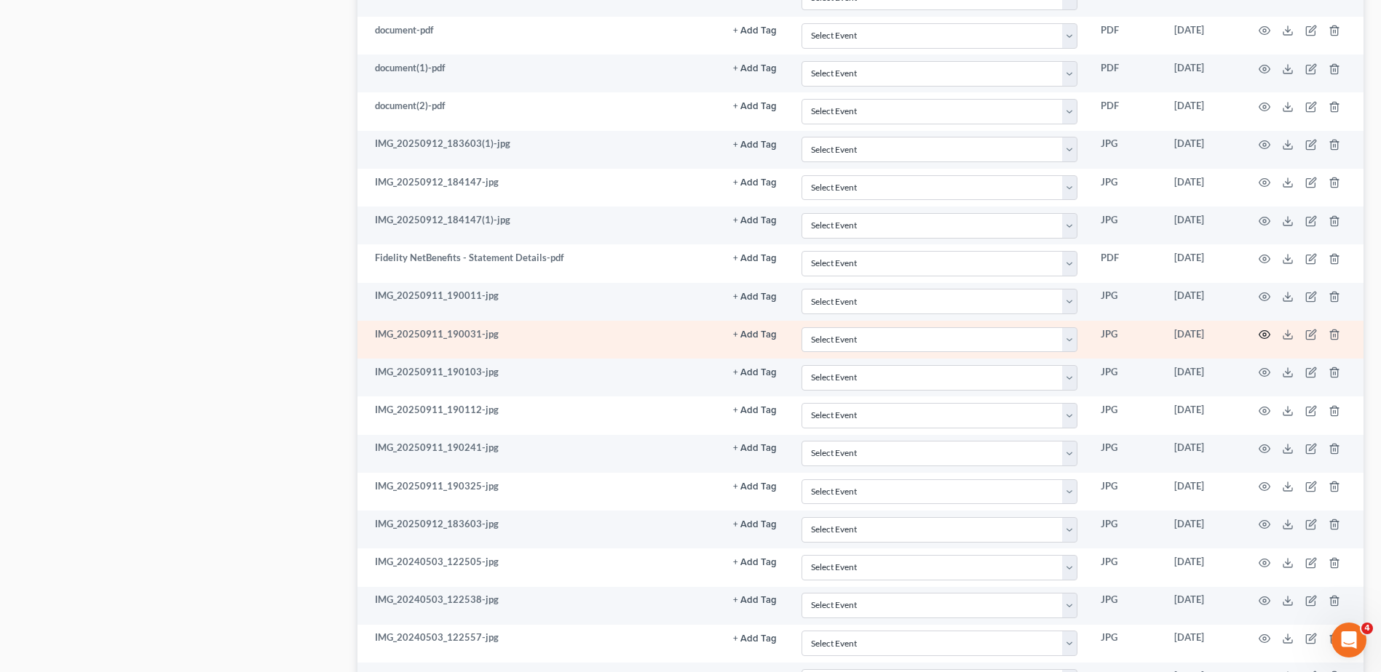
click at [1263, 335] on icon "button" at bounding box center [1264, 335] width 12 height 12
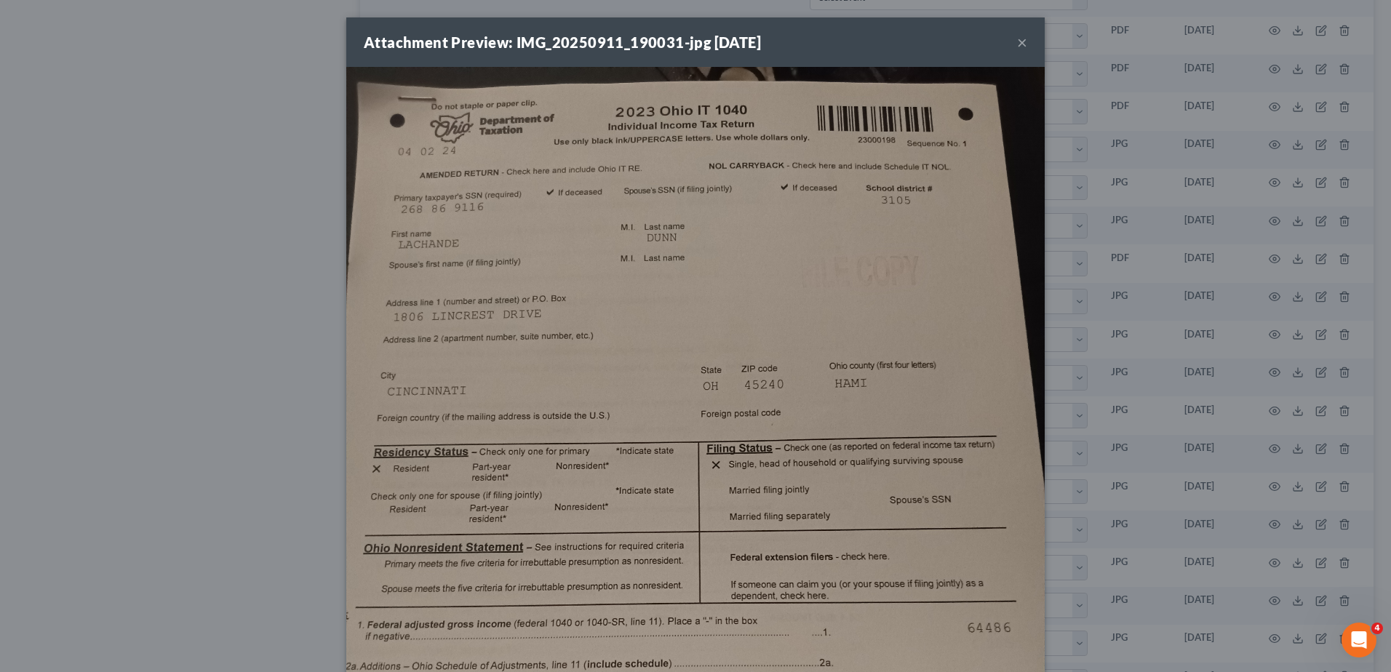
click at [1017, 41] on button "×" at bounding box center [1022, 41] width 10 height 17
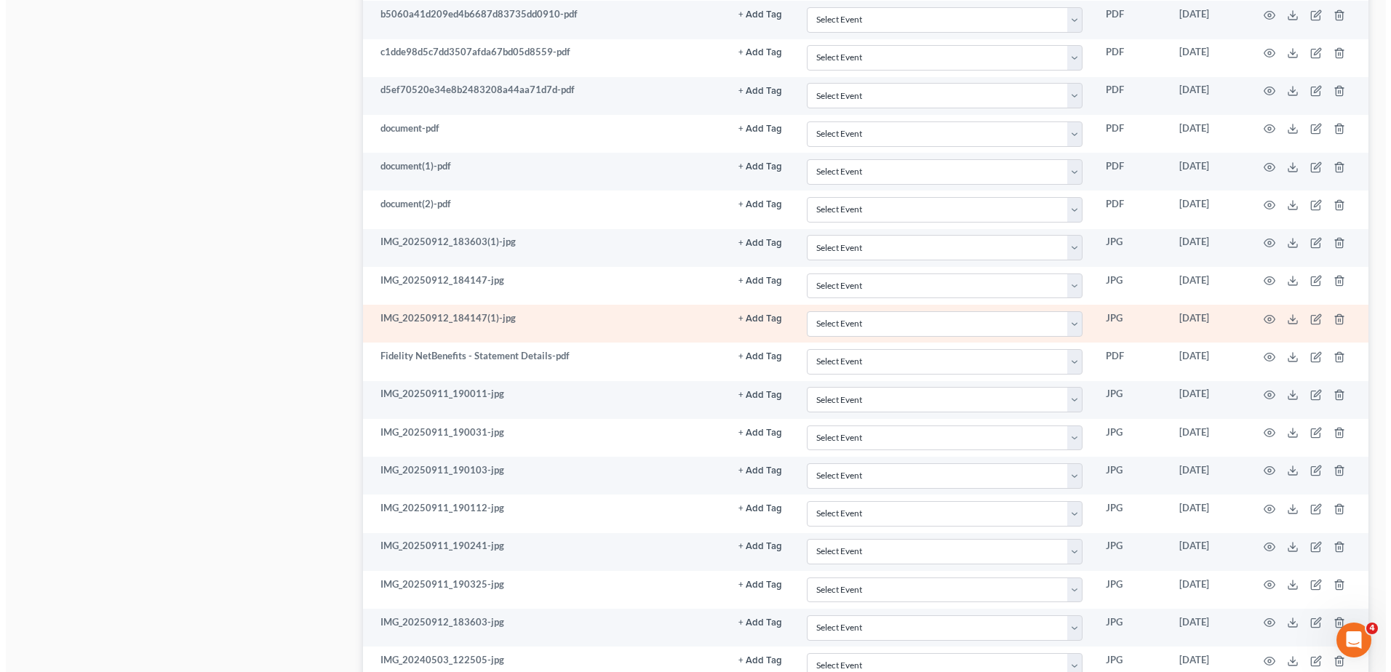
scroll to position [1097, 0]
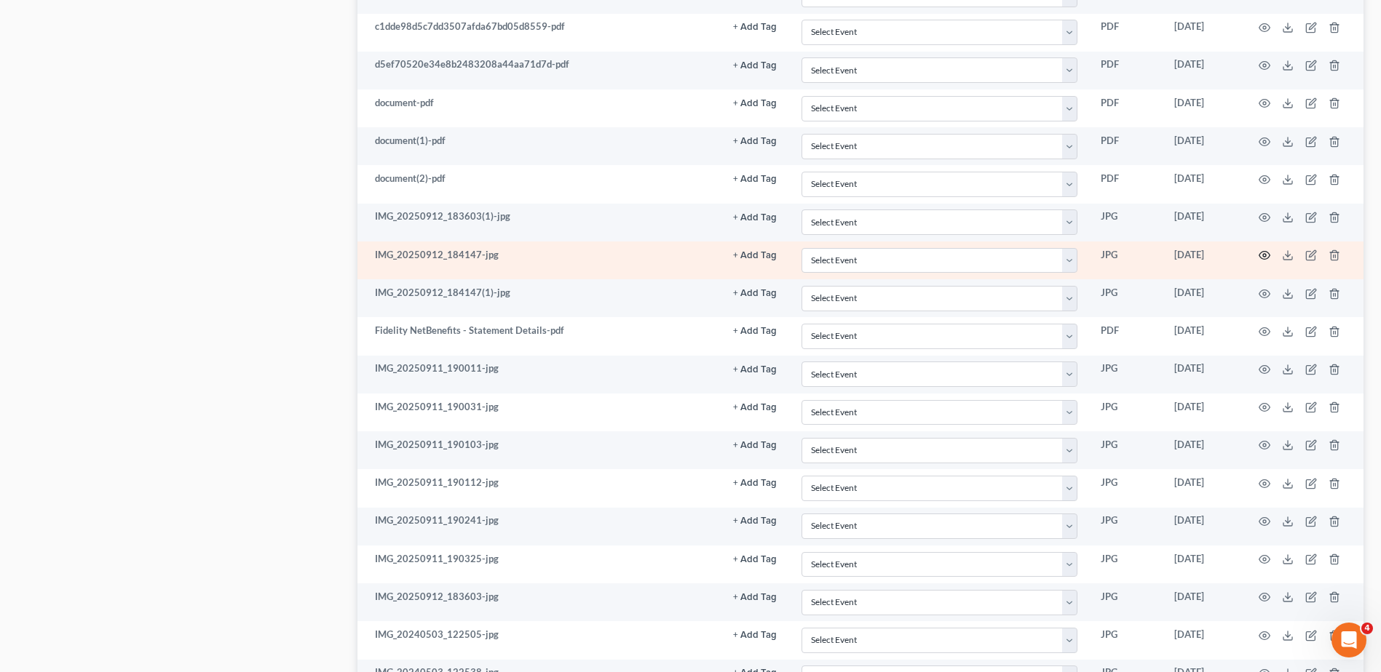
click at [1263, 255] on circle "button" at bounding box center [1264, 255] width 3 height 3
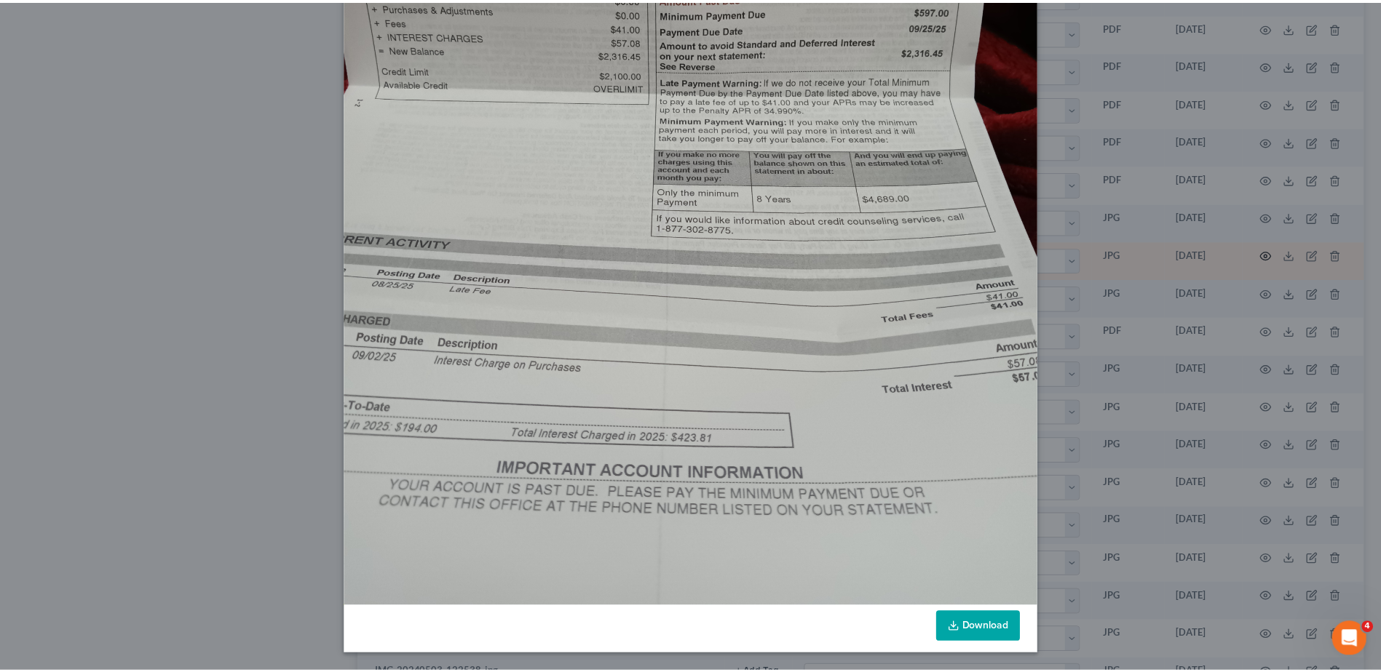
scroll to position [0, 0]
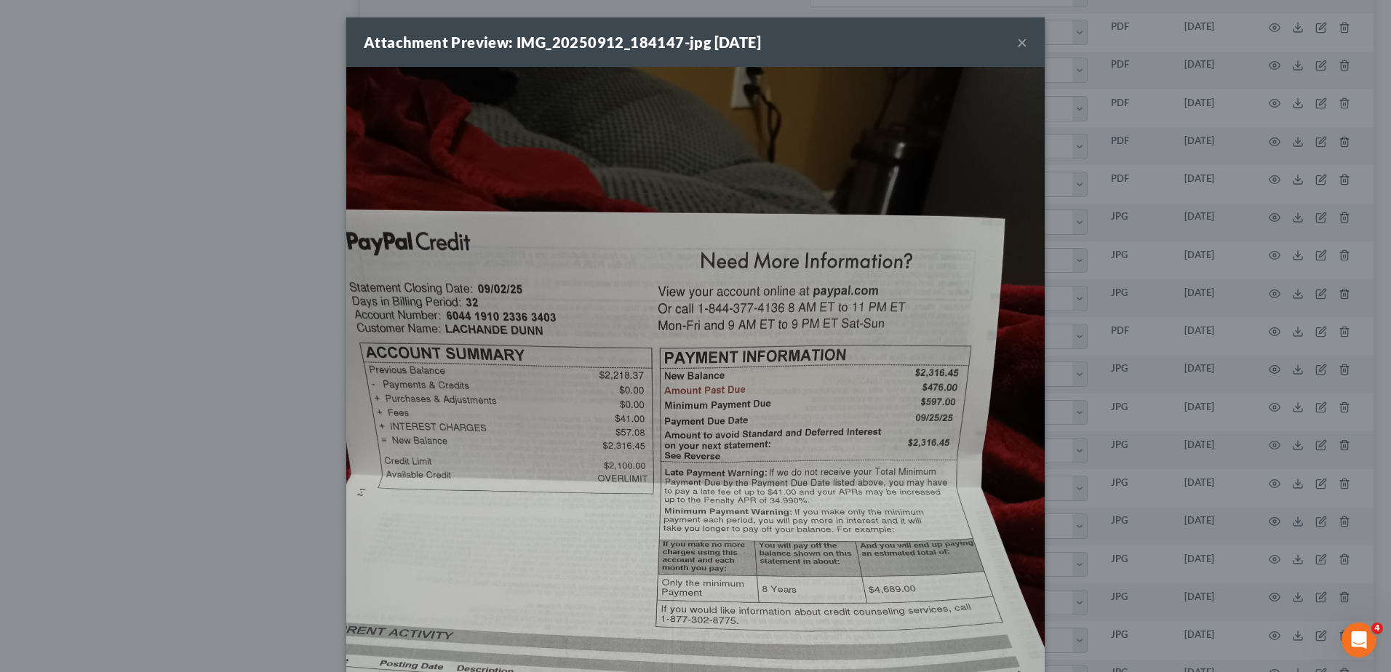
click at [1017, 40] on button "×" at bounding box center [1022, 41] width 10 height 17
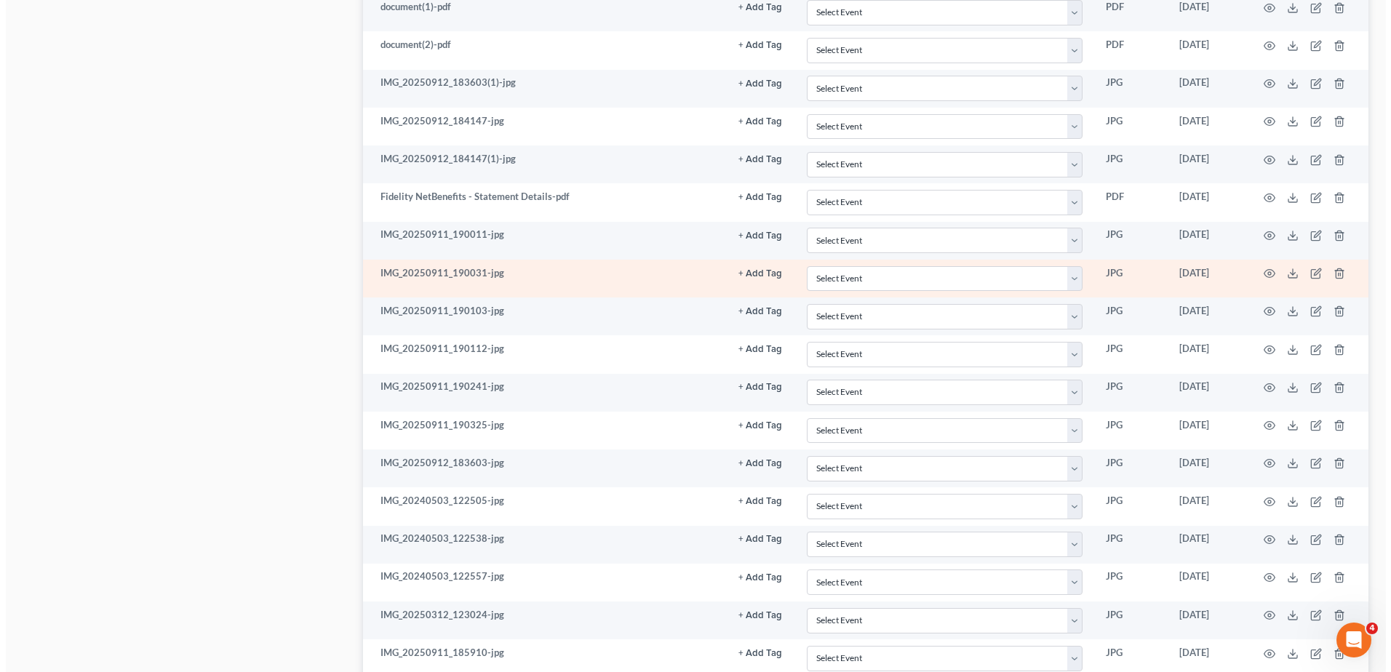
scroll to position [1242, 0]
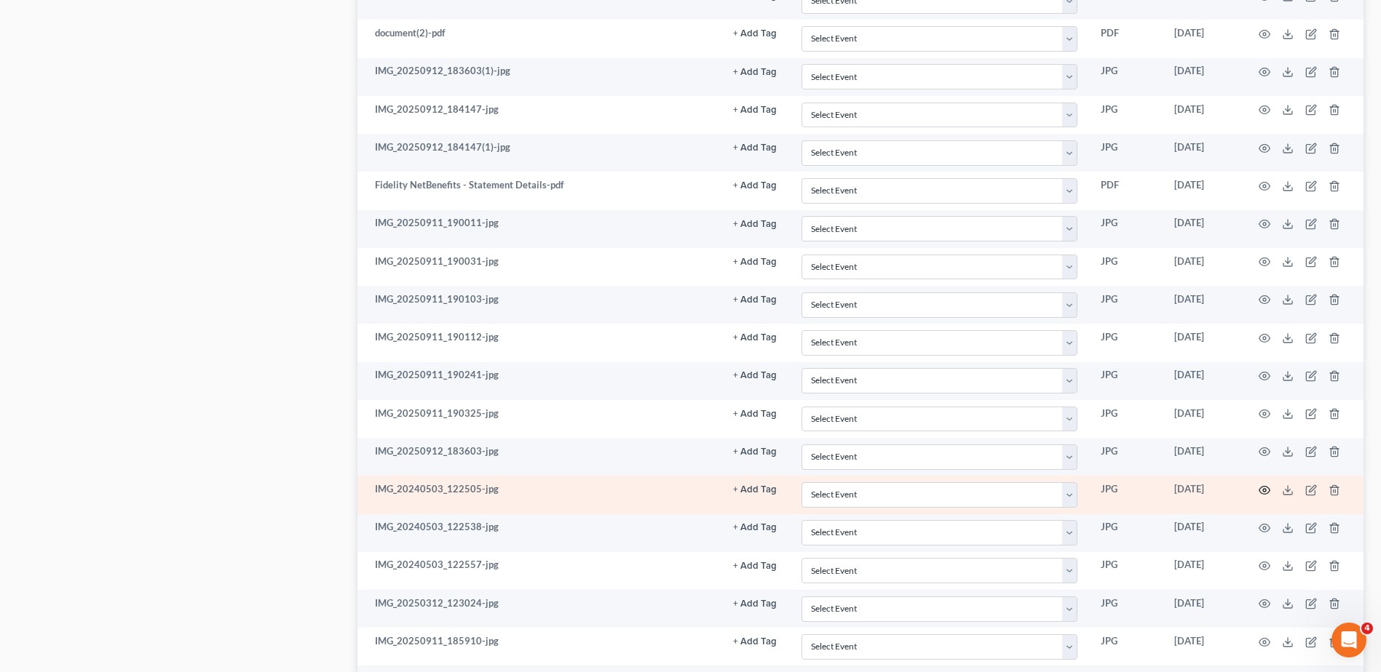
click at [1265, 487] on icon "button" at bounding box center [1264, 490] width 11 height 8
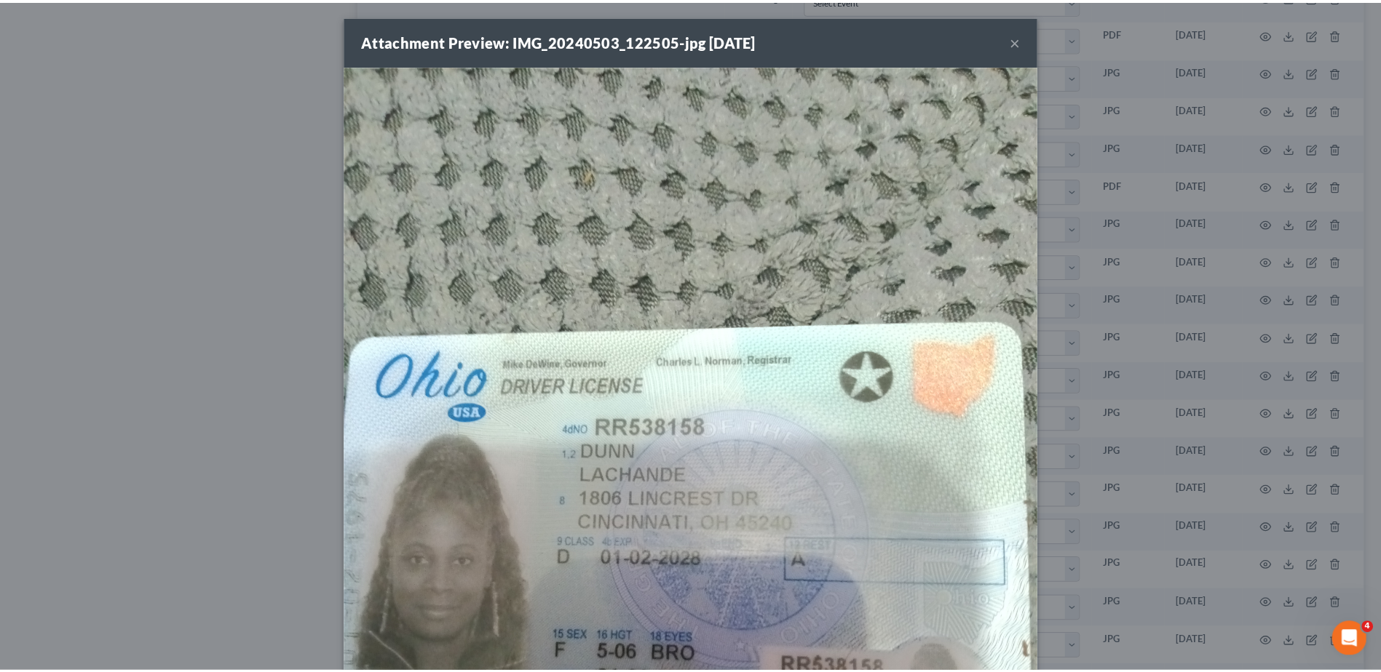
scroll to position [0, 0]
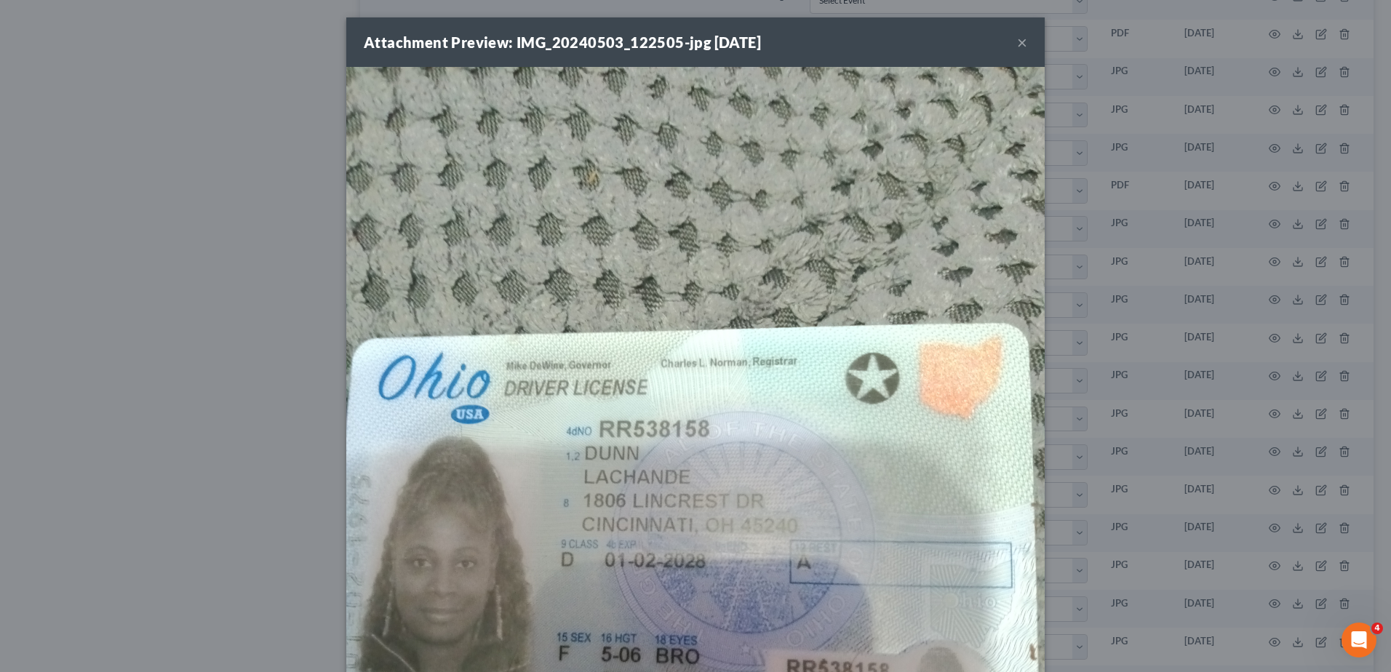
click at [1017, 42] on button "×" at bounding box center [1022, 41] width 10 height 17
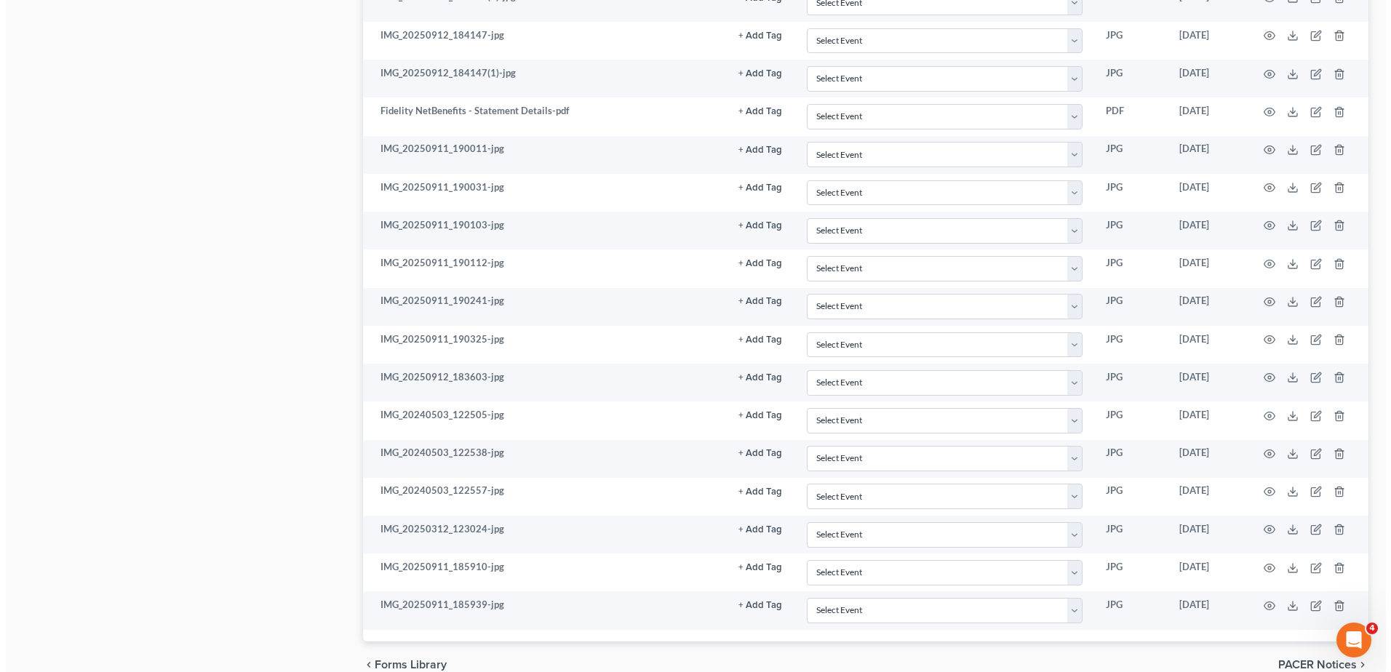
scroll to position [1388, 0]
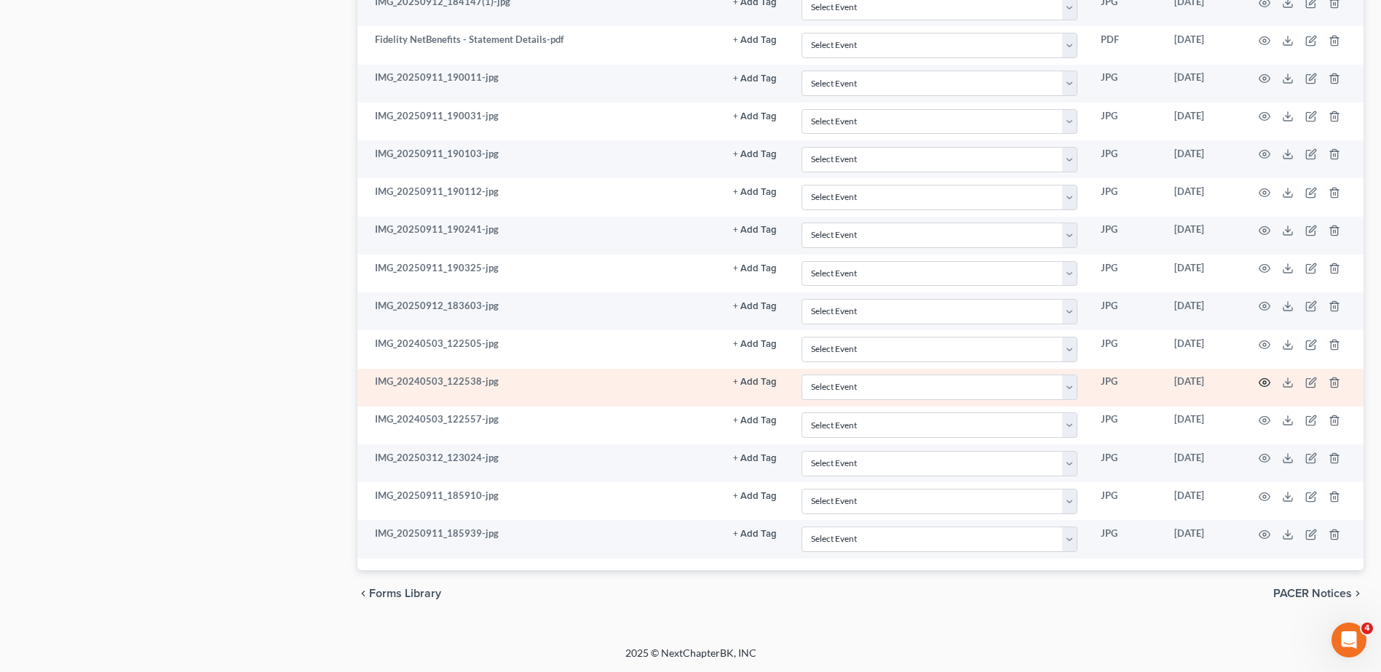
click at [1264, 379] on icon "button" at bounding box center [1264, 383] width 11 height 8
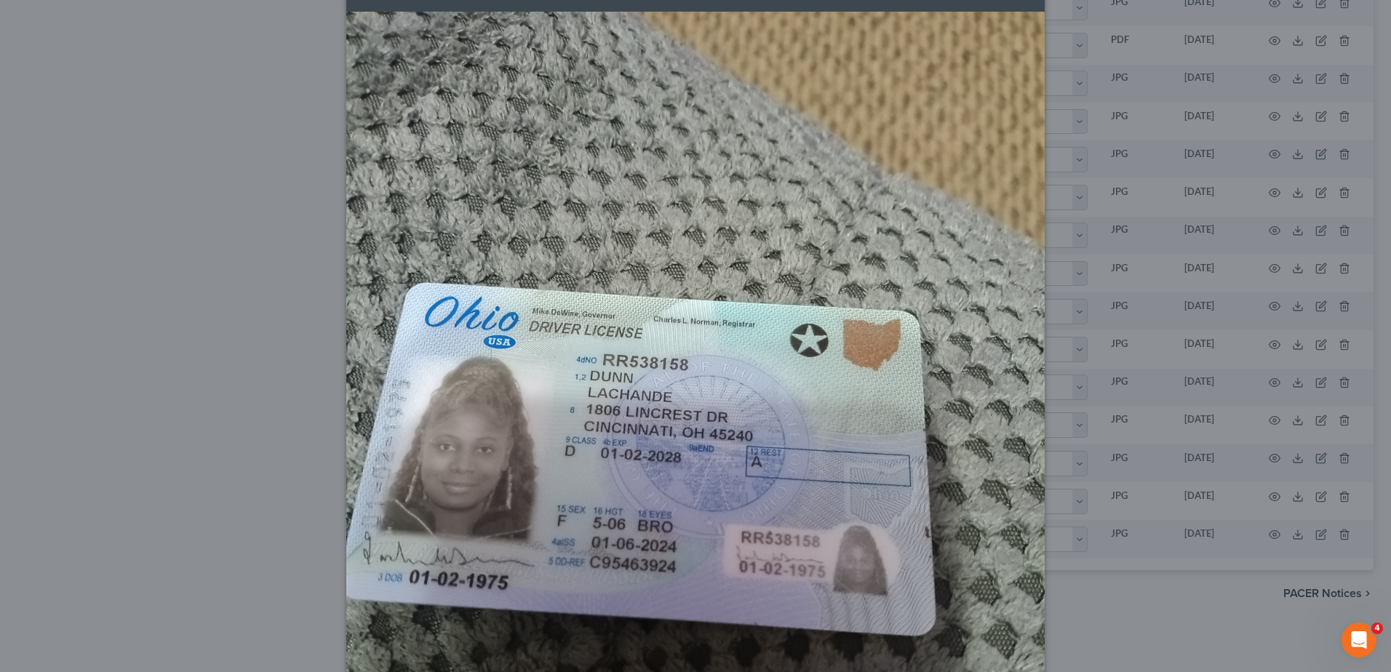
scroll to position [0, 0]
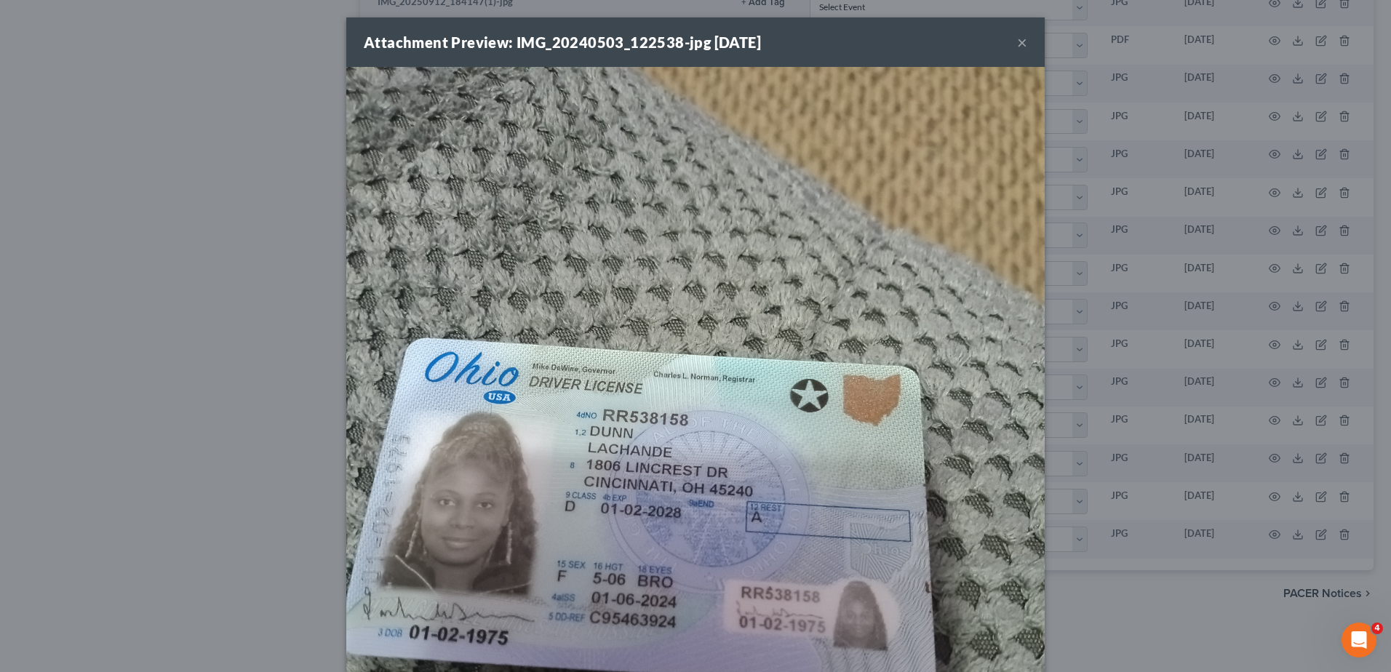
click at [1017, 41] on button "×" at bounding box center [1022, 41] width 10 height 17
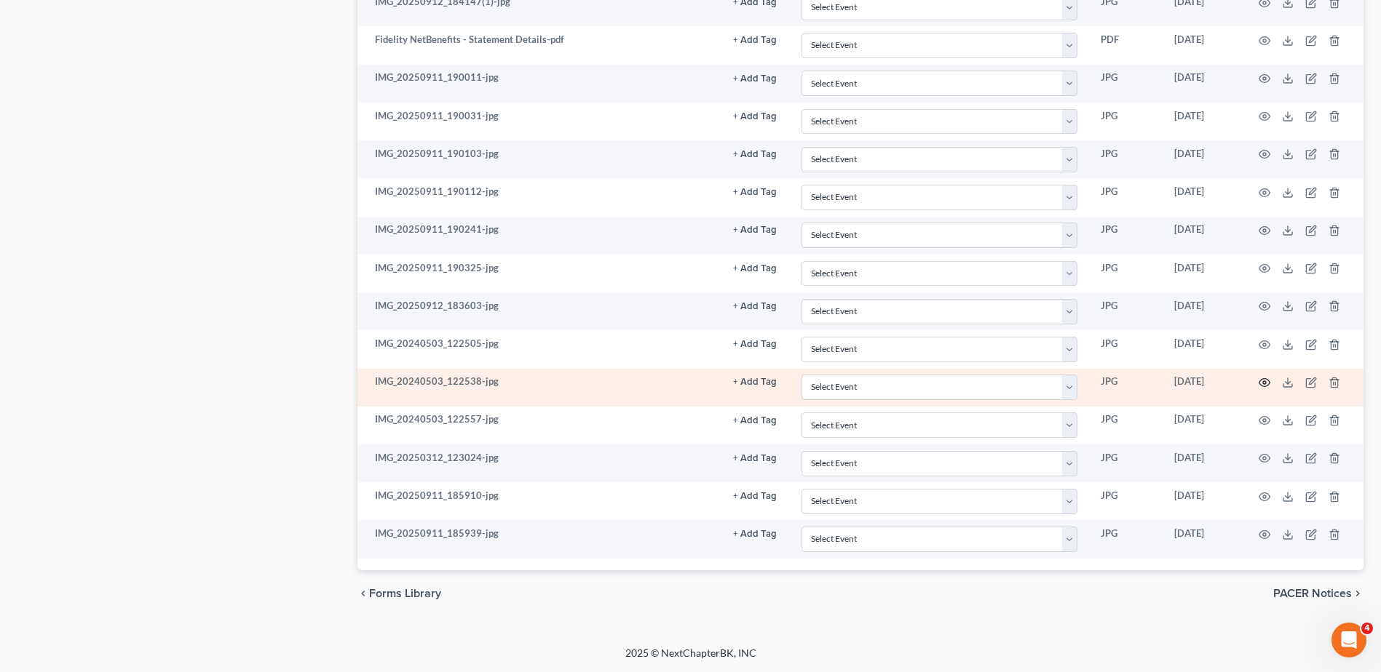
click at [1268, 381] on icon "button" at bounding box center [1264, 383] width 11 height 8
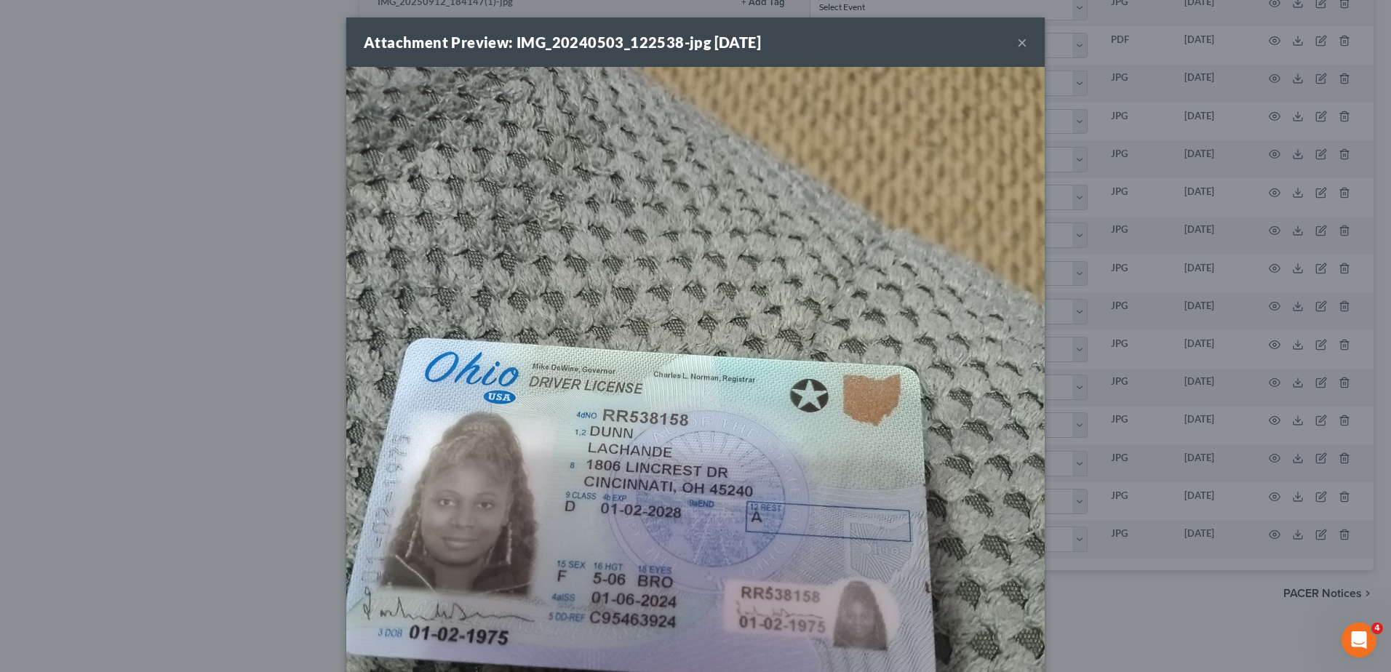
click at [1017, 40] on button "×" at bounding box center [1022, 41] width 10 height 17
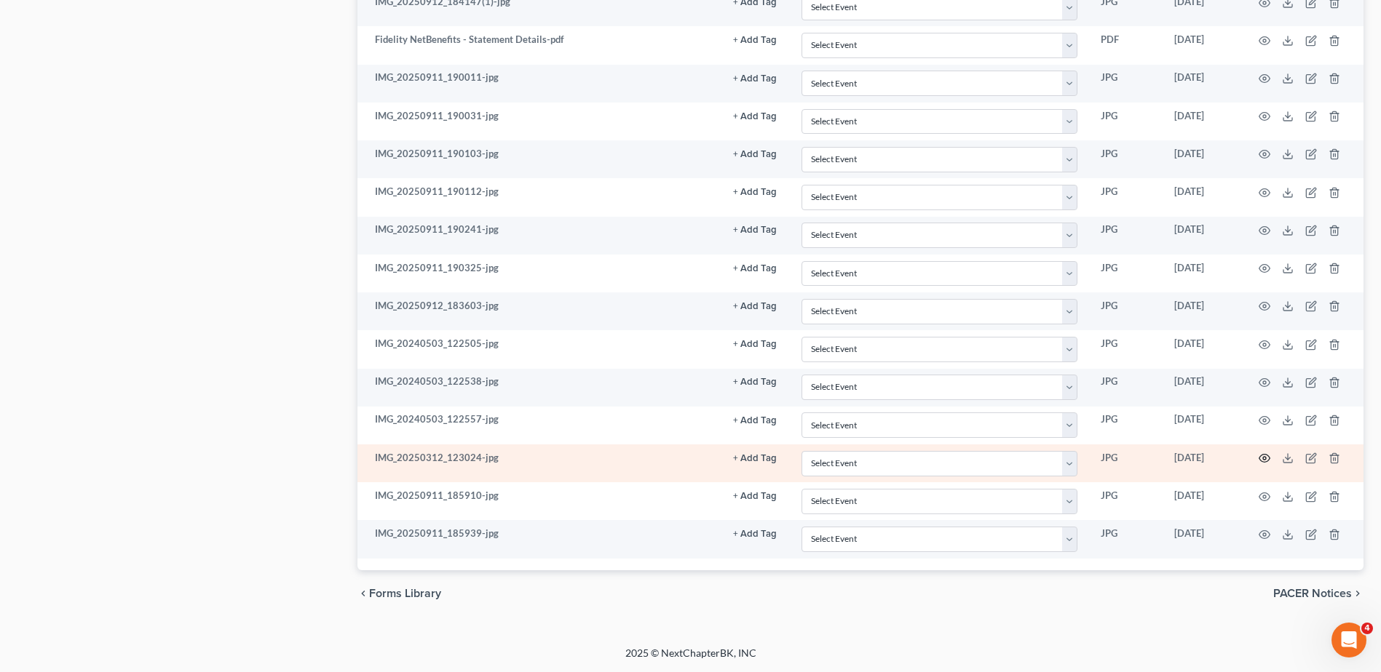
click at [1265, 456] on icon "button" at bounding box center [1264, 459] width 12 height 12
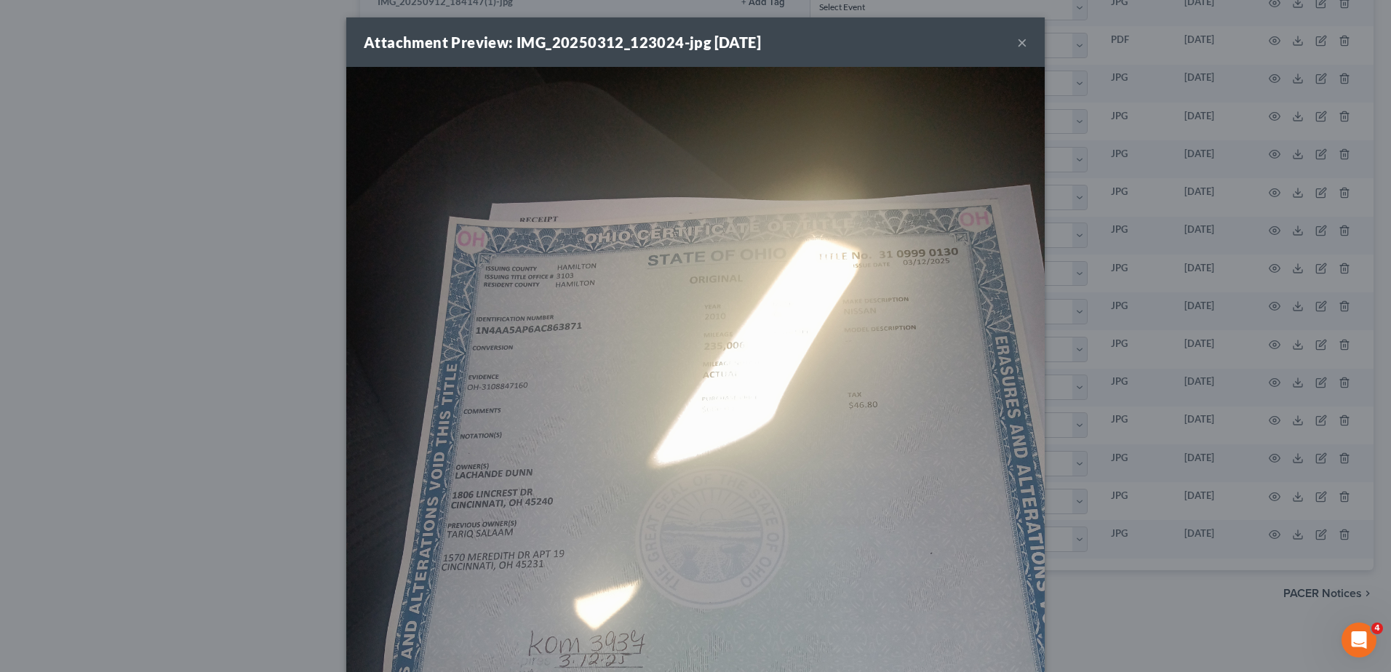
click at [1017, 40] on button "×" at bounding box center [1022, 41] width 10 height 17
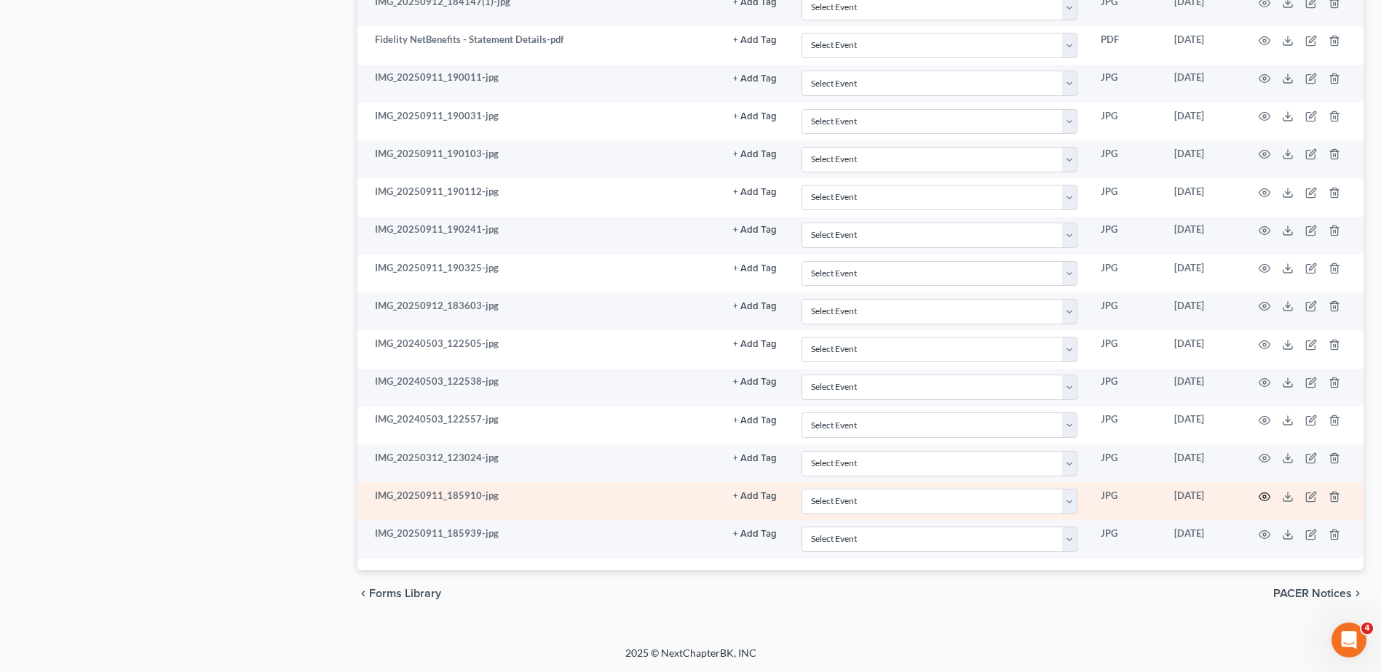
click at [1262, 492] on icon "button" at bounding box center [1264, 497] width 12 height 12
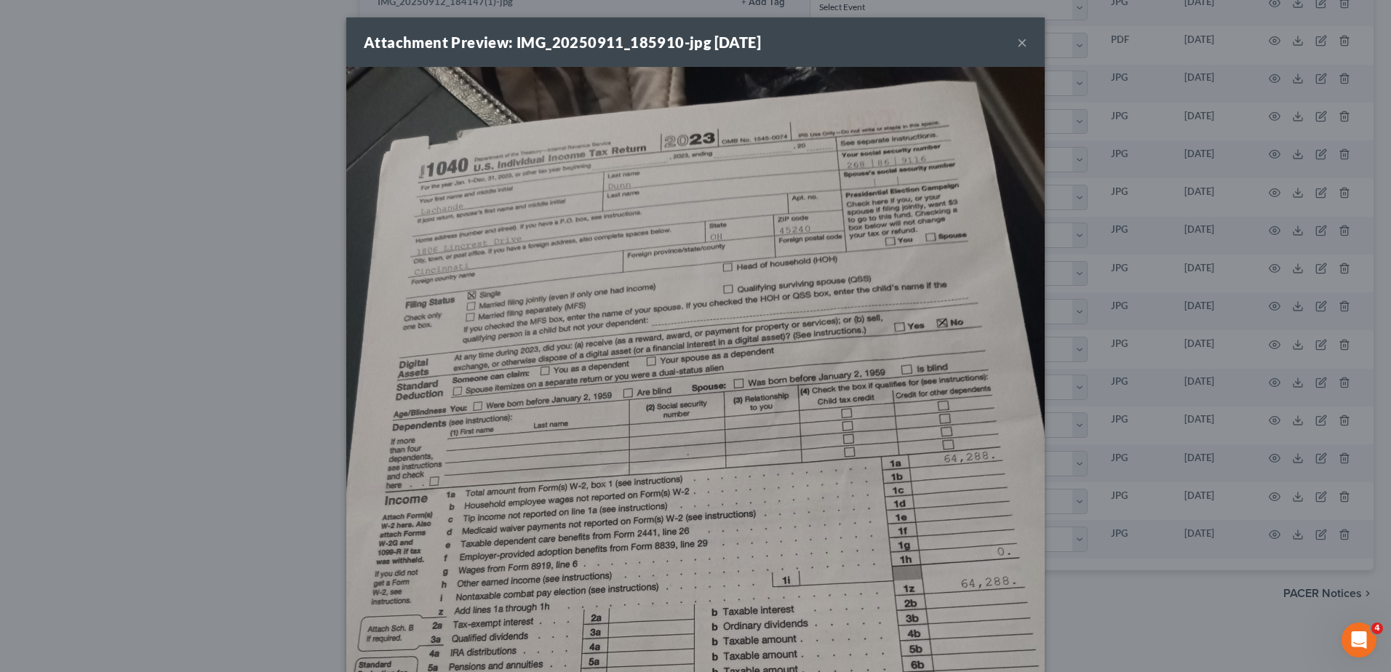
click at [1017, 43] on button "×" at bounding box center [1022, 41] width 10 height 17
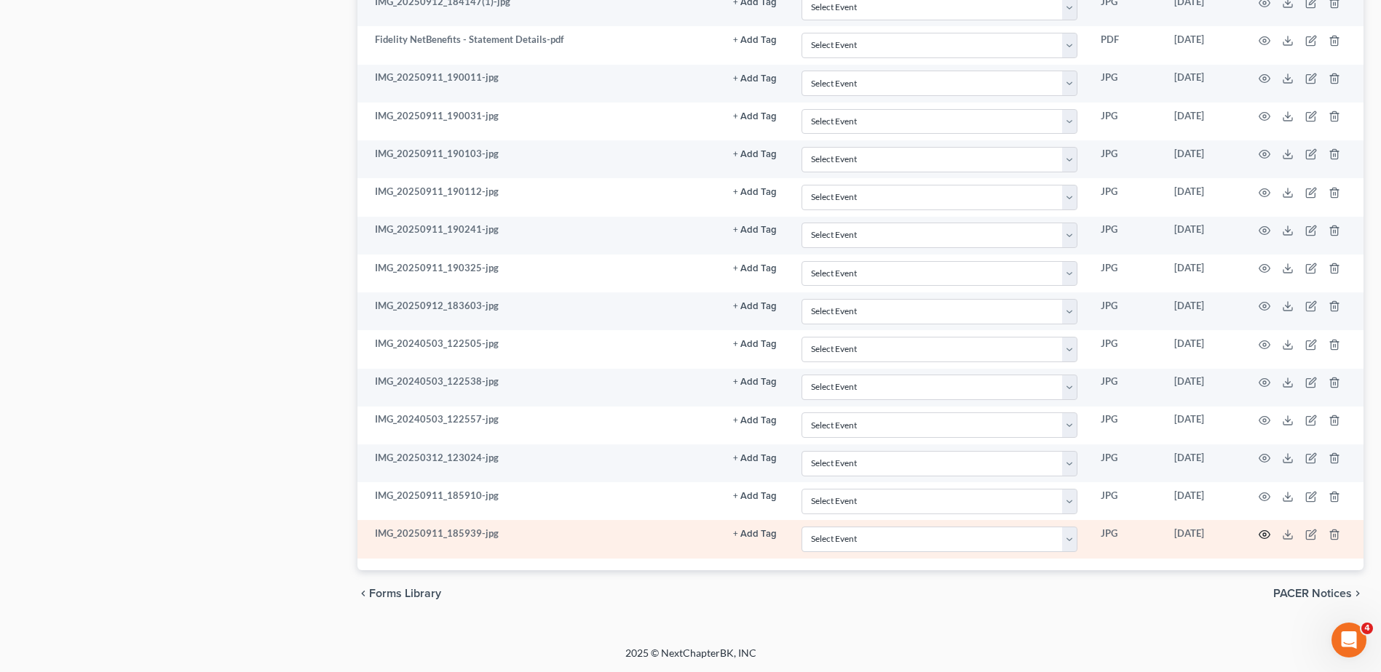
click at [1267, 531] on icon "button" at bounding box center [1264, 535] width 11 height 8
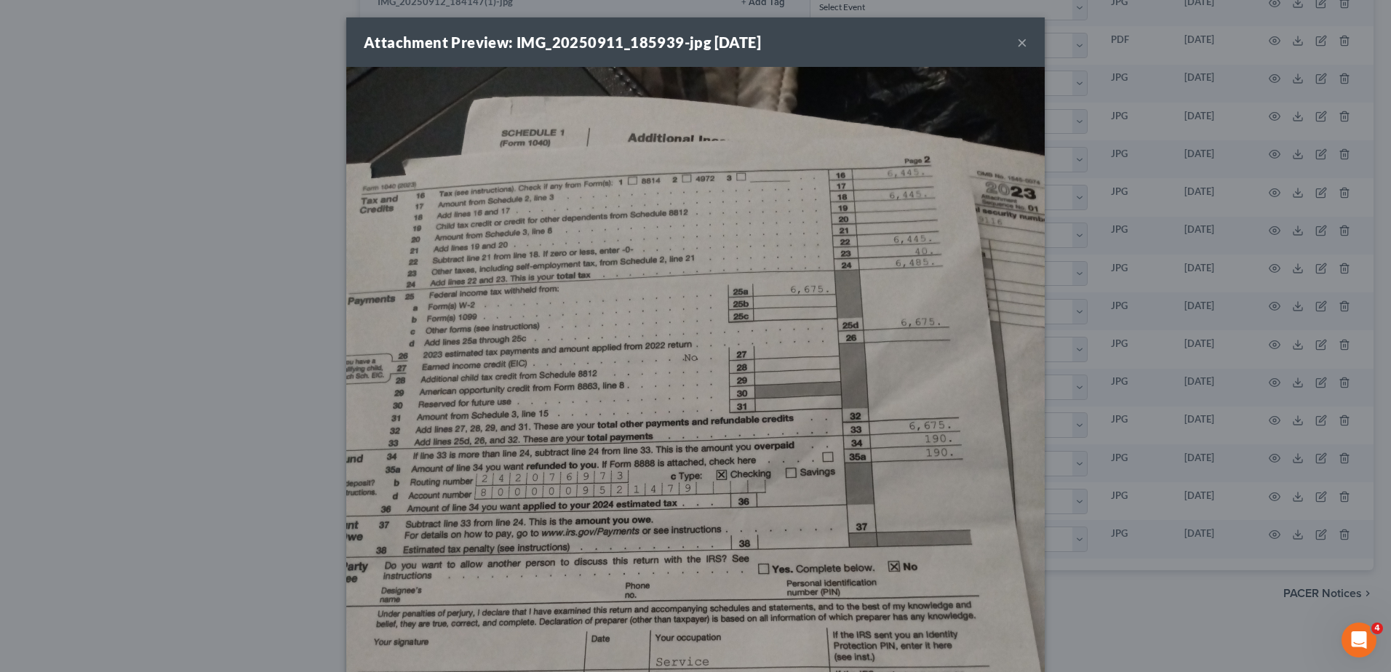
click at [1017, 41] on button "×" at bounding box center [1022, 41] width 10 height 17
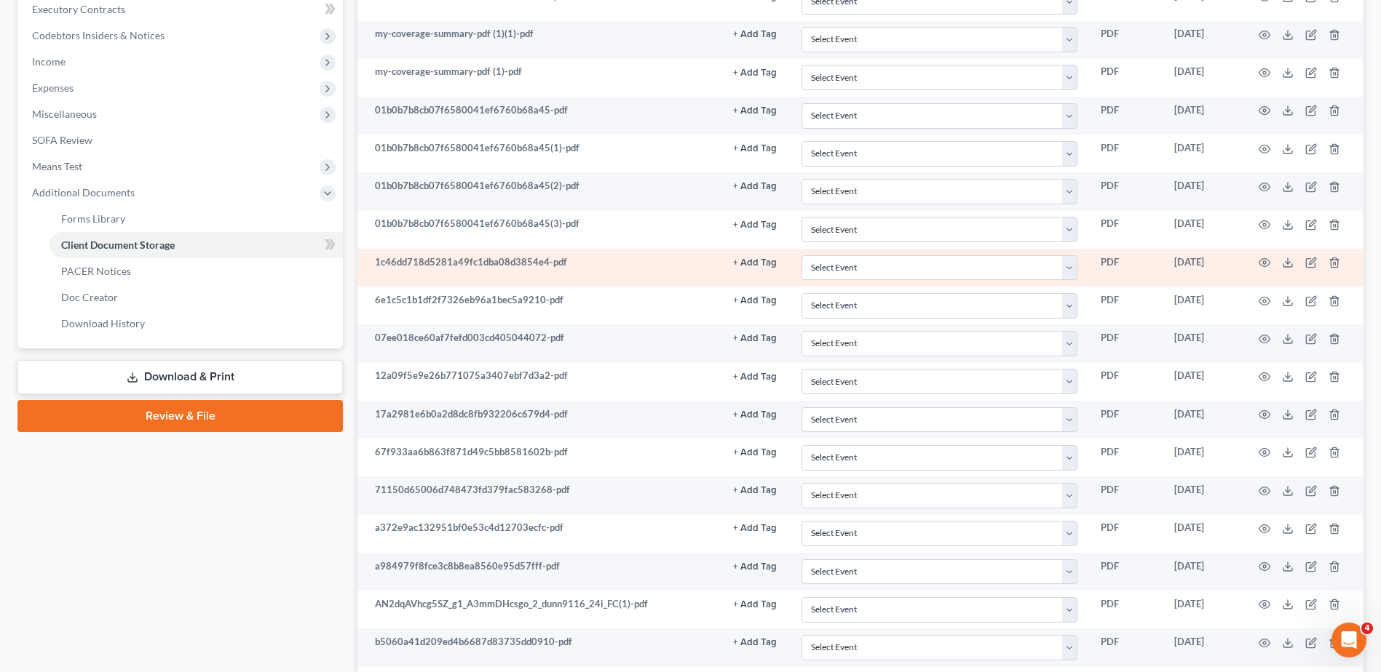
scroll to position [442, 0]
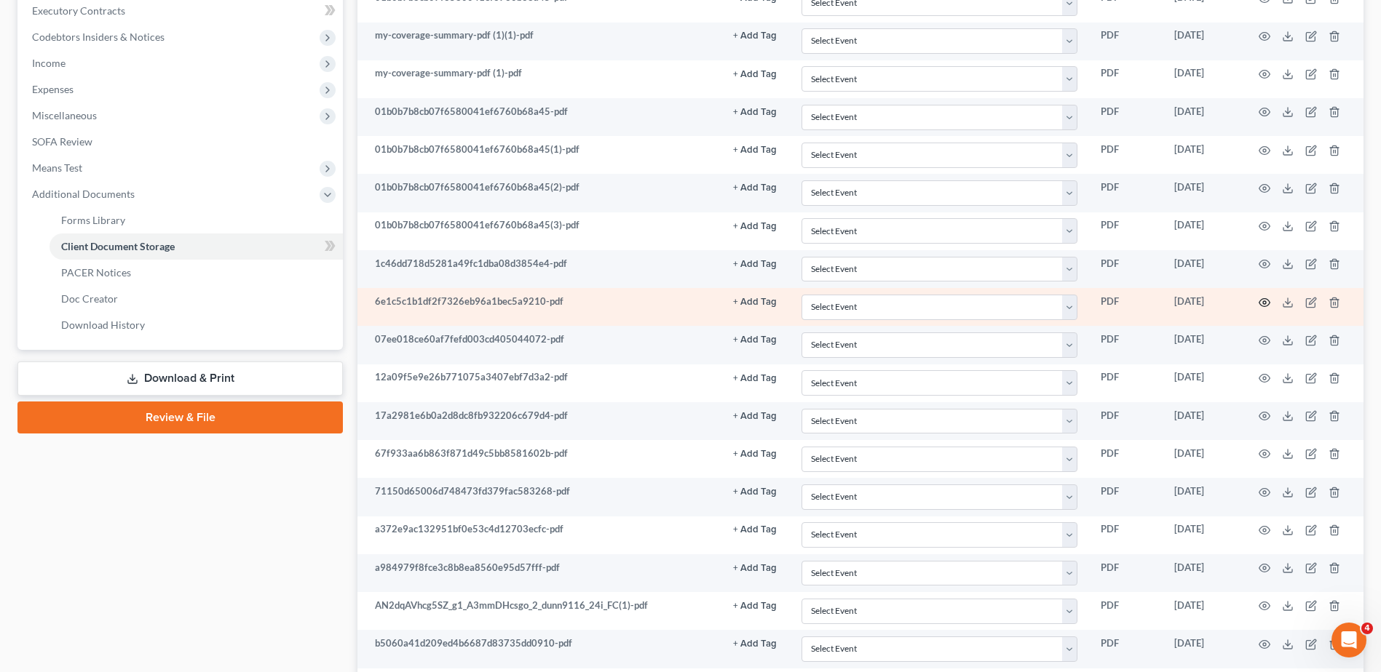
click at [1262, 300] on icon "button" at bounding box center [1264, 303] width 12 height 12
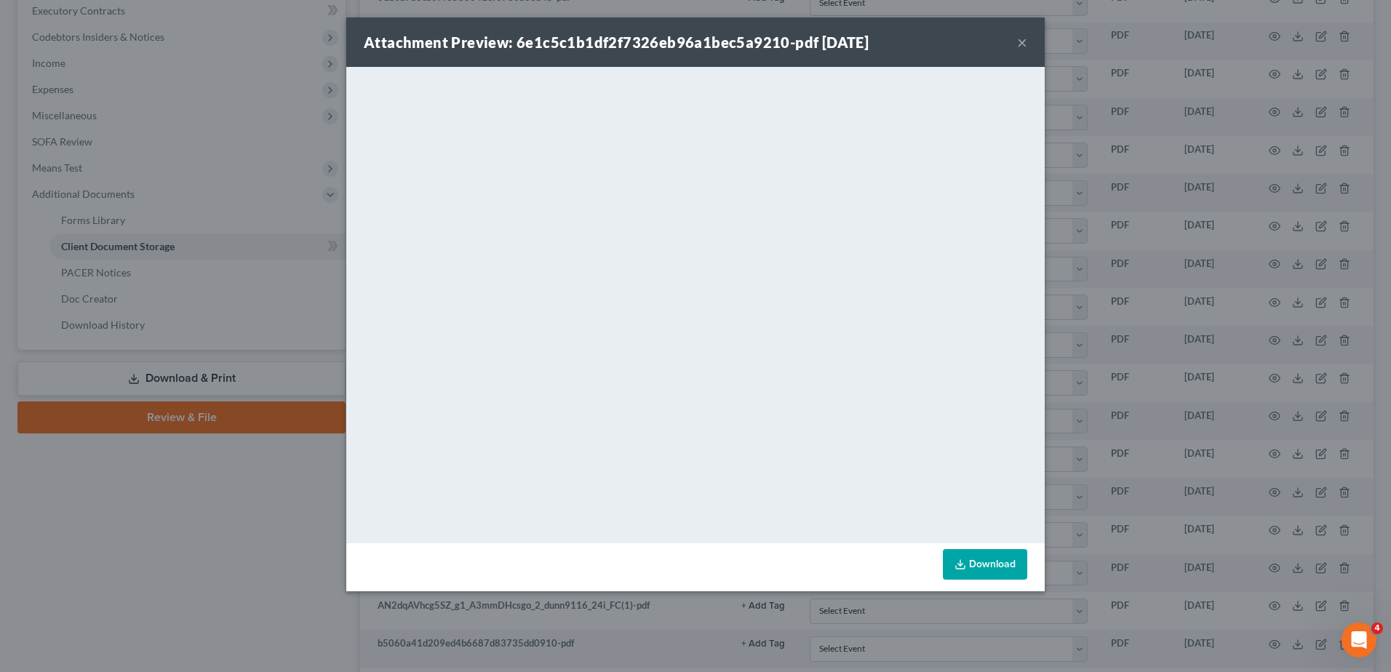
click at [1022, 38] on button "×" at bounding box center [1022, 41] width 10 height 17
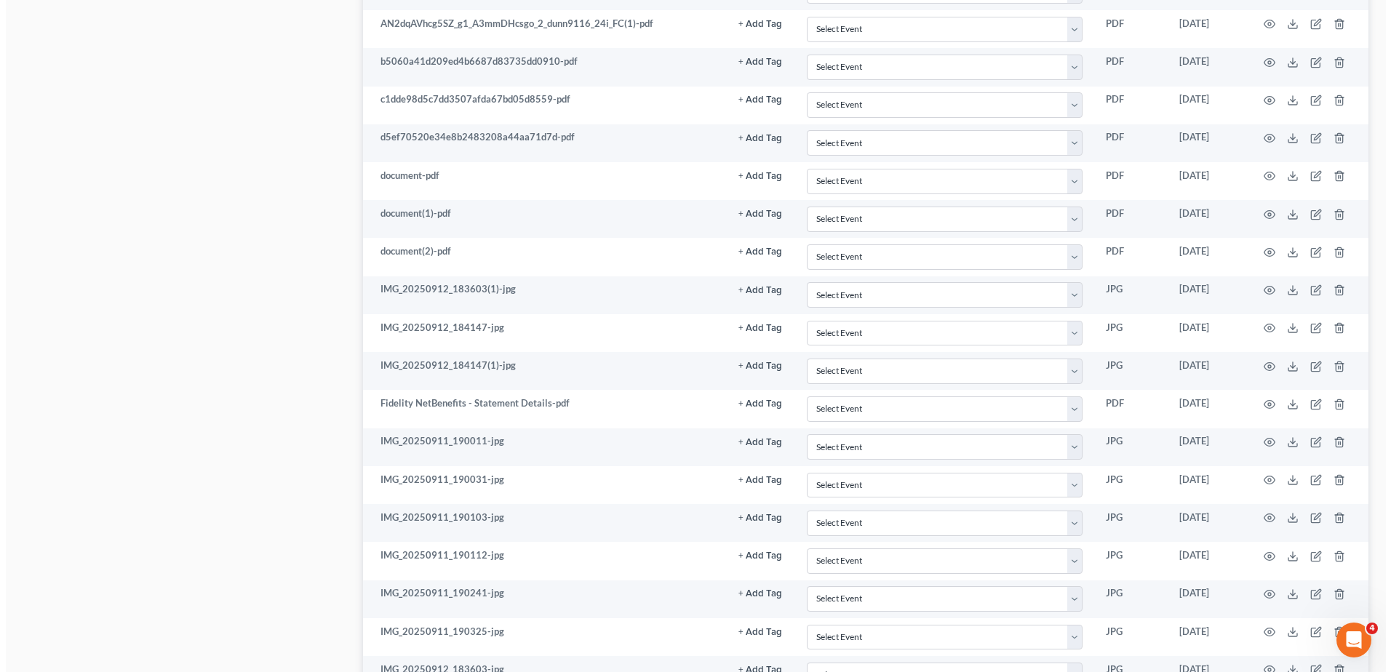
scroll to position [1388, 0]
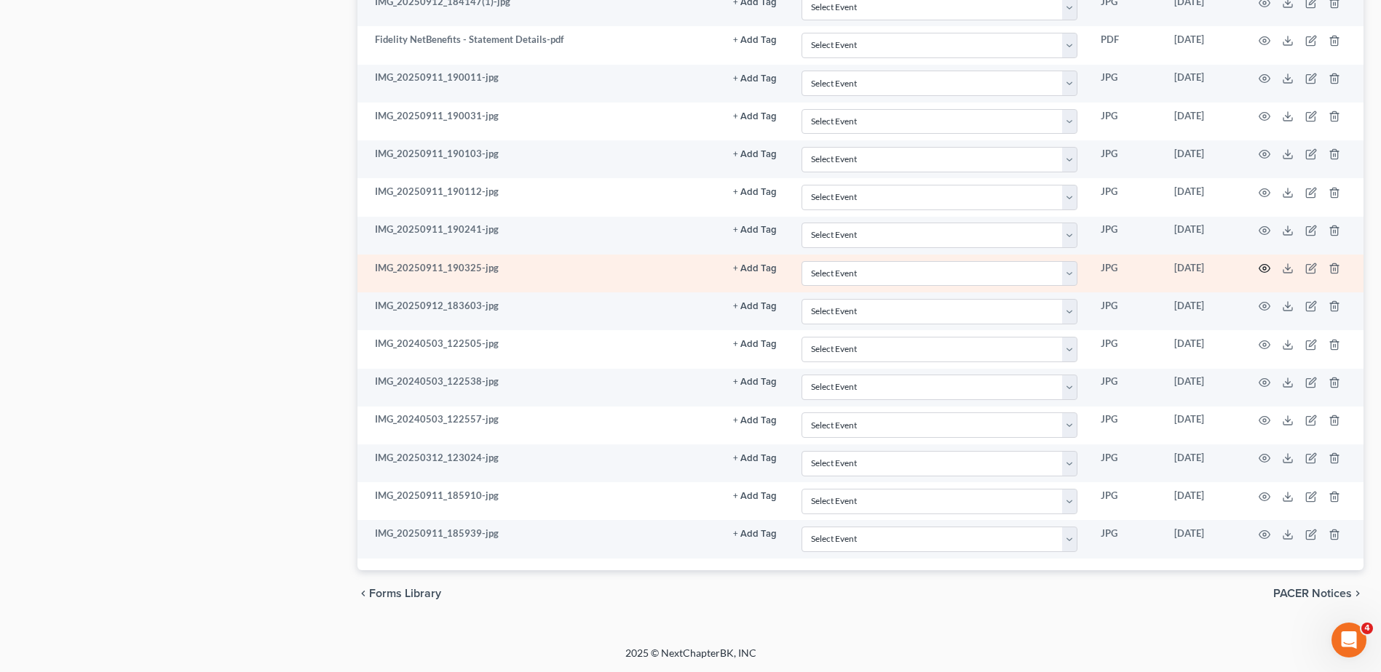
click at [1263, 267] on icon "button" at bounding box center [1264, 269] width 12 height 12
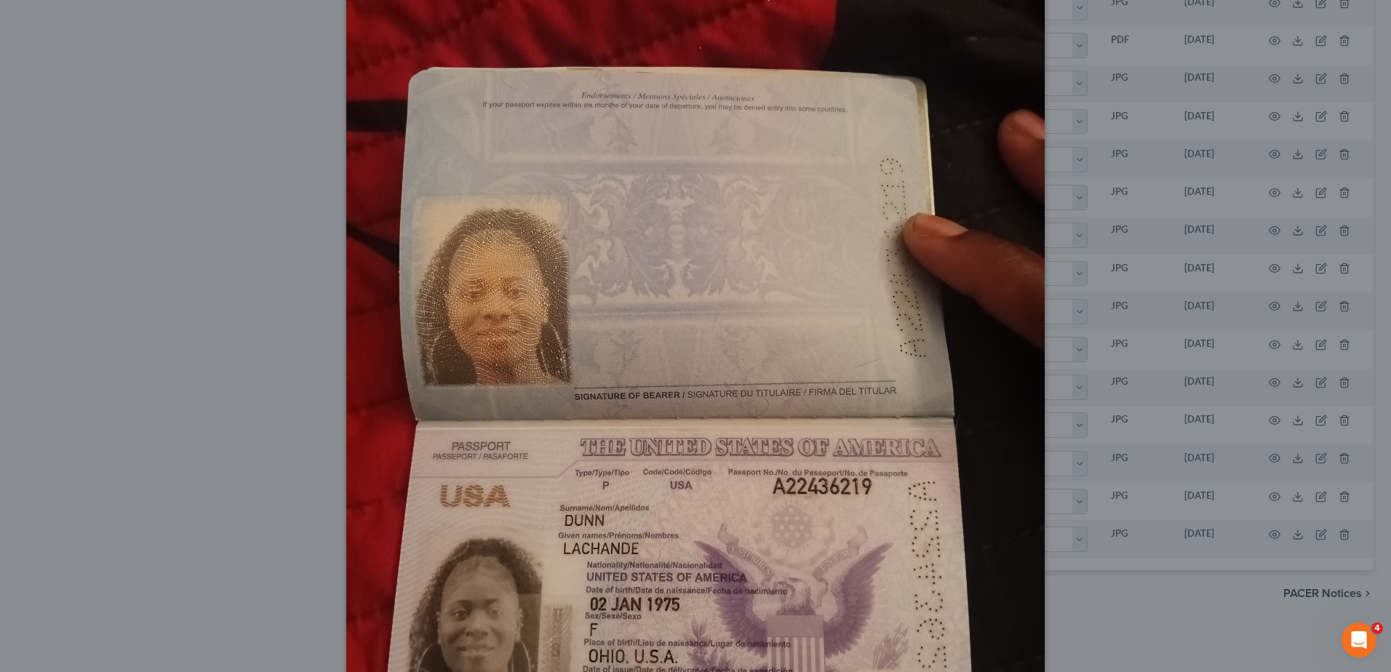
scroll to position [0, 0]
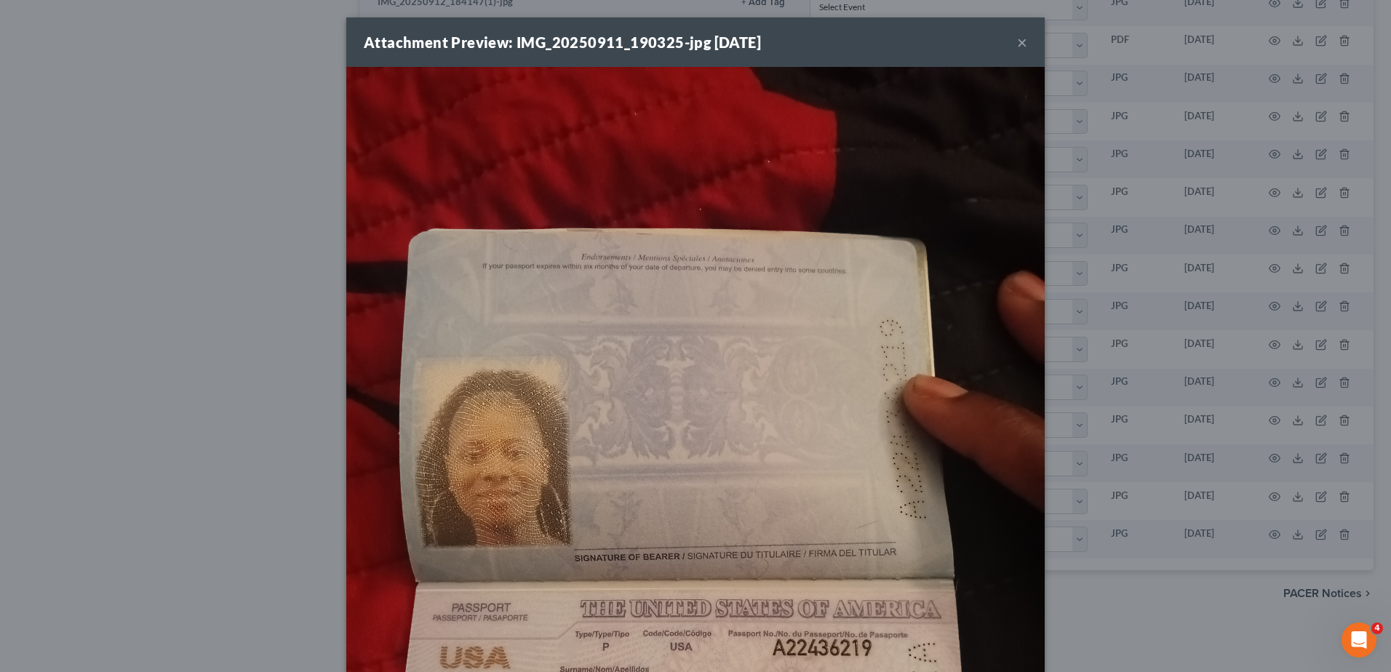
click at [1017, 45] on button "×" at bounding box center [1022, 41] width 10 height 17
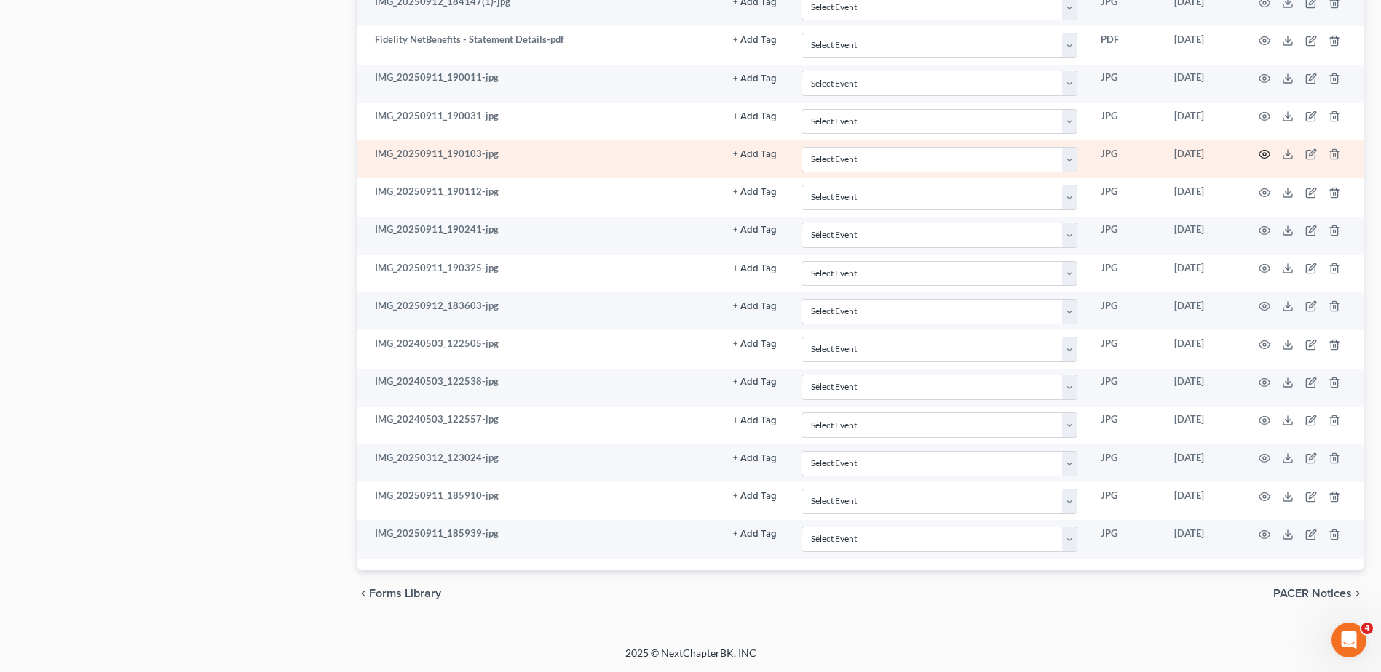
click at [1264, 156] on circle "button" at bounding box center [1264, 154] width 3 height 3
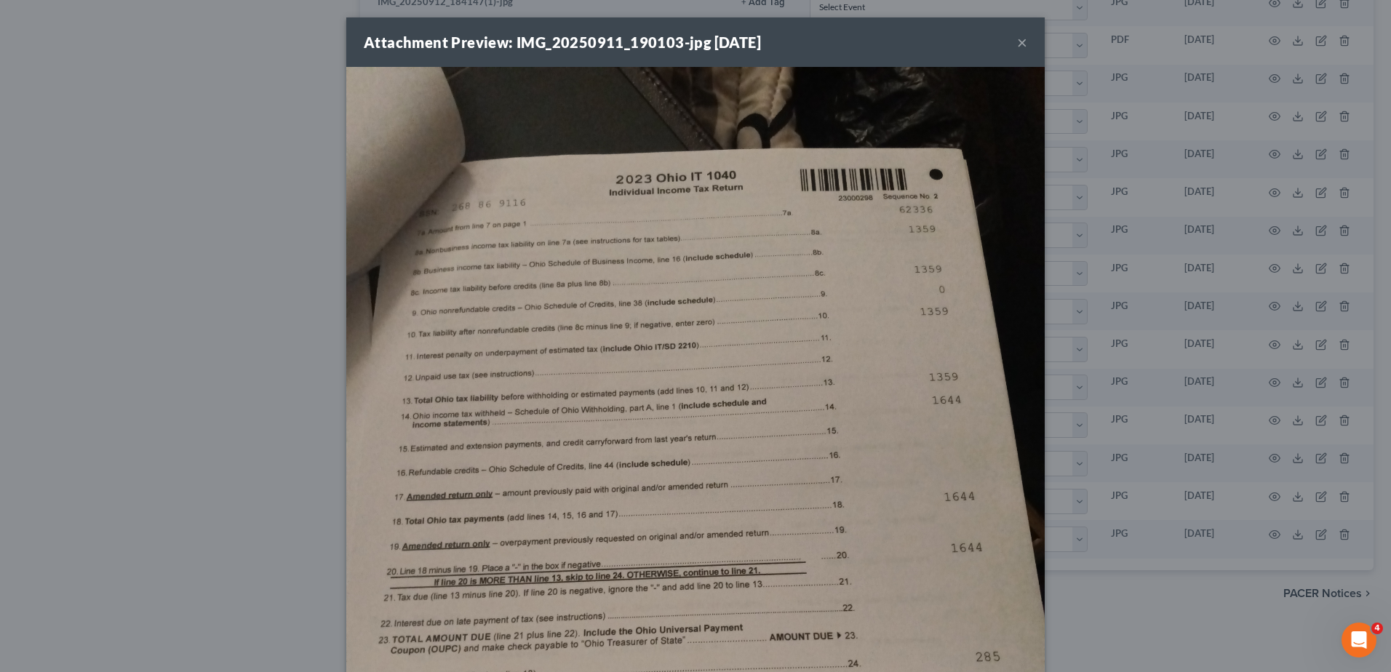
click at [1017, 43] on button "×" at bounding box center [1022, 41] width 10 height 17
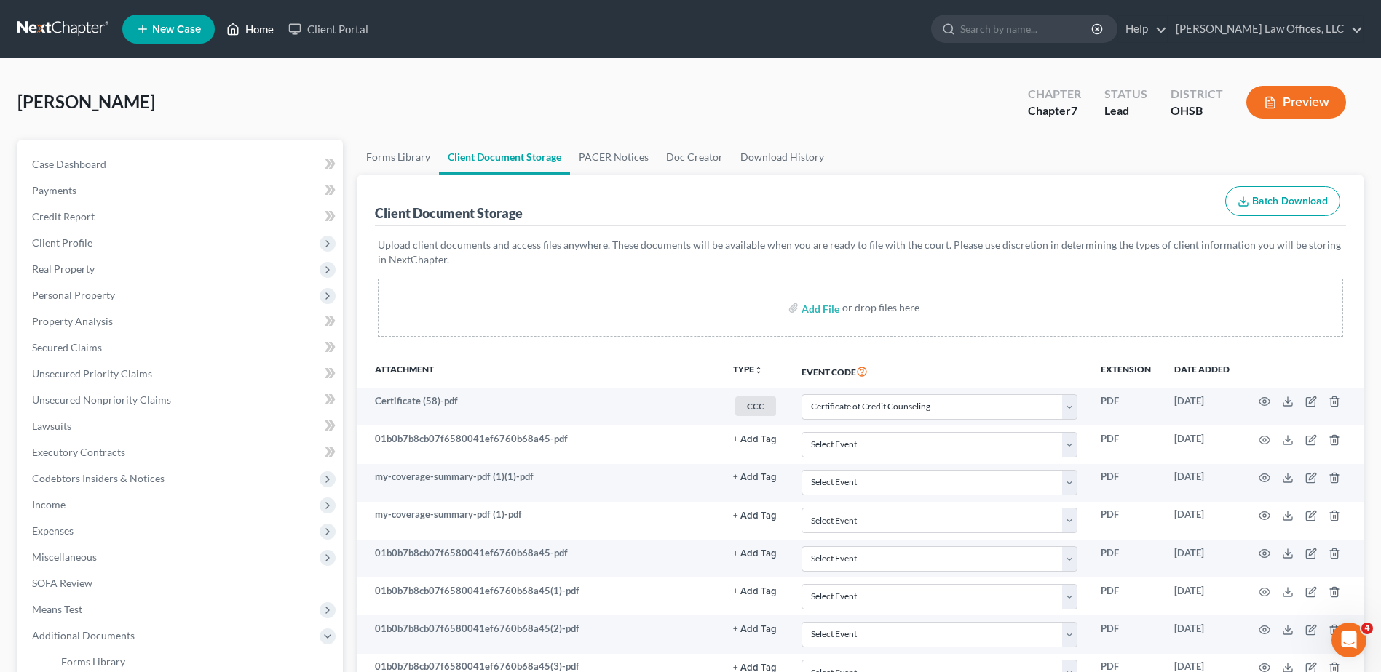
click at [262, 31] on link "Home" at bounding box center [250, 29] width 62 height 26
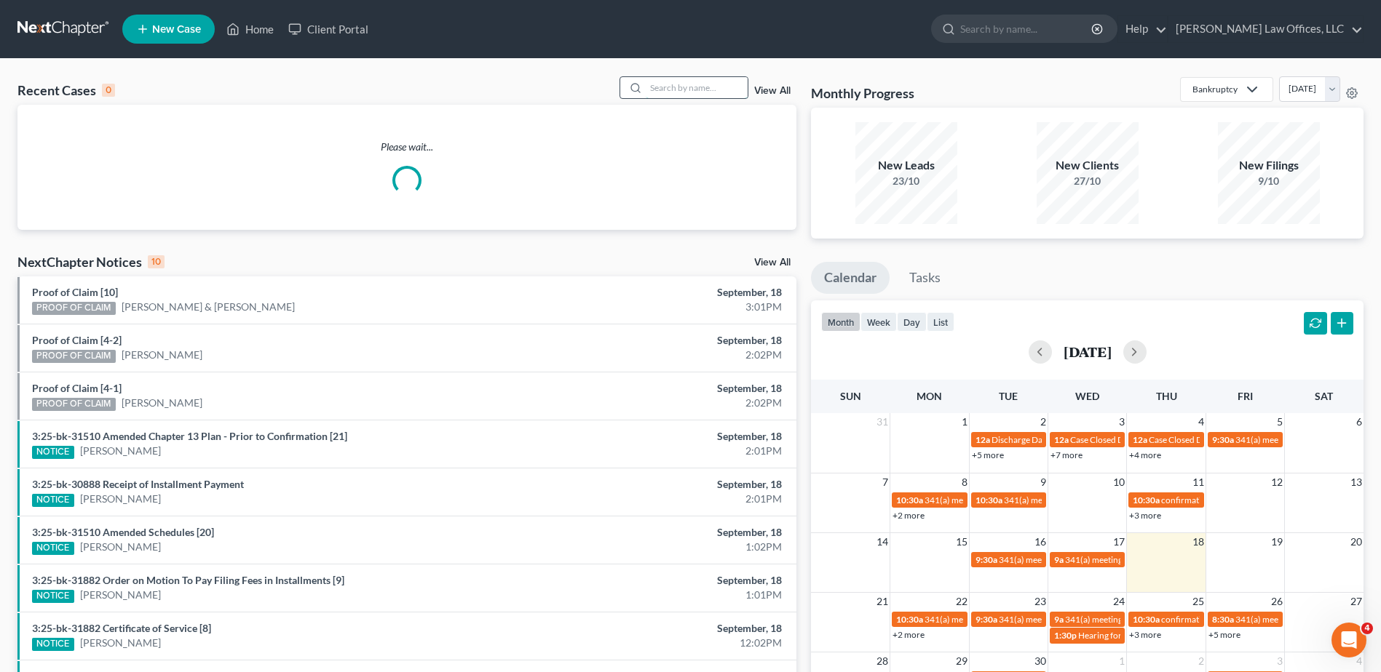
click at [708, 82] on input "search" at bounding box center [697, 87] width 102 height 21
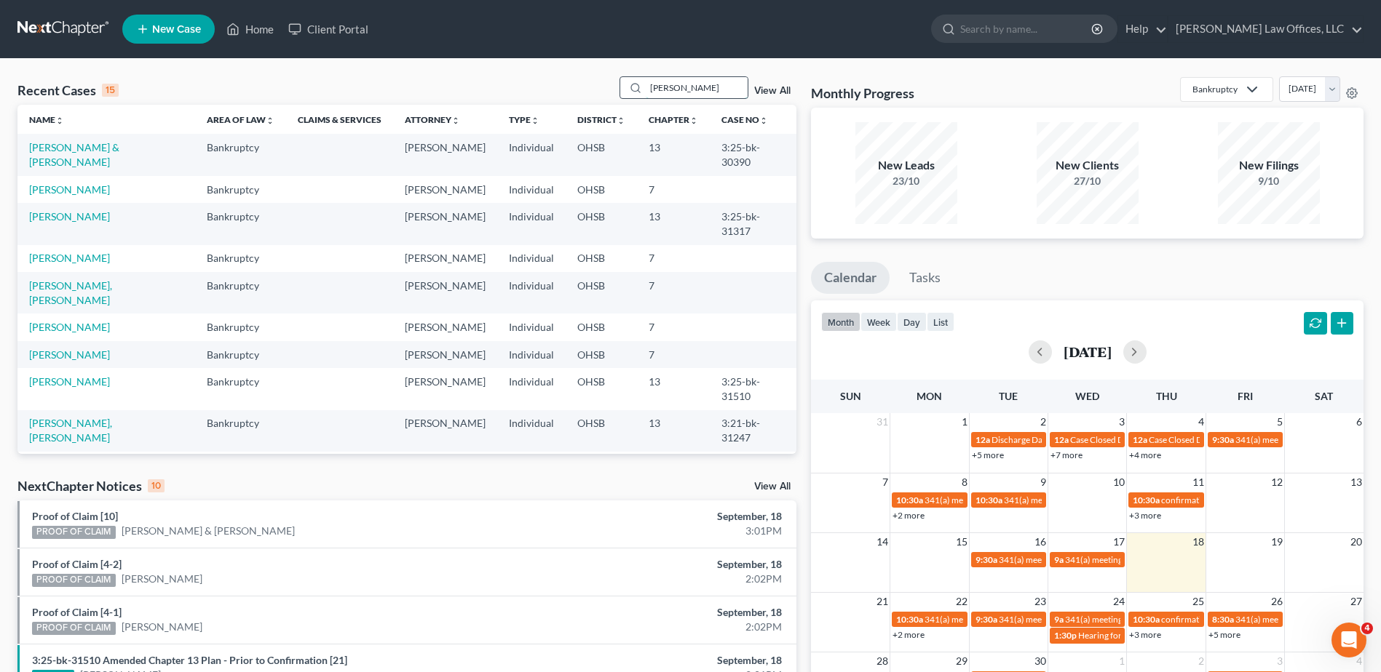
type input "[PERSON_NAME]"
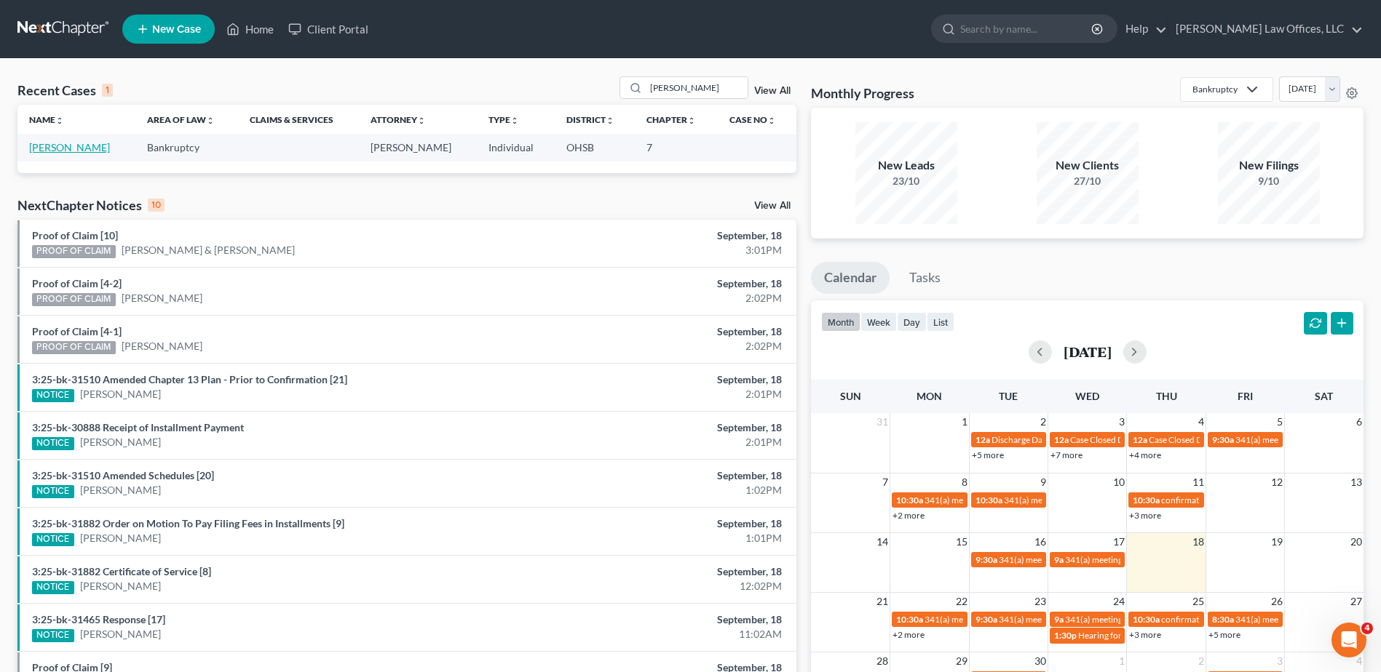
click at [65, 146] on link "[PERSON_NAME]" at bounding box center [69, 147] width 81 height 12
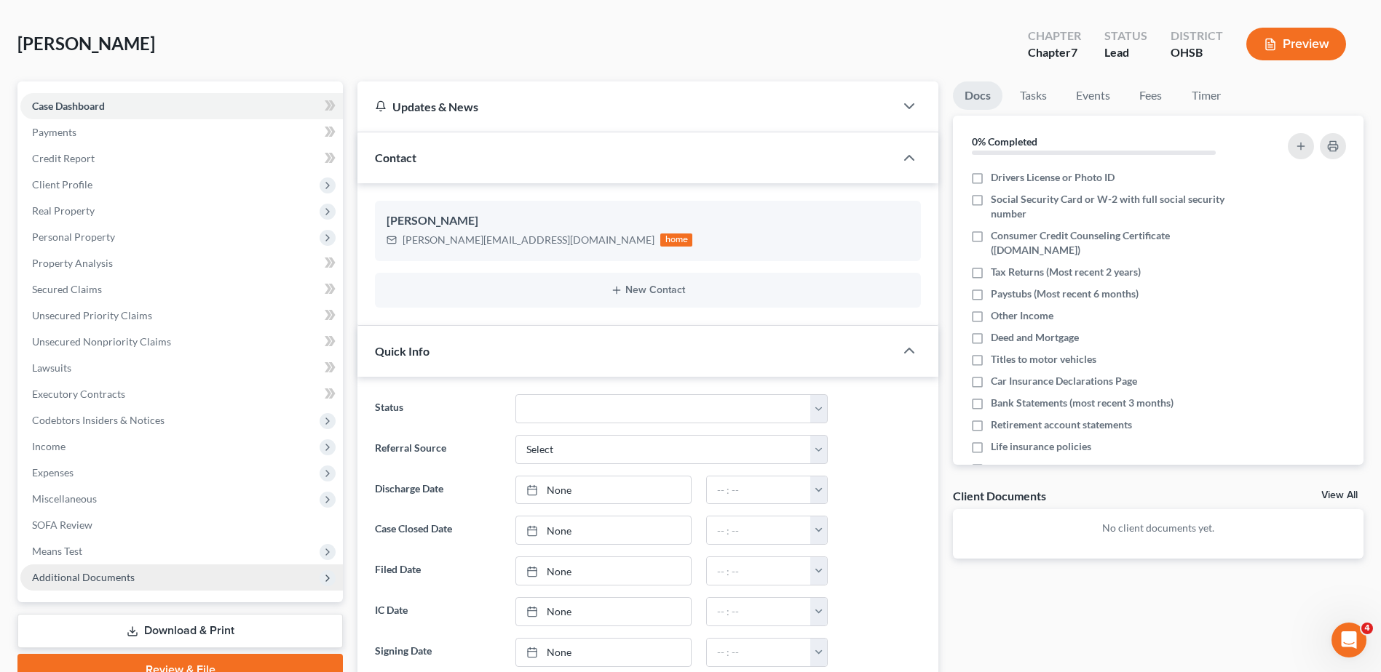
scroll to position [364, 0]
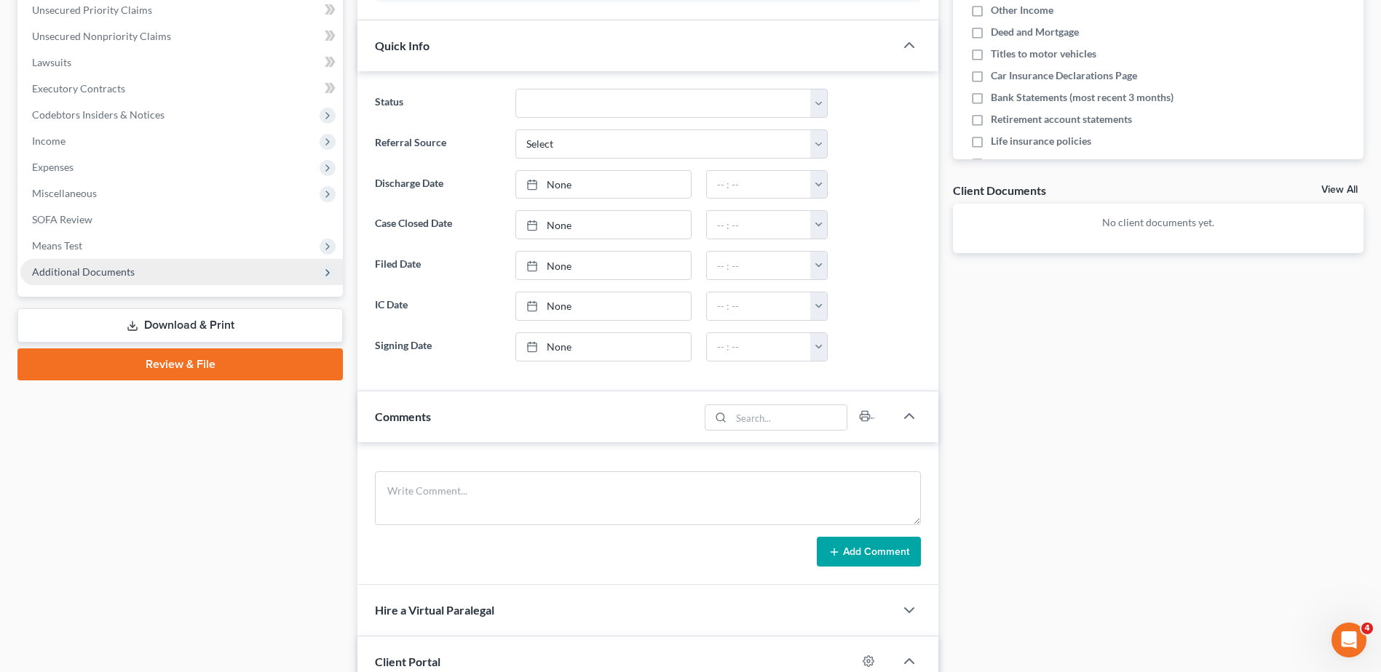
click at [101, 274] on span "Additional Documents" at bounding box center [83, 272] width 103 height 12
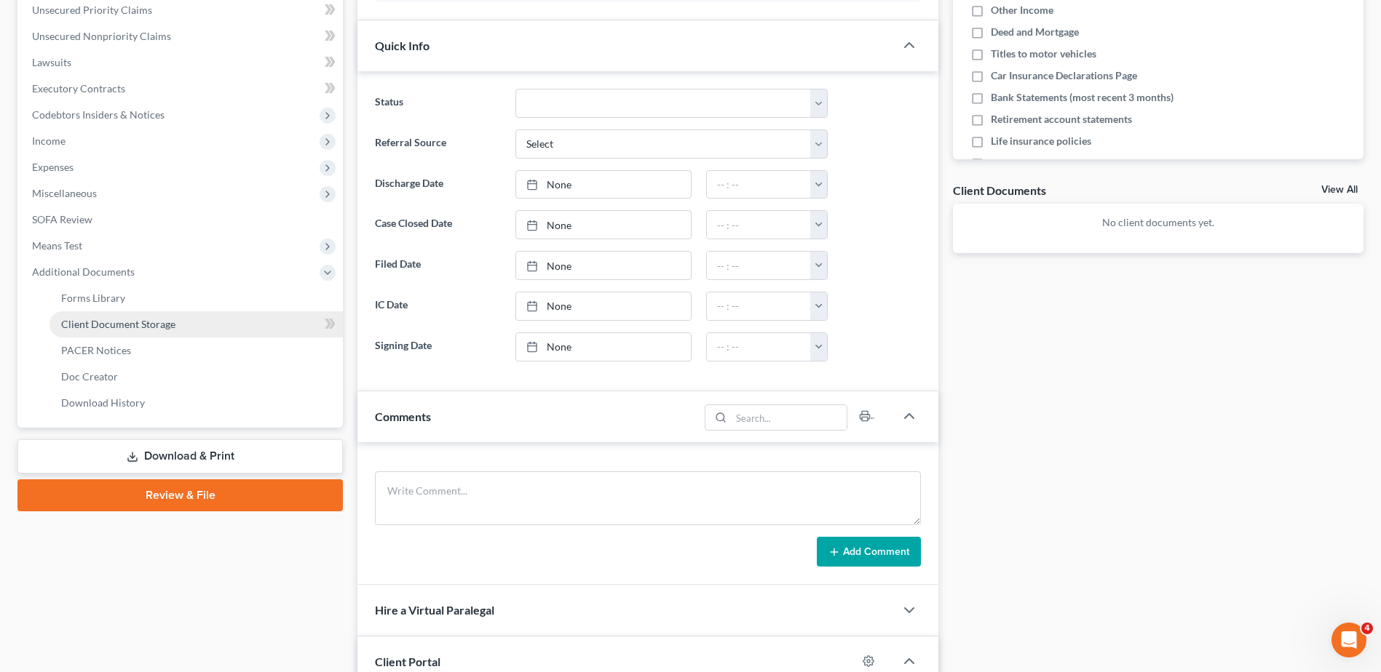
click at [106, 320] on span "Client Document Storage" at bounding box center [118, 324] width 114 height 12
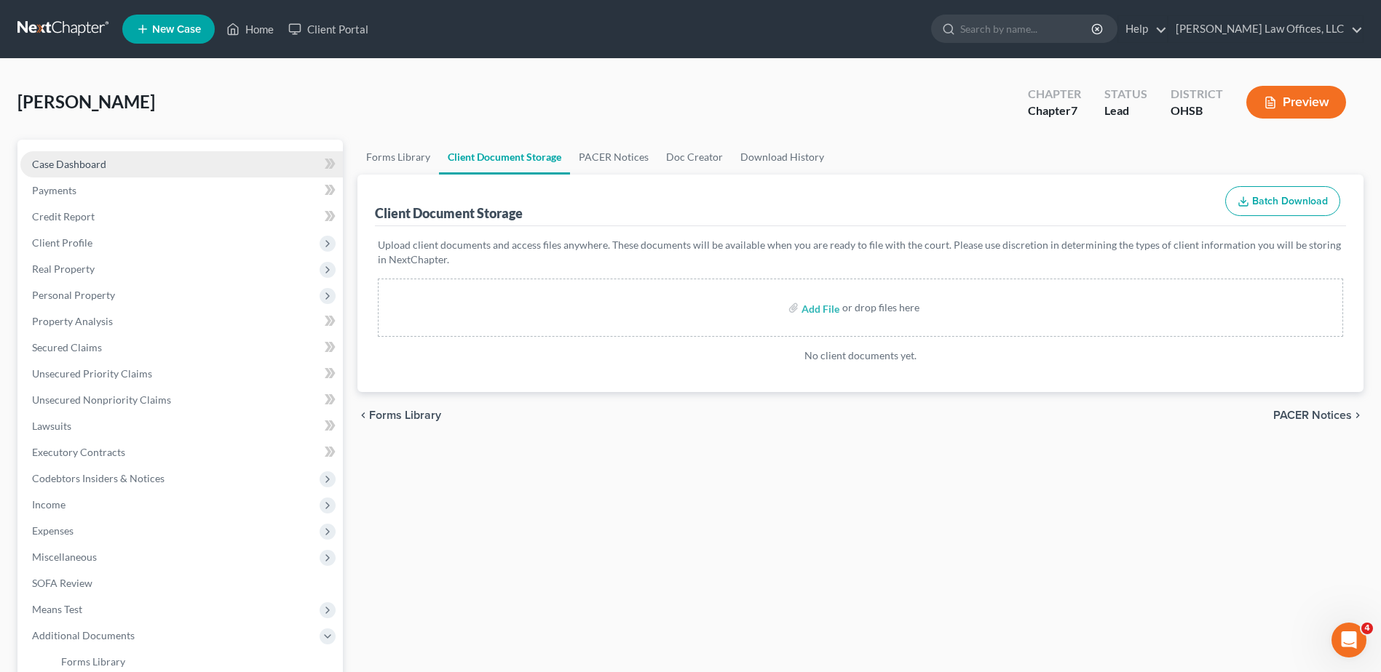
click at [74, 167] on span "Case Dashboard" at bounding box center [69, 164] width 74 height 12
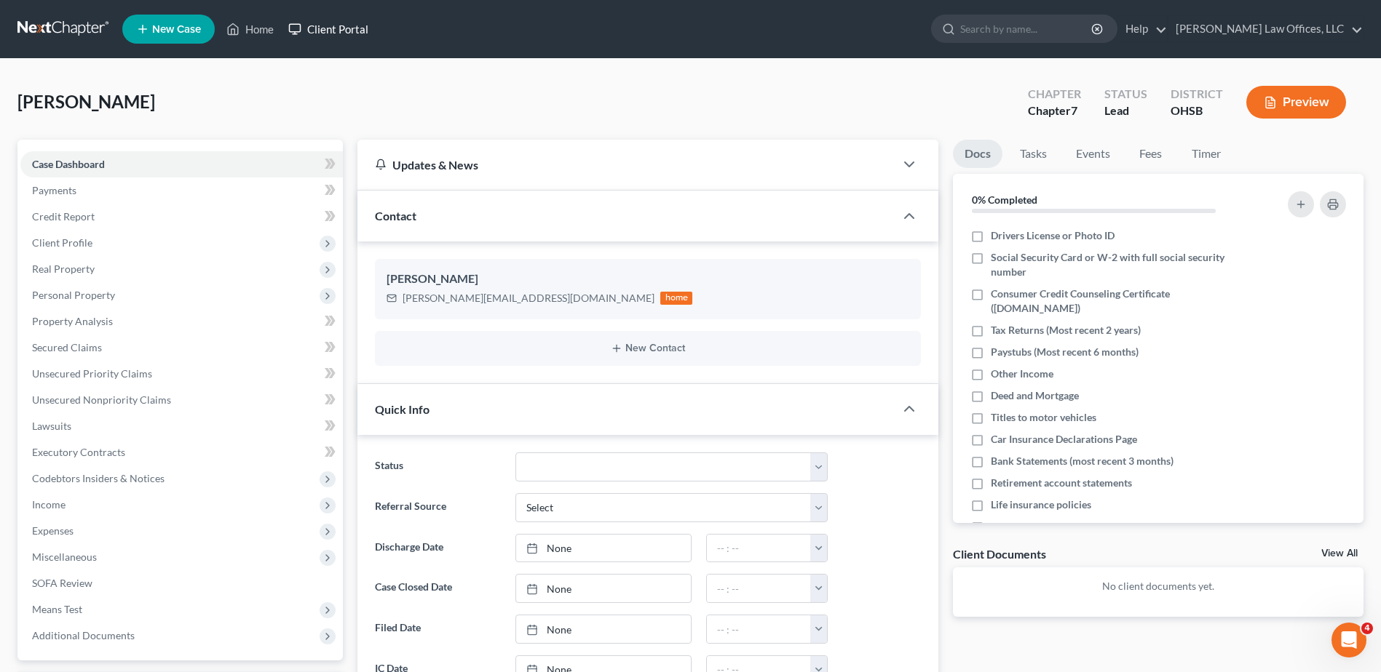
drag, startPoint x: 327, startPoint y: 30, endPoint x: 1059, endPoint y: 224, distance: 757.5
click at [327, 30] on link "Client Portal" at bounding box center [328, 29] width 95 height 26
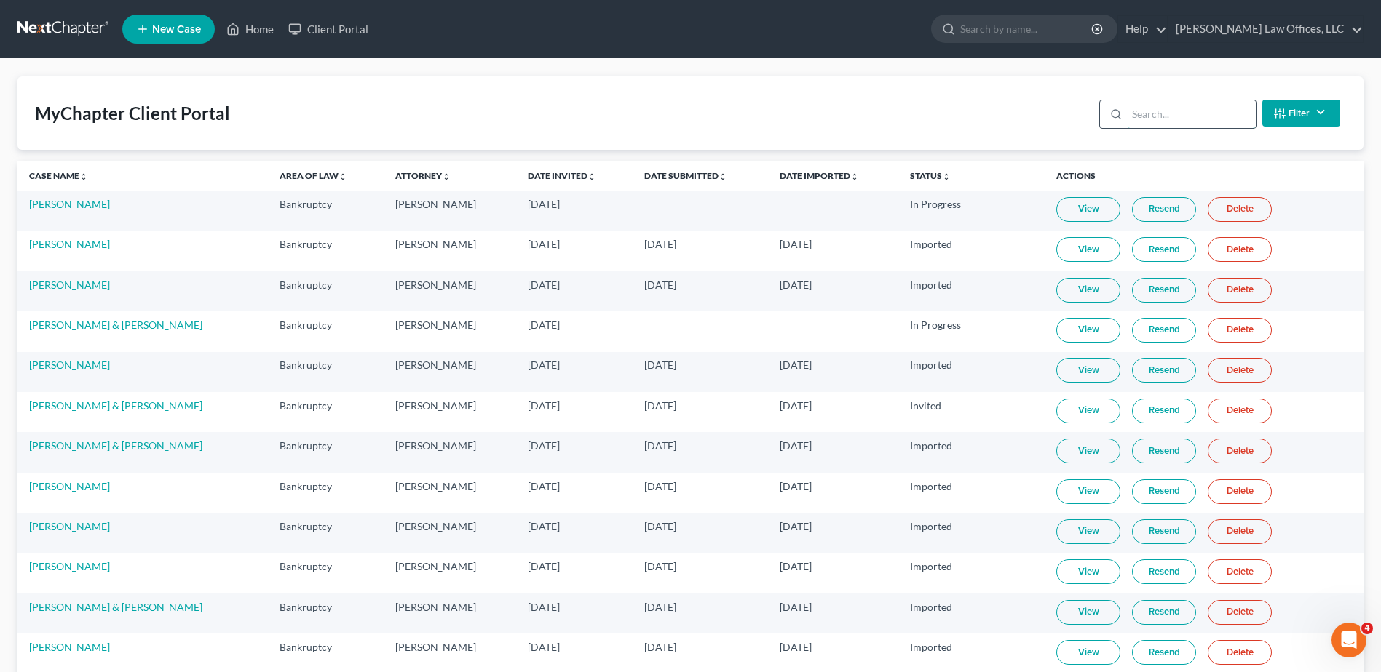
click at [1192, 111] on input "search" at bounding box center [1191, 114] width 129 height 28
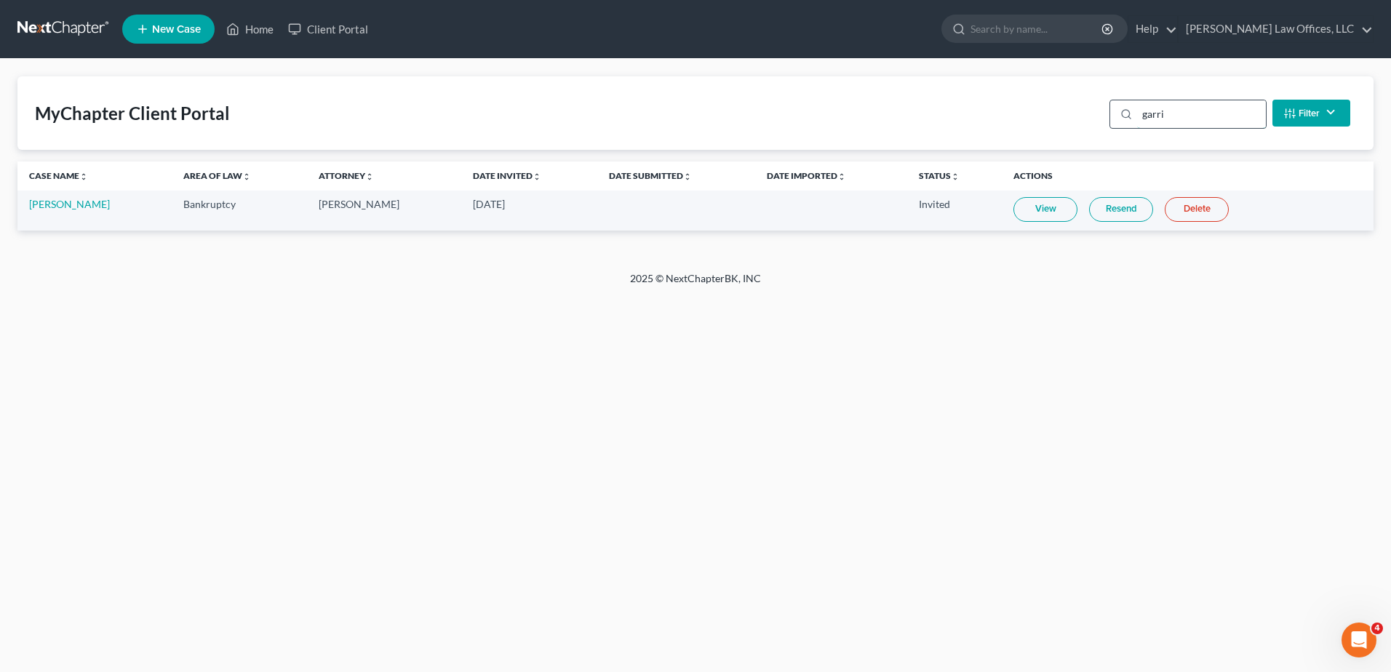
type input "[PERSON_NAME]"
click at [1051, 212] on link "View" at bounding box center [1046, 209] width 64 height 25
click at [262, 30] on link "Home" at bounding box center [250, 29] width 62 height 26
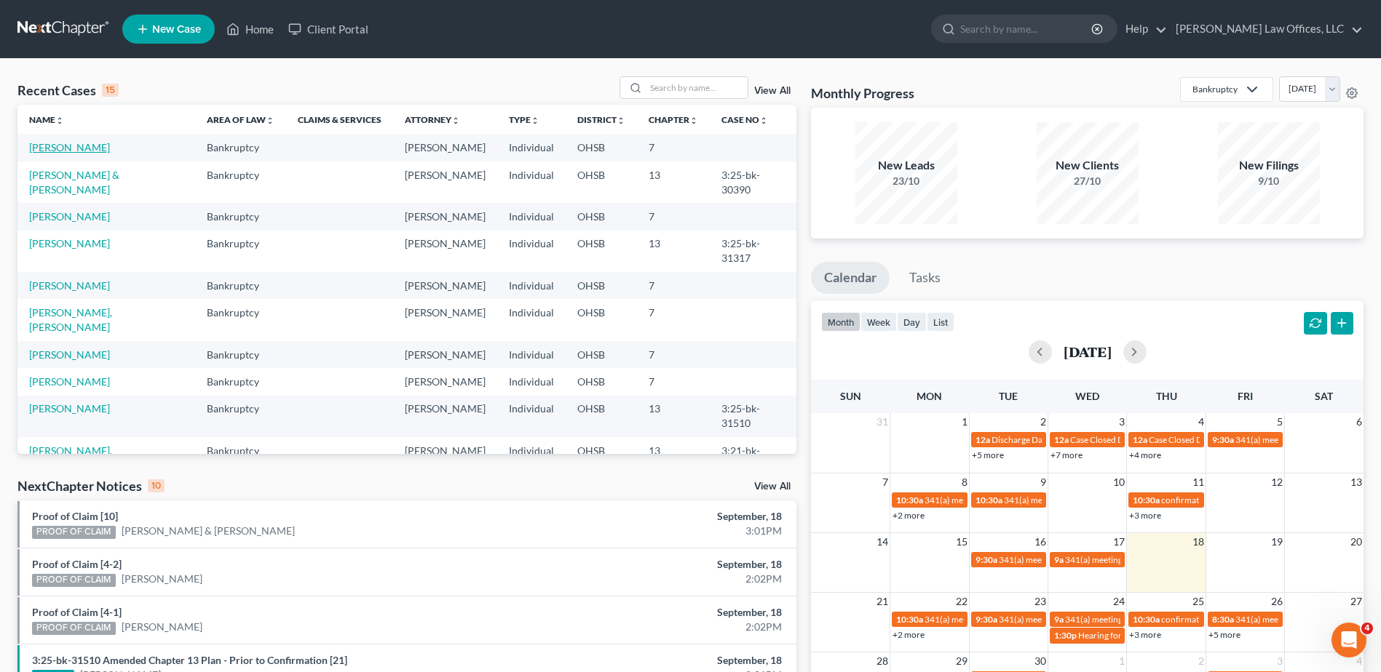
click at [76, 149] on link "[PERSON_NAME]" at bounding box center [69, 147] width 81 height 12
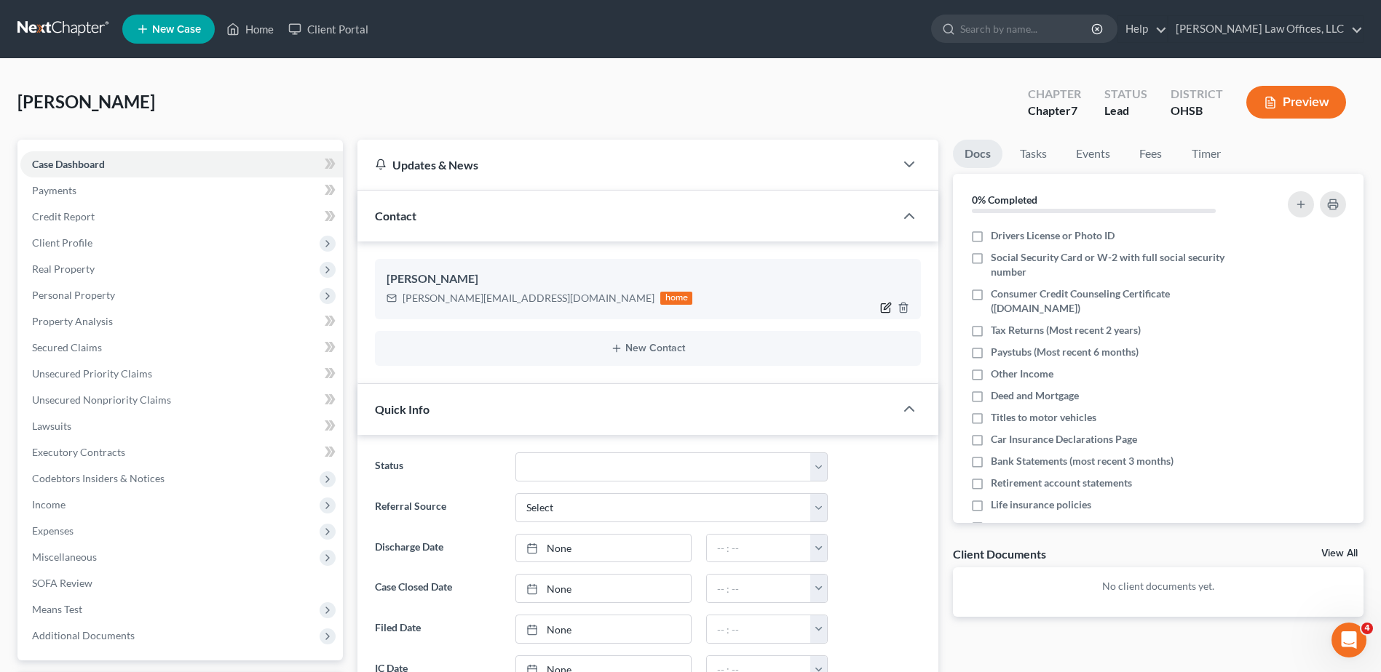
click at [884, 306] on icon "button" at bounding box center [886, 308] width 12 height 12
select select "0"
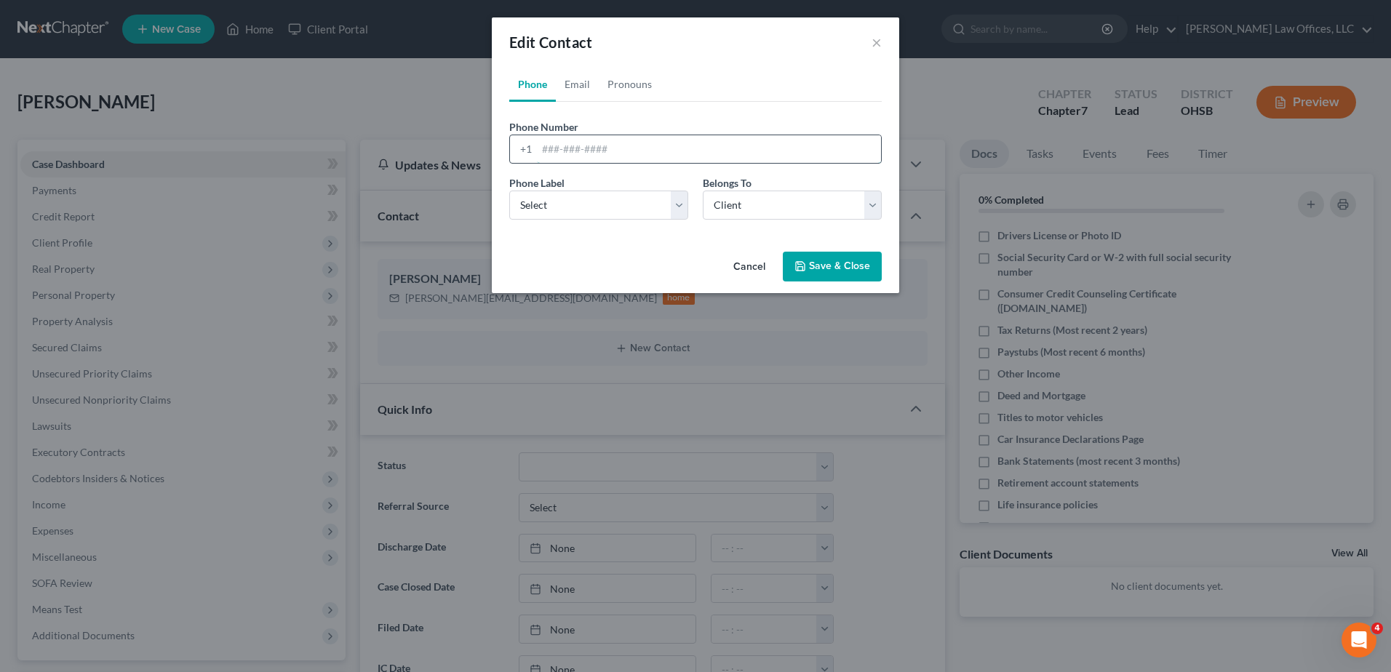
click at [549, 149] on input "tel" at bounding box center [709, 149] width 344 height 28
click at [577, 84] on link "Email" at bounding box center [577, 84] width 43 height 35
click at [533, 87] on link "Phone" at bounding box center [532, 84] width 47 height 35
click at [596, 151] on input "tel" at bounding box center [709, 149] width 344 height 28
type input "657-409-8606"
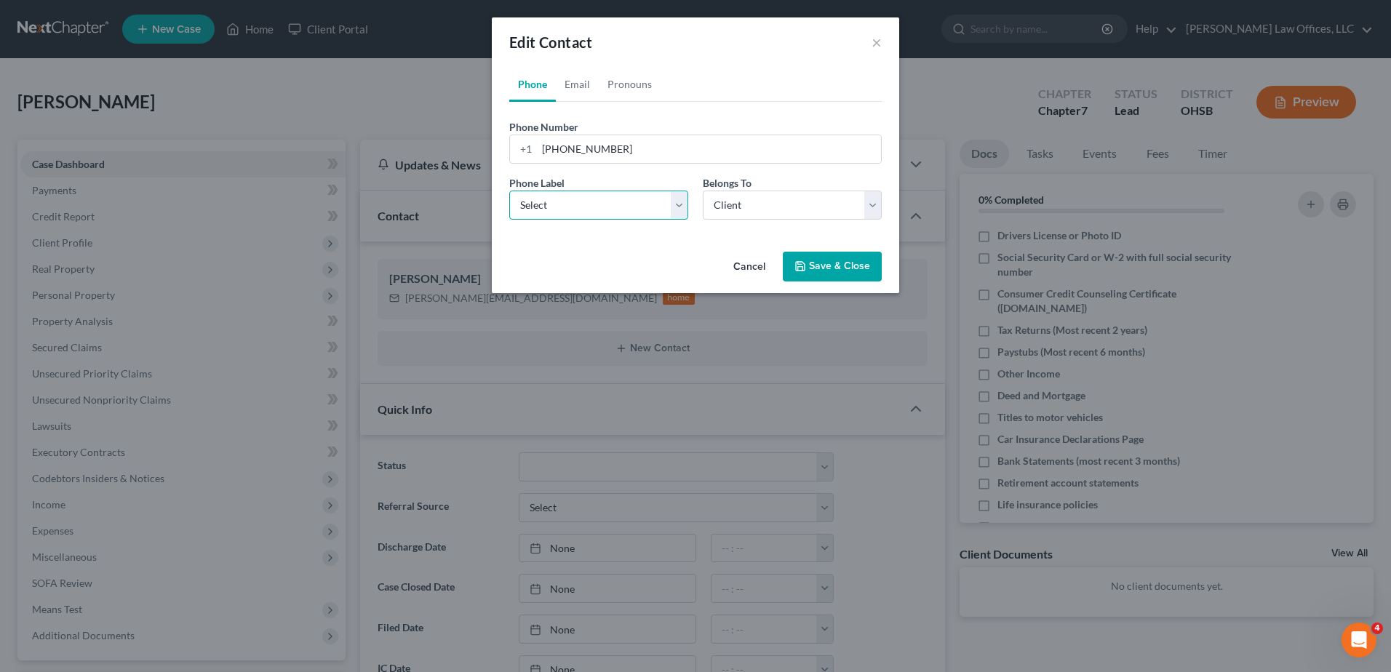
drag, startPoint x: 582, startPoint y: 209, endPoint x: 557, endPoint y: 222, distance: 28.0
click at [582, 209] on select "Select Mobile Home Work Other" at bounding box center [598, 205] width 179 height 29
select select "0"
click at [509, 191] on select "Select Mobile Home Work Other" at bounding box center [598, 205] width 179 height 29
click at [830, 276] on button "Save & Close" at bounding box center [832, 267] width 99 height 31
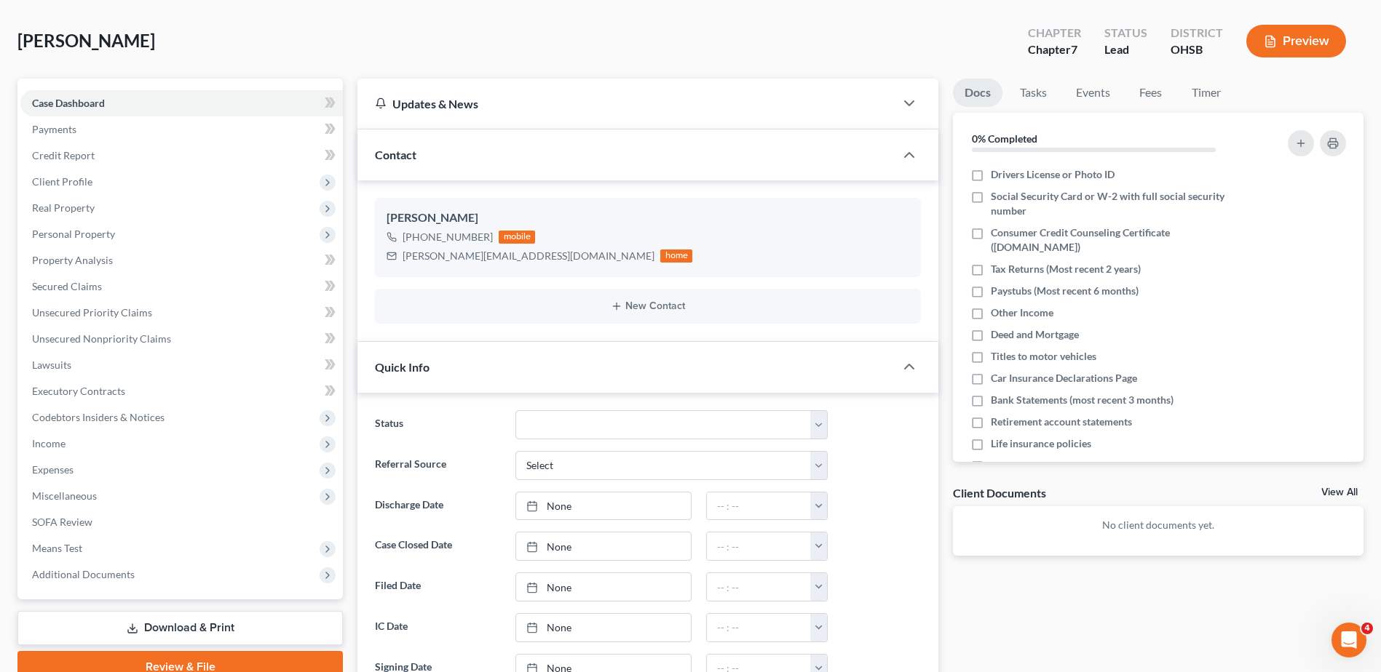
scroll to position [218, 0]
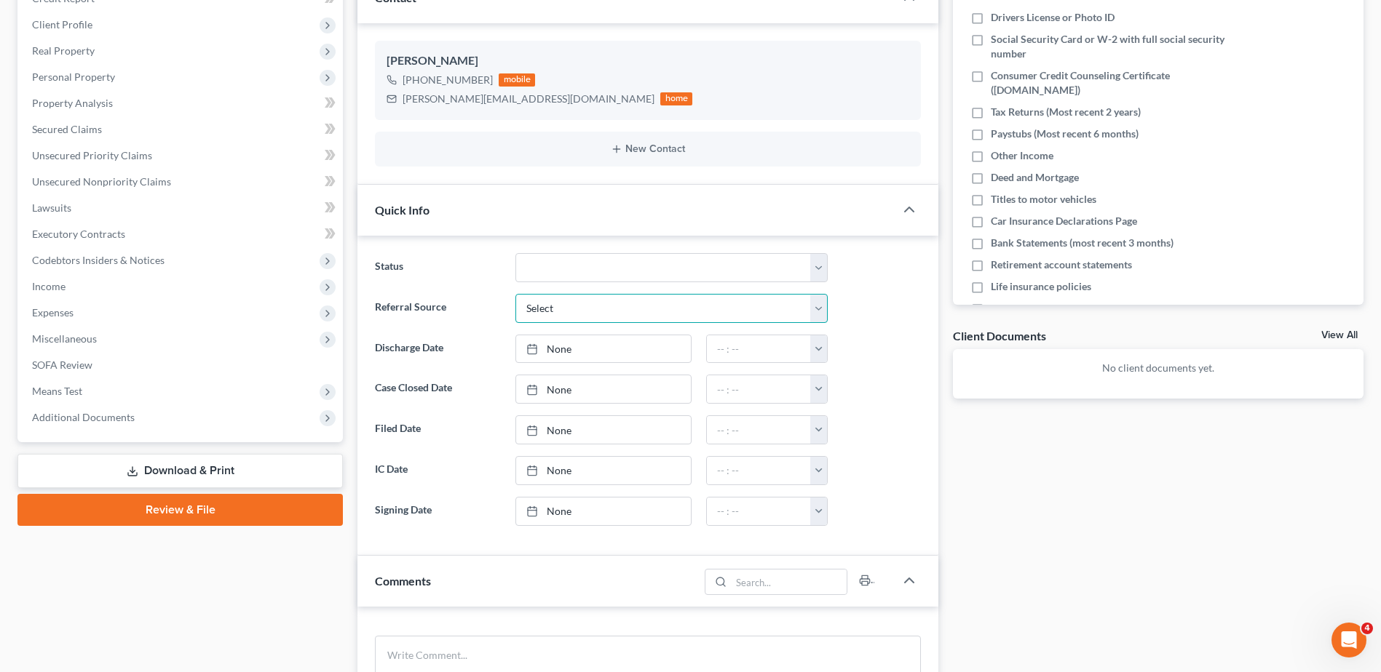
drag, startPoint x: 544, startPoint y: 306, endPoint x: 544, endPoint y: 325, distance: 18.9
click at [544, 306] on select "Select Word Of Mouth Previous Clients Direct Mail Website Google Search Modern …" at bounding box center [671, 308] width 312 height 29
select select "3"
click at [515, 294] on select "Select Word Of Mouth Previous Clients Direct Mail Website Google Search Modern …" at bounding box center [671, 308] width 312 height 29
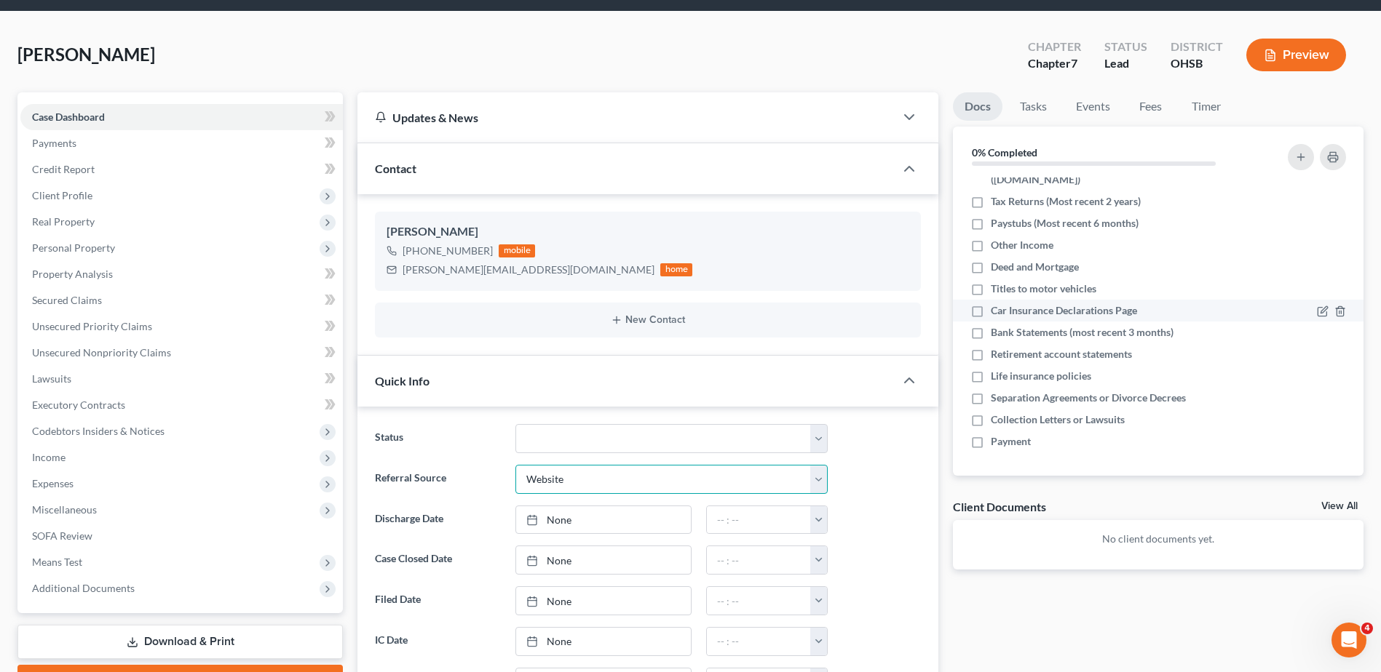
scroll to position [73, 0]
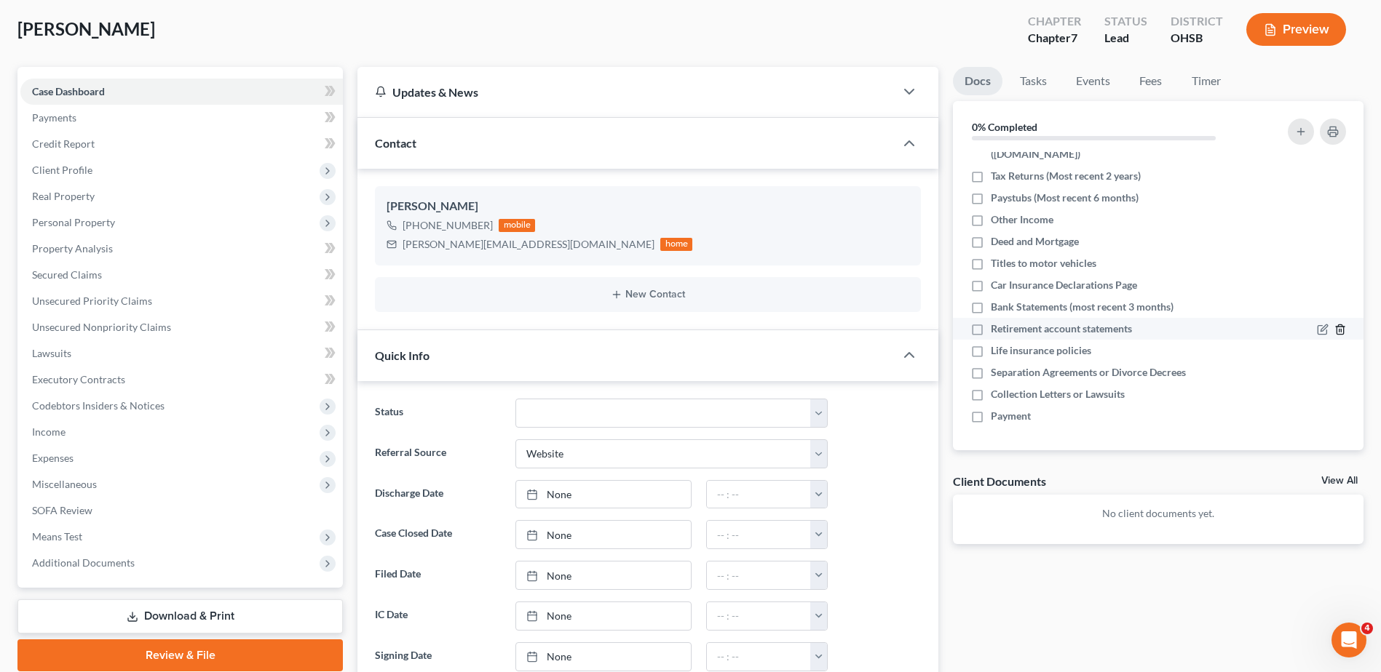
click at [1334, 328] on icon "button" at bounding box center [1340, 330] width 12 height 12
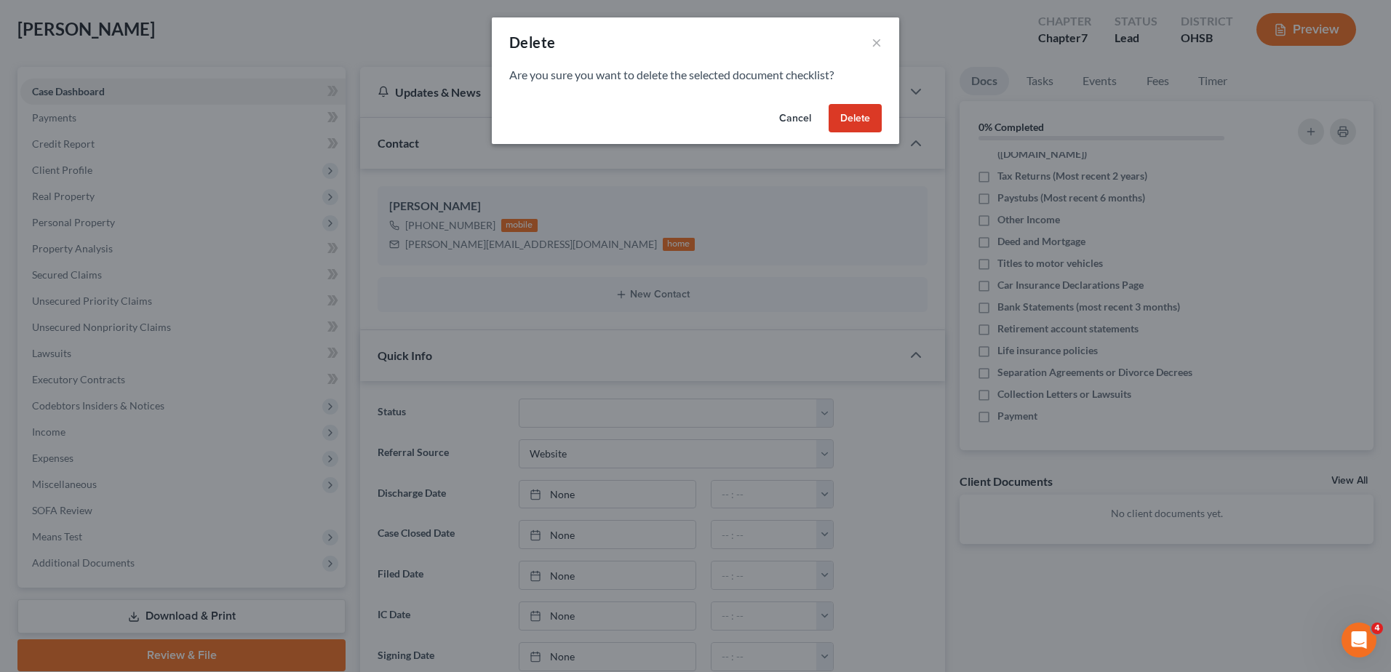
click at [859, 119] on button "Delete" at bounding box center [855, 118] width 53 height 29
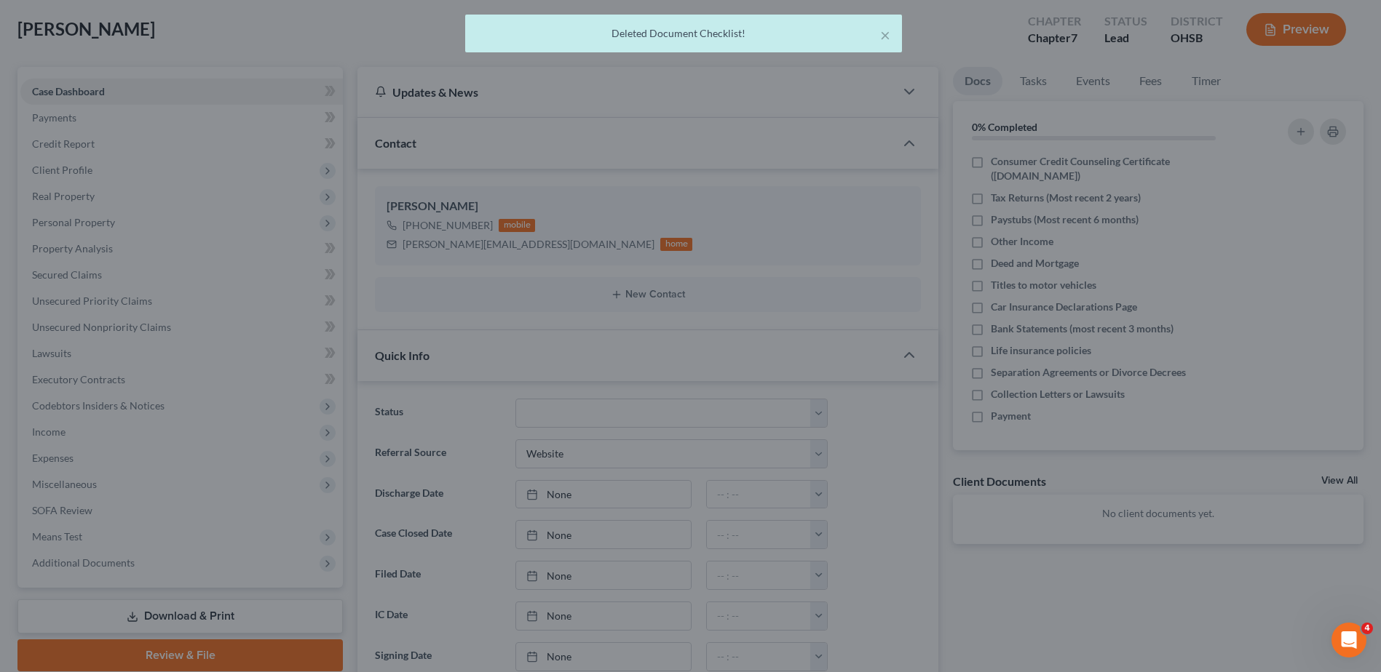
scroll to position [60, 0]
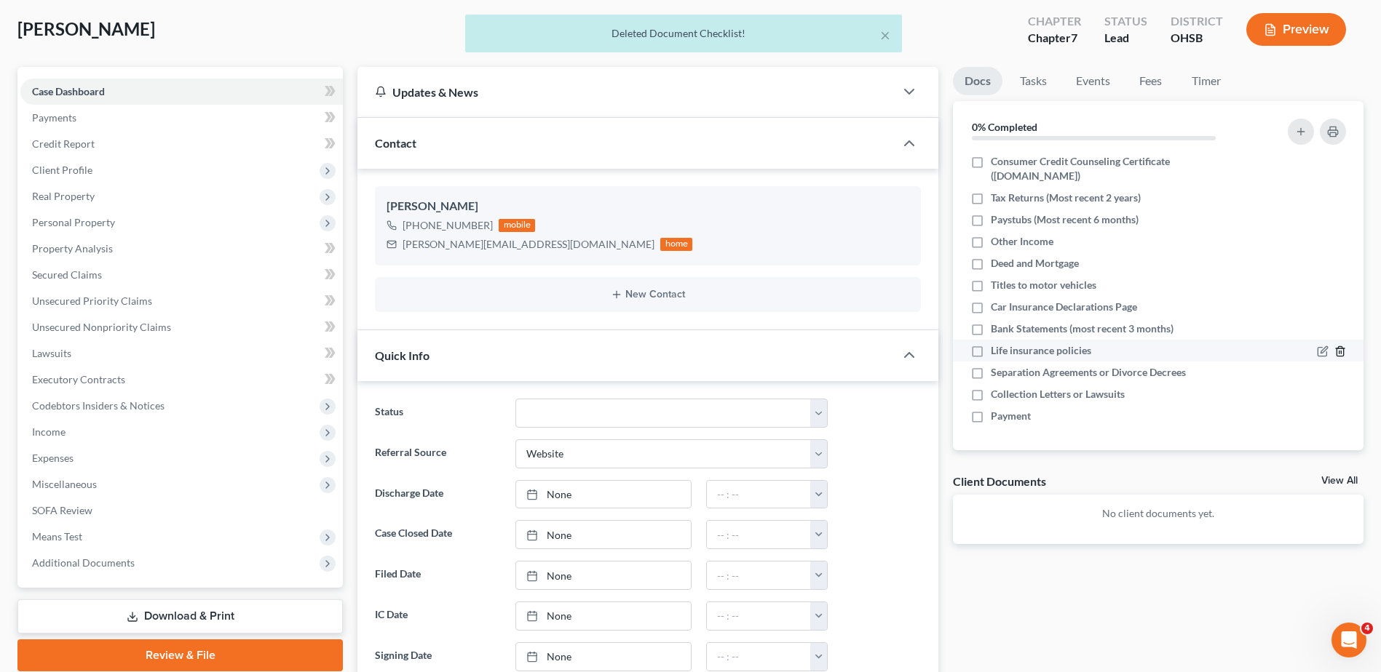
click at [1336, 349] on icon "button" at bounding box center [1339, 351] width 7 height 9
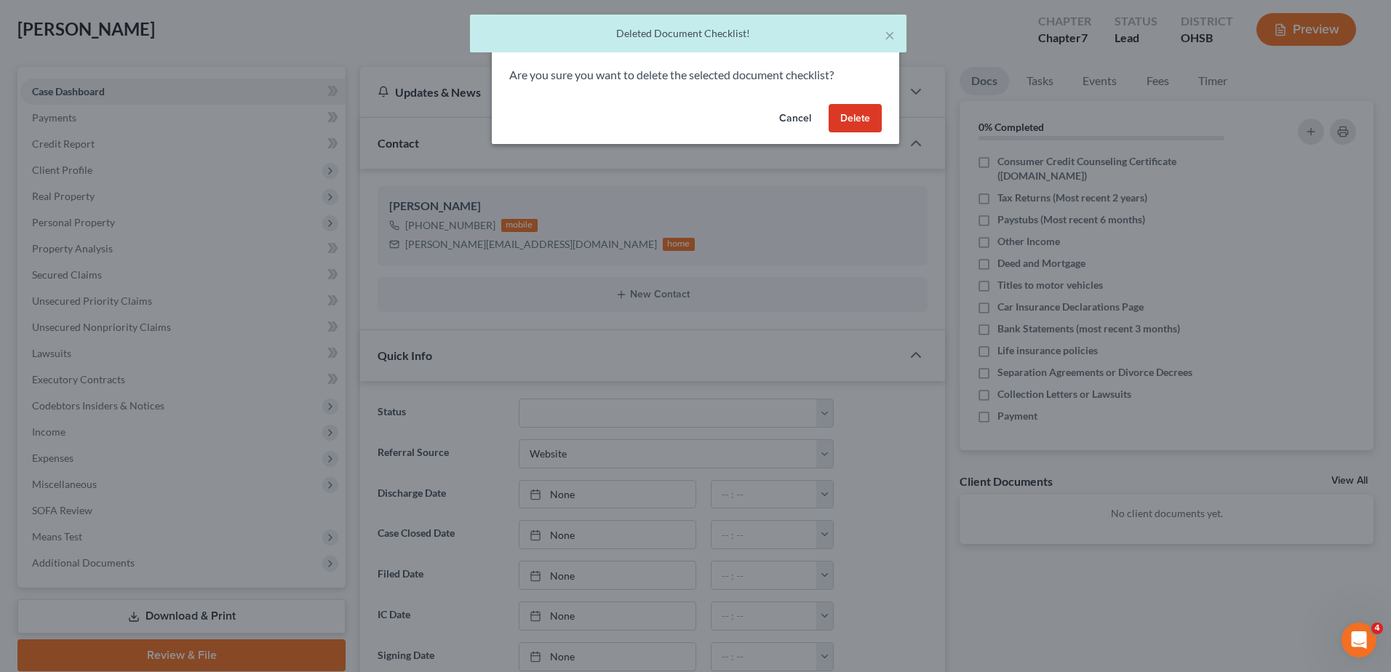
click at [852, 124] on button "Delete" at bounding box center [855, 118] width 53 height 29
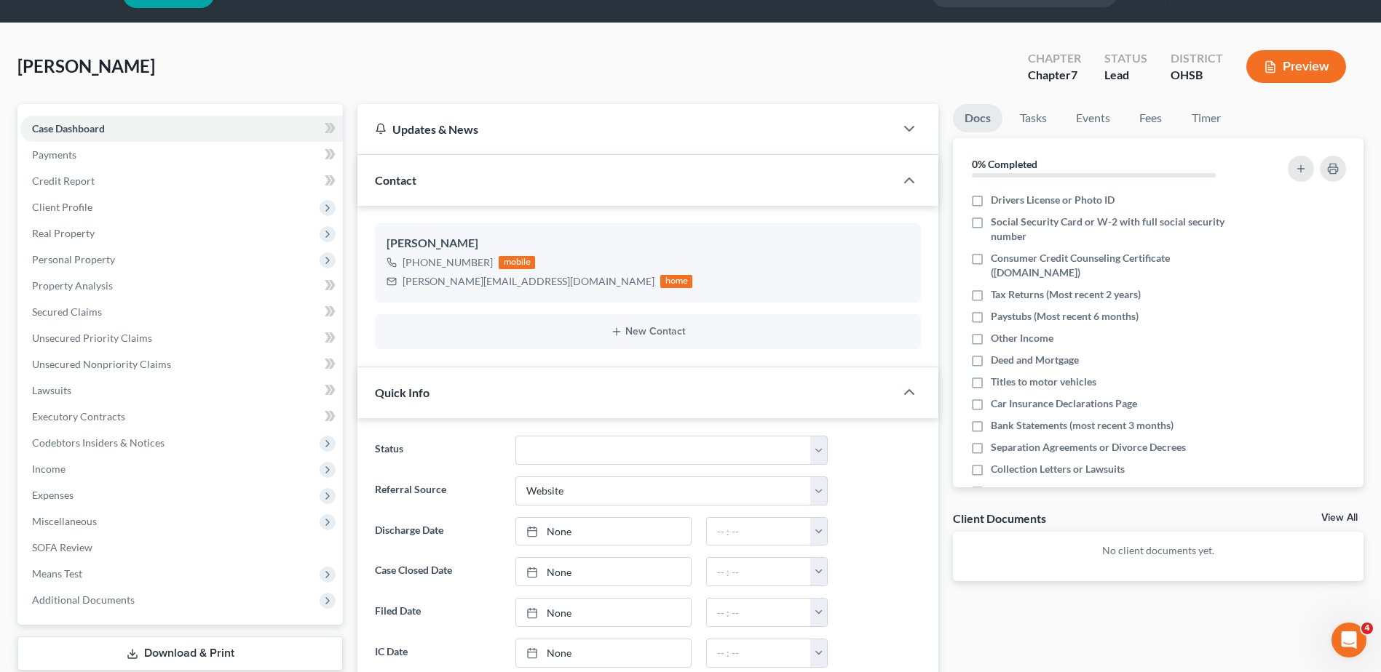
scroll to position [0, 0]
